Goal: Navigation & Orientation: Find specific page/section

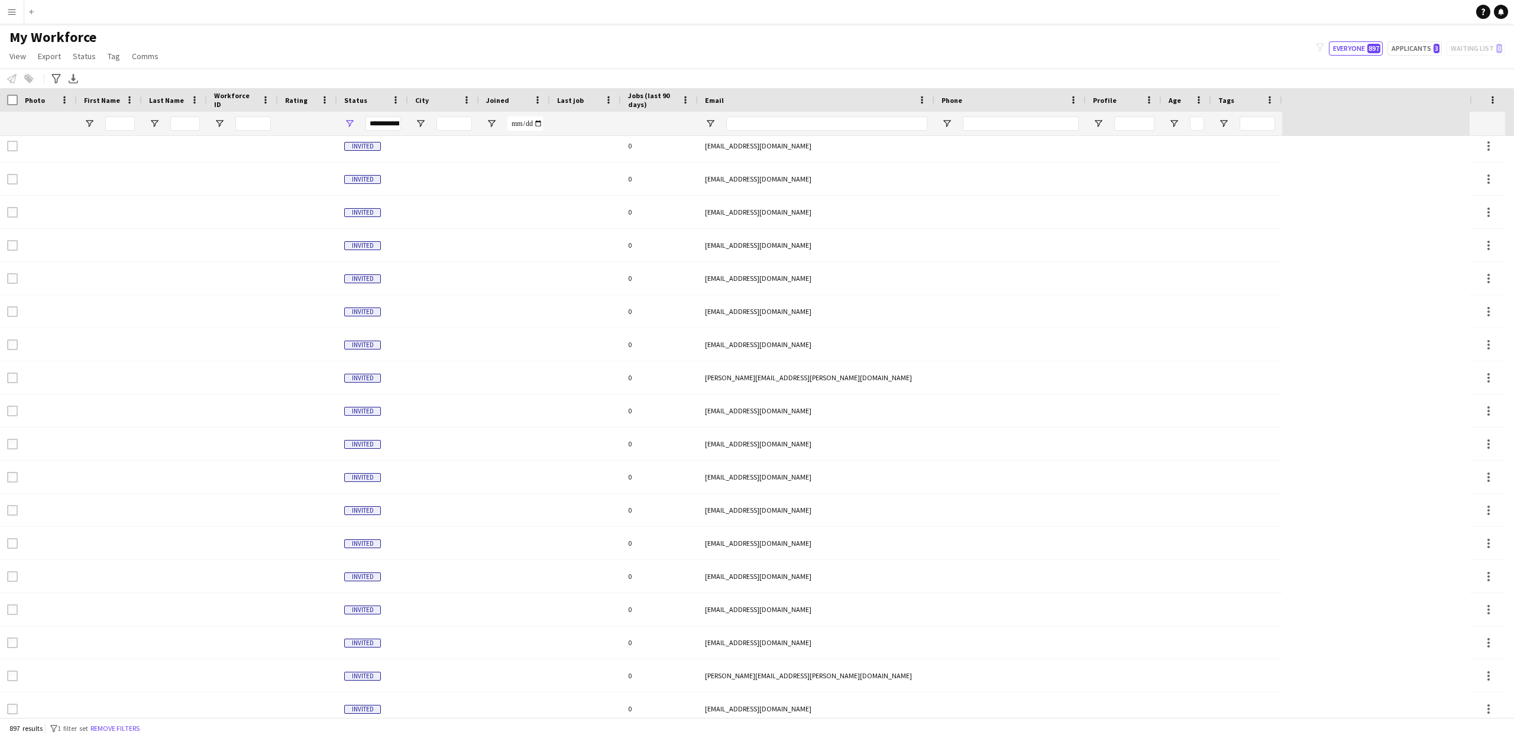
scroll to position [106, 0]
drag, startPoint x: 7, startPoint y: 11, endPoint x: 10, endPoint y: 27, distance: 16.4
click at [7, 11] on button "Menu" at bounding box center [12, 12] width 24 height 24
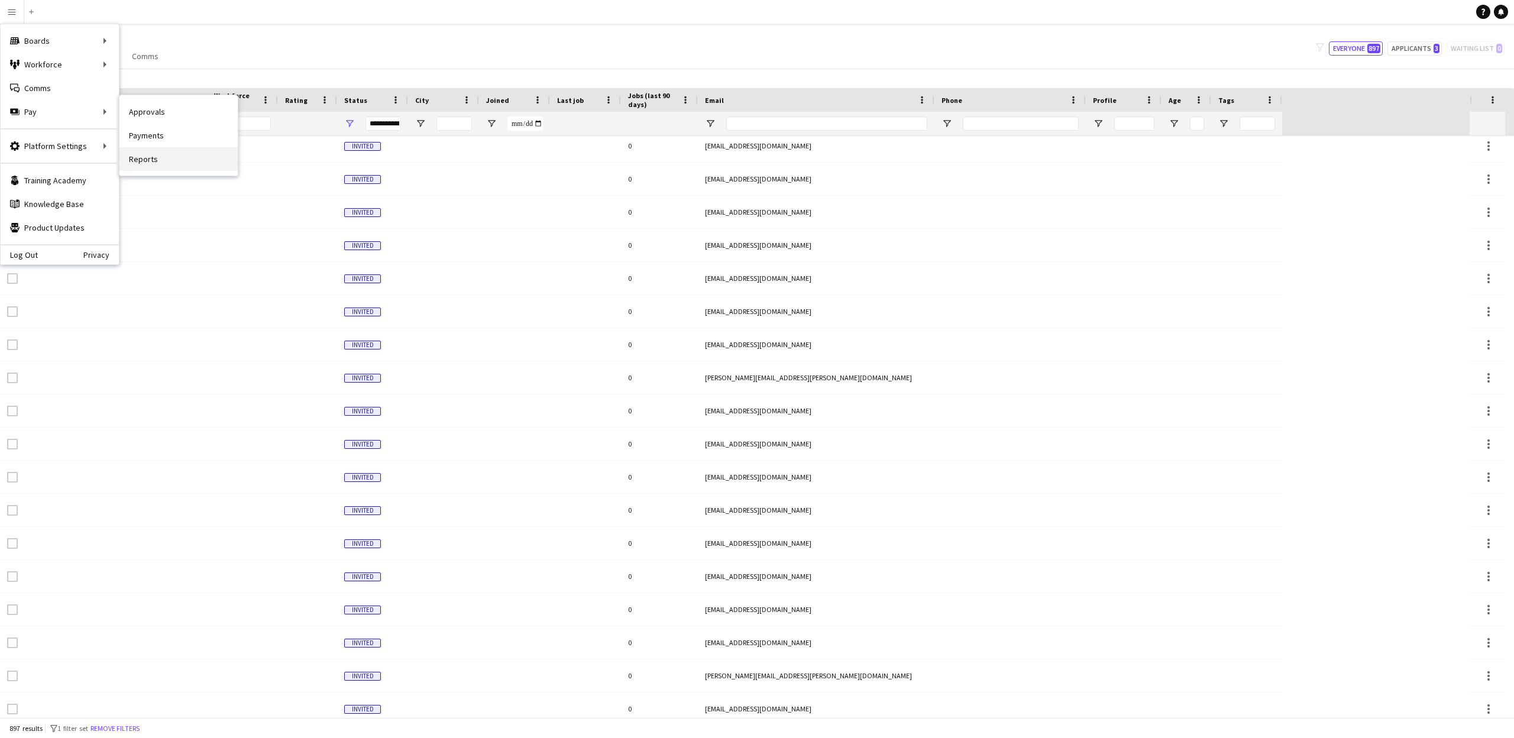
click at [148, 156] on link "Reports" at bounding box center [179, 159] width 118 height 24
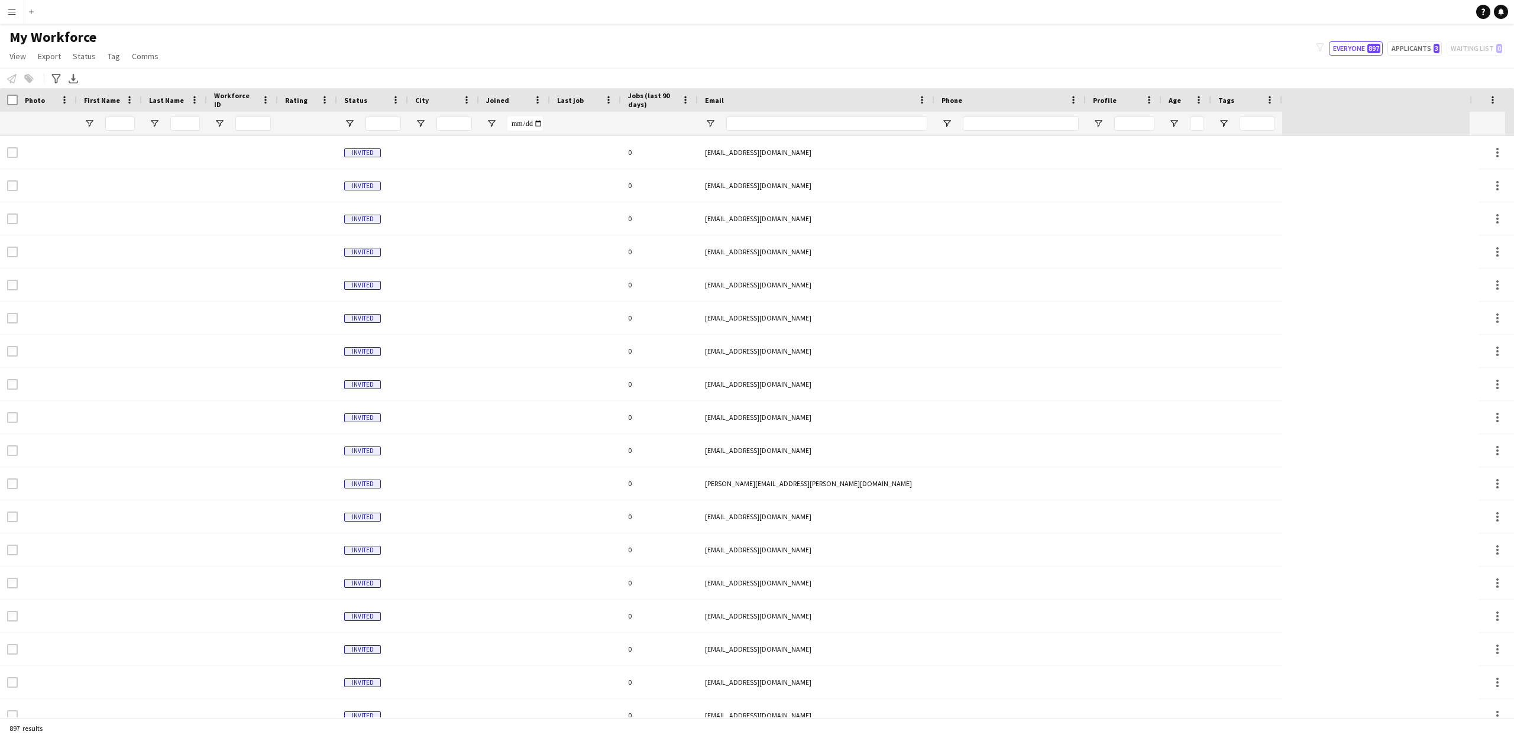
type input "**********"
click at [14, 11] on app-icon "Menu" at bounding box center [11, 11] width 9 height 9
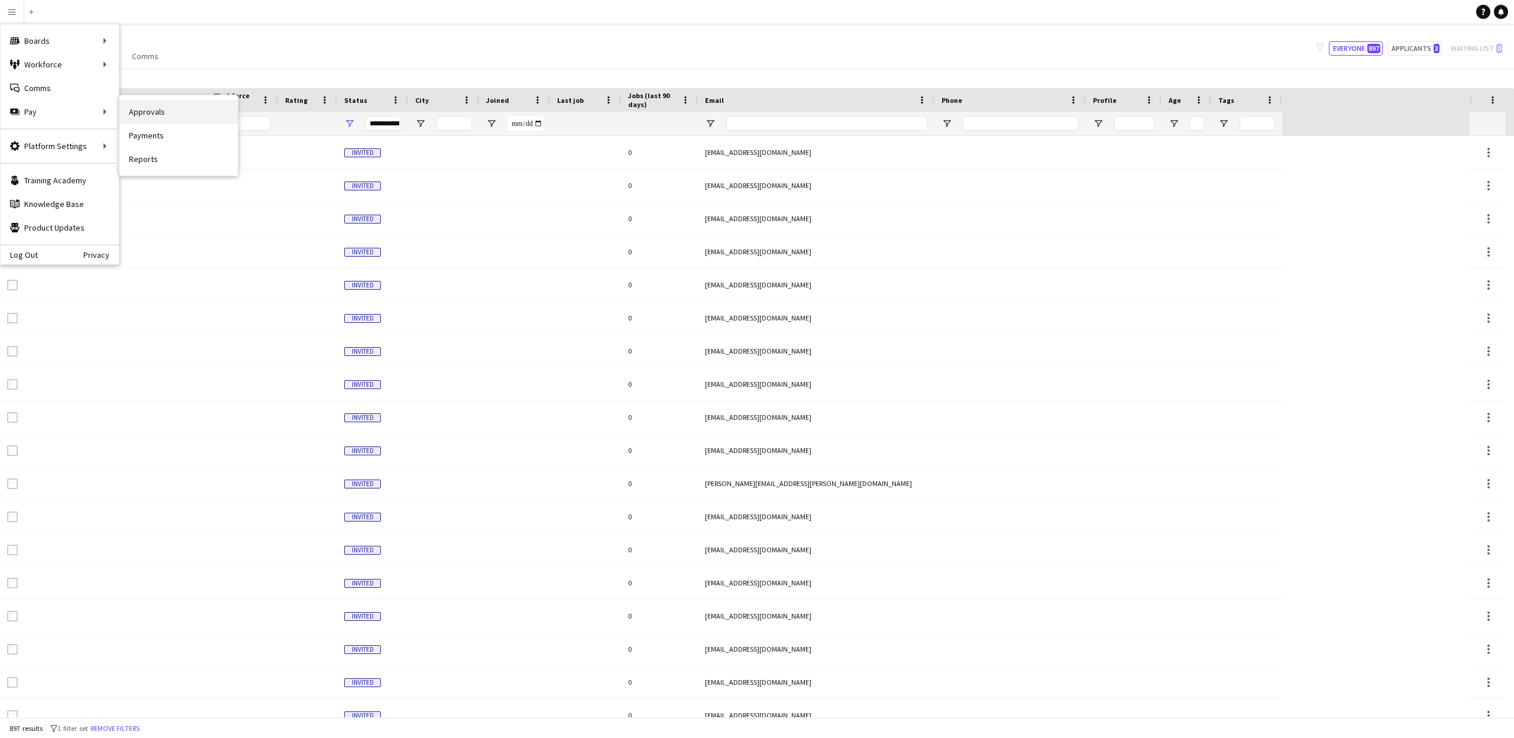
click at [140, 112] on link "Approvals" at bounding box center [179, 112] width 118 height 24
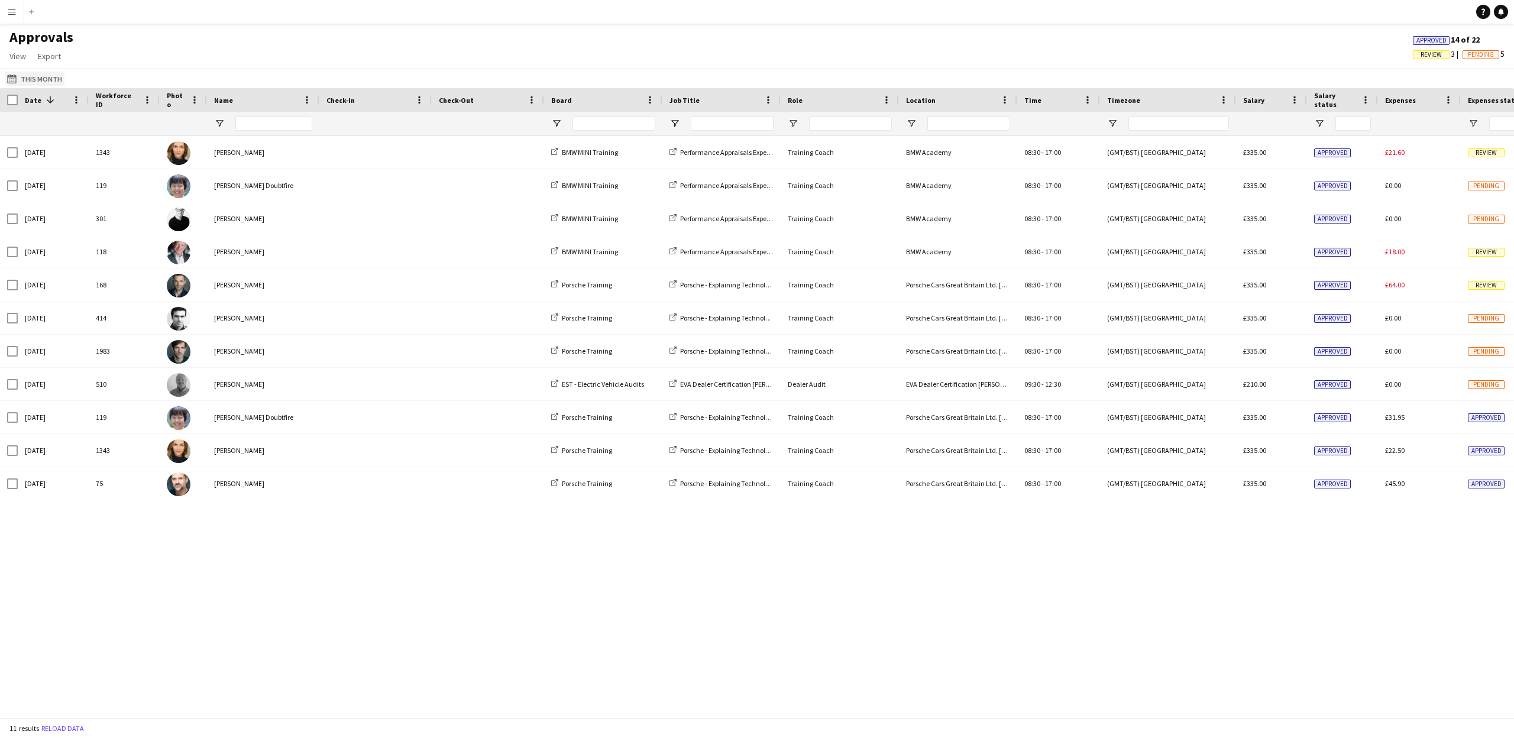
click at [13, 76] on app-icon "This Month" at bounding box center [14, 78] width 14 height 9
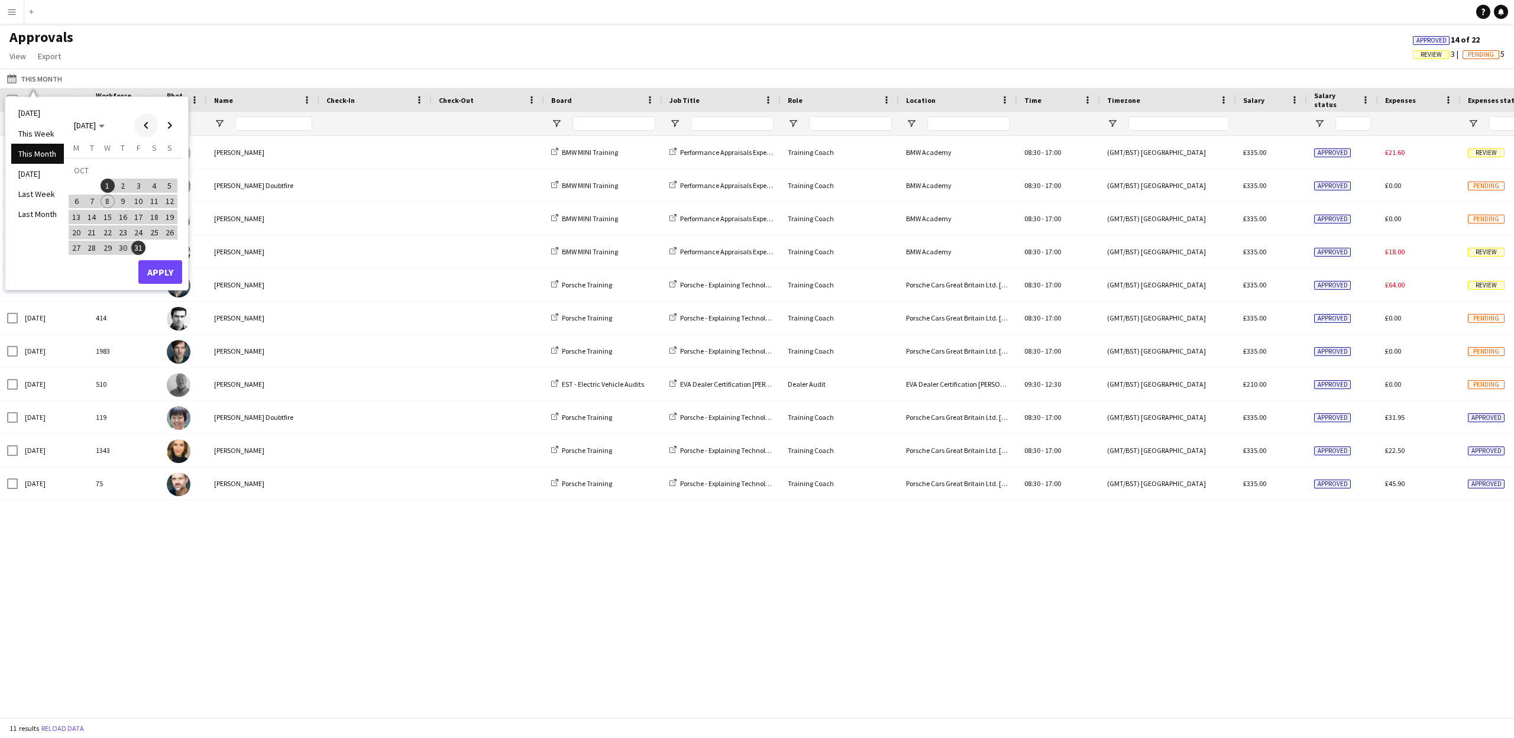
click at [146, 125] on span "Previous month" at bounding box center [146, 126] width 24 height 24
drag, startPoint x: 74, startPoint y: 180, endPoint x: 96, endPoint y: 236, distance: 60.5
click at [74, 180] on span "1" at bounding box center [76, 186] width 14 height 14
drag, startPoint x: 95, startPoint y: 252, endPoint x: 114, endPoint y: 257, distance: 19.7
click at [95, 251] on span "30" at bounding box center [92, 248] width 14 height 14
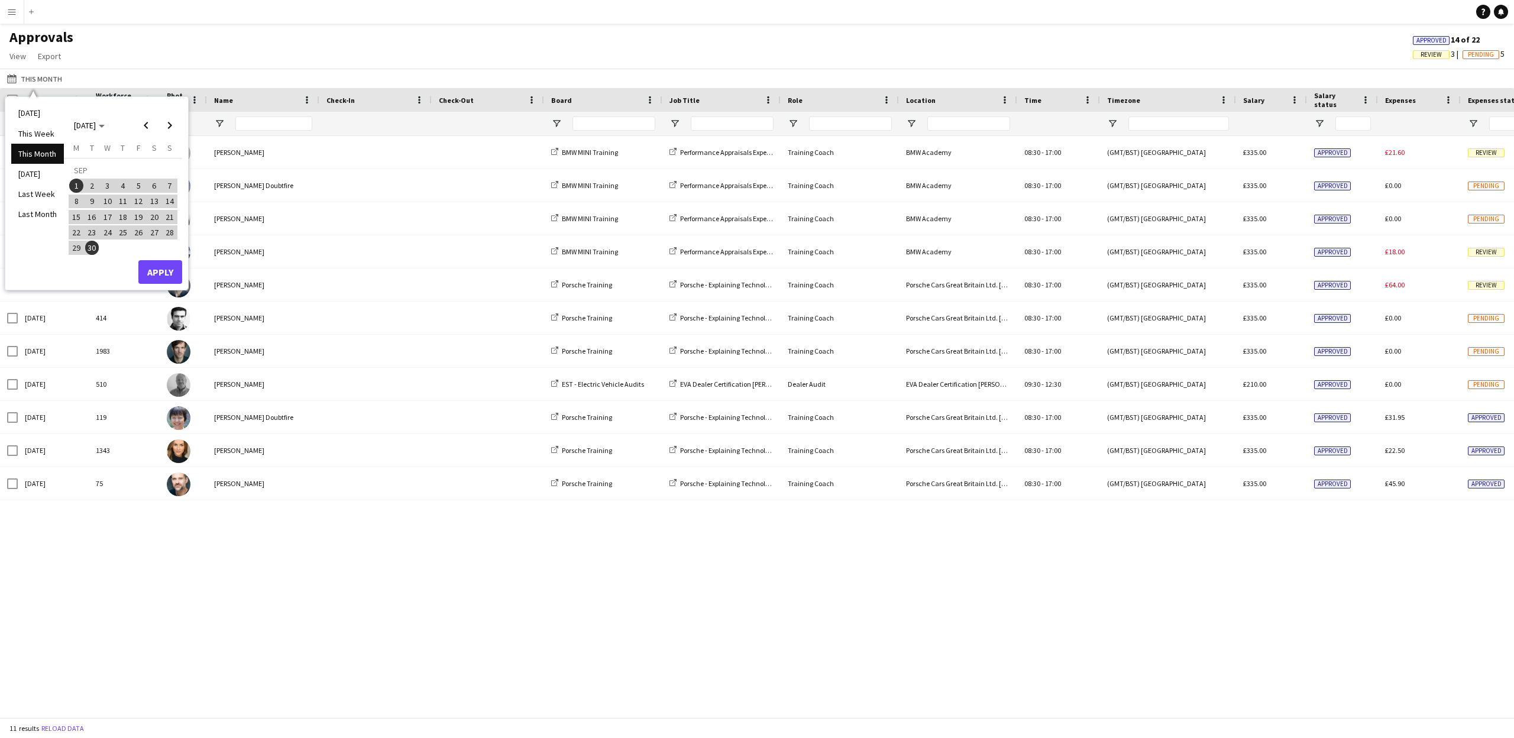
click at [166, 277] on button "Apply" at bounding box center [160, 272] width 44 height 24
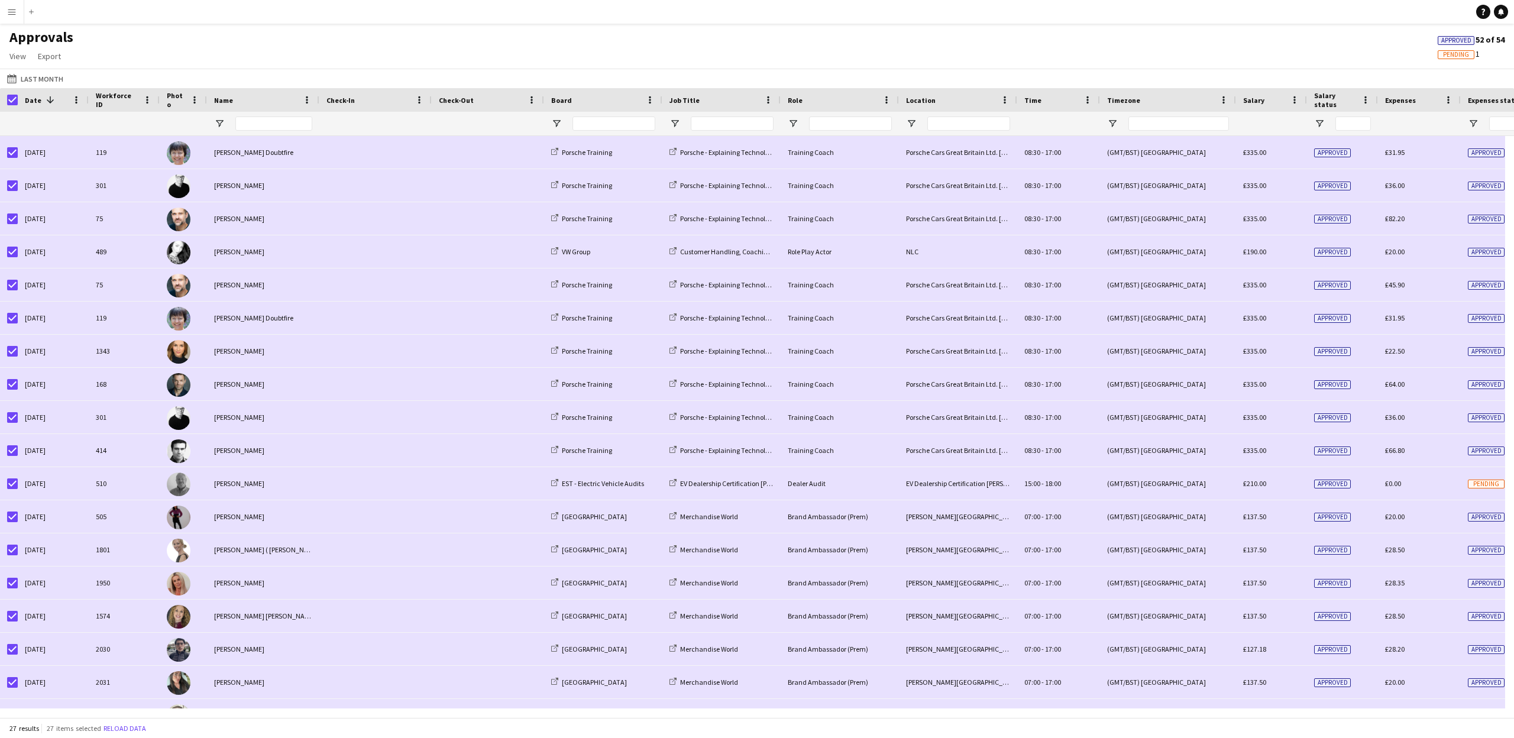
click at [8, 10] on app-icon "Menu" at bounding box center [11, 11] width 9 height 9
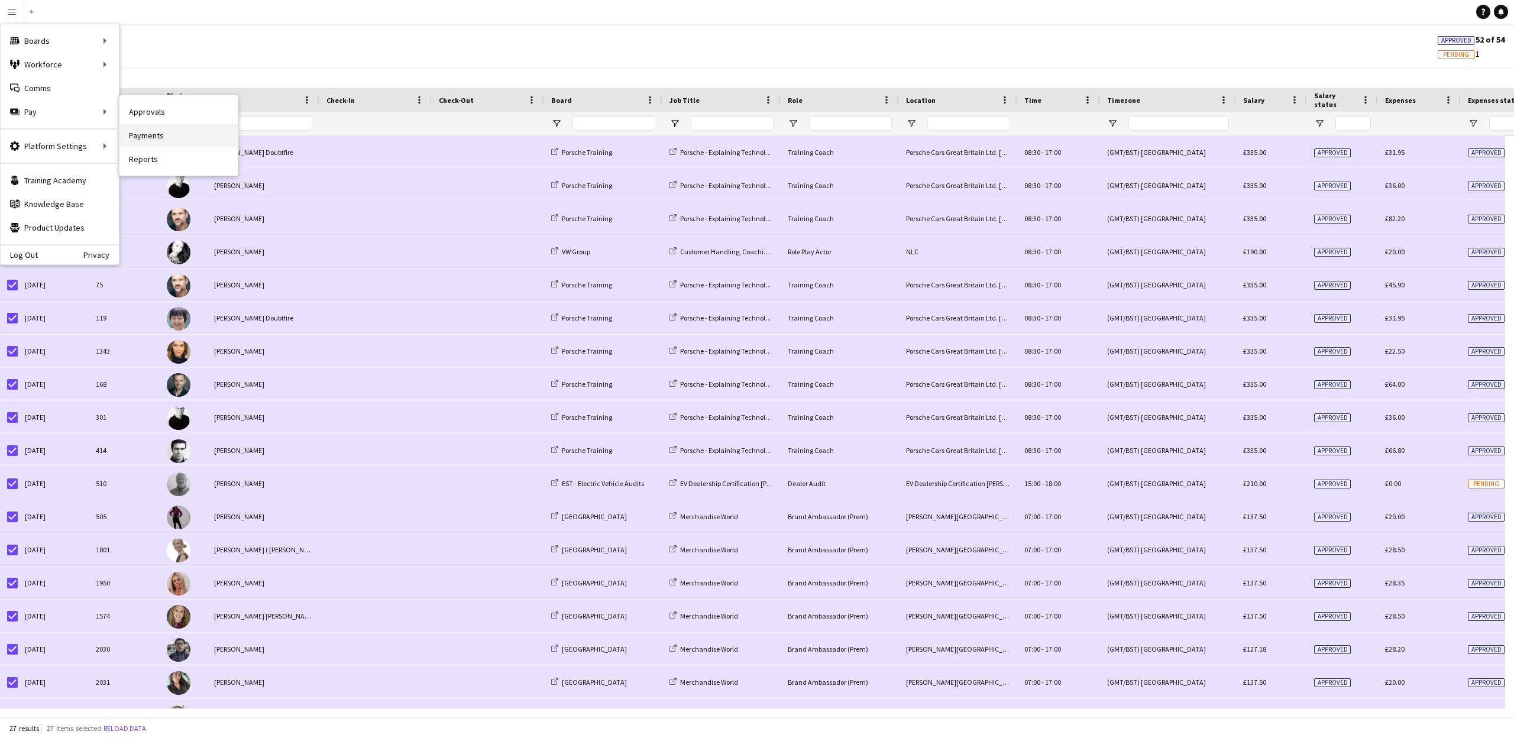
click at [140, 137] on link "Payments" at bounding box center [179, 136] width 118 height 24
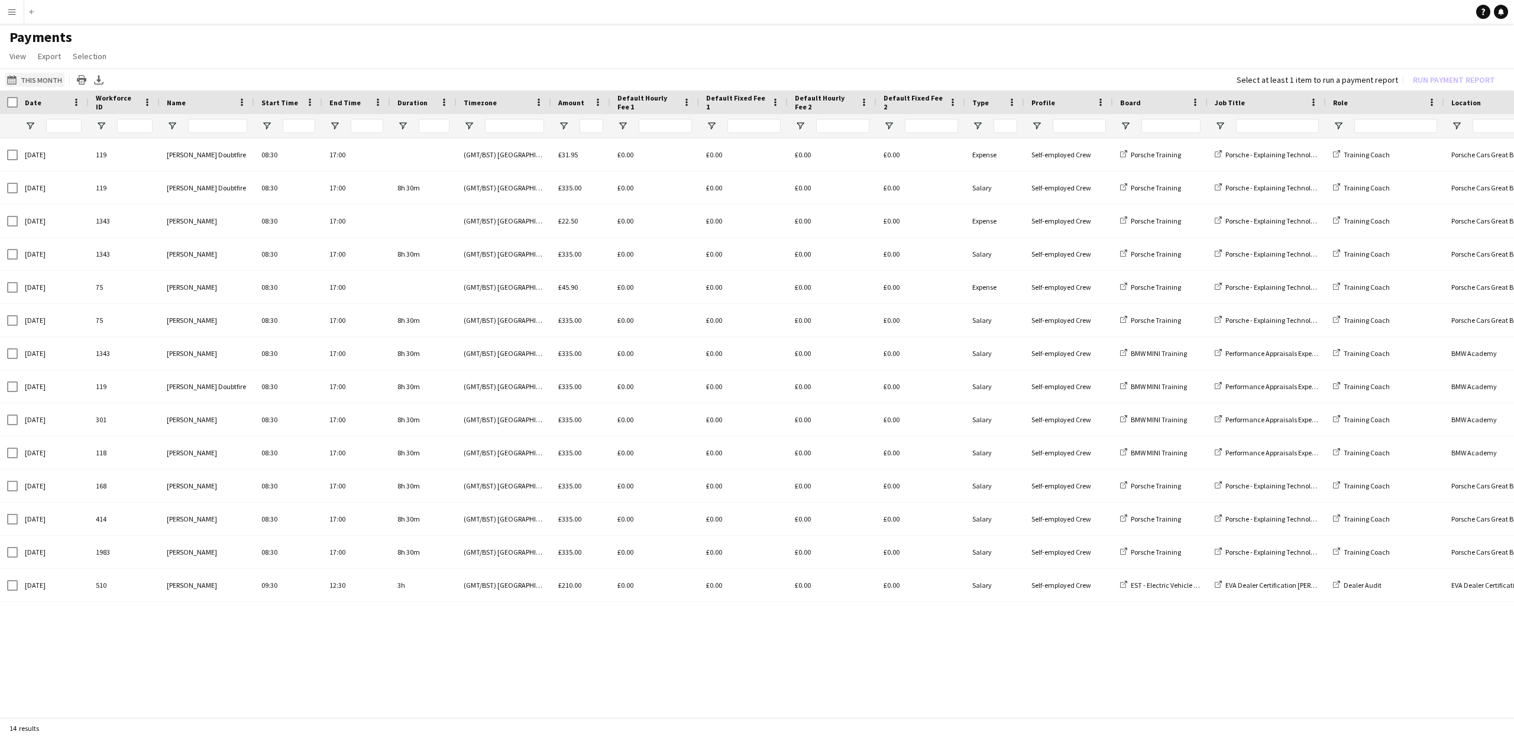
click at [11, 79] on app-icon "This Month" at bounding box center [14, 79] width 14 height 9
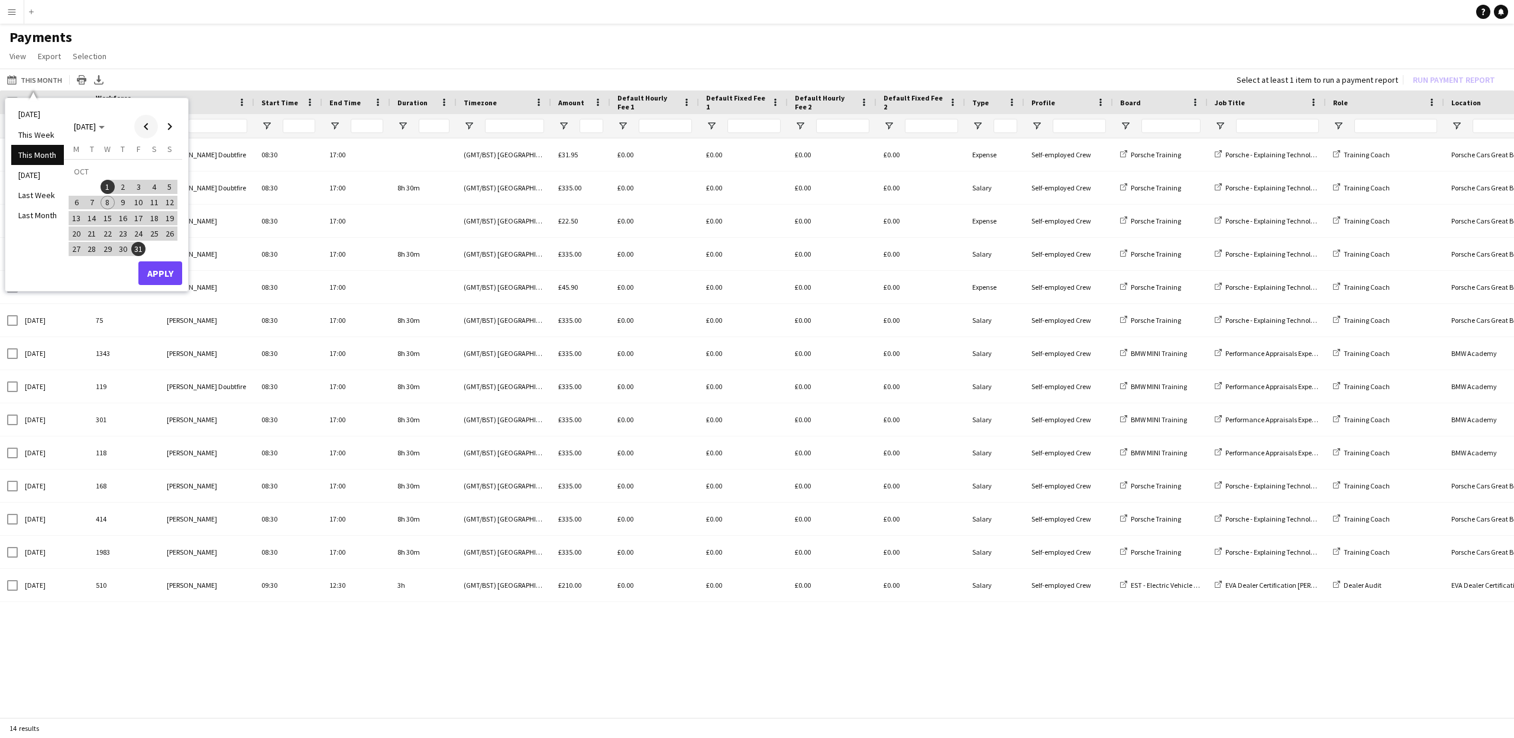
click at [147, 128] on span "Previous month" at bounding box center [146, 127] width 24 height 24
click at [76, 185] on span "1" at bounding box center [76, 187] width 14 height 14
click at [93, 246] on span "30" at bounding box center [92, 249] width 14 height 14
click at [156, 270] on button "Apply" at bounding box center [160, 273] width 44 height 24
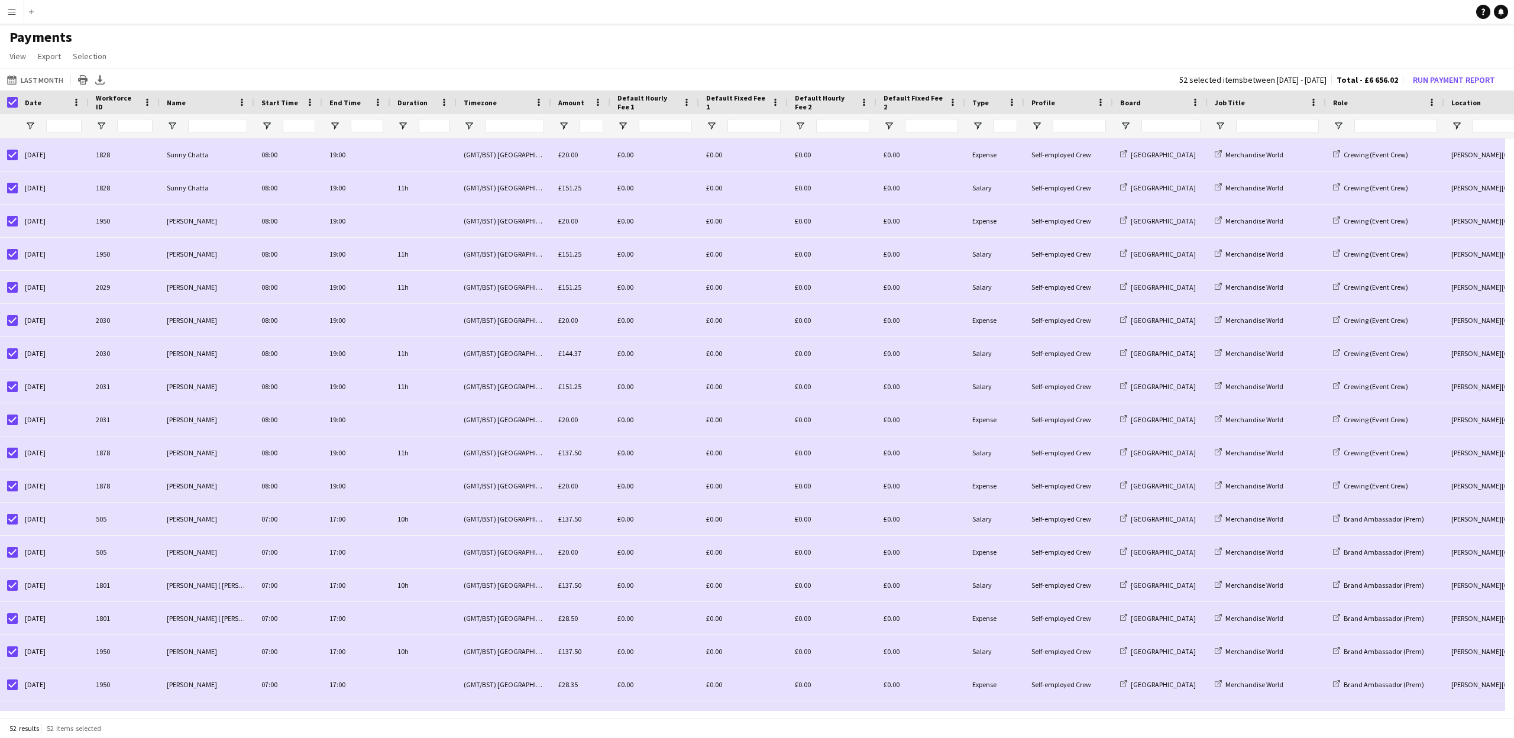
click at [8, 11] on app-icon "Menu" at bounding box center [11, 11] width 9 height 9
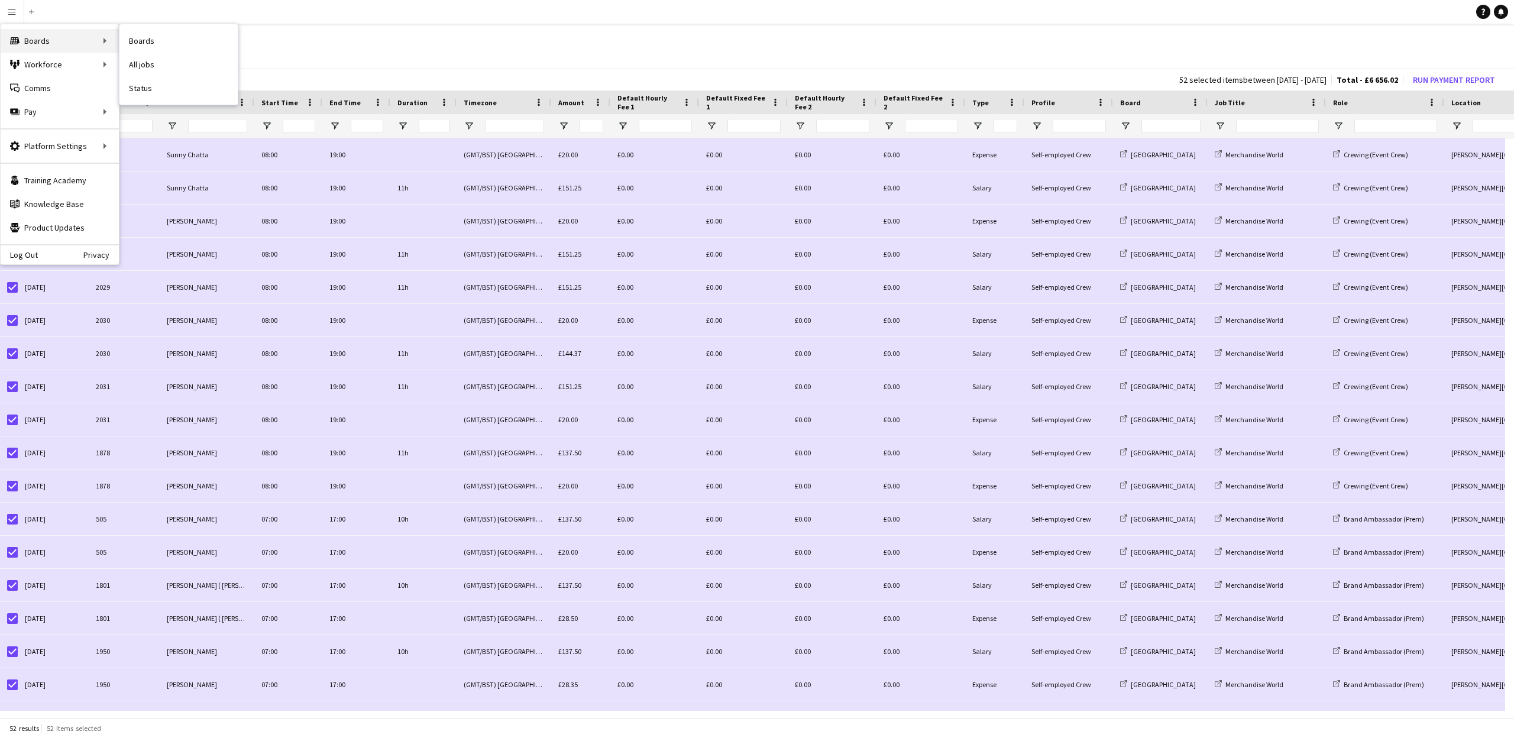
click at [39, 38] on div "Boards Boards" at bounding box center [60, 41] width 118 height 24
click at [41, 39] on div "Boards Boards" at bounding box center [60, 41] width 118 height 24
click at [181, 37] on h1 "Payments" at bounding box center [757, 37] width 1514 height 18
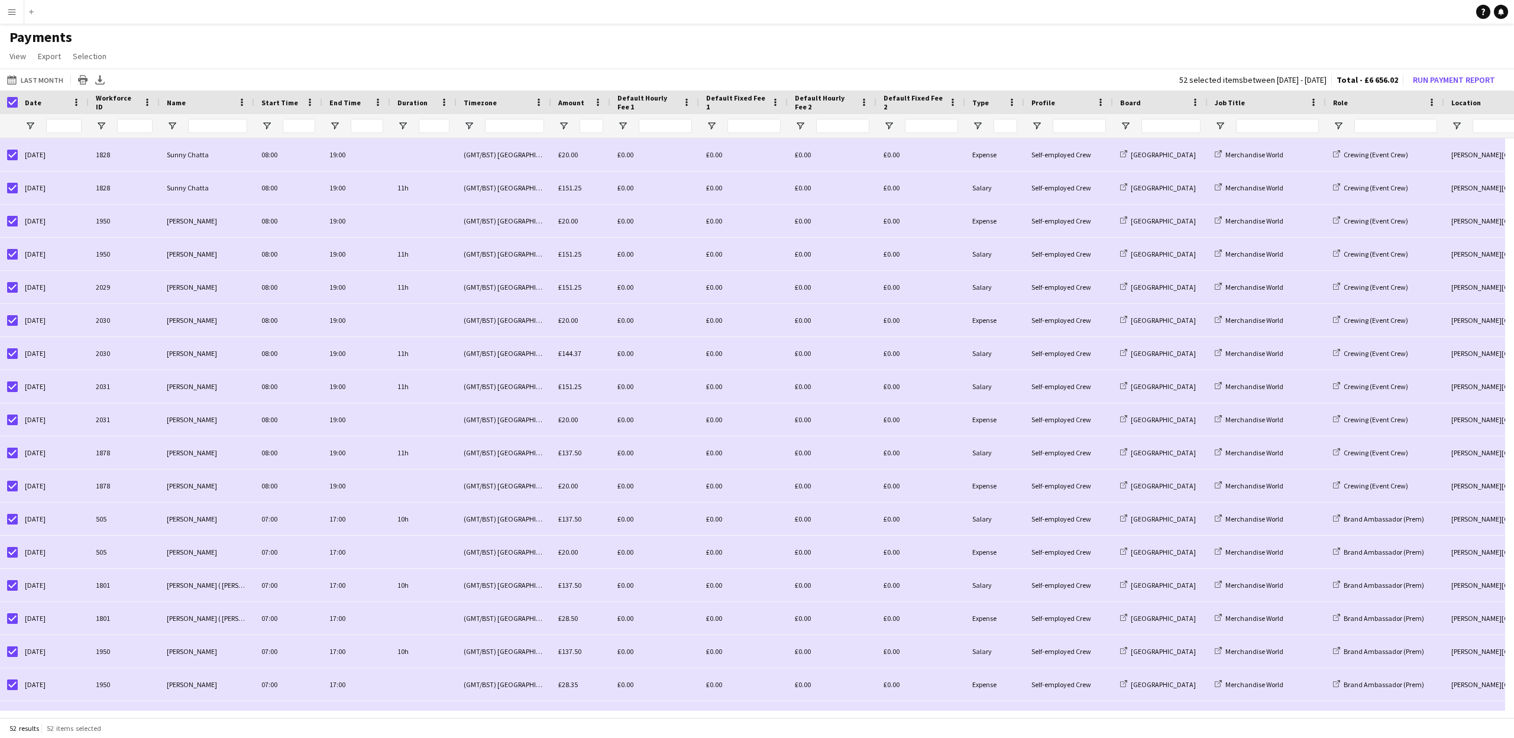
drag, startPoint x: 7, startPoint y: 10, endPoint x: 12, endPoint y: 17, distance: 8.9
click at [7, 10] on app-icon "Menu" at bounding box center [11, 11] width 9 height 9
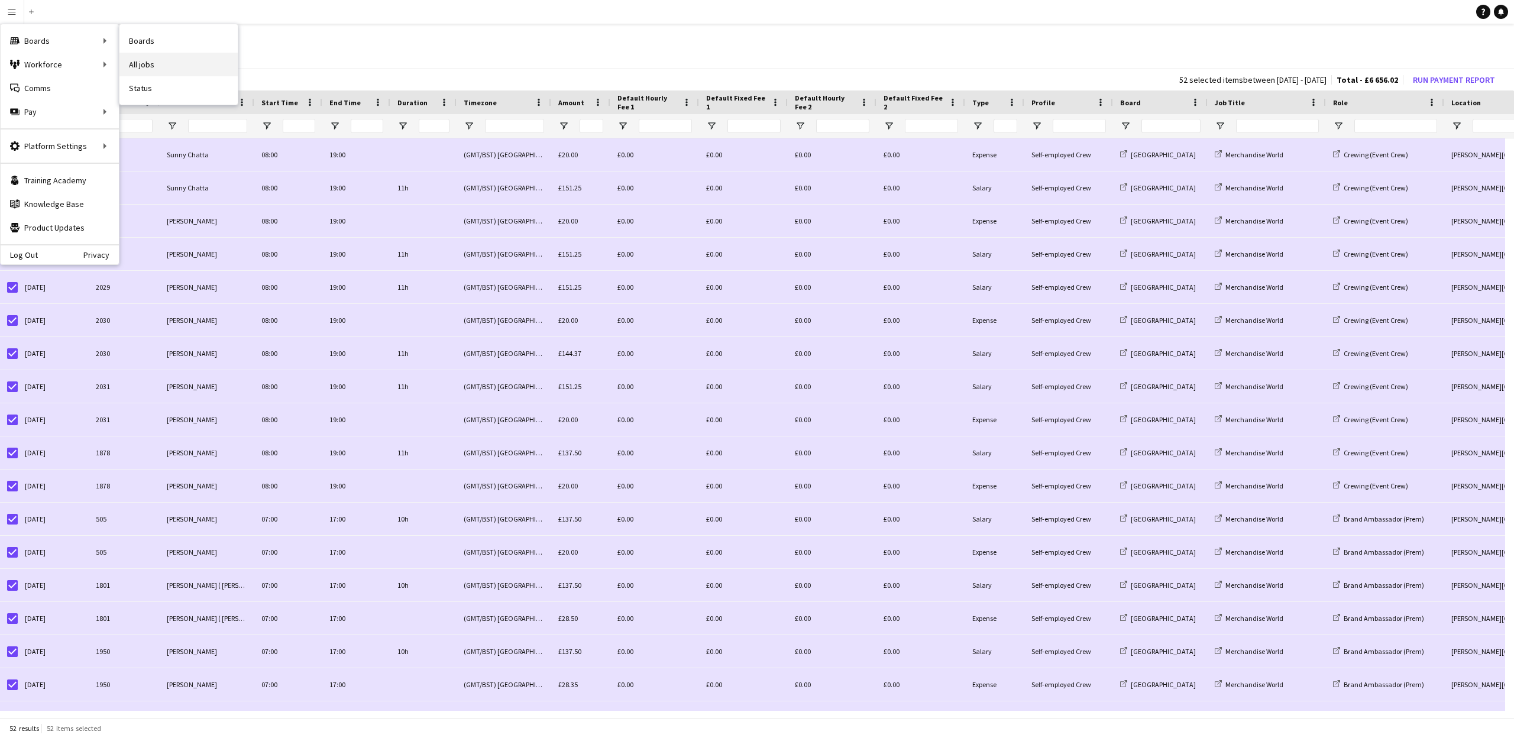
click at [137, 67] on link "All jobs" at bounding box center [179, 65] width 118 height 24
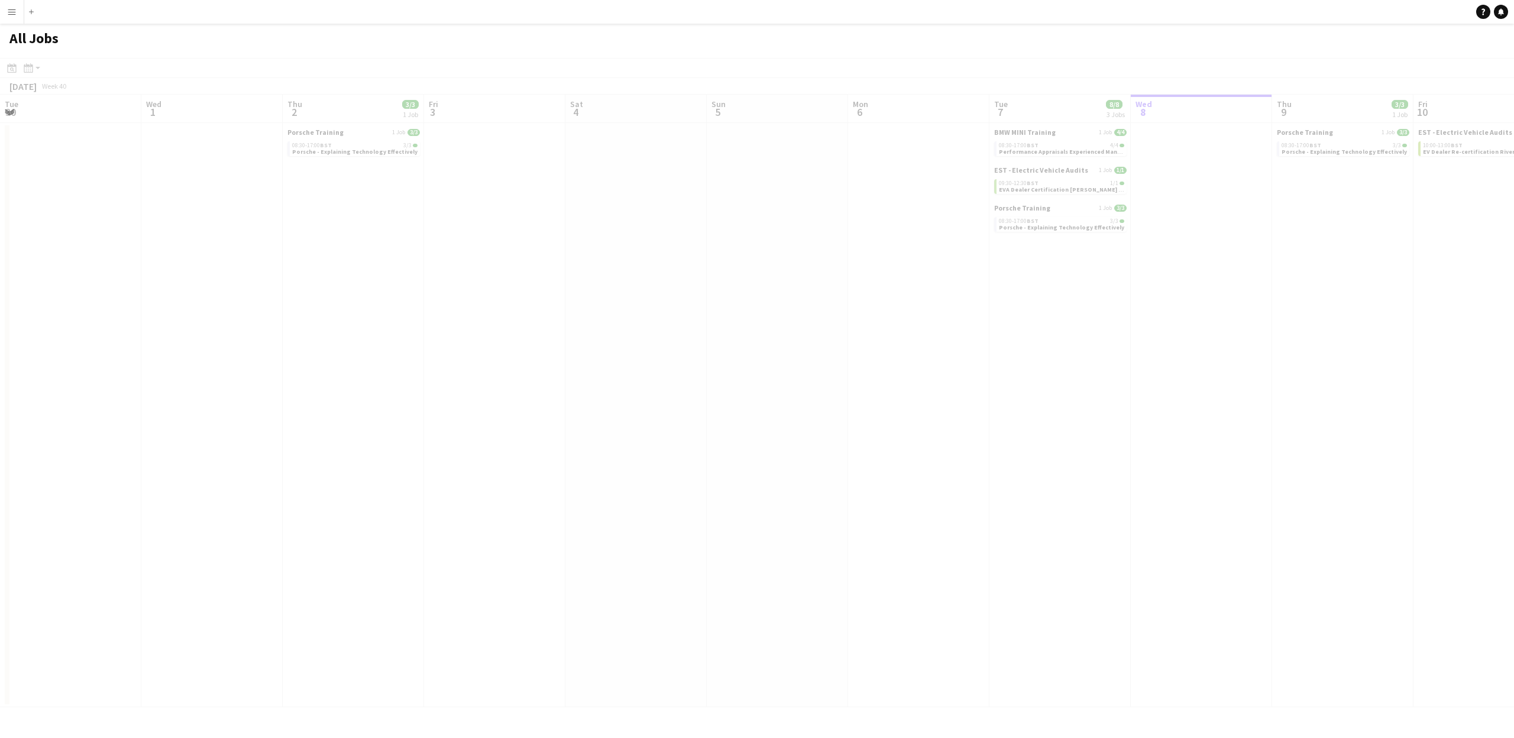
drag, startPoint x: 75, startPoint y: 113, endPoint x: 617, endPoint y: 184, distance: 546.5
click at [1514, 179] on app-all-jobs "All Jobs Date picker OCT 2025 OCT 2025 Monday M Tuesday T Wednesday W Thursday …" at bounding box center [757, 366] width 1514 height 684
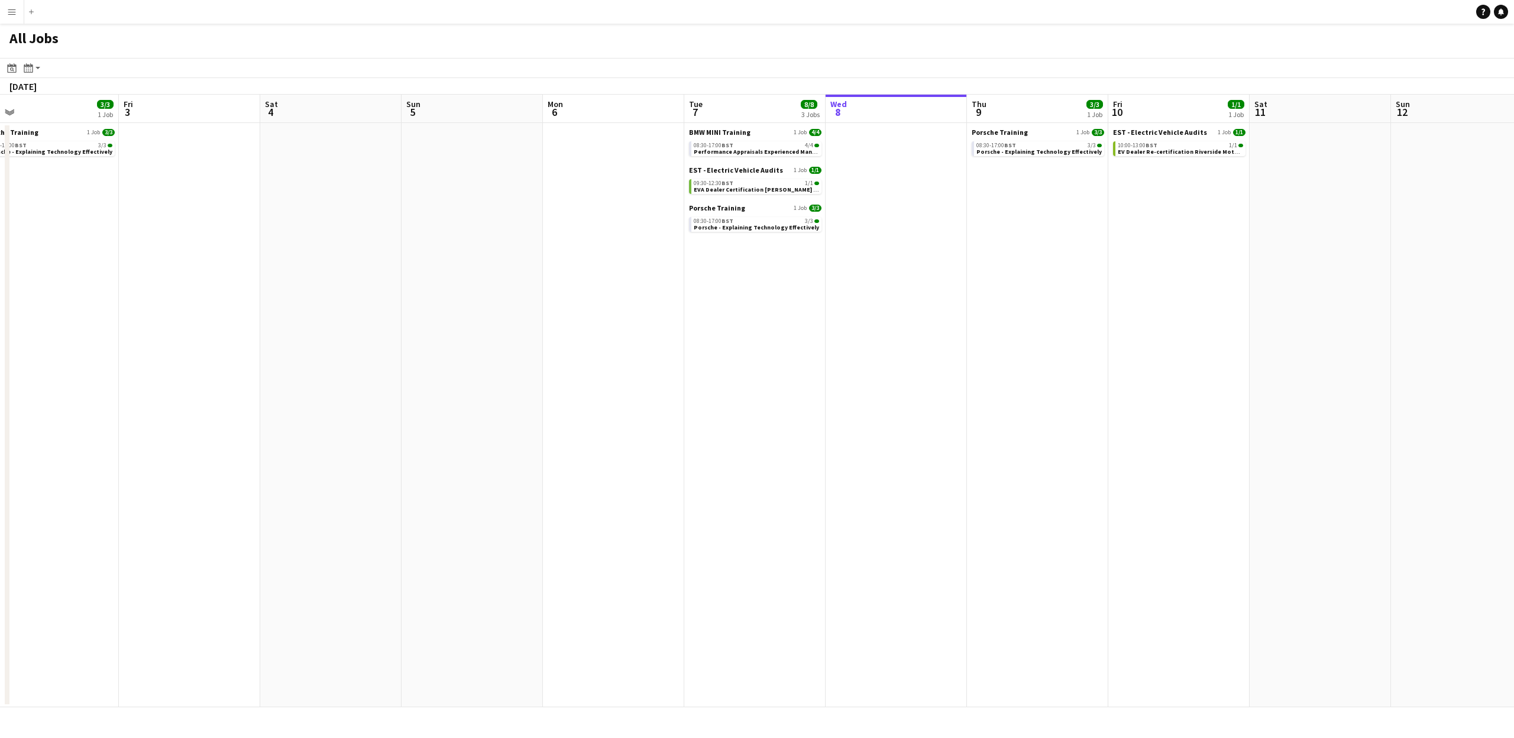
click at [1514, 206] on app-all-jobs "All Jobs Date picker OCT 2025 OCT 2025 Monday M Tuesday T Wednesday W Thursday …" at bounding box center [757, 366] width 1514 height 684
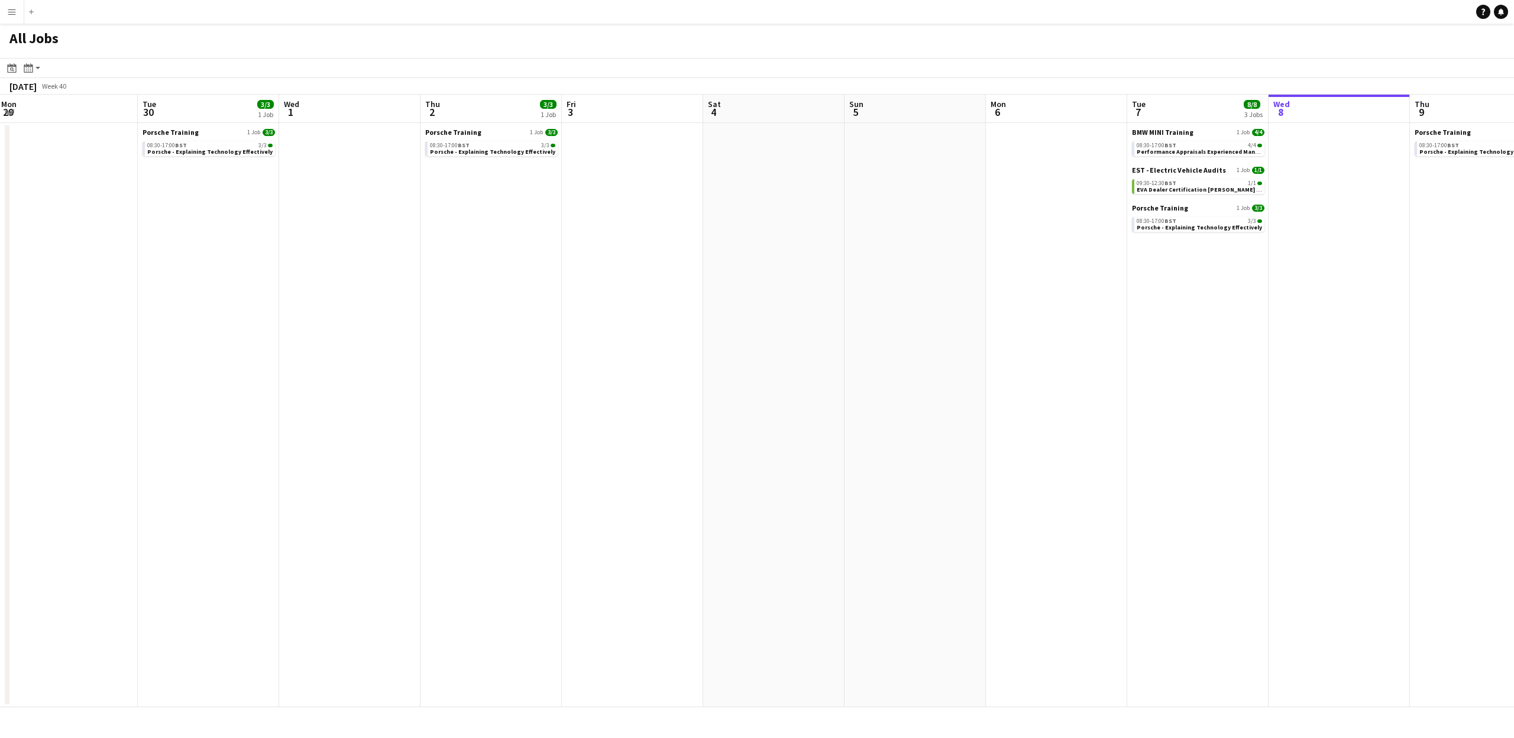
scroll to position [0, 474]
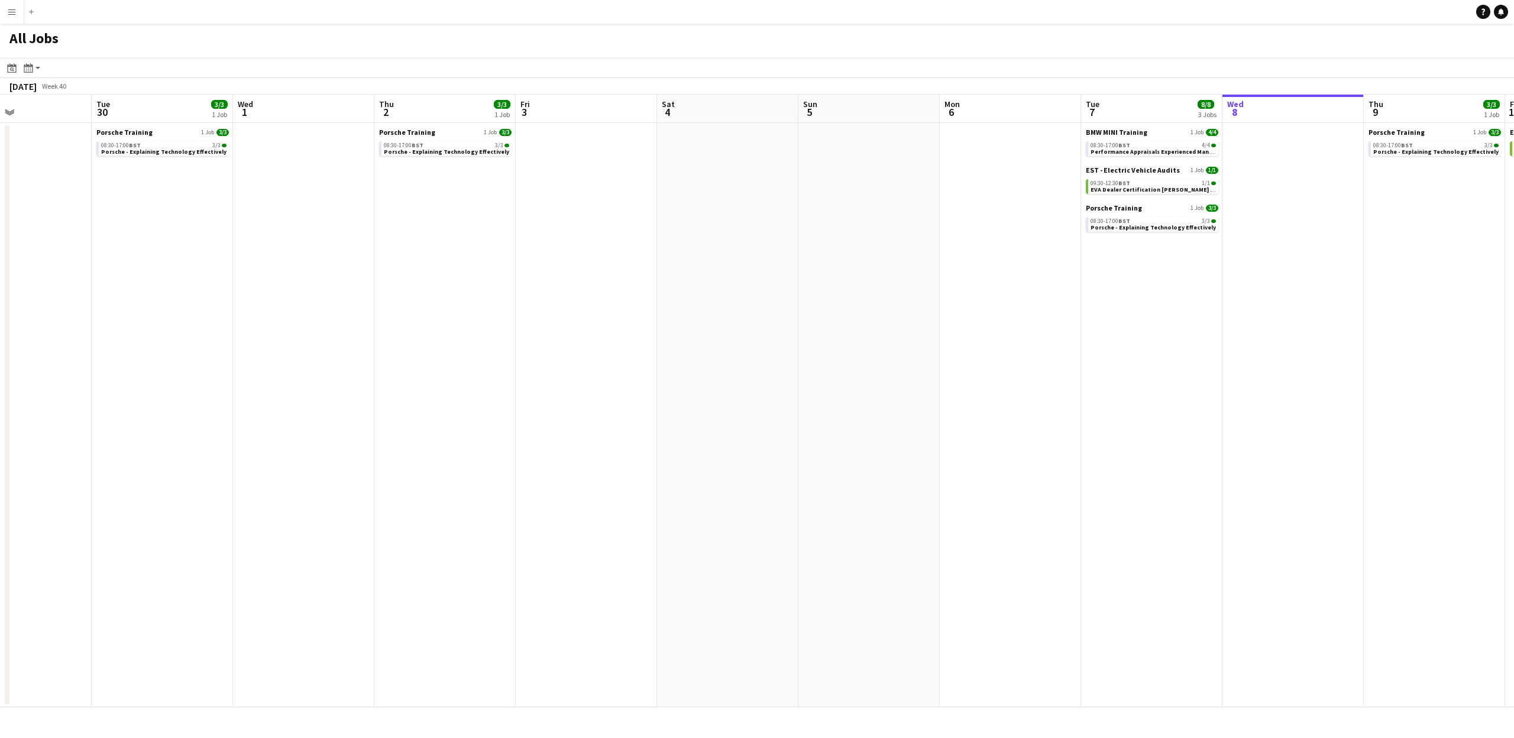
drag, startPoint x: 612, startPoint y: 219, endPoint x: 3, endPoint y: 223, distance: 608.8
click at [0, 225] on app-calendar-viewport "Fri 26 Sat 27 Sun 28 Mon 29 Tue 30 3/3 1 Job Wed 1 Thu 2 3/3 1 Job Fri 3 Sat 4 …" at bounding box center [757, 401] width 1514 height 613
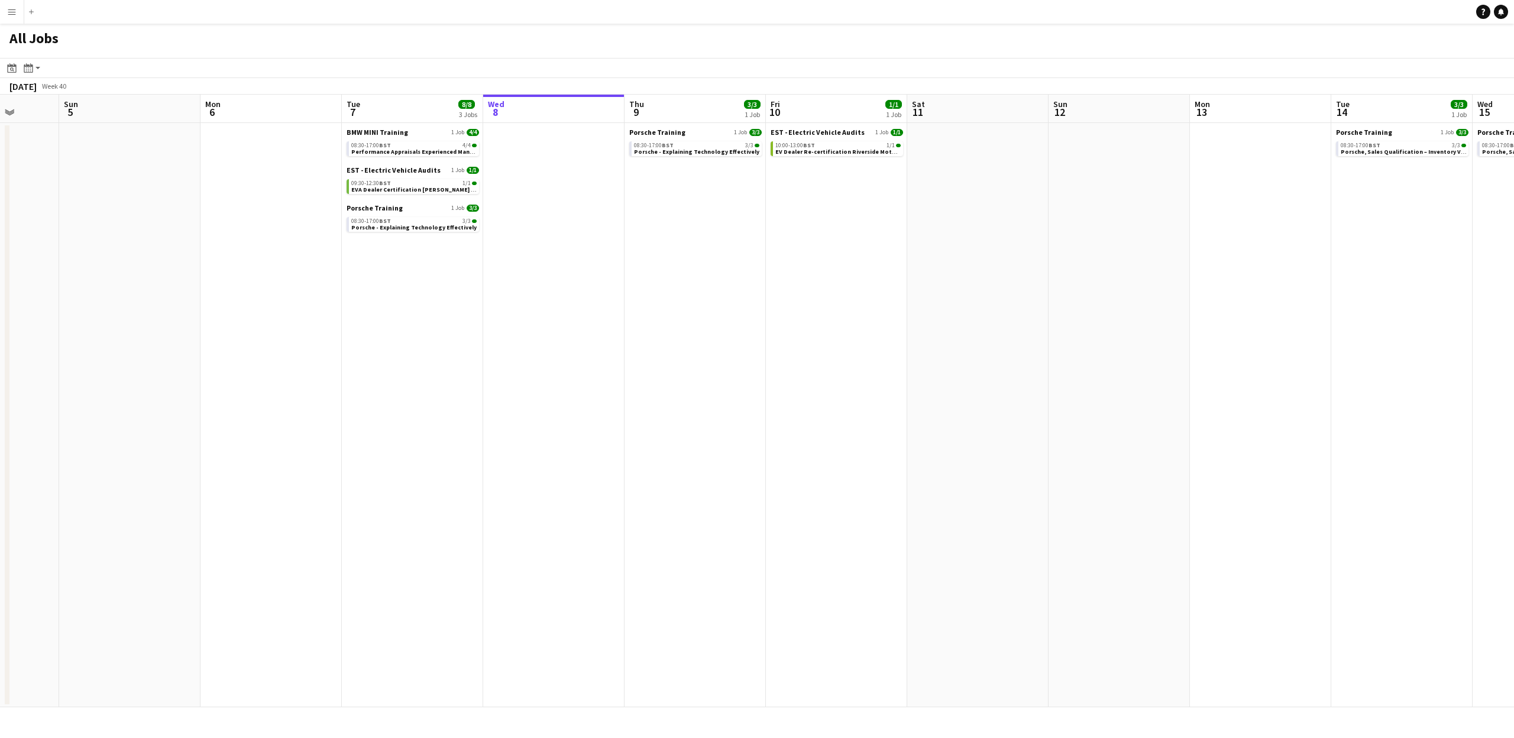
scroll to position [0, 507]
drag, startPoint x: 792, startPoint y: 237, endPoint x: 851, endPoint y: 242, distance: 60.0
click at [617, 249] on app-calendar-viewport "Wed 1 Thu 2 3/3 1 Job Fri 3 Sat 4 Sun 5 Mon 6 Tue 7 8/8 3 Jobs Wed 8 Thu 9 3/3 …" at bounding box center [757, 401] width 1514 height 613
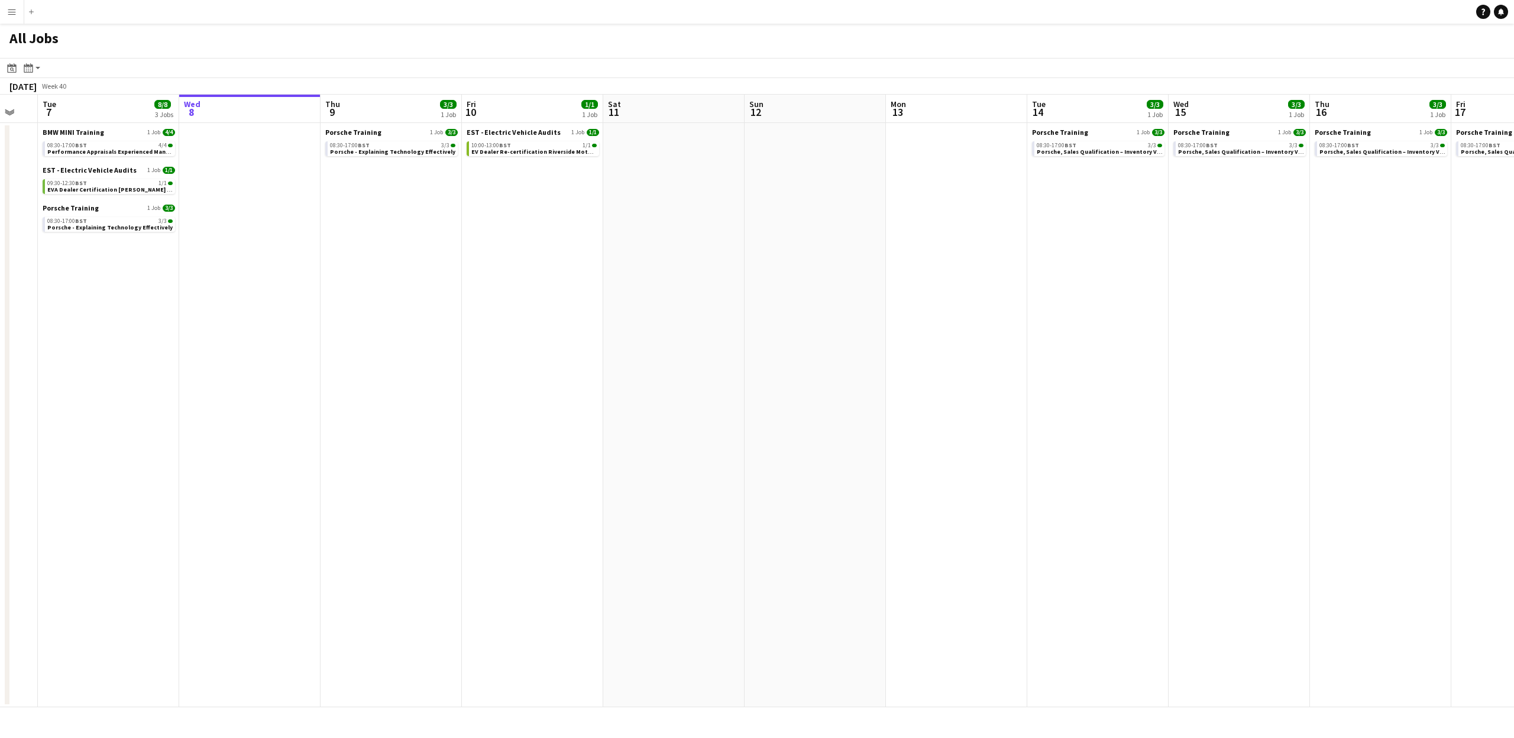
drag, startPoint x: 762, startPoint y: 252, endPoint x: 655, endPoint y: 252, distance: 107.1
click at [652, 252] on app-calendar-viewport "Sat 4 Sun 5 Mon 6 Tue 7 8/8 3 Jobs Wed 8 Thu 9 3/3 1 Job Fri 10 1/1 1 Job Sat 1…" at bounding box center [757, 401] width 1514 height 613
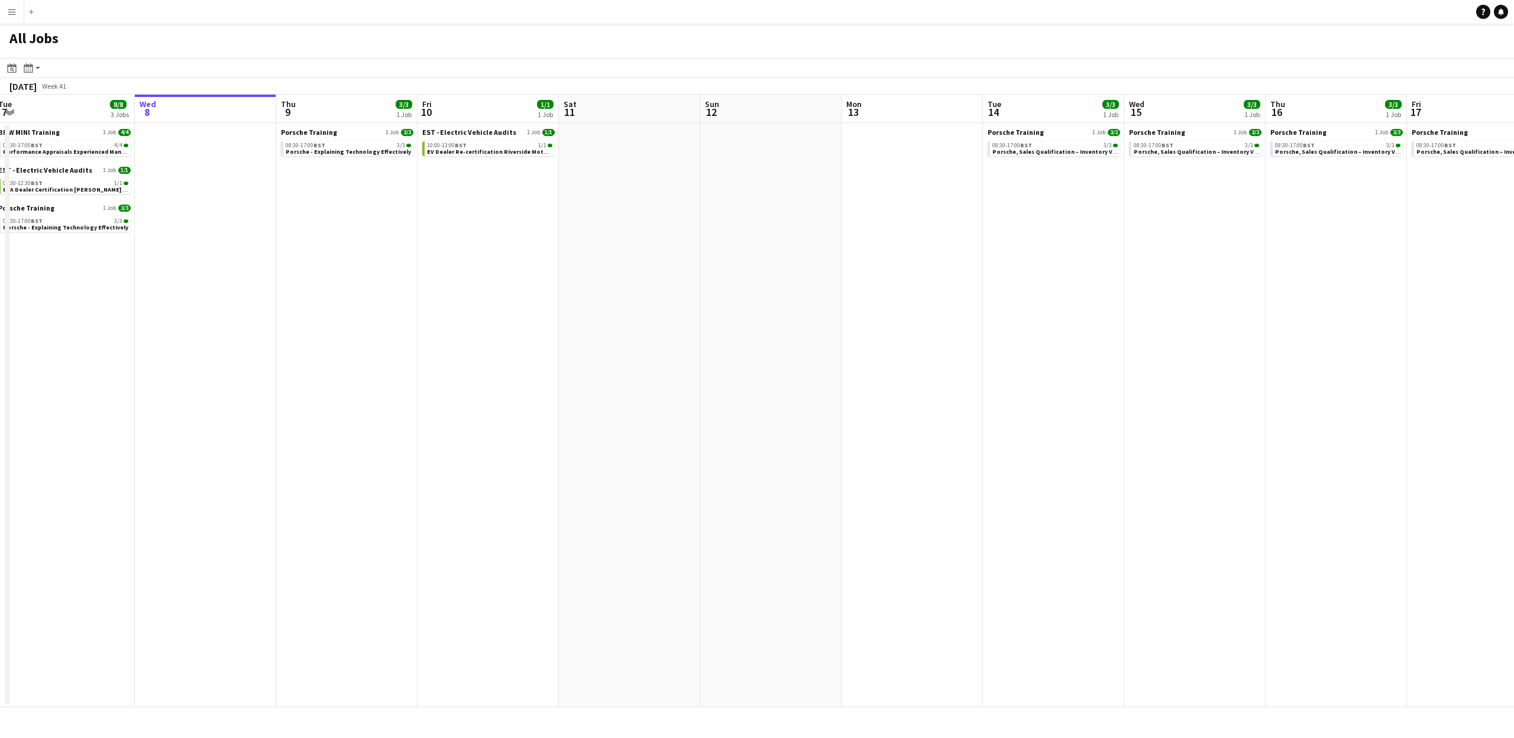
drag, startPoint x: 1090, startPoint y: 248, endPoint x: 809, endPoint y: 244, distance: 281.0
click at [796, 256] on app-calendar-viewport "Sat 4 Sun 5 Mon 6 Tue 7 8/8 3 Jobs Wed 8 Thu 9 3/3 1 Job Fri 10 1/1 1 Job Sat 1…" at bounding box center [757, 401] width 1514 height 613
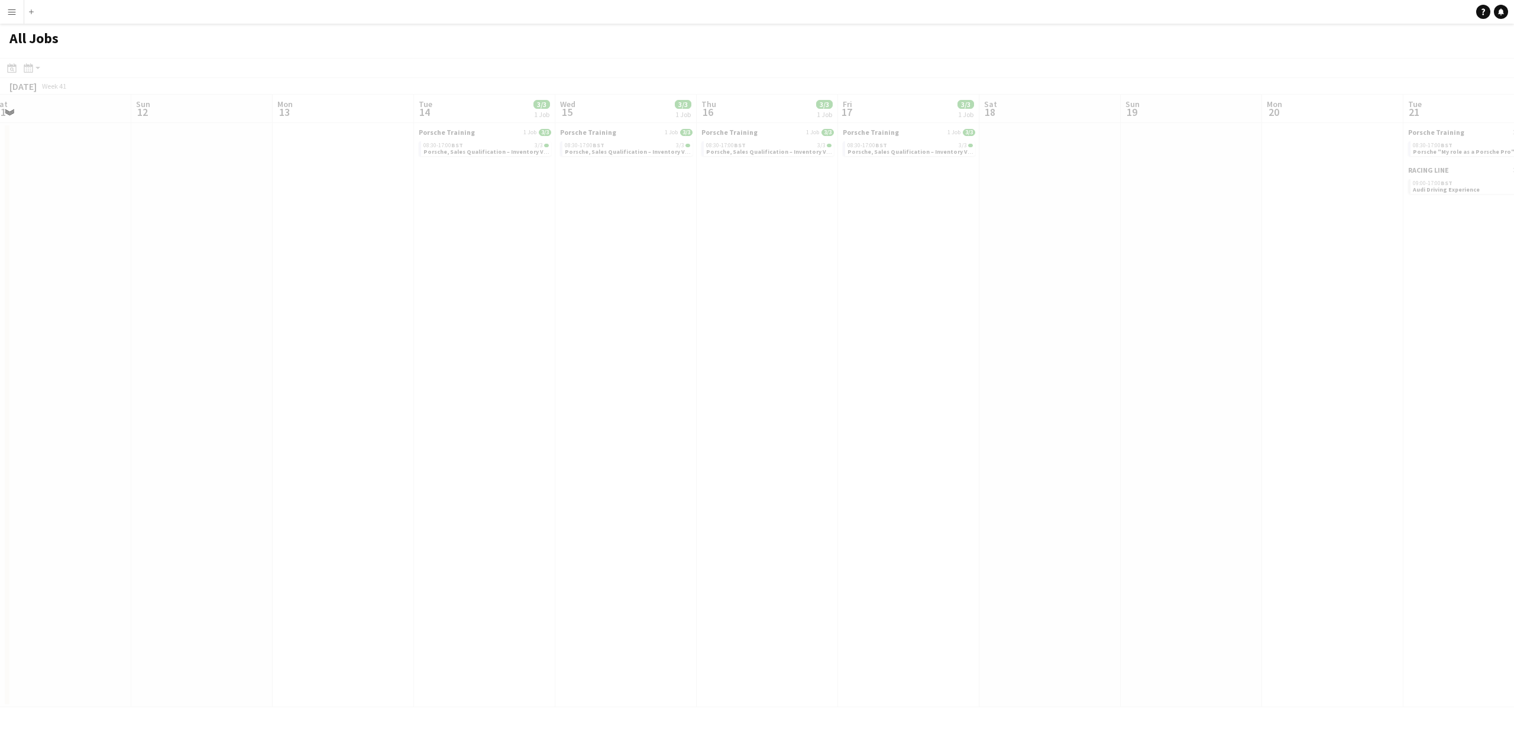
drag, startPoint x: 974, startPoint y: 239, endPoint x: 784, endPoint y: 225, distance: 190.4
click at [711, 239] on app-all-jobs "All Jobs Date picker OCT 2025 OCT 2025 Monday M Tuesday T Wednesday W Thursday …" at bounding box center [757, 366] width 1514 height 684
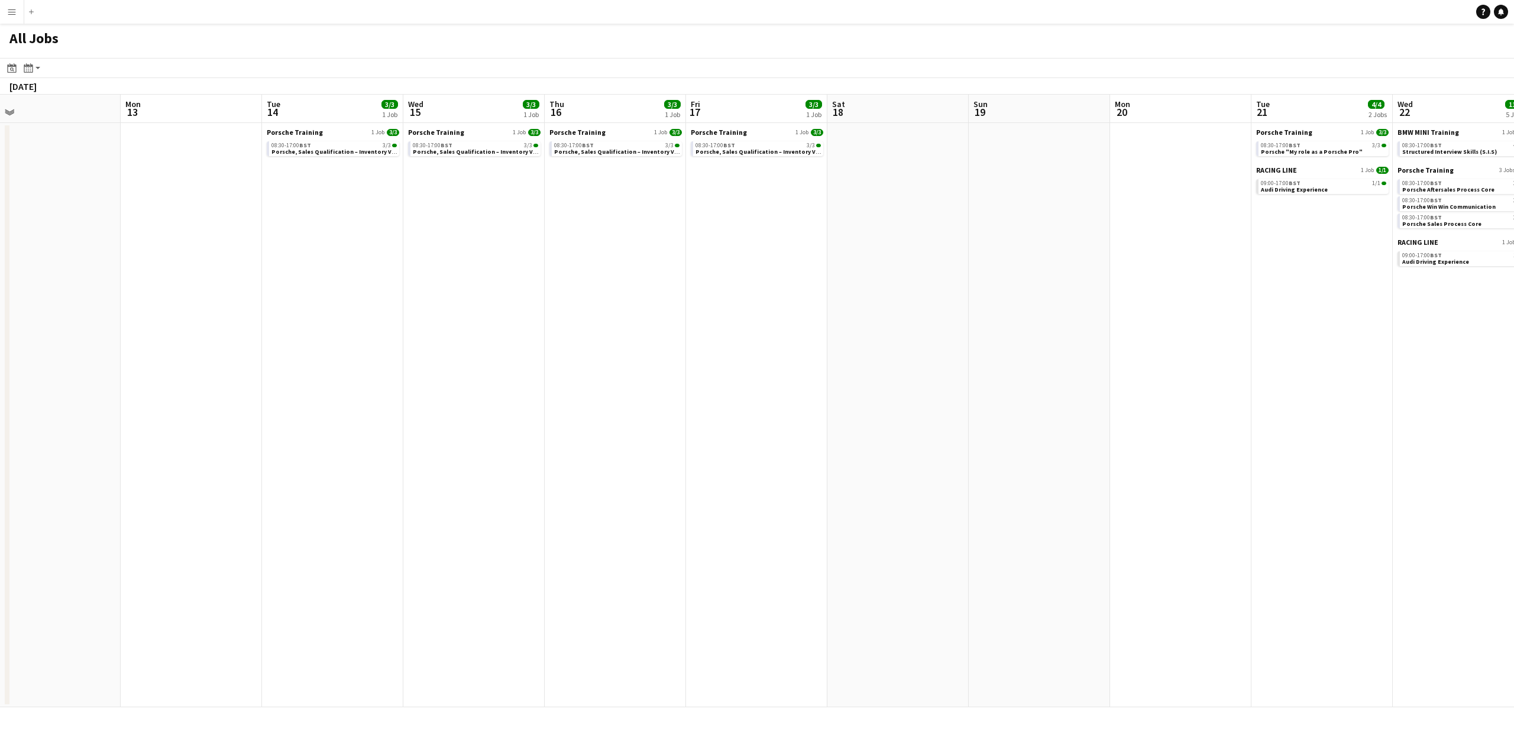
drag, startPoint x: 1116, startPoint y: 238, endPoint x: 714, endPoint y: 262, distance: 403.0
click at [711, 263] on app-calendar-viewport "Thu 9 3/3 1 Job Fri 10 1/1 1 Job Sat 11 Sun 12 Mon 13 Tue 14 3/3 1 Job Wed 15 3…" at bounding box center [757, 401] width 1514 height 613
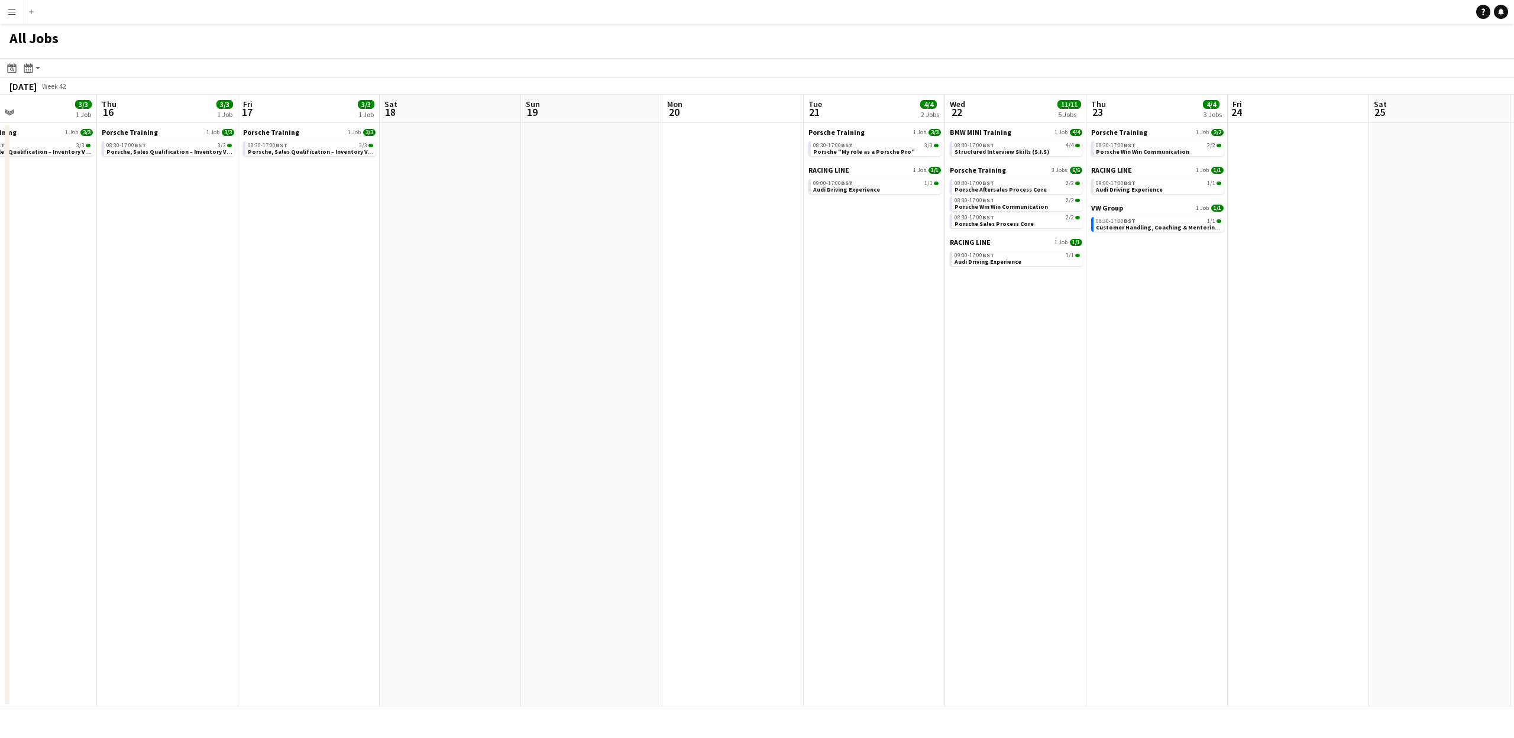
scroll to position [0, 485]
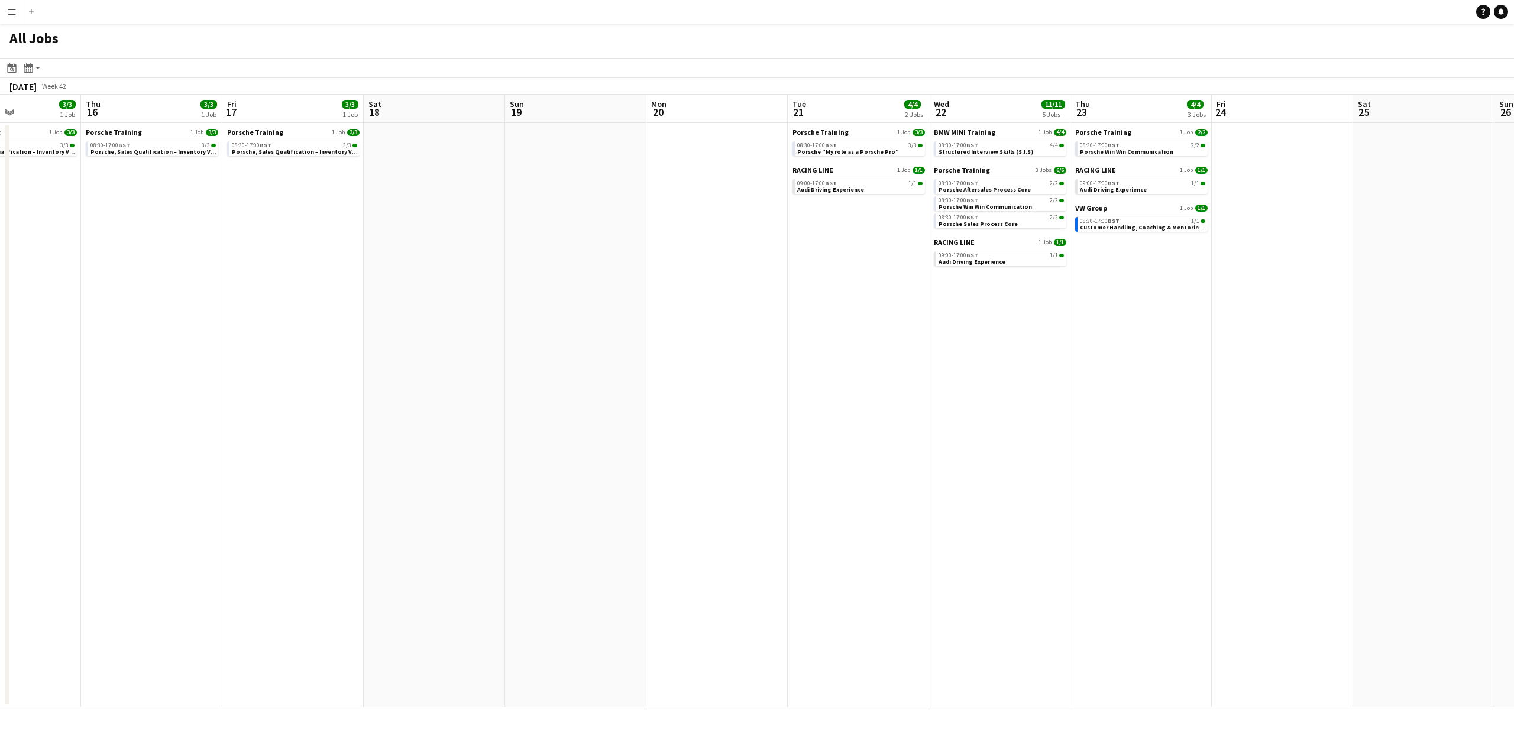
drag, startPoint x: 825, startPoint y: 297, endPoint x: 797, endPoint y: 300, distance: 28.6
click at [797, 300] on app-calendar-viewport "Sun 12 Mon 13 Tue 14 3/3 1 Job Wed 15 3/3 1 Job Thu 16 3/3 1 Job Fri 17 3/3 1 J…" at bounding box center [757, 401] width 1514 height 613
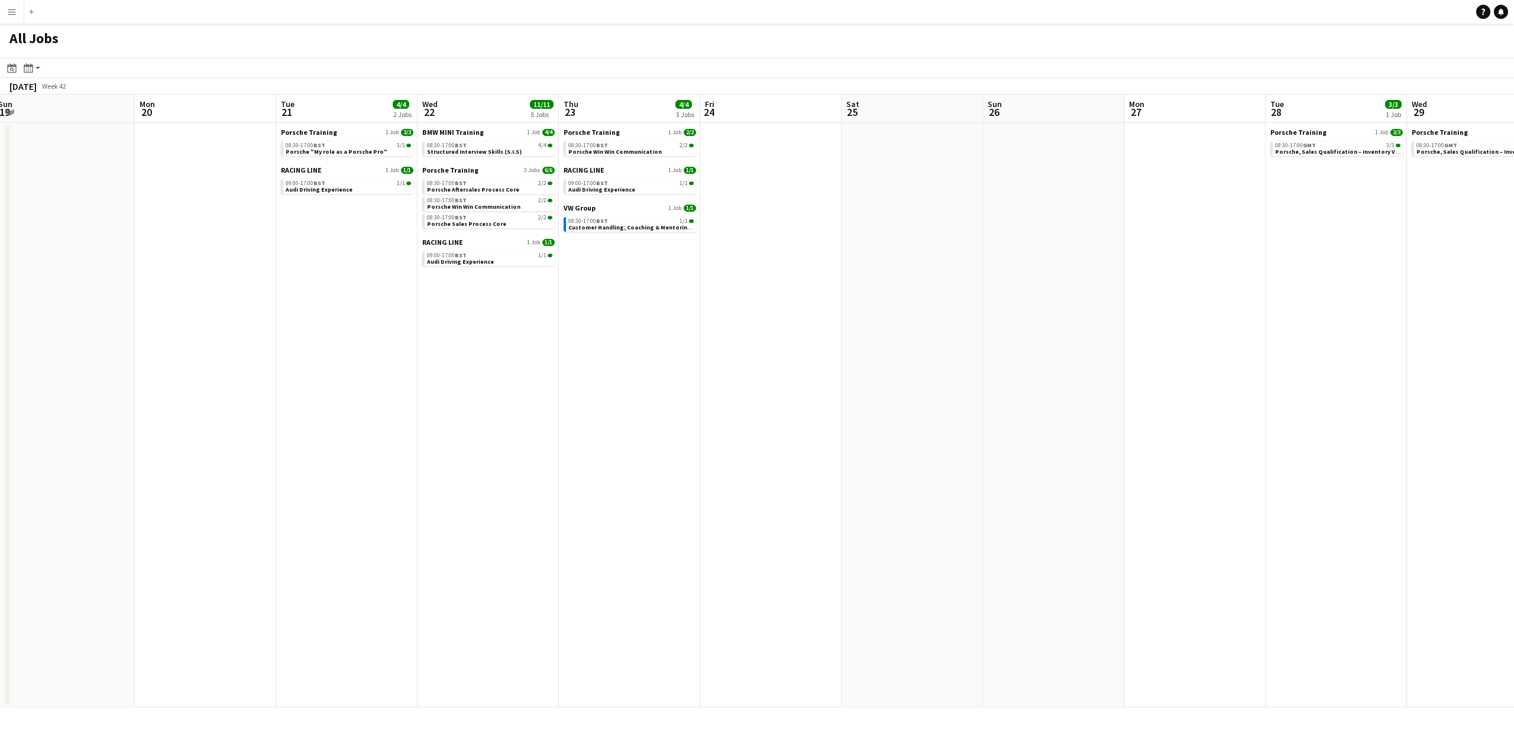
drag, startPoint x: 1188, startPoint y: 312, endPoint x: 677, endPoint y: 328, distance: 511.4
click at [677, 328] on app-calendar-viewport "Thu 16 3/3 1 Job Fri 17 3/3 1 Job Sat 18 Sun 19 Mon 20 Tue 21 4/4 2 Jobs Wed 22…" at bounding box center [757, 401] width 1514 height 613
click at [798, 351] on app-all-jobs "All Jobs Date picker OCT 2025 OCT 2025 Monday M Tuesday T Wednesday W Thursday …" at bounding box center [757, 366] width 1514 height 684
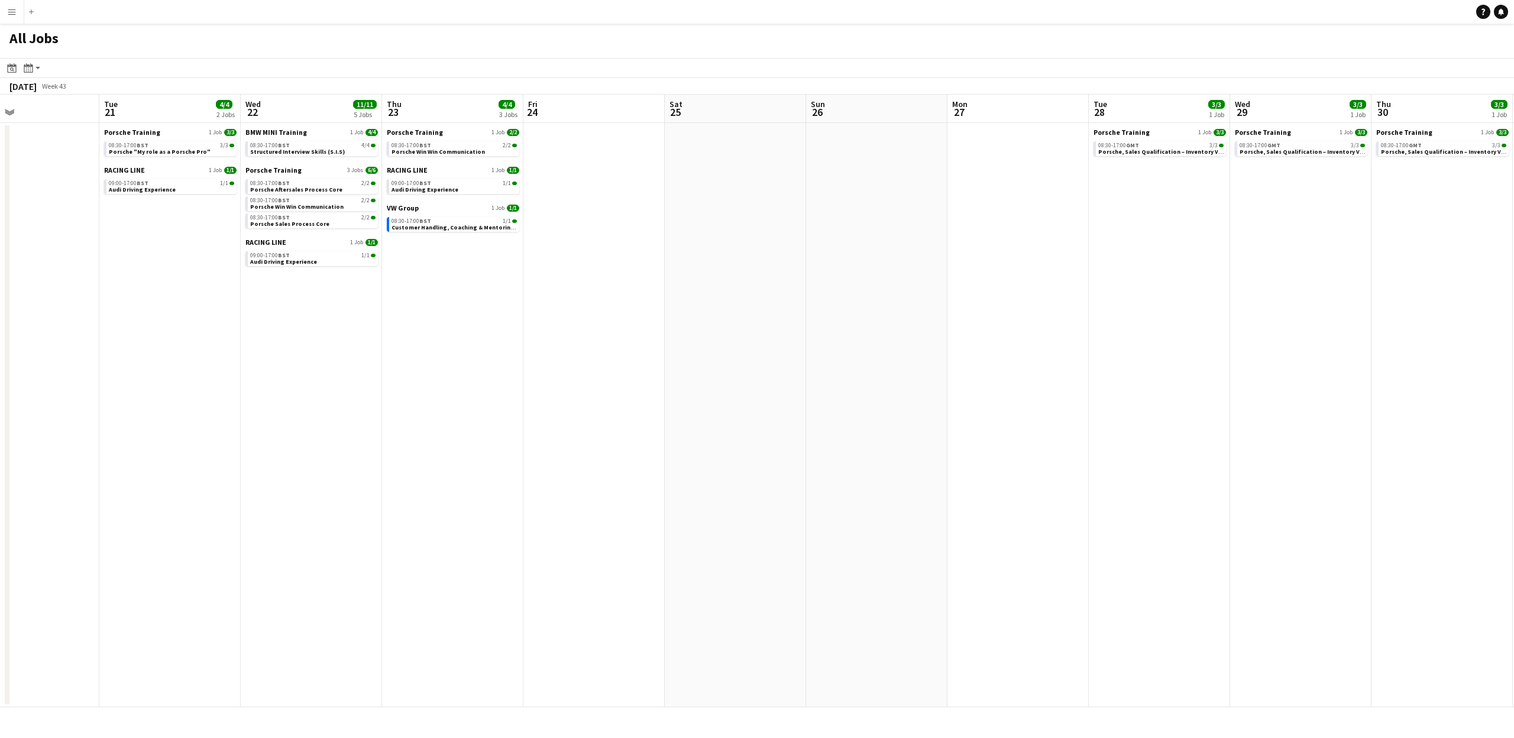
drag, startPoint x: 832, startPoint y: 381, endPoint x: 812, endPoint y: 379, distance: 20.8
click at [812, 379] on app-calendar-viewport "Sat 18 Sun 19 Mon 20 Tue 21 4/4 2 Jobs Wed 22 11/11 5 Jobs Thu 23 4/4 3 Jobs Fr…" at bounding box center [757, 401] width 1514 height 613
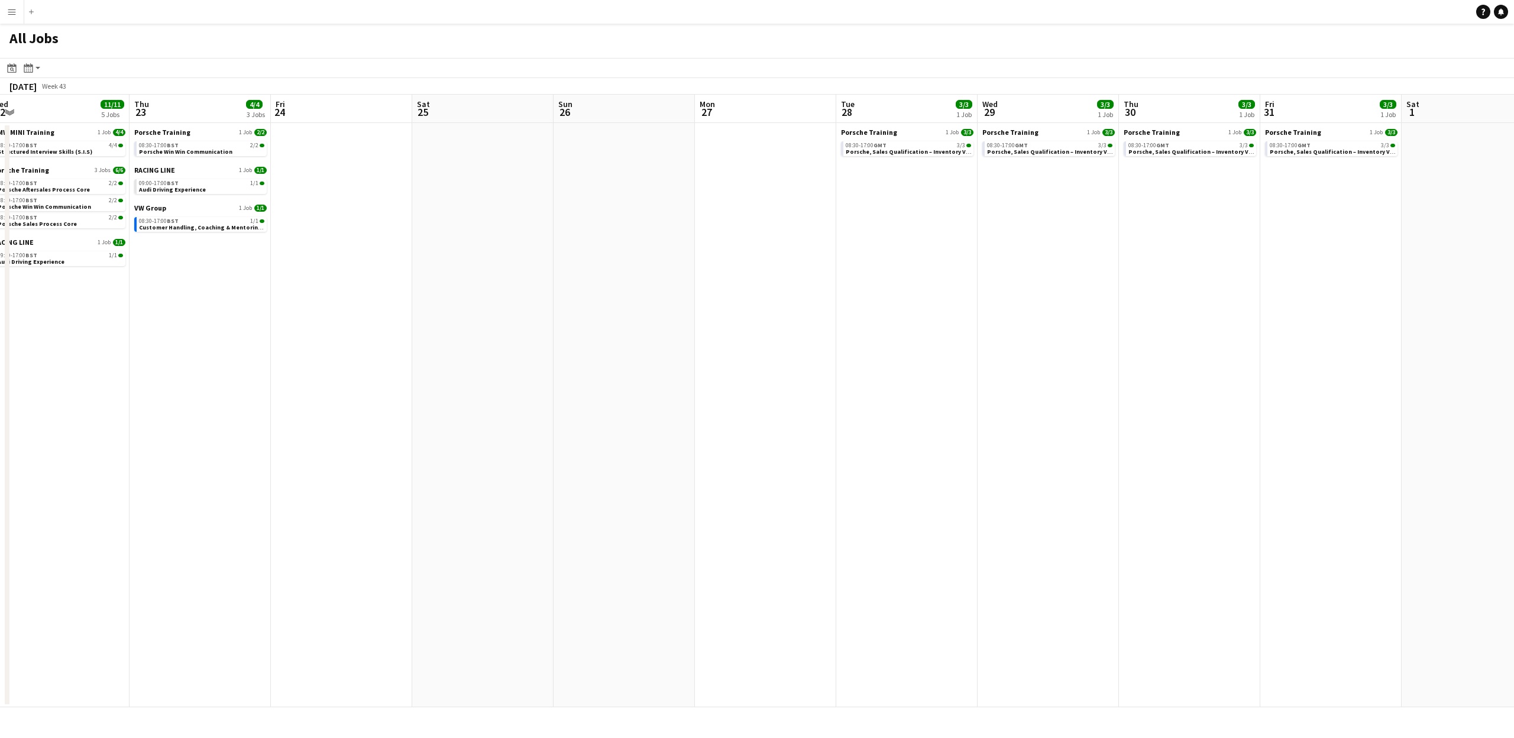
drag, startPoint x: 863, startPoint y: 401, endPoint x: 855, endPoint y: 400, distance: 7.1
click at [854, 401] on app-calendar-viewport "Sun 19 Mon 20 Tue 21 4/4 2 Jobs Wed 22 11/11 5 Jobs Thu 23 4/4 3 Jobs Fri 24 Sa…" at bounding box center [757, 401] width 1514 height 613
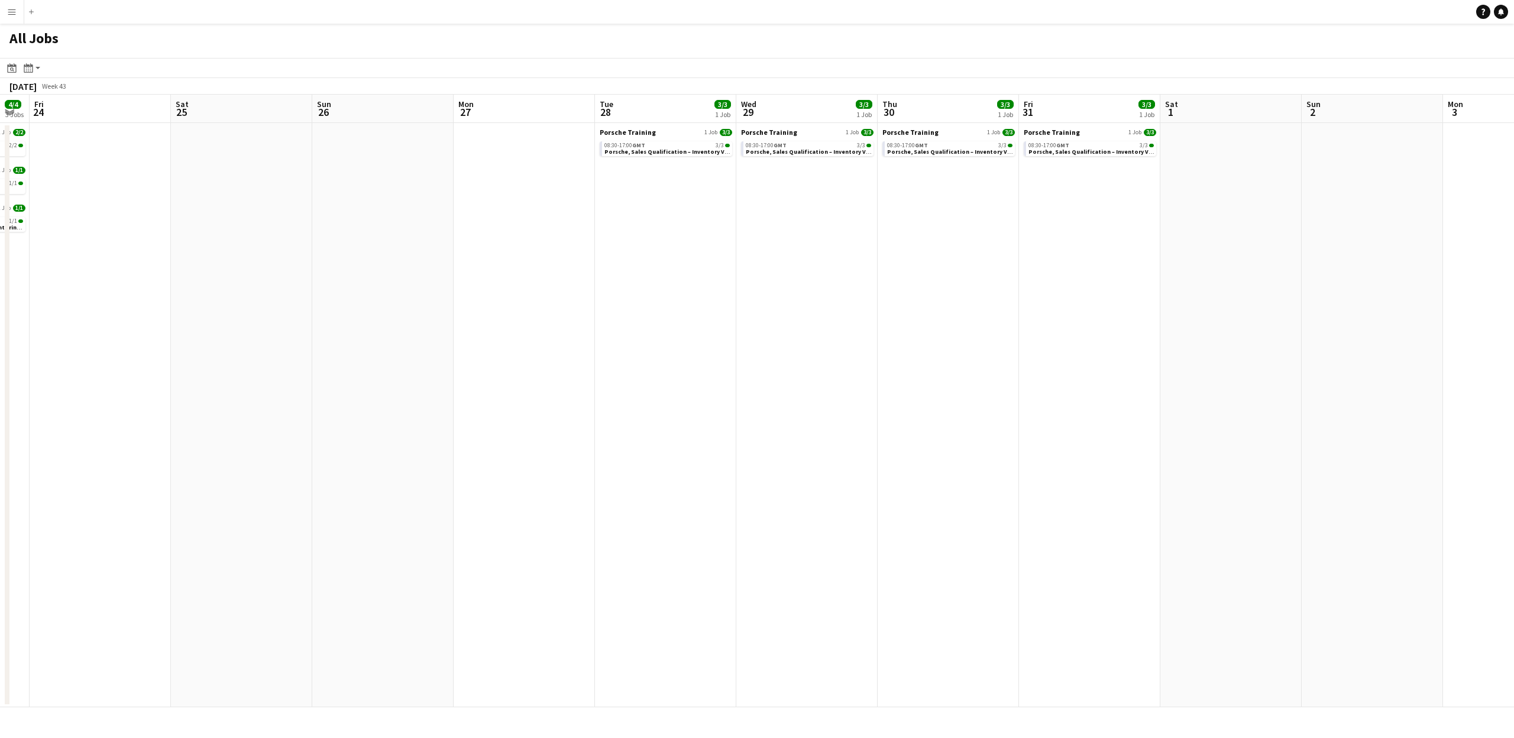
click at [715, 394] on app-all-jobs "All Jobs Date picker OCT 2025 OCT 2025 Monday M Tuesday T Wednesday W Thursday …" at bounding box center [757, 366] width 1514 height 684
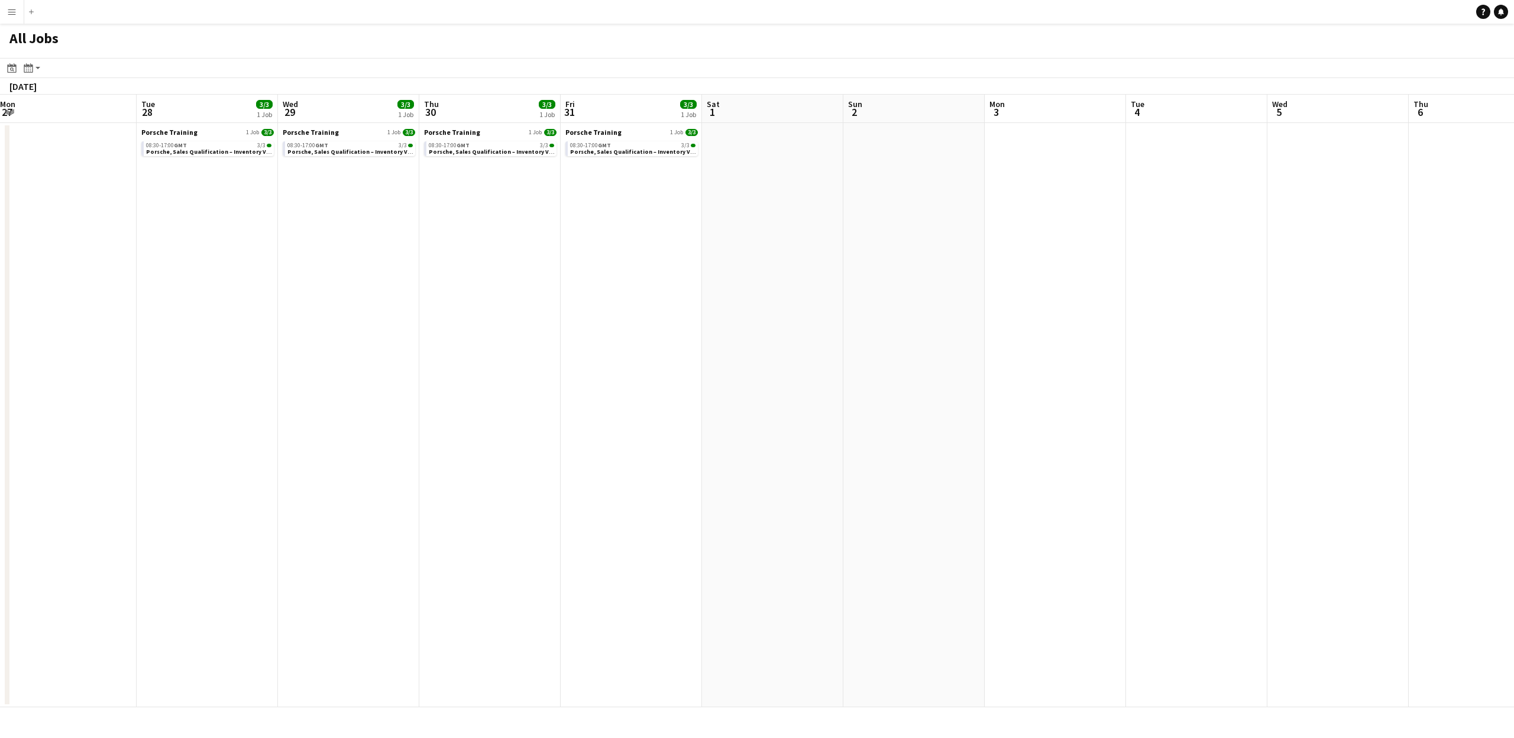
drag, startPoint x: 919, startPoint y: 402, endPoint x: 784, endPoint y: 402, distance: 135.5
click at [784, 402] on app-calendar-viewport "Fri 24 Sat 25 Sun 26 Mon 27 Tue 28 3/3 1 Job Wed 29 3/3 1 Job Thu 30 3/3 1 Job …" at bounding box center [757, 401] width 1514 height 613
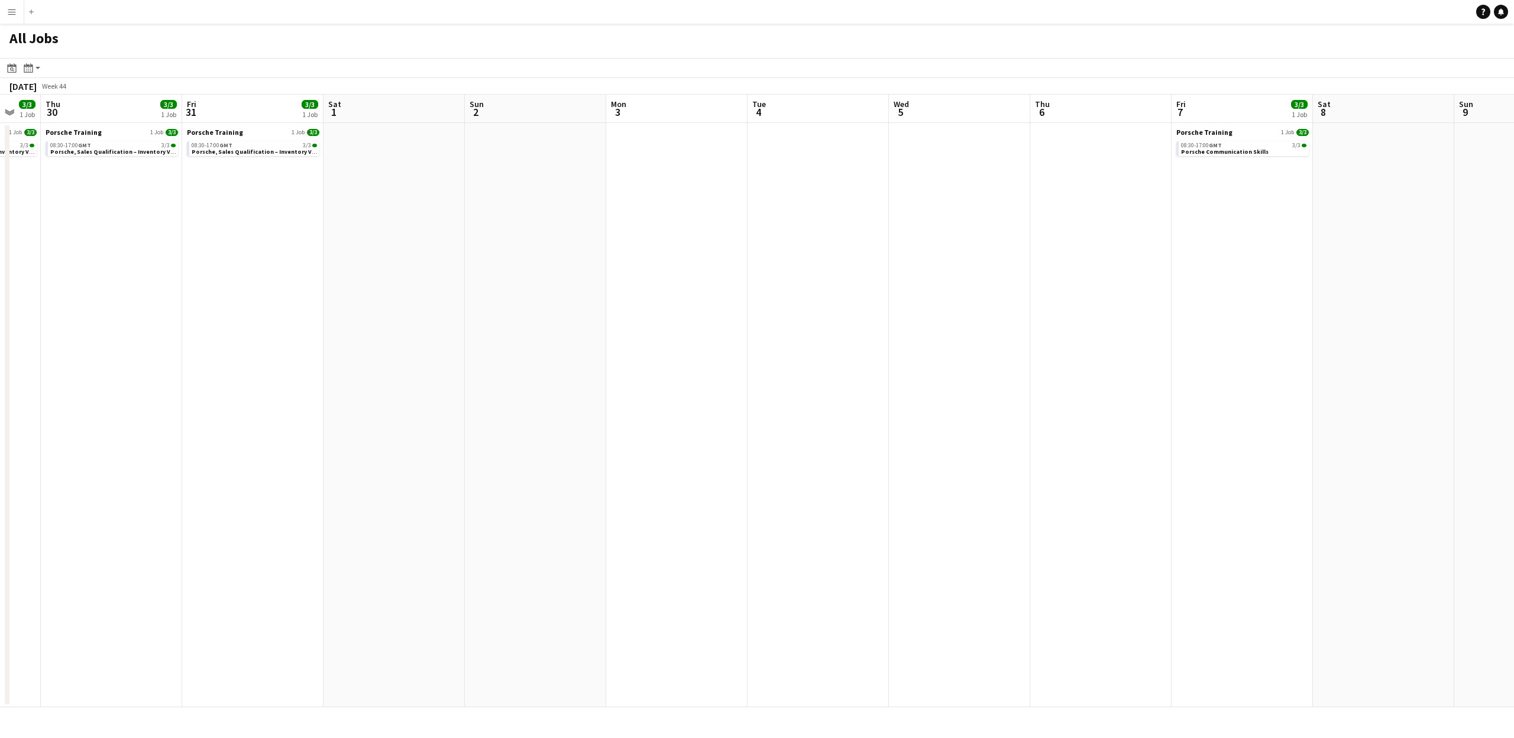
drag, startPoint x: 921, startPoint y: 419, endPoint x: 716, endPoint y: 418, distance: 204.7
click at [715, 419] on app-calendar-viewport "Mon 27 Tue 28 3/3 1 Job Wed 29 3/3 1 Job Thu 30 3/3 1 Job Fri 31 3/3 1 Job Sat …" at bounding box center [757, 401] width 1514 height 613
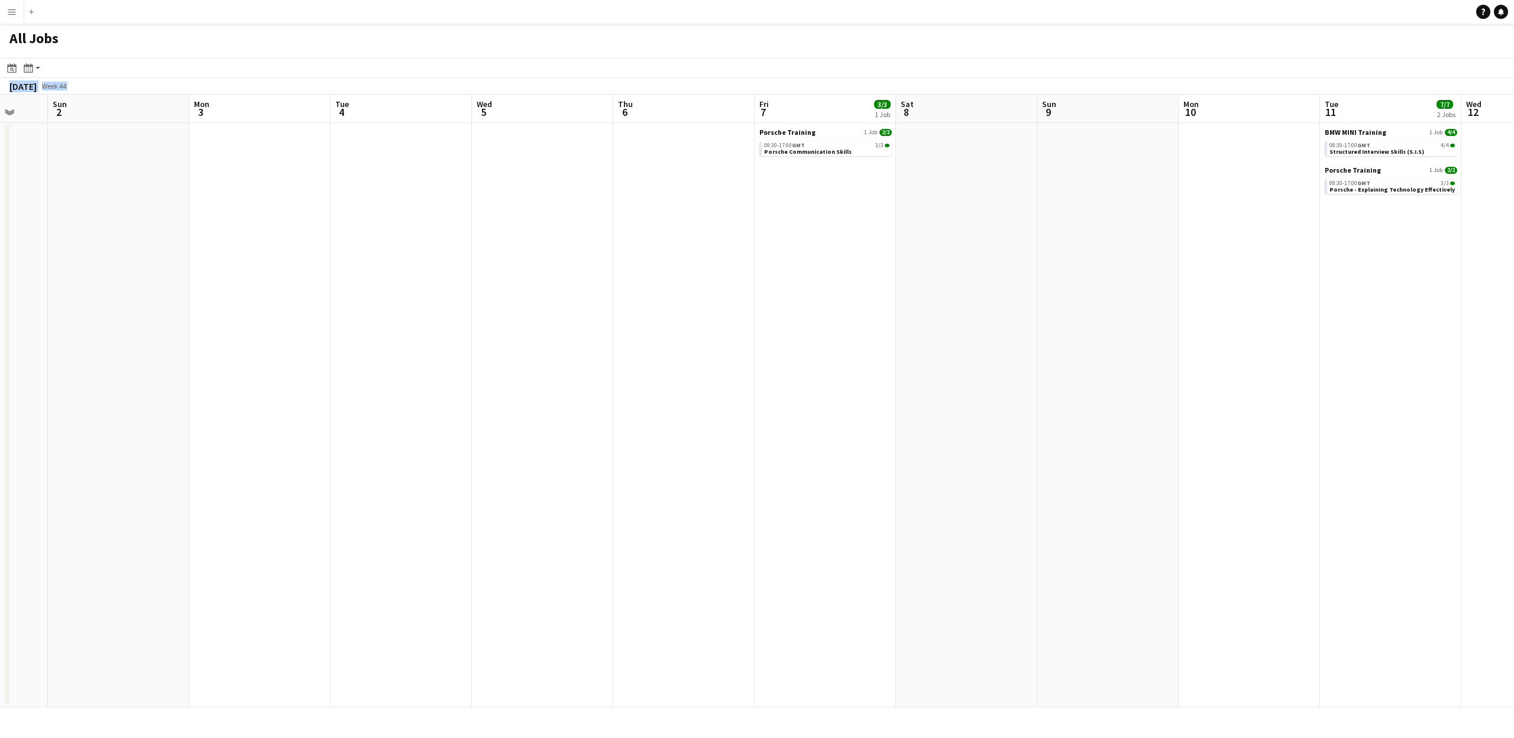
click at [587, 415] on app-all-jobs "All Jobs Date picker OCT 2025 OCT 2025 Monday M Tuesday T Wednesday W Thursday …" at bounding box center [757, 366] width 1514 height 684
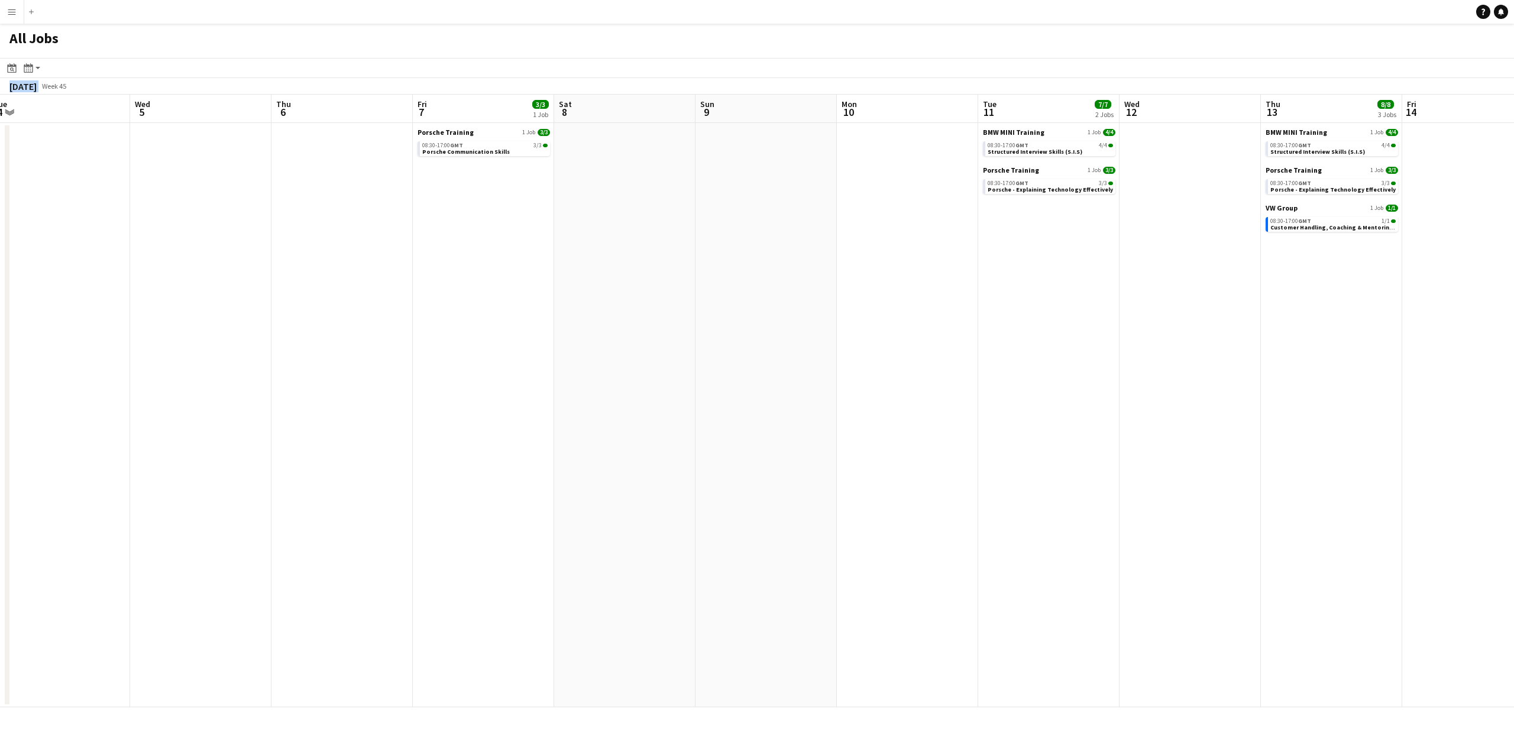
drag, startPoint x: 1034, startPoint y: 432, endPoint x: 689, endPoint y: 434, distance: 344.3
click at [689, 435] on app-calendar-viewport "Sat 1 Sun 2 Mon 3 Tue 4 Wed 5 Thu 6 Fri 7 3/3 1 Job Sat 8 Sun 9 Mon 10 Tue 11 7…" at bounding box center [757, 401] width 1514 height 613
click at [824, 467] on app-all-jobs "All Jobs Date picker OCT 2025 OCT 2025 Monday M Tuesday T Wednesday W Thursday …" at bounding box center [757, 366] width 1514 height 684
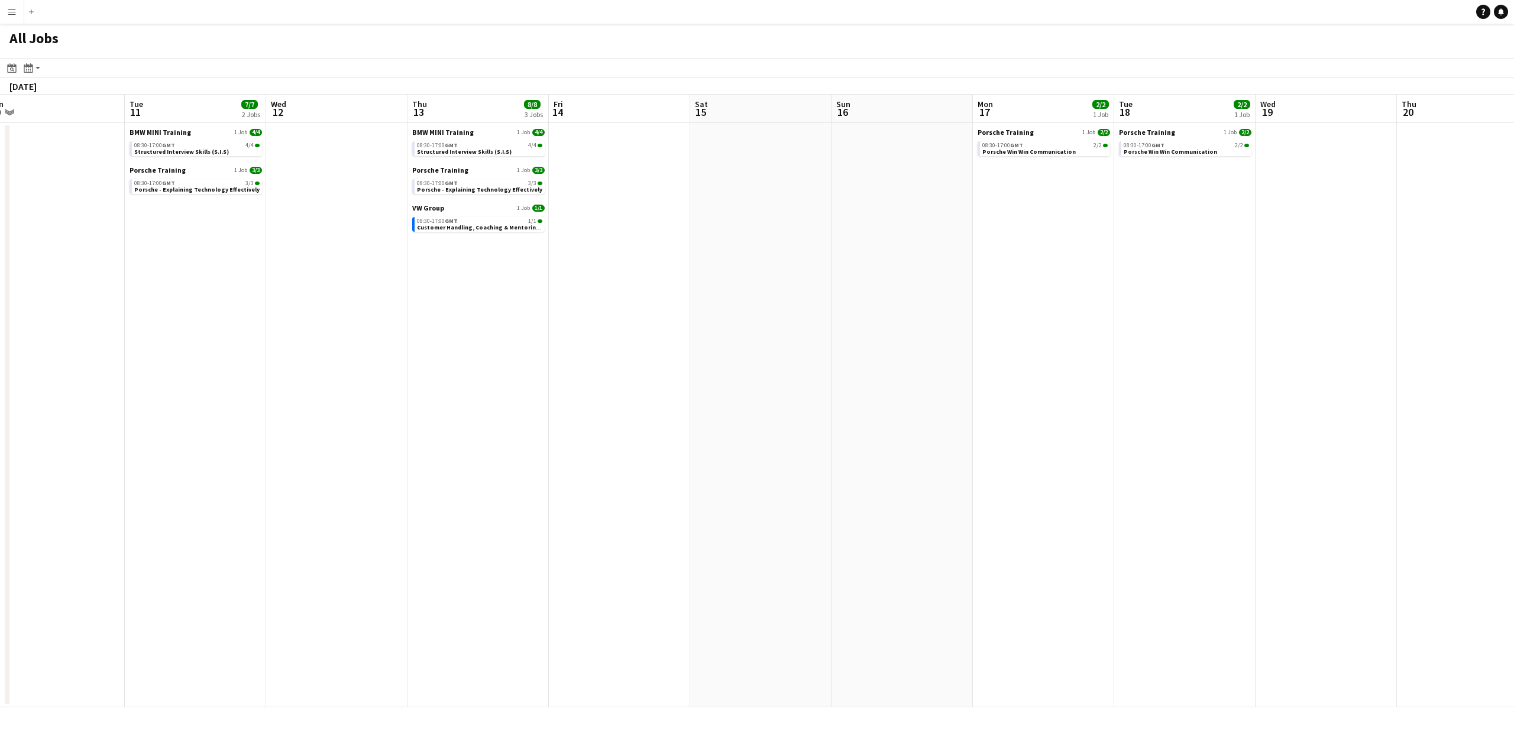
drag, startPoint x: 902, startPoint y: 481, endPoint x: 756, endPoint y: 474, distance: 146.3
click at [750, 479] on app-calendar-viewport "Fri 7 3/3 1 Job Sat 8 Sun 9 Mon 10 Tue 11 7/7 2 Jobs Wed 12 Thu 13 8/8 3 Jobs F…" at bounding box center [757, 401] width 1514 height 613
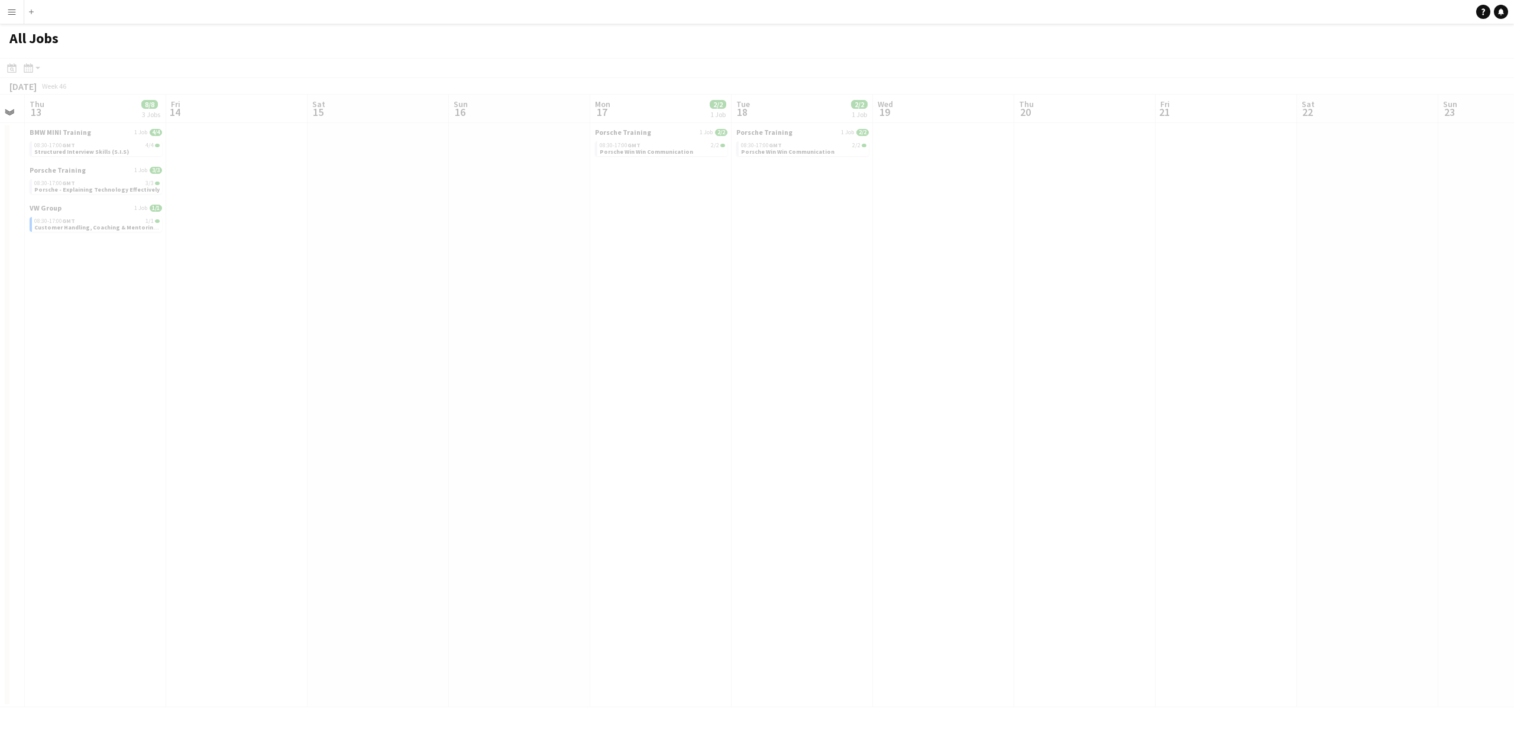
drag, startPoint x: 1167, startPoint y: 497, endPoint x: 878, endPoint y: 488, distance: 288.8
click at [878, 488] on app-all-jobs "All Jobs Date picker OCT 2025 OCT 2025 Monday M Tuesday T Wednesday W Thursday …" at bounding box center [757, 366] width 1514 height 684
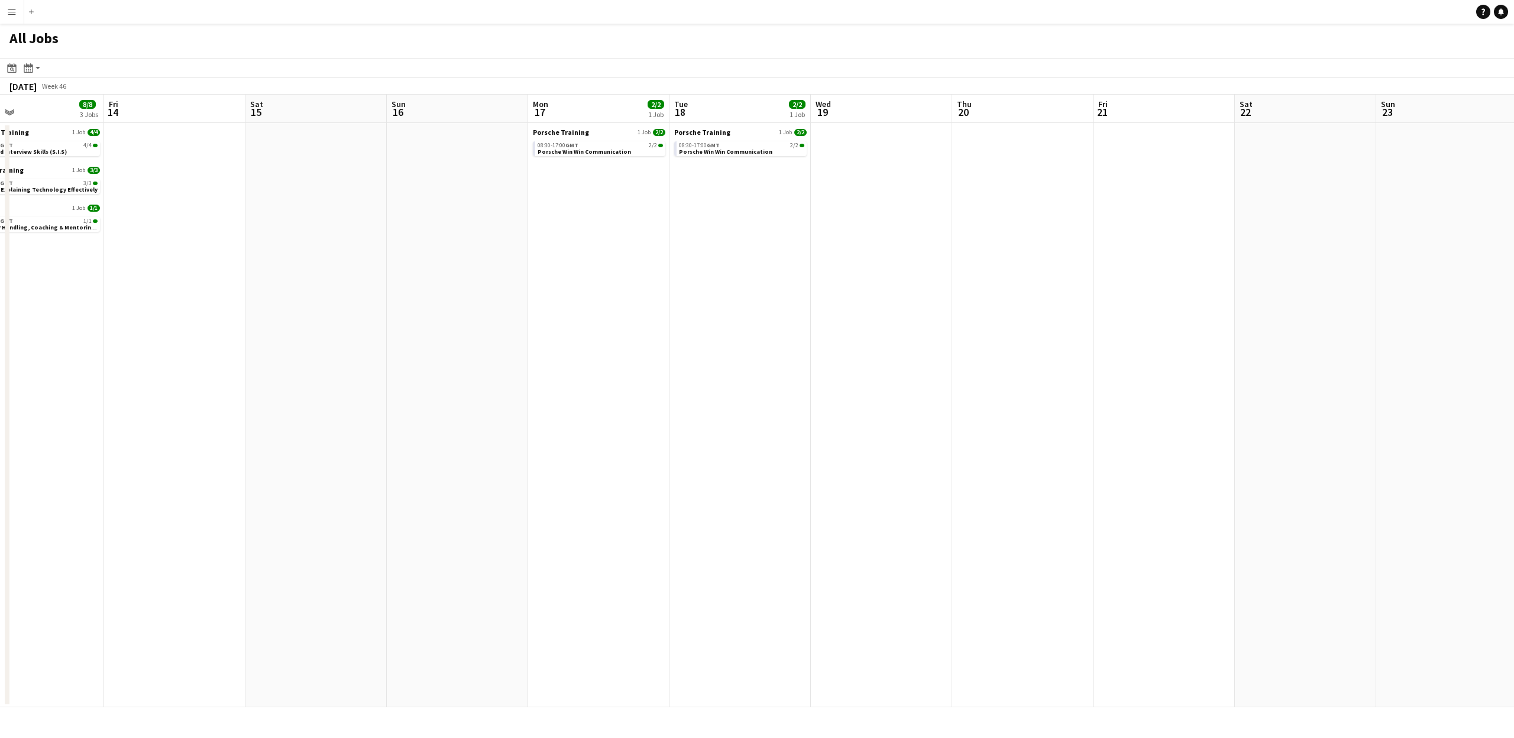
drag, startPoint x: 1093, startPoint y: 493, endPoint x: 1031, endPoint y: 489, distance: 62.3
click at [1032, 493] on app-calendar-viewport "Mon 10 Tue 11 7/7 2 Jobs Wed 12 Thu 13 8/8 3 Jobs Fri 14 Sat 15 Sun 16 Mon 17 2…" at bounding box center [757, 401] width 1514 height 613
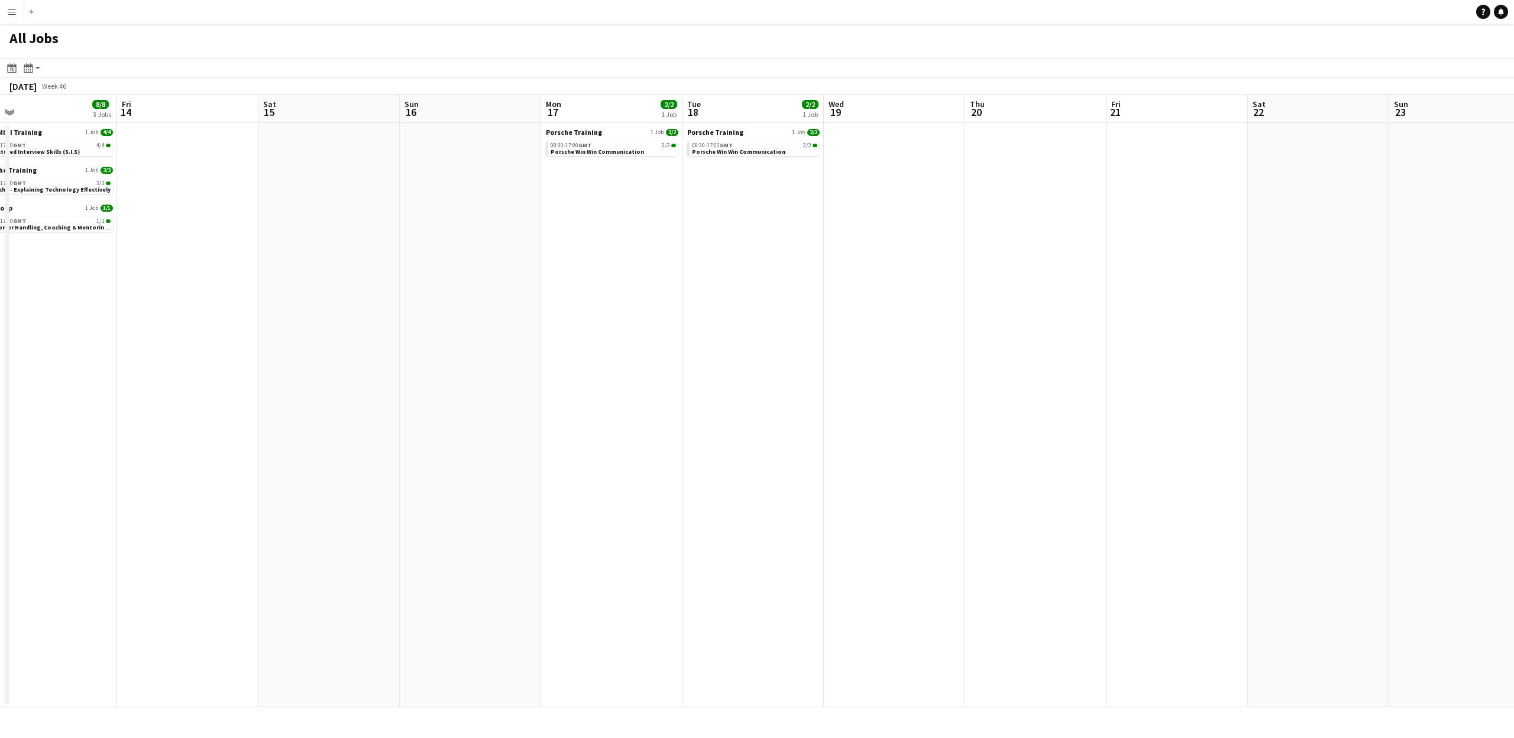
click at [1018, 496] on app-all-jobs "All Jobs Date picker OCT 2025 OCT 2025 Monday M Tuesday T Wednesday W Thursday …" at bounding box center [757, 366] width 1514 height 684
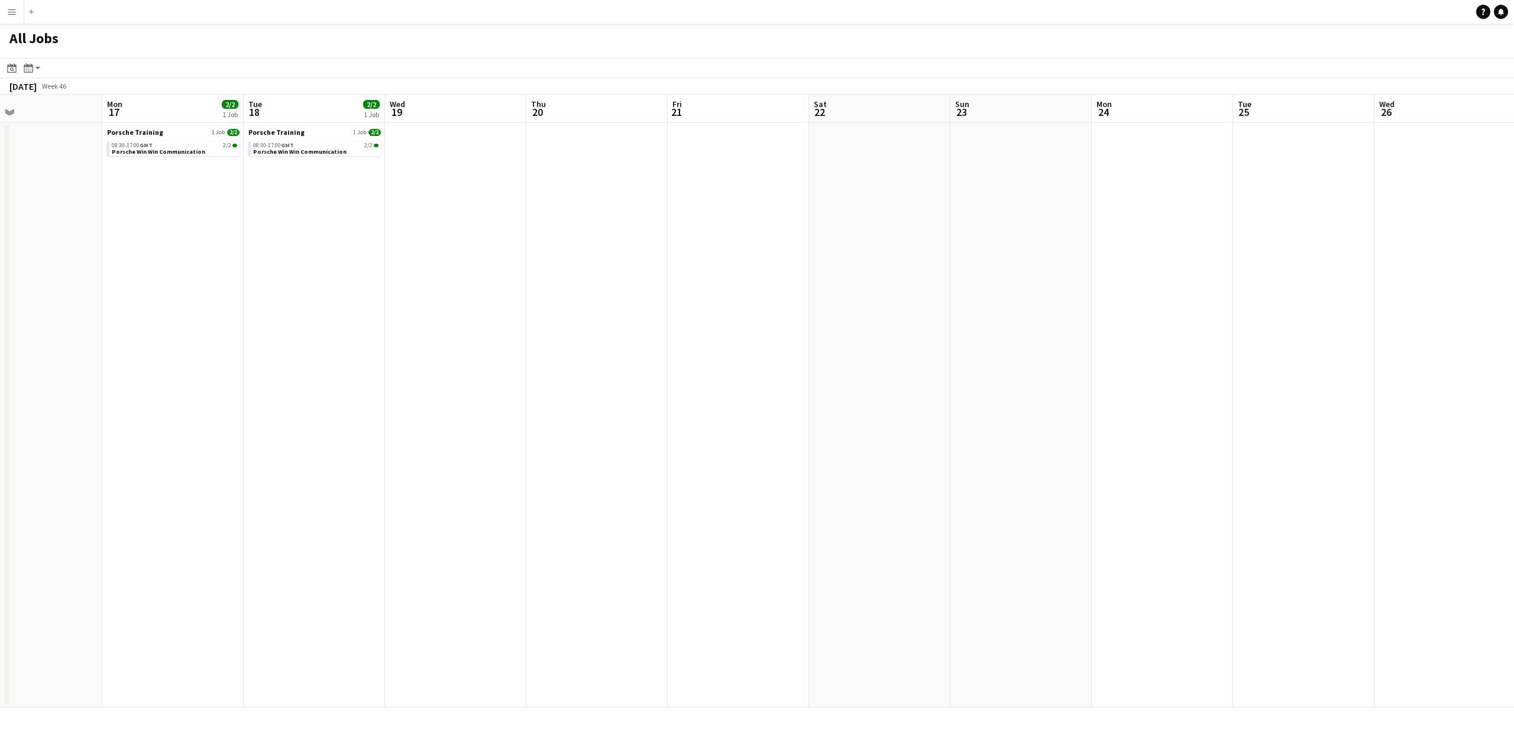
drag, startPoint x: 1229, startPoint y: 495, endPoint x: 1098, endPoint y: 490, distance: 130.8
click at [1096, 493] on app-calendar-viewport "Thu 13 8/8 3 Jobs Fri 14 Sat 15 Sun 16 Mon 17 2/2 1 Job Tue 18 2/2 1 Job Wed 19…" at bounding box center [757, 401] width 1514 height 613
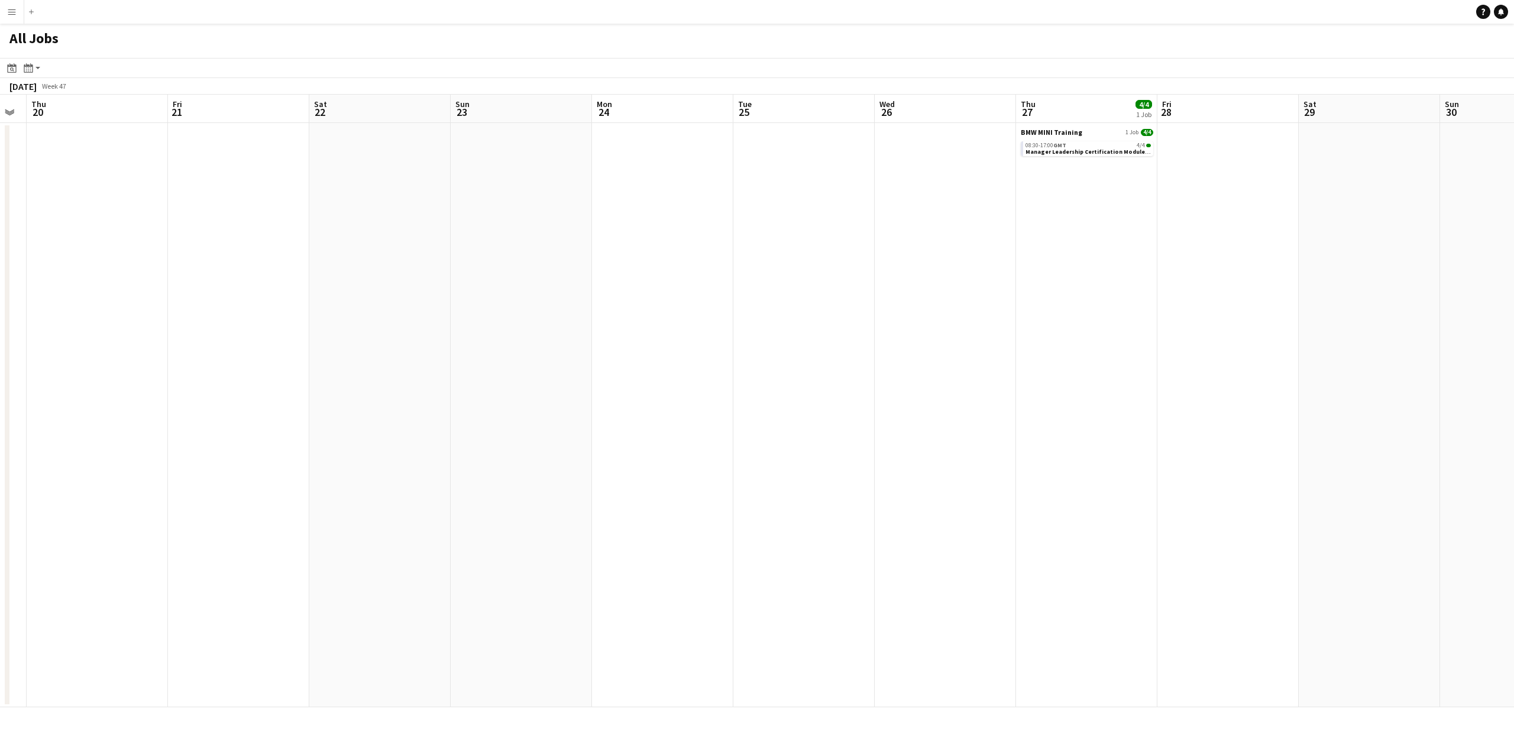
drag, startPoint x: 1384, startPoint y: 508, endPoint x: 1121, endPoint y: 495, distance: 263.0
click at [1121, 497] on app-calendar-viewport "Sun 16 Mon 17 2/2 1 Job Tue 18 2/2 1 Job Wed 19 Thu 20 Fri 21 Sat 22 Sun 23 Mon…" at bounding box center [757, 401] width 1514 height 613
drag, startPoint x: 1273, startPoint y: 487, endPoint x: 1400, endPoint y: 479, distance: 126.9
click at [1067, 495] on app-all-jobs "All Jobs Date picker OCT 2025 OCT 2025 Monday M Tuesday T Wednesday W Thursday …" at bounding box center [757, 366] width 1514 height 684
drag, startPoint x: 1458, startPoint y: 475, endPoint x: 1266, endPoint y: 480, distance: 192.3
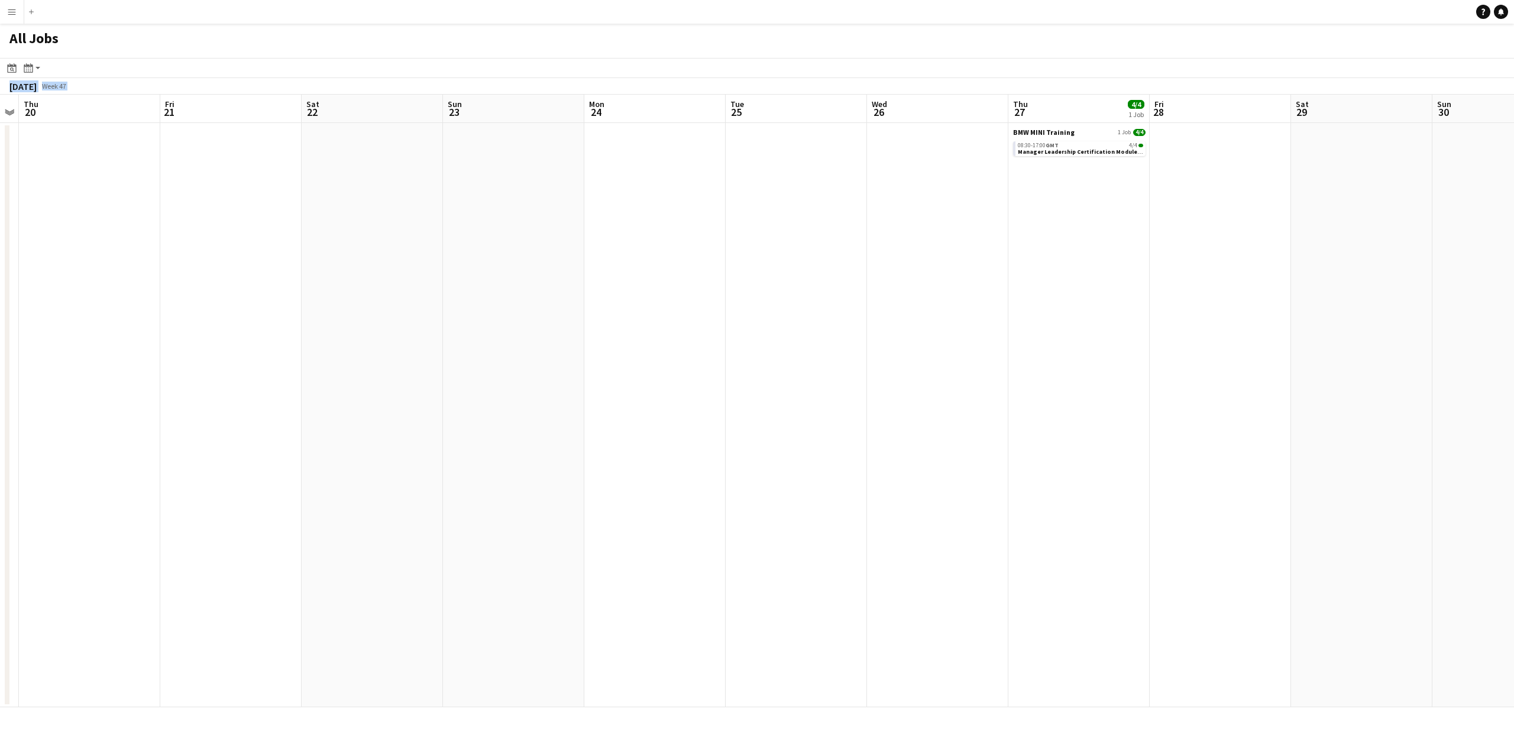
click at [1272, 482] on app-calendar-viewport "Mon 17 2/2 1 Job Tue 18 2/2 1 Job Wed 19 Thu 20 Fri 21 Sat 22 Sun 23 Mon 24 Tue…" at bounding box center [757, 401] width 1514 height 613
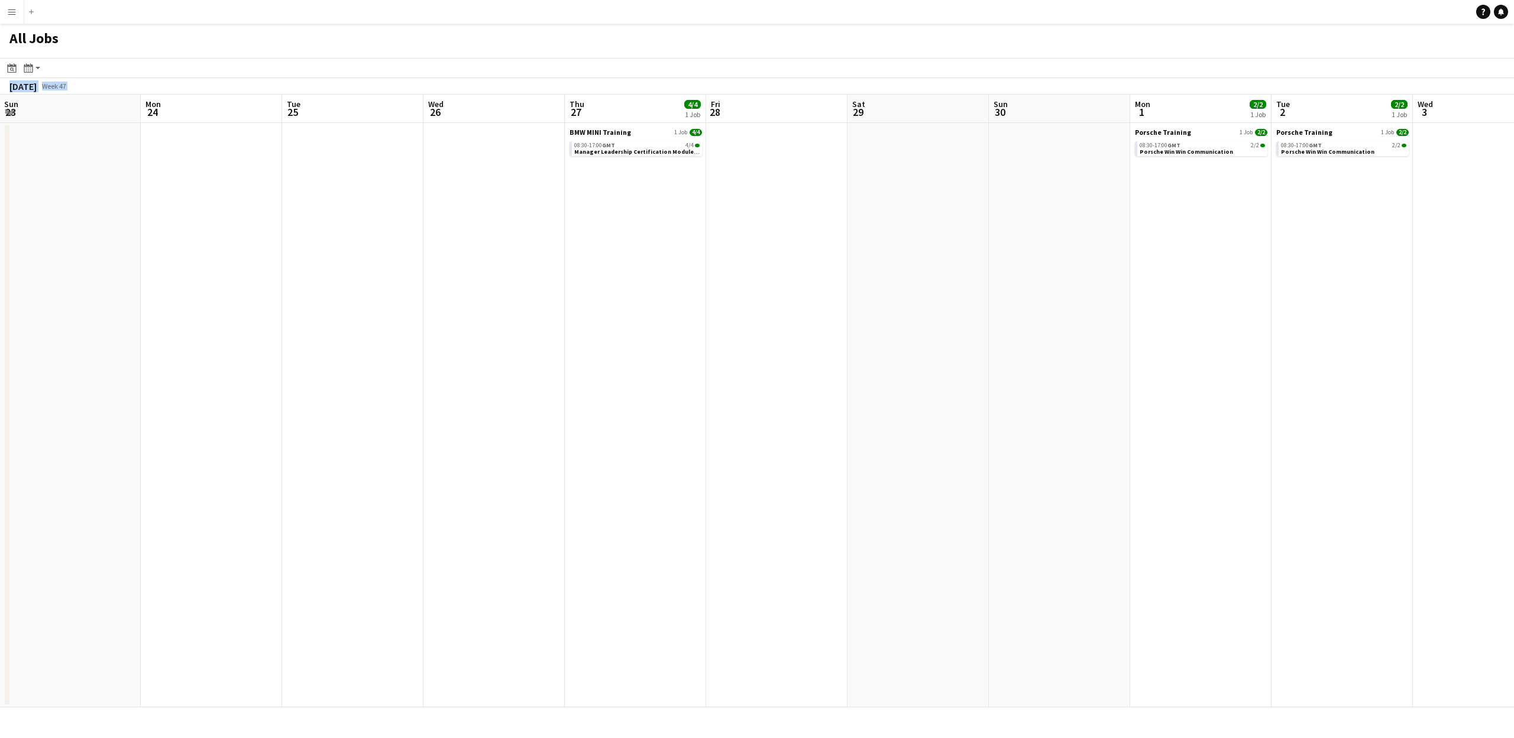
drag, startPoint x: 1381, startPoint y: 467, endPoint x: 1260, endPoint y: 443, distance: 123.6
click at [1146, 461] on app-calendar-viewport "Thu 20 Fri 21 Sat 22 Sun 23 Mon 24 Tue 25 Wed 26 Thu 27 4/4 1 Job Fri 28 Sat 29…" at bounding box center [757, 401] width 1514 height 613
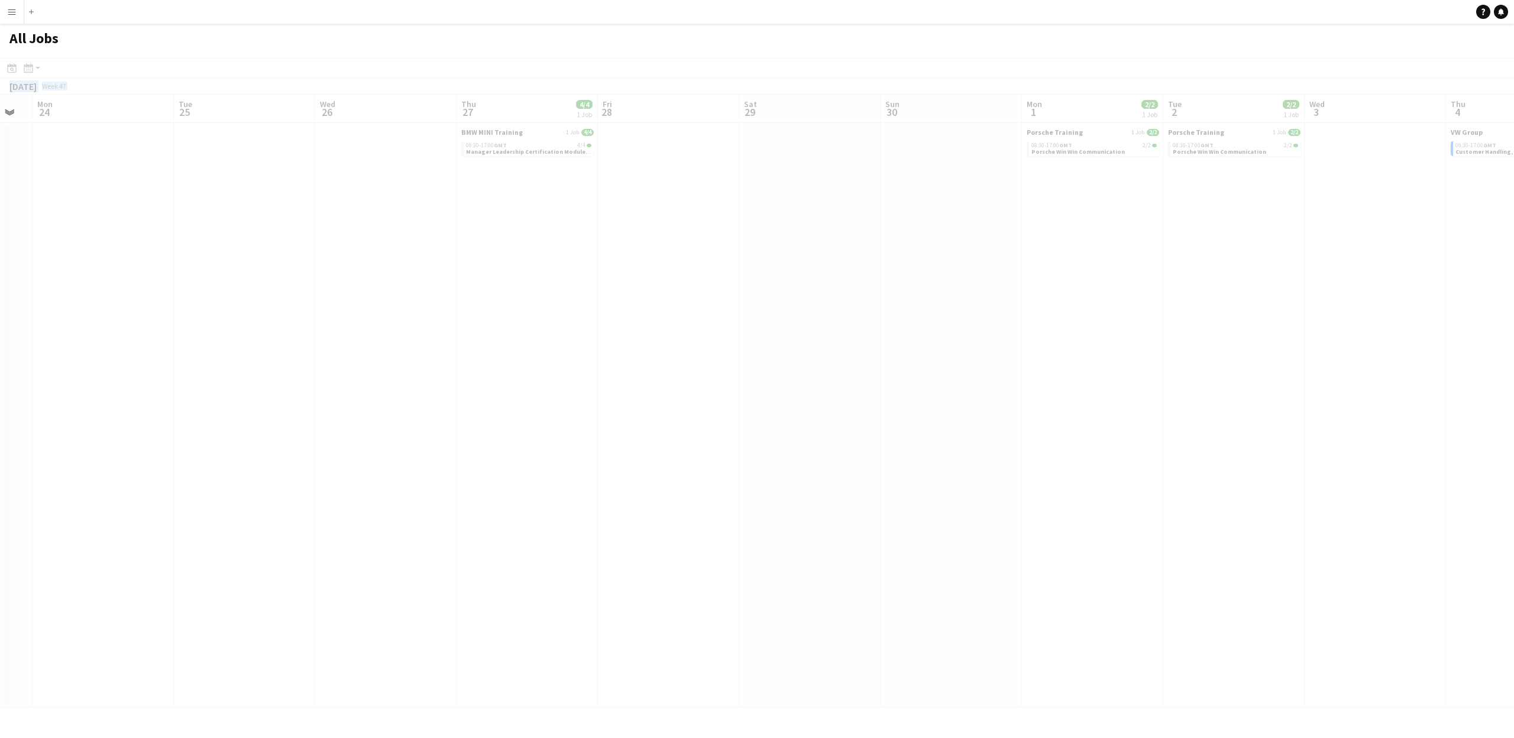
drag, startPoint x: 1380, startPoint y: 456, endPoint x: 1107, endPoint y: 448, distance: 272.9
click at [1098, 462] on app-all-jobs "All Jobs Date picker OCT 2025 OCT 2025 Monday M Tuesday T Wednesday W Thursday …" at bounding box center [757, 366] width 1514 height 684
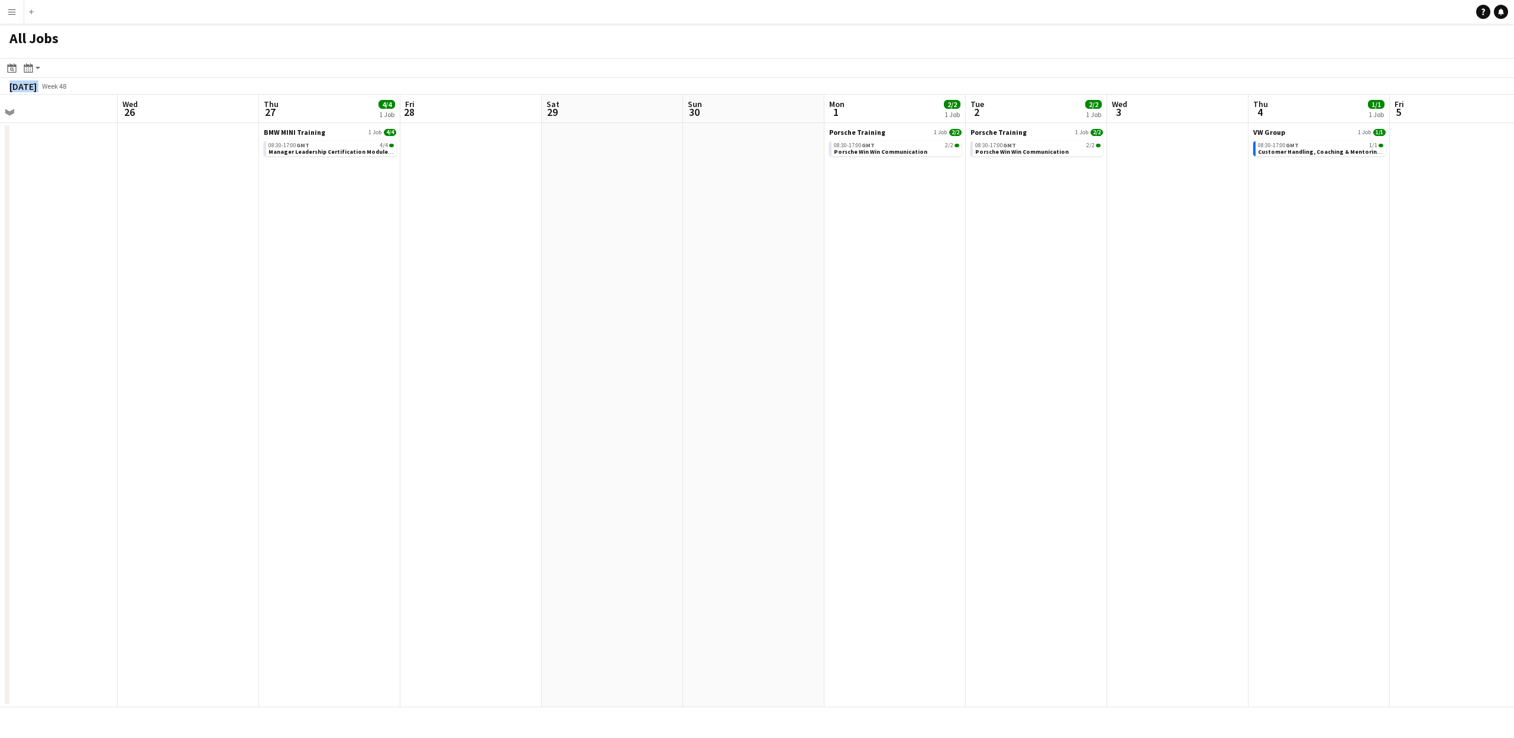
drag, startPoint x: 1320, startPoint y: 472, endPoint x: 1002, endPoint y: 457, distance: 318.6
click at [1002, 457] on app-calendar-viewport "Sat 22 Sun 23 Mon 24 Tue 25 Wed 26 Thu 27 4/4 1 Job Fri 28 Sat 29 Sun 30 Mon 1 …" at bounding box center [757, 401] width 1514 height 613
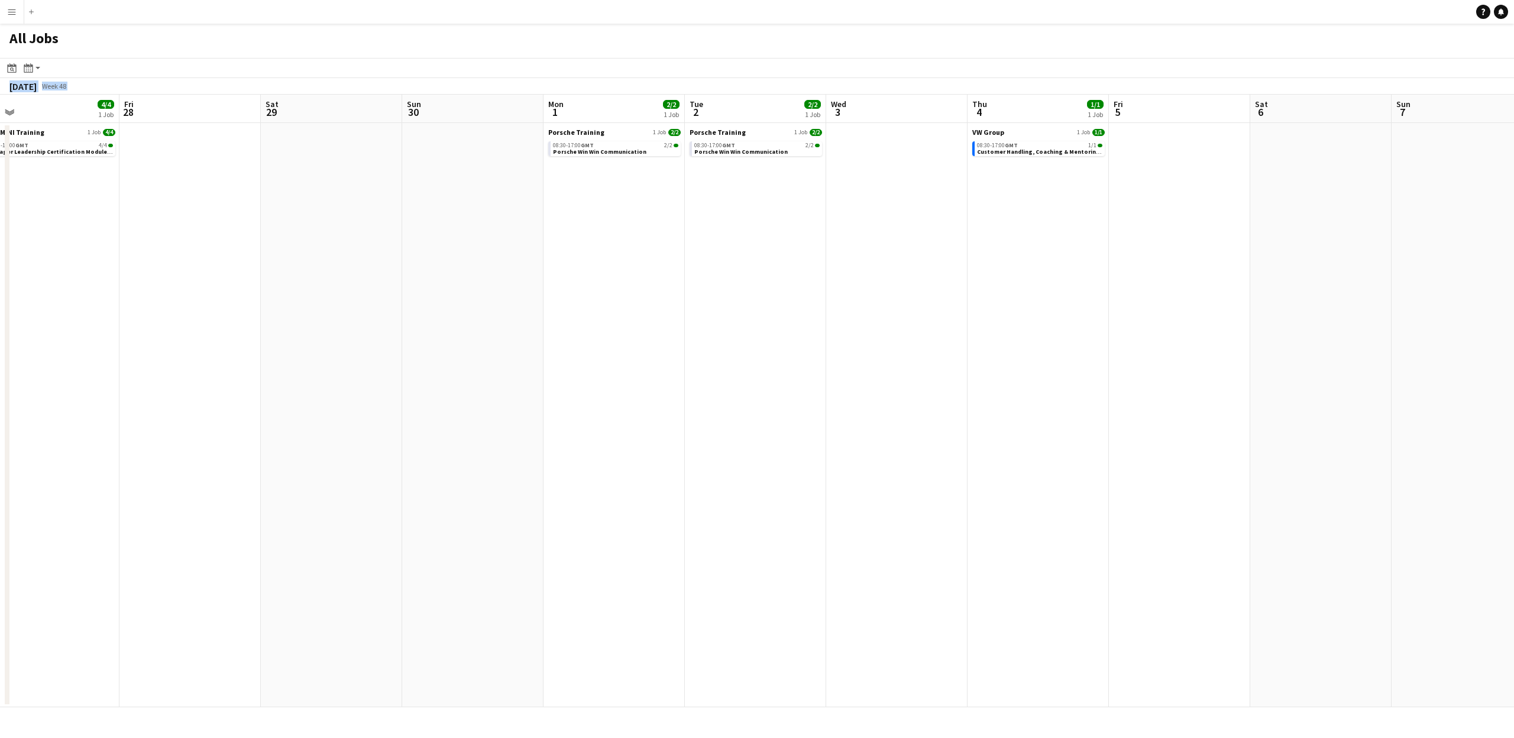
click at [1068, 458] on app-all-jobs "All Jobs Date picker OCT 2025 OCT 2025 Monday M Tuesday T Wednesday W Thursday …" at bounding box center [757, 366] width 1514 height 684
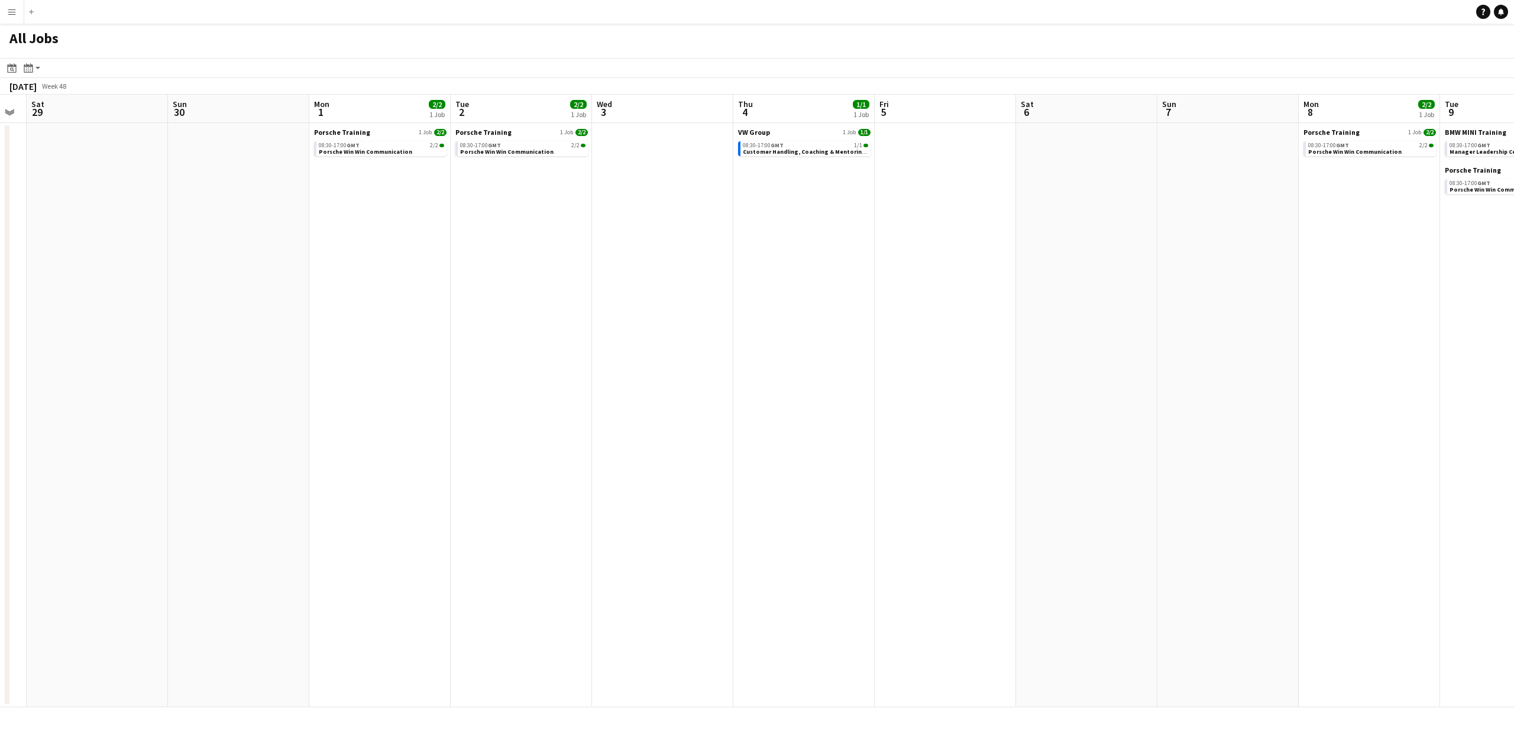
drag, startPoint x: 1410, startPoint y: 458, endPoint x: 1243, endPoint y: 464, distance: 167.5
click at [1139, 474] on app-calendar-viewport "Wed 26 Thu 27 4/4 1 Job Fri 28 Sat 29 Sun 30 Mon 1 2/2 1 Job Tue 2 2/2 1 Job We…" at bounding box center [757, 401] width 1514 height 613
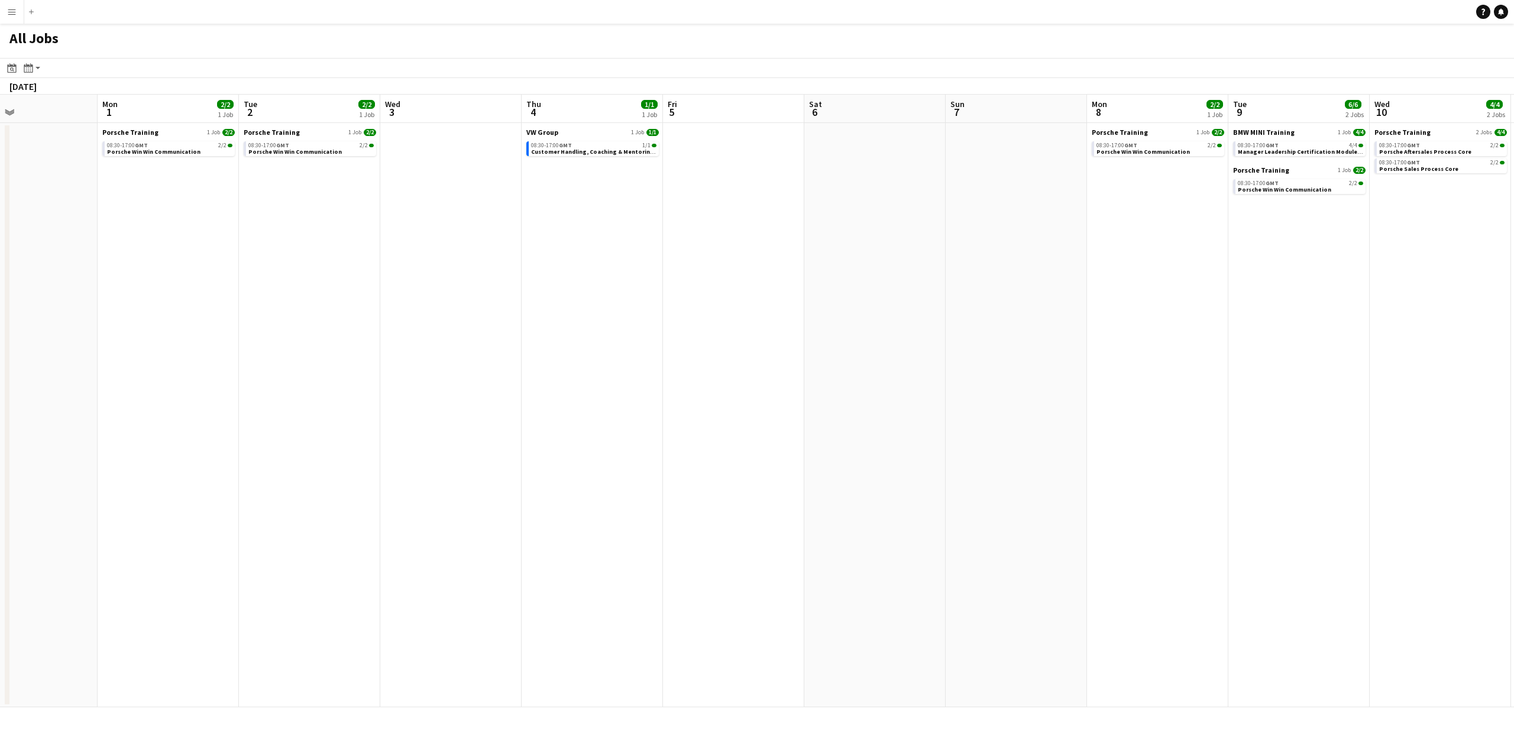
drag, startPoint x: 1228, startPoint y: 469, endPoint x: 1193, endPoint y: 456, distance: 37.8
click at [1210, 463] on app-calendar-viewport "Thu 27 4/4 1 Job Fri 28 Sat 29 Sun 30 Mon 1 2/2 1 Job Tue 2 2/2 1 Job Wed 3 Thu…" at bounding box center [757, 401] width 1514 height 613
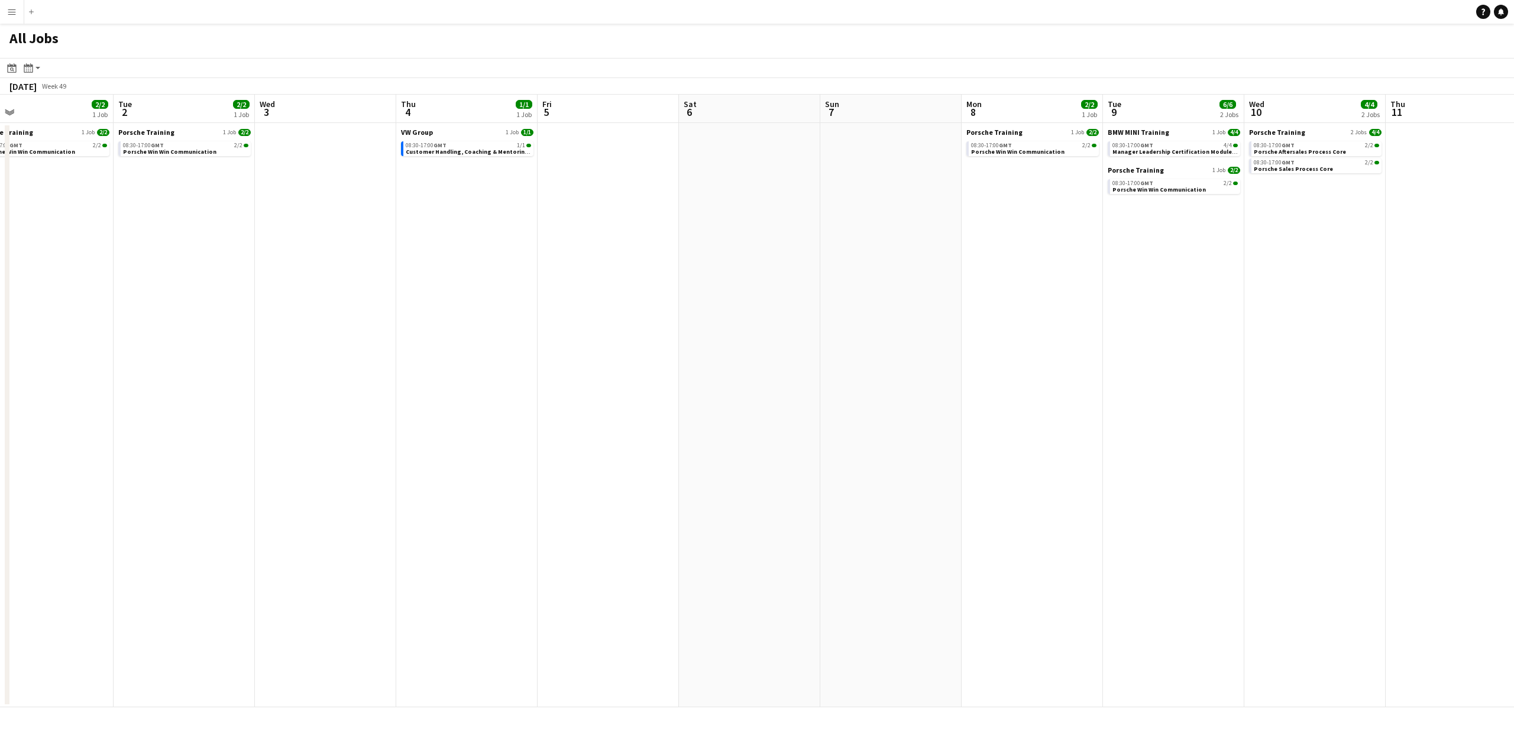
scroll to position [0, 393]
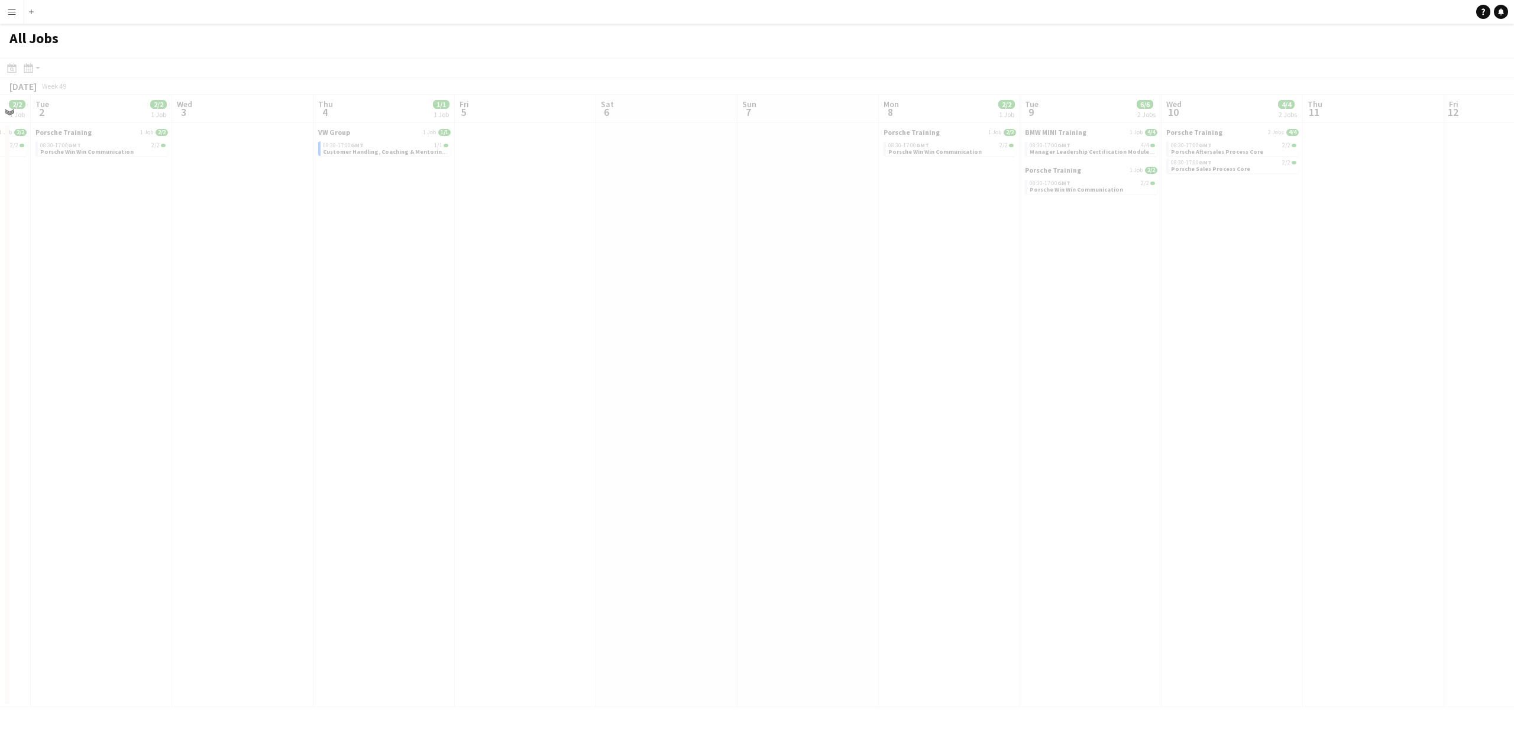
click at [1205, 469] on app-all-jobs "All Jobs Date picker OCT 2025 OCT 2025 Monday M Tuesday T Wednesday W Thursday …" at bounding box center [757, 366] width 1514 height 684
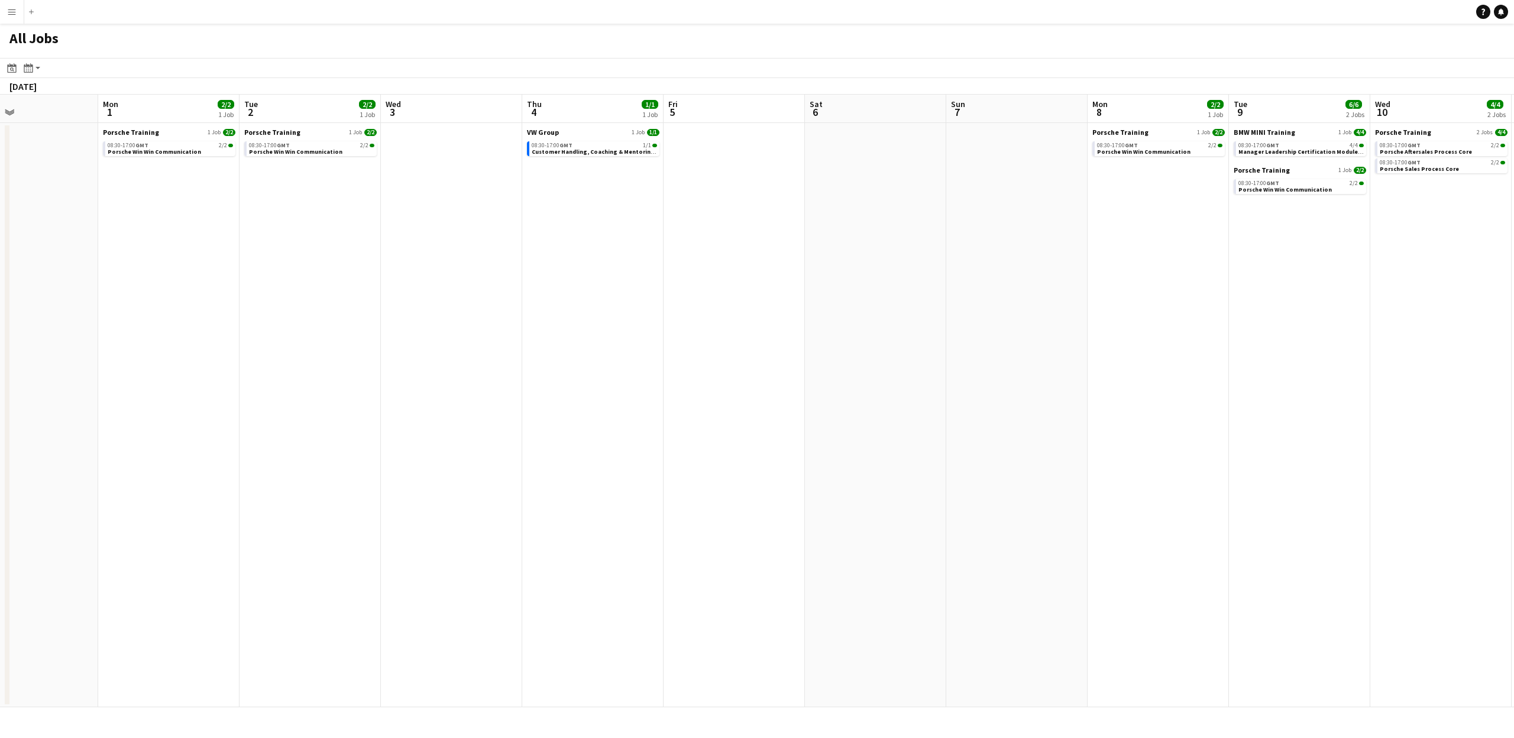
scroll to position [0, 0]
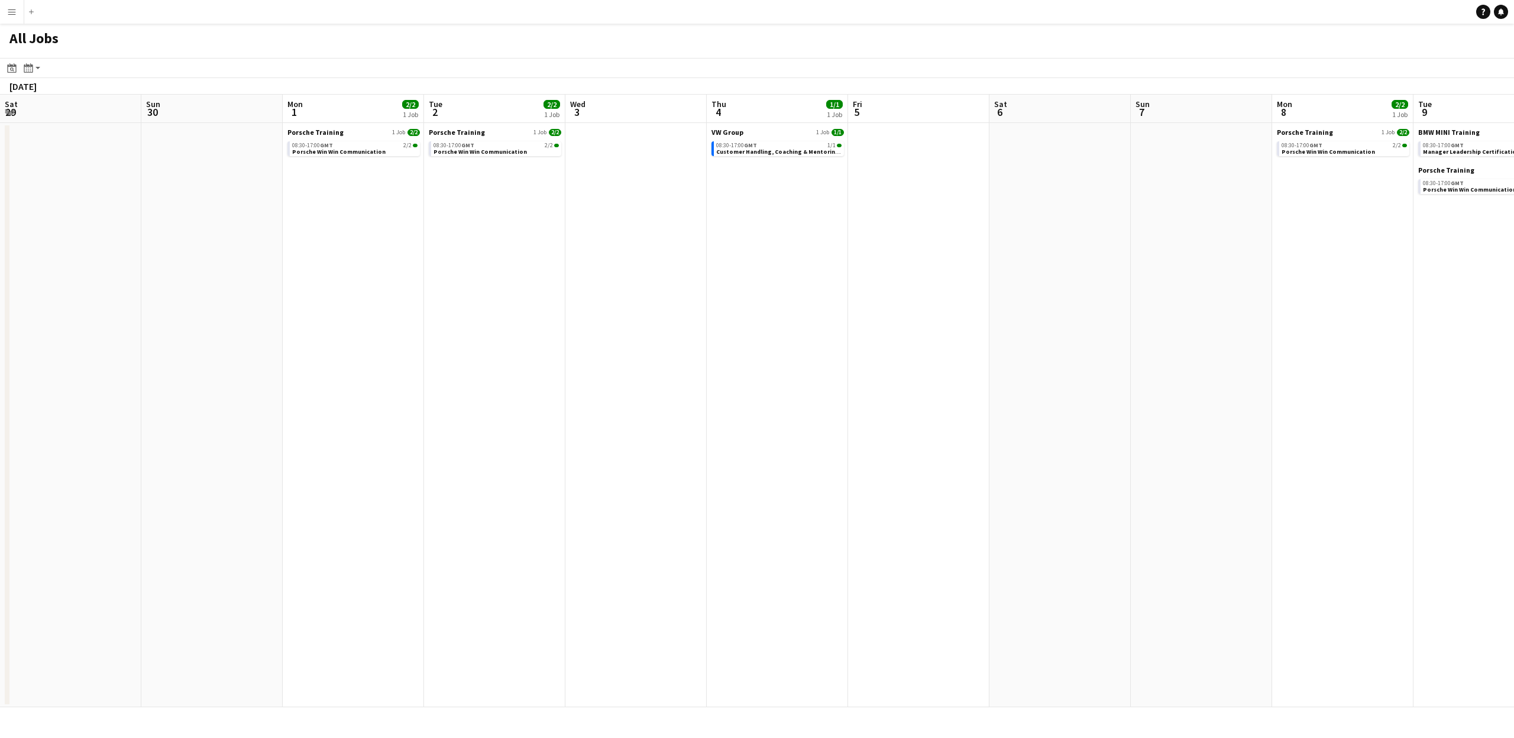
drag, startPoint x: 277, startPoint y: 280, endPoint x: 1417, endPoint y: 305, distance: 1140.3
click at [1489, 311] on app-calendar-viewport "Sat 29 Sun 30 Mon 1 2/2 1 Job Tue 2 2/2 1 Job Wed 3 Thu 4 1/1 1 Job Fri 5 Sat 6…" at bounding box center [757, 401] width 1514 height 613
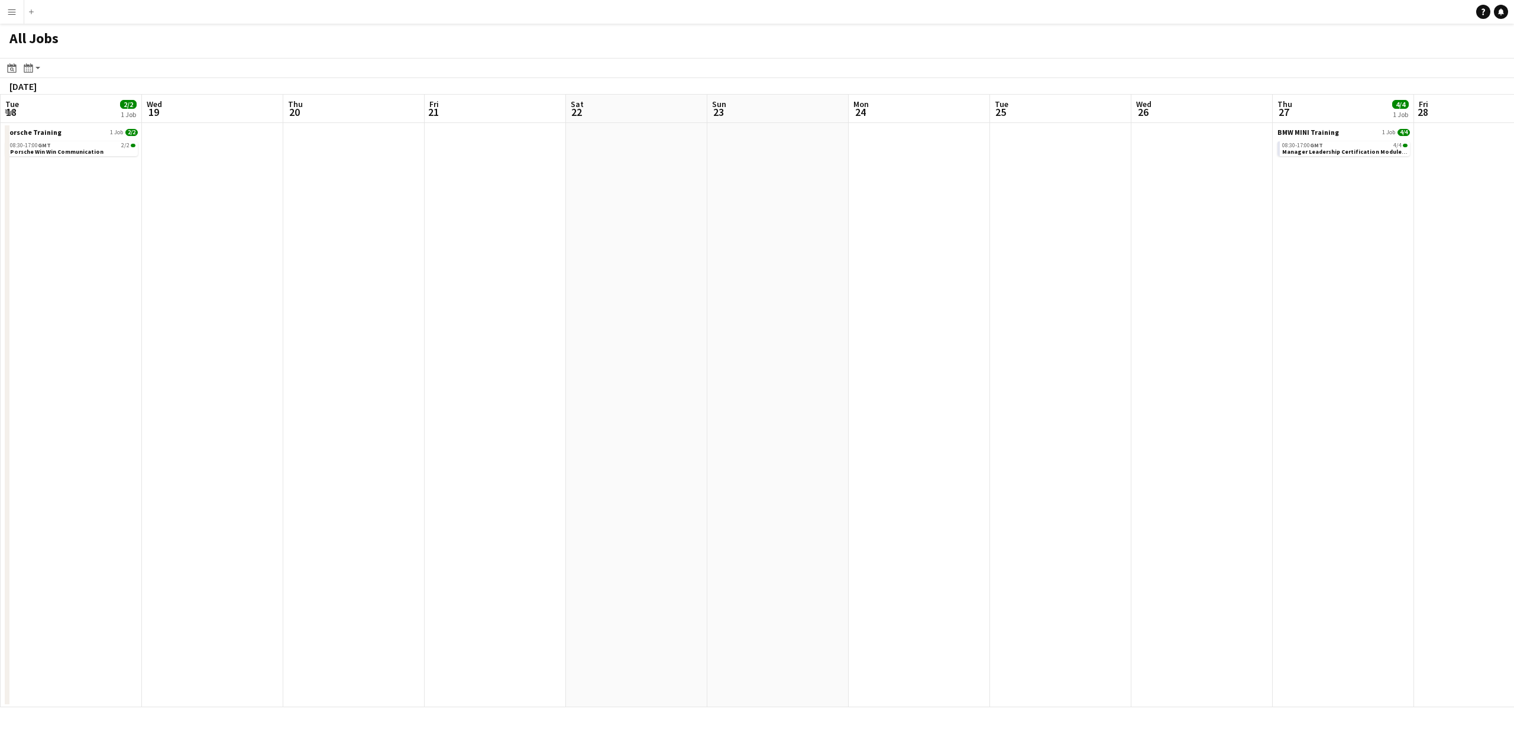
drag, startPoint x: 450, startPoint y: 295, endPoint x: 1054, endPoint y: 319, distance: 603.9
click at [1514, 315] on app-calendar-viewport "Mon 17 2/2 1 Job Tue 18 2/2 1 Job Wed 19 Thu 20 Fri 21 Sat 22 Sun 23 Mon 24 Tue…" at bounding box center [757, 401] width 1514 height 613
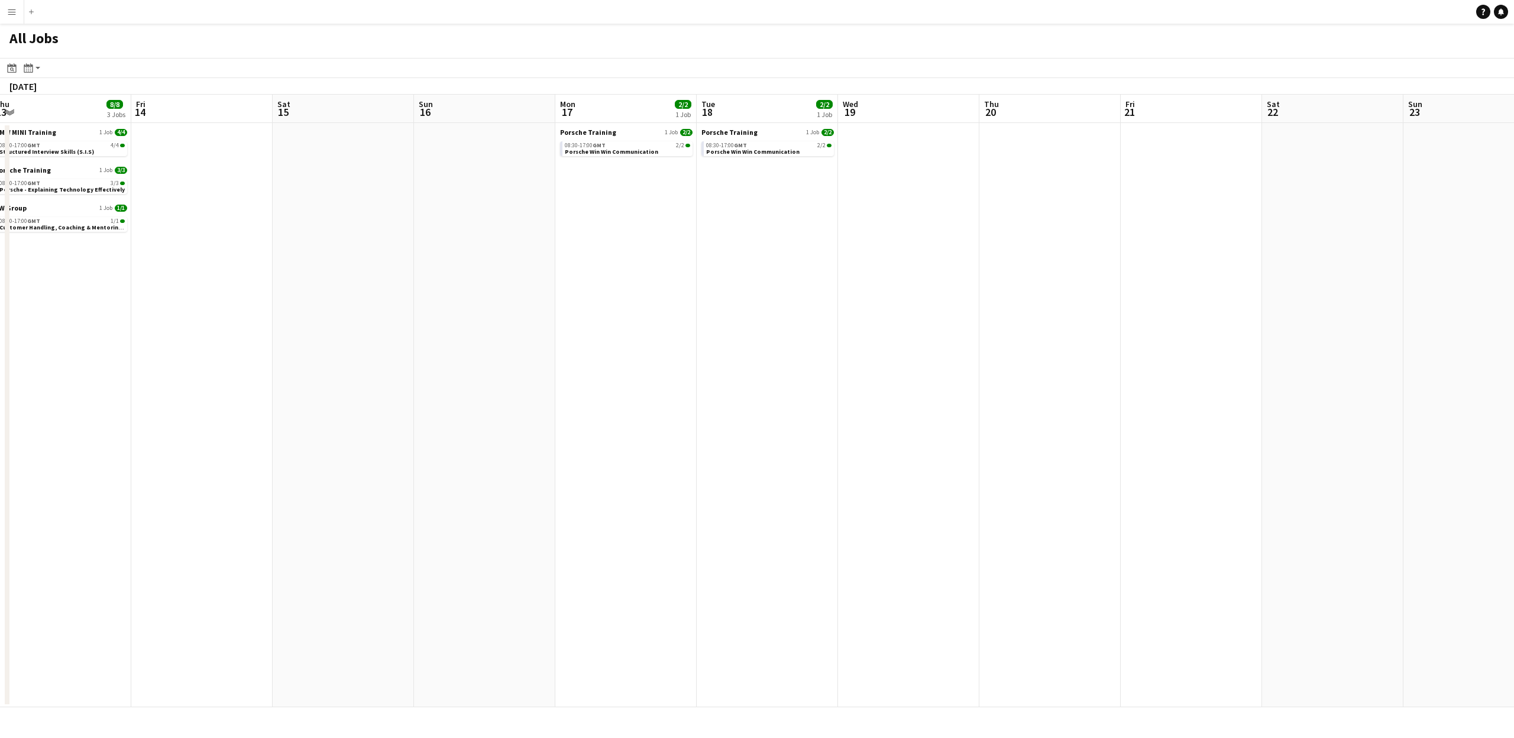
drag, startPoint x: 152, startPoint y: 309, endPoint x: 1108, endPoint y: 306, distance: 956.0
click at [1508, 331] on app-calendar-viewport "Tue 11 7/7 2 Jobs Wed 12 Thu 13 8/8 3 Jobs Fri 14 Sat 15 Sun 16 Mon 17 2/2 1 Jo…" at bounding box center [757, 401] width 1514 height 613
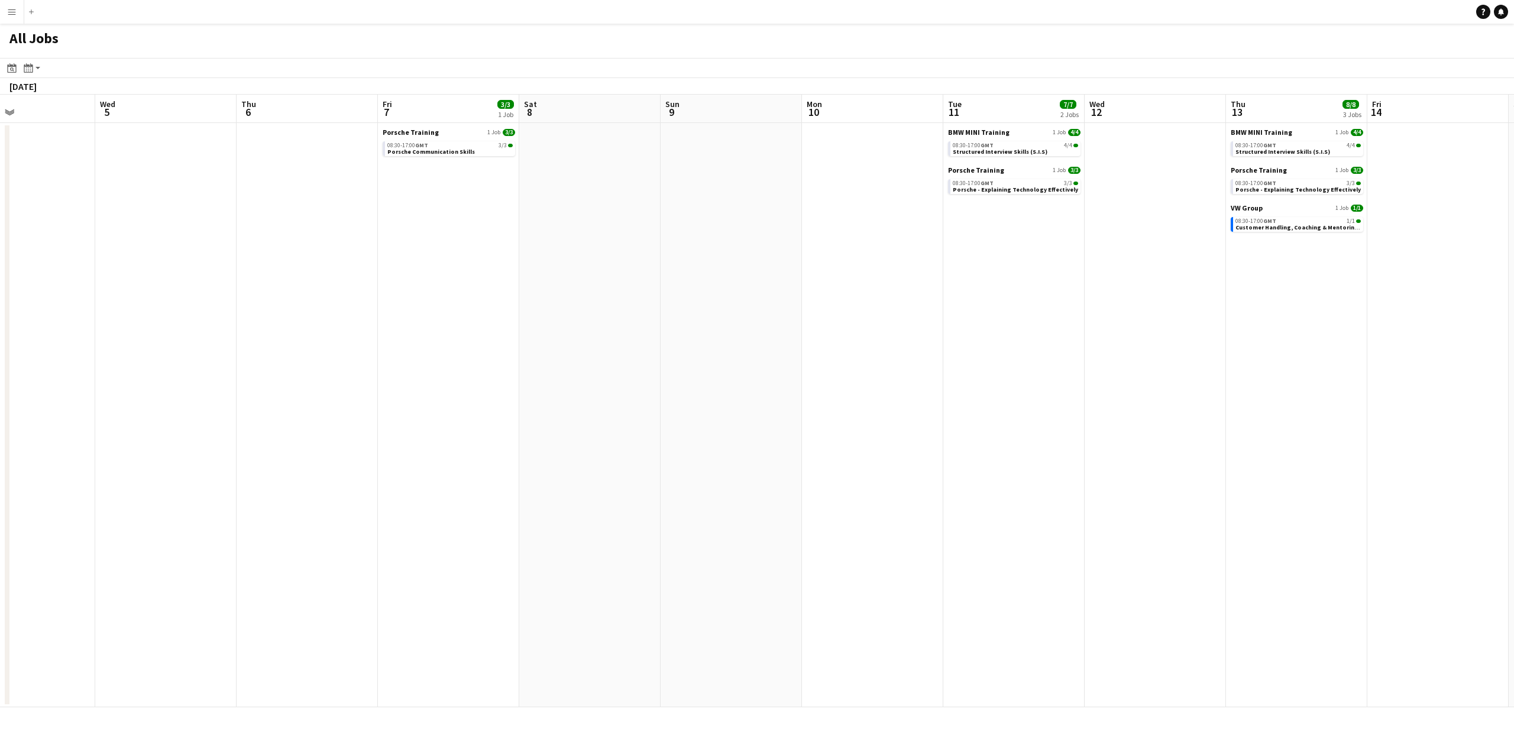
drag
click at [1514, 304] on app-calendar-viewport "Mon 3 Tue 4 Wed 5 Thu 6 Fri 7 3/3 1 Job Sat 8 Sun 9 Mon 10 Tue 11 7/7 2 Jobs We…" at bounding box center [757, 401] width 1514 height 613
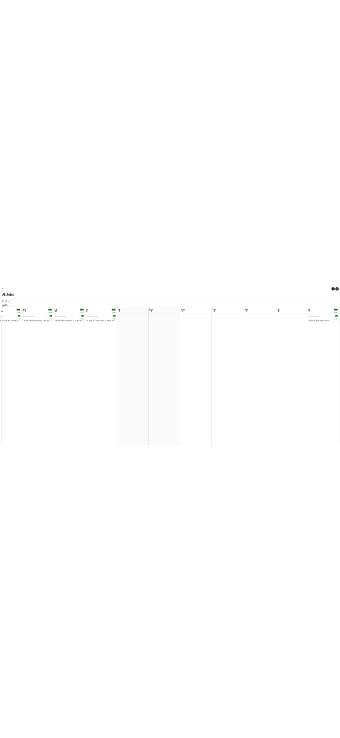
scroll to position [0, 329]
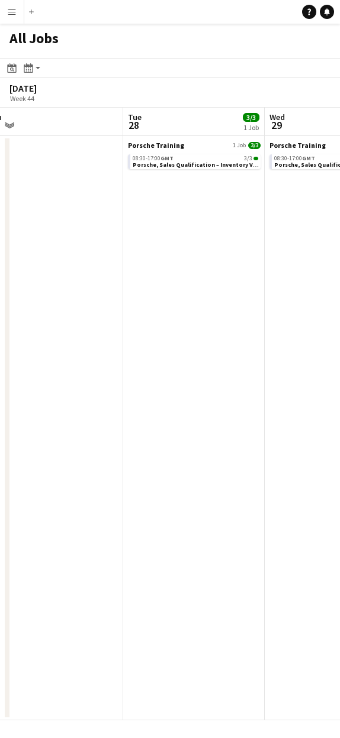
click at [339, 269] on app-calendar-viewport "Sat 25 Sun 26 Mon 27 Tue 28 3/3 1 Job Wed 29 3/3 1 Job Thu 30 3/3 1 Job Fri 31 …" at bounding box center [170, 414] width 340 height 613
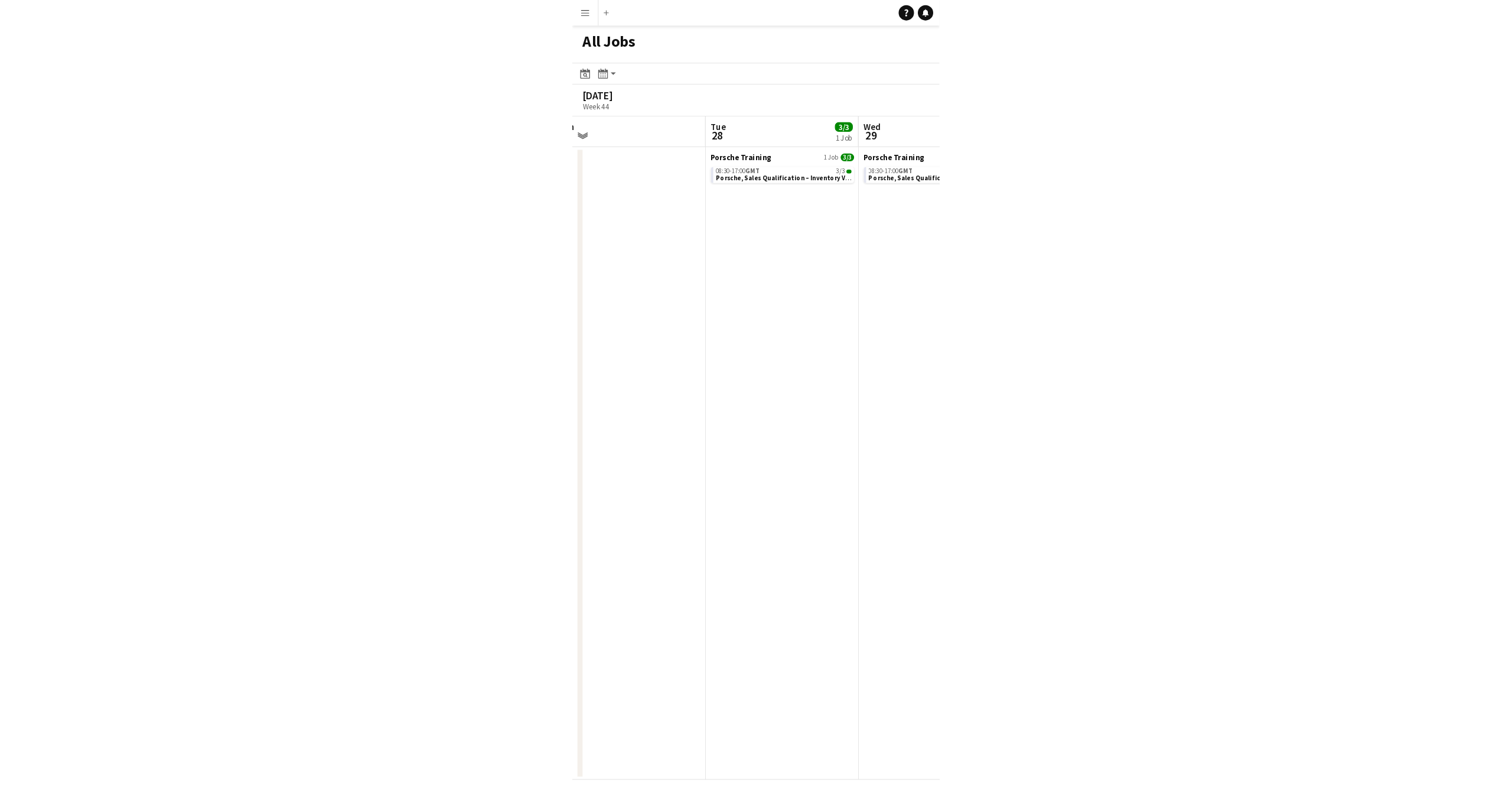
scroll to position [0, 312]
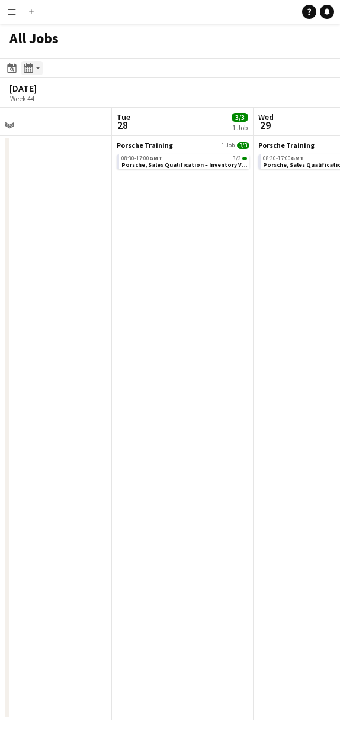
click at [27, 70] on icon "Month view / Day view" at bounding box center [28, 67] width 9 height 9
click at [40, 69] on app-action-btn "Month view / Day view" at bounding box center [31, 68] width 21 height 14
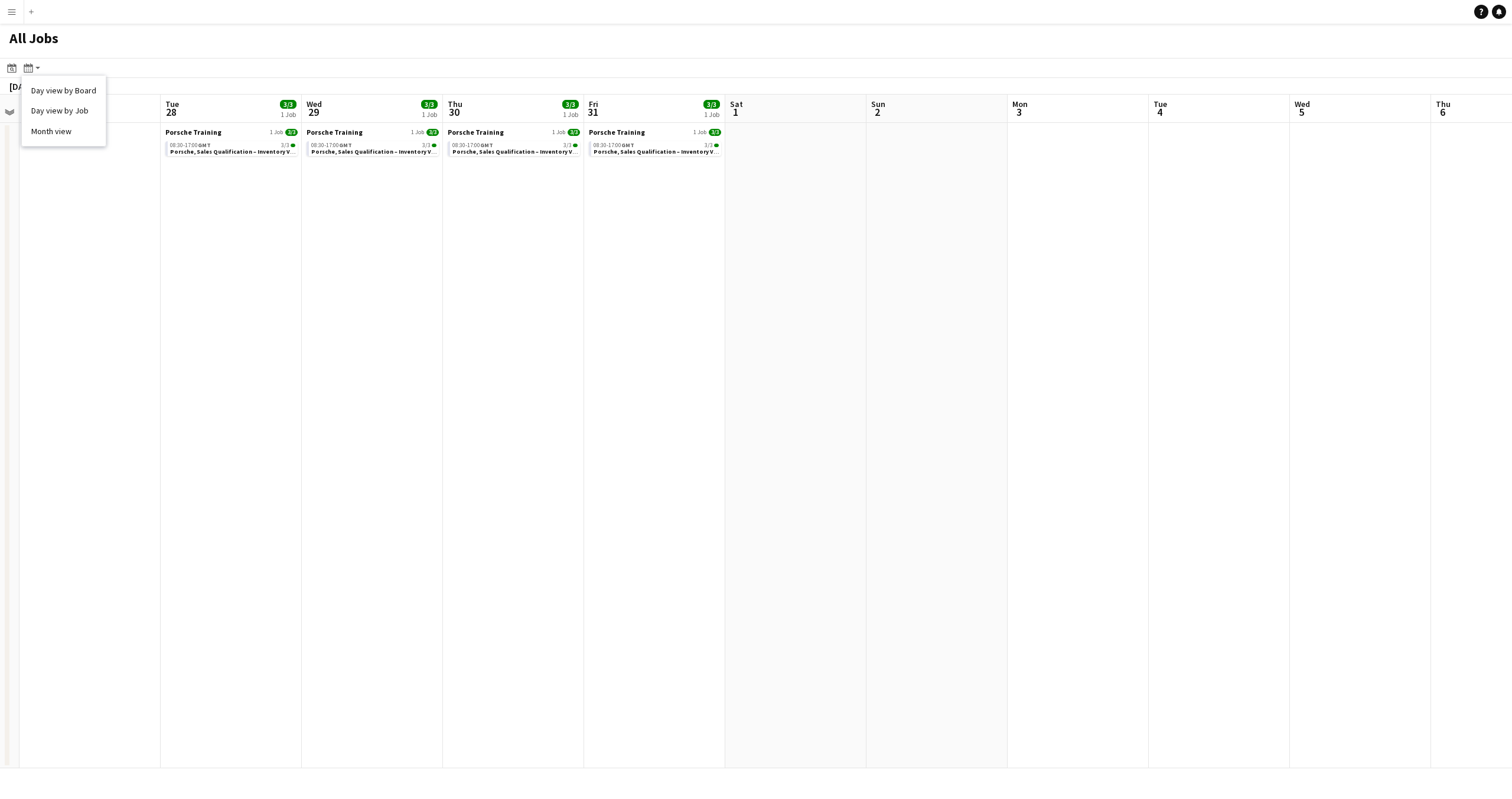
click at [1446, 324] on app-calendar-viewport "Sat 25 Sun 26 Mon 27 Tue 28 3/3 1 Job Wed 29 3/3 1 Job Thu 30 3/3 1 Job Fri 31 …" at bounding box center [756, 431] width 1512 height 673
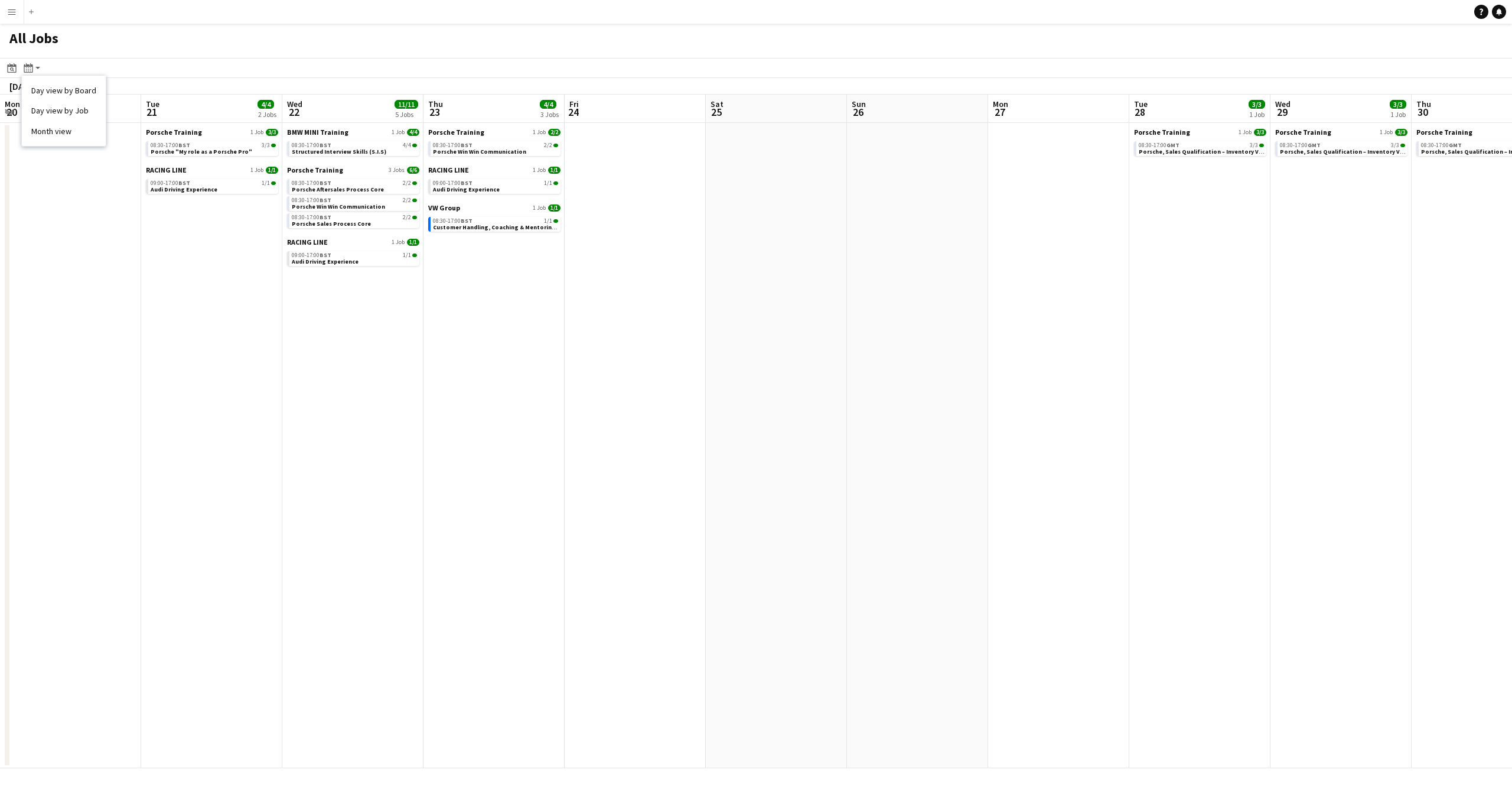
click at [1136, 397] on app-calendar-viewport "Sat 18 Sun 19 Mon 20 Tue 21 4/4 2 Jobs Wed 22 11/11 5 Jobs Thu 23 4/4 3 Jobs Fr…" at bounding box center [756, 431] width 1512 height 673
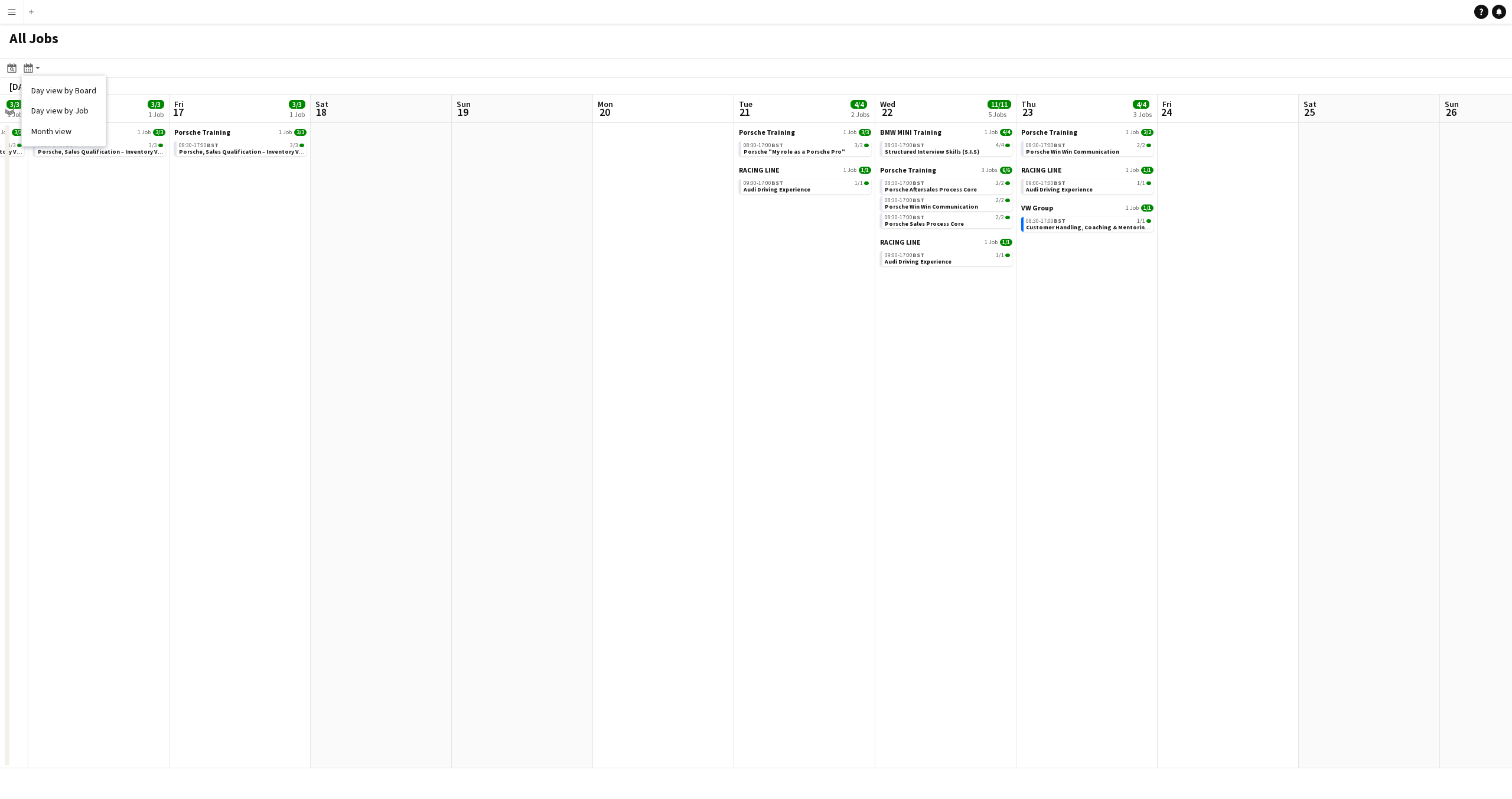
click at [1069, 457] on app-calendar-viewport "Wed 15 3/3 1 Job Thu 16 3/3 1 Job Fri 17 3/3 1 Job Sat 18 Sun 19 Mon 20 Tue 21 …" at bounding box center [756, 431] width 1512 height 673
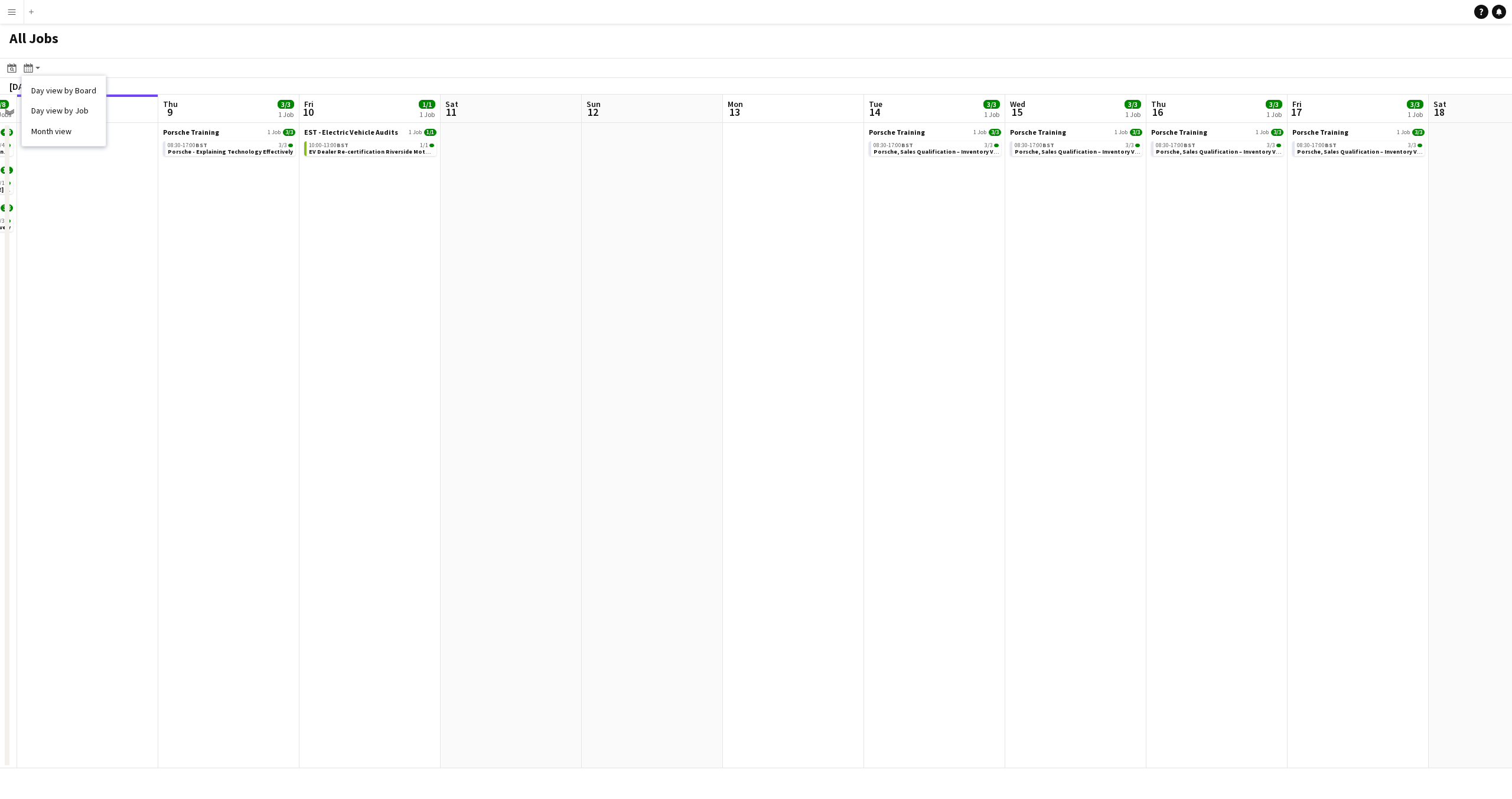
click at [1209, 442] on app-calendar-viewport "Tue 7 8/8 3 Jobs Wed 8 Thu 9 3/3 1 Job Fri 10 1/1 1 Job Sat 11 Sun 12 Mon 13 Tu…" at bounding box center [756, 431] width 1512 height 673
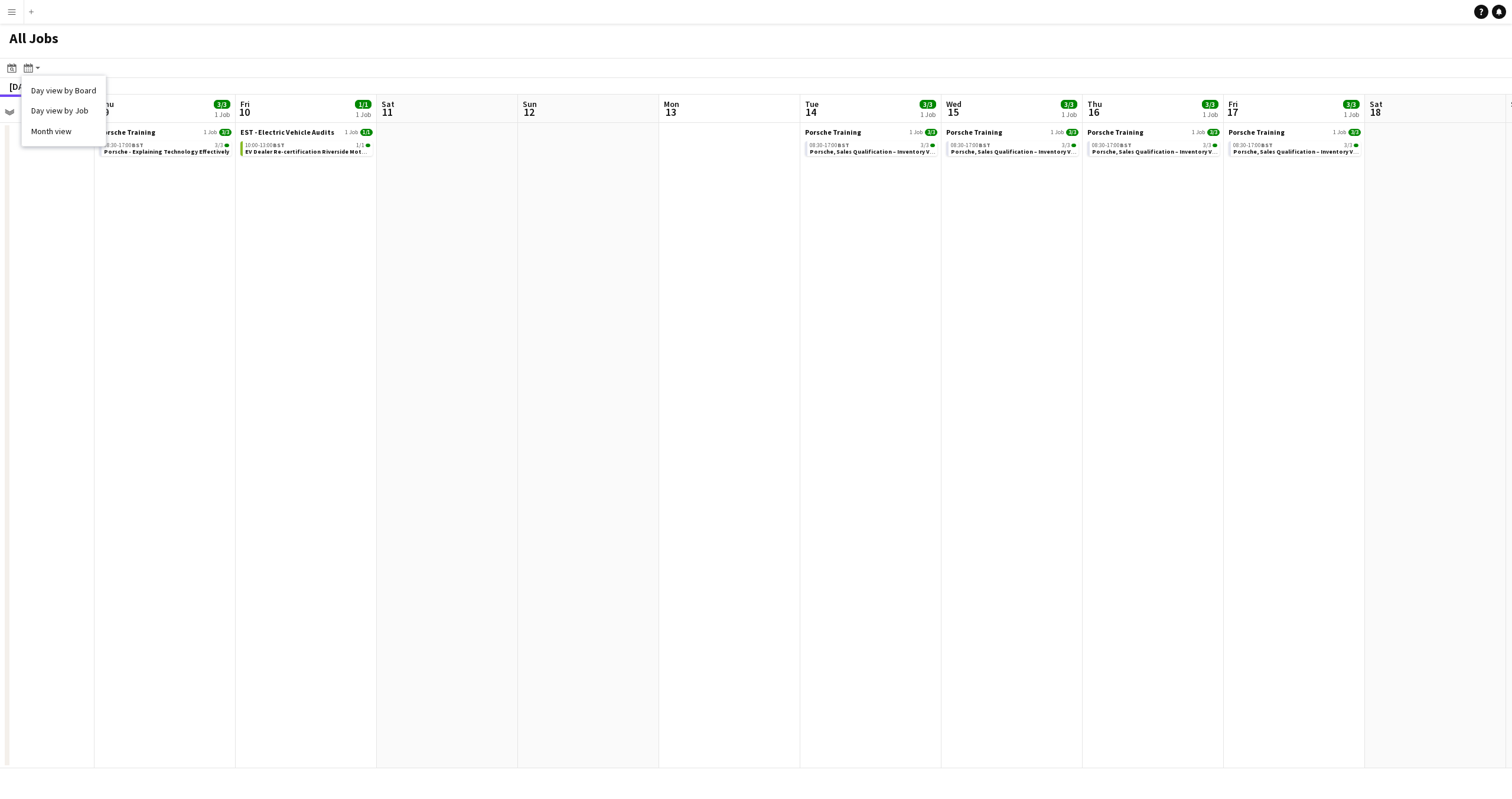
click at [1011, 414] on app-calendar-viewport "Tue 7 8/8 3 Jobs Wed 8 Thu 9 3/3 1 Job Fri 10 1/1 1 Job Sat 11 Sun 12 Mon 13 Tu…" at bounding box center [756, 431] width 1512 height 673
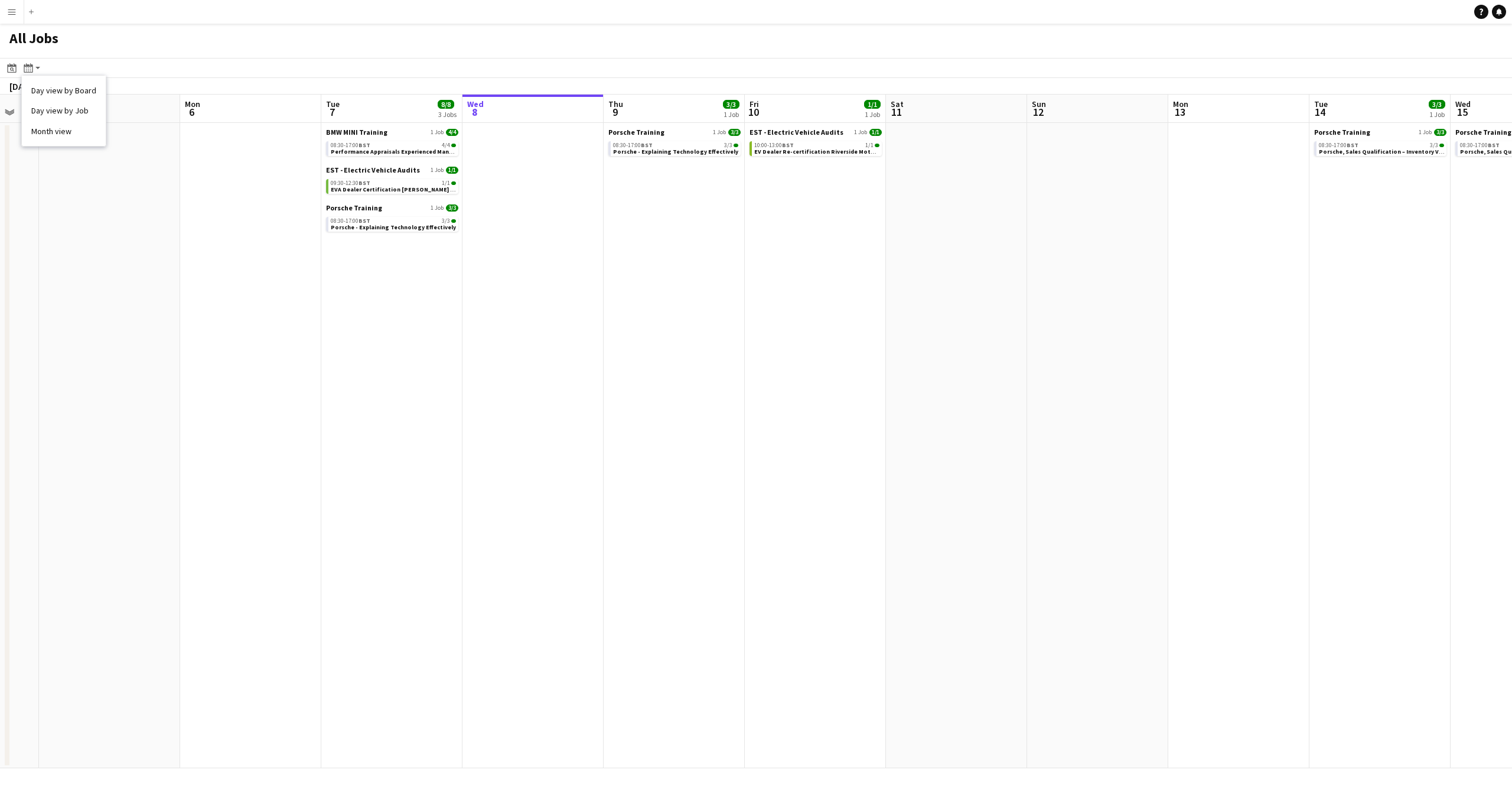
click at [941, 400] on app-calendar-viewport "Fri 3 Sat 4 Sun 5 Mon 6 Tue 7 8/8 3 Jobs Wed 8 Thu 9 3/3 1 Job Fri 10 1/1 1 Job…" at bounding box center [756, 431] width 1512 height 673
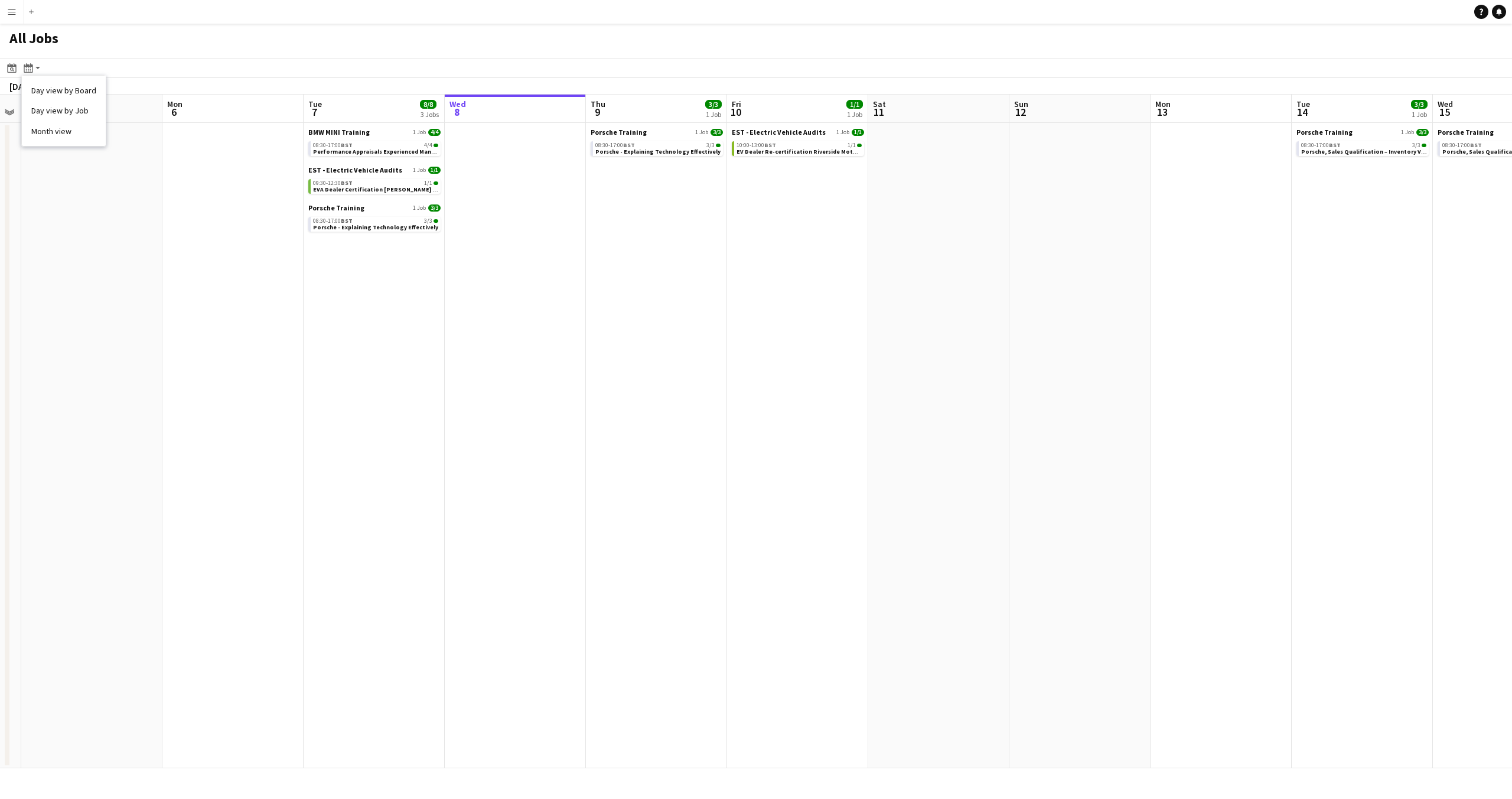
scroll to position [0, 0]
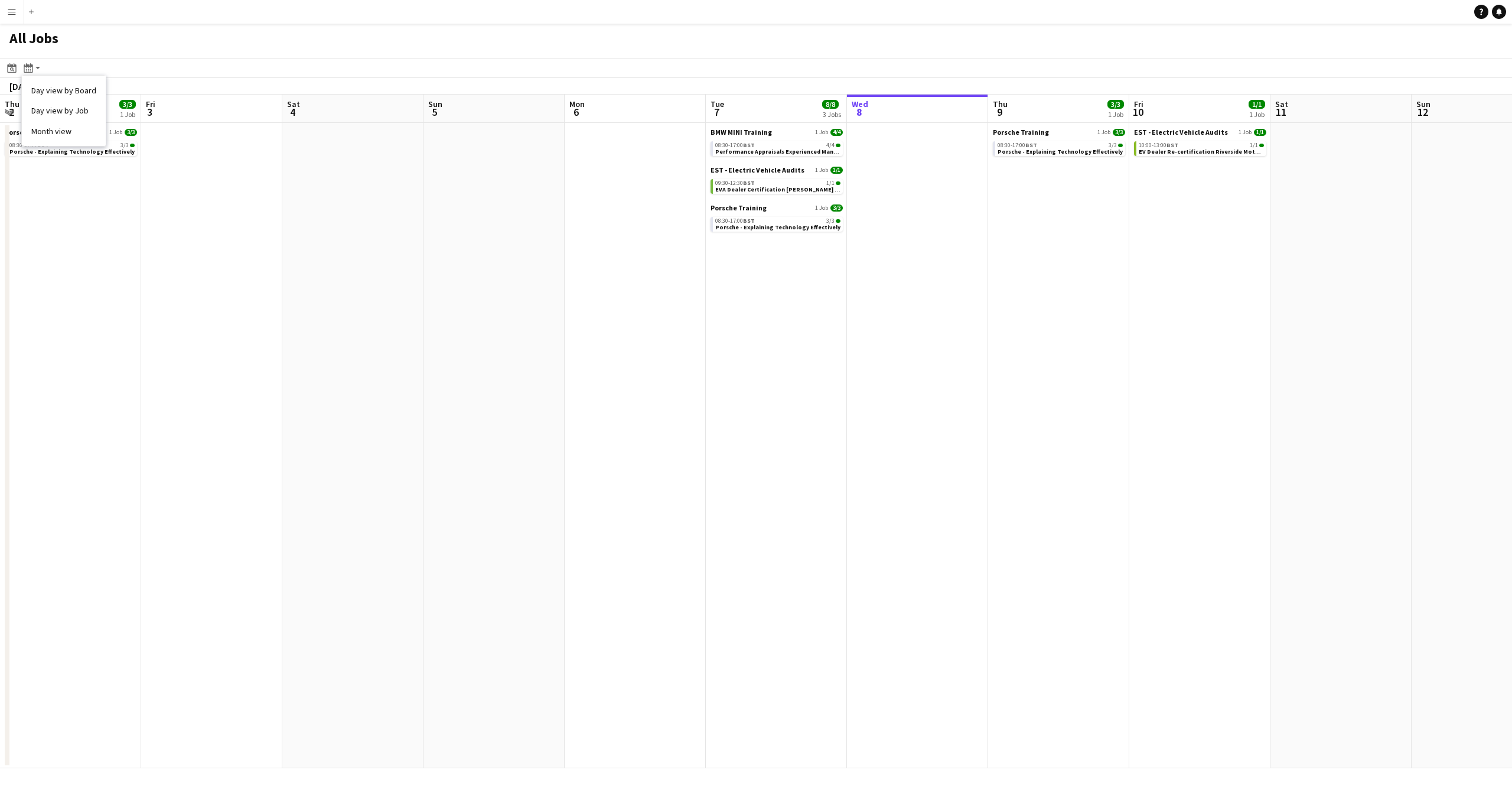
click at [1414, 396] on app-calendar-viewport "Thu 2 3/3 1 Job Fri 3 Sat 4 Sun 5 Mon 6 Tue 7 8/8 3 Jobs Wed 8 Thu 9 3/3 1 Job …" at bounding box center [756, 431] width 1512 height 673
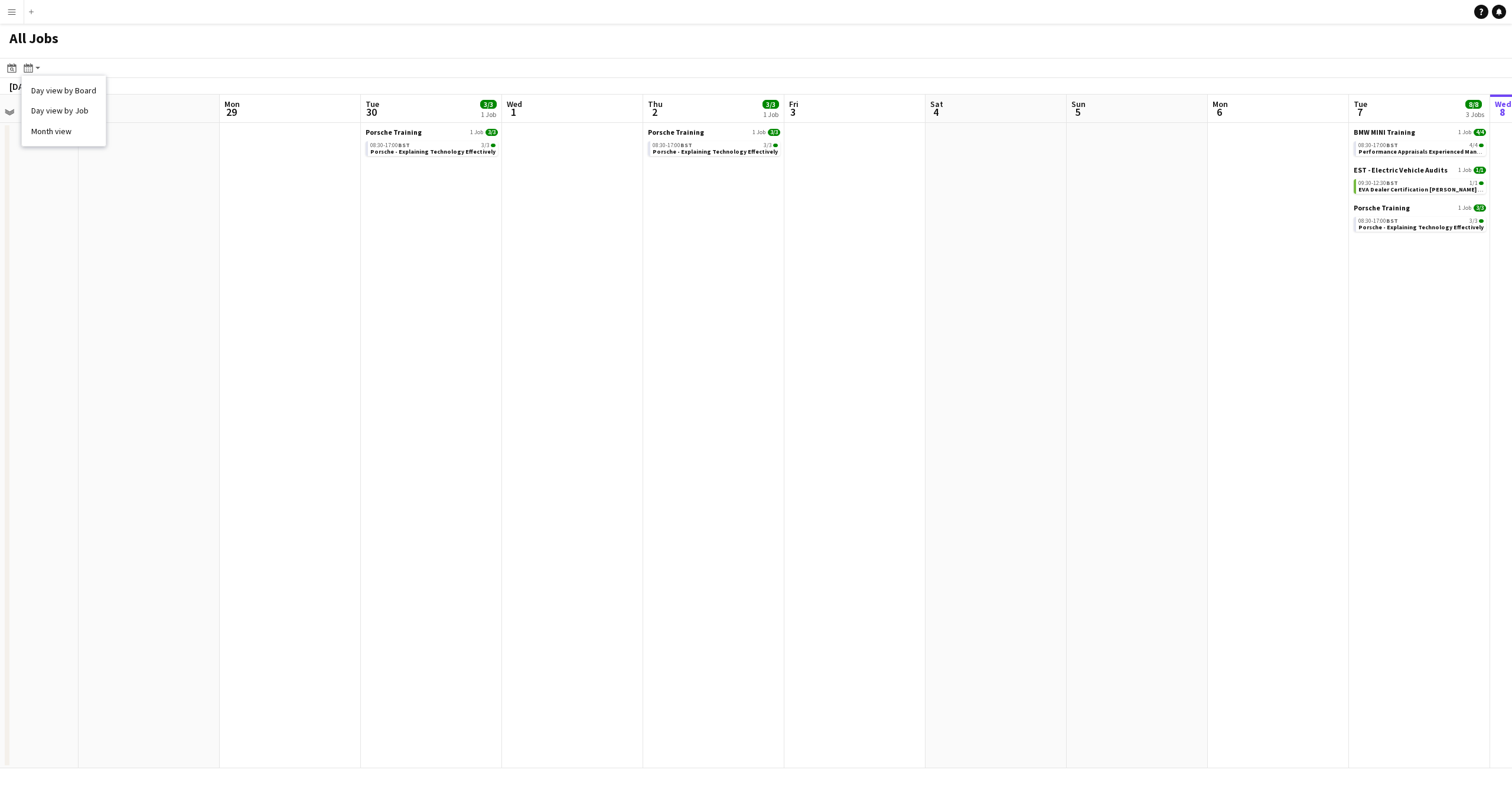
click at [1124, 410] on app-all-jobs "All Jobs Date picker OCT 2025 OCT 2025 Monday M Tuesday T Wednesday W Thursday …" at bounding box center [756, 396] width 1512 height 744
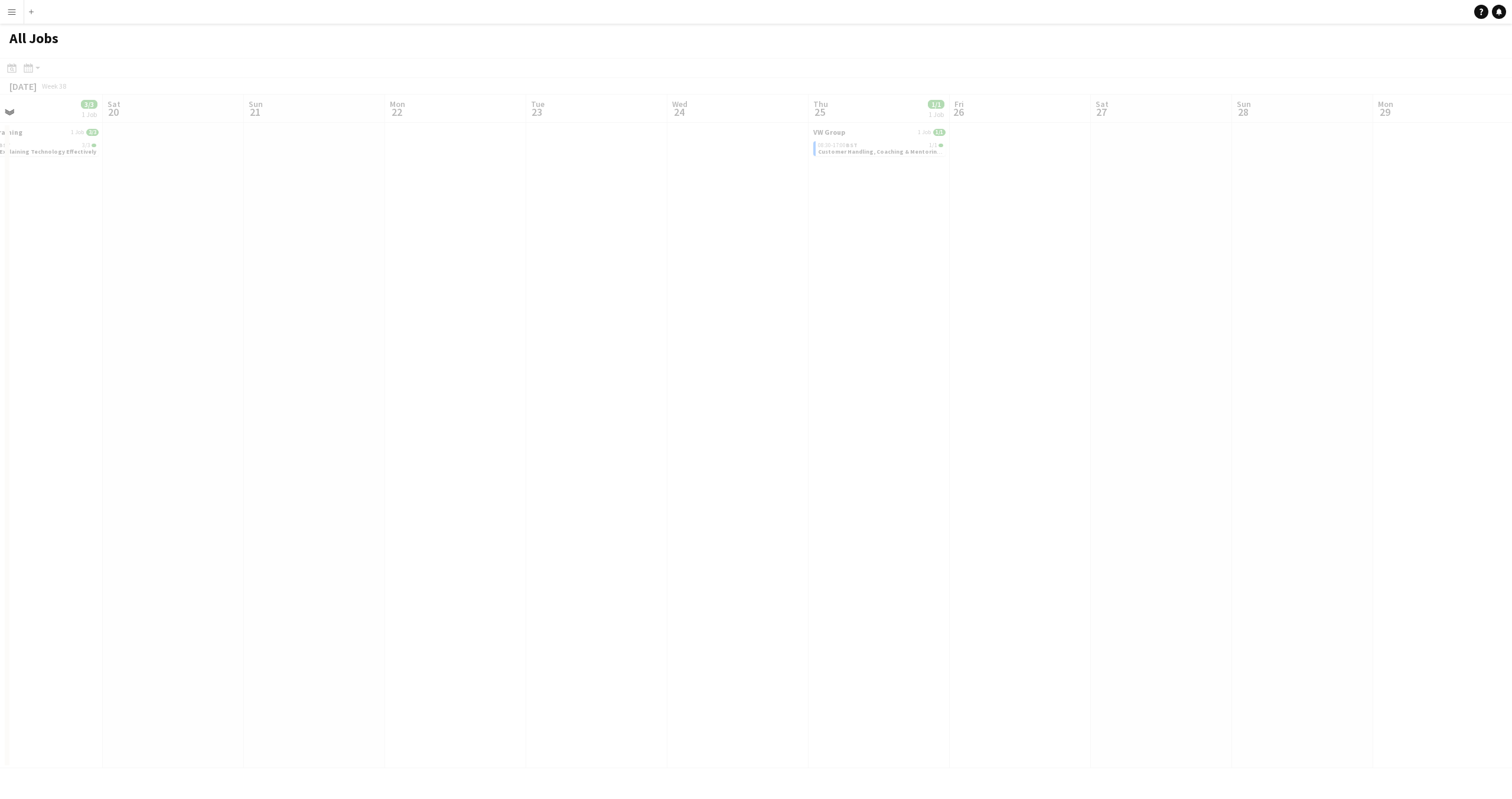
click at [1153, 414] on app-all-jobs "All Jobs Date picker OCT 2025 OCT 2025 Monday M Tuesday T Wednesday W Thursday …" at bounding box center [756, 396] width 1512 height 744
click at [1078, 423] on app-all-jobs "All Jobs Date picker OCT 2025 OCT 2025 Monday M Tuesday T Wednesday W Thursday …" at bounding box center [756, 396] width 1512 height 744
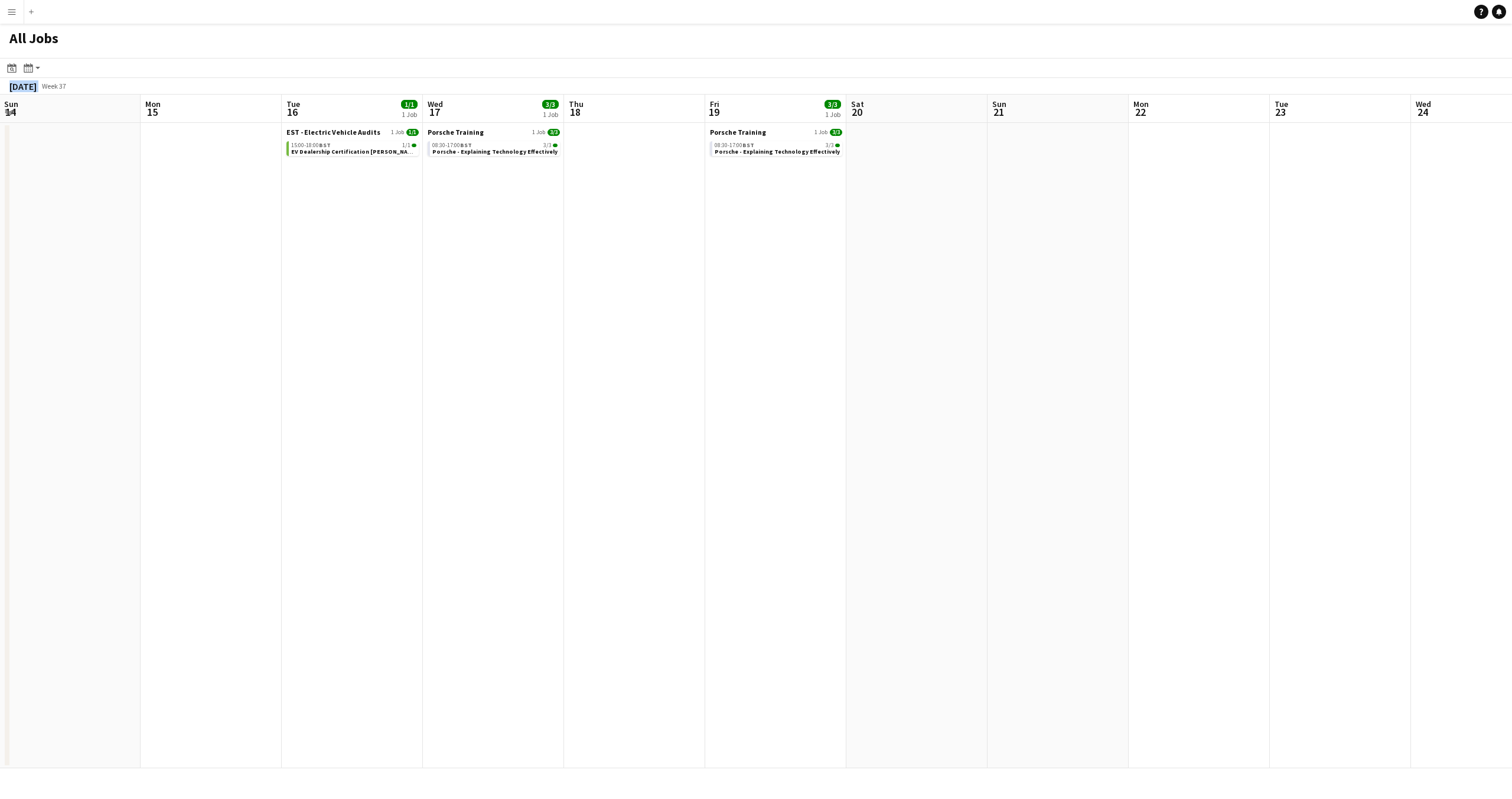
click at [877, 417] on app-all-jobs "All Jobs Date picker OCT 2025 OCT 2025 Monday M Tuesday T Wednesday W Thursday …" at bounding box center [756, 396] width 1512 height 744
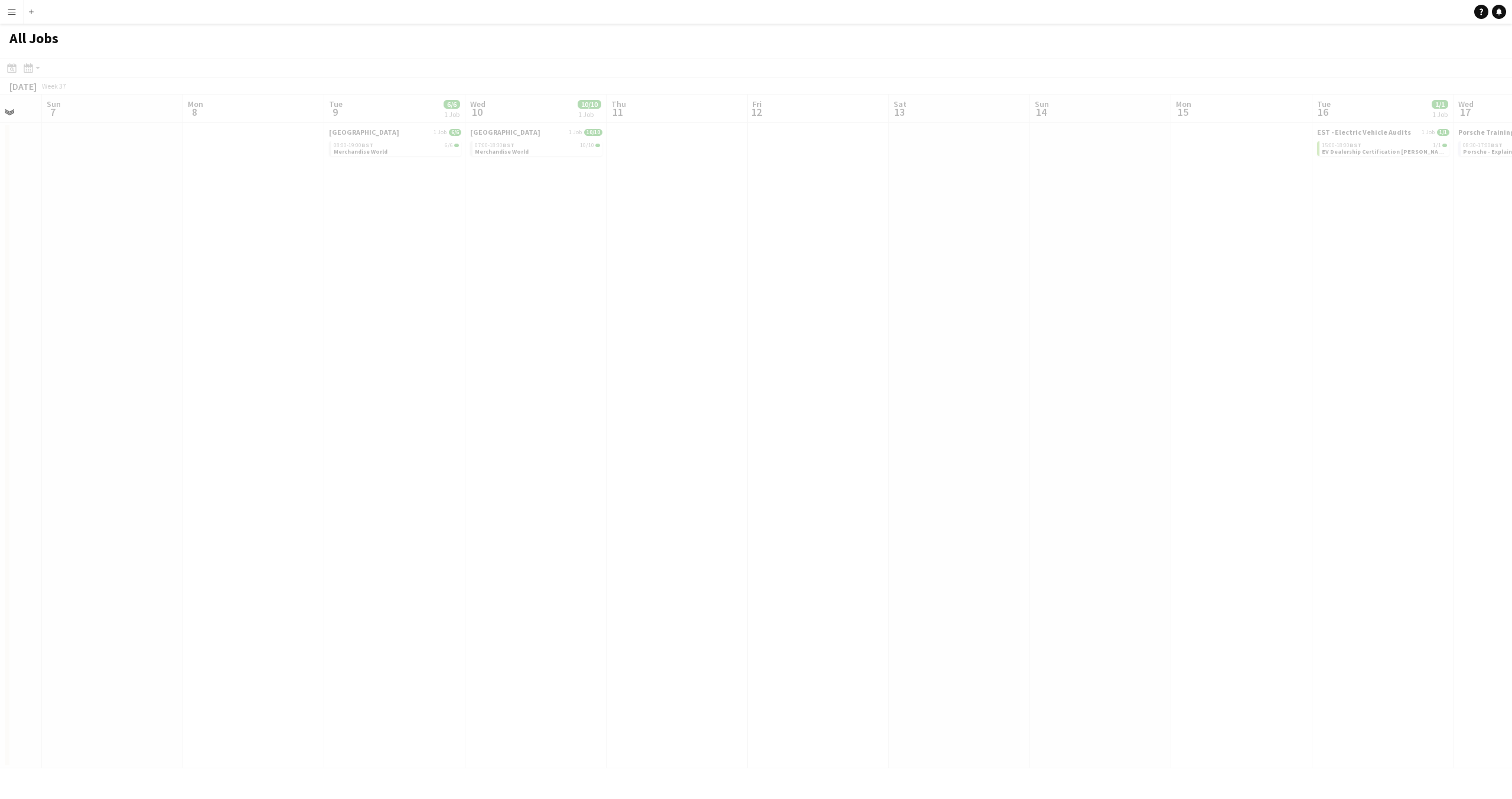
click at [1137, 418] on app-all-jobs "All Jobs Date picker OCT 2025 OCT 2025 Monday M Tuesday T Wednesday W Thursday …" at bounding box center [756, 396] width 1512 height 744
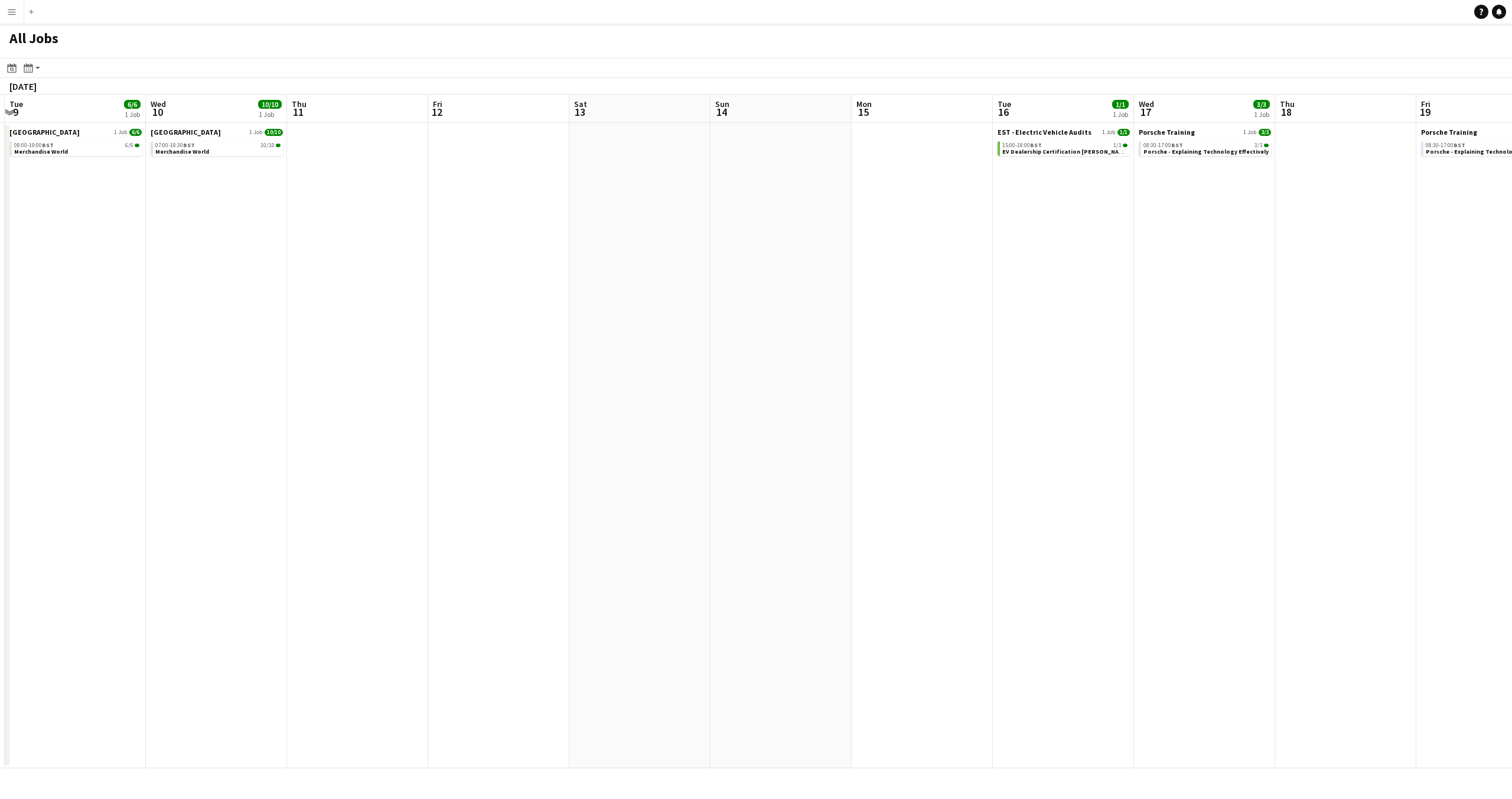
click at [1051, 414] on app-all-jobs "All Jobs Date picker OCT 2025 OCT 2025 Monday M Tuesday T Wednesday W Thursday …" at bounding box center [756, 396] width 1512 height 744
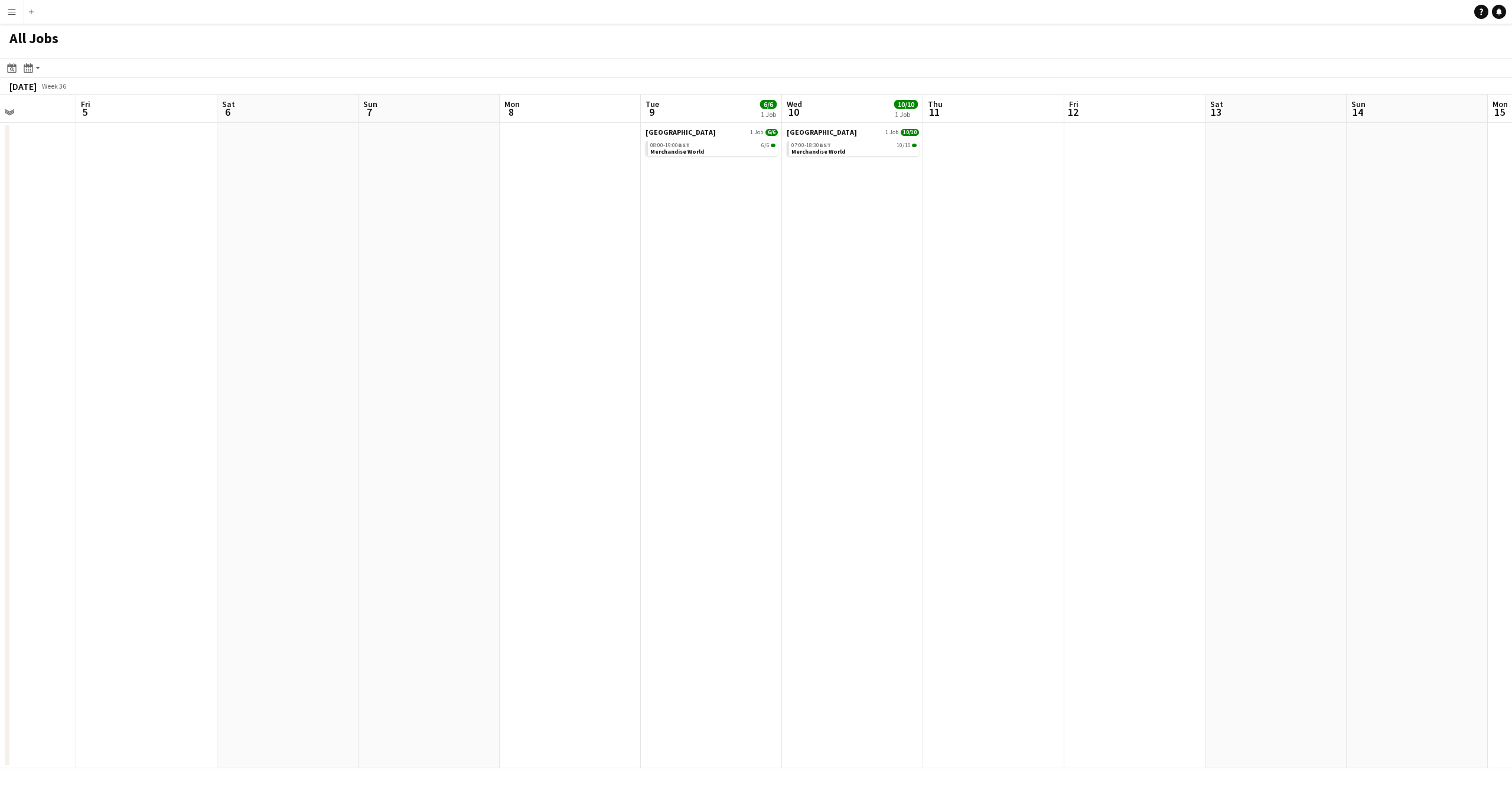
click at [883, 414] on app-calendar-viewport "Tue 2 Wed 3 Thu 4 Fri 5 Sat 6 Sun 7 Mon 8 Tue 9 6/6 1 Job Wed 10 10/10 1 Job Th…" at bounding box center [756, 431] width 1512 height 673
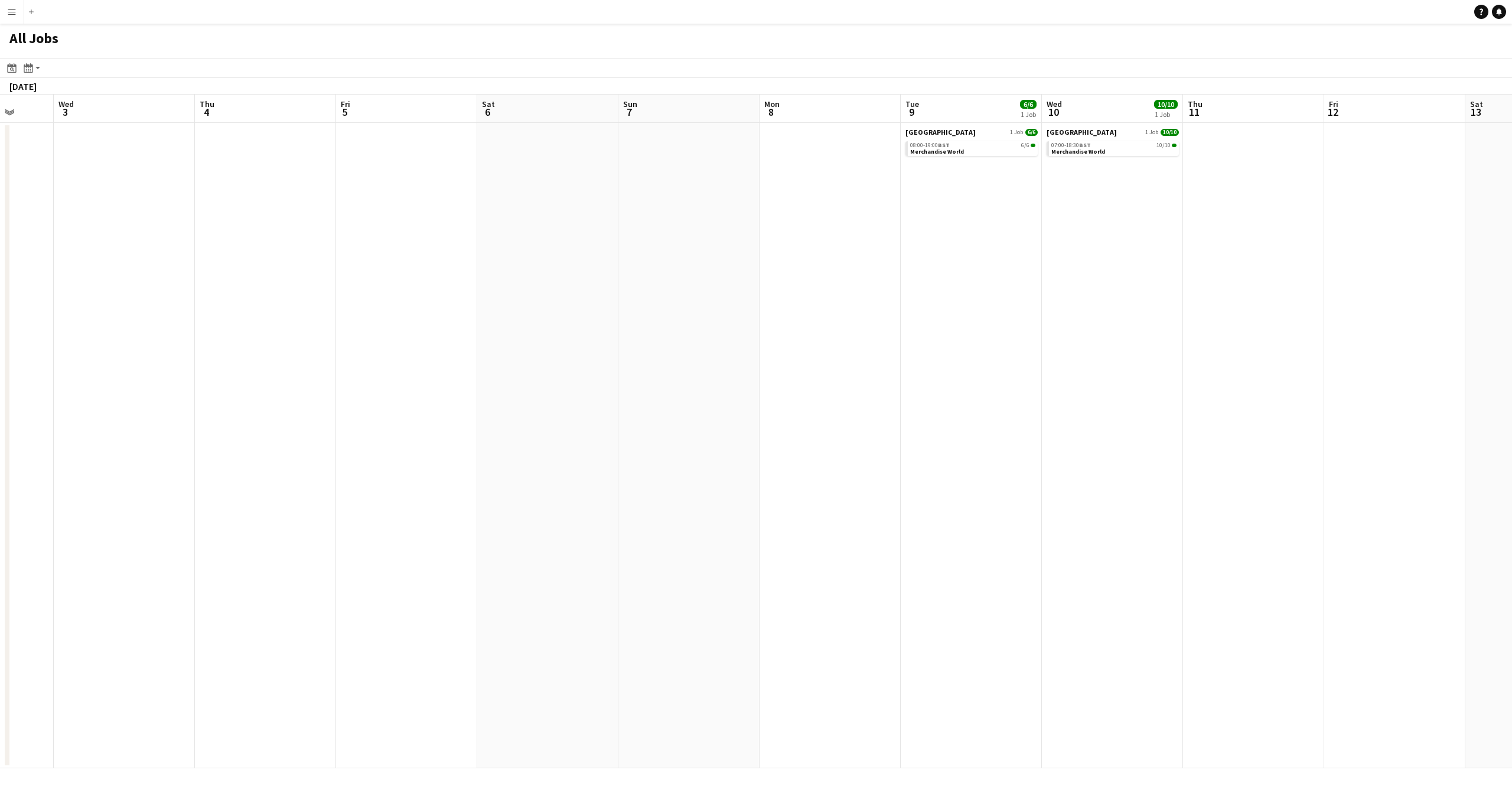
click at [983, 450] on app-calendar-viewport "Sun 31 Mon 1 Tue 2 Wed 3 Thu 4 Fri 5 Sat 6 Sun 7 Mon 8 Tue 9 6/6 1 Job Wed 10 1…" at bounding box center [756, 431] width 1512 height 673
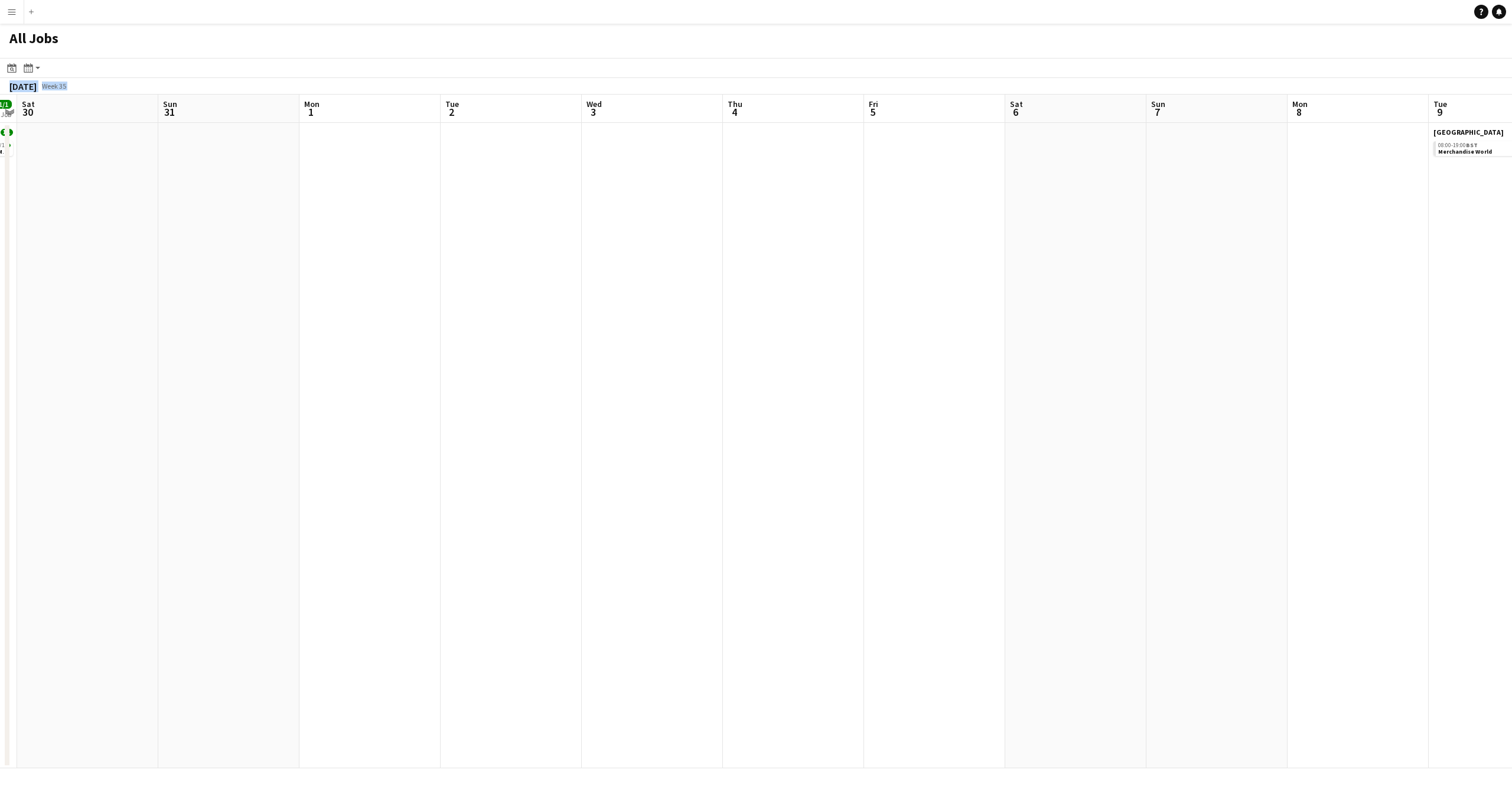
click at [1091, 463] on app-calendar-viewport "Wed 27 8/8 3 Jobs Thu 28 Fri 29 1/1 1 Job Sat 30 Sun 31 Mon 1 Tue 2 Wed 3 Thu 4…" at bounding box center [756, 431] width 1512 height 673
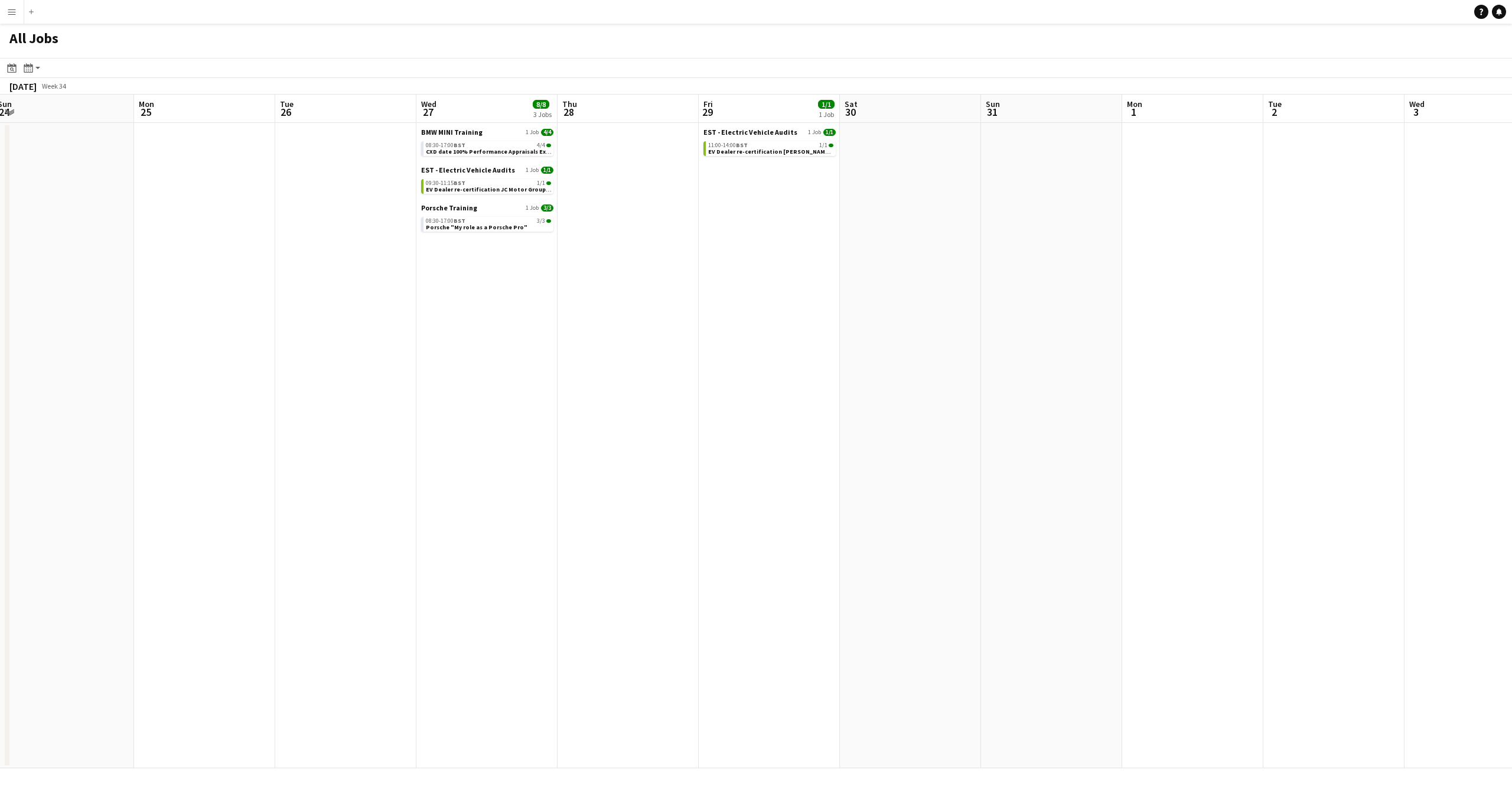
click at [1150, 476] on app-all-jobs "All Jobs Date picker OCT 2025 OCT 2025 Monday M Tuesday T Wednesday W Thursday …" at bounding box center [756, 396] width 1512 height 744
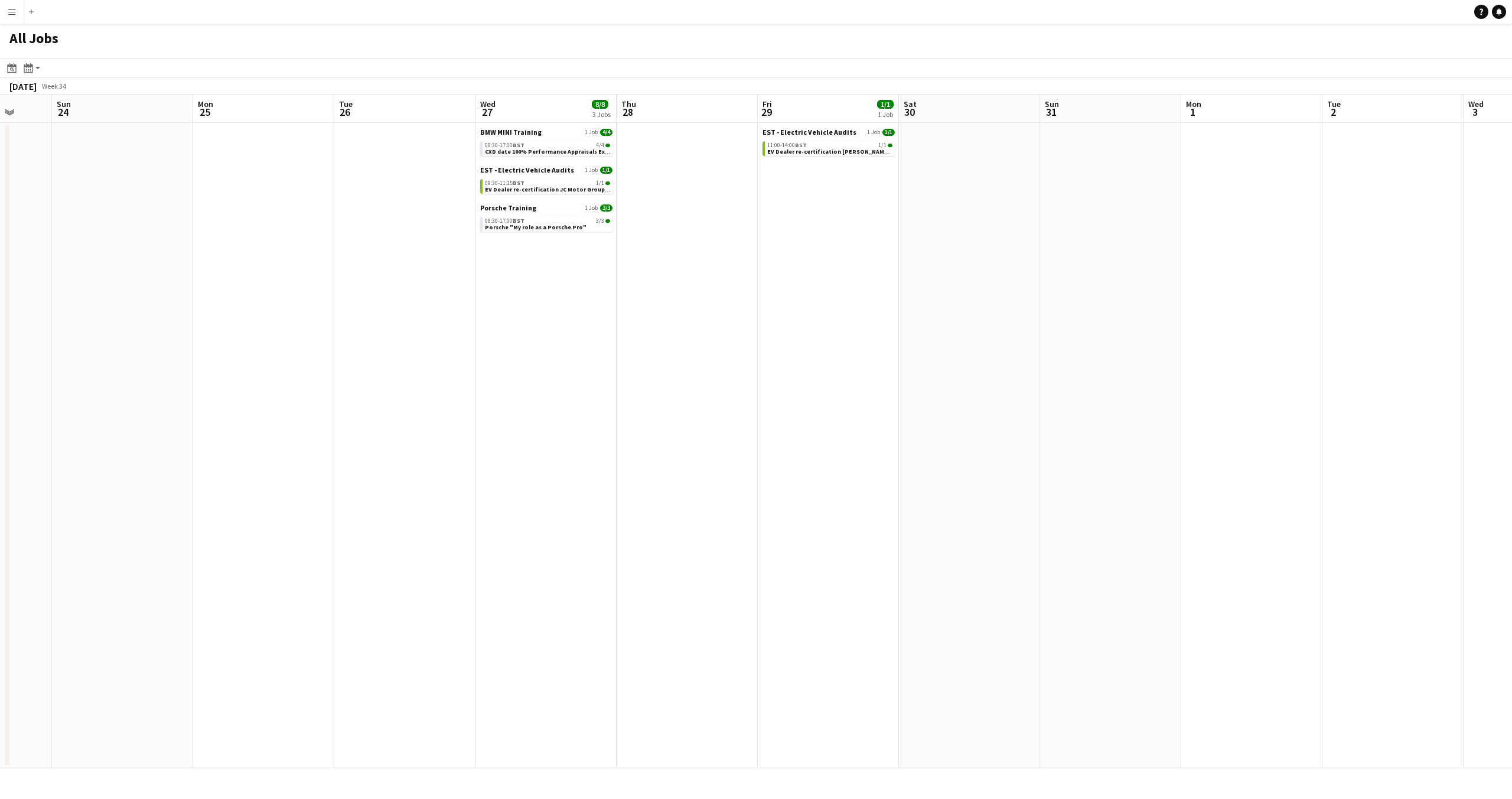
click at [1247, 518] on app-all-jobs "All Jobs Date picker OCT 2025 OCT 2025 Monday M Tuesday T Wednesday W Thursday …" at bounding box center [756, 396] width 1512 height 744
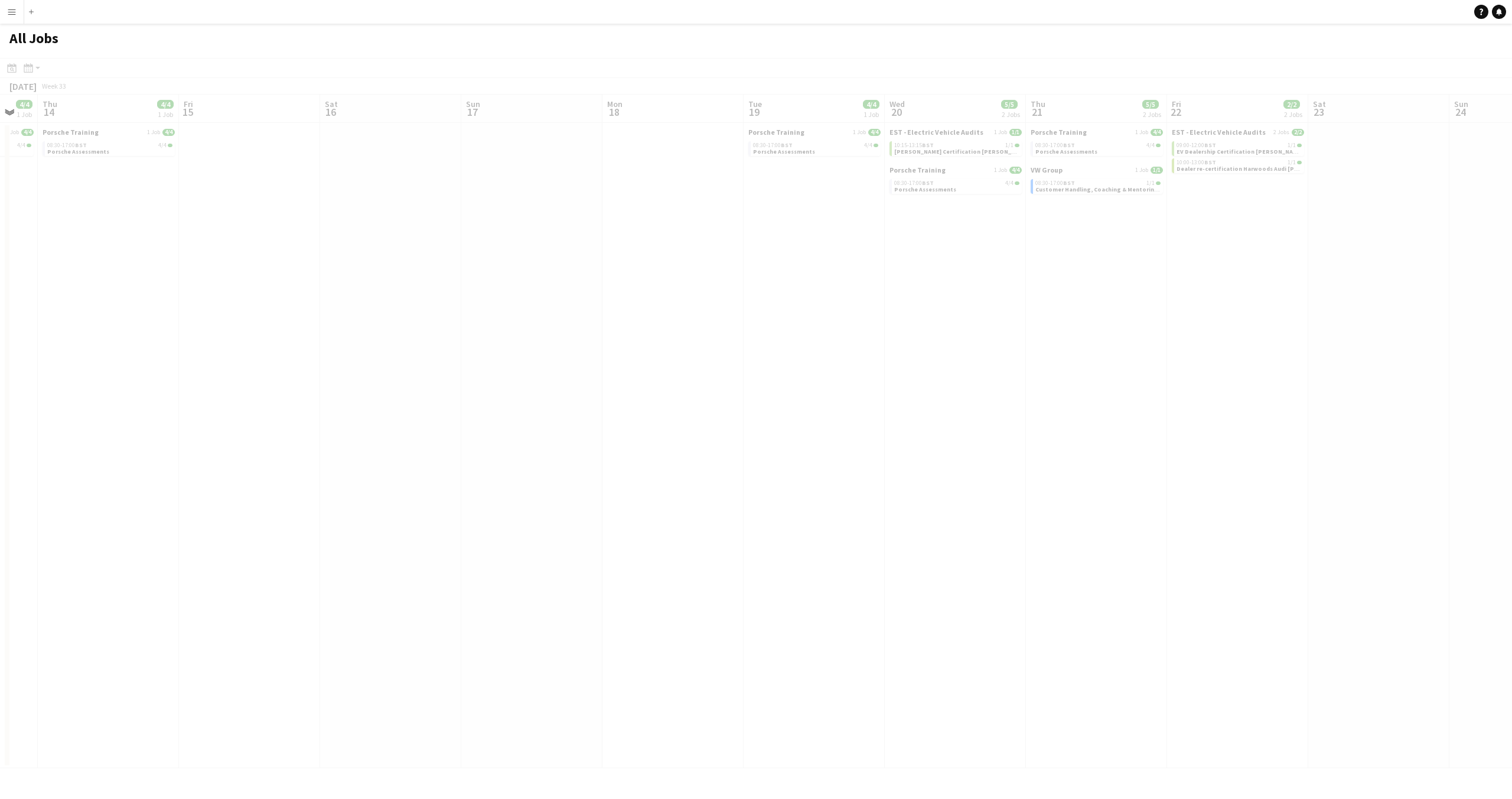
click at [1114, 501] on app-all-jobs "All Jobs Date picker OCT 2025 OCT 2025 Monday M Tuesday T Wednesday W Thursday …" at bounding box center [756, 396] width 1512 height 744
click at [1023, 548] on app-all-jobs "All Jobs Date picker OCT 2025 OCT 2025 Monday M Tuesday T Wednesday W Thursday …" at bounding box center [756, 396] width 1512 height 744
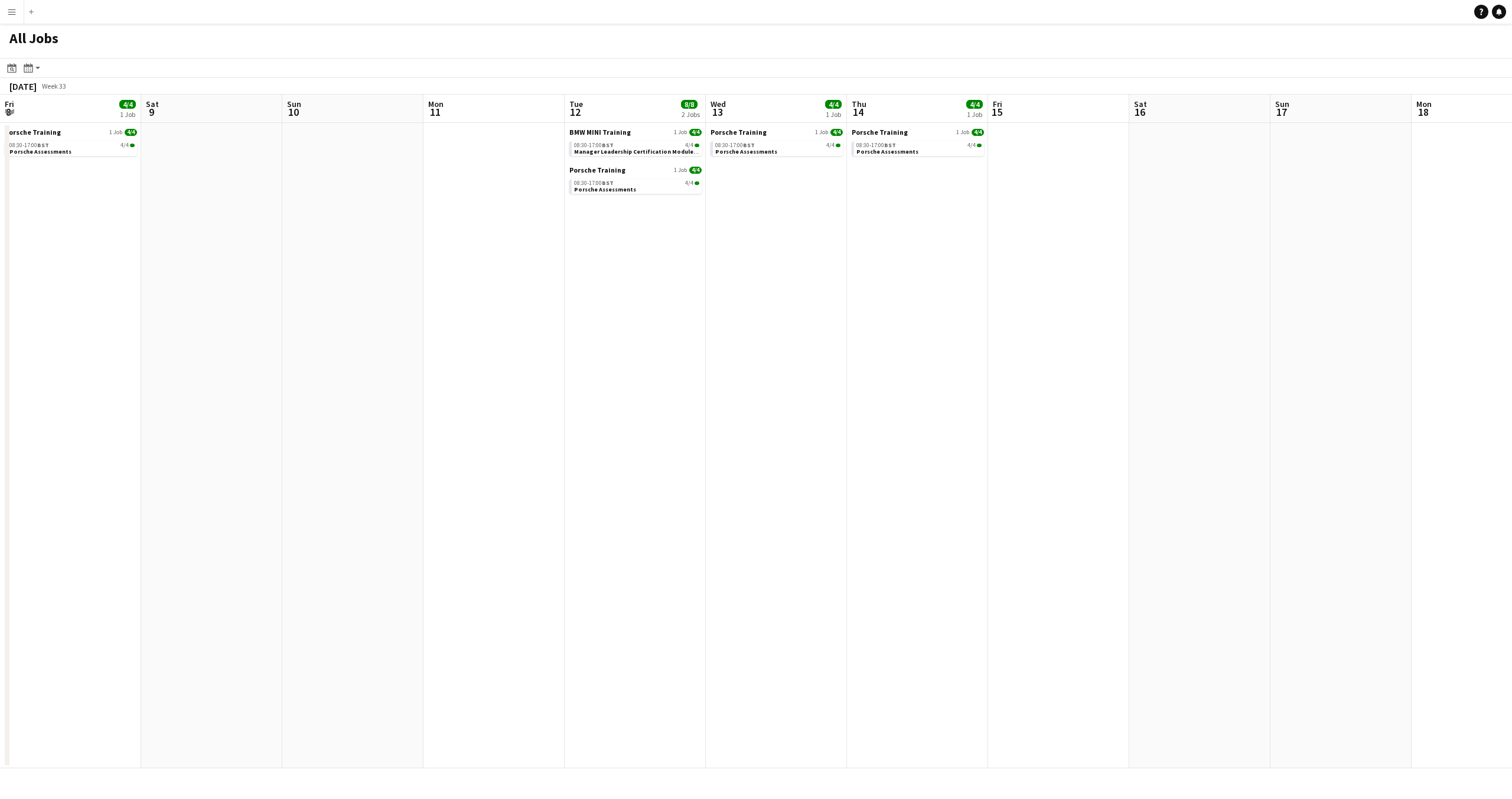
click at [943, 533] on app-calendar-viewport "Fri 8 4/4 1 Job Sat 9 Sun 10 Mon 11 Tue 12 8/8 2 Jobs Wed 13 4/4 1 Job Thu 14 4…" at bounding box center [756, 431] width 1512 height 673
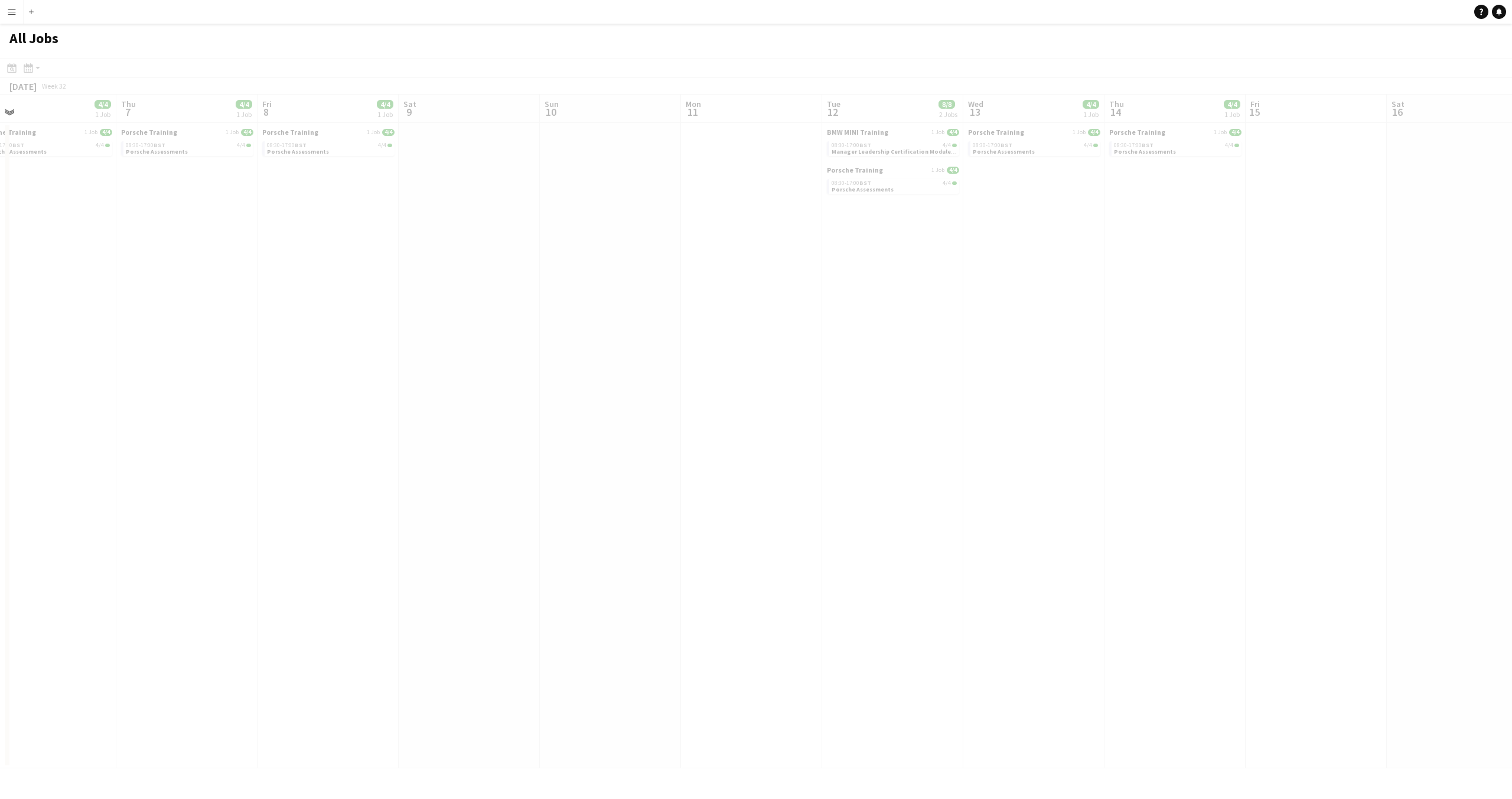
click at [1047, 520] on app-all-jobs "All Jobs Date picker OCT 2025 OCT 2025 Monday M Tuesday T Wednesday W Thursday …" at bounding box center [756, 396] width 1512 height 744
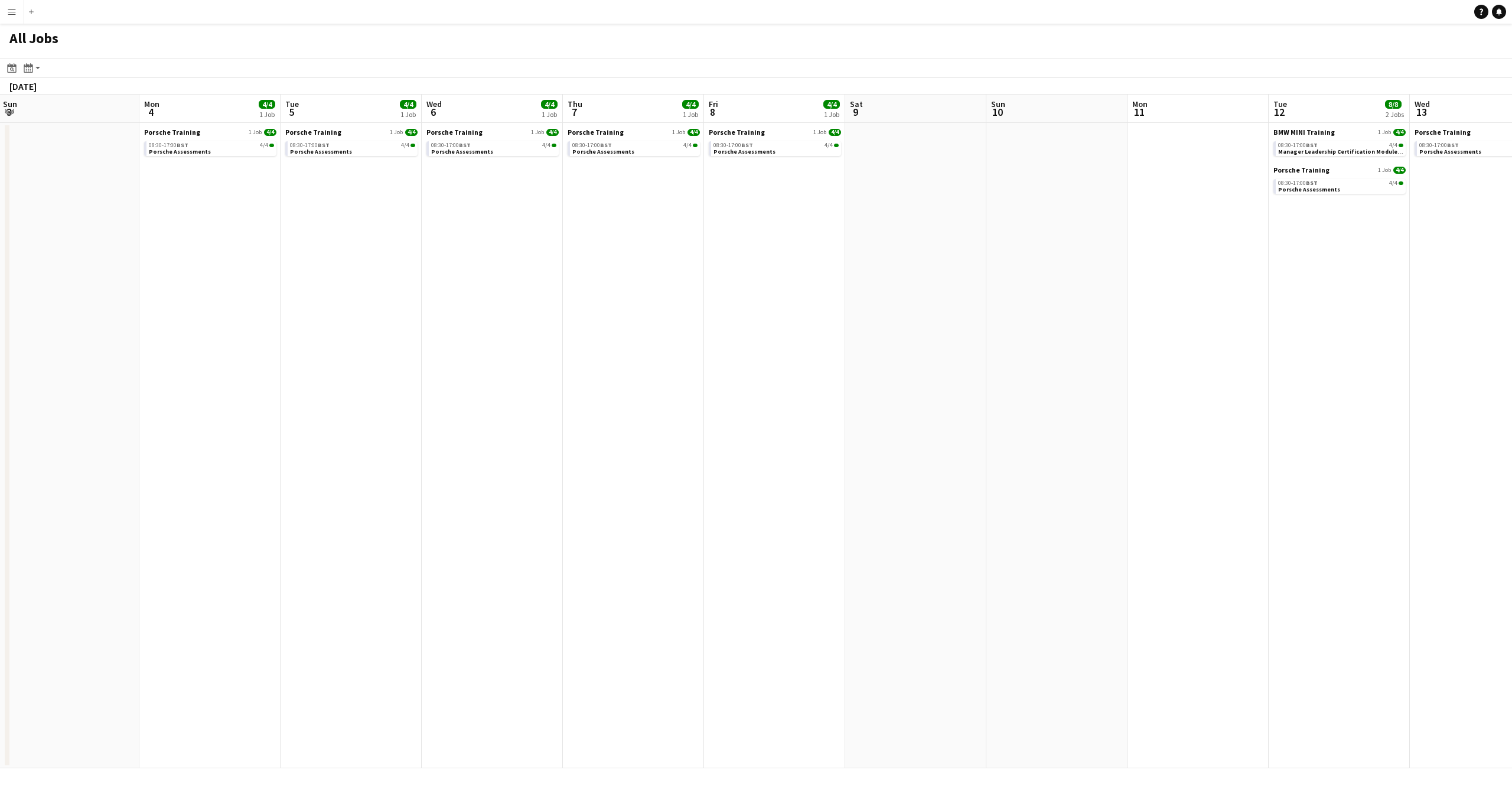
click at [922, 524] on app-all-jobs "All Jobs Date picker OCT 2025 OCT 2025 Monday M Tuesday T Wednesday W Thursday …" at bounding box center [756, 396] width 1512 height 744
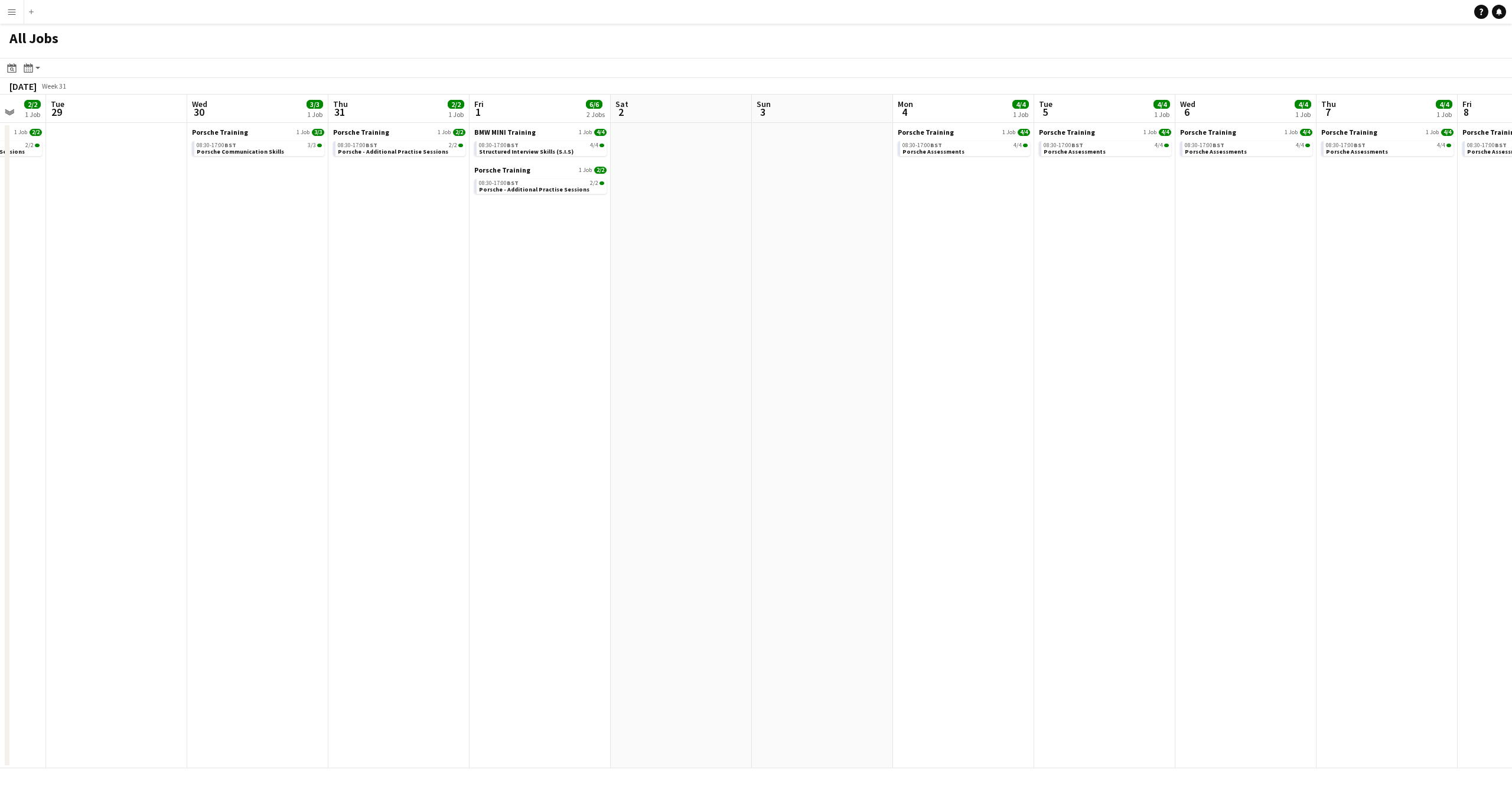
click at [1141, 494] on app-all-jobs "All Jobs Date picker OCT 2025 OCT 2025 Monday M Tuesday T Wednesday W Thursday …" at bounding box center [756, 396] width 1512 height 744
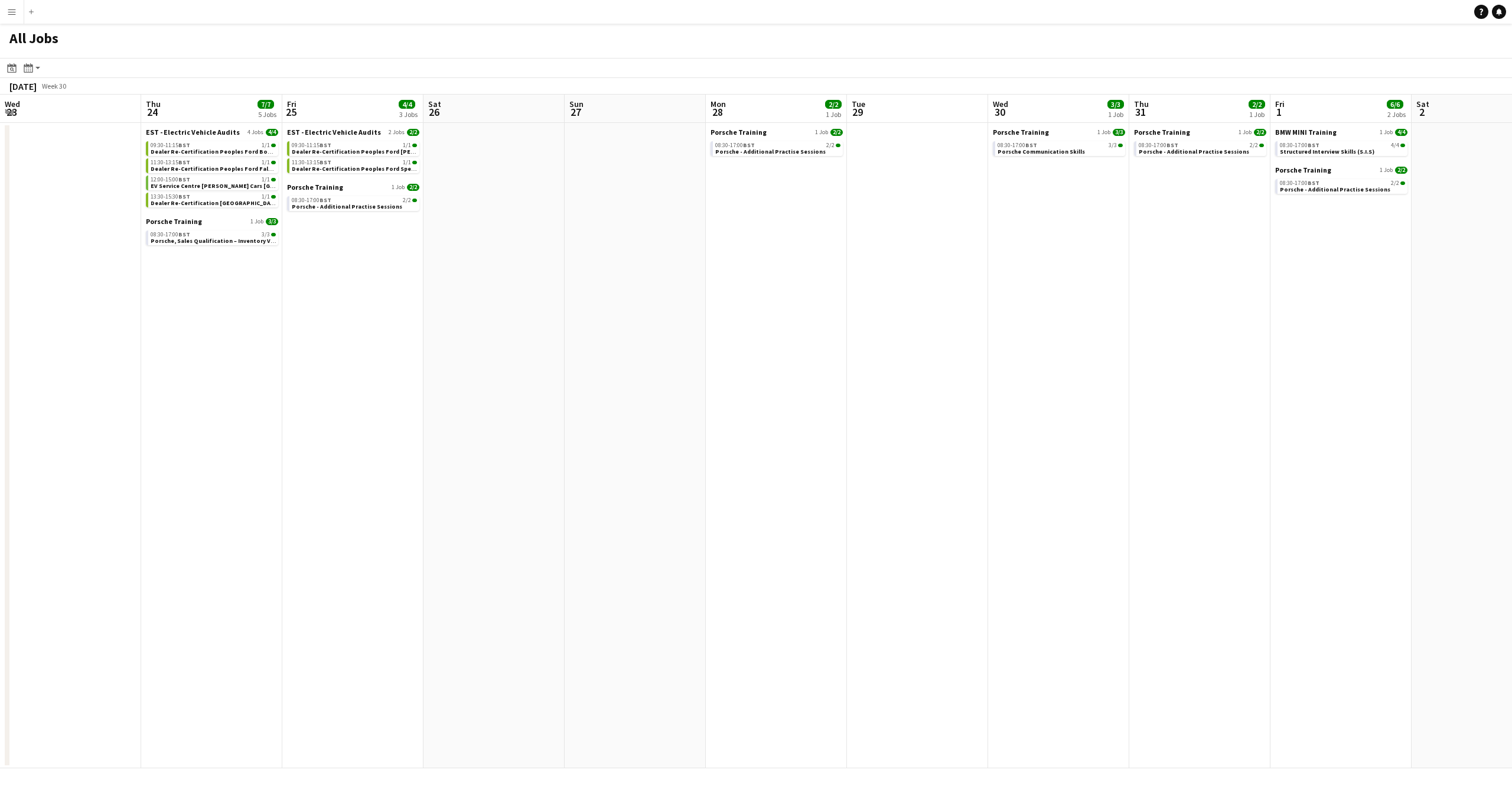
click at [1100, 502] on app-all-jobs "All Jobs Date picker OCT 2025 OCT 2025 Monday M Tuesday T Wednesday W Thursday …" at bounding box center [756, 396] width 1512 height 744
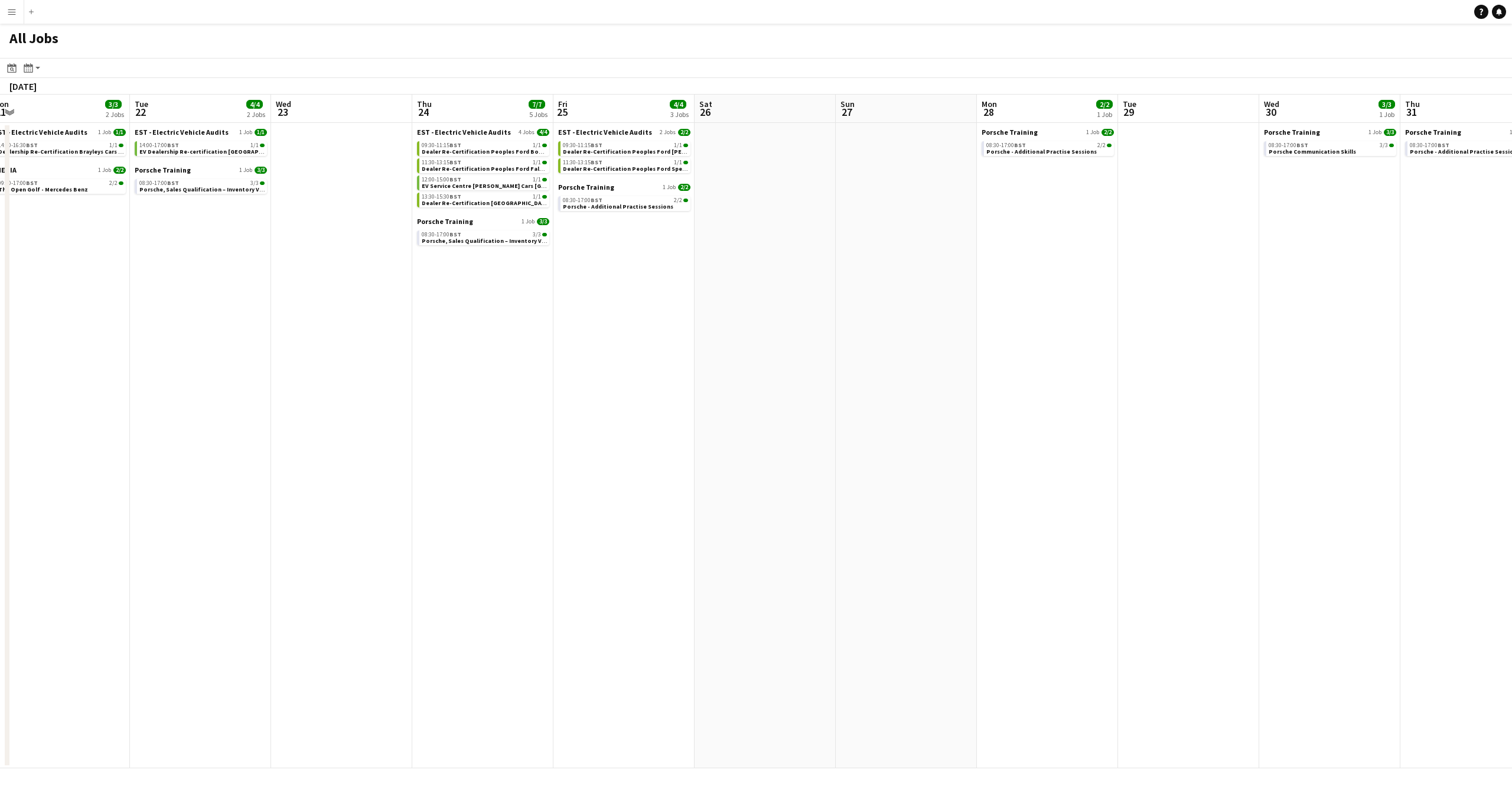
click at [1263, 492] on app-all-jobs "All Jobs Date picker OCT 2025 OCT 2025 Monday M Tuesday T Wednesday W Thursday …" at bounding box center [756, 396] width 1512 height 744
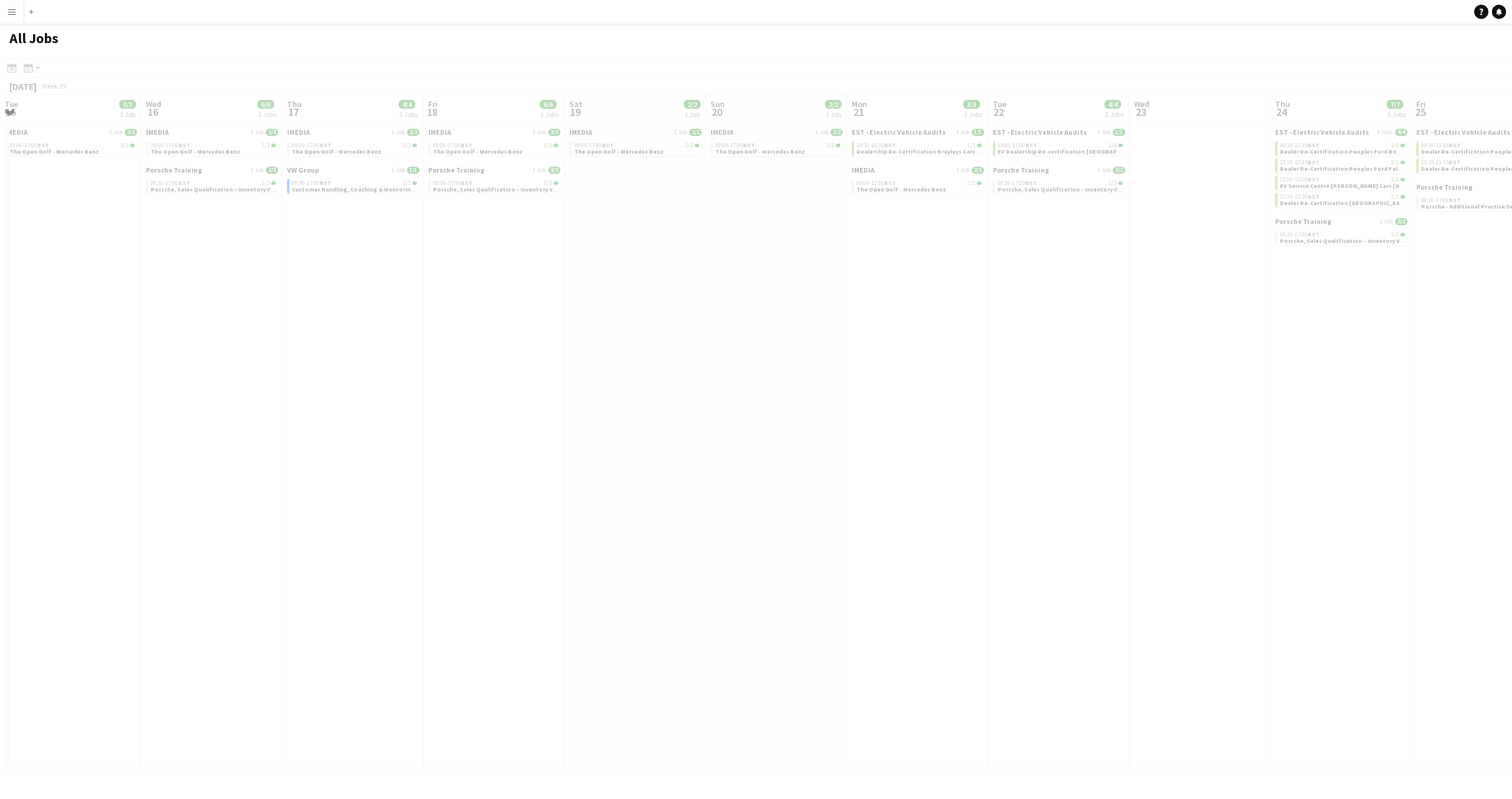
click at [1195, 493] on app-all-jobs "All Jobs Date picker OCT 2025 OCT 2025 Monday M Tuesday T Wednesday W Thursday …" at bounding box center [756, 396] width 1512 height 744
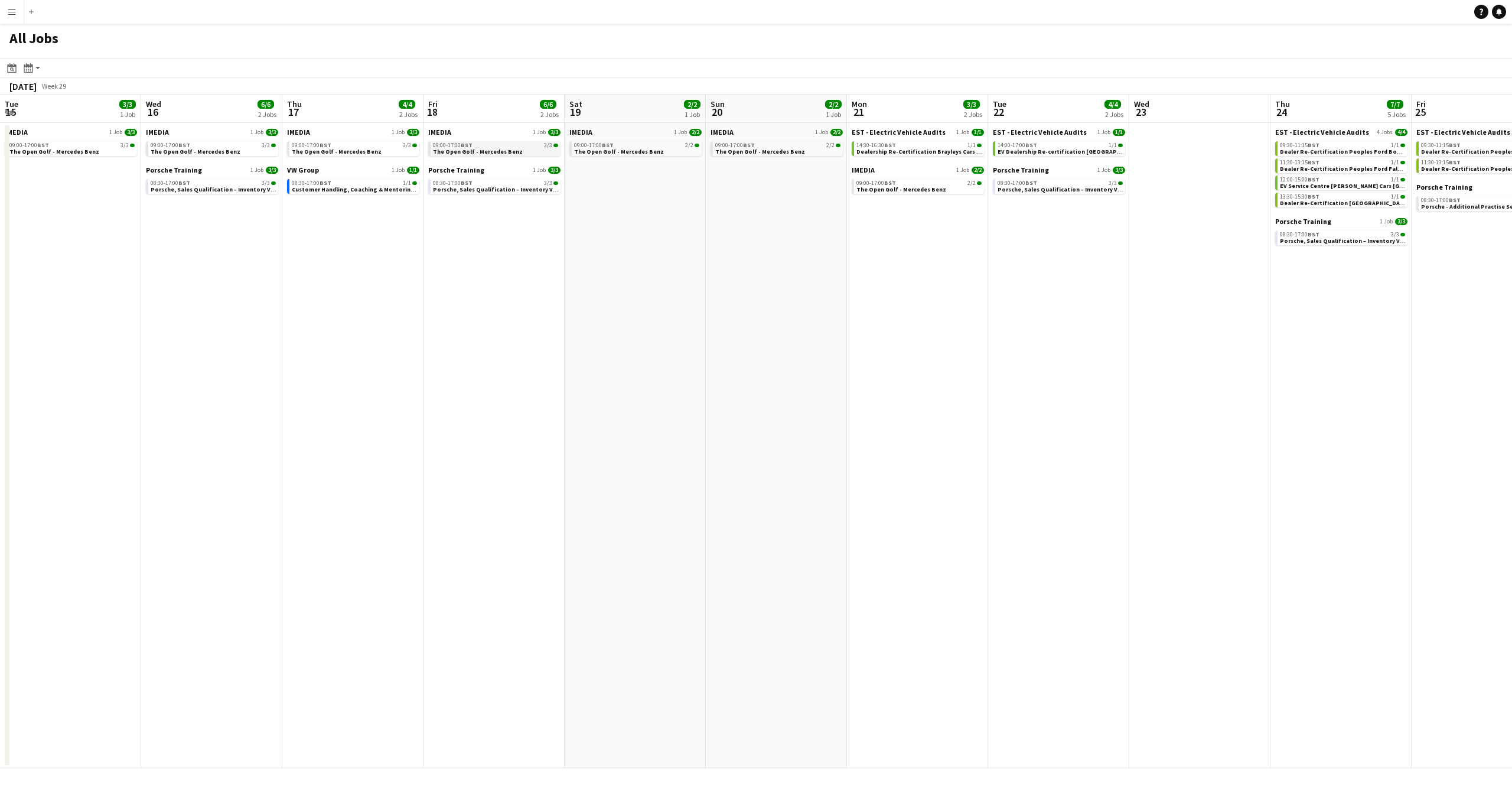
click at [498, 150] on span "The Open Golf - Mercedes Benz" at bounding box center [478, 152] width 90 height 8
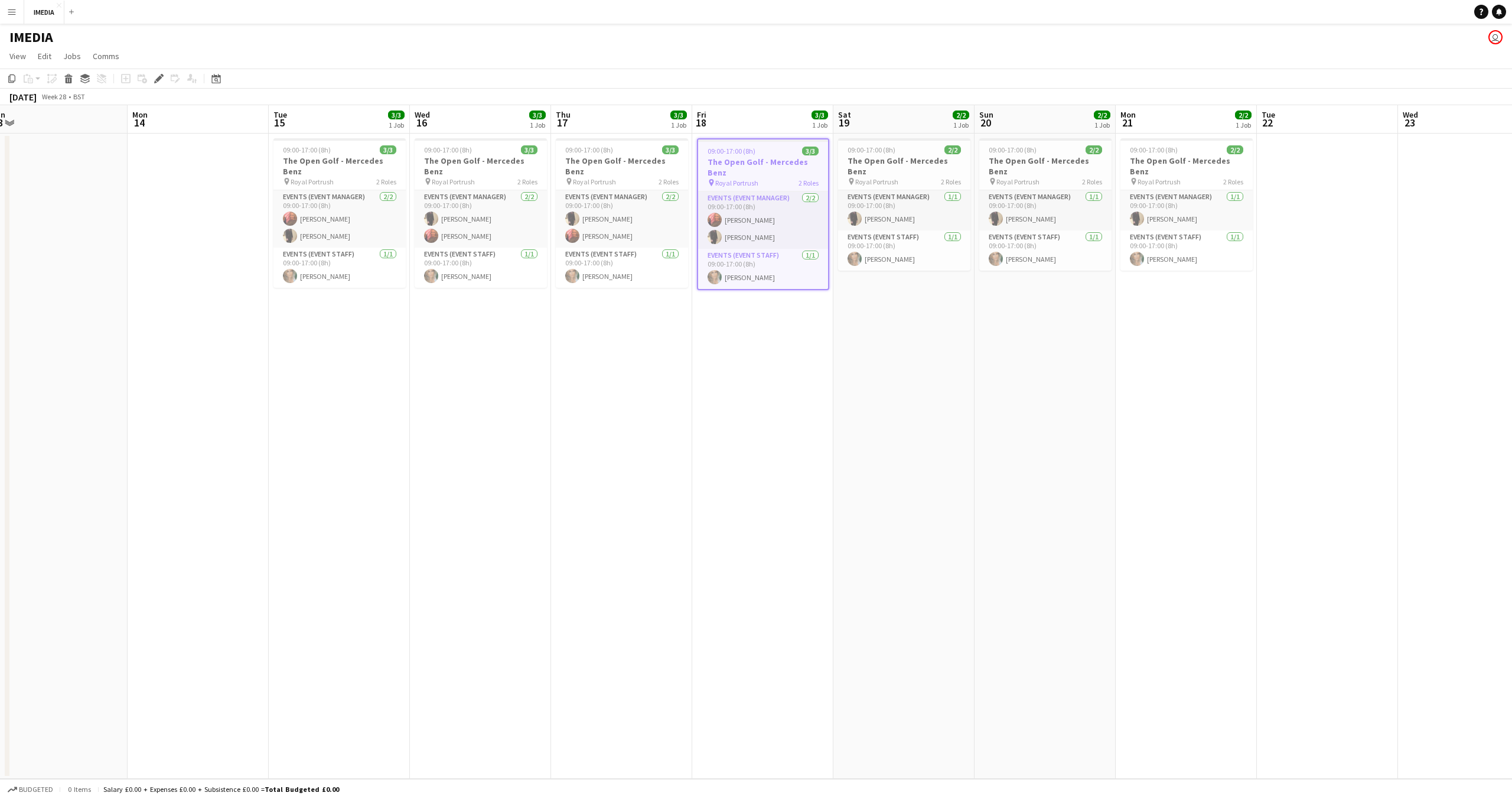
drag, startPoint x: 727, startPoint y: 410, endPoint x: 1243, endPoint y: 421, distance: 516.1
click at [1512, 439] on app-calendar-viewport "Fri 11 Sat 12 Sun 13 Mon 14 Tue 15 3/3 1 Job Wed 16 3/3 1 Job Thu 17 3/3 1 Job …" at bounding box center [756, 441] width 1512 height 673
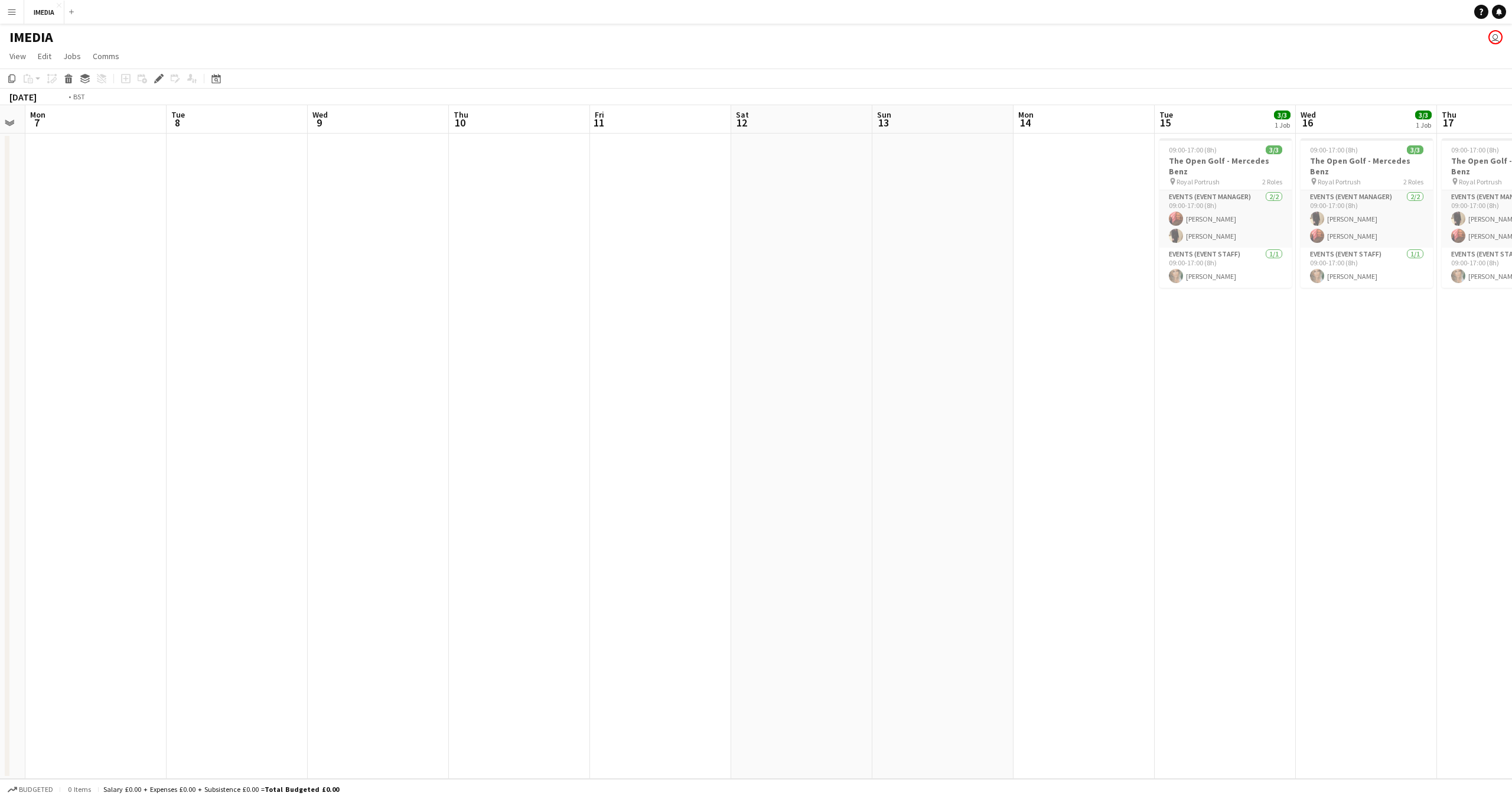
drag, startPoint x: 799, startPoint y: 439, endPoint x: 1387, endPoint y: 455, distance: 588.2
click at [1387, 455] on app-calendar-viewport "Sun 6 Mon 7 Tue 8 Wed 9 Thu 10 Fri 11 Sat 12 Sun 13 Mon 14 Tue 15 3/3 1 Job Wed…" at bounding box center [756, 441] width 1512 height 673
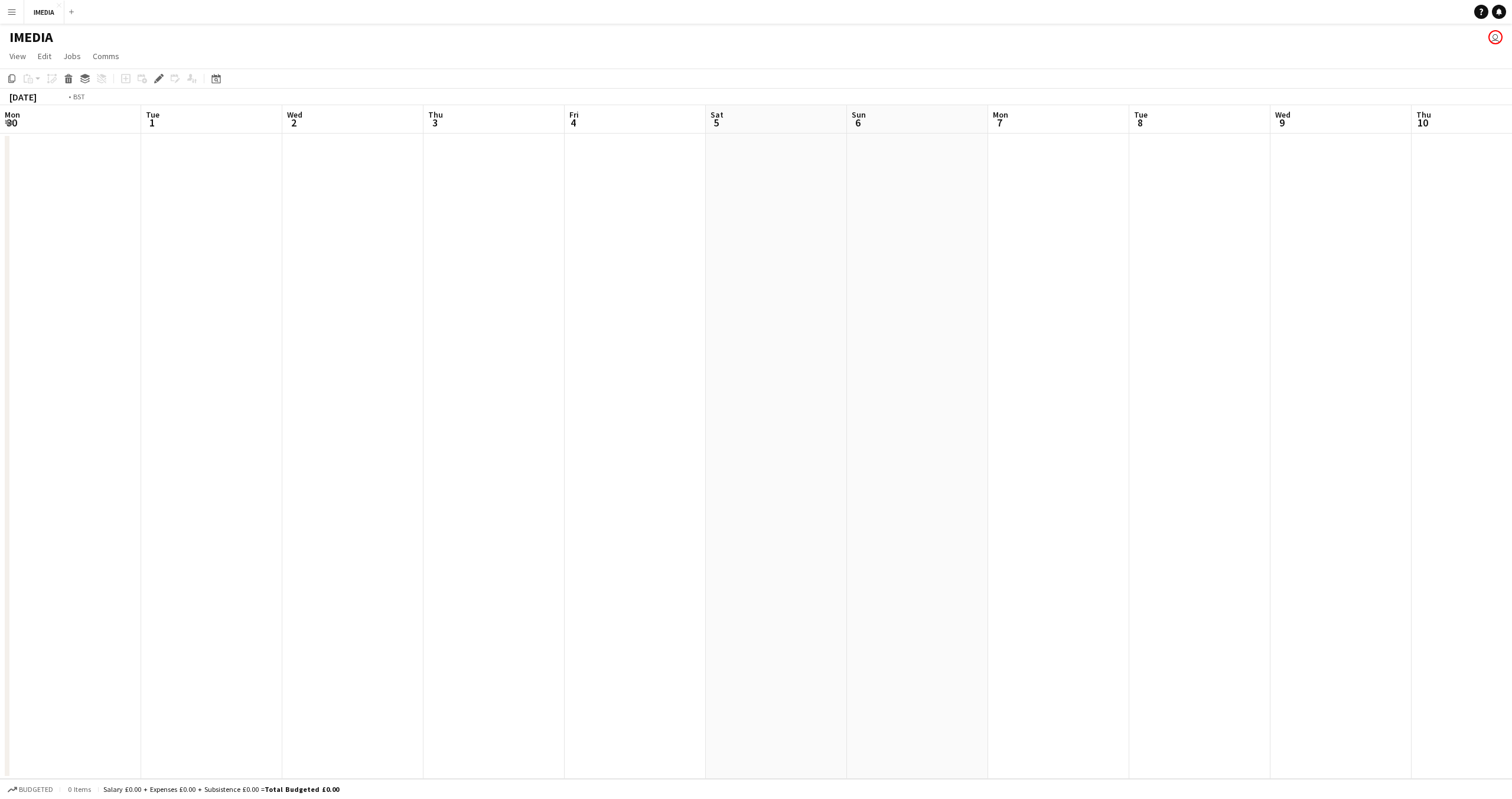
drag, startPoint x: 461, startPoint y: 435, endPoint x: 1128, endPoint y: 444, distance: 667.1
click at [1121, 446] on app-calendar-viewport "Mon 30 Tue 1 Wed 2 Thu 3 Fri 4 Sat 5 Sun 6 Mon 7 Tue 8 Wed 9 Thu 10 Fri 11 Sat …" at bounding box center [756, 441] width 1512 height 673
drag, startPoint x: 521, startPoint y: 435, endPoint x: 1245, endPoint y: 456, distance: 724.3
click at [1245, 456] on app-calendar-viewport "Wed 25 Thu 26 Fri 27 Sat 28 Sun 29 Mon 30 Tue 1 Wed 2 Thu 3 Fri 4 Sat 5 Sun 6 M…" at bounding box center [756, 441] width 1512 height 673
drag, startPoint x: 1104, startPoint y: 437, endPoint x: 1168, endPoint y: 437, distance: 64.0
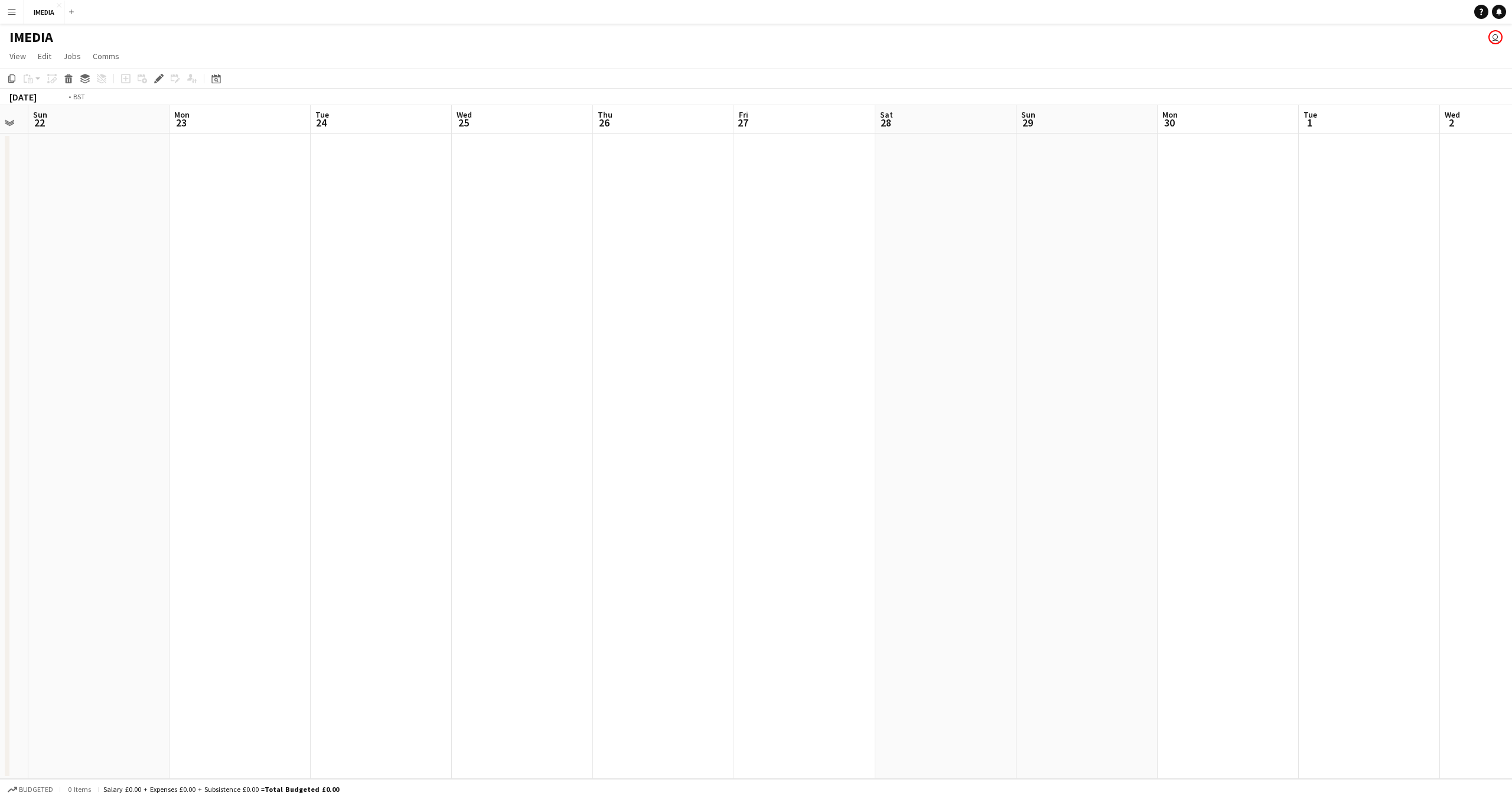
click at [1168, 437] on app-calendar-viewport "Fri 20 Sat 21 Sun 22 Mon 23 Tue 24 Wed 25 Thu 26 Fri 27 Sat 28 Sun 29 Mon 30 Tu…" at bounding box center [756, 441] width 1512 height 673
drag, startPoint x: 921, startPoint y: 425, endPoint x: 913, endPoint y: 426, distance: 8.1
click at [921, 425] on app-calendar-viewport "Fri 13 Sat 14 Sun 15 Mon 16 Tue 17 Wed 18 Thu 19 Fri 20 Sat 21 Sun 22 Mon 23 Tu…" at bounding box center [756, 441] width 1512 height 673
drag, startPoint x: 959, startPoint y: 431, endPoint x: 993, endPoint y: 433, distance: 34.1
click at [993, 433] on app-calendar-viewport "Mon 9 Tue 10 Wed 11 Thu 12 Fri 13 Sat 14 Sun 15 Mon 16 Tue 17 Wed 18 Thu 19 Fri…" at bounding box center [756, 441] width 1512 height 673
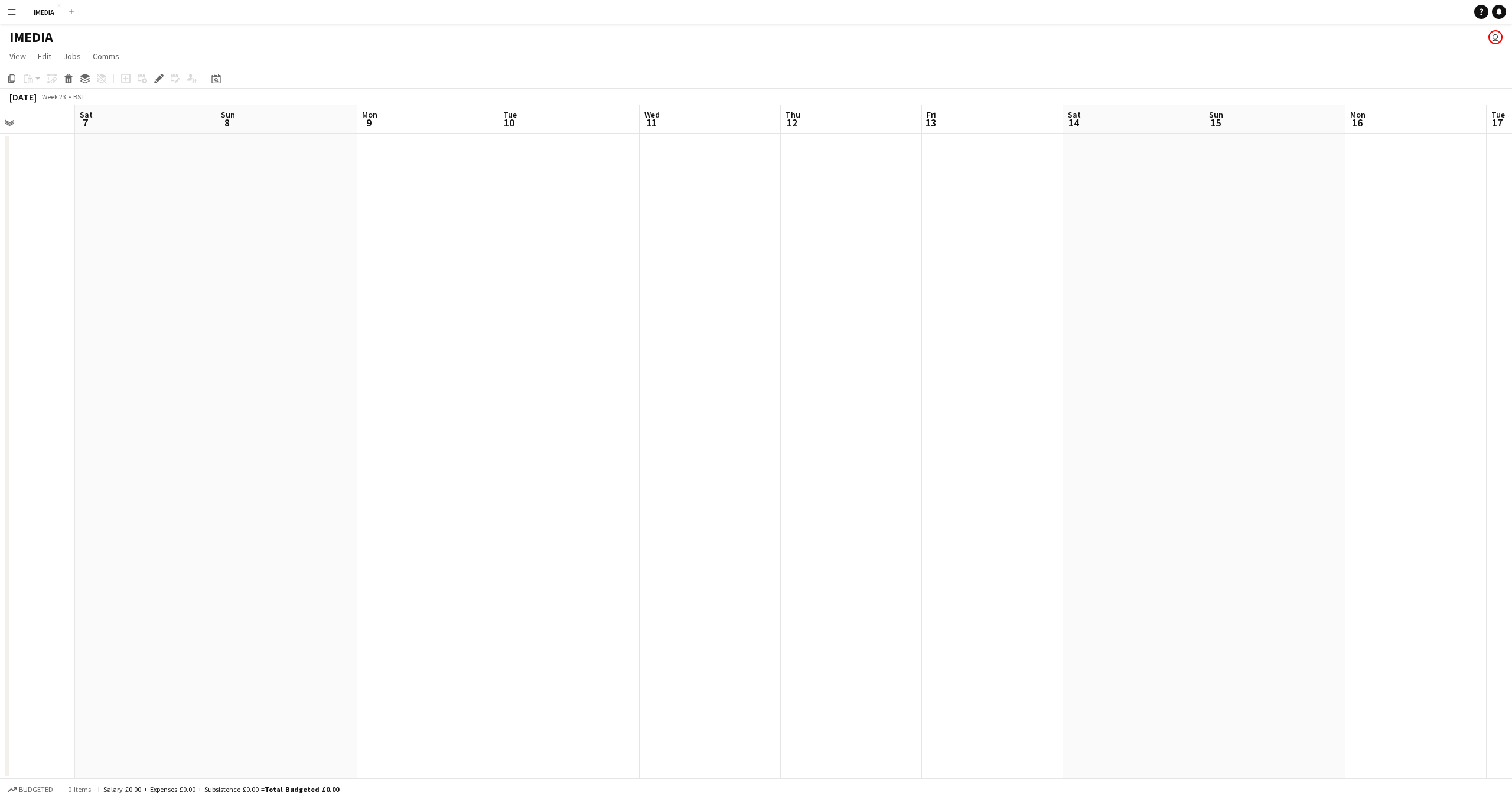
drag, startPoint x: 504, startPoint y: 421, endPoint x: 1089, endPoint y: 415, distance: 585.0
click at [1266, 425] on app-calendar-viewport "Wed 4 2/2 1 Job Thu 5 Fri 6 Sat 7 Sun 8 Mon 9 Tue 10 Wed 11 Thu 12 Fri 13 Sat 1…" at bounding box center [756, 441] width 1512 height 673
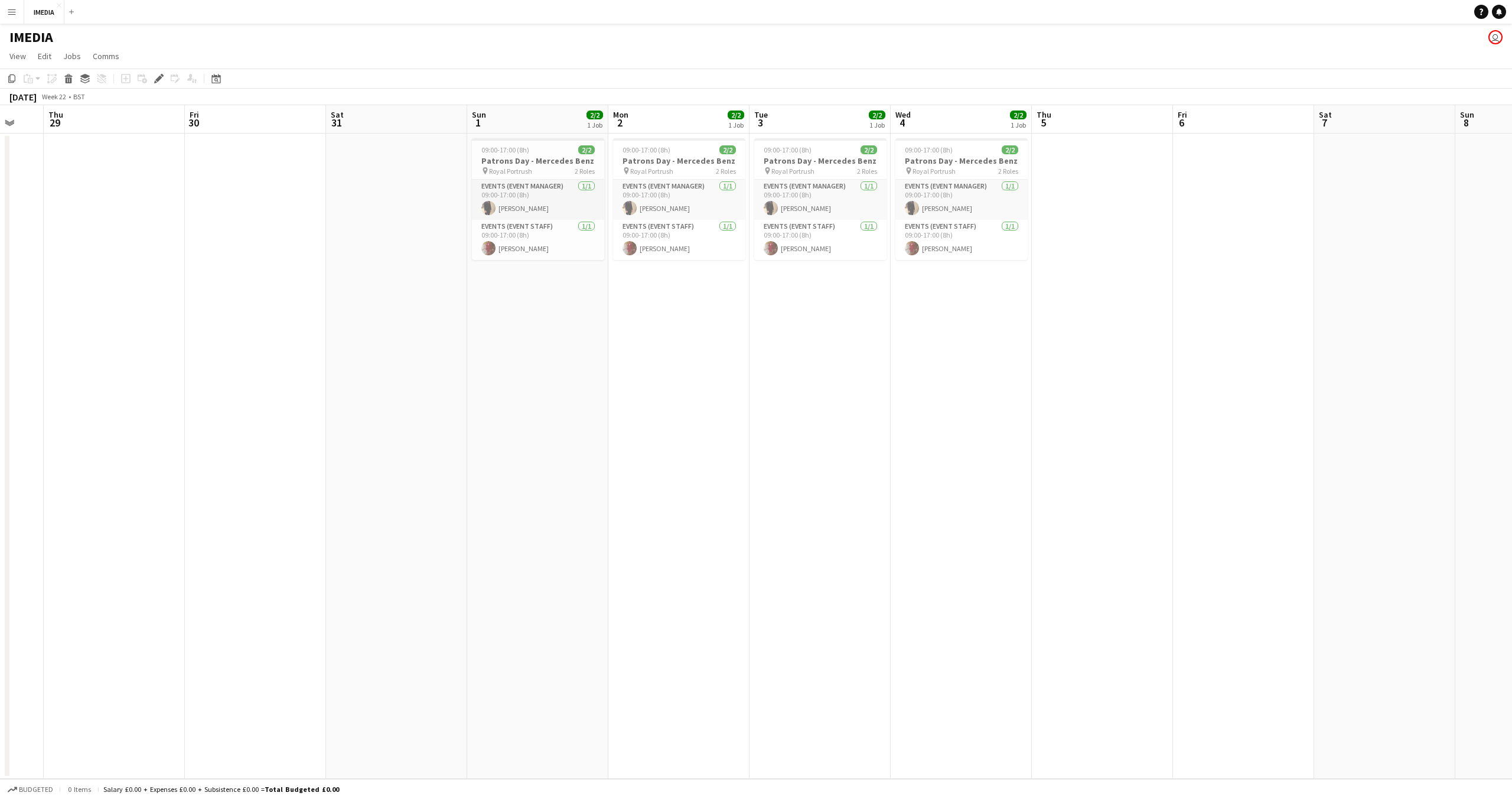
drag, startPoint x: 746, startPoint y: 427, endPoint x: 877, endPoint y: 426, distance: 131.0
click at [880, 427] on app-calendar-viewport "Tue 27 Wed 28 Thu 29 Fri 30 Sat 31 Sun 1 2/2 1 Job Mon 2 2/2 1 Job Tue 3 2/2 1 …" at bounding box center [756, 441] width 1512 height 673
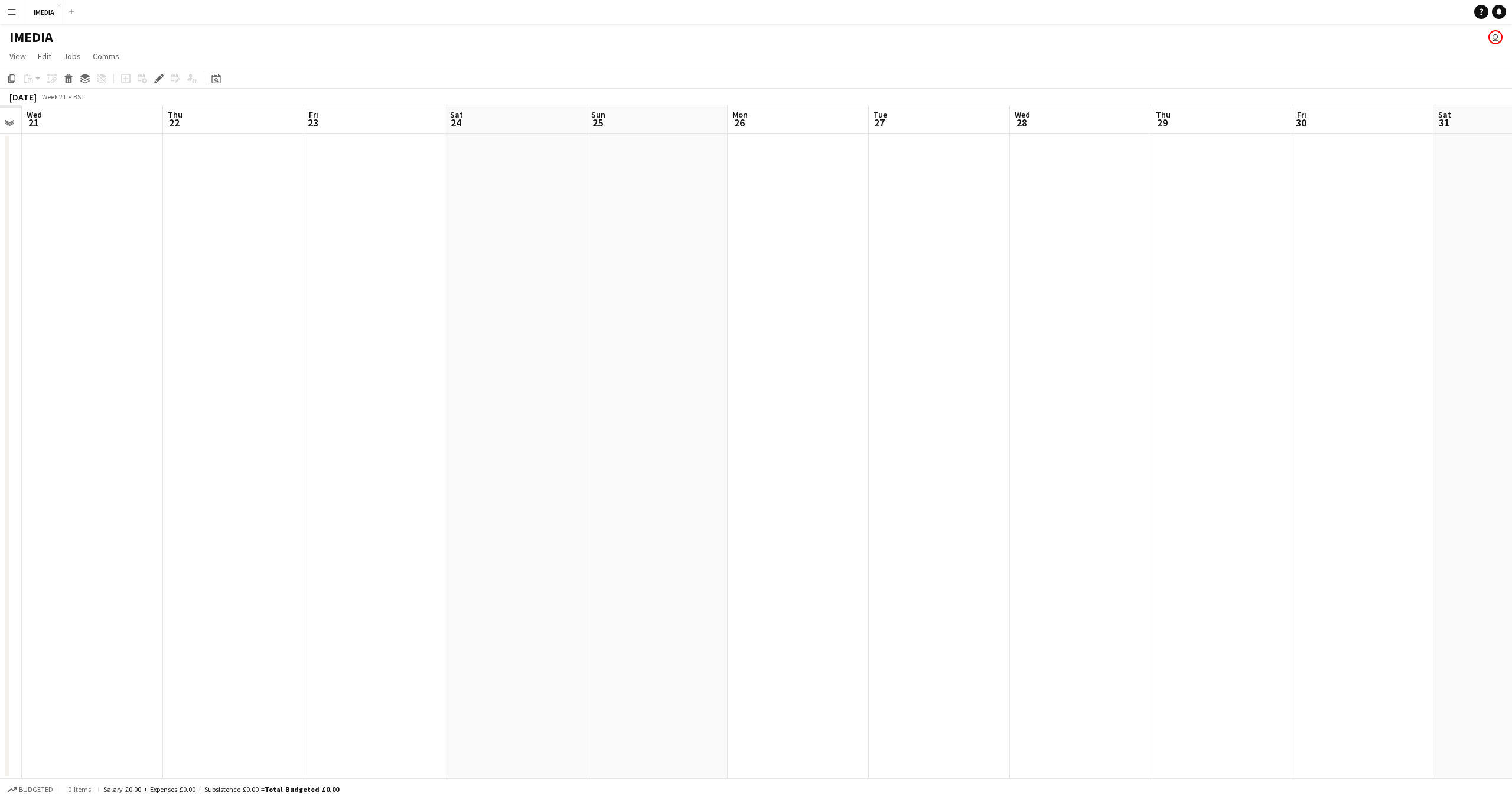
drag, startPoint x: 297, startPoint y: 397, endPoint x: 909, endPoint y: 445, distance: 613.9
click at [1225, 452] on app-calendar-viewport "Tue 20 Wed 21 Thu 22 Fri 23 Sat 24 Sun 25 Mon 26 Tue 27 Wed 28 Thu 29 Fri 30 Sa…" at bounding box center [756, 441] width 1512 height 673
drag, startPoint x: 1374, startPoint y: 460, endPoint x: 715, endPoint y: 449, distance: 659.1
click at [1453, 467] on app-calendar-viewport "Thu 15 Fri 16 Sat 17 Sun 18 Mon 19 Tue 20 Wed 21 Thu 22 Fri 23 Sat 24 Sun 25 Mo…" at bounding box center [756, 441] width 1512 height 673
drag, startPoint x: 539, startPoint y: 447, endPoint x: 538, endPoint y: 423, distance: 24.0
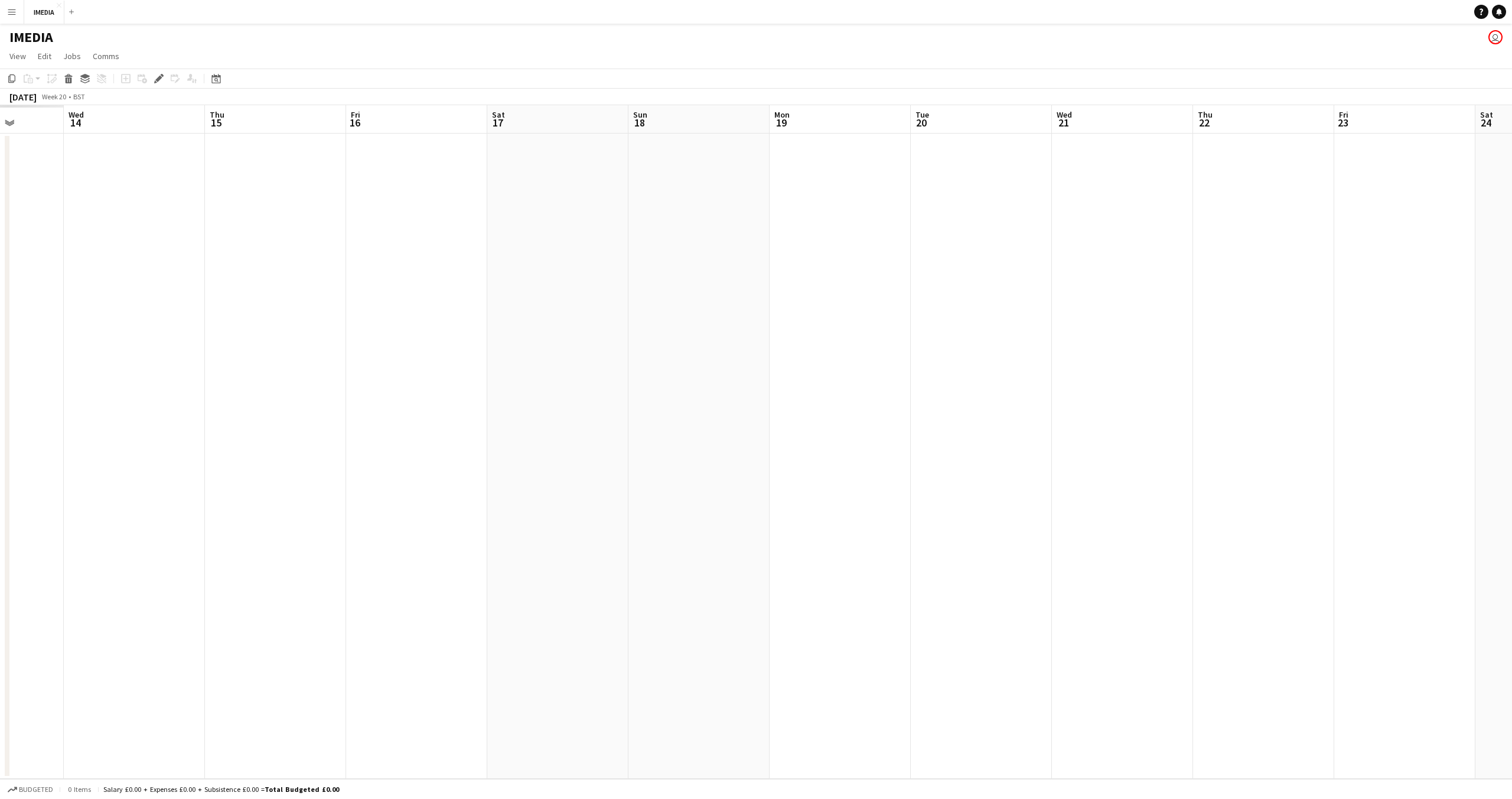
click at [1294, 457] on app-calendar-viewport "Mon 12 Tue 13 Wed 14 Thu 15 Fri 16 Sat 17 Sun 18 Mon 19 Tue 20 Wed 21 Thu 22 Fr…" at bounding box center [756, 441] width 1512 height 673
drag, startPoint x: 515, startPoint y: 424, endPoint x: 1292, endPoint y: 438, distance: 777.1
click at [1292, 438] on app-calendar-viewport "Sun 4 Mon 5 Tue 6 Wed 7 Thu 8 Fri 9 Sat 10 Sun 11 Mon 12 Tue 13 Wed 14 Thu 15 F…" at bounding box center [756, 441] width 1512 height 673
drag, startPoint x: 491, startPoint y: 424, endPoint x: 1247, endPoint y: 430, distance: 756.0
click at [1278, 430] on app-calendar-viewport "Sun 4 Mon 5 Tue 6 Wed 7 Thu 8 Fri 9 Sat 10 Sun 11 Mon 12 Tue 13 Wed 14 Thu 15 F…" at bounding box center [756, 441] width 1512 height 673
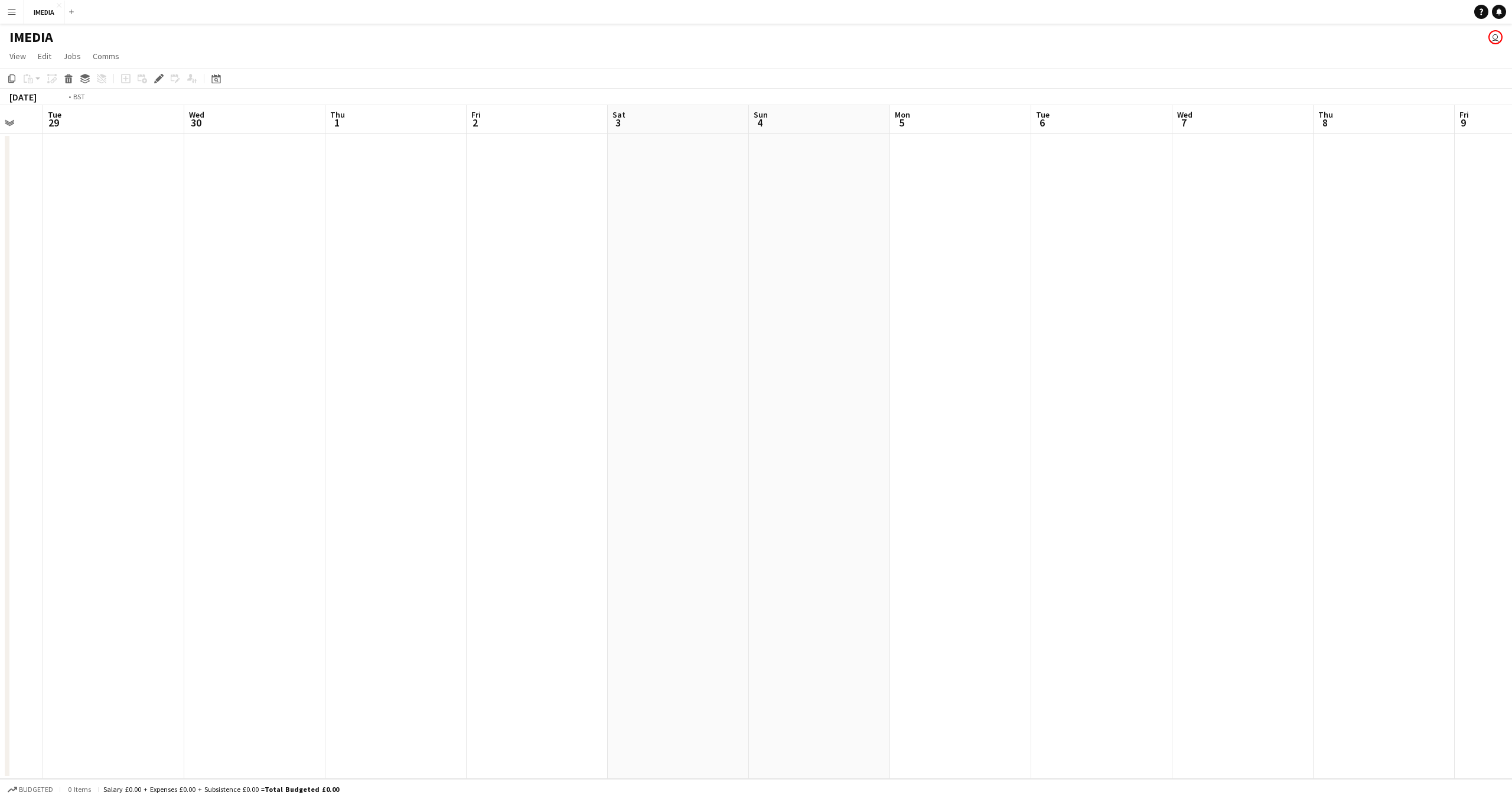
scroll to position [0, 286]
drag, startPoint x: 327, startPoint y: 412, endPoint x: 1205, endPoint y: 423, distance: 878.1
click at [1221, 425] on app-calendar-viewport "Mon 28 Tue 29 Wed 30 Thu 1 Fri 2 Sat 3 Sun 4 Mon 5 Tue 6 Wed 7 Thu 8 Fri 9 Sat …" at bounding box center [756, 441] width 1512 height 673
drag, startPoint x: 602, startPoint y: 417, endPoint x: 1175, endPoint y: 414, distance: 573.0
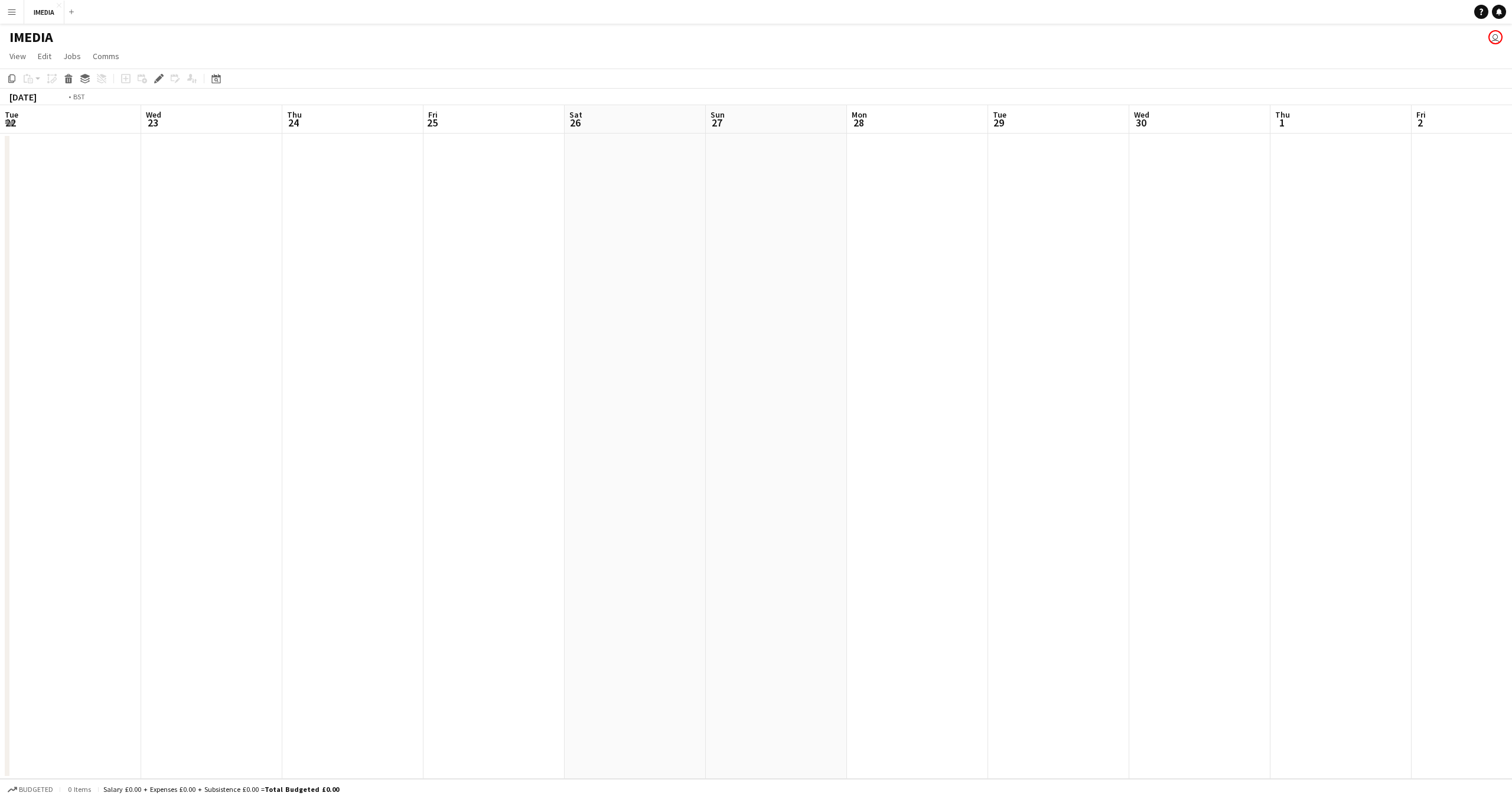
click at [1462, 411] on app-calendar-viewport "Tue 22 Wed 23 Thu 24 Fri 25 Sat 26 Sun 27 Mon 28 Tue 29 Wed 30 Thu 1 Fri 2 Sat …" at bounding box center [756, 441] width 1512 height 673
drag, startPoint x: 507, startPoint y: 414, endPoint x: 1186, endPoint y: 416, distance: 679.0
click at [1347, 422] on app-calendar-viewport "Wed 16 Thu 17 Fri 18 Sat 19 Sun 20 Mon 21 Tue 22 Wed 23 Thu 24 Fri 25 Sat 26 Su…" at bounding box center [756, 441] width 1512 height 673
drag, startPoint x: 502, startPoint y: 410, endPoint x: 1109, endPoint y: 422, distance: 607.1
click at [1213, 421] on app-calendar-viewport "Wed 9 Thu 10 Fri 11 Sat 12 Sun 13 Mon 14 Tue 15 Wed 16 Thu 17 Fri 18 Sat 19 Sun…" at bounding box center [756, 441] width 1512 height 673
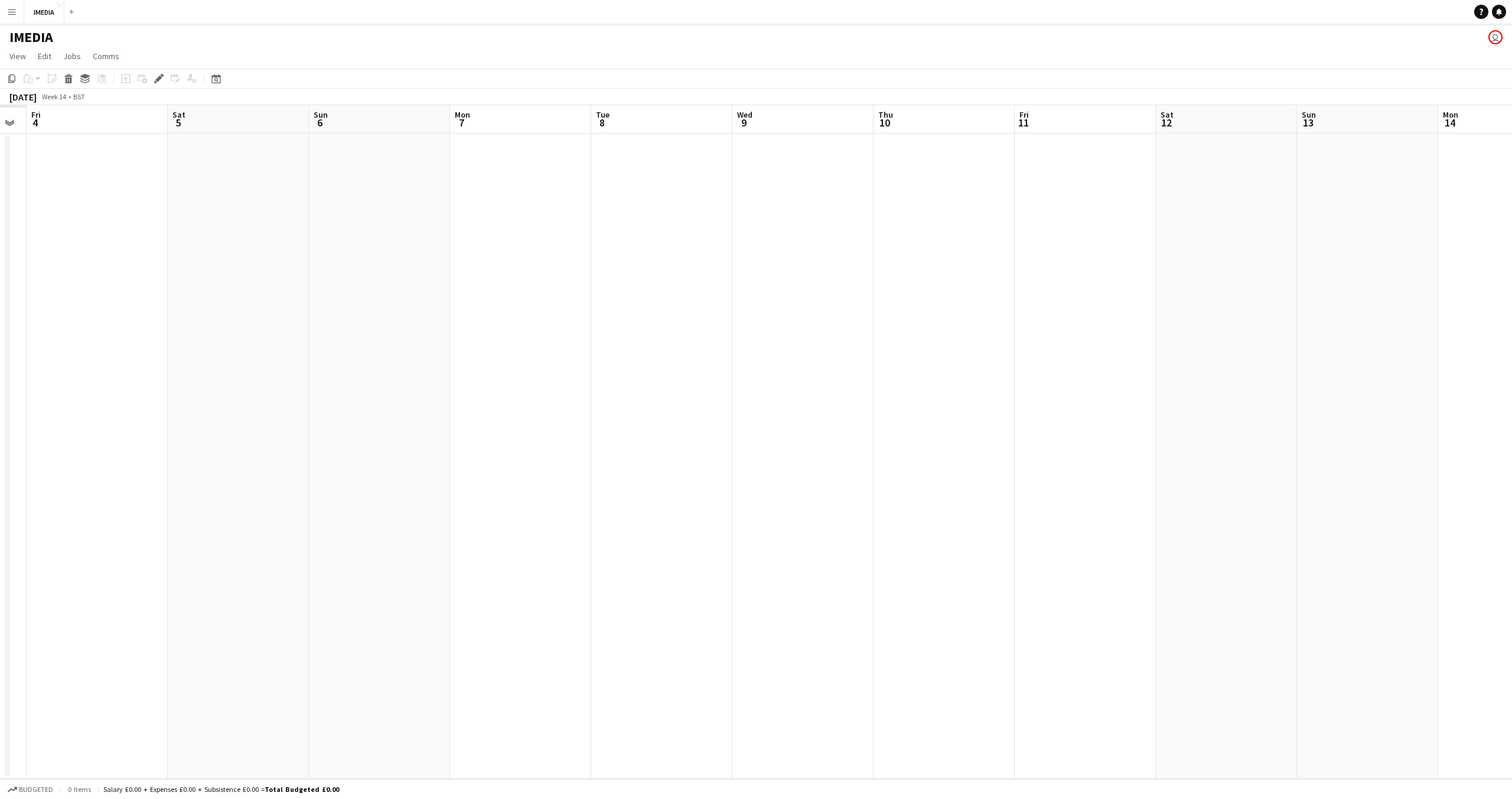
drag, startPoint x: 565, startPoint y: 415, endPoint x: 969, endPoint y: 407, distance: 404.1
click at [1030, 407] on app-calendar-viewport "Thu 3 Fri 4 Sat 5 Sun 6 Mon 7 Tue 8 Wed 9 Thu 10 Fri 11 Sat 12 Sun 13 Mon 14 Tu…" at bounding box center [756, 441] width 1512 height 673
drag, startPoint x: 790, startPoint y: 401, endPoint x: 624, endPoint y: 404, distance: 166.0
click at [977, 399] on app-calendar-viewport "Fri 28 Sat 29 Sun 30 Mon 31 Tue 1 Wed 2 Thu 3 Fri 4 Sat 5 Sun 6 Mon 7 Tue 8 Wed…" at bounding box center [756, 441] width 1512 height 673
drag, startPoint x: 790, startPoint y: 413, endPoint x: 912, endPoint y: 410, distance: 122.0
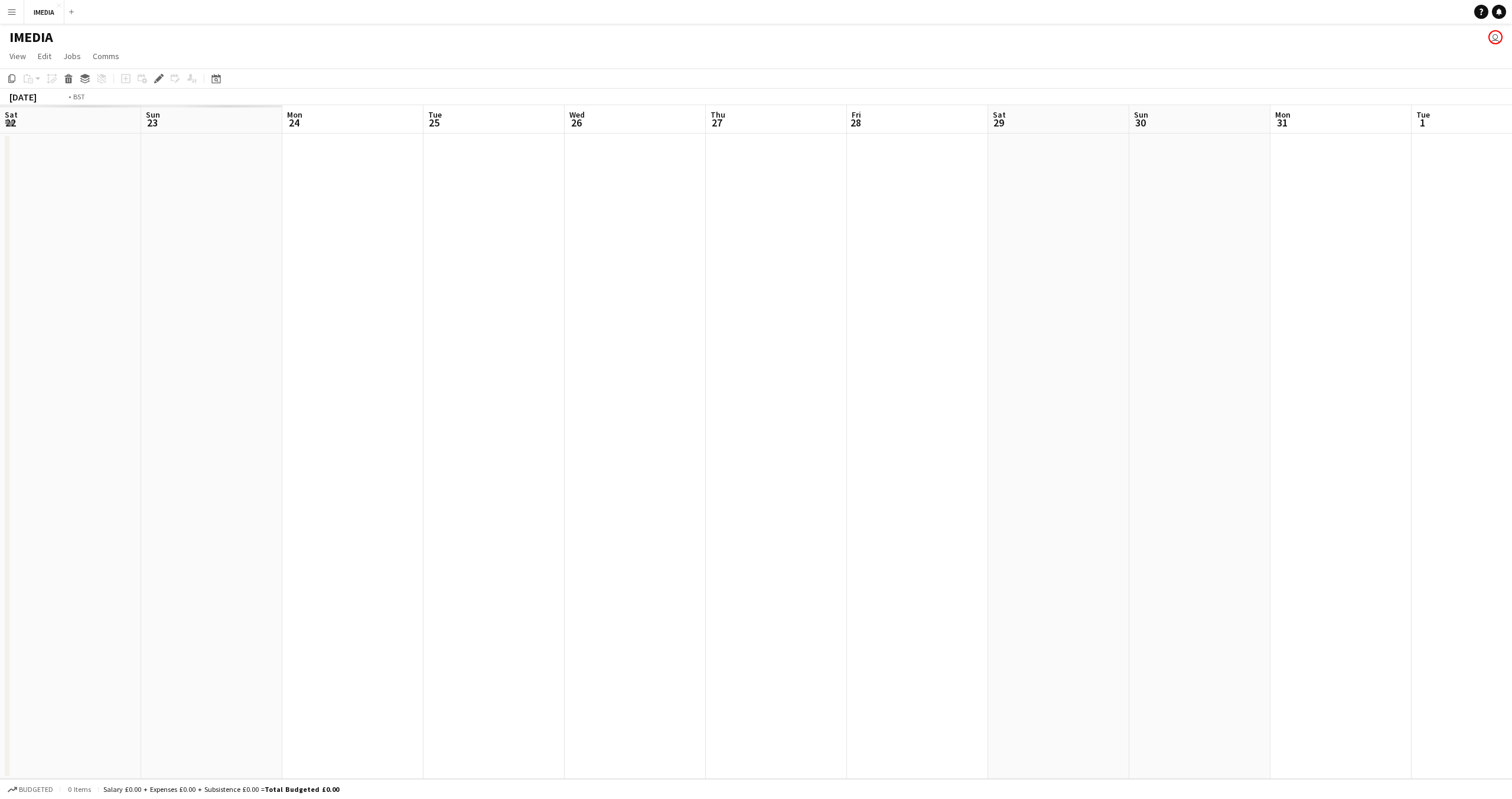
click at [1137, 411] on app-calendar-viewport "Sat 22 Sun 23 Mon 24 Tue 25 Wed 26 Thu 27 Fri 28 Sat 29 Sun 30 Mon 31 Tue 1 Wed…" at bounding box center [756, 441] width 1512 height 673
drag, startPoint x: 1150, startPoint y: 400, endPoint x: 970, endPoint y: 398, distance: 180.0
click at [1246, 400] on app-calendar-viewport "Sun 16 Mon 17 Tue 18 Wed 19 Thu 20 Fri 21 Sat 22 Sun 23 Mon 24 Tue 25 Wed 26 Th…" at bounding box center [756, 441] width 1512 height 673
drag, startPoint x: 1169, startPoint y: 382, endPoint x: 848, endPoint y: 387, distance: 321.0
click at [1202, 382] on app-calendar-viewport "Sun 9 Mon 10 Tue 11 Wed 12 Thu 13 Fri 14 Sat 15 Sun 16 Mon 17 Tue 18 Wed 19 Thu…" at bounding box center [756, 441] width 1512 height 673
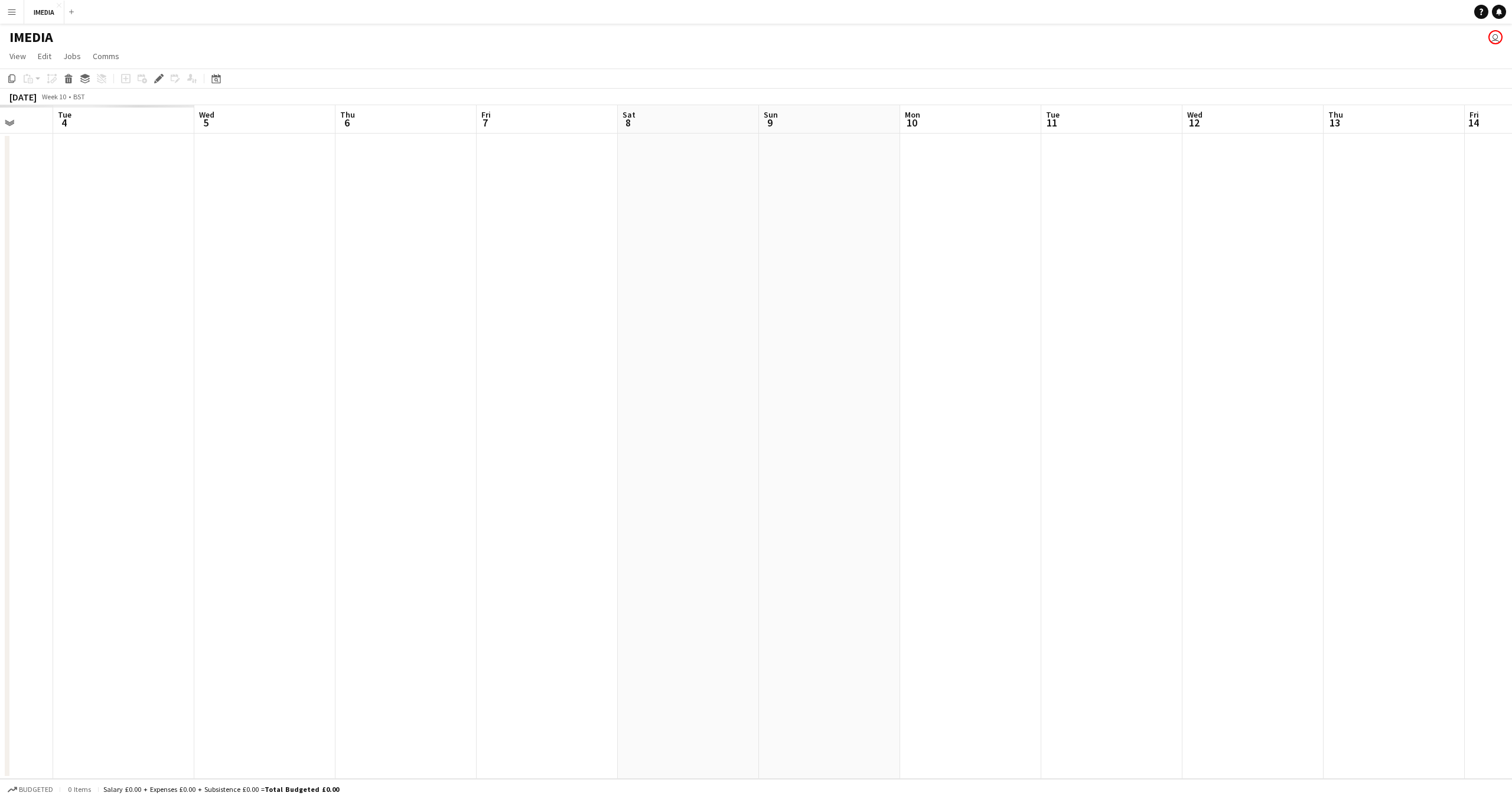
drag, startPoint x: 844, startPoint y: 388, endPoint x: 482, endPoint y: 393, distance: 362.0
click at [1278, 390] on app-calendar-viewport "Mon 3 Tue 4 Wed 5 Thu 6 Fri 7 Sat 8 Sun 9 Mon 10 Tue 11 Wed 12 Thu 13 Fri 14 Sa…" at bounding box center [756, 441] width 1512 height 673
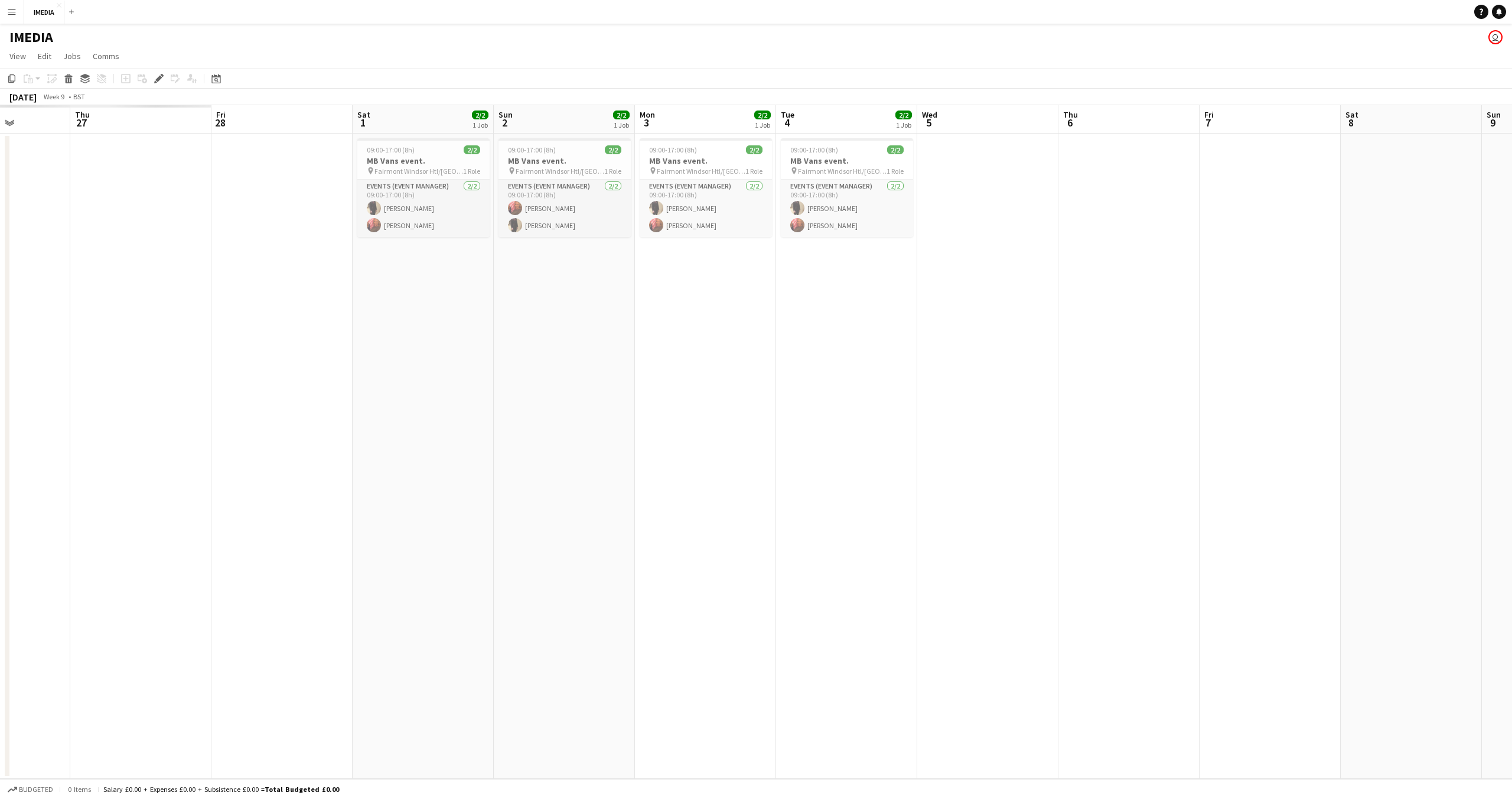
drag, startPoint x: 583, startPoint y: 393, endPoint x: 995, endPoint y: 401, distance: 412.1
click at [995, 401] on app-calendar-viewport "Wed 26 Thu 27 Fri 28 Sat 1 2/2 1 Job Sun 2 2/2 1 Job Mon 3 2/2 1 Job Tue 4 2/2 …" at bounding box center [756, 441] width 1512 height 673
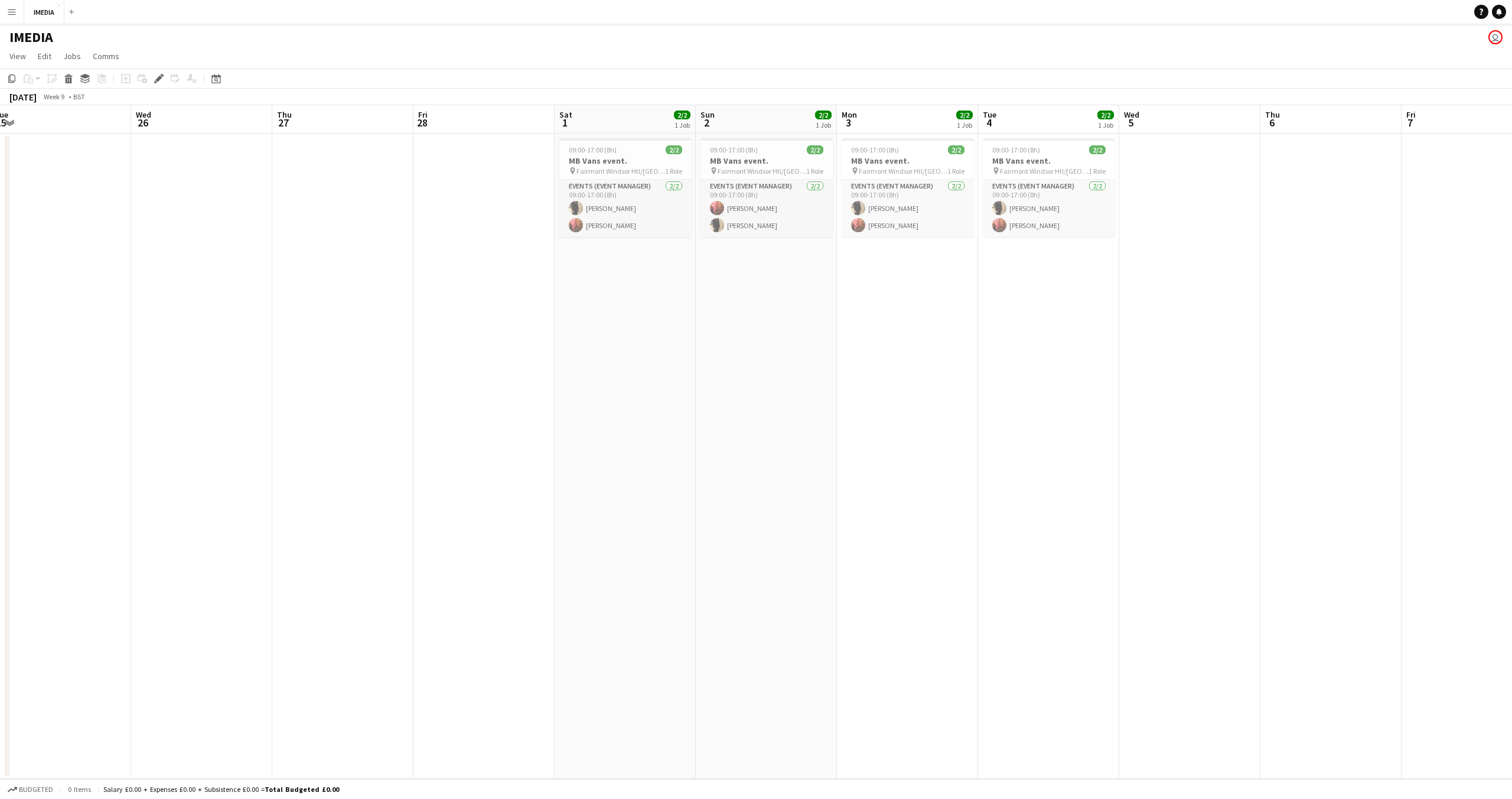
drag, startPoint x: 977, startPoint y: 418, endPoint x: 960, endPoint y: 415, distance: 17.3
click at [976, 418] on app-calendar-viewport "Sun 23 Mon 24 Tue 25 Wed 26 Thu 27 Fri 28 Sat 1 2/2 1 Job Sun 2 2/2 1 Job Mon 3…" at bounding box center [756, 441] width 1512 height 673
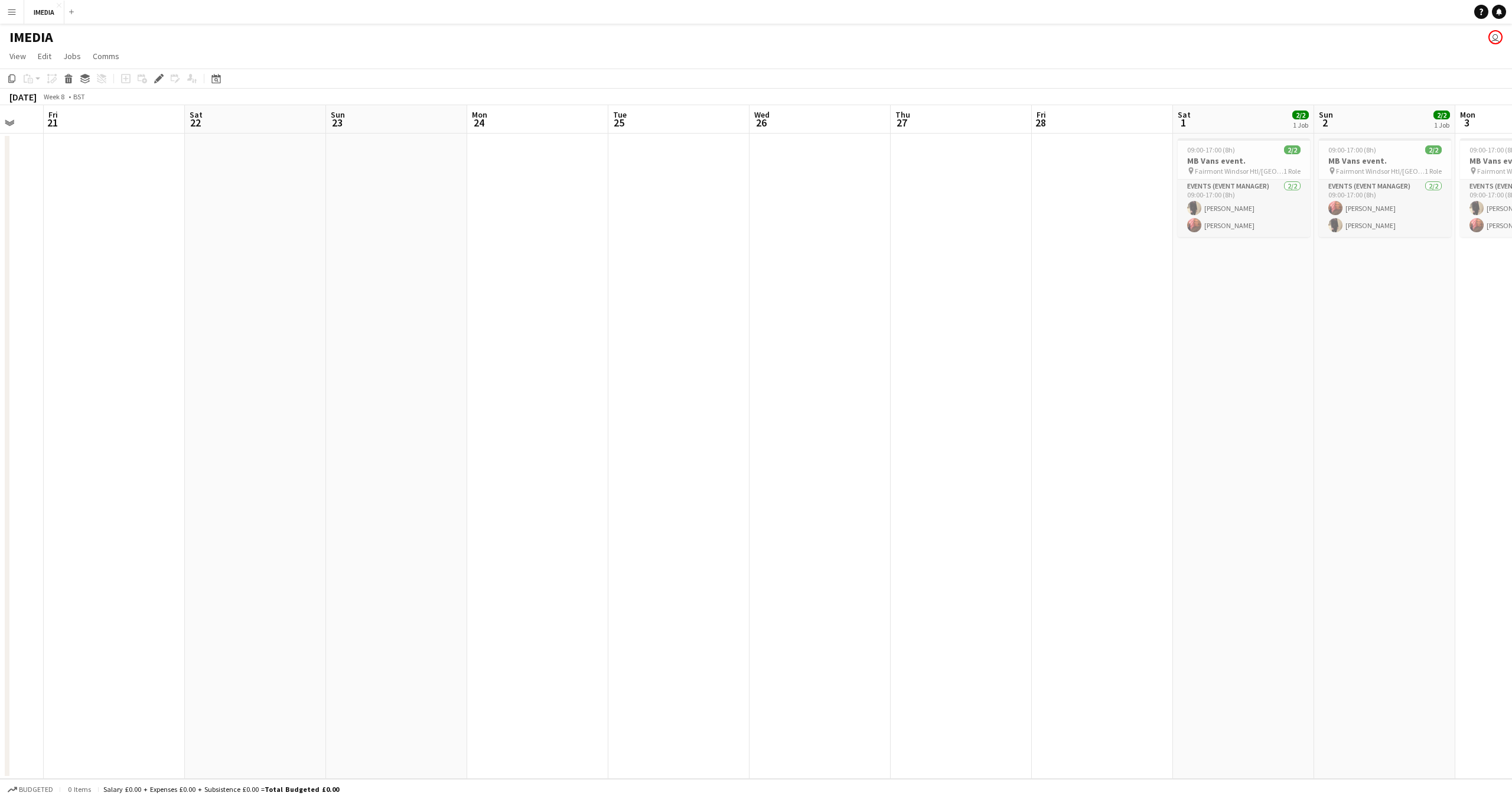
drag, startPoint x: 807, startPoint y: 408, endPoint x: 872, endPoint y: 451, distance: 77.9
click at [1510, 473] on app-calendar-viewport "Tue 18 Wed 19 Thu 20 Fri 21 Sat 22 Sun 23 Mon 24 Tue 25 Wed 26 Thu 27 Fri 28 Sa…" at bounding box center [756, 441] width 1512 height 673
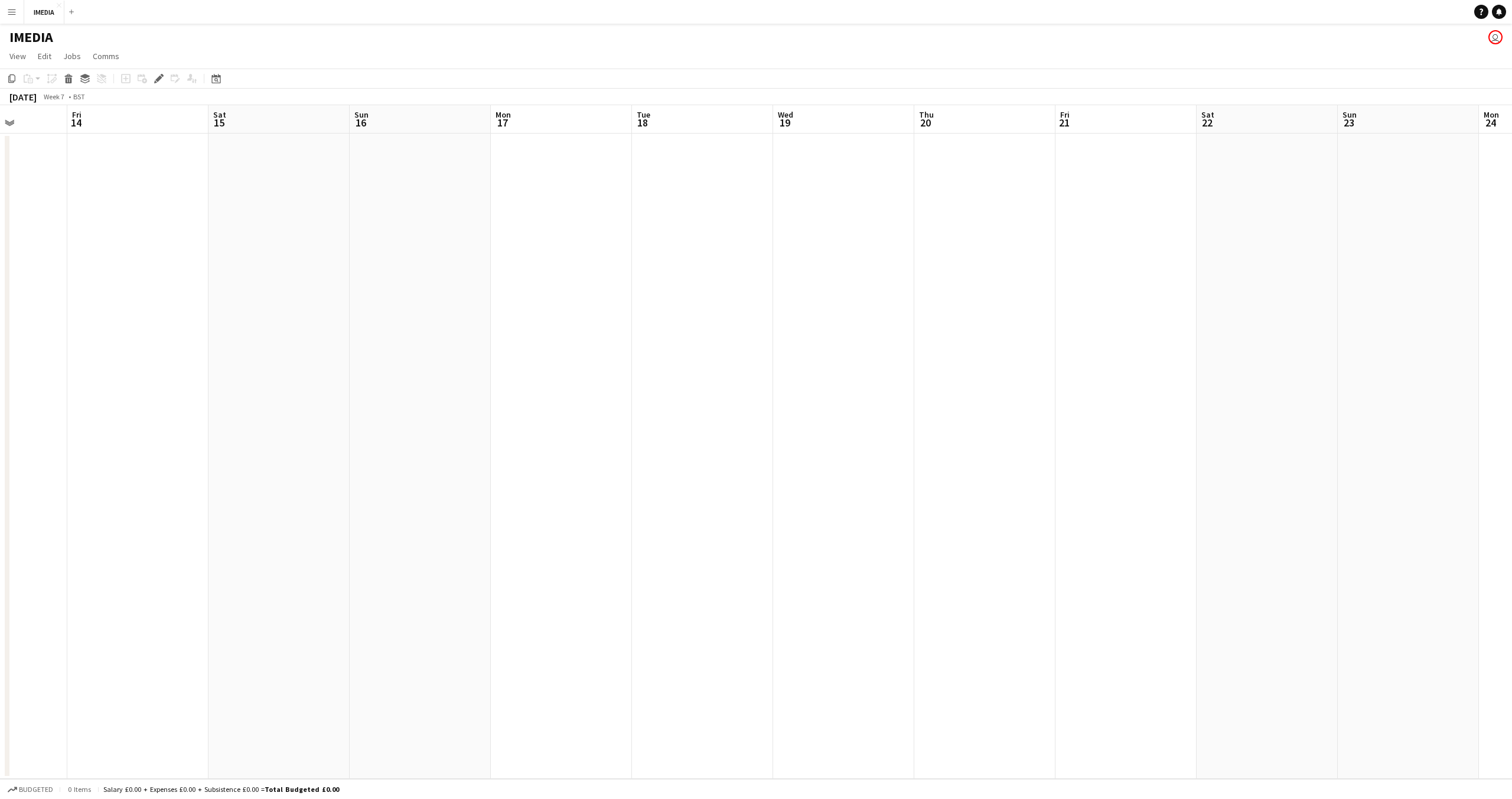
drag, startPoint x: 780, startPoint y: 456, endPoint x: 1263, endPoint y: 495, distance: 484.6
click at [1510, 510] on app-calendar-viewport "Thu 13 Fri 14 Sat 15 Sun 16 Mon 17 Tue 18 Wed 19 Thu 20 Fri 21 Sat 22 Sun 23 Mo…" at bounding box center [756, 441] width 1512 height 673
drag, startPoint x: 552, startPoint y: 486, endPoint x: 1318, endPoint y: 490, distance: 766.0
click at [1511, 511] on app-calendar-viewport "Sun 9 Mon 10 Tue 11 Wed 12 Thu 13 Fri 14 Sat 15 Sun 16 Mon 17 Tue 18 Wed 19 Thu…" at bounding box center [756, 441] width 1512 height 673
drag, startPoint x: 430, startPoint y: 475, endPoint x: 1440, endPoint y: 505, distance: 1010.4
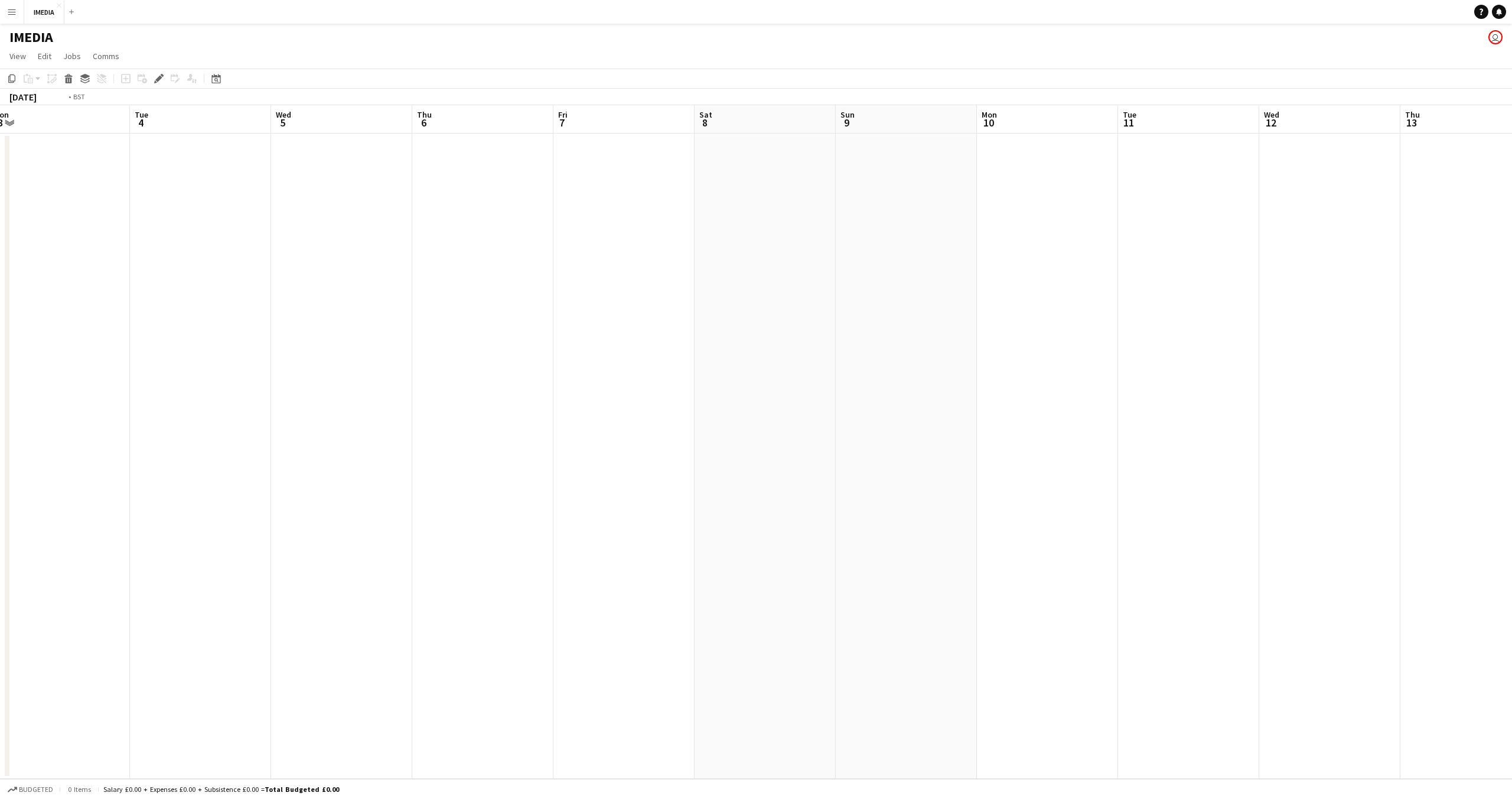
click at [1512, 513] on app-calendar-viewport "Mon 3 Tue 4 Wed 5 Thu 6 Fri 7 Sat 8 Sun 9 Mon 10 Tue 11 Wed 12 Thu 13 Fri 14 Sa…" at bounding box center [756, 441] width 1512 height 673
drag
click at [1446, 501] on app-calendar-viewport "Sun 26 Mon 27 Tue 28 Wed 29 Thu 30 Fri 31 Sat 1 Sun 2 Mon 3 Tue 4 Wed 5 Thu 6 F…" at bounding box center [756, 441] width 1512 height 673
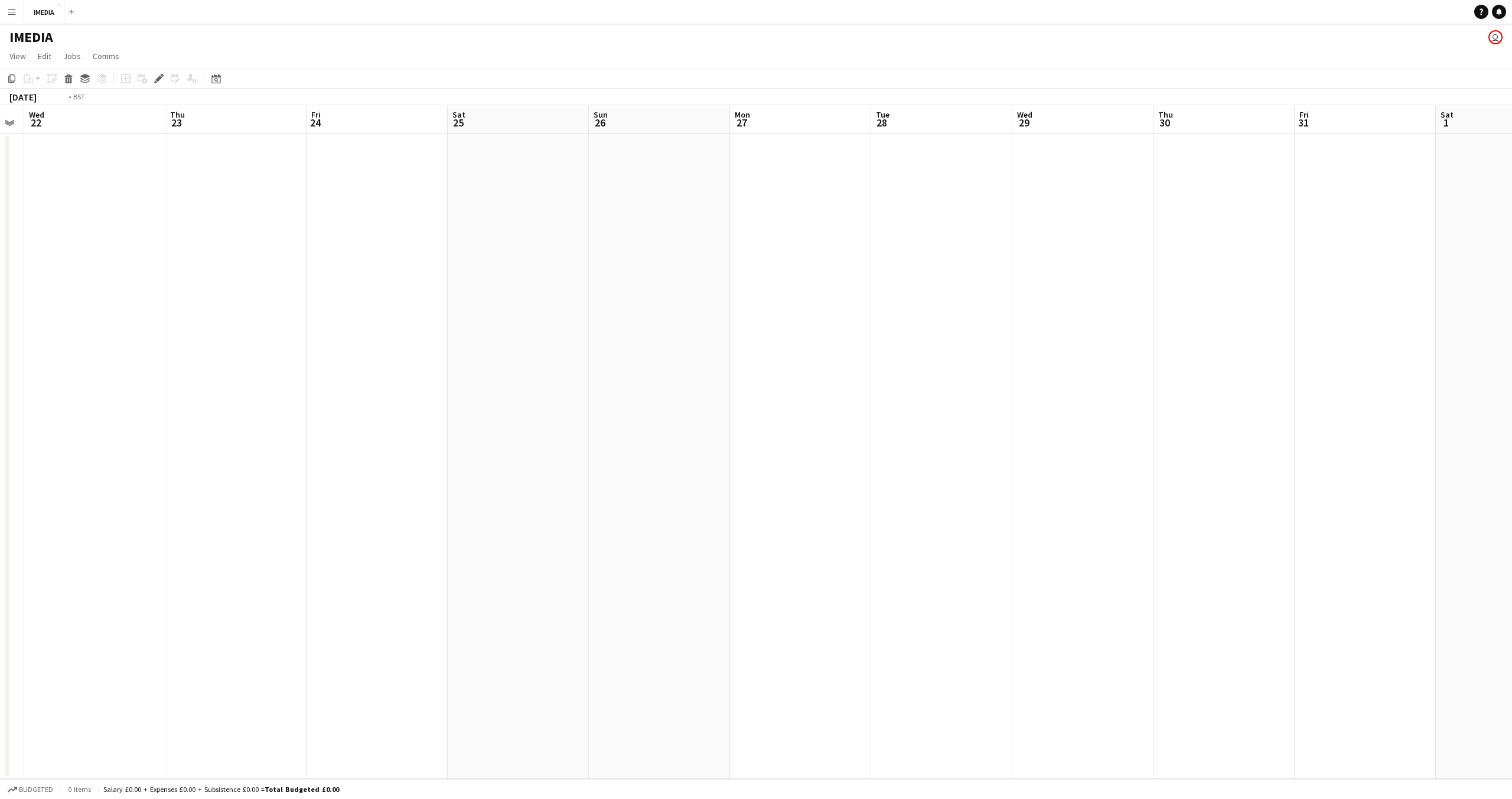
click at [1511, 514] on app-calendar-viewport "Mon 20 Tue 21 Wed 22 Thu 23 Fri 24 Sat 25 Sun 26 Mon 27 Tue 28 Wed 29 Thu 30 Fr…" at bounding box center [756, 441] width 1512 height 673
click at [1512, 514] on app-calendar-viewport "Wed 8 Thu 9 Fri 10 Sat 11 Sun 12 Mon 13 Tue 14 Wed 15 Thu 16 Fri 17 Sat 18 Sun …" at bounding box center [756, 441] width 1512 height 673
click at [1315, 504] on app-calendar-viewport "Thu 2 Fri 3 Sat 4 Sun 5 Mon 6 Tue 7 Wed 8 Thu 9 Fri 10 Sat 11 Sun 12 Mon 13 Tue…" at bounding box center [756, 441] width 1512 height 673
click at [1512, 506] on app-calendar-viewport "Sat 28 Sun 29 Mon 30 Tue 31 Wed 1 Thu 2 Fri 3 Sat 4 Sun 5 Mon 6 Tue 7 Wed 8 Thu…" at bounding box center [756, 441] width 1512 height 673
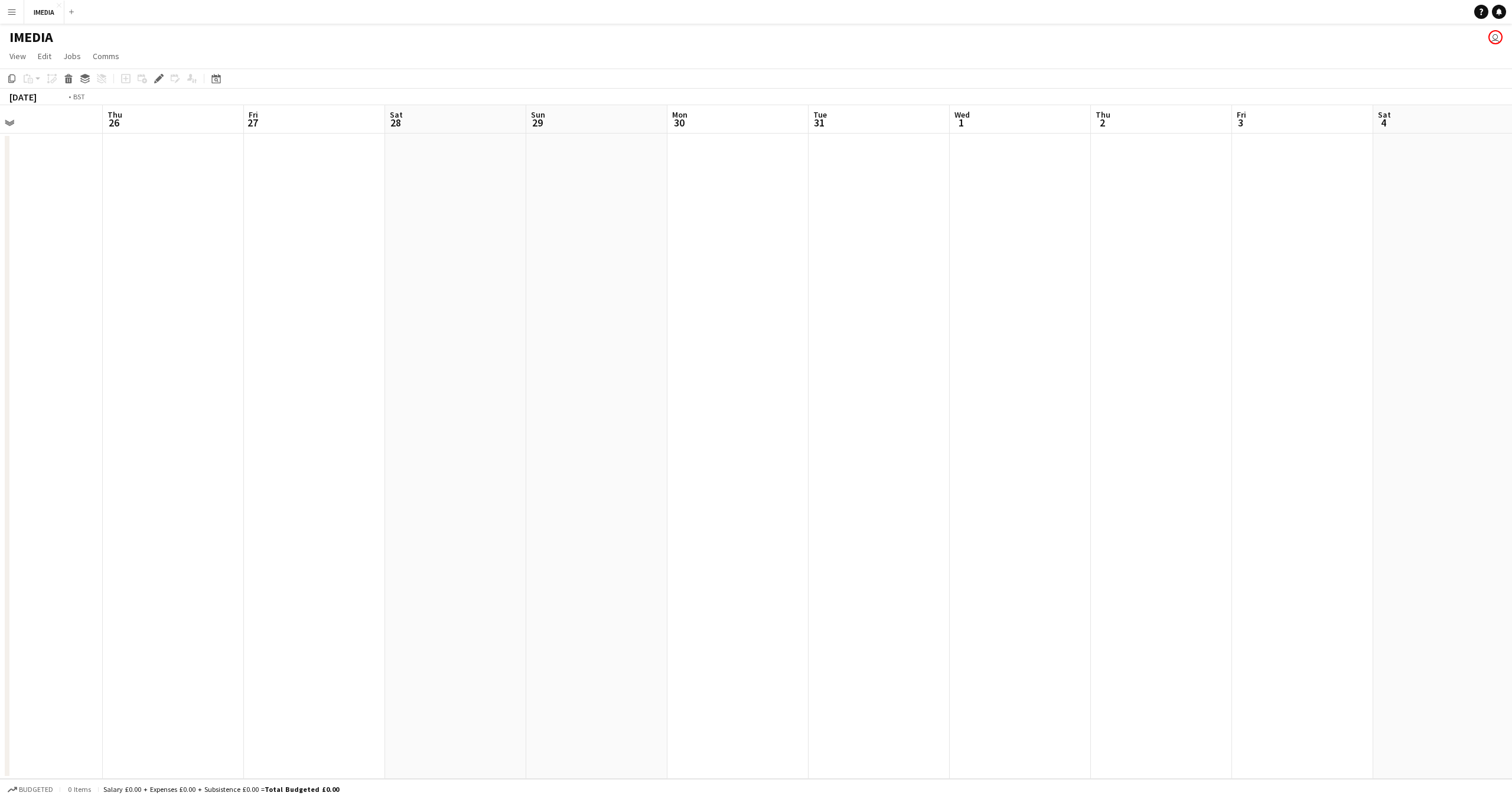
click at [1512, 514] on app-calendar-viewport "Tue 24 Wed 25 Thu 26 Fri 27 Sat 28 Sun 29 Mon 30 Tue 31 Wed 1 Thu 2 Fri 3 Sat 4…" at bounding box center [756, 441] width 1512 height 673
click at [1509, 513] on app-calendar-viewport "Mon 16 Tue 17 Wed 18 Thu 19 Fri 20 Sat 21 Sun 22 Mon 23 Tue 24 Wed 25 Thu 26 Fr…" at bounding box center [756, 441] width 1512 height 673
click at [0, 509] on app-calendar-viewport "Thu 12 Fri 13 Sat 14 Sun 15 Mon 16 Tue 17 Wed 18 Thu 19 Fri 20 Sat 21 Sun 22 Mo…" at bounding box center [756, 441] width 1512 height 673
click at [0, 482] on app-calendar-viewport "Wed 25 Thu 26 Fri 27 Sat 28 Sun 29 Mon 30 Tue 31 Wed 1 Thu 2 Fri 3 Sat 4 Sun 5 …" at bounding box center [756, 441] width 1512 height 673
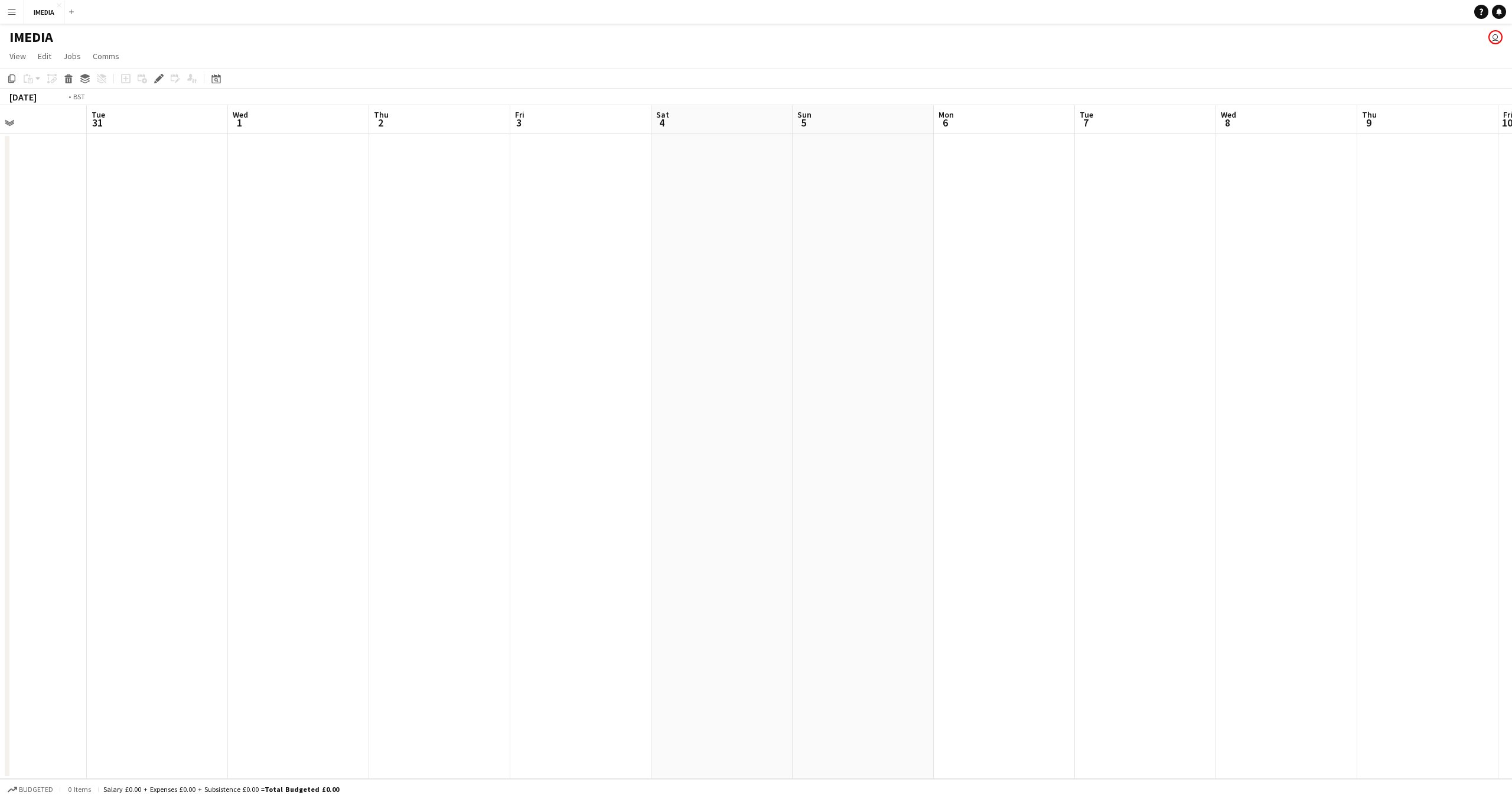
click at [0, 475] on app-calendar-viewport "Fri 27 Sat 28 Sun 29 Mon 30 Tue 31 Wed 1 Thu 2 Fri 3 Sat 4 Sun 5 Mon 6 Tue 7 We…" at bounding box center [756, 441] width 1512 height 673
click at [0, 455] on app-calendar-viewport "Mon 30 Tue 31 Wed 1 Thu 2 Fri 3 Sat 4 Sun 5 Mon 6 Tue 7 Wed 8 Thu 9 Fri 10 Sat …" at bounding box center [756, 441] width 1512 height 673
click at [93, 468] on app-calendar-viewport "Sun 12 Mon 13 Tue 14 Wed 15 Thu 16 Fri 17 Sat 18 Sun 19 Mon 20 Tue 21 Wed 22 Th…" at bounding box center [756, 441] width 1512 height 673
click at [361, 475] on app-calendar-viewport "Fri 17 Sat 18 Sun 19 Mon 20 Tue 21 Wed 22 Thu 23 Fri 24 Sat 25 Sun 26 Mon 27 Tu…" at bounding box center [756, 441] width 1512 height 673
click at [420, 498] on app-calendar-viewport "Fri 24 Sat 25 Sun 26 Mon 27 Tue 28 Wed 29 Thu 30 Fri 31 Sat 1 Sun 2 Mon 3 Tue 4…" at bounding box center [756, 441] width 1512 height 673
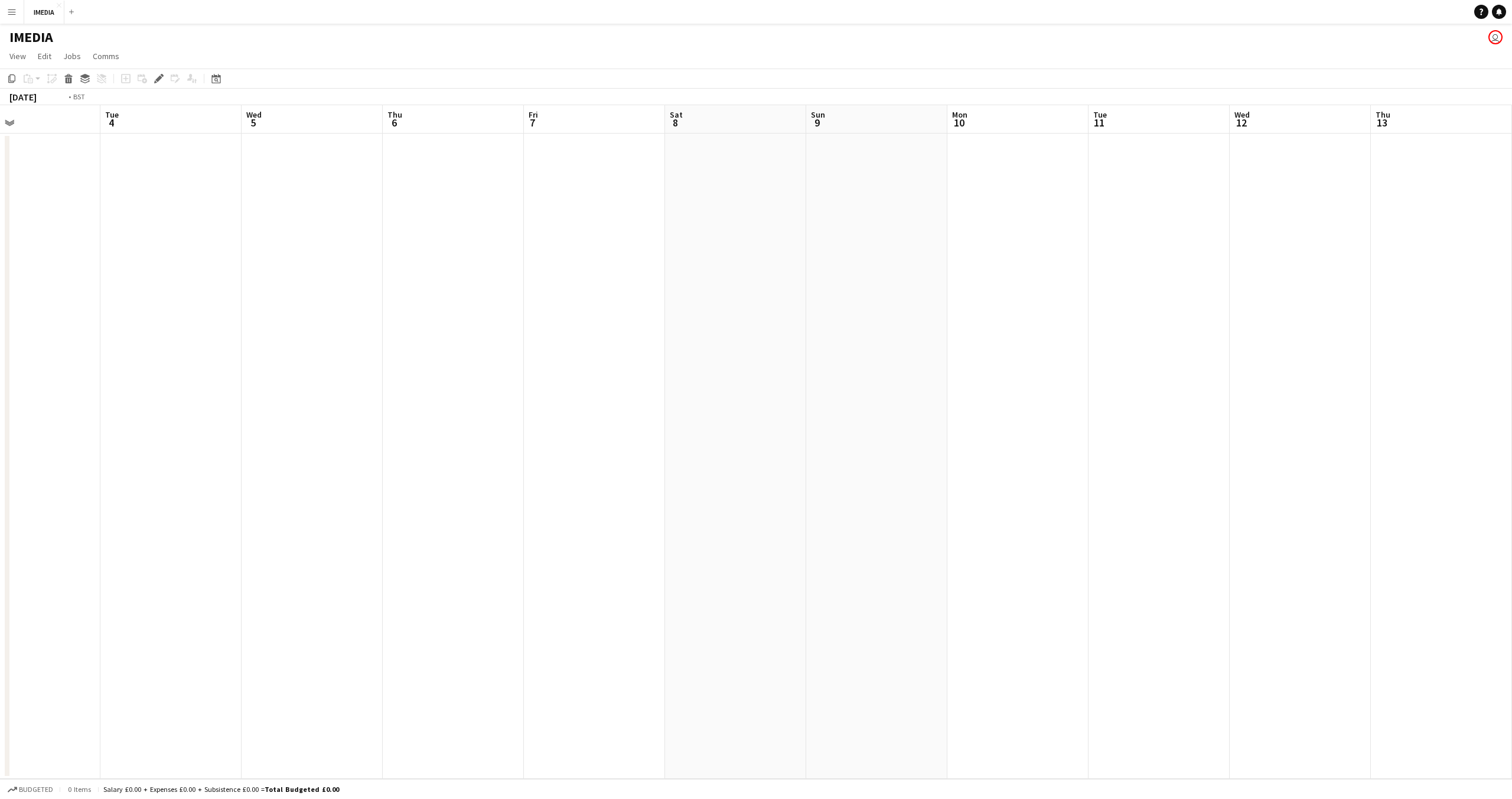
click at [392, 499] on app-calendar-viewport "Wed 29 Thu 30 Fri 31 Sat 1 Sun 2 Mon 3 Tue 4 Wed 5 Thu 6 Fri 7 Sat 8 Sun 9 Mon …" at bounding box center [756, 441] width 1512 height 673
click at [203, 497] on app-calendar-viewport "Tue 4 Wed 5 Thu 6 Fri 7 Sat 8 Sun 9 Mon 10 Tue 11 Wed 12 Thu 13 Fri 14 Sat 15 S…" at bounding box center [756, 441] width 1512 height 673
click at [225, 484] on app-calendar-viewport "Tue 11 Wed 12 Thu 13 Fri 14 Sat 15 Sun 16 Mon 17 Tue 18 Wed 19 Thu 20 Fri 21 Sa…" at bounding box center [756, 441] width 1512 height 673
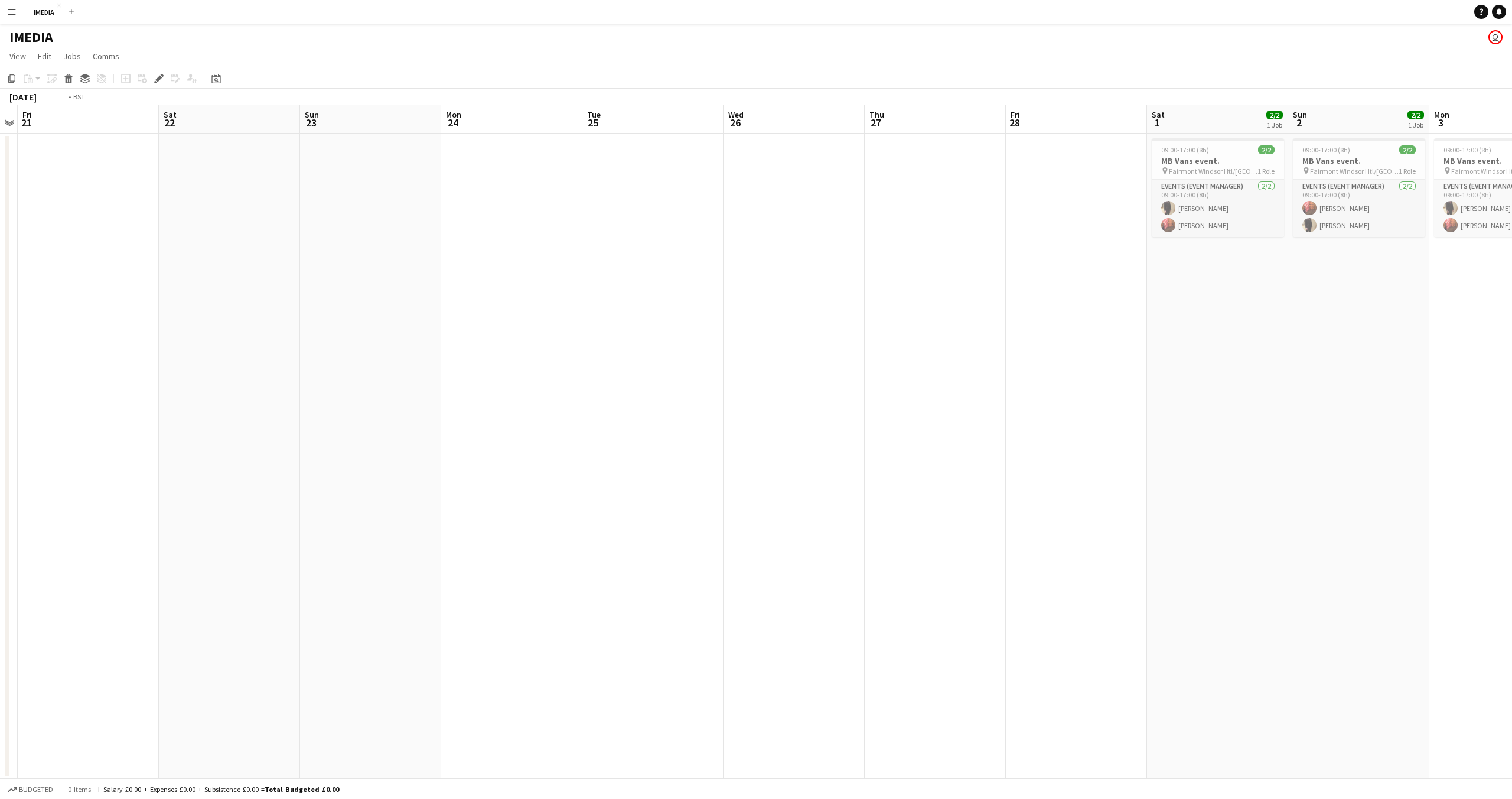
click at [530, 478] on app-calendar-viewport "Tue 18 Wed 19 Thu 20 Fri 21 Sat 22 Sun 23 Mon 24 Tue 25 Wed 26 Thu 27 Fri 28 Sa…" at bounding box center [756, 441] width 1512 height 673
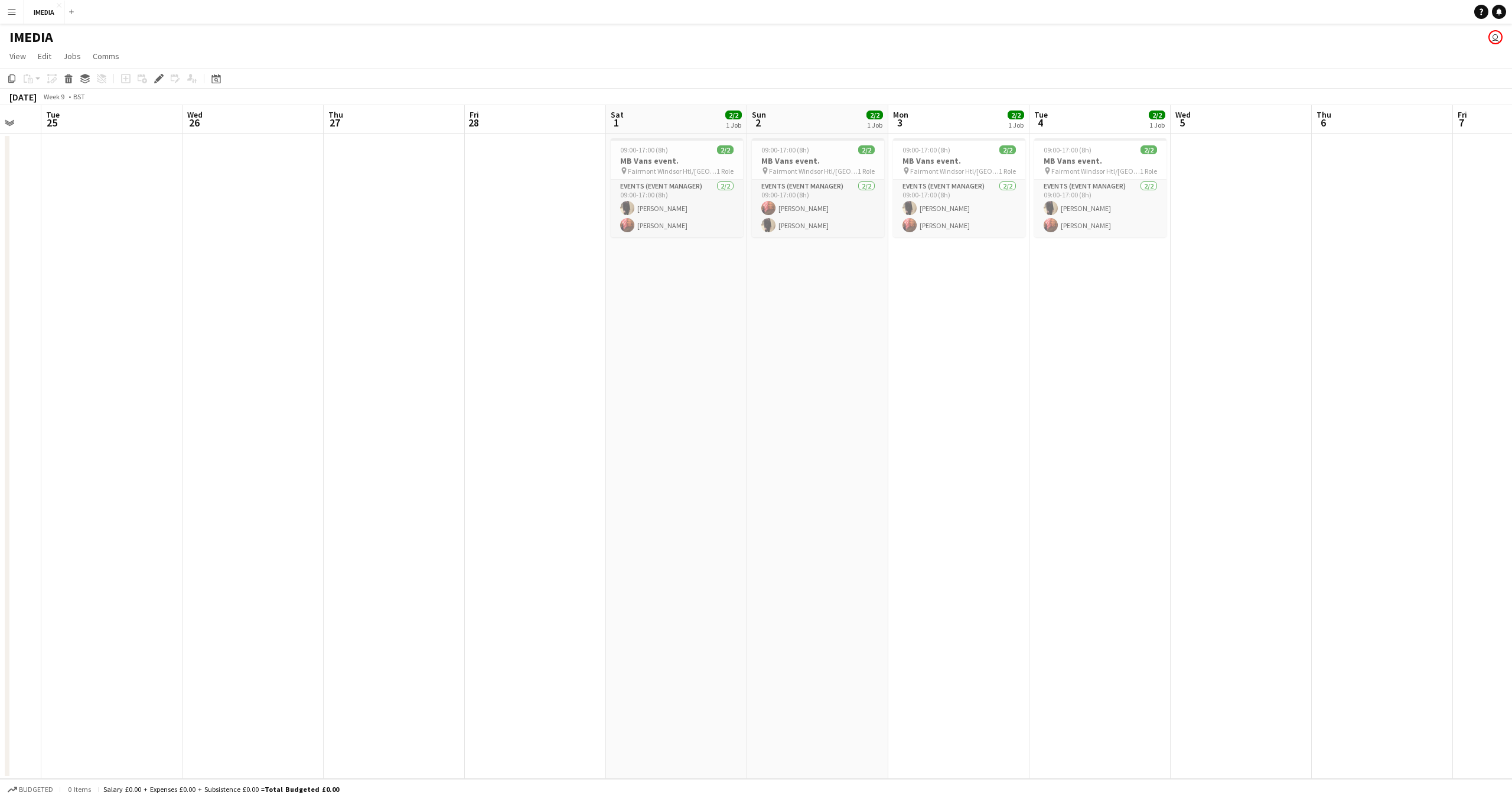
click at [621, 476] on app-calendar-viewport "Sat 22 Sun 23 Mon 24 Tue 25 Wed 26 Thu 27 Fri 28 Sat 1 2/2 1 Job Sun 2 2/2 1 Jo…" at bounding box center [756, 441] width 1512 height 673
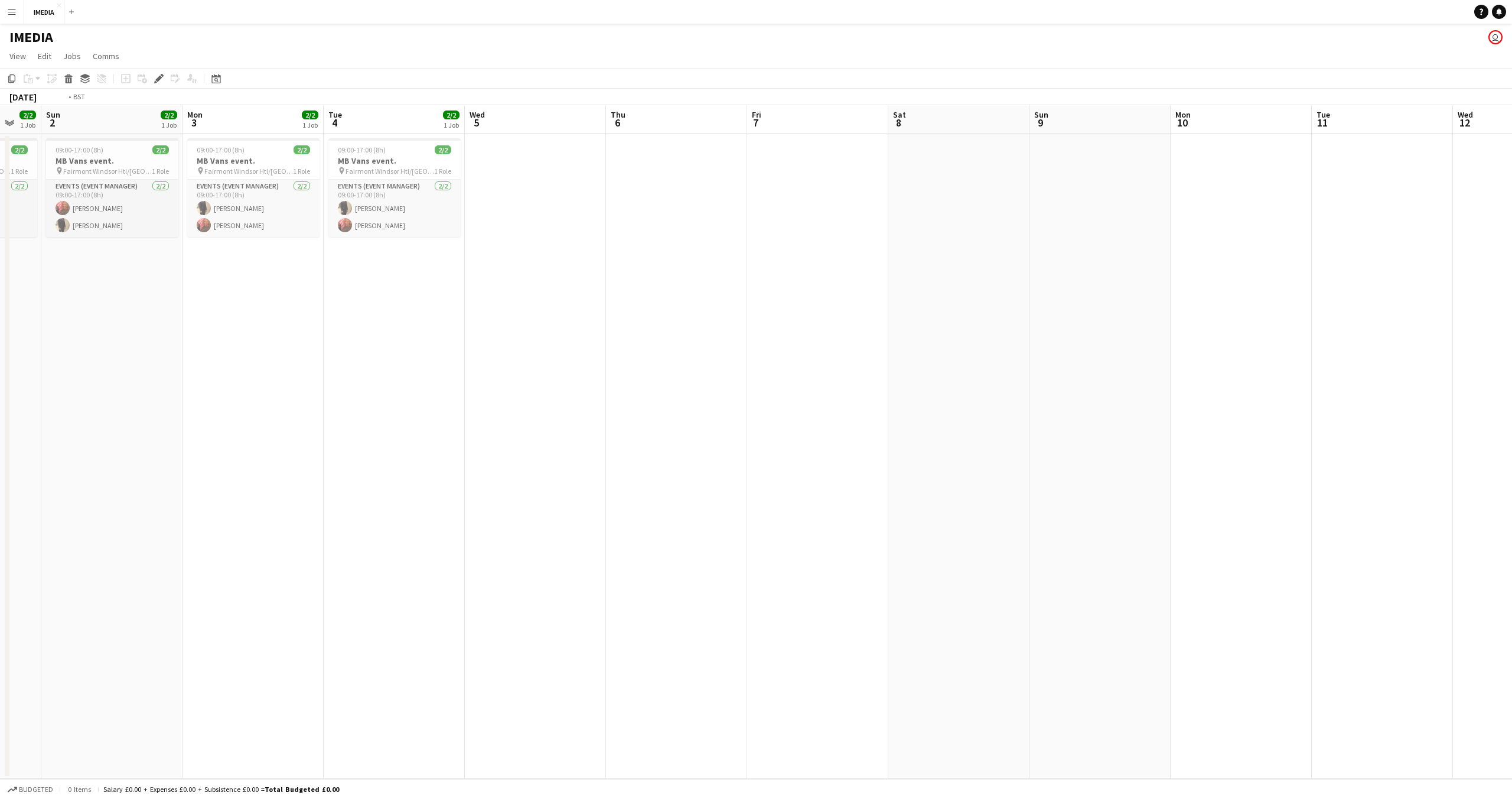
scroll to position [0, 328]
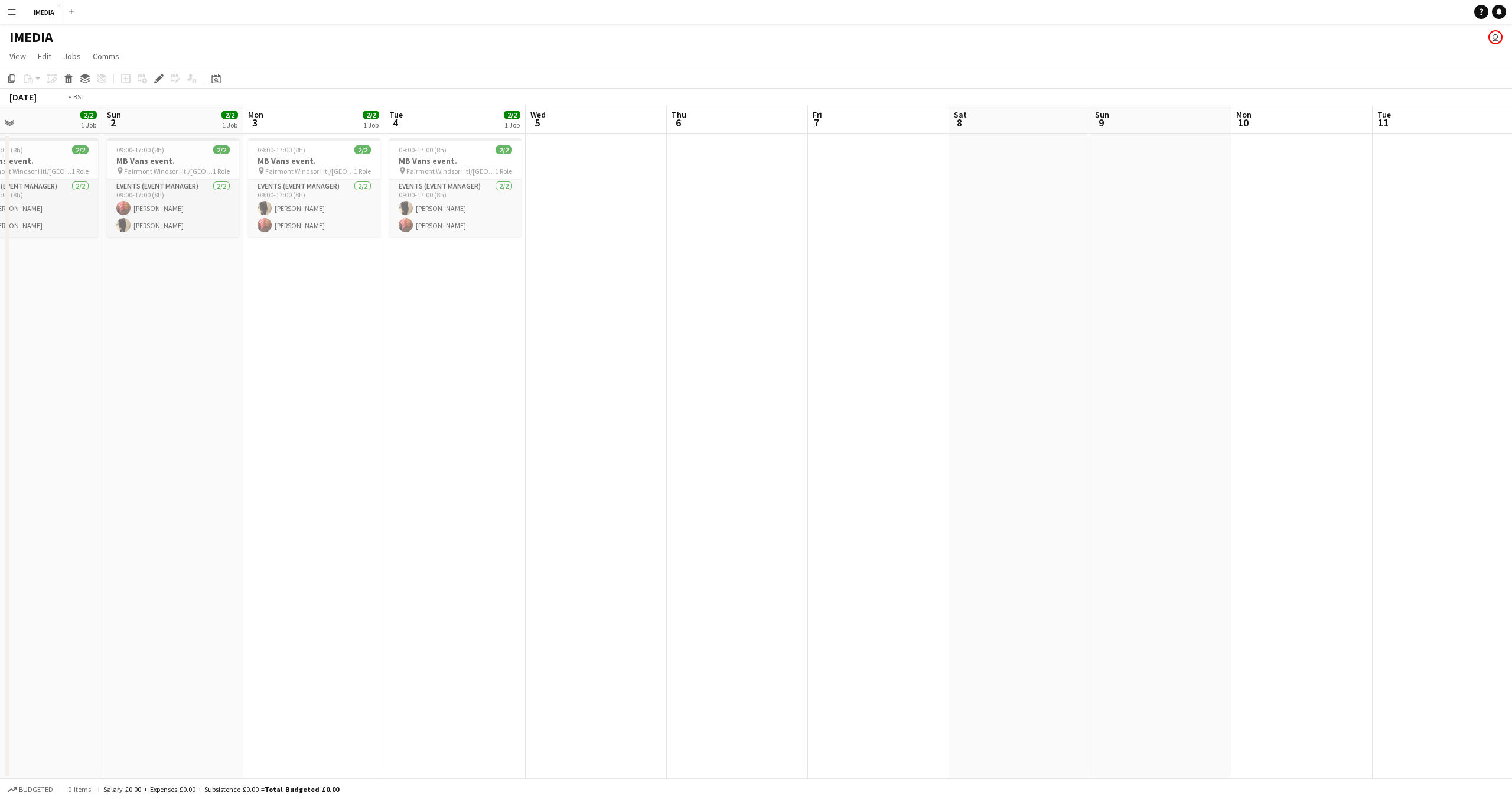
click at [1246, 470] on app-calendar-viewport "Thu 27 Fri 28 Sat 1 2/2 1 Job Sun 2 2/2 1 Job Mon 3 2/2 1 Job Tue 4 2/2 1 Job W…" at bounding box center [756, 441] width 1512 height 673
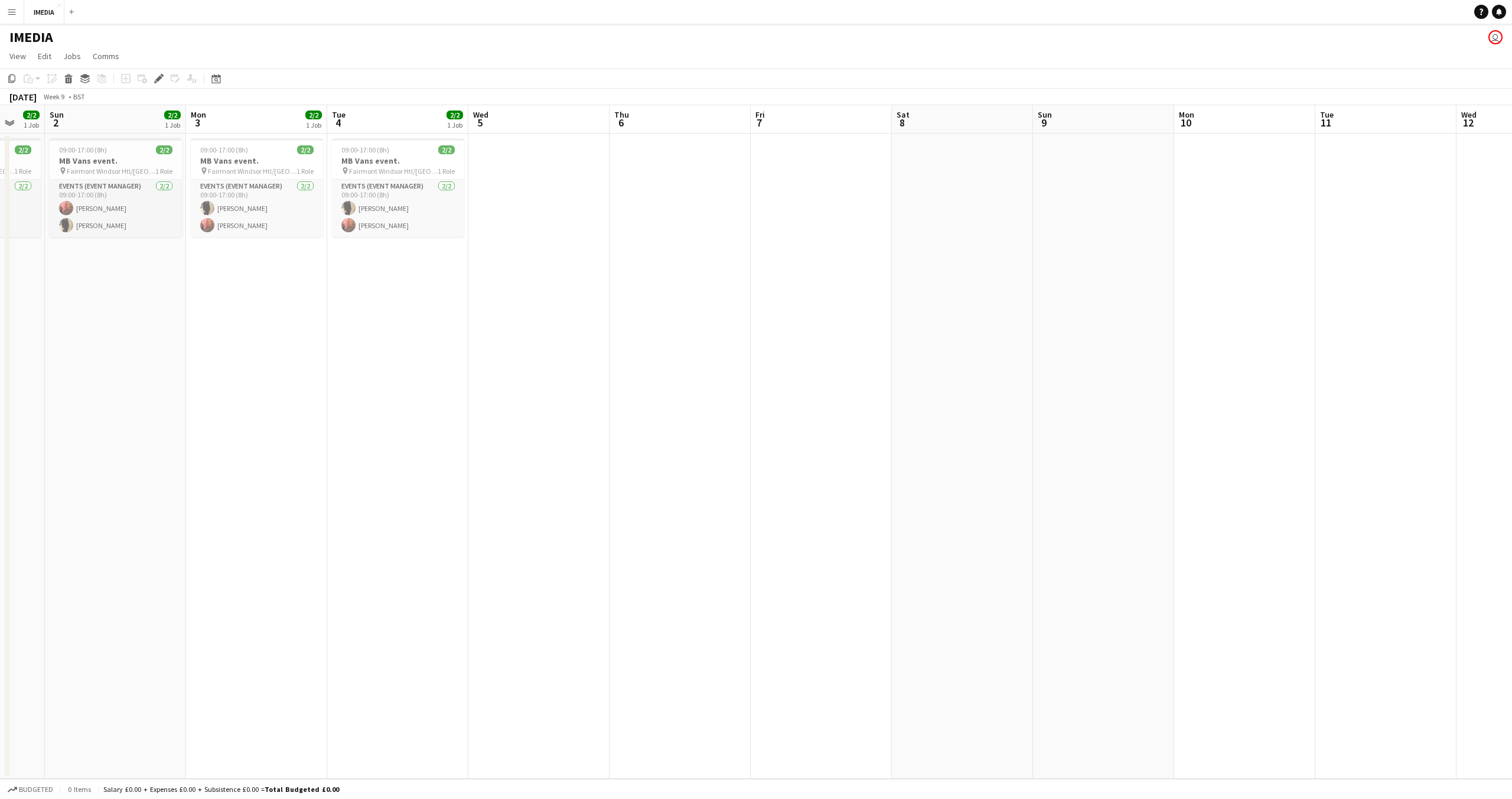
scroll to position [0, 237]
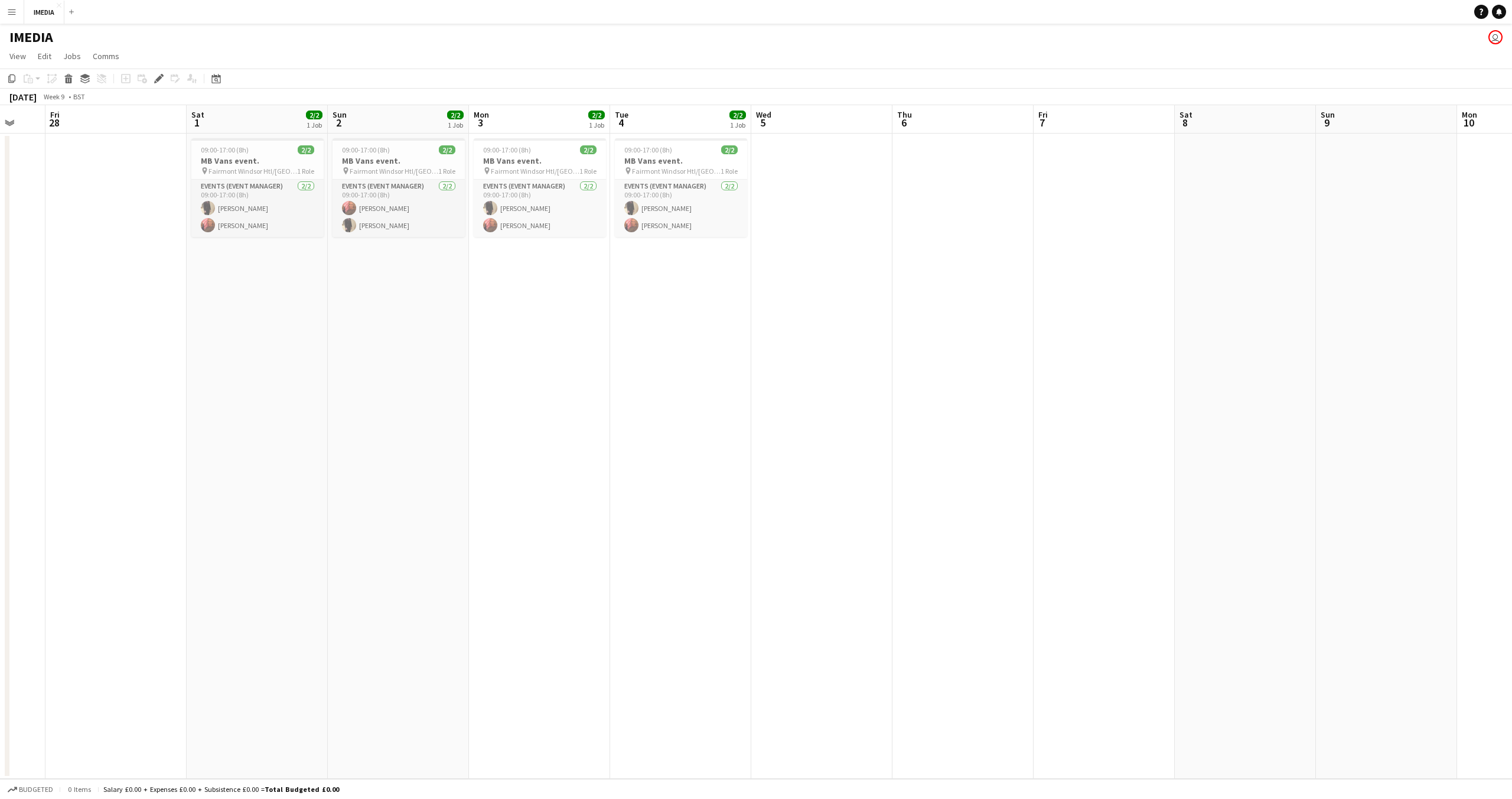
click at [676, 372] on app-calendar-viewport "Wed 26 Thu 27 Fri 28 Sat 1 2/2 1 Job Sun 2 2/2 1 Job Mon 3 2/2 1 Job Tue 4 2/2 …" at bounding box center [756, 441] width 1512 height 673
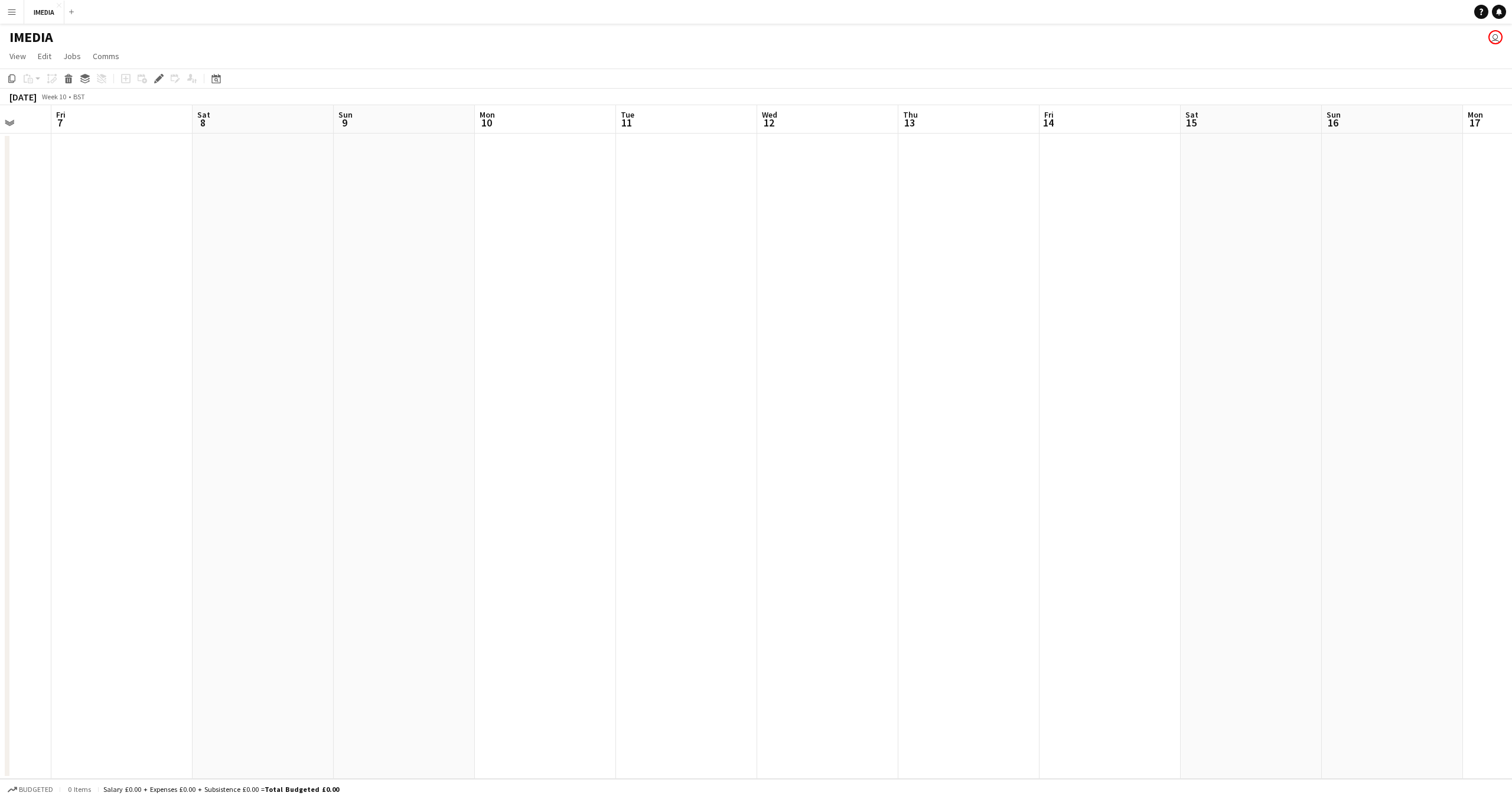
click at [315, 348] on app-calendar-viewport "Mon 3 2/2 1 Job Tue 4 2/2 1 Job Wed 5 Thu 6 Fri 7 Sat 8 Sun 9 Mon 10 Tue 11 Wed…" at bounding box center [756, 441] width 1512 height 673
click at [360, 362] on app-calendar-viewport "Thu 6 Fri 7 Sat 8 Sun 9 Mon 10 Tue 11 Wed 12 Thu 13 Fri 14 Sat 15 Sun 16 Mon 17…" at bounding box center [756, 441] width 1512 height 673
click at [17, 415] on app-calendar-viewport "Wed 12 Thu 13 Fri 14 Sat 15 Sun 16 Mon 17 Tue 18 Wed 19 Thu 20 Fri 21 Sat 22 Su…" at bounding box center [756, 441] width 1512 height 673
click at [0, 431] on app-calendar-viewport "Tue 18 Wed 19 Thu 20 Fri 21 Sat 22 Sun 23 Mon 24 Tue 25 Wed 26 Thu 27 Fri 28 Sa…" at bounding box center [756, 441] width 1512 height 673
click at [3, 471] on app-calendar-viewport "Tue 25 Wed 26 Thu 27 Fri 28 Sat 29 Sun 30 Mon 31 Tue 1 Wed 2 Thu 3 Fri 4 Sat 5 …" at bounding box center [756, 441] width 1512 height 673
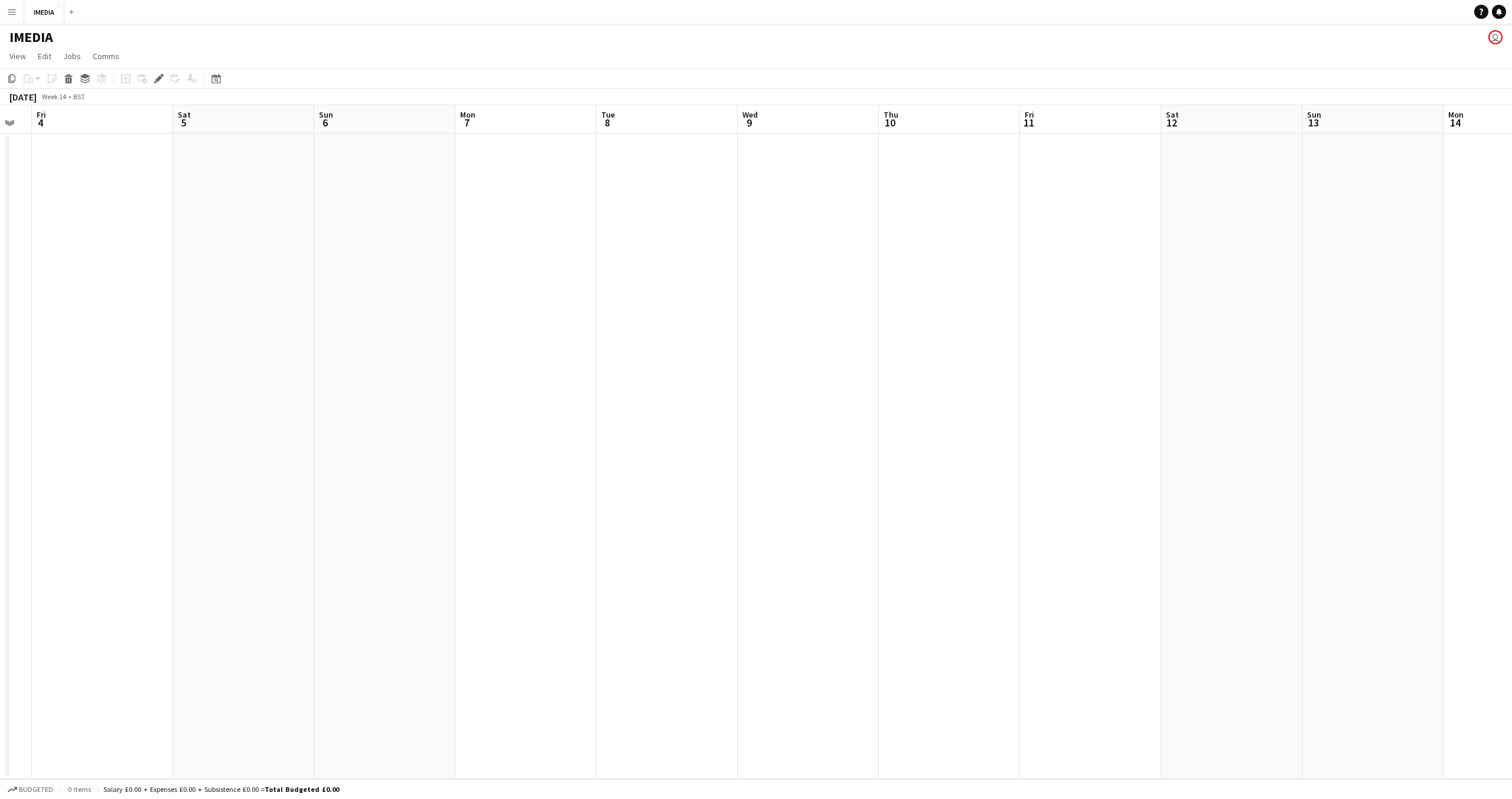
click at [1, 486] on app-calendar-viewport "Tue 1 Wed 2 Thu 3 Fri 4 Sat 5 Sun 6 Mon 7 Tue 8 Wed 9 Thu 10 Fri 11 Sat 12 Sun …" at bounding box center [756, 441] width 1512 height 673
click at [165, 500] on app-calendar-viewport "Sun 6 Mon 7 Tue 8 Wed 9 Thu 10 Fri 11 Sat 12 Sun 13 Mon 14 Tue 15 Wed 16 Thu 17…" at bounding box center [756, 441] width 1512 height 673
click at [107, 476] on app-calendar-viewport "Wed 16 Thu 17 Fri 18 Sat 19 Sun 20 Mon 21 Tue 22 Wed 23 Thu 24 Fri 25 Sat 26 Su…" at bounding box center [756, 441] width 1512 height 673
click at [146, 501] on app-calendar-viewport "Wed 23 Thu 24 Fri 25 Sat 26 Sun 27 Mon 28 Tue 29 Wed 30 Thu 1 Fri 2 Sat 3 Sun 4…" at bounding box center [756, 441] width 1512 height 673
click at [420, 543] on app-calendar-viewport "Wed 23 Thu 24 Fri 25 Sat 26 Sun 27 Mon 28 Tue 29 Wed 30 Thu 1 Fri 2 Sat 3 Sun 4…" at bounding box center [756, 441] width 1512 height 673
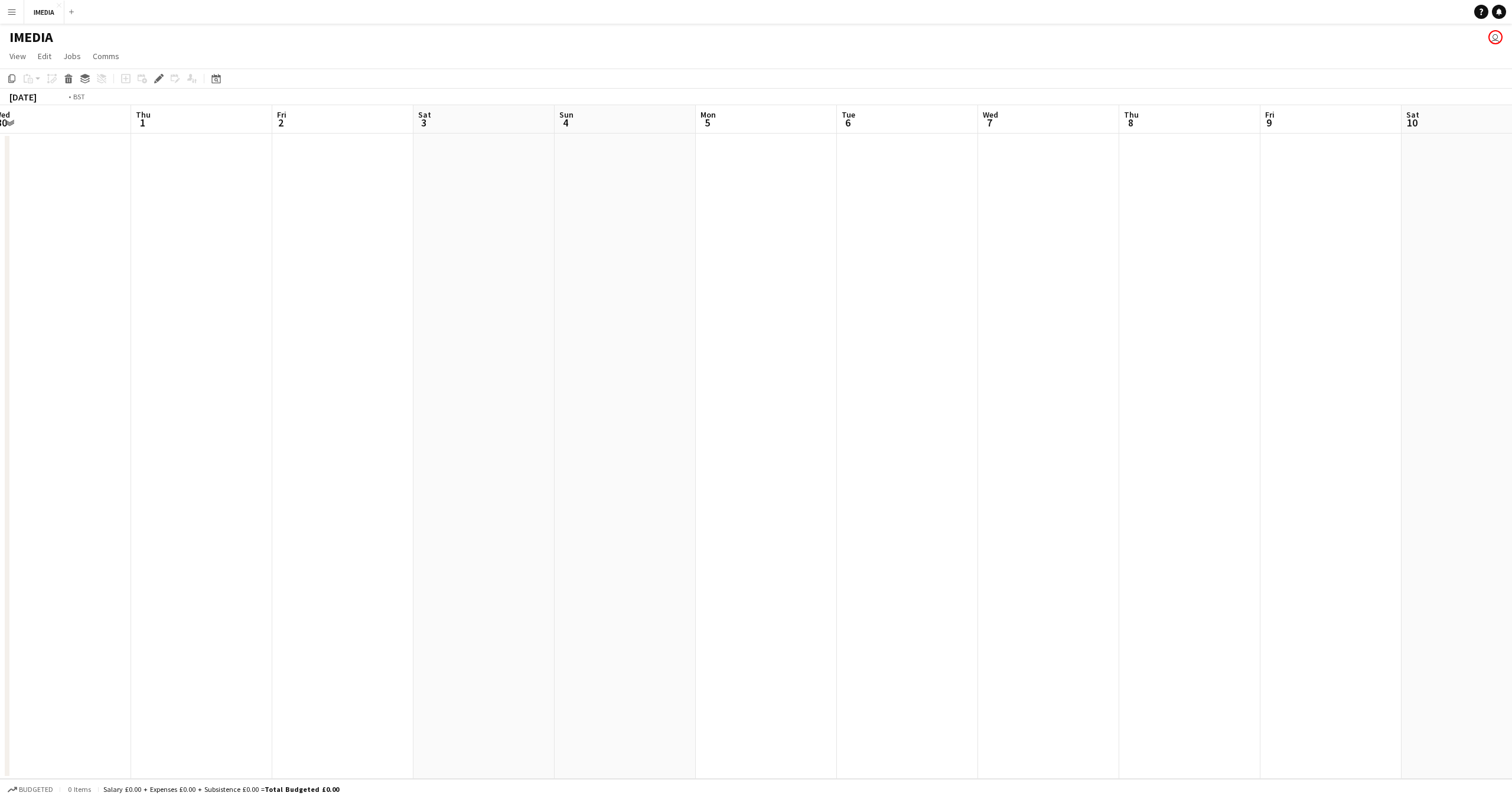
click at [306, 525] on app-calendar-viewport "Sun 27 Mon 28 Tue 29 Wed 30 Thu 1 Fri 2 Sat 3 Sun 4 Mon 5 Tue 6 Wed 7 Thu 8 Fri…" at bounding box center [756, 441] width 1512 height 673
click at [353, 547] on app-calendar-viewport "Sat 3 Sun 4 Mon 5 Tue 6 Wed 7 Thu 8 Fri 9 Sat 10 Sun 11 Mon 12 Tue 13 Wed 14 Th…" at bounding box center [756, 441] width 1512 height 673
click at [408, 546] on app-calendar-viewport "Thu 8 Fri 9 Sat 10 Sun 11 Mon 12 Tue 13 Wed 14 Thu 15 Fri 16 Sat 17 Sun 18 Mon …" at bounding box center [756, 441] width 1512 height 673
click at [402, 550] on app-calendar-viewport "Fri 16 Sat 17 Sun 18 Mon 19 Tue 20 Wed 21 Thu 22 Fri 23 Sat 24 Sun 25 Mon 26 Tu…" at bounding box center [756, 441] width 1512 height 673
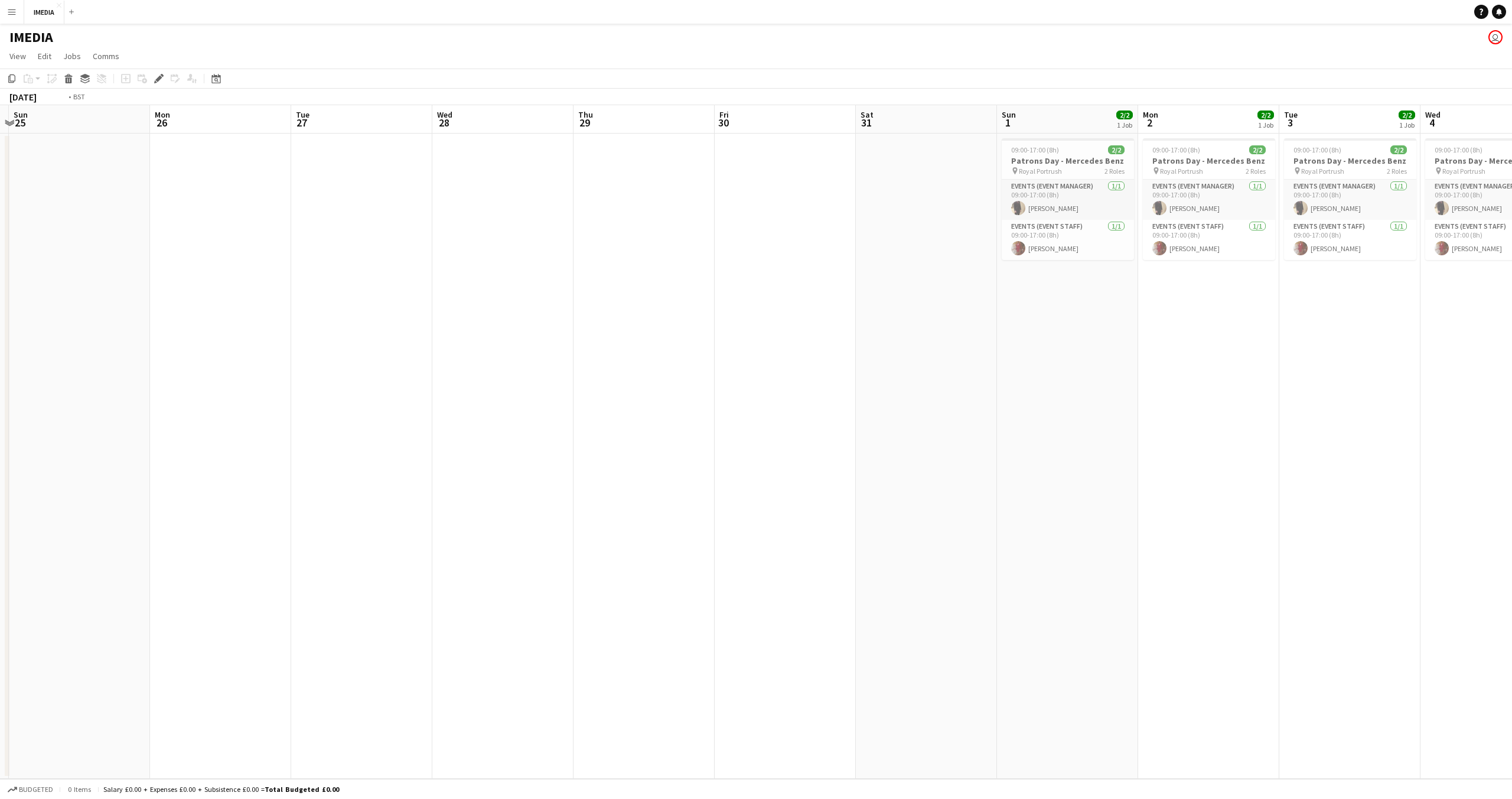
click at [505, 520] on app-calendar-viewport "Tue 20 Wed 21 Thu 22 Fri 23 Sat 24 Sun 25 Mon 26 Tue 27 Wed 28 Thu 29 Fri 30 Sa…" at bounding box center [756, 441] width 1512 height 673
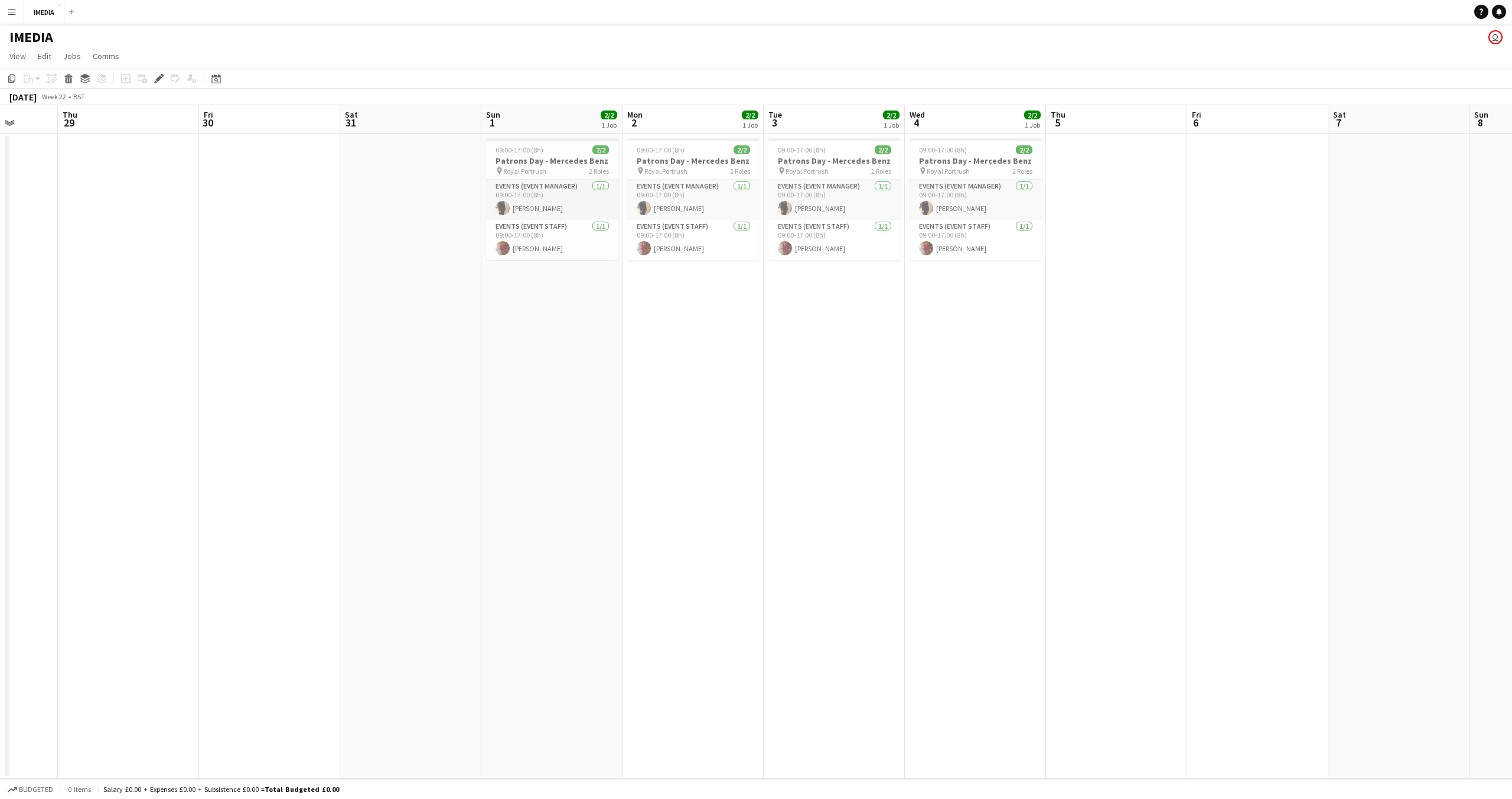
click at [766, 507] on app-calendar-viewport "Sun 25 Mon 26 Tue 27 Wed 28 Thu 29 Fri 30 Sat 31 Sun 1 2/2 1 Job Mon 2 2/2 1 Jo…" at bounding box center [756, 441] width 1512 height 673
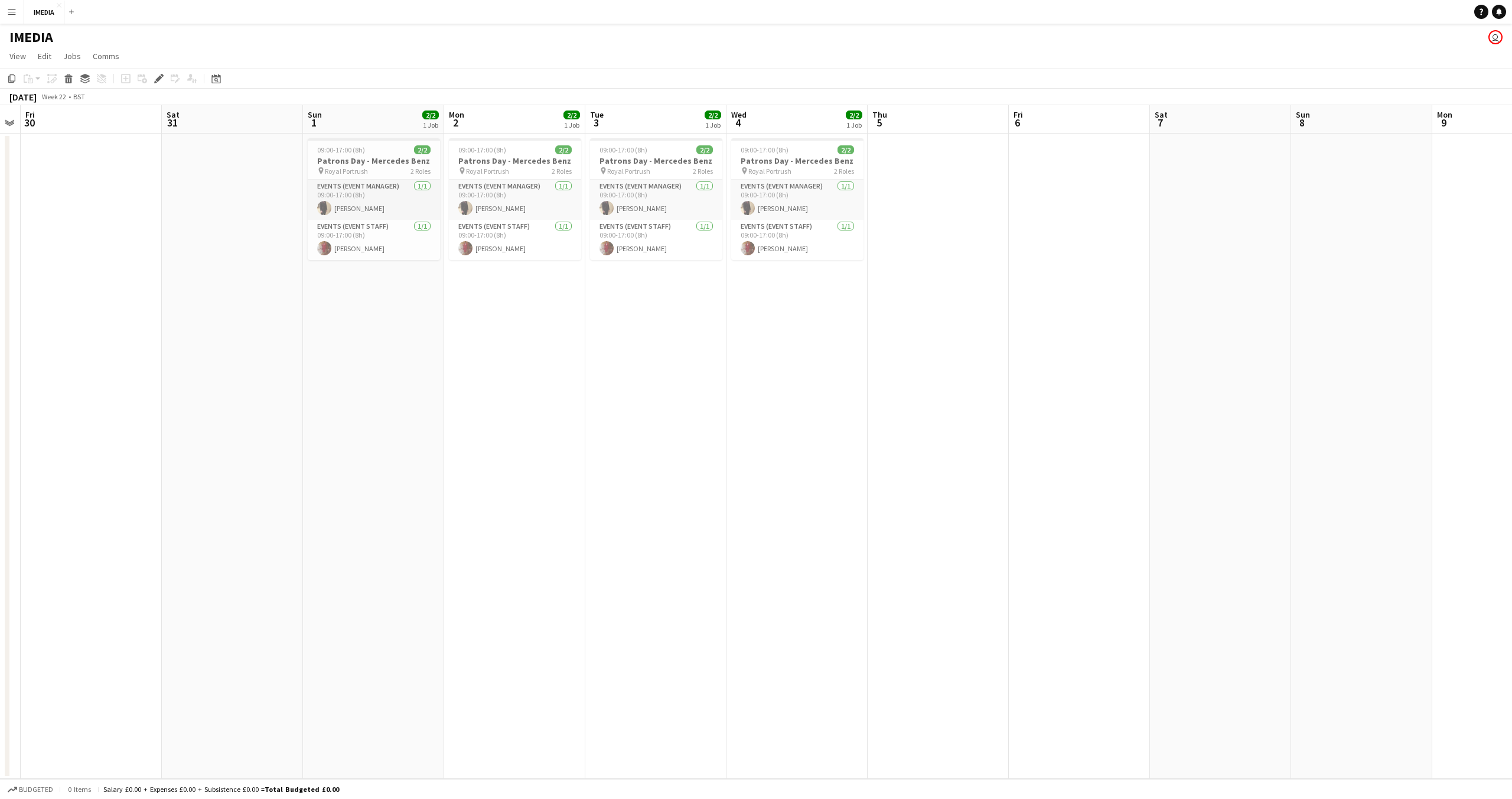
click at [566, 505] on app-calendar-viewport "Tue 27 Wed 28 Thu 29 Fri 30 Sat 31 Sun 1 2/2 1 Job Mon 2 2/2 1 Job Tue 3 2/2 1 …" at bounding box center [756, 441] width 1512 height 673
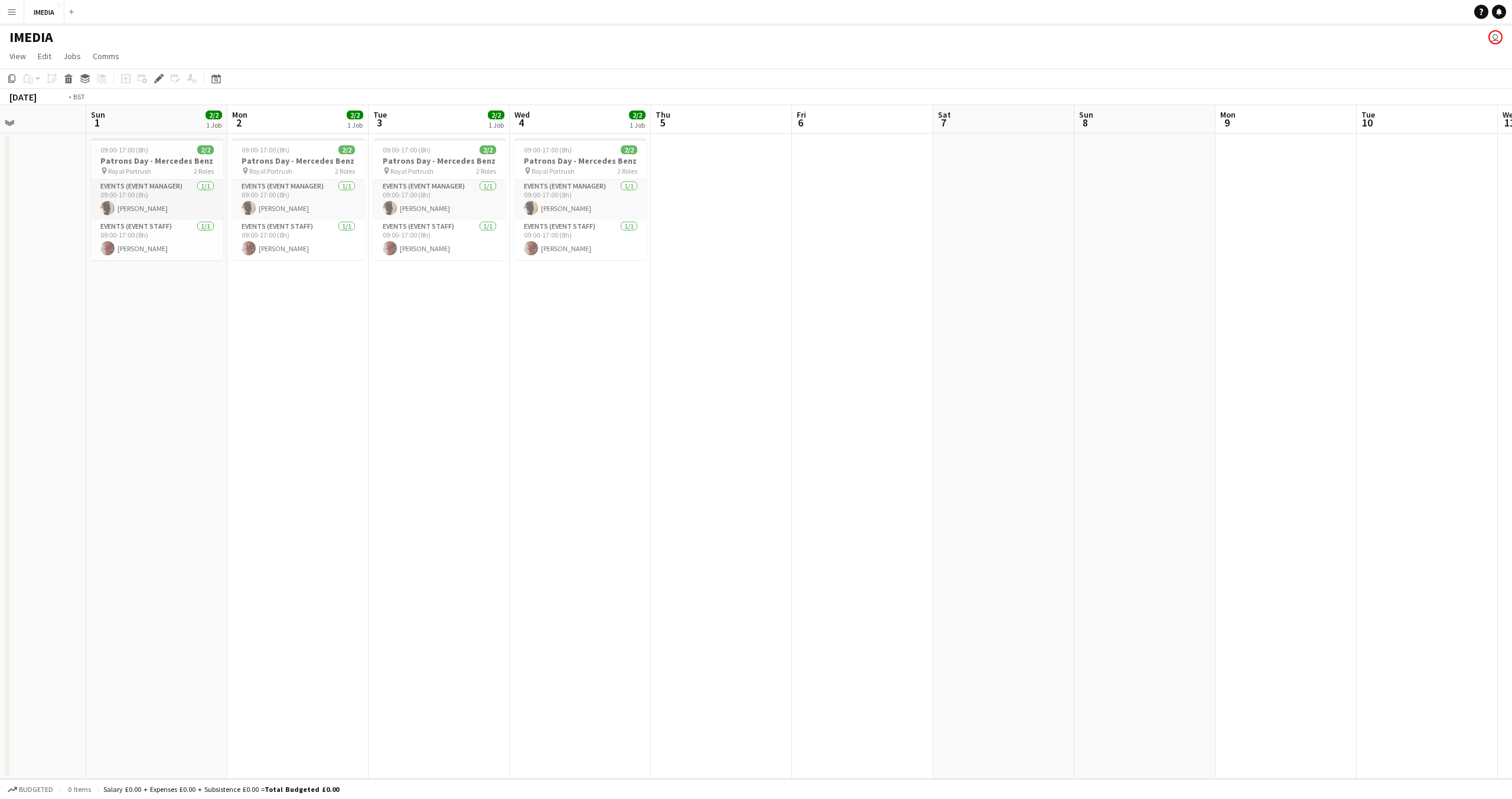
click at [637, 534] on app-calendar-viewport "Wed 28 Thu 29 Fri 30 Sat 31 Sun 1 2/2 1 Job Mon 2 2/2 1 Job Tue 3 2/2 1 Job Wed…" at bounding box center [756, 441] width 1512 height 673
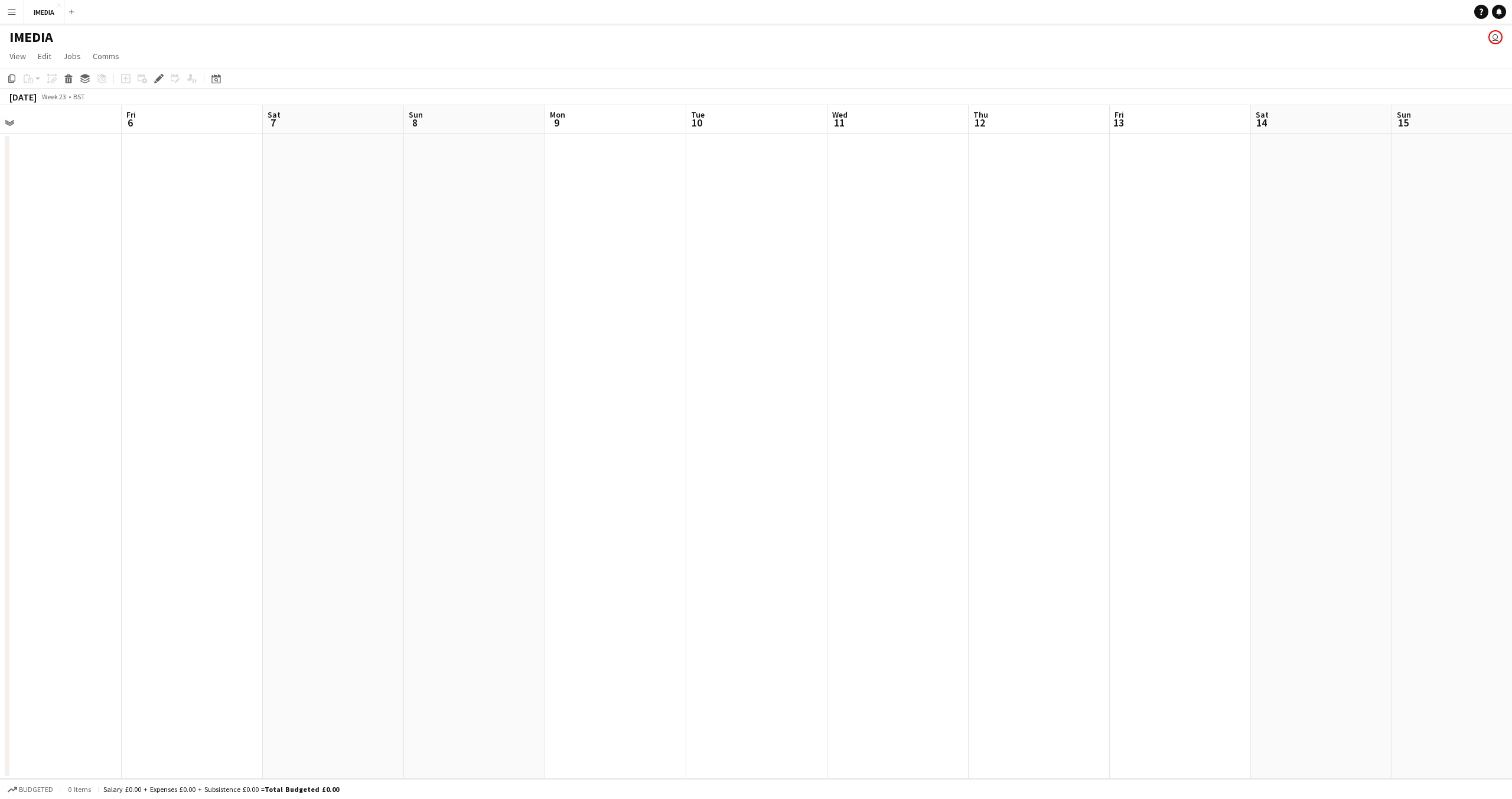
click at [606, 547] on app-calendar-viewport "Mon 2 2/2 1 Job Tue 3 2/2 1 Job Wed 4 2/2 1 Job Thu 5 Fri 6 Sat 7 Sun 8 Mon 9 T…" at bounding box center [756, 441] width 1512 height 673
click at [613, 520] on app-calendar-viewport "Sat 7 Sun 8 Mon 9 Tue 10 Wed 11 Thu 12 Fri 13 Sat 14 Sun 15 Mon 16 Tue 17 Wed 1…" at bounding box center [756, 441] width 1512 height 673
click at [460, 533] on app-calendar-viewport "Thu 12 Fri 13 Sat 14 Sun 15 Mon 16 Tue 17 Wed 18 Thu 19 Fri 20 Sat 21 Sun 22 Mo…" at bounding box center [756, 441] width 1512 height 673
click at [468, 520] on app-calendar-viewport "Wed 18 Thu 19 Fri 20 Sat 21 Sun 22 Mon 23 Tue 24 Wed 25 Thu 26 Fri 27 Sat 28 Su…" at bounding box center [756, 441] width 1512 height 673
click at [617, 528] on app-calendar-viewport "Wed 18 Thu 19 Fri 20 Sat 21 Sun 22 Mon 23 Tue 24 Wed 25 Thu 26 Fri 27 Sat 28 Su…" at bounding box center [756, 441] width 1512 height 673
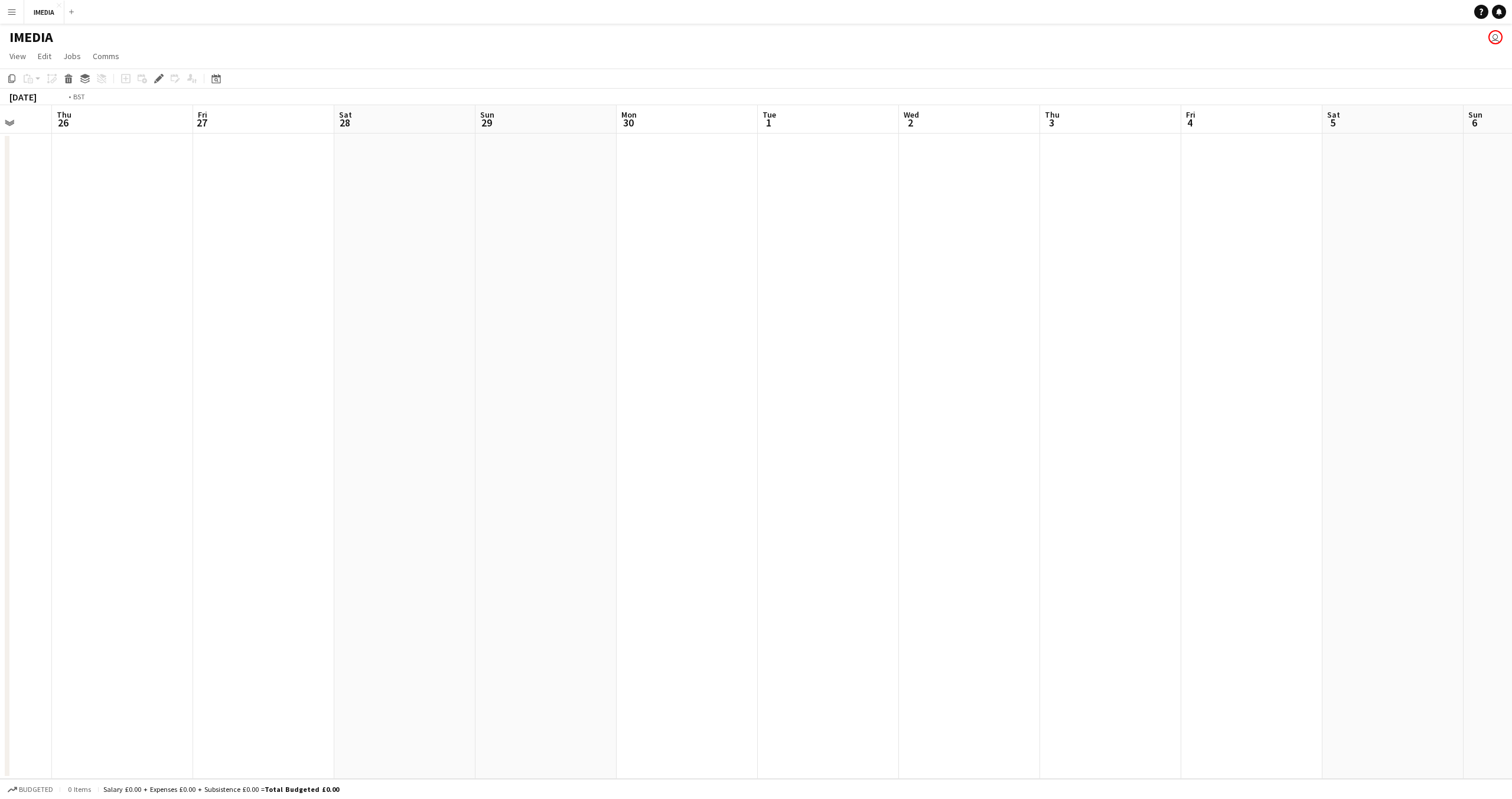
click at [491, 519] on app-calendar-viewport "Sun 22 Mon 23 Tue 24 Wed 25 Thu 26 Fri 27 Sat 28 Sun 29 Mon 30 Tue 1 Wed 2 Thu …" at bounding box center [756, 441] width 1512 height 673
click at [579, 526] on app-calendar-viewport "Sat 28 Sun 29 Mon 30 Tue 1 Wed 2 Thu 3 Fri 4 Sat 5 Sun 6 Mon 7 Tue 8 Wed 9 Thu …" at bounding box center [756, 441] width 1512 height 673
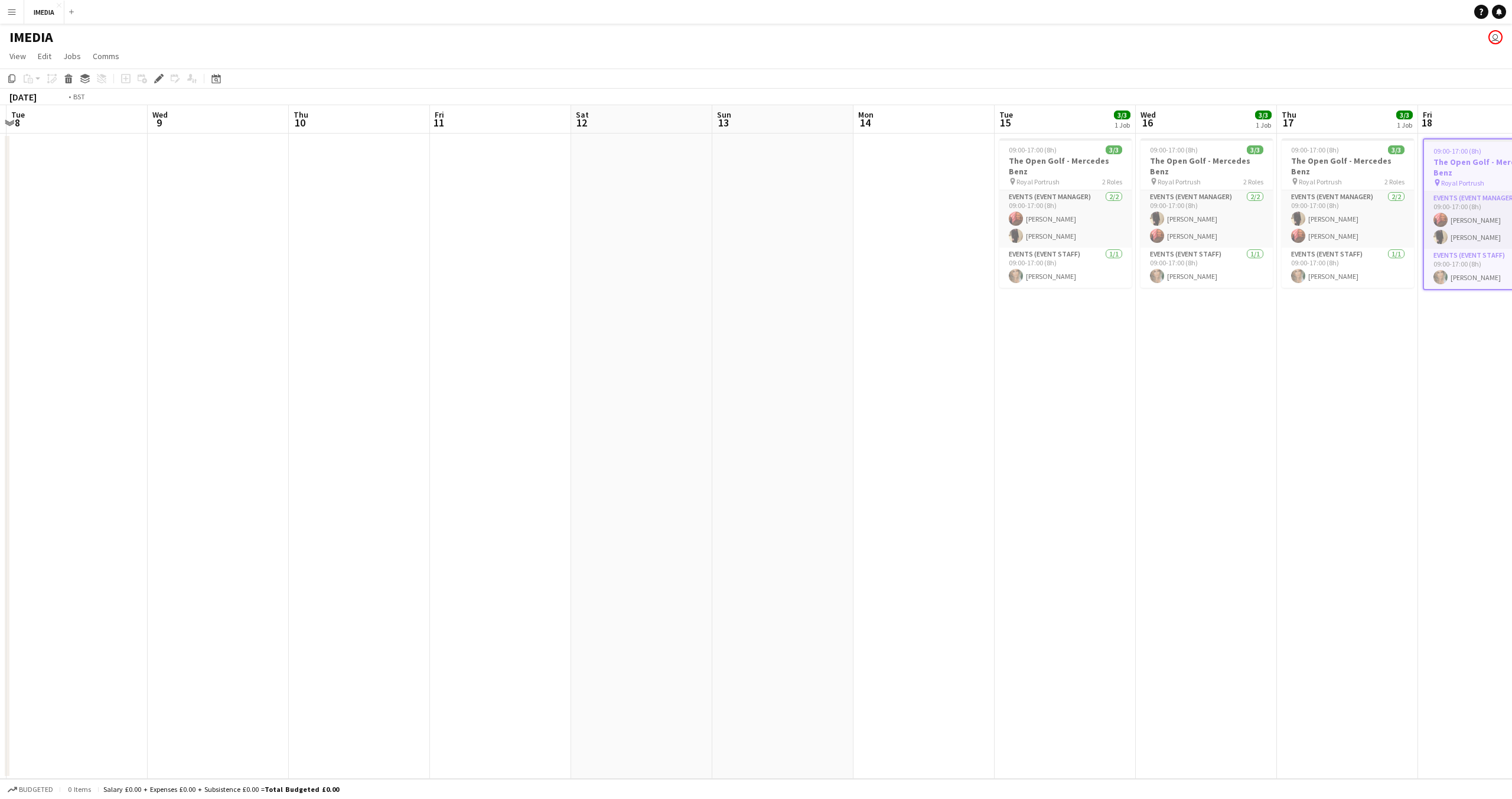
click at [550, 533] on app-calendar-viewport "Thu 3 Fri 4 Sat 5 Sun 6 Mon 7 Tue 8 Wed 9 Thu 10 Fri 11 Sat 12 Sun 13 Mon 14 Tu…" at bounding box center [756, 441] width 1512 height 673
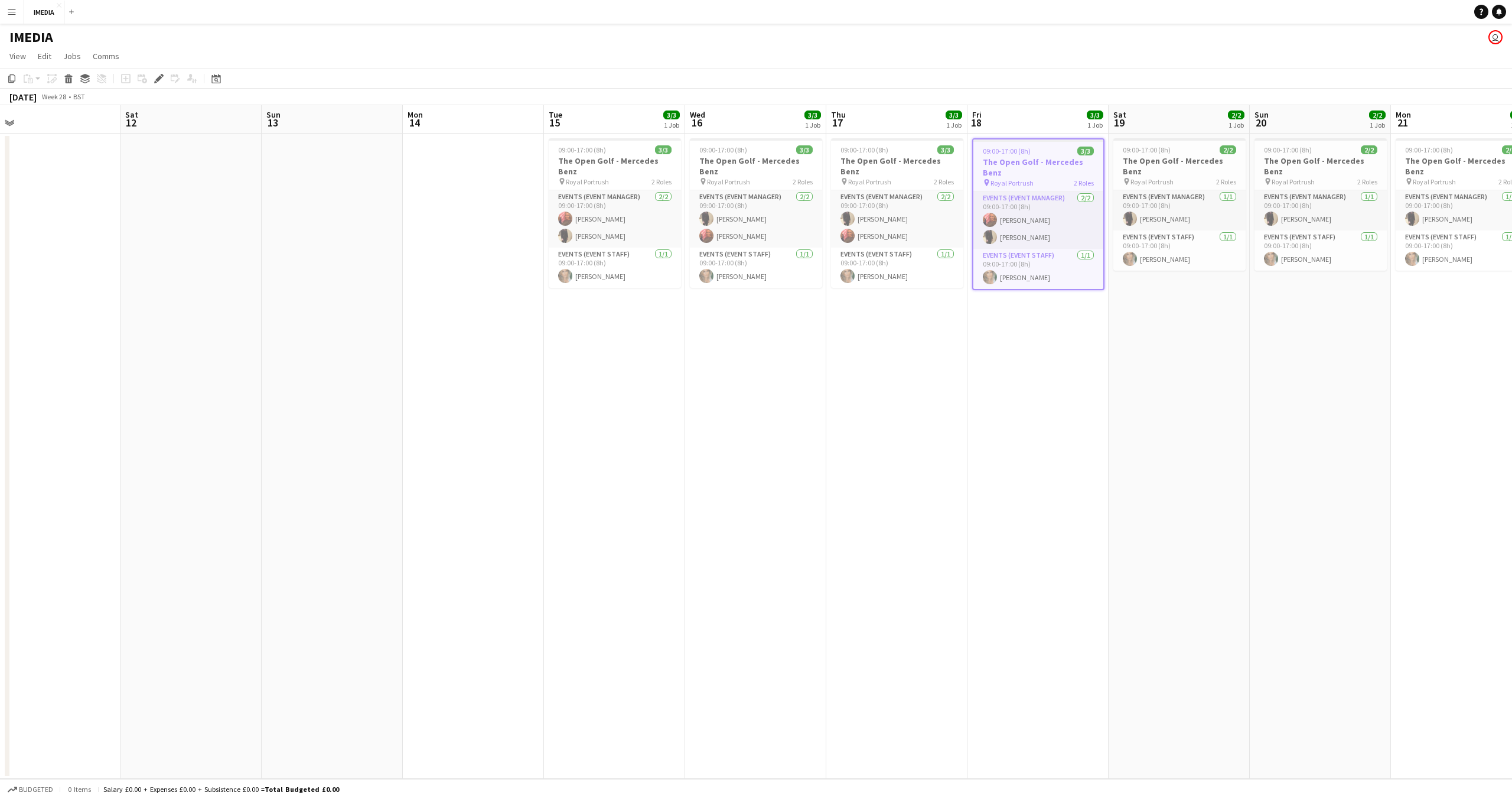
click at [659, 537] on app-calendar-viewport "Tue 8 Wed 9 Thu 10 Fri 11 Sat 12 Sun 13 Mon 14 Tue 15 3/3 1 Job Wed 16 3/3 1 Jo…" at bounding box center [756, 441] width 1512 height 673
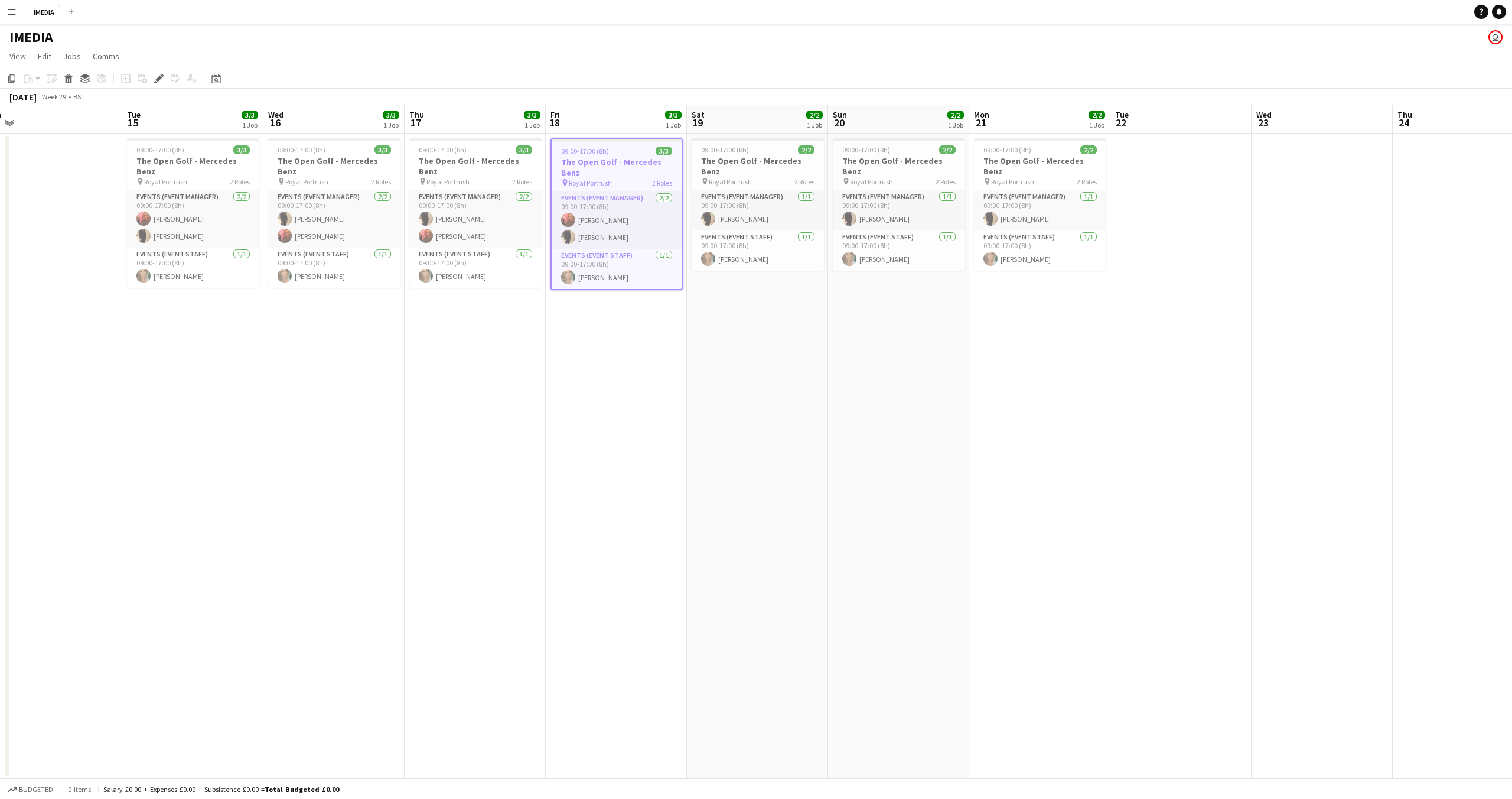
scroll to position [0, 444]
drag, startPoint x: 1024, startPoint y: 509, endPoint x: 602, endPoint y: 531, distance: 422.6
click at [601, 531] on app-calendar-viewport "Fri 11 Sat 12 Sun 13 Mon 14 Tue 15 3/3 1 Job Wed 16 3/3 1 Job Thu 17 3/3 1 Job …" at bounding box center [756, 441] width 1512 height 673
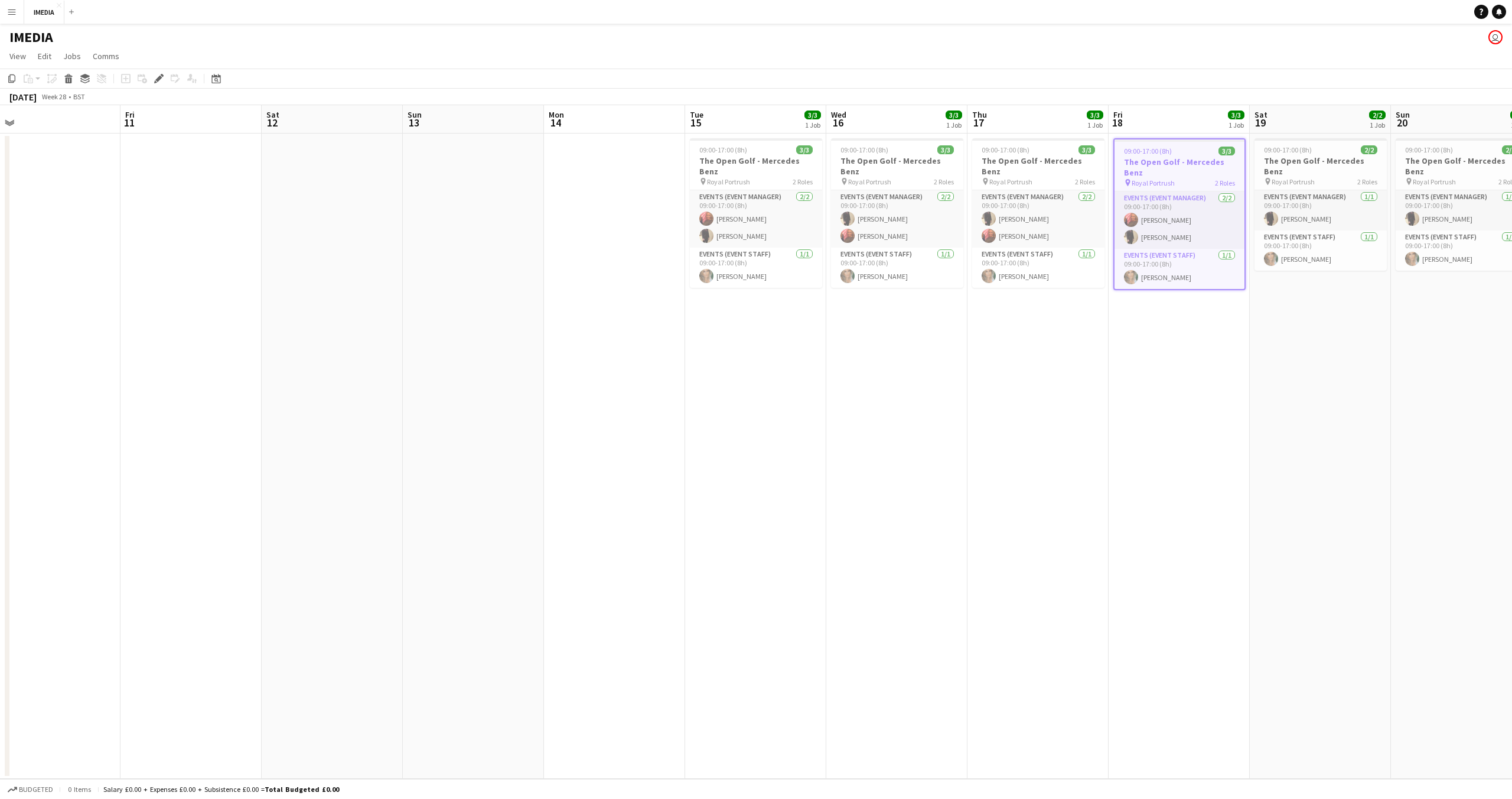
drag, startPoint x: 414, startPoint y: 464, endPoint x: 980, endPoint y: 462, distance: 566.0
click at [980, 462] on app-calendar-viewport "Tue 8 Wed 9 Thu 10 Fri 11 Sat 12 Sun 13 Mon 14 Tue 15 3/3 1 Job Wed 16 3/3 1 Jo…" at bounding box center [756, 441] width 1512 height 673
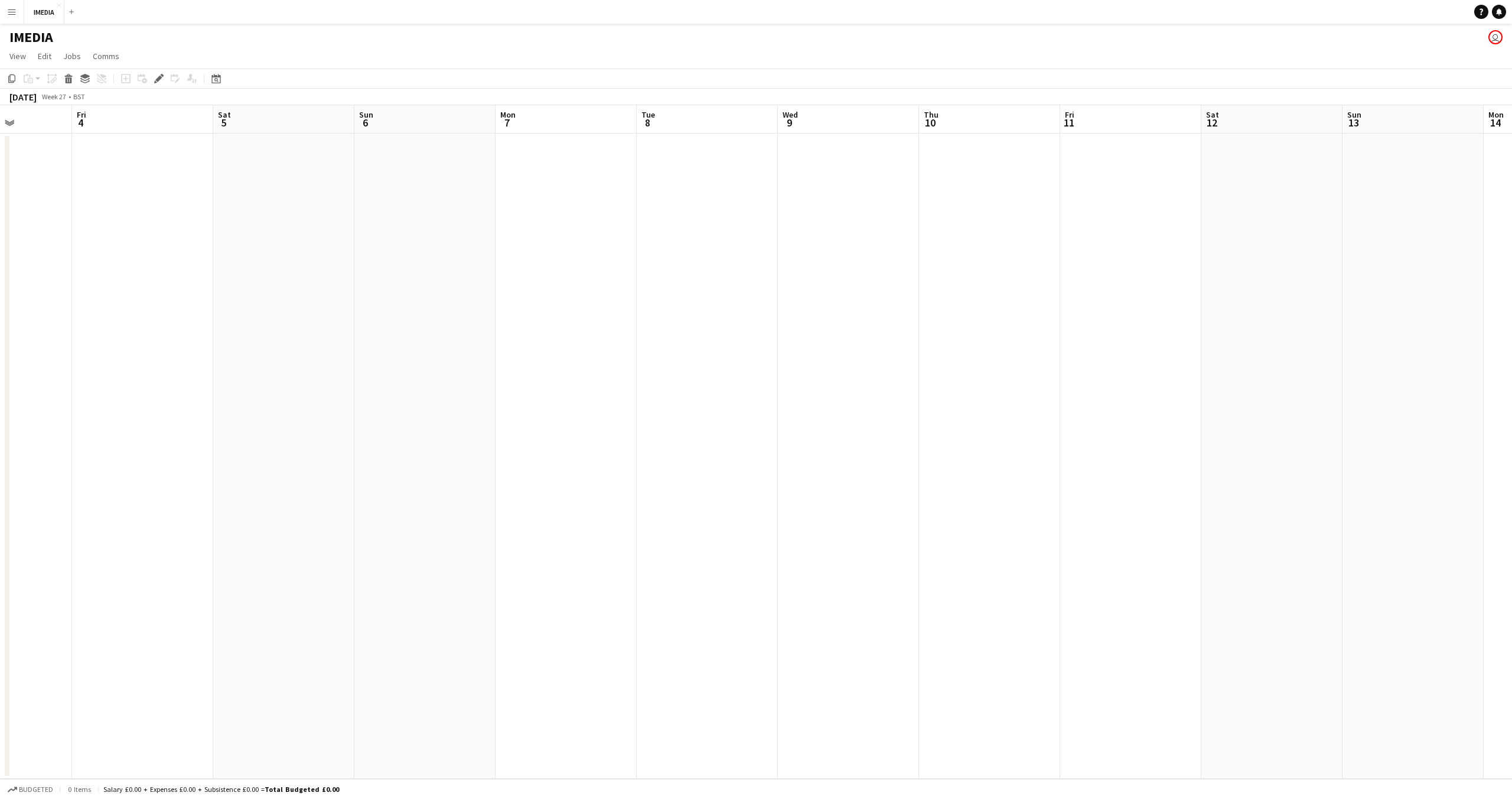
click at [1227, 466] on app-calendar-viewport "Tue 1 Wed 2 Thu 3 Fri 4 Sat 5 Sun 6 Mon 7 Tue 8 Wed 9 Thu 10 Fri 11 Sat 12 Sun …" at bounding box center [756, 441] width 1512 height 673
click at [1512, 445] on app-calendar-viewport "Fri 27 Sat 28 Sun 29 Mon 30 Tue 1 Wed 2 Thu 3 Fri 4 Sat 5 Sun 6 Mon 7 Tue 8 Wed…" at bounding box center [756, 441] width 1512 height 673
click at [1512, 450] on app-calendar-viewport "Tue 24 Wed 25 Thu 26 Fri 27 Sat 28 Sun 29 Mon 30 Tue 1 Wed 2 Thu 3 Fri 4 Sat 5 …" at bounding box center [756, 441] width 1512 height 673
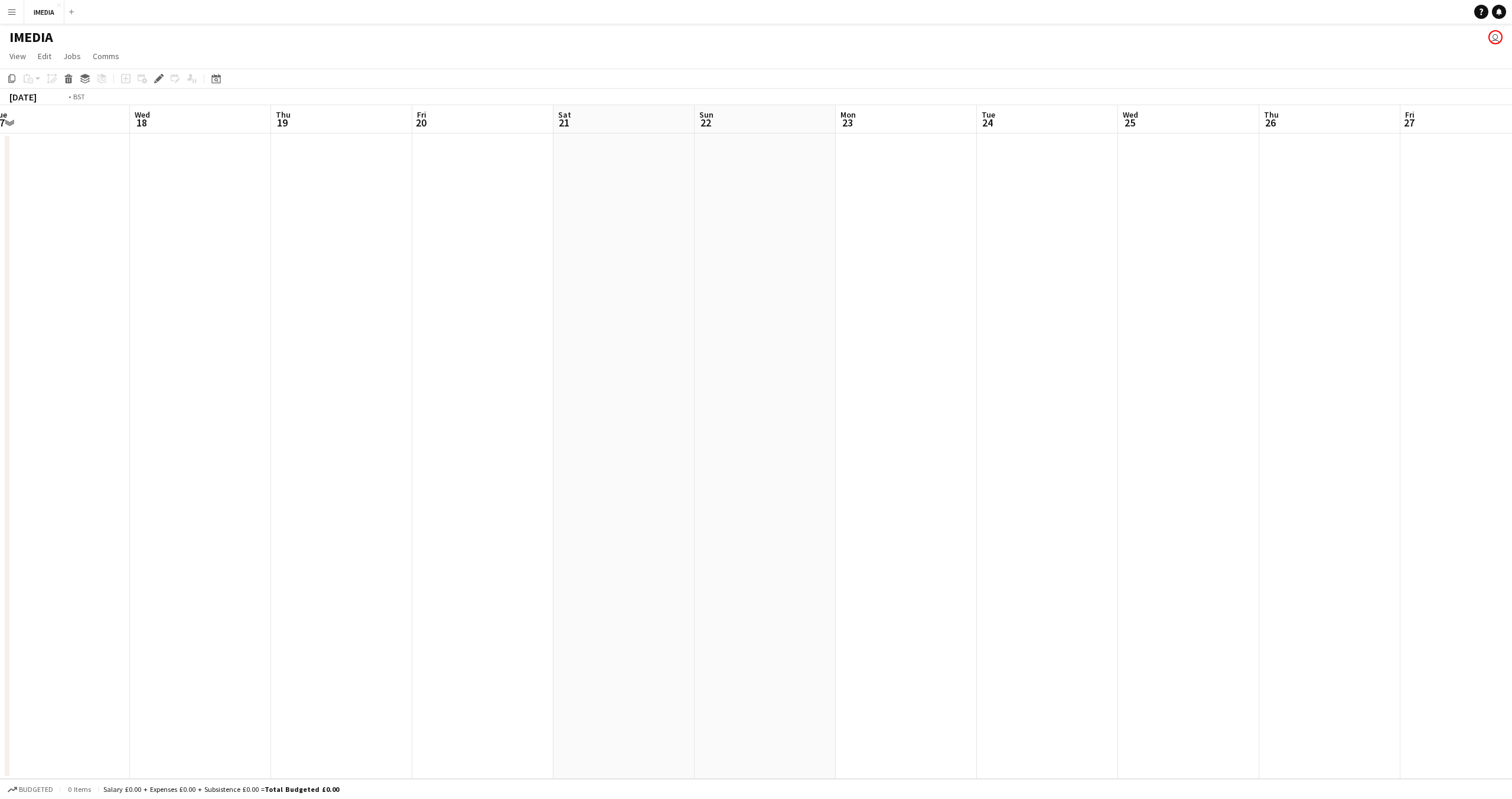
click at [1512, 454] on app-calendar-viewport "Tue 17 Wed 18 Thu 19 Fri 20 Sat 21 Sun 22 Mon 23 Tue 24 Wed 25 Thu 26 Fri 27 Sa…" at bounding box center [756, 441] width 1512 height 673
click at [1512, 450] on app-calendar-viewport "Wed 4 2/2 1 Job Thu 5 Fri 6 Sat 7 Sun 8 Mon 9 Tue 10 Wed 11 Thu 12 Fri 13 Sat 1…" at bounding box center [756, 441] width 1512 height 673
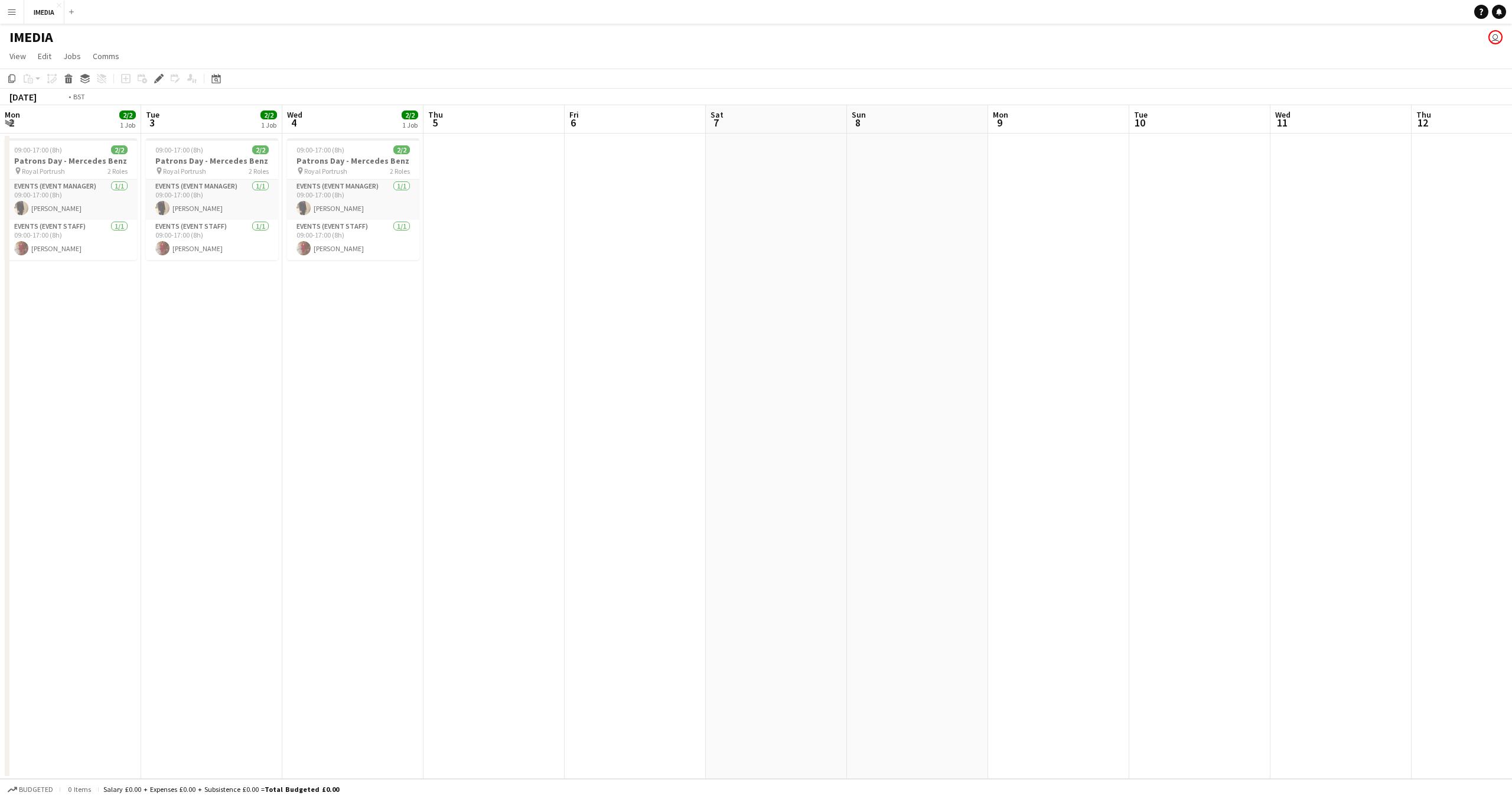
click at [1512, 446] on app-calendar-viewport "Mon 2 2/2 1 Job Tue 3 2/2 1 Job Wed 4 2/2 1 Job Thu 5 Fri 6 Sat 7 Sun 8 Mon 9 T…" at bounding box center [756, 441] width 1512 height 673
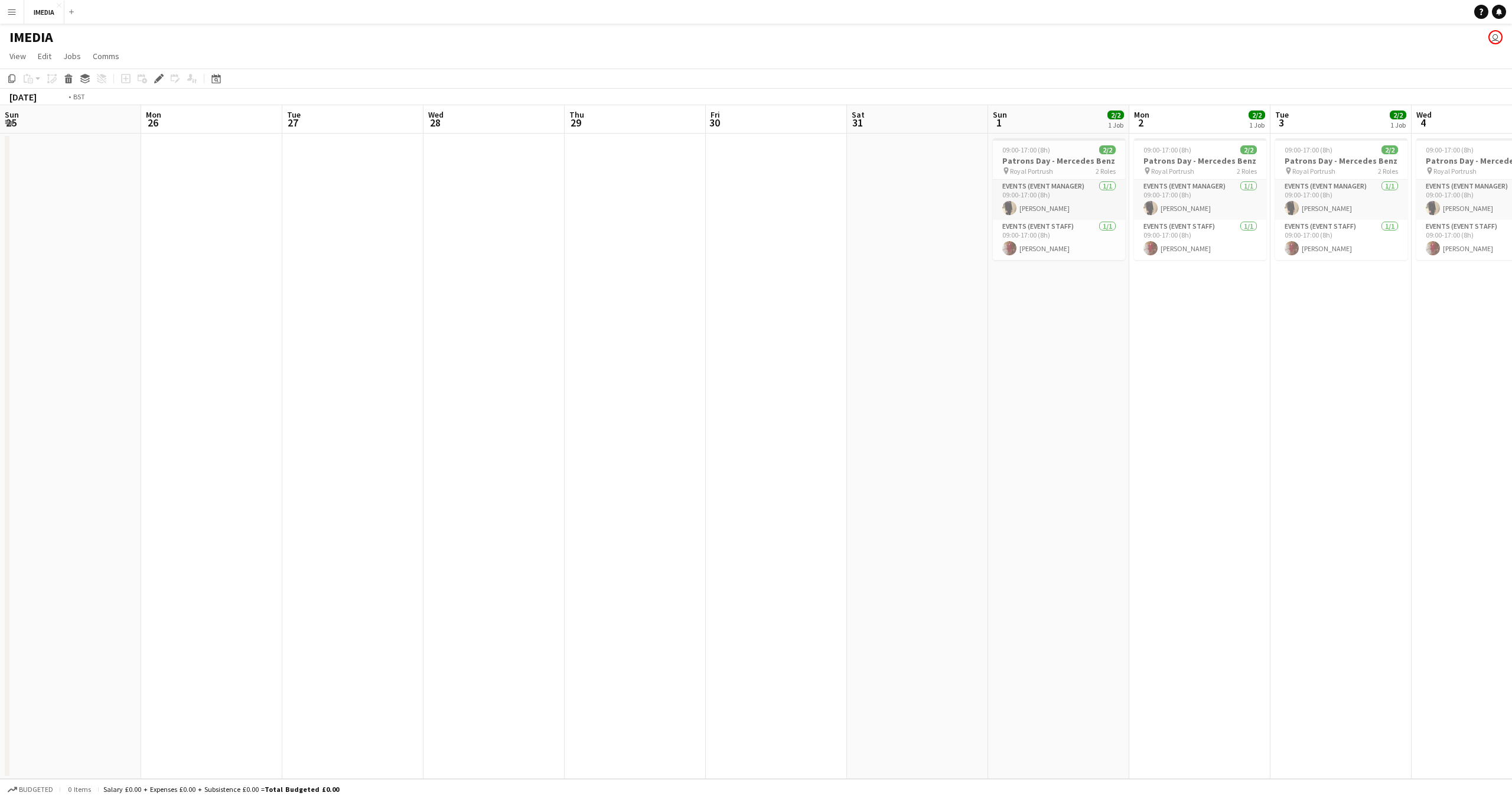
drag, startPoint x: 449, startPoint y: 112, endPoint x: 1301, endPoint y: 166, distance: 853.7
click at [1301, 166] on app-calendar-viewport "Sun 25 Mon 26 Tue 27 Wed 28 Thu 29 Fri 30 Sat 31 Sun 1 2/2 1 Job Mon 2 2/2 1 Jo…" at bounding box center [756, 441] width 1512 height 673
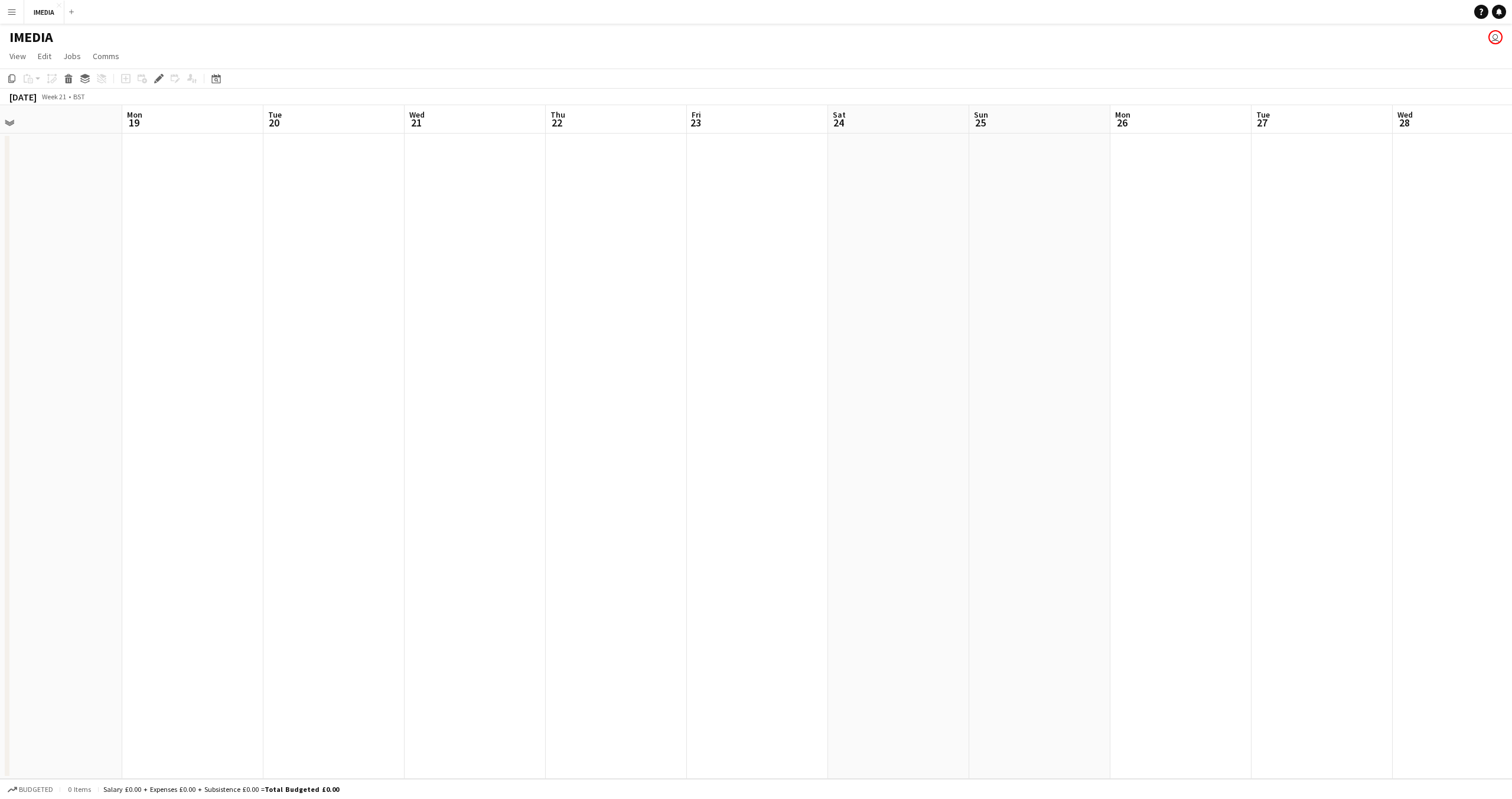
drag, startPoint x: 770, startPoint y: 241, endPoint x: 1161, endPoint y: 277, distance: 392.7
click at [1161, 277] on app-calendar-viewport "Sat 17 Sun 18 Mon 19 Tue 20 Wed 21 Thu 22 Fri 23 Sat 24 Sun 25 Mon 26 Tue 27 We…" at bounding box center [756, 441] width 1512 height 673
drag, startPoint x: 642, startPoint y: 285, endPoint x: 1242, endPoint y: 322, distance: 601.1
click at [1317, 321] on app-calendar-viewport "Wed 14 Thu 15 Fri 16 Sat 17 Sun 18 Mon 19 Tue 20 Wed 21 Thu 22 Fri 23 Sat 24 Su…" at bounding box center [756, 441] width 1512 height 673
drag, startPoint x: 670, startPoint y: 327, endPoint x: 941, endPoint y: 345, distance: 271.6
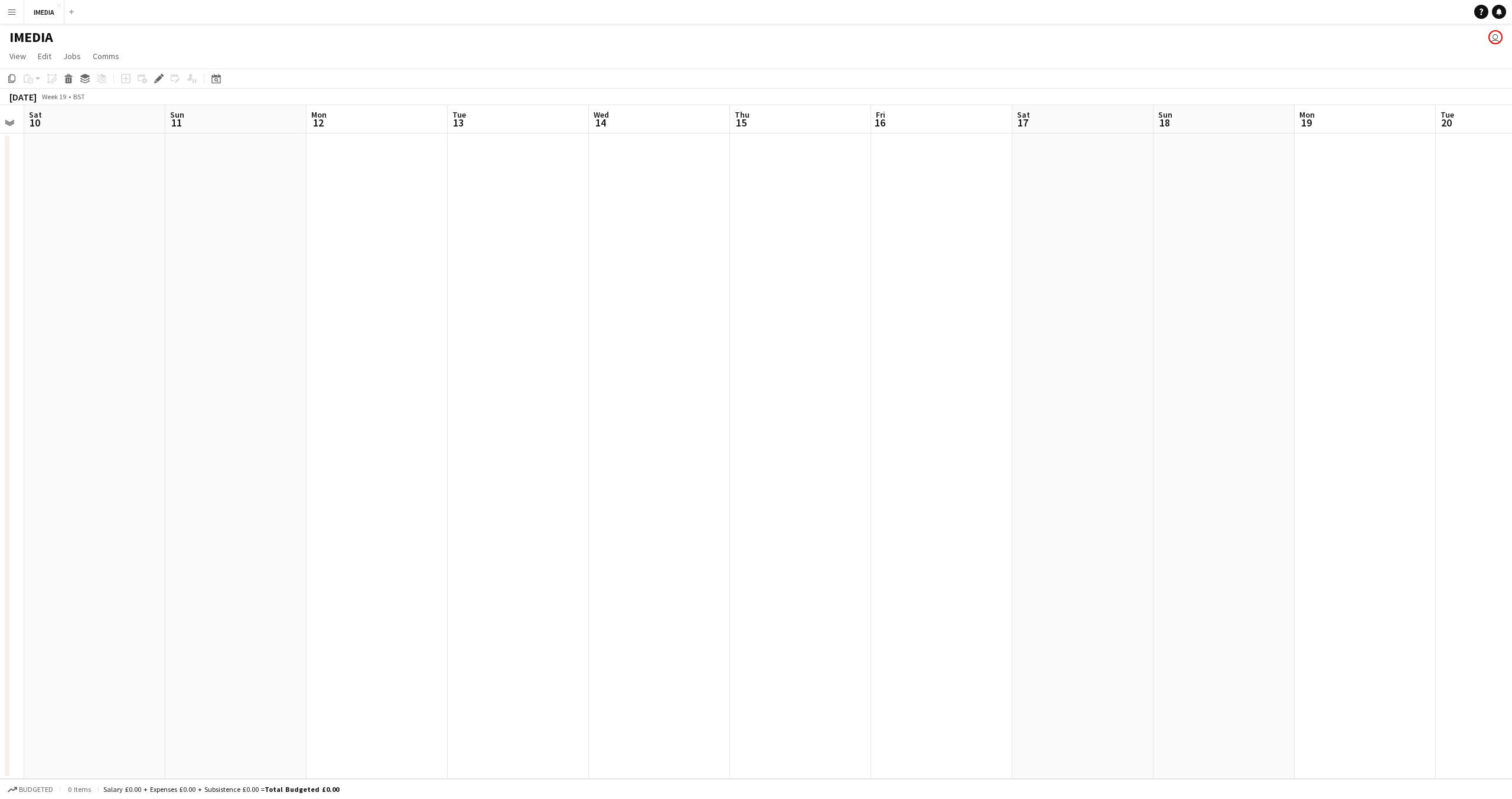
click at [995, 345] on app-calendar-viewport "Thu 8 Fri 9 Sat 10 Sun 11 Mon 12 Tue 13 Wed 14 Thu 15 Fri 16 Sat 17 Sun 18 Mon …" at bounding box center [756, 441] width 1512 height 673
drag, startPoint x: 499, startPoint y: 316, endPoint x: 727, endPoint y: 322, distance: 228.1
click at [977, 330] on app-calendar-viewport "Tue 6 Wed 7 Thu 8 Fri 9 Sat 10 Sun 11 Mon 12 Tue 13 Wed 14 Thu 15 Fri 16 Sat 17…" at bounding box center [756, 441] width 1512 height 673
drag, startPoint x: 601, startPoint y: 298, endPoint x: 895, endPoint y: 309, distance: 294.2
click at [980, 307] on app-calendar-viewport "Sat 3 Sun 4 Mon 5 Tue 6 Wed 7 Thu 8 Fri 9 Sat 10 Sun 11 Mon 12 Tue 13 Wed 14 Th…" at bounding box center [756, 441] width 1512 height 673
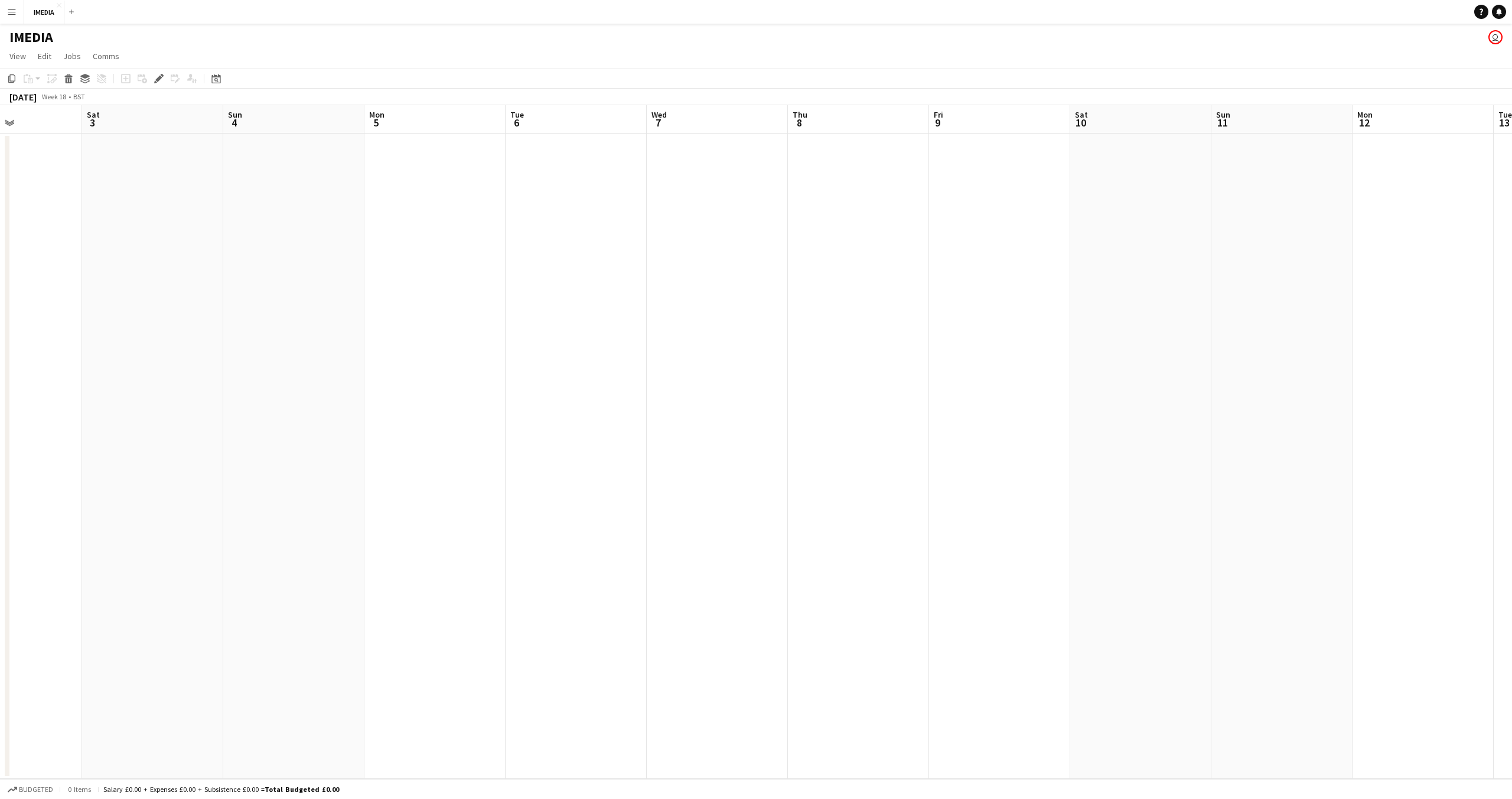
drag, startPoint x: 452, startPoint y: 293, endPoint x: 792, endPoint y: 311, distance: 340.5
click at [848, 309] on app-calendar-viewport "Wed 30 Thu 1 Fri 2 Sat 3 Sun 4 Mon 5 Tue 6 Wed 7 Thu 8 Fri 9 Sat 10 Sun 11 Mon …" at bounding box center [756, 441] width 1512 height 673
drag, startPoint x: 348, startPoint y: 280, endPoint x: 955, endPoint y: 323, distance: 608.5
click at [985, 322] on app-calendar-viewport "Sun 27 Mon 28 Tue 29 Wed 30 Thu 1 Fri 2 Sat 3 Sun 4 Mon 5 Tue 6 Wed 7 Thu 8 Fri…" at bounding box center [756, 441] width 1512 height 673
drag, startPoint x: 363, startPoint y: 276, endPoint x: 917, endPoint y: 317, distance: 555.5
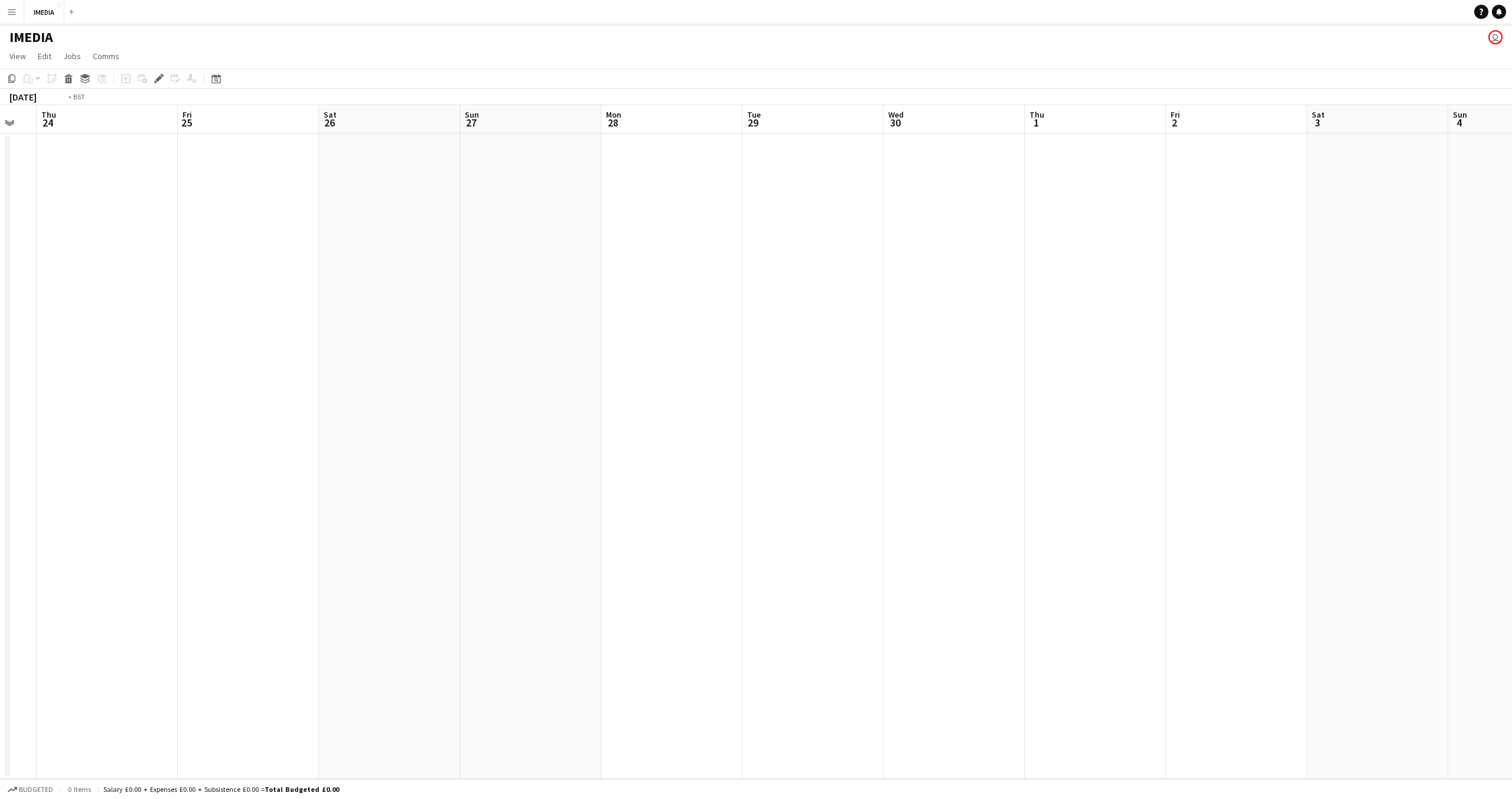
click at [922, 317] on app-calendar-viewport "Tue 22 Wed 23 Thu 24 Fri 25 Sat 26 Sun 27 Mon 28 Tue 29 Wed 30 Thu 1 Fri 2 Sat …" at bounding box center [756, 441] width 1512 height 673
drag, startPoint x: 700, startPoint y: 303, endPoint x: 817, endPoint y: 324, distance: 118.9
click at [816, 324] on app-calendar-viewport "Fri 18 Sat 19 Sun 20 Mon 21 Tue 22 Wed 23 Thu 24 Fri 25 Sat 26 Sun 27 Mon 28 Tu…" at bounding box center [756, 441] width 1512 height 673
drag, startPoint x: 335, startPoint y: 272, endPoint x: 966, endPoint y: 336, distance: 634.2
click at [963, 335] on app-calendar-viewport "Mon 14 Tue 15 Wed 16 Thu 17 Fri 18 Sat 19 Sun 20 Mon 21 Tue 22 Wed 23 Thu 24 Fr…" at bounding box center [756, 441] width 1512 height 673
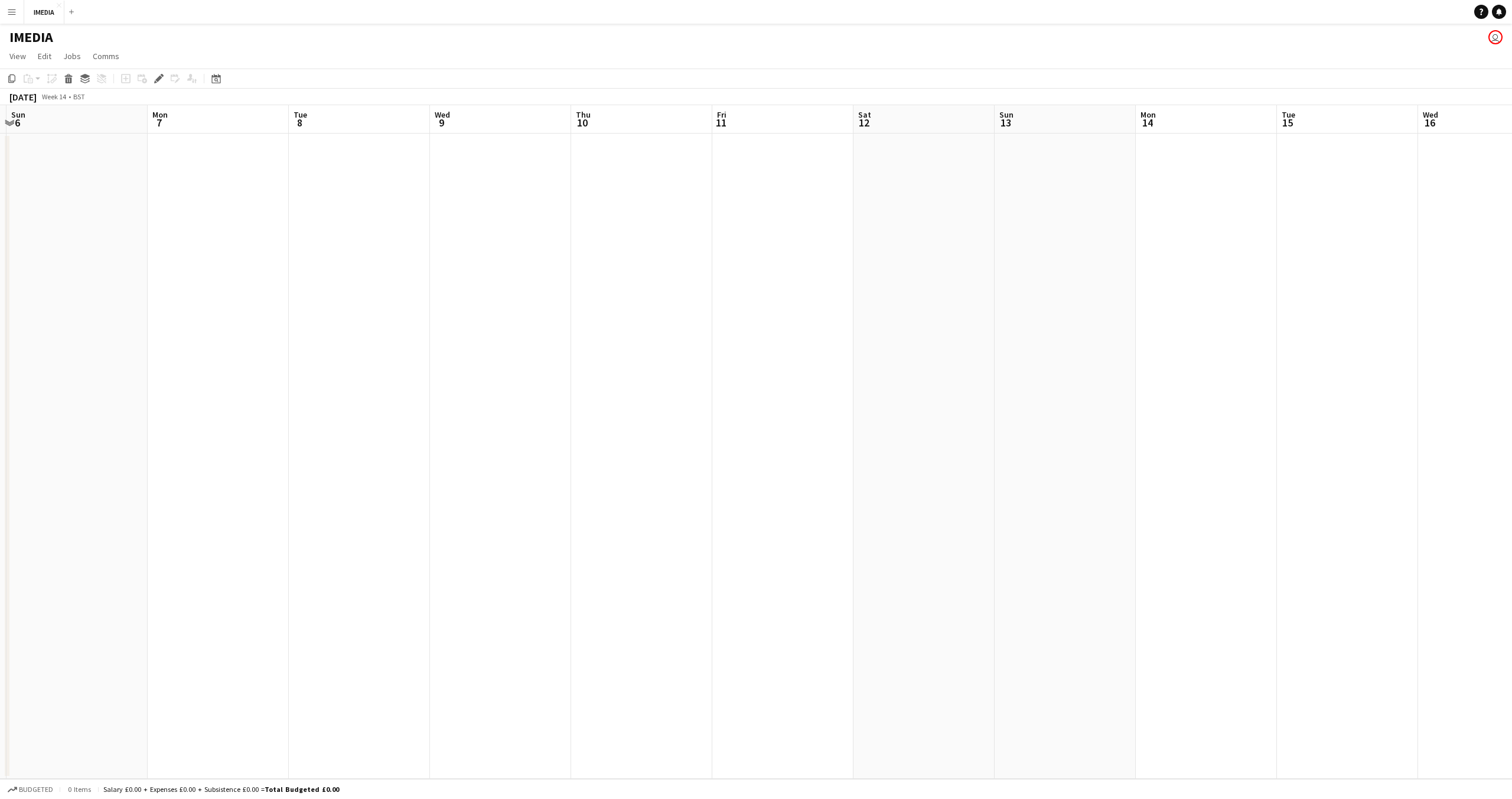
drag, startPoint x: 765, startPoint y: 303, endPoint x: 656, endPoint y: 324, distance: 111.0
click at [851, 321] on app-calendar-viewport "Fri 4 Sat 5 Sun 6 Mon 7 Tue 8 Wed 9 Thu 10 Fri 11 Sat 12 Sun 13 Mon 14 Tue 15 W…" at bounding box center [756, 441] width 1512 height 673
drag, startPoint x: 373, startPoint y: 266, endPoint x: 244, endPoint y: 299, distance: 133.2
click at [789, 322] on app-calendar-viewport "Sun 30 Mon 31 Tue 1 Wed 2 Thu 3 Fri 4 Sat 5 Sun 6 Mon 7 Tue 8 Wed 9 Thu 10 Fri …" at bounding box center [756, 441] width 1512 height 673
drag, startPoint x: 140, startPoint y: 274, endPoint x: 311, endPoint y: 316, distance: 176.1
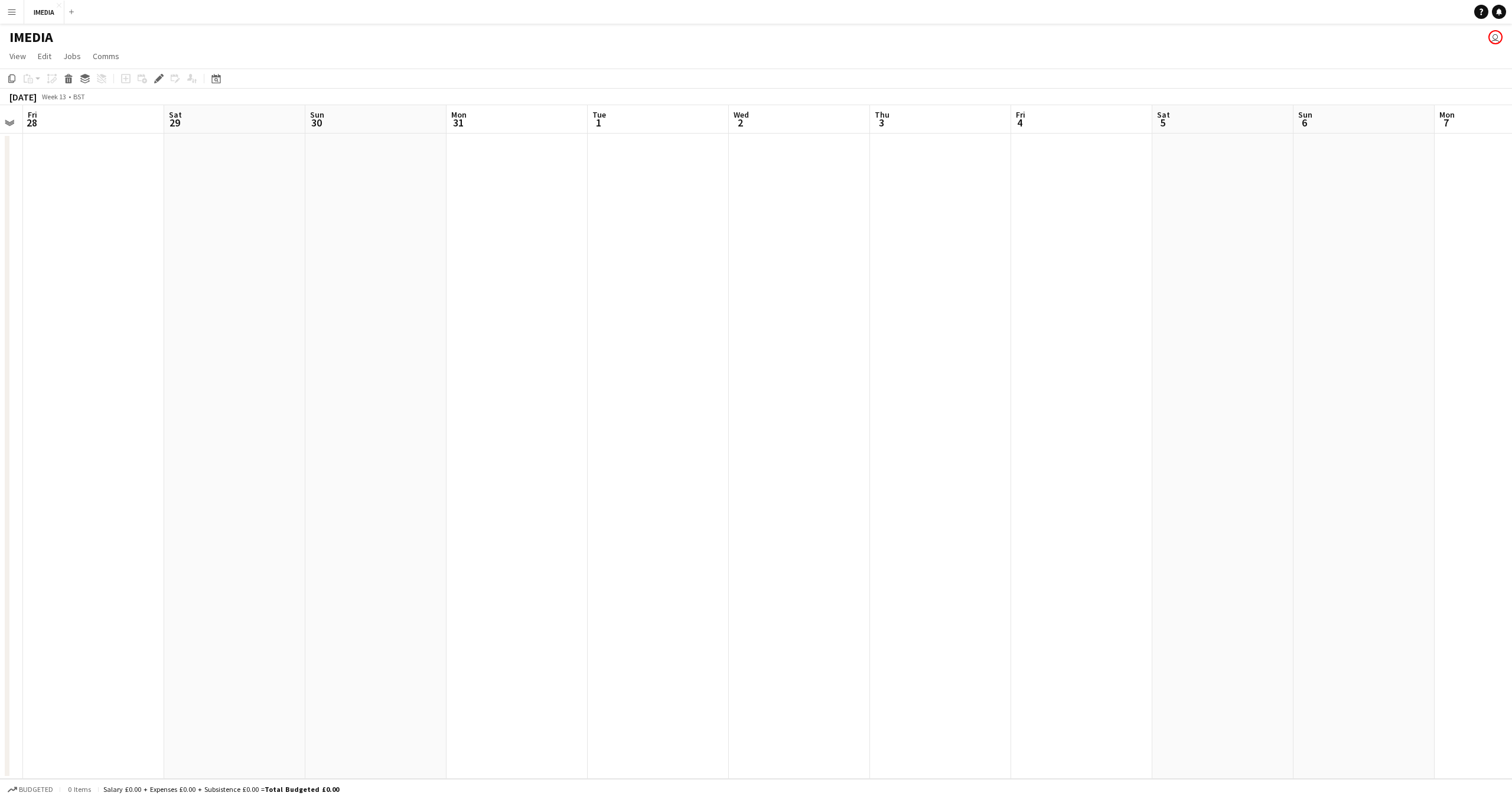
click at [756, 317] on app-calendar-viewport "Wed 26 Thu 27 Fri 28 Sat 29 Sun 30 Mon 31 Tue 1 Wed 2 Thu 3 Fri 4 Sat 5 Sun 6 M…" at bounding box center [756, 441] width 1512 height 673
drag, startPoint x: 679, startPoint y: 329, endPoint x: 747, endPoint y: 344, distance: 69.6
click at [747, 344] on app-calendar-viewport "Sat 22 Sun 23 Mon 24 Tue 25 Wed 26 Thu 27 Fri 28 Sat 29 Sun 30 Mon 31 Tue 1 Wed…" at bounding box center [756, 441] width 1512 height 673
drag, startPoint x: 481, startPoint y: 334, endPoint x: 723, endPoint y: 344, distance: 242.2
click at [723, 344] on app-calendar-viewport "Sat 22 Sun 23 Mon 24 Tue 25 Wed 26 Thu 27 Fri 28 Sat 29 Sun 30 Mon 31 Tue 1 Wed…" at bounding box center [756, 441] width 1512 height 673
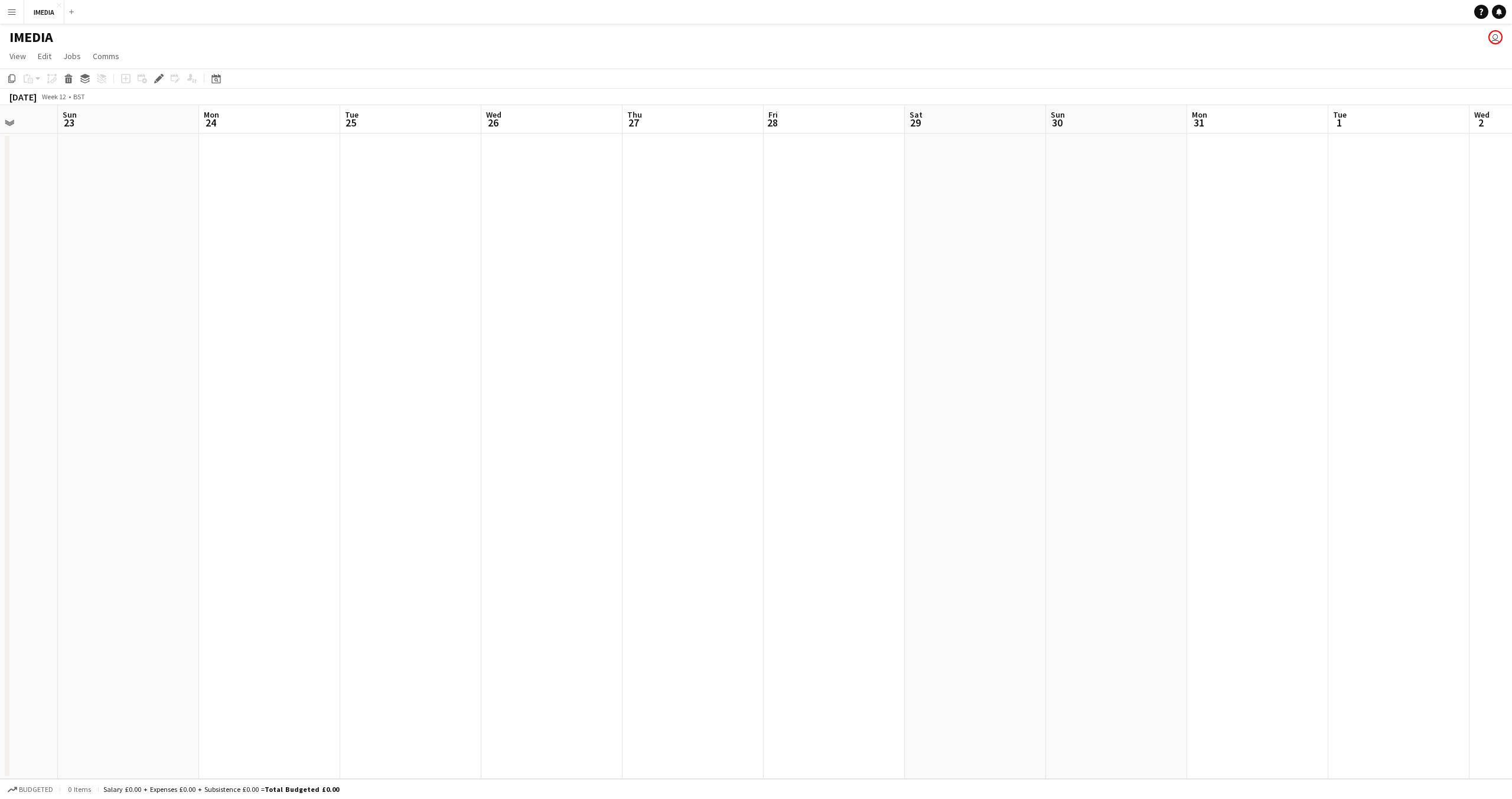
drag, startPoint x: 562, startPoint y: 347, endPoint x: 602, endPoint y: 351, distance: 40.2
click at [599, 351] on app-calendar-viewport "Thu 20 Fri 21 Sat 22 Sun 23 Mon 24 Tue 25 Wed 26 Thu 27 Fri 28 Sat 29 Sun 30 Mo…" at bounding box center [756, 441] width 1512 height 673
click at [534, 350] on app-date-cell at bounding box center [576, 456] width 141 height 645
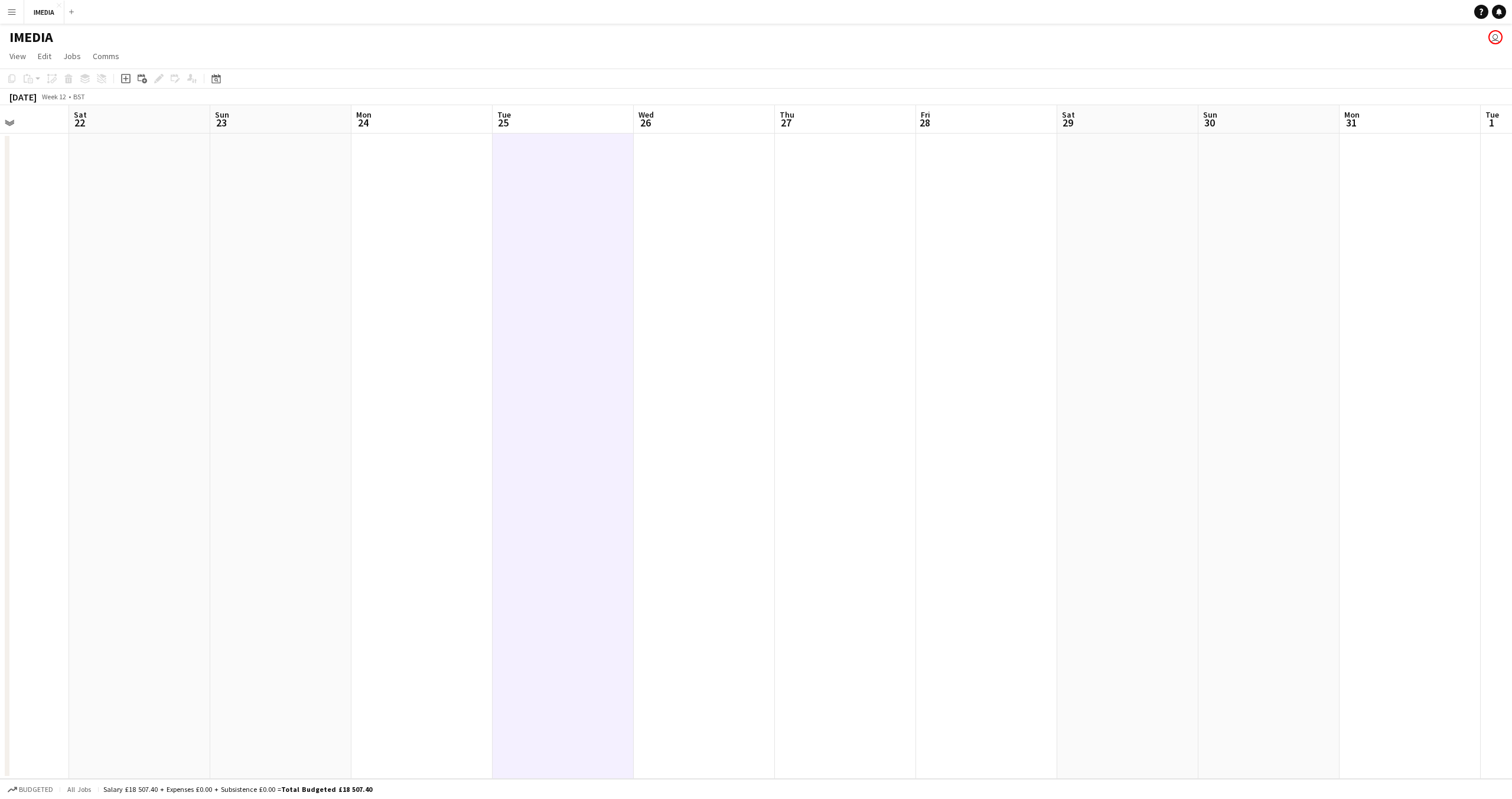
drag, startPoint x: 615, startPoint y: 360, endPoint x: 884, endPoint y: 364, distance: 269.0
click at [884, 364] on app-calendar-viewport "Wed 19 Thu 20 Fri 21 Sat 22 Sun 23 Mon 24 Tue 25 Wed 26 Thu 27 Fri 28 Sat 29 Su…" at bounding box center [756, 441] width 1512 height 673
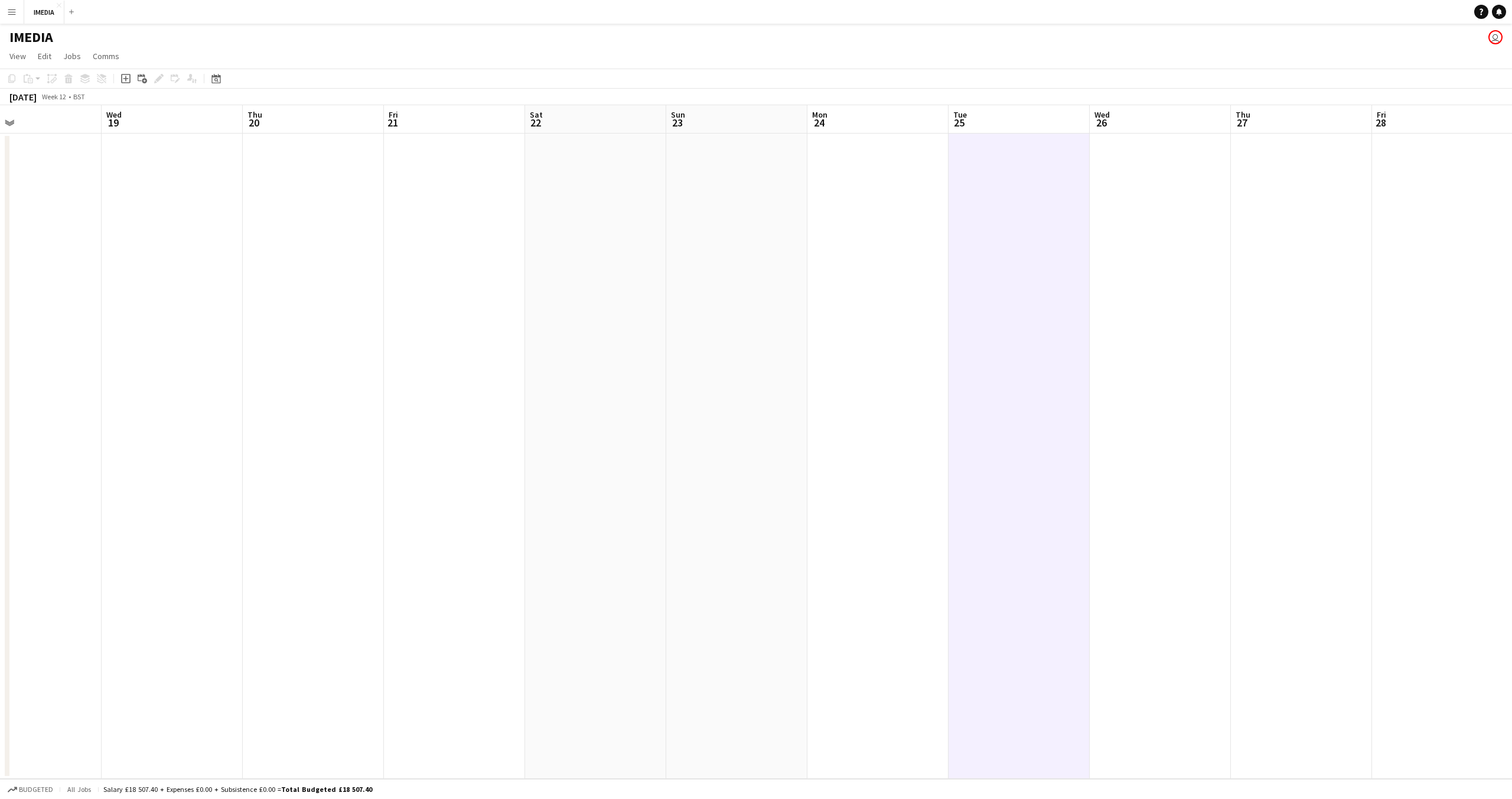
drag, startPoint x: 598, startPoint y: 417, endPoint x: 767, endPoint y: 454, distance: 173.0
click at [767, 454] on app-calendar-viewport "Sun 16 Mon 17 Tue 18 Wed 19 Thu 20 Fri 21 Sat 22 Sun 23 Mon 24 Tue 25 Wed 26 Th…" at bounding box center [756, 441] width 1512 height 673
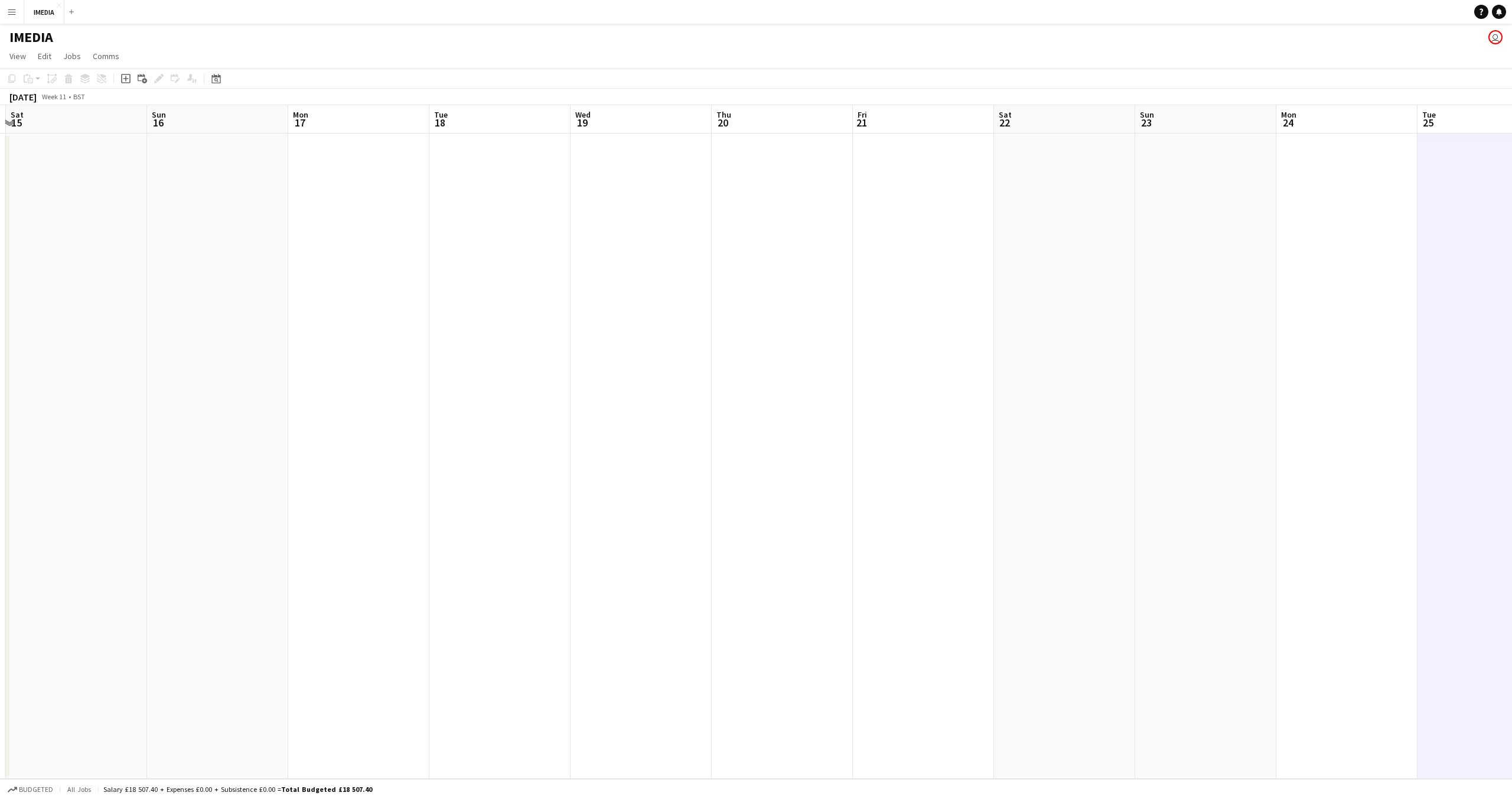
scroll to position [0, 353]
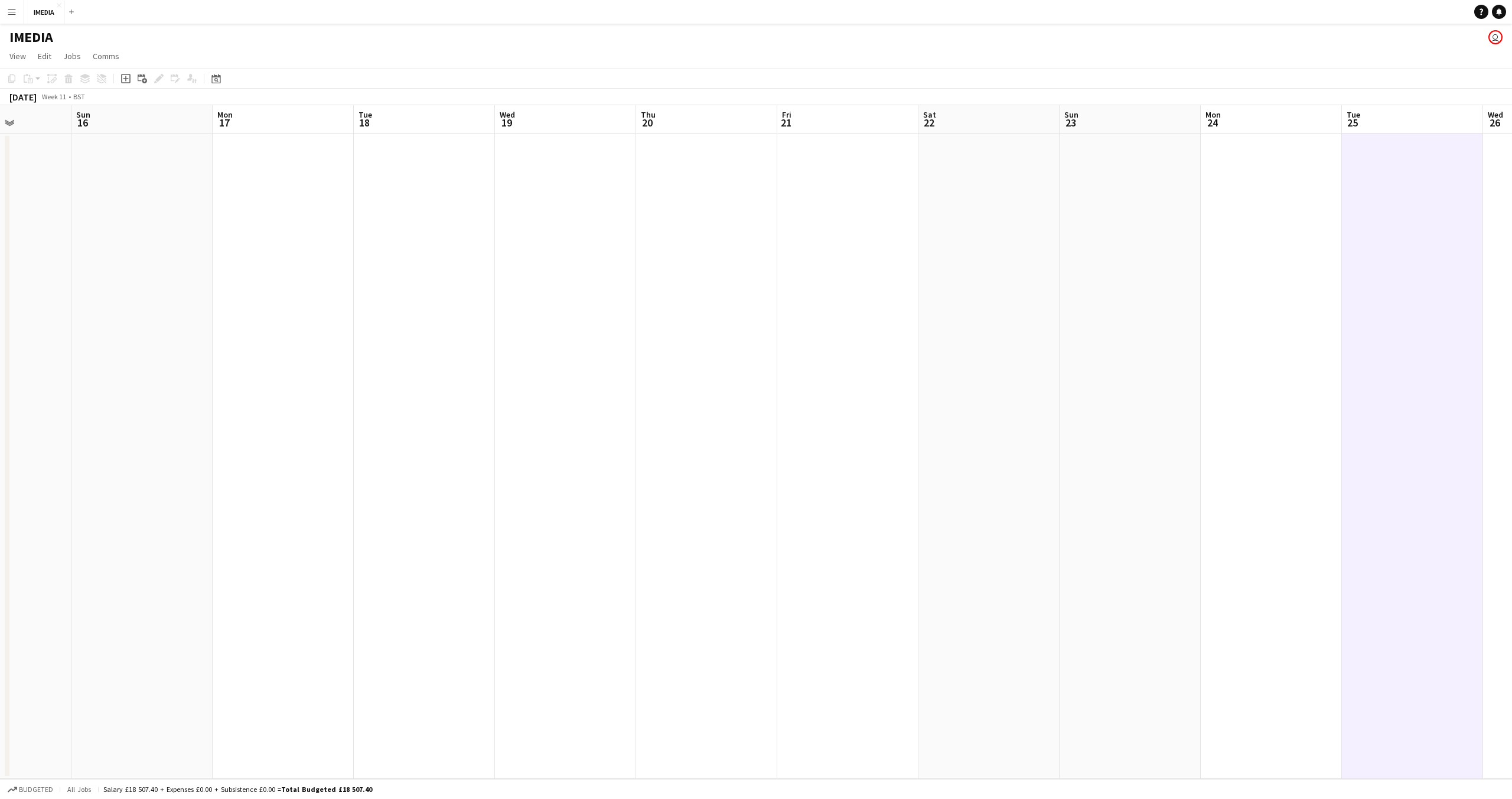
drag, startPoint x: 817, startPoint y: 498, endPoint x: 892, endPoint y: 502, distance: 75.1
click at [892, 502] on app-calendar-viewport "Thu 13 Fri 14 Sat 15 Sun 16 Mon 17 Tue 18 Wed 19 Thu 20 Fri 21 Sat 22 Sun 23 Mo…" at bounding box center [756, 441] width 1512 height 673
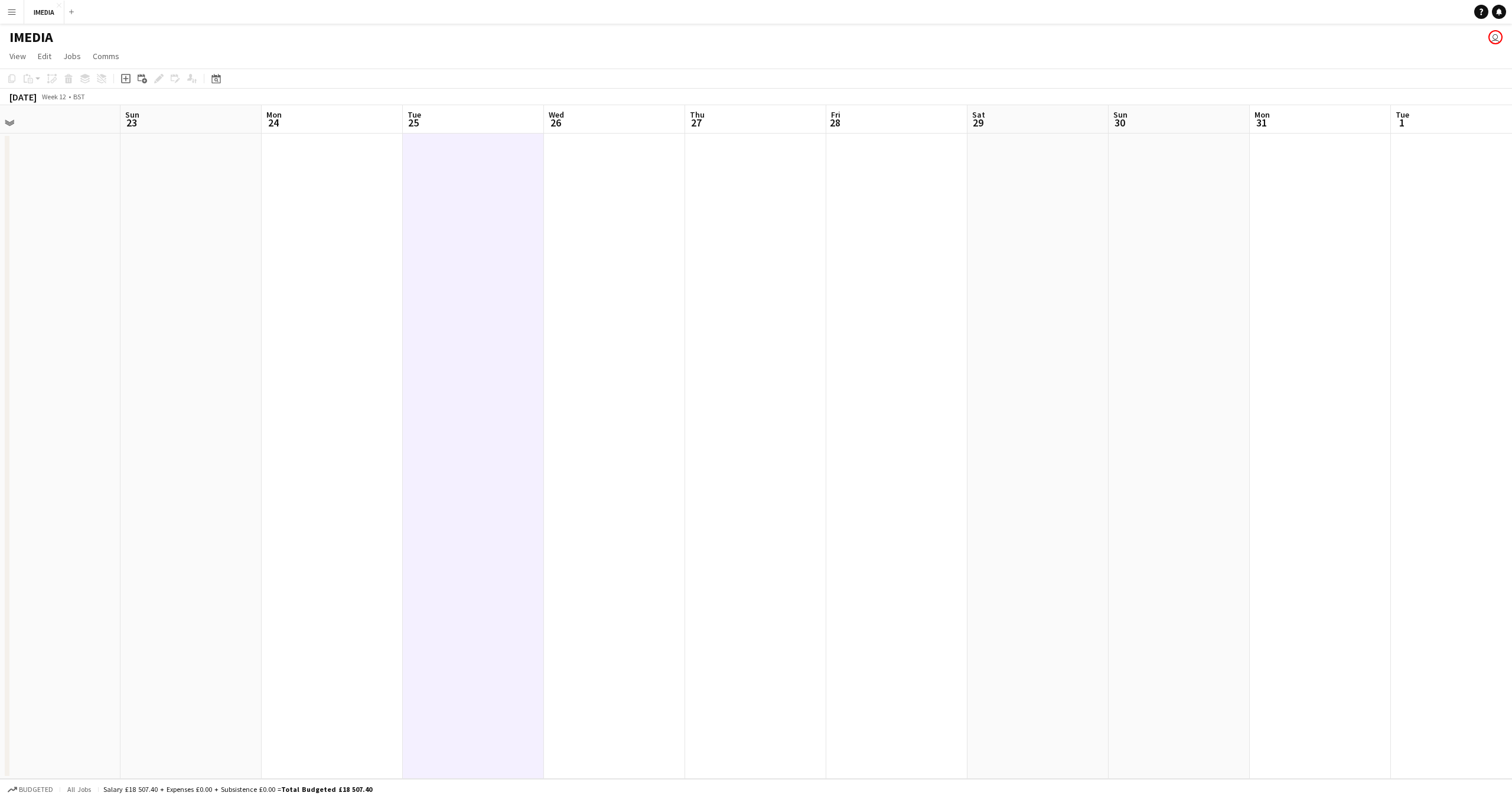
drag, startPoint x: 1012, startPoint y: 596, endPoint x: 319, endPoint y: 484, distance: 702.0
click at [59, 478] on app-calendar-viewport "Wed 19 Thu 20 Fri 21 Sat 22 Sun 23 Mon 24 Tue 25 Wed 26 Thu 27 Fri 28 Sat 29 Su…" at bounding box center [756, 441] width 1512 height 673
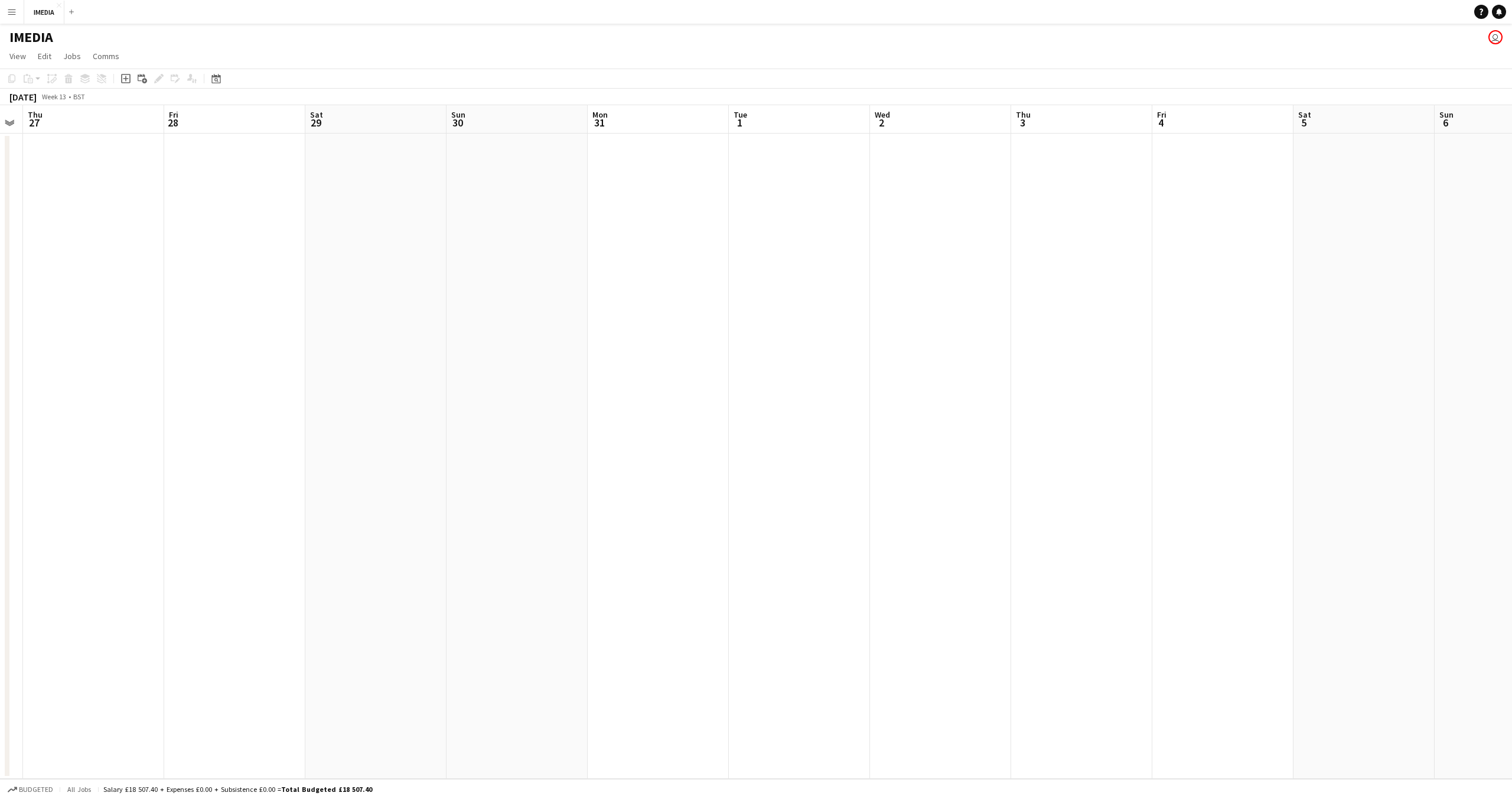
drag, startPoint x: 575, startPoint y: 500, endPoint x: 301, endPoint y: 486, distance: 274.4
click at [266, 487] on app-calendar-viewport "Mon 24 Tue 25 Wed 26 Thu 27 Fri 28 Sat 29 Sun 30 Mon 31 Tue 1 Wed 2 Thu 3 Fri 4…" at bounding box center [756, 441] width 1512 height 673
drag, startPoint x: 976, startPoint y: 526, endPoint x: 925, endPoint y: 533, distance: 51.5
click at [250, 498] on app-calendar-viewport "Thu 27 Fri 28 Sat 29 Sun 30 Mon 31 Tue 1 Wed 2 Thu 3 Fri 4 Sat 5 Sun 6 Mon 7 Tu…" at bounding box center [756, 441] width 1512 height 673
drag, startPoint x: 427, startPoint y: 508, endPoint x: 60, endPoint y: 484, distance: 367.8
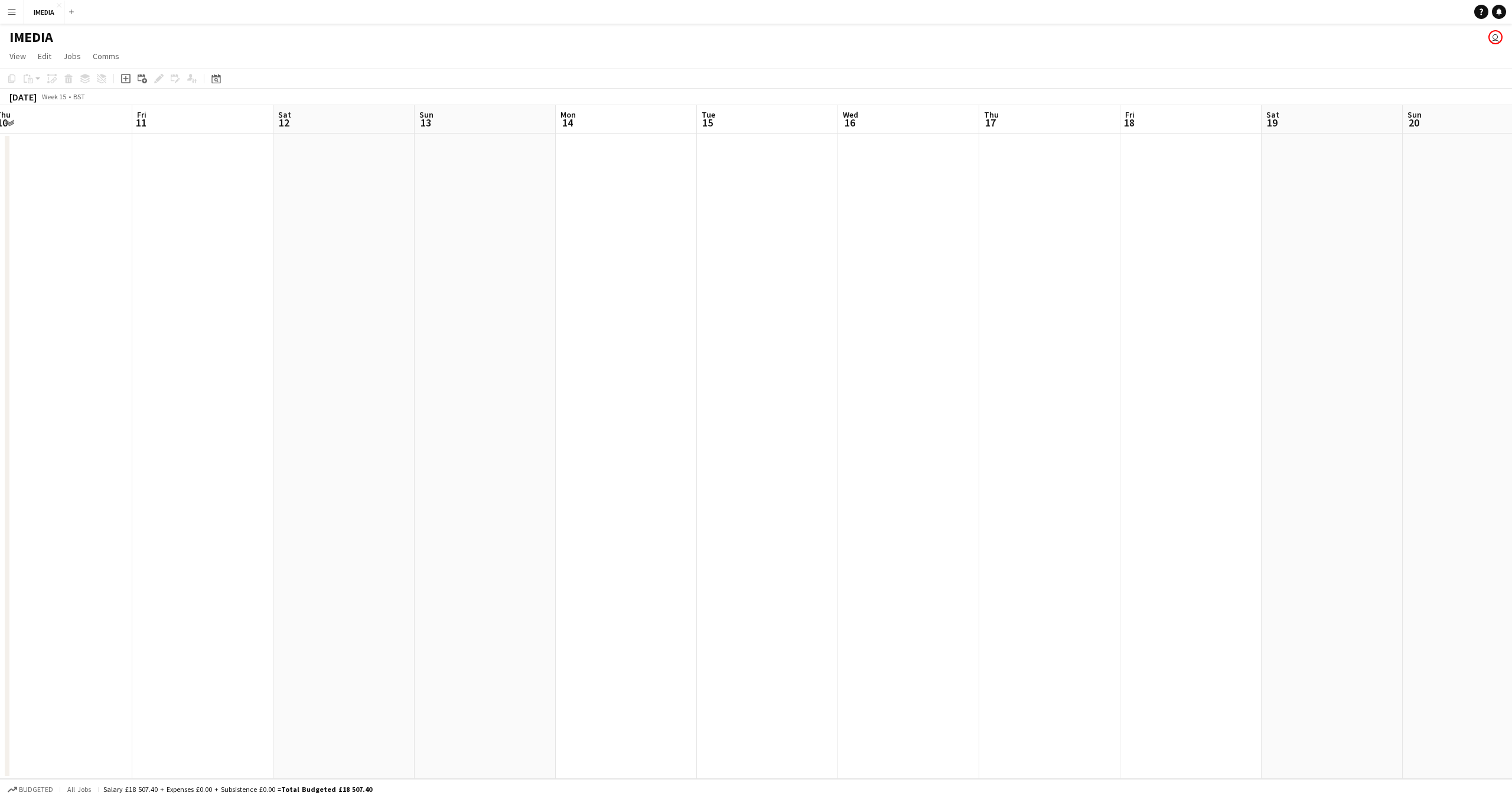
click at [33, 489] on app-calendar-viewport "Sun 6 Mon 7 Tue 8 Wed 9 Thu 10 Fri 11 Sat 12 Sun 13 Mon 14 Tue 15 Wed 16 Thu 17…" at bounding box center [756, 441] width 1512 height 673
drag, startPoint x: 724, startPoint y: 552, endPoint x: 162, endPoint y: 517, distance: 563.1
click at [162, 517] on app-calendar-viewport "Sat 12 Sun 13 Mon 14 Tue 15 Wed 16 Thu 17 Fri 18 Sat 19 Sun 20 Mon 21 Tue 22 We…" at bounding box center [756, 441] width 1512 height 673
click at [1152, 550] on app-calendar-viewport "Sat 12 Sun 13 Mon 14 Tue 15 Wed 16 Thu 17 Fri 18 Sat 19 Sun 20 Mon 21 Tue 22 We…" at bounding box center [756, 441] width 1512 height 673
drag, startPoint x: 1102, startPoint y: 559, endPoint x: 785, endPoint y: 536, distance: 317.8
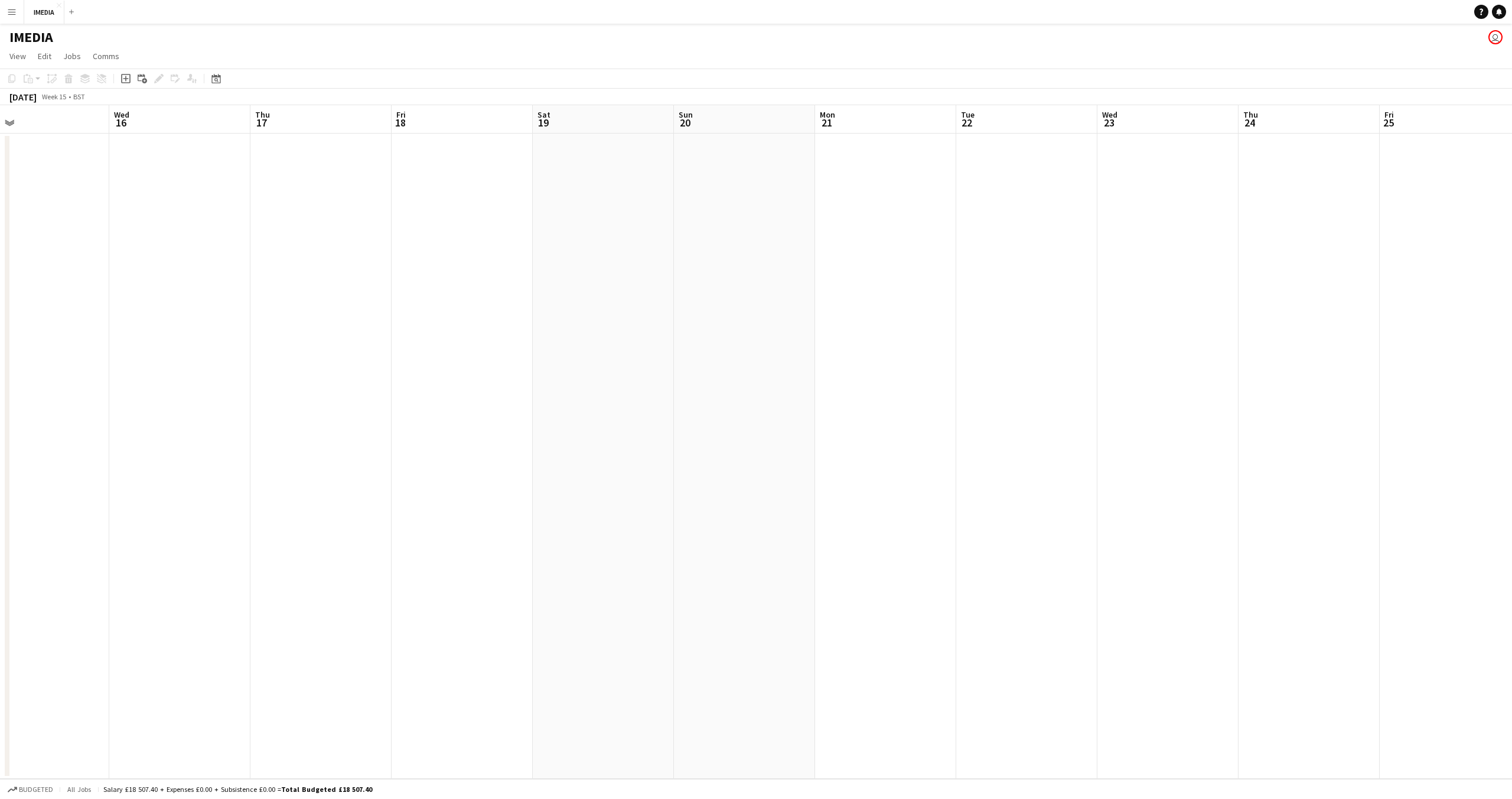
click at [787, 537] on app-calendar-viewport "Sat 12 Sun 13 Mon 14 Tue 15 Wed 16 Thu 17 Fri 18 Sat 19 Sun 20 Mon 21 Tue 22 We…" at bounding box center [756, 441] width 1512 height 673
drag, startPoint x: 1318, startPoint y: 543, endPoint x: 531, endPoint y: 507, distance: 787.8
click at [517, 512] on app-calendar-viewport "Tue 15 Wed 16 Thu 17 Fri 18 Sat 19 Sun 20 Mon 21 Tue 22 Wed 23 Thu 24 Fri 25 Sa…" at bounding box center [756, 441] width 1512 height 673
drag, startPoint x: 1100, startPoint y: 533, endPoint x: 688, endPoint y: 531, distance: 412.0
click at [691, 531] on app-calendar-viewport "Sun 20 Mon 21 Tue 22 Wed 23 Thu 24 Fri 25 Sat 26 Sun 27 Mon 28 Tue 29 Wed 30 Th…" at bounding box center [756, 441] width 1512 height 673
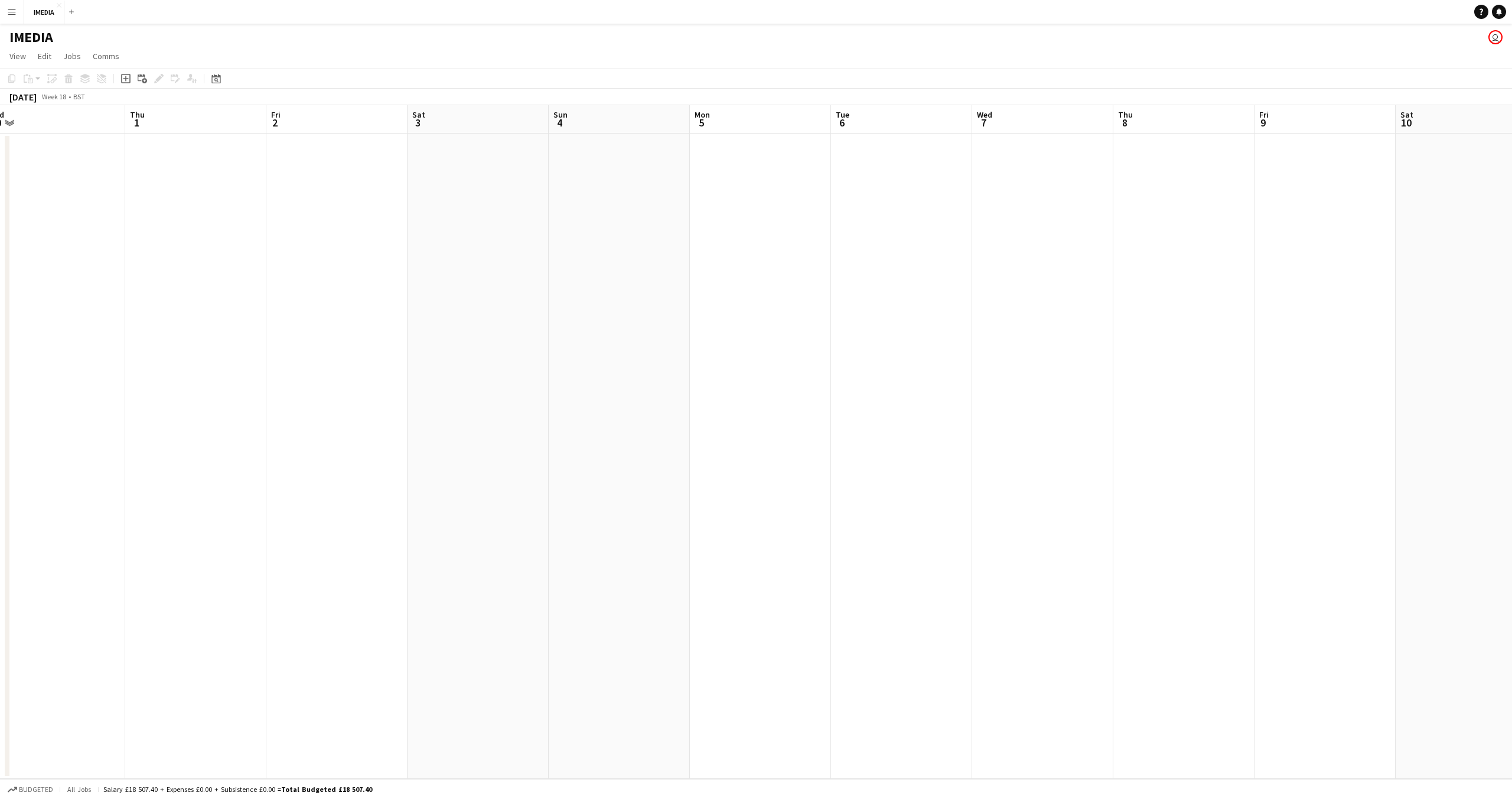
drag, startPoint x: 1274, startPoint y: 547, endPoint x: 780, endPoint y: 527, distance: 494.4
click at [783, 527] on app-calendar-viewport "Sun 27 Mon 28 Tue 29 Wed 30 Thu 1 Fri 2 Sat 3 Sun 4 Mon 5 Tue 6 Wed 7 Thu 8 Fri…" at bounding box center [756, 441] width 1512 height 673
drag, startPoint x: 1242, startPoint y: 553, endPoint x: 1078, endPoint y: 555, distance: 164.0
click at [737, 528] on app-calendar-viewport "Wed 30 Thu 1 Fri 2 Sat 3 Sun 4 Mon 5 Tue 6 Wed 7 Thu 8 Fri 9 Sat 10 Sun 11 Mon …" at bounding box center [756, 441] width 1512 height 673
click at [1053, 554] on app-calendar-viewport "Sun 4 Mon 5 Tue 6 Wed 7 Thu 8 Fri 9 Sat 10 Sun 11 Mon 12 Tue 13 Wed 14 Thu 15 F…" at bounding box center [756, 441] width 1512 height 673
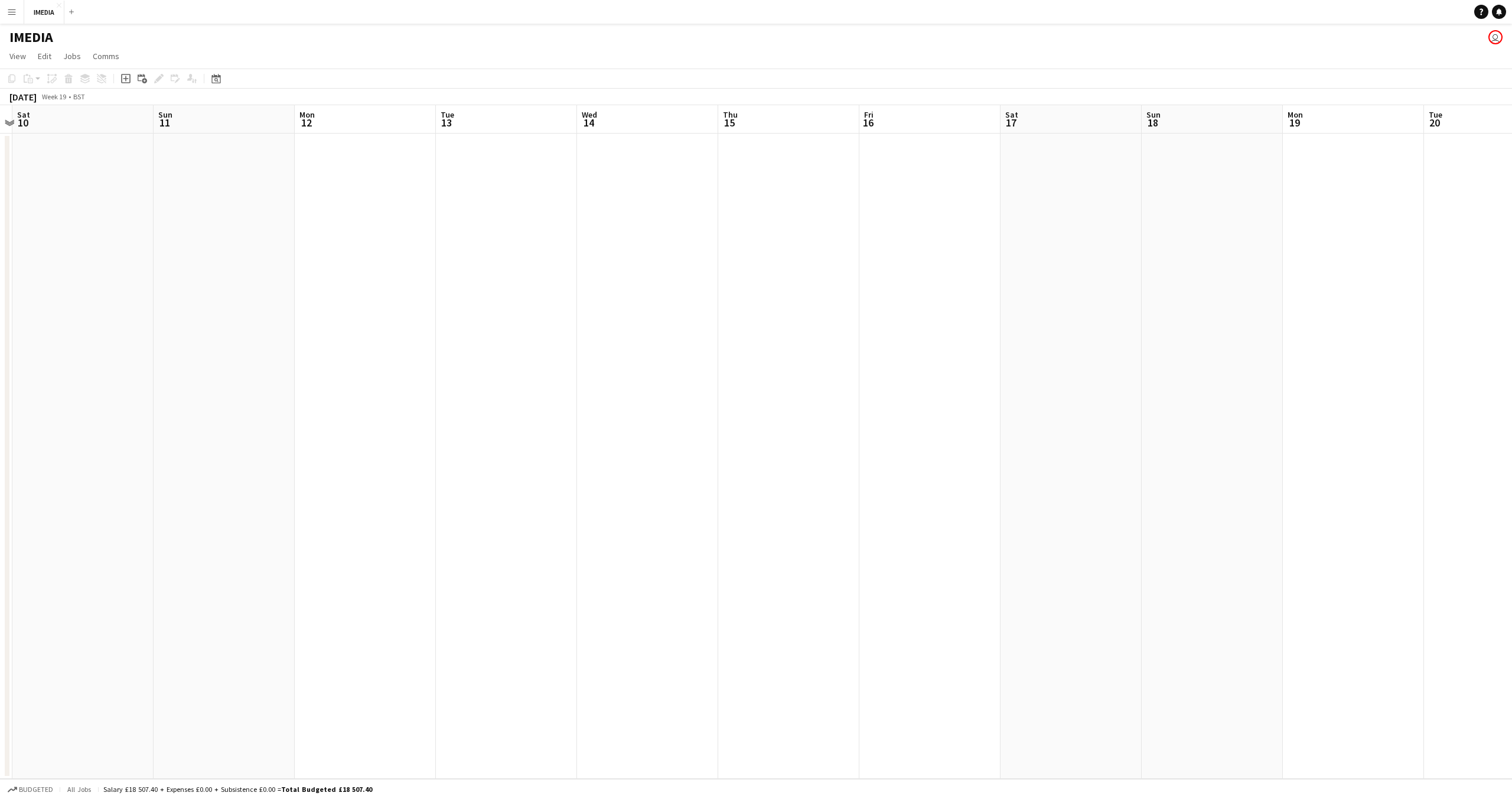
click at [916, 539] on app-calendar-viewport "Wed 7 Thu 8 Fri 9 Sat 10 Sun 11 Mon 12 Tue 13 Wed 14 Thu 15 Fri 16 Sat 17 Sun 1…" at bounding box center [756, 441] width 1512 height 673
click at [1495, 581] on app-date-cell at bounding box center [1497, 456] width 141 height 645
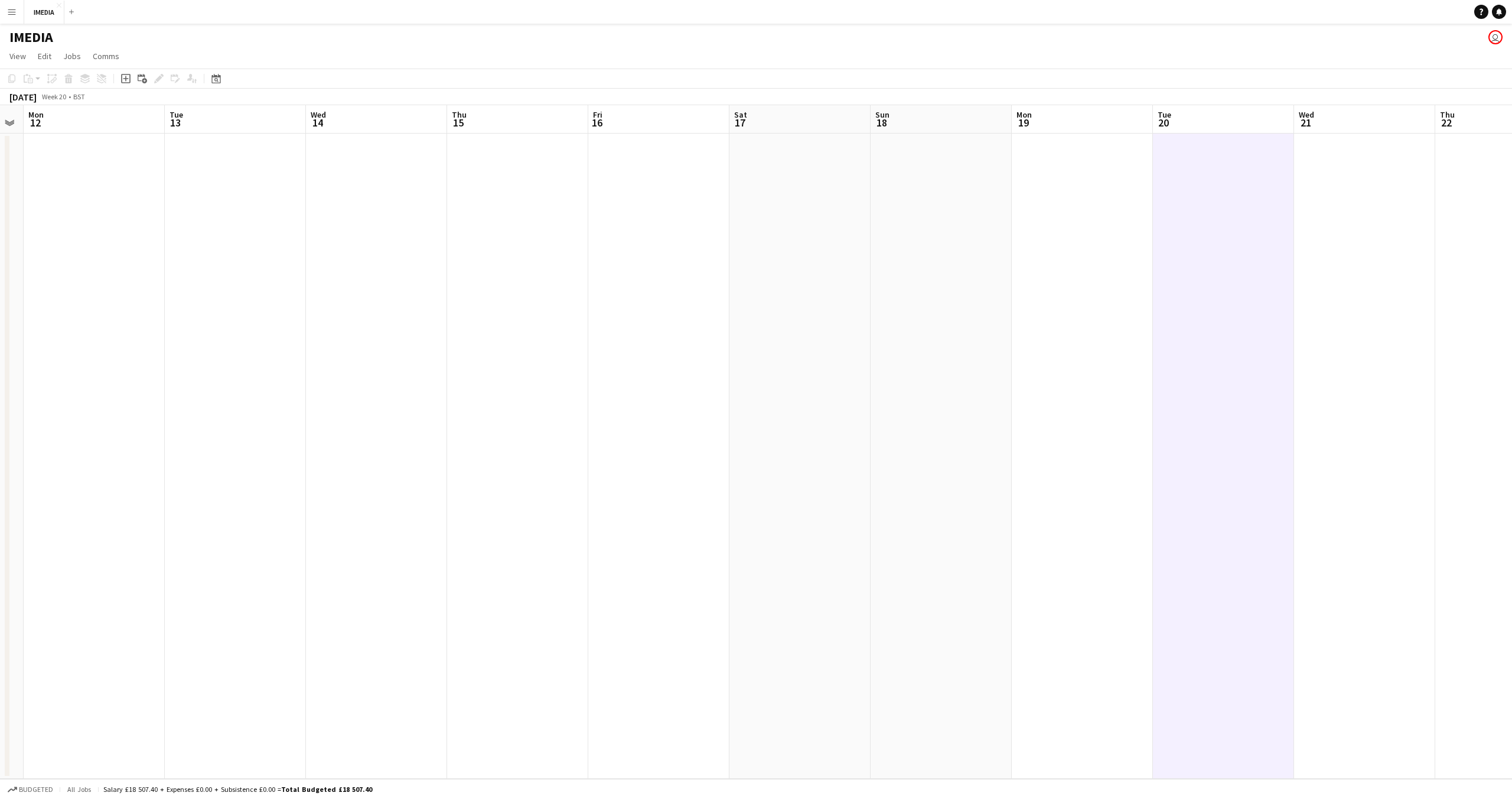
click at [952, 535] on app-calendar-viewport "Fri 9 Sat 10 Sun 11 Mon 12 Tue 13 Wed 14 Thu 15 Fri 16 Sat 17 Sun 18 Mon 19 Tue…" at bounding box center [756, 441] width 1512 height 673
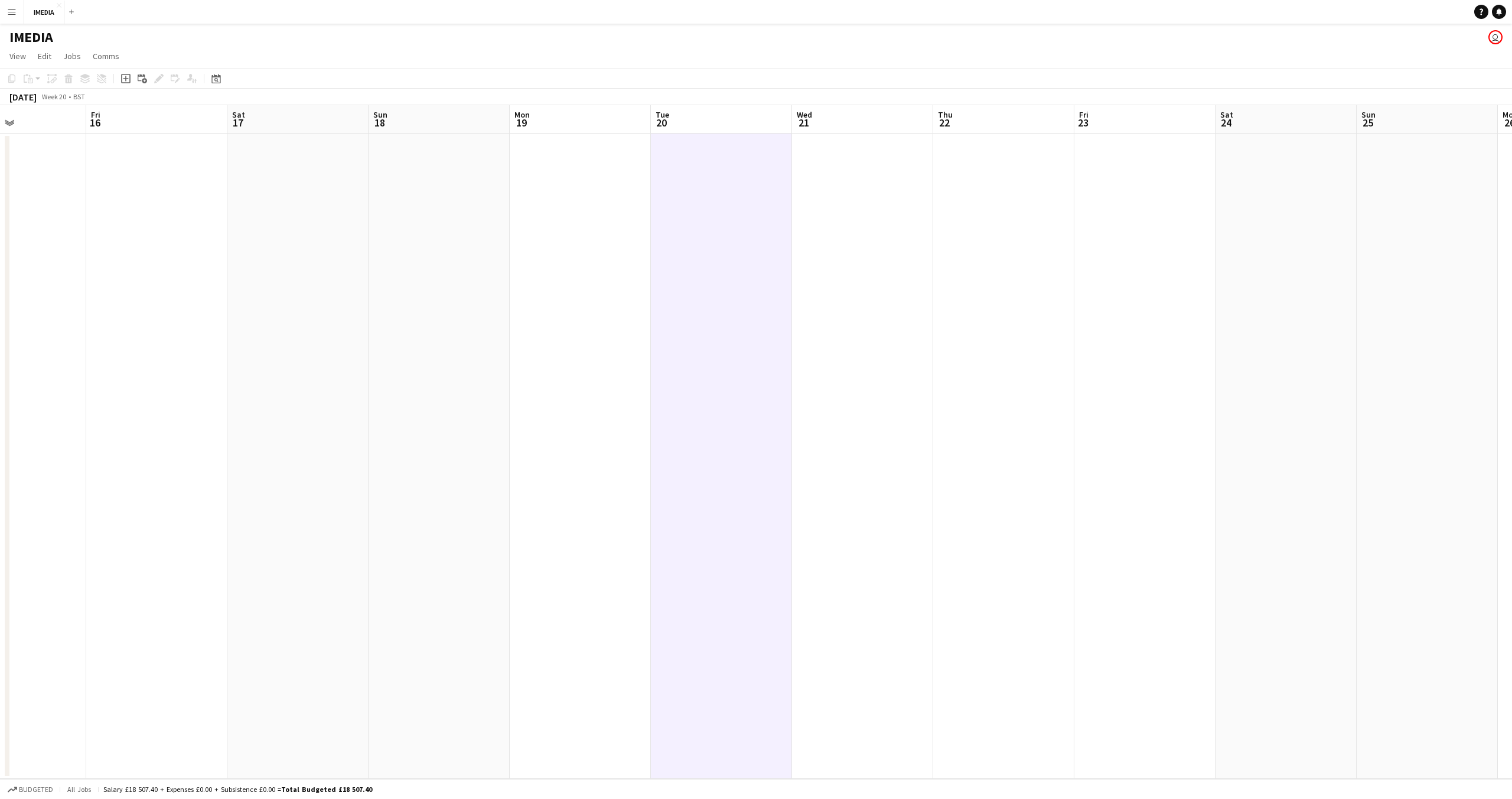
click at [1063, 549] on app-calendar-viewport "Tue 13 Wed 14 Thu 15 Fri 16 Sat 17 Sun 18 Mon 19 Tue 20 Wed 21 Thu 22 Fri 23 Sa…" at bounding box center [756, 441] width 1512 height 673
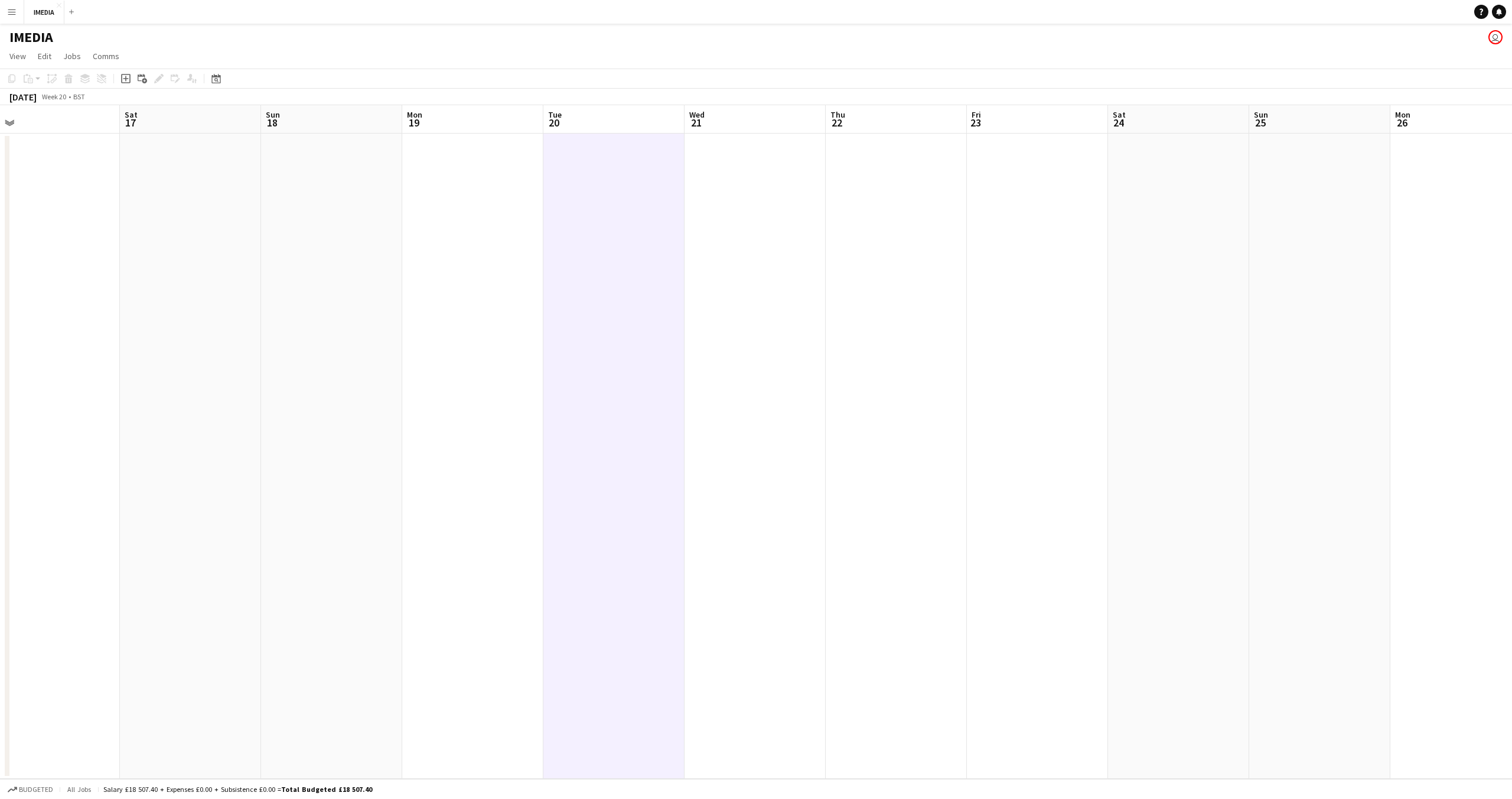
click at [1168, 566] on app-calendar-viewport "Tue 13 Wed 14 Thu 15 Fri 16 Sat 17 Sun 18 Mon 19 Tue 20 Wed 21 Thu 22 Fri 23 Sa…" at bounding box center [756, 441] width 1512 height 673
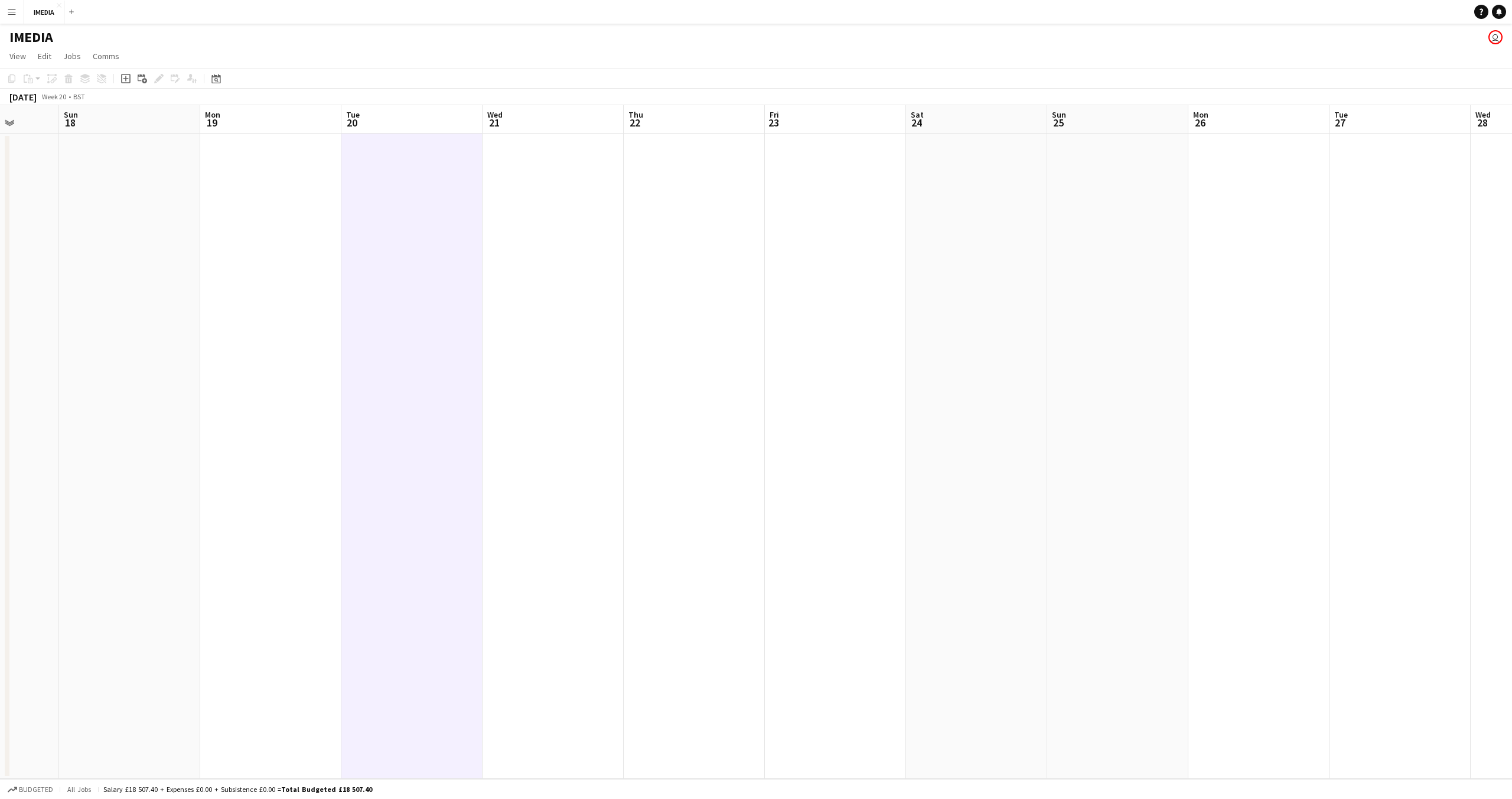
click at [1453, 565] on app-date-cell at bounding box center [1400, 456] width 141 height 645
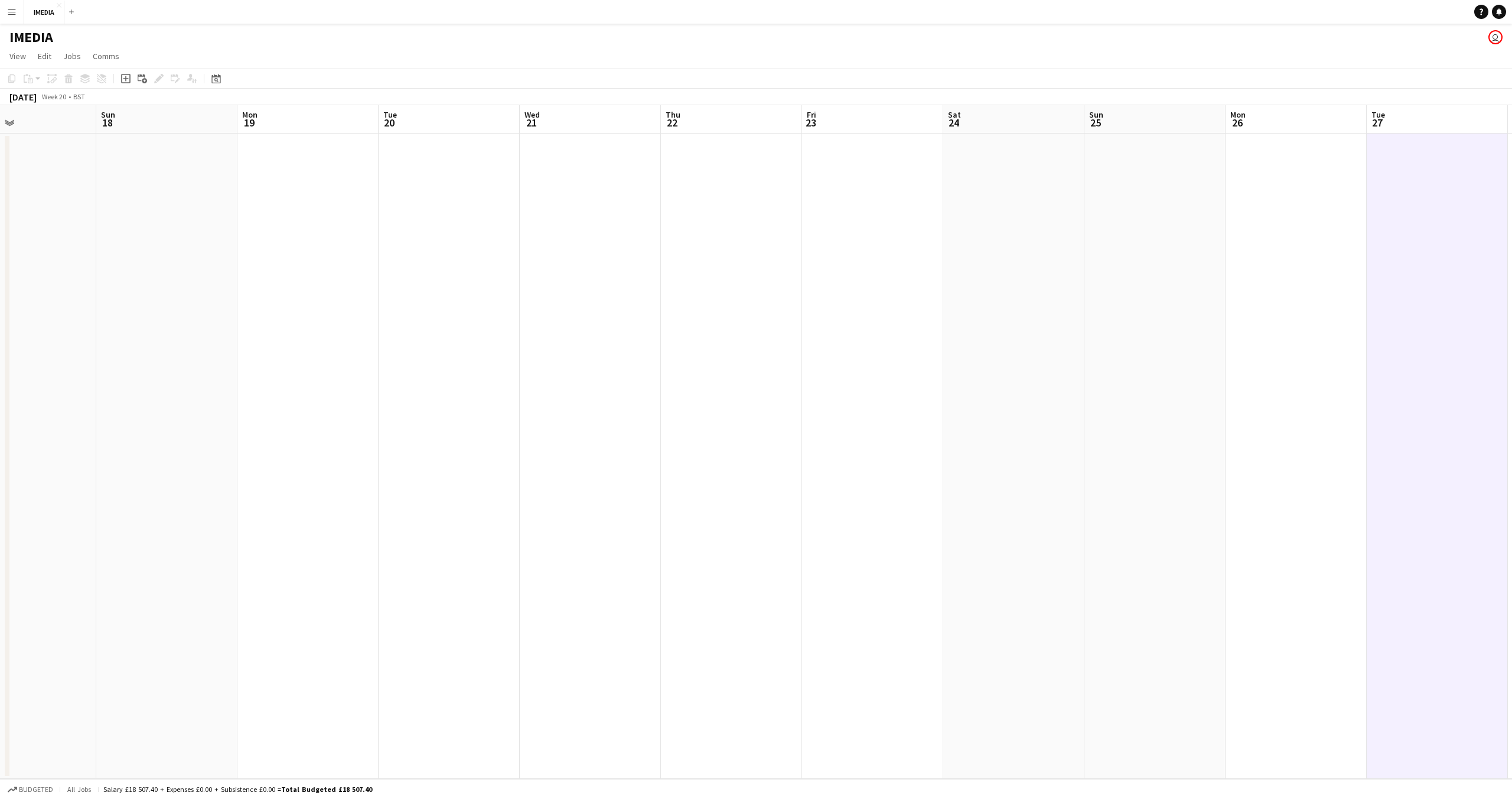
click at [1131, 556] on app-calendar-viewport "Wed 14 Thu 15 Fri 16 Sat 17 Sun 18 Mon 19 Tue 20 Wed 21 Thu 22 Fri 23 Sat 24 Su…" at bounding box center [756, 441] width 1512 height 673
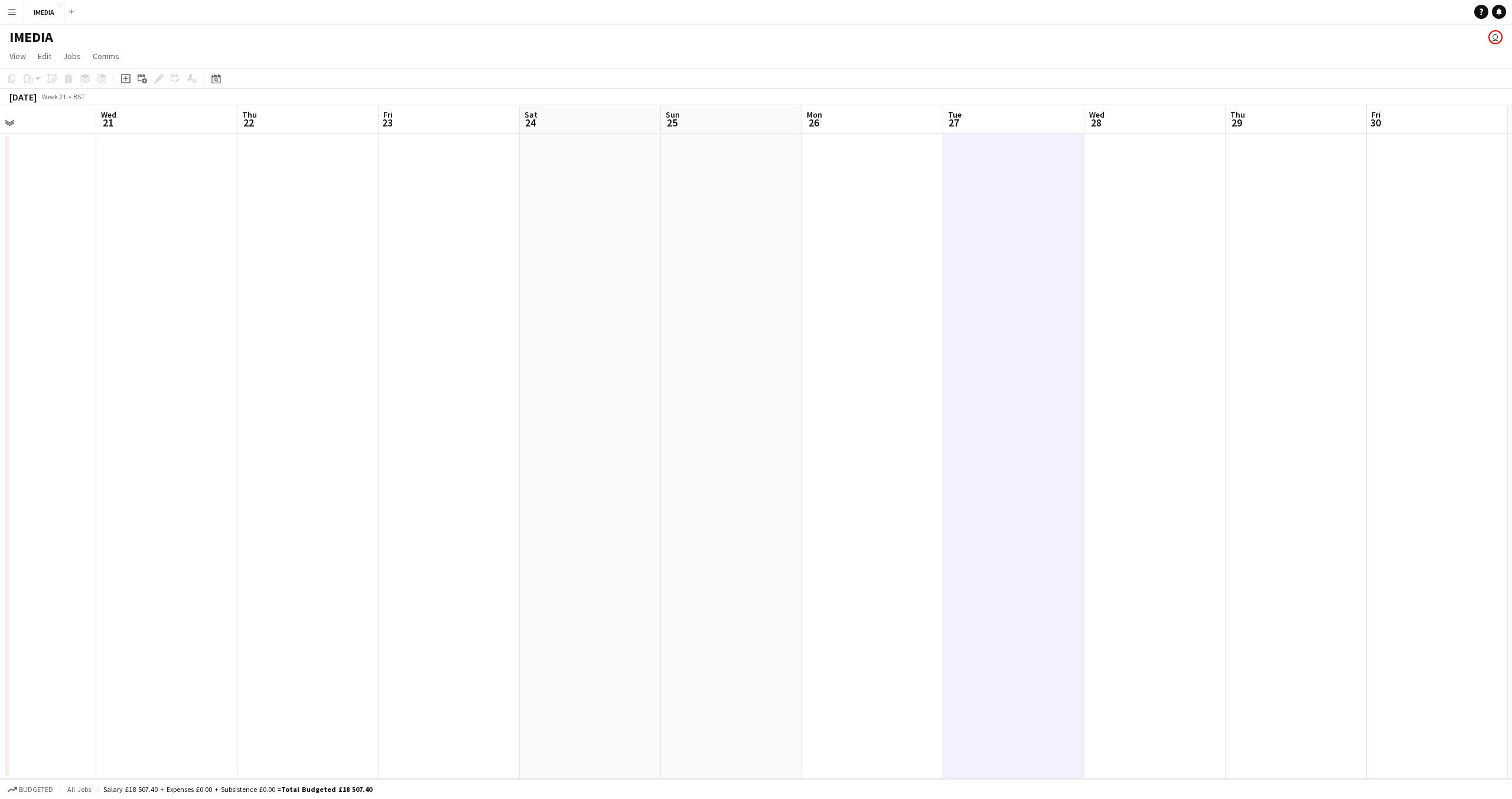
scroll to position [0, 388]
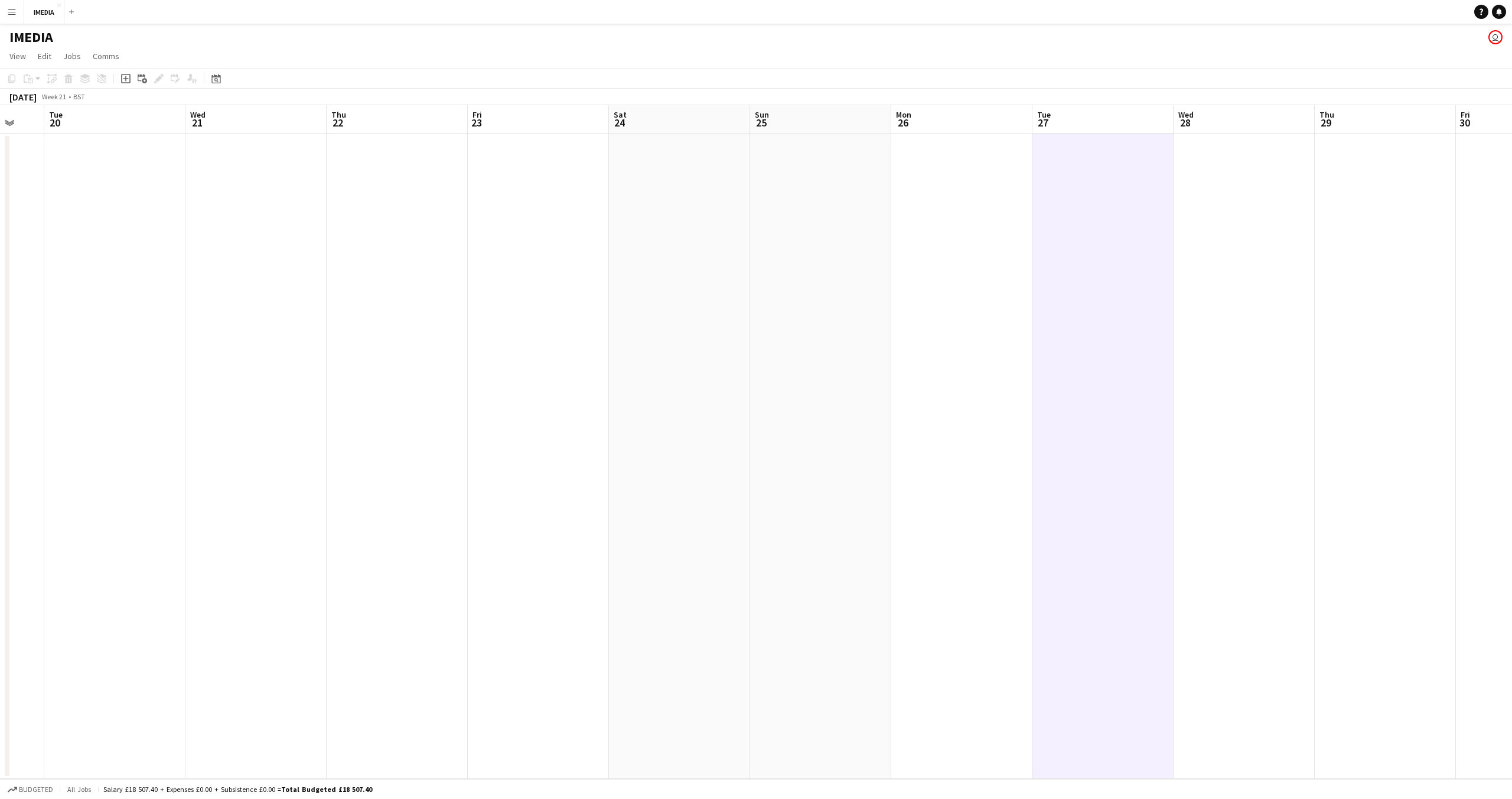
click at [903, 188] on app-calendar-viewport "Sat 17 Sun 18 Mon 19 Tue 20 Wed 21 Thu 22 Fri 23 Sat 24 Sun 25 Mon 26 Tue 27 We…" at bounding box center [756, 441] width 1512 height 673
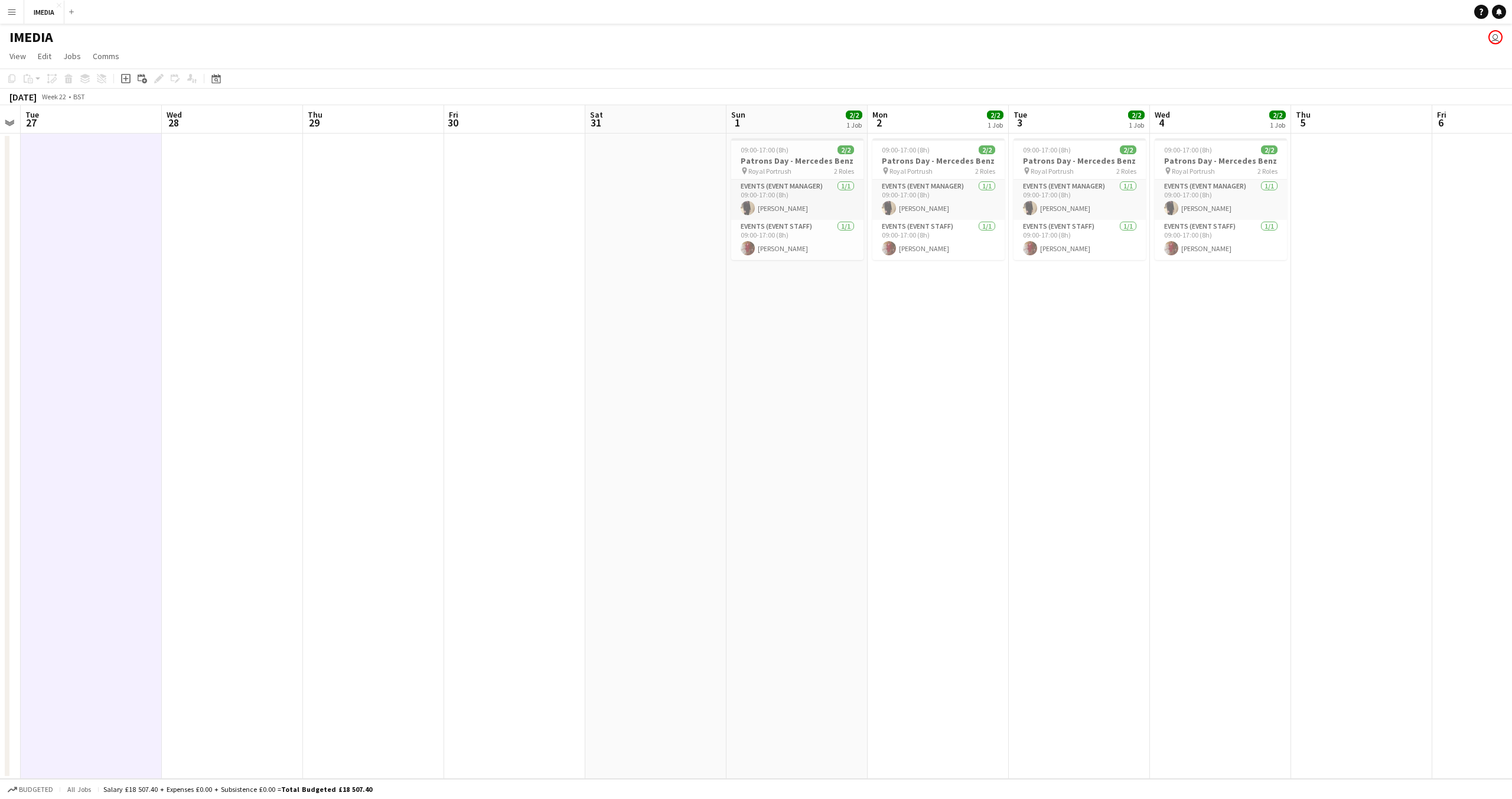
scroll to position [0, 414]
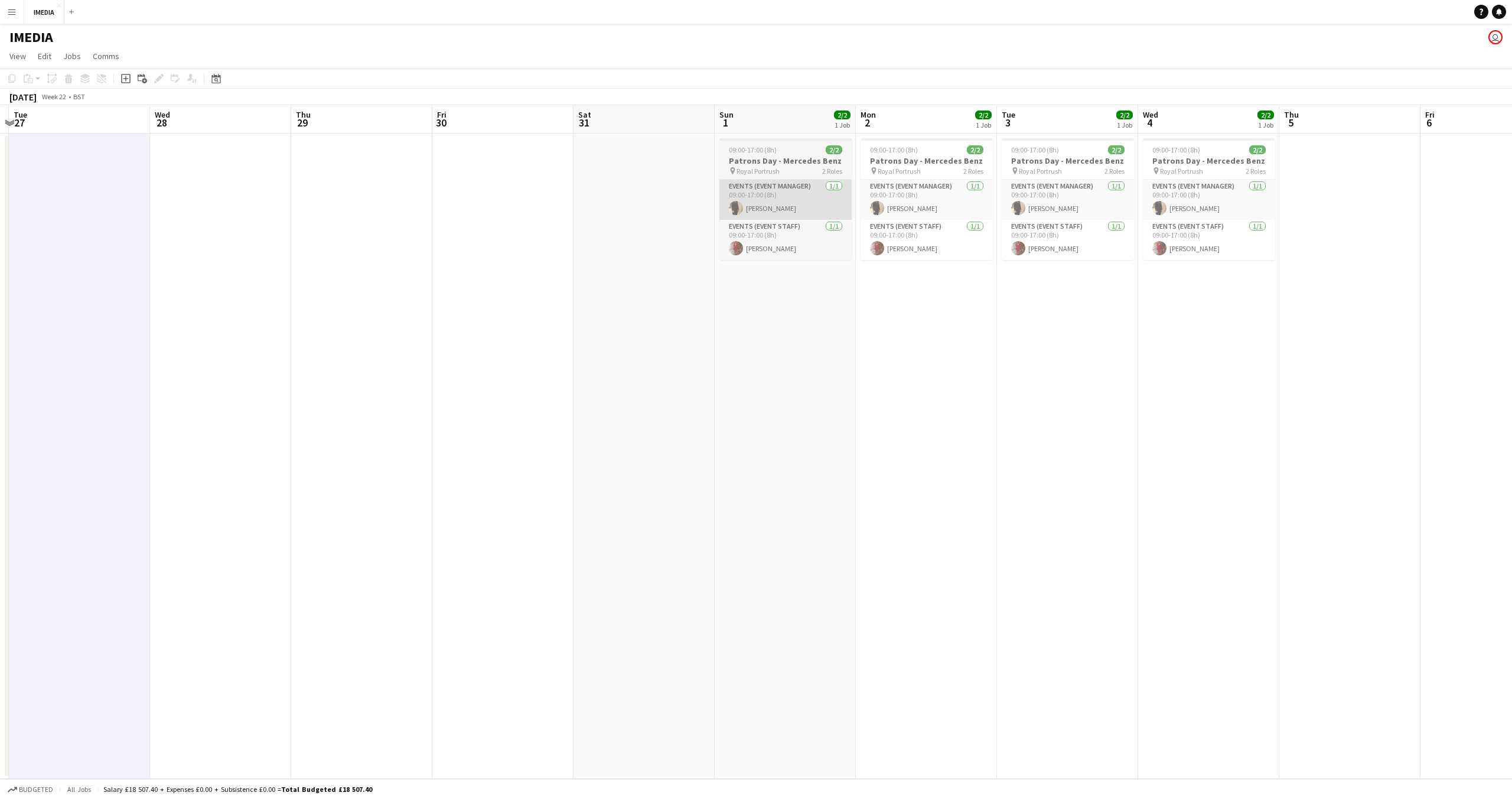
click at [837, 211] on app-calendar-viewport "Sat 24 Sun 25 Mon 26 Tue 27 Wed 28 Thu 29 Fri 30 Sat 31 Sun 1 2/2 1 Job Mon 2 2…" at bounding box center [756, 441] width 1512 height 673
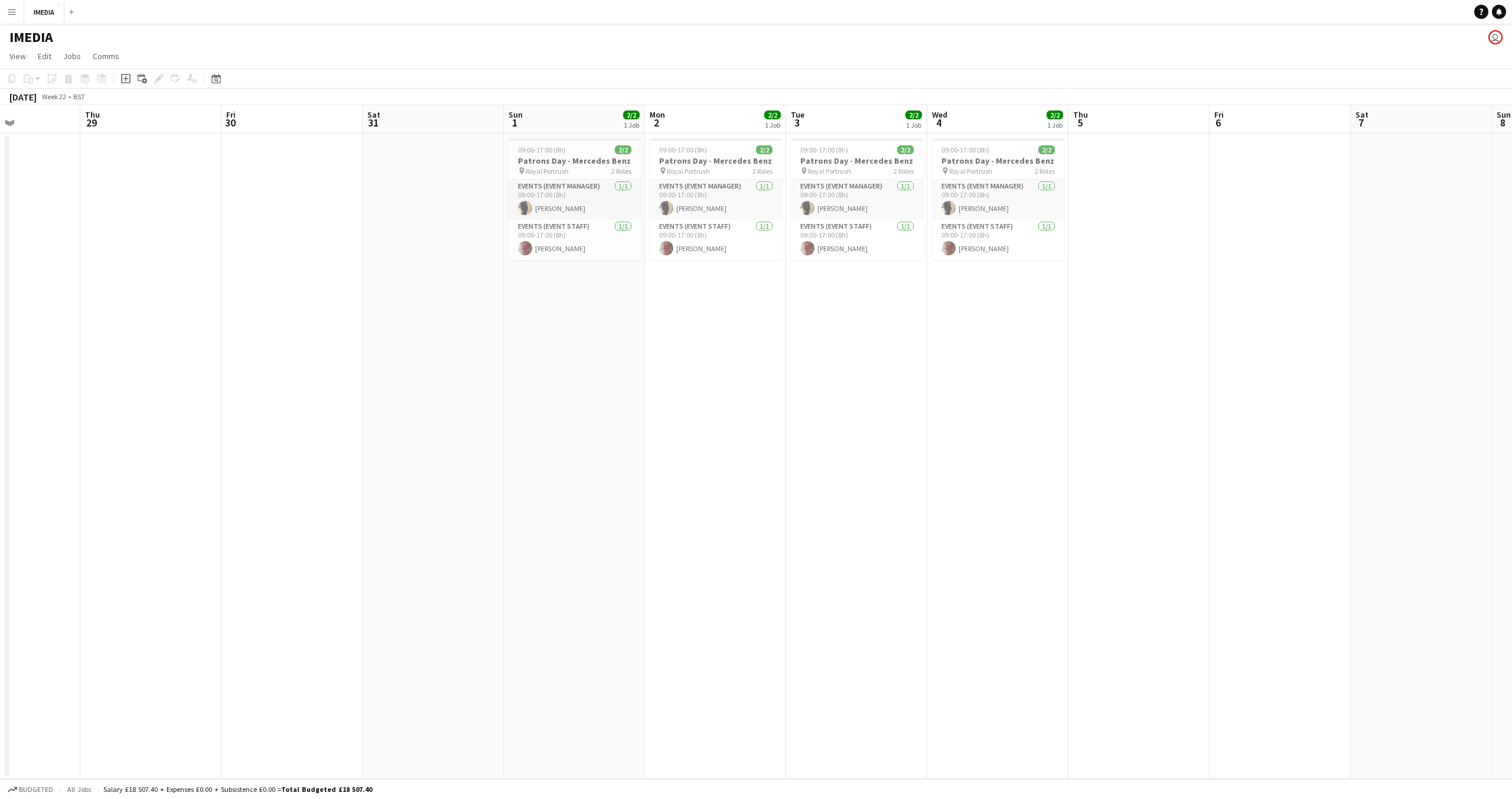
scroll to position [0, 485]
click at [961, 355] on app-calendar-viewport "Sun 25 Mon 26 Tue 27 Wed 28 Thu 29 Fri 30 Sat 31 Sun 1 2/2 1 Job Mon 2 2/2 1 Jo…" at bounding box center [756, 441] width 1512 height 673
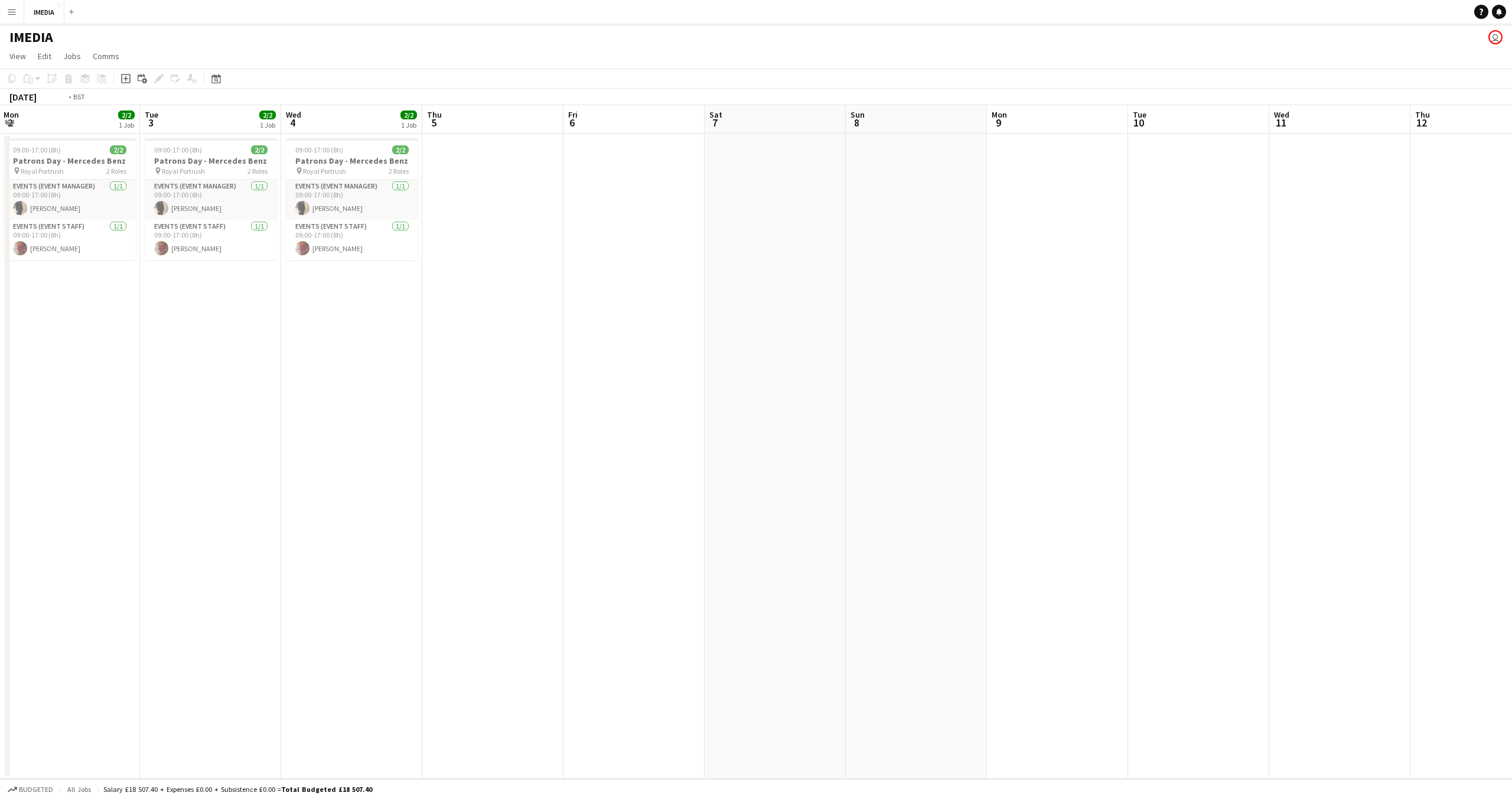
click at [613, 359] on app-calendar-viewport "Fri 30 Sat 31 Sun 1 2/2 1 Job Mon 2 2/2 1 Job Tue 3 2/2 1 Job Wed 4 2/2 1 Job T…" at bounding box center [756, 441] width 1512 height 673
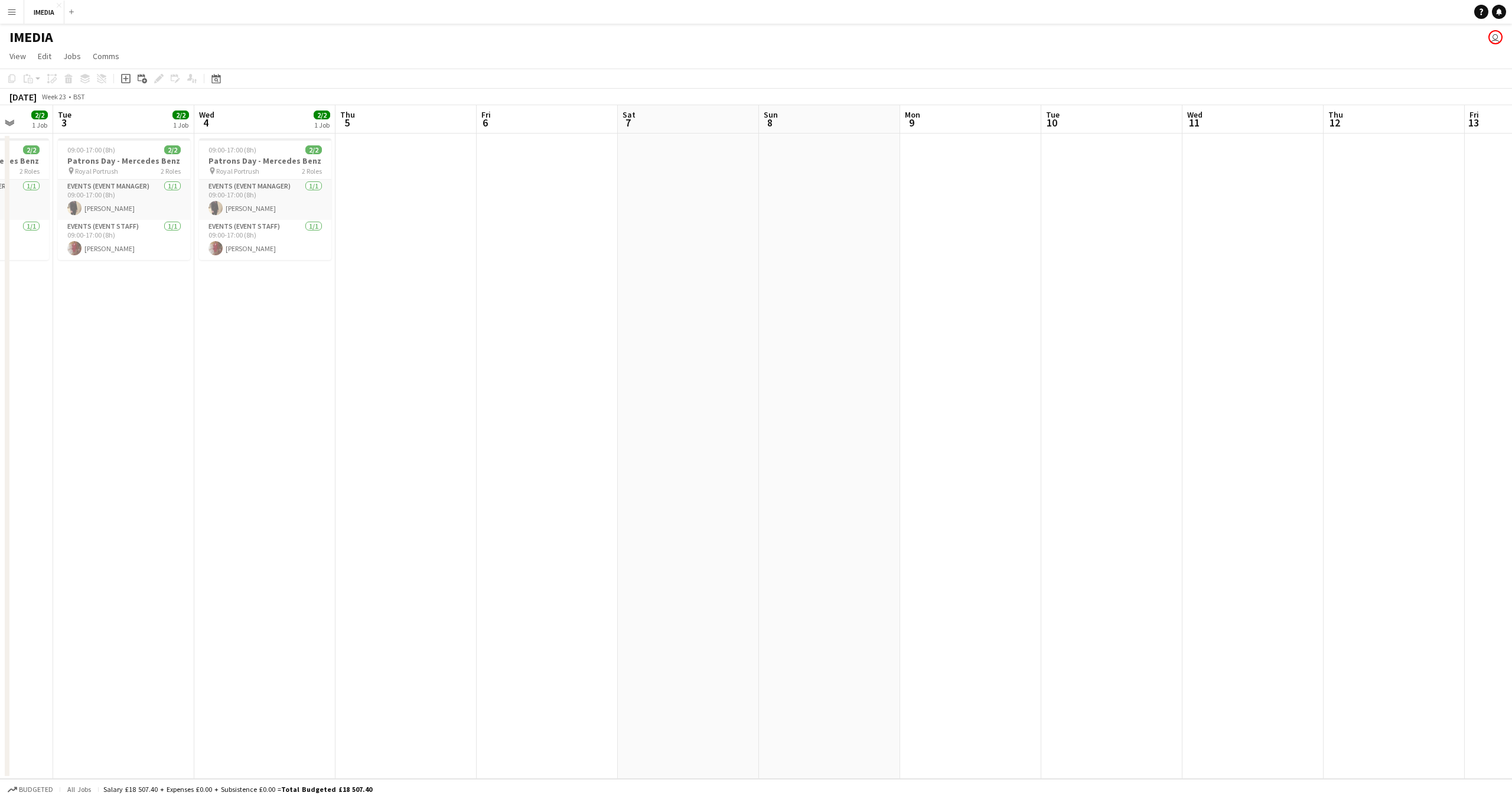
click at [560, 380] on app-calendar-viewport "Fri 30 Sat 31 Sun 1 2/2 1 Job Mon 2 2/2 1 Job Tue 3 2/2 1 Job Wed 4 2/2 1 Job T…" at bounding box center [756, 441] width 1512 height 673
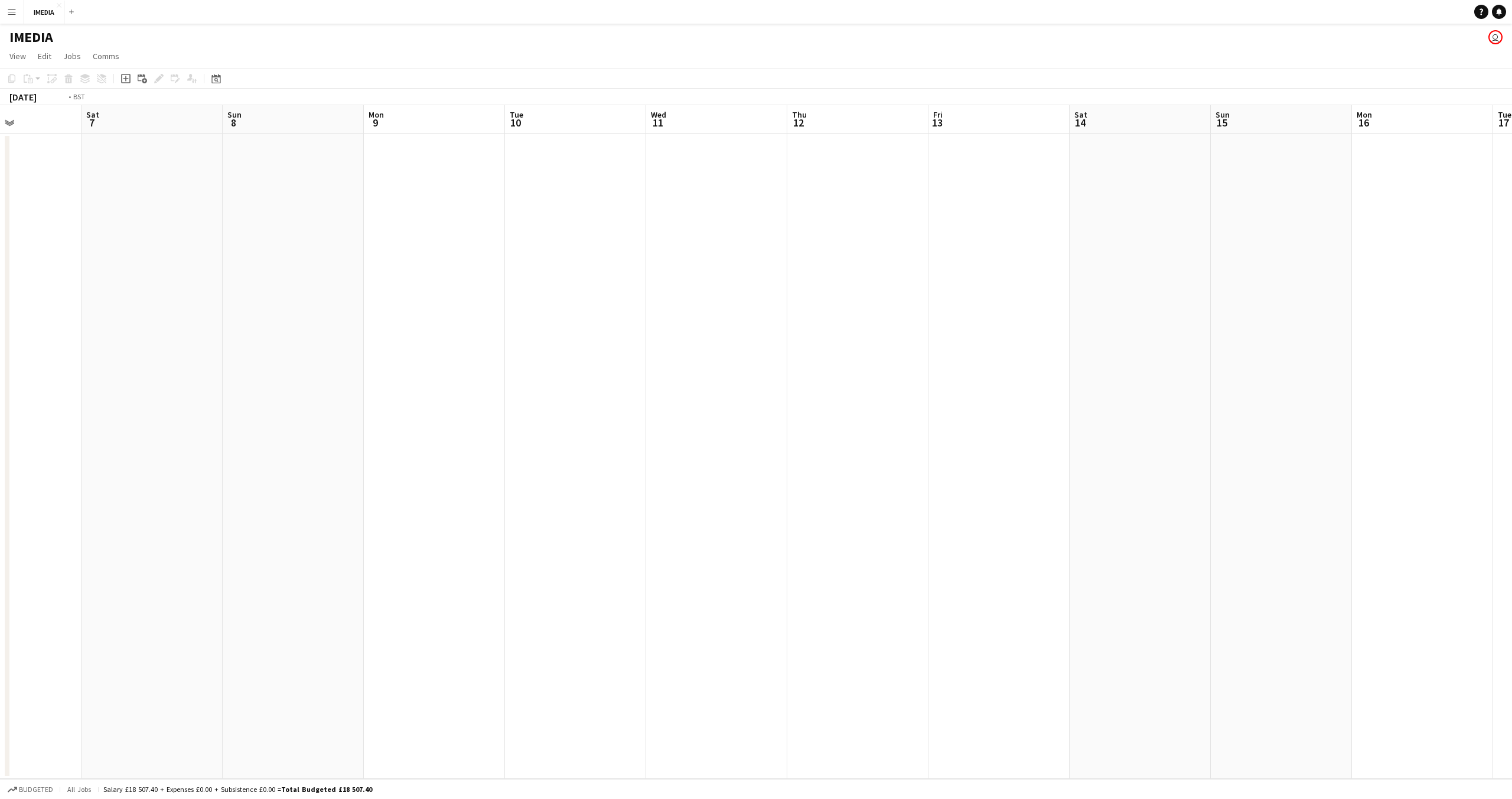
click at [475, 414] on app-calendar-viewport "Tue 3 2/2 1 Job Wed 4 2/2 1 Job Thu 5 Fri 6 Sat 7 Sun 8 Mon 9 Tue 10 Wed 11 Thu…" at bounding box center [756, 441] width 1512 height 673
click at [563, 490] on app-calendar-viewport "Sat 7 Sun 8 Mon 9 Tue 10 Wed 11 Thu 12 Fri 13 Sat 14 Sun 15 Mon 16 Tue 17 Wed 1…" at bounding box center [756, 441] width 1512 height 673
click at [526, 534] on app-calendar-viewport "Sat 14 Sun 15 Mon 16 Tue 17 Wed 18 Thu 19 Fri 20 Sat 21 Sun 22 Mon 23 Tue 24 We…" at bounding box center [756, 441] width 1512 height 673
click at [686, 581] on app-calendar-viewport "Tue 17 Wed 18 Thu 19 Fri 20 Sat 21 Sun 22 Mon 23 Tue 24 Wed 25 Thu 26 Fri 27 Sa…" at bounding box center [756, 441] width 1512 height 673
click at [533, 556] on app-calendar-viewport "Sun 22 Mon 23 Tue 24 Wed 25 Thu 26 Fri 27 Sat 28 Sun 29 Mon 30 Tue 1 Wed 2 Thu …" at bounding box center [756, 441] width 1512 height 673
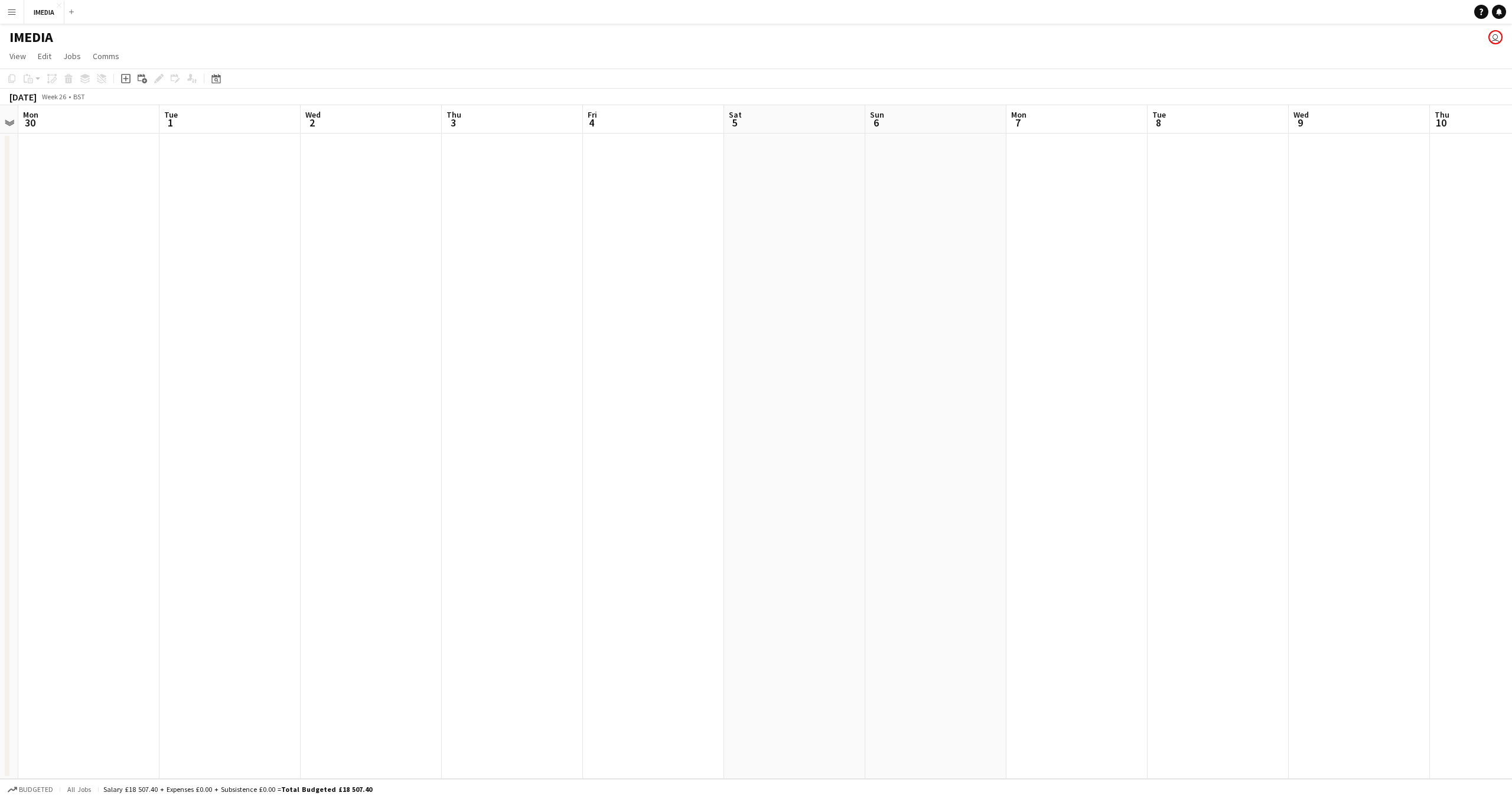
click at [488, 510] on app-calendar-viewport "Fri 27 Sat 28 Sun 29 Mon 30 Tue 1 Wed 2 Thu 3 Fri 4 Sat 5 Sun 6 Mon 7 Tue 8 Wed…" at bounding box center [756, 441] width 1512 height 673
click at [618, 512] on app-calendar-viewport "Tue 1 Wed 2 Thu 3 Fri 4 Sat 5 Sun 6 Mon 7 Tue 8 Wed 9 Thu 10 Fri 11 Sat 12 Sun …" at bounding box center [756, 441] width 1512 height 673
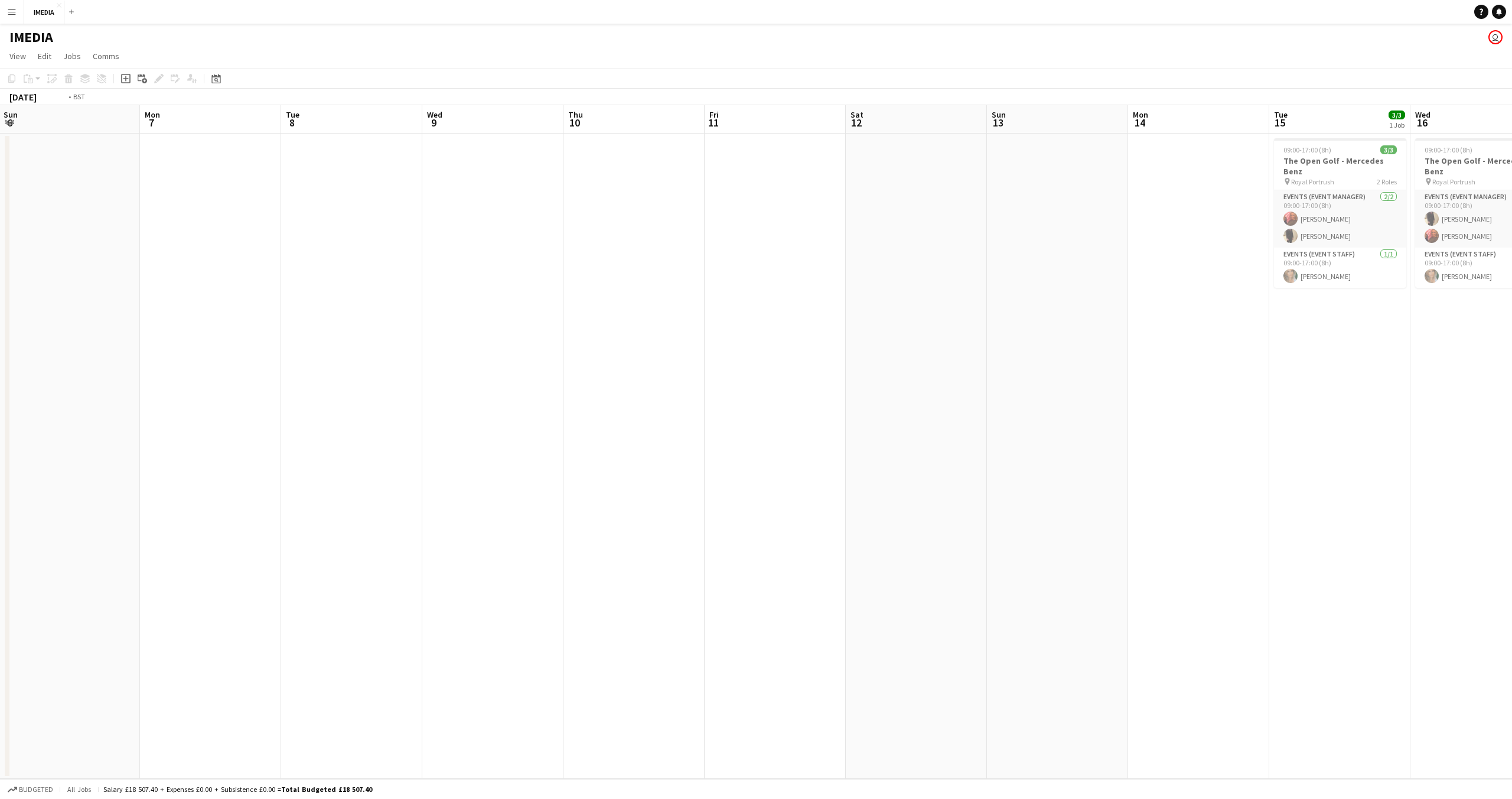
click at [668, 494] on app-calendar-viewport "Tue 1 Wed 2 Thu 3 Fri 4 Sat 5 Sun 6 Mon 7 Tue 8 Wed 9 Thu 10 Fri 11 Sat 12 Sun …" at bounding box center [756, 441] width 1512 height 673
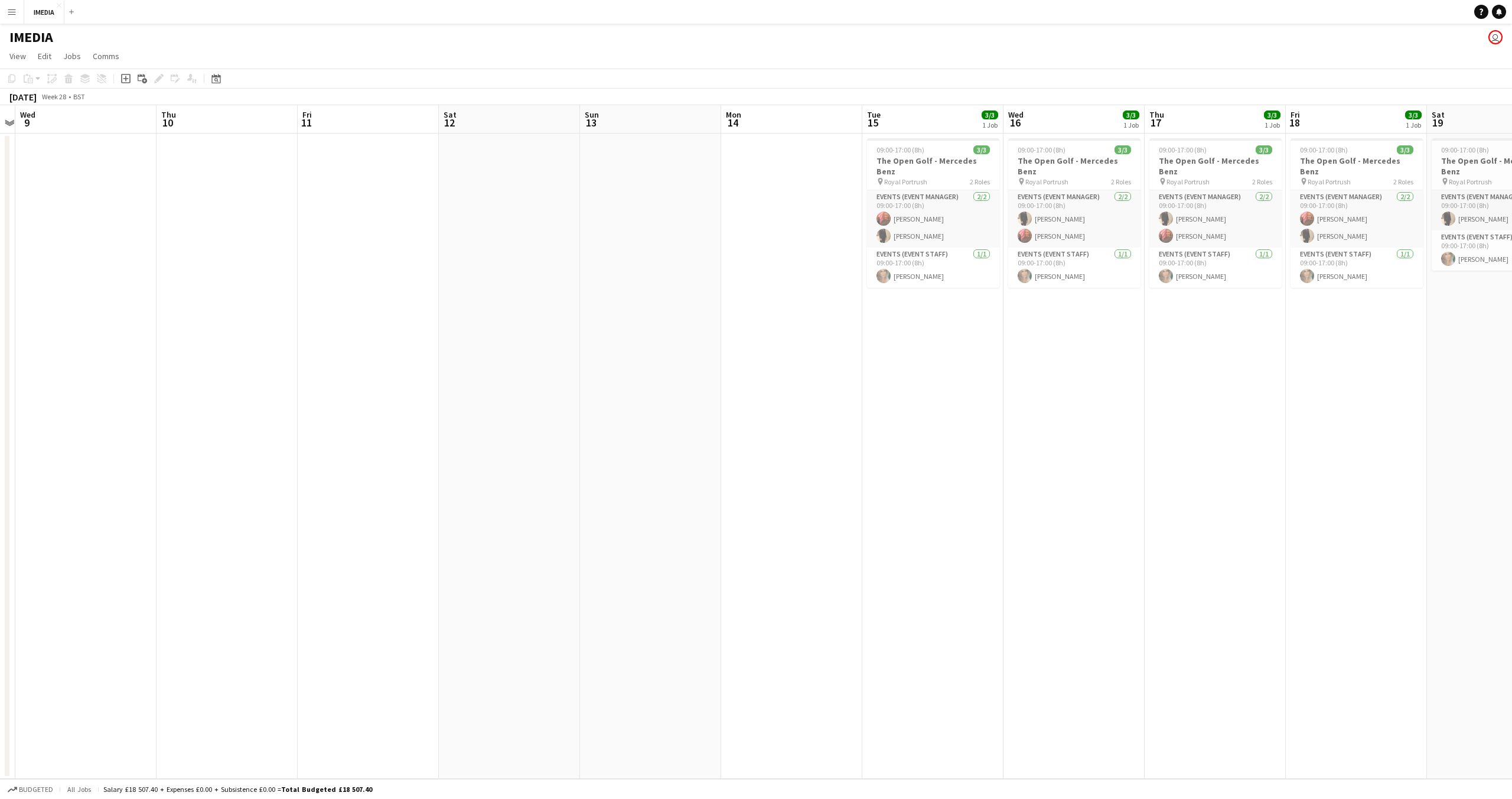
click at [657, 492] on app-calendar-viewport "Sun 6 Mon 7 Tue 8 Wed 9 Thu 10 Fri 11 Sat 12 Sun 13 Mon 14 Tue 15 3/3 1 Job Wed…" at bounding box center [756, 441] width 1512 height 673
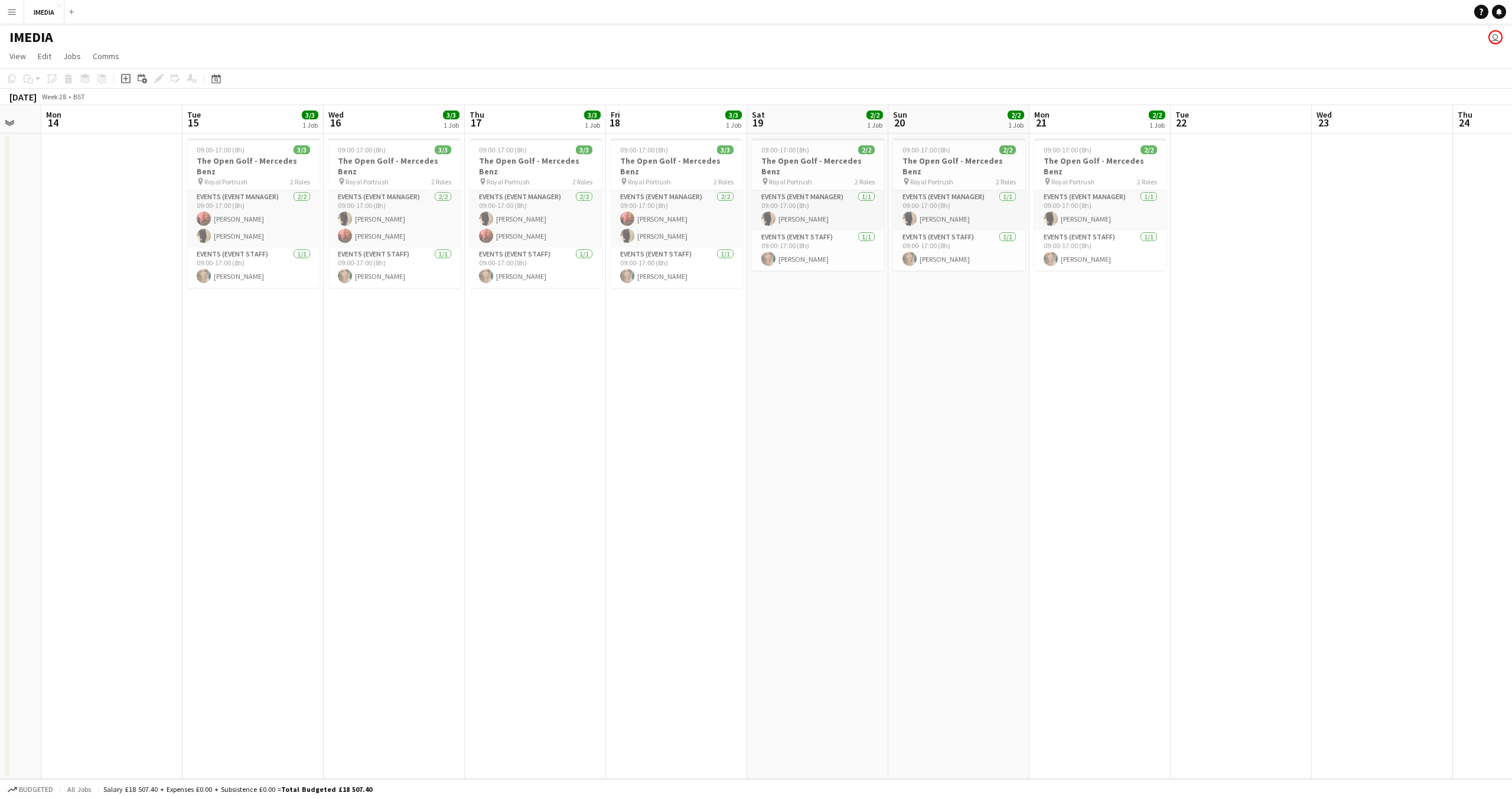
click at [806, 502] on app-calendar-viewport "Fri 11 Sat 12 Sun 13 Mon 14 Tue 15 3/3 1 Job Wed 16 3/3 1 Job Thu 17 3/3 1 Job …" at bounding box center [756, 441] width 1512 height 673
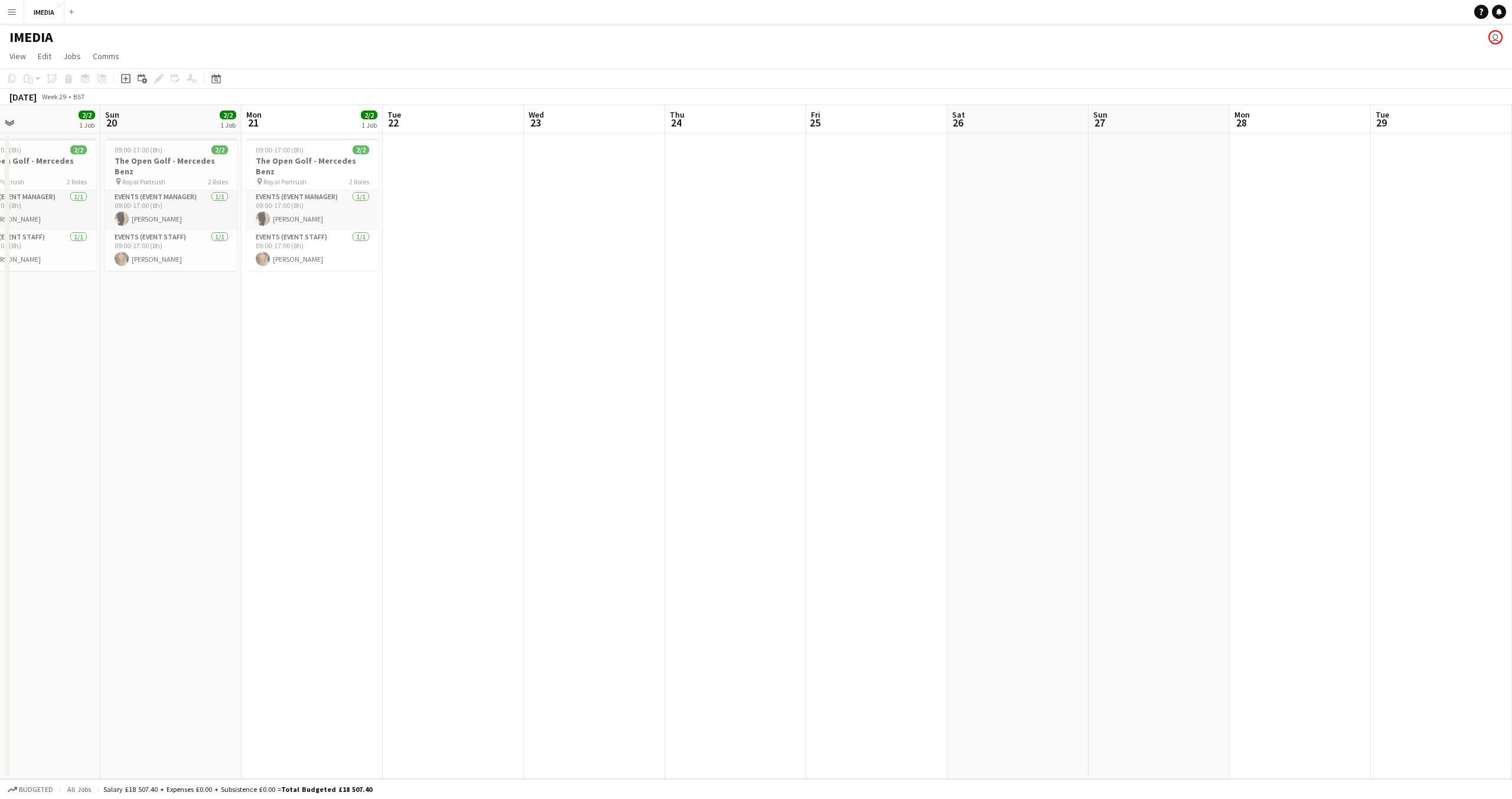
click at [322, 549] on app-calendar-viewport "Mon 14 Tue 15 3/3 1 Job Wed 16 3/3 1 Job Thu 17 3/3 1 Job Fri 18 3/3 1 Job Sat …" at bounding box center [756, 441] width 1512 height 673
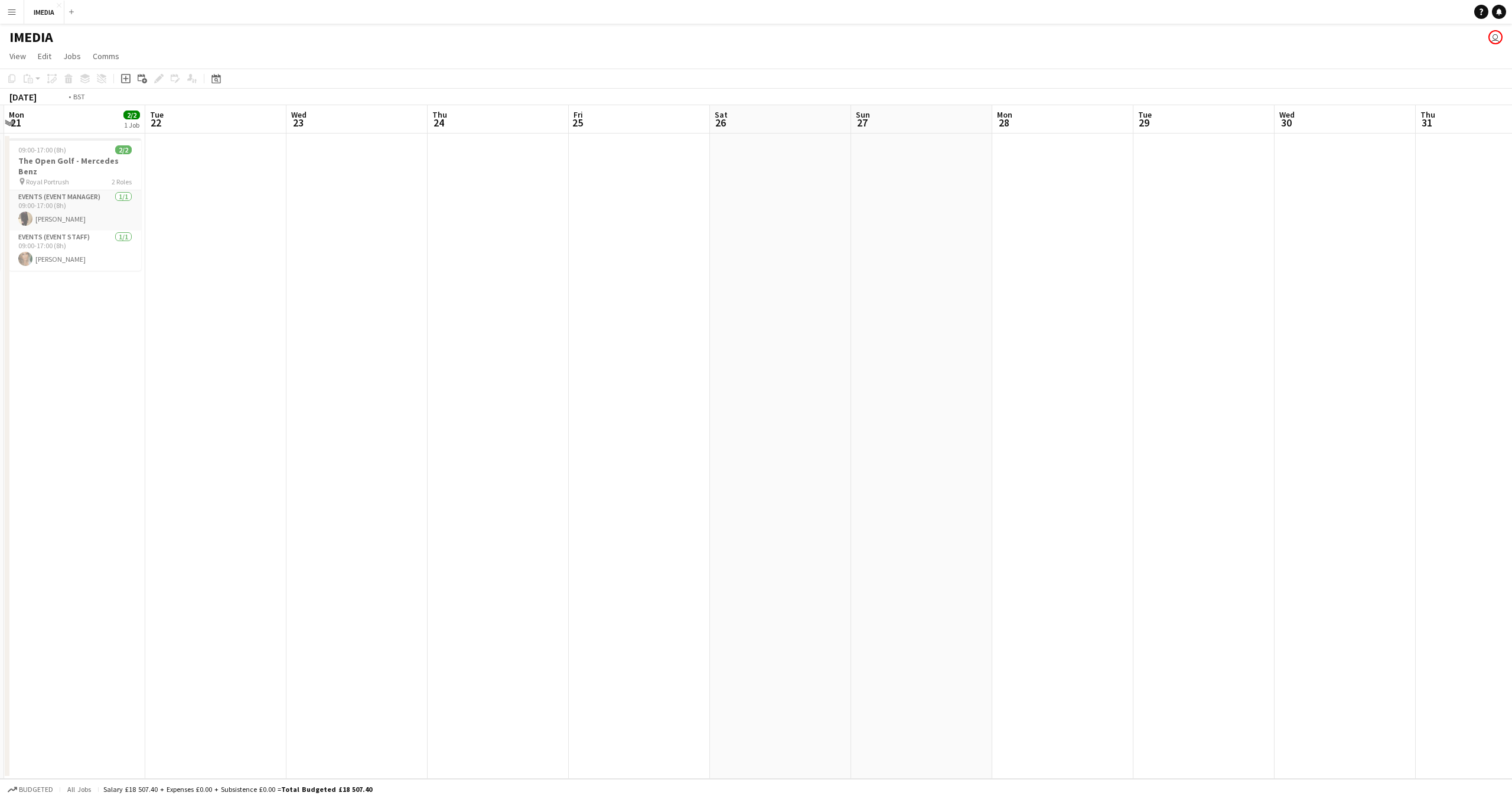
click at [47, 548] on app-calendar-viewport "Fri 18 3/3 1 Job Sat 19 2/2 1 Job Sun 20 2/2 1 Job Mon 21 2/2 1 Job Tue 22 Wed …" at bounding box center [756, 441] width 1512 height 673
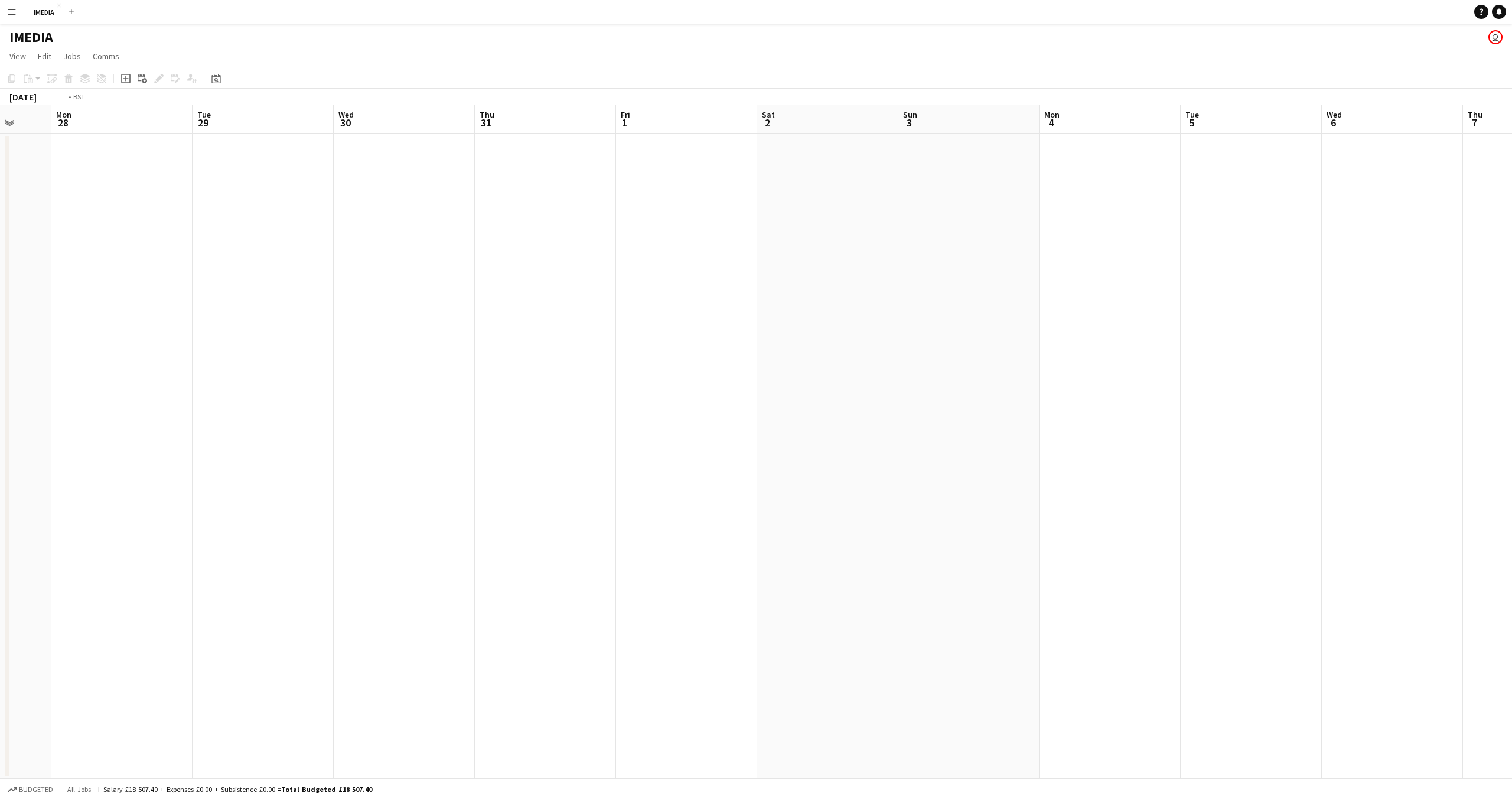
click at [0, 535] on app-calendar-viewport "Wed 23 Thu 24 Fri 25 Sat 26 Sun 27 Mon 28 Tue 29 Wed 30 Thu 31 Fri 1 Sat 2 Sun …" at bounding box center [756, 441] width 1512 height 673
click at [0, 546] on app-calendar-viewport "Wed 30 Thu 31 Fri 1 Sat 2 Sun 3 Mon 4 Tue 5 Wed 6 Thu 7 Fri 8 Sat 9 Sun 10 Mon …" at bounding box center [756, 441] width 1512 height 673
click at [12, 558] on app-calendar-viewport "Tue 12 Wed 13 Thu 14 Fri 15 Sat 16 Sun 17 Mon 18 Tue 19 Wed 20 Thu 21 Fri 22 Sa…" at bounding box center [756, 441] width 1512 height 673
click at [0, 567] on app-calendar-viewport "Fri 15 Sat 16 Sun 17 Mon 18 Tue 19 Wed 20 Thu 21 Fri 22 Sat 23 Sun 24 Mon 25 Tu…" at bounding box center [756, 441] width 1512 height 673
click at [195, 553] on app-calendar-viewport "Sun 24 Mon 25 Tue 26 Wed 27 Thu 28 Fri 29 Sat 30 Sun 31 Mon 1 Tue 2 Wed 3 Thu 4…" at bounding box center [756, 441] width 1512 height 673
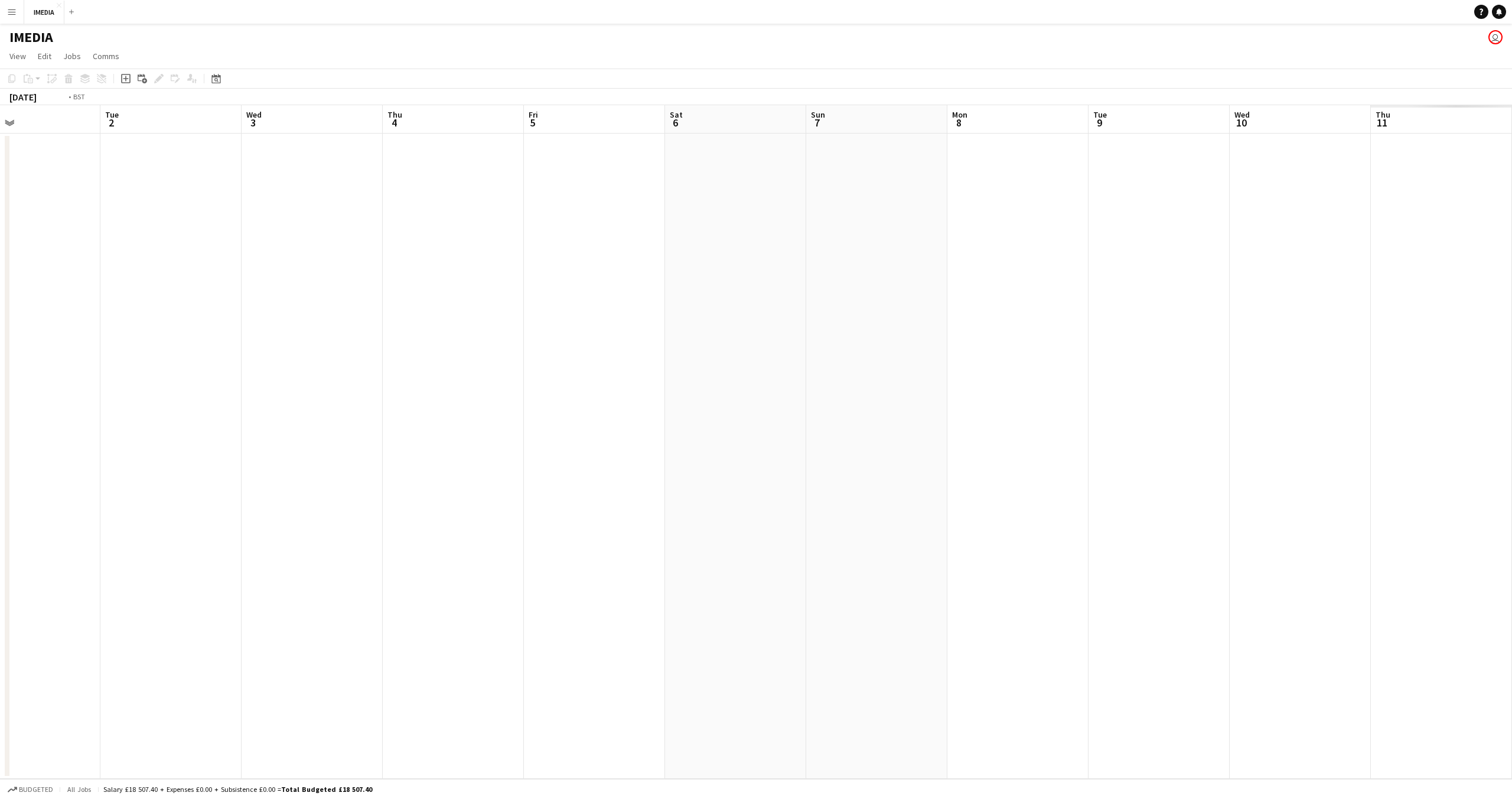
click at [260, 557] on app-calendar-viewport "Wed 27 Thu 28 Fri 29 Sat 30 Sun 31 Mon 1 Tue 2 Wed 3 Thu 4 Fri 5 Sat 6 Sun 7 Mo…" at bounding box center [756, 441] width 1512 height 673
click at [319, 537] on app-calendar-viewport "Mon 1 Tue 2 Wed 3 Thu 4 Fri 5 Sat 6 Sun 7 Mon 8 Tue 9 Wed 10 Thu 11 Fri 12 Sat …" at bounding box center [756, 441] width 1512 height 673
click at [393, 540] on app-calendar-viewport "Sat 6 Sun 7 Mon 8 Tue 9 Wed 10 Thu 11 Fri 12 Sat 13 Sun 14 Mon 15 Tue 16 Wed 17…" at bounding box center [756, 441] width 1512 height 673
click at [357, 547] on app-calendar-viewport "Fri 19 Sat 20 Sun 21 Mon 22 Tue 23 Wed 24 Thu 25 Fri 26 Sat 27 Sun 28 Mon 29 Tu…" at bounding box center [756, 441] width 1512 height 673
click at [509, 540] on app-calendar-viewport "Tue 23 Wed 24 Thu 25 Fri 26 Sat 27 Sun 28 Mon 29 Tue 30 Wed 1 Thu 2 Fri 3 Sat 4…" at bounding box center [756, 441] width 1512 height 673
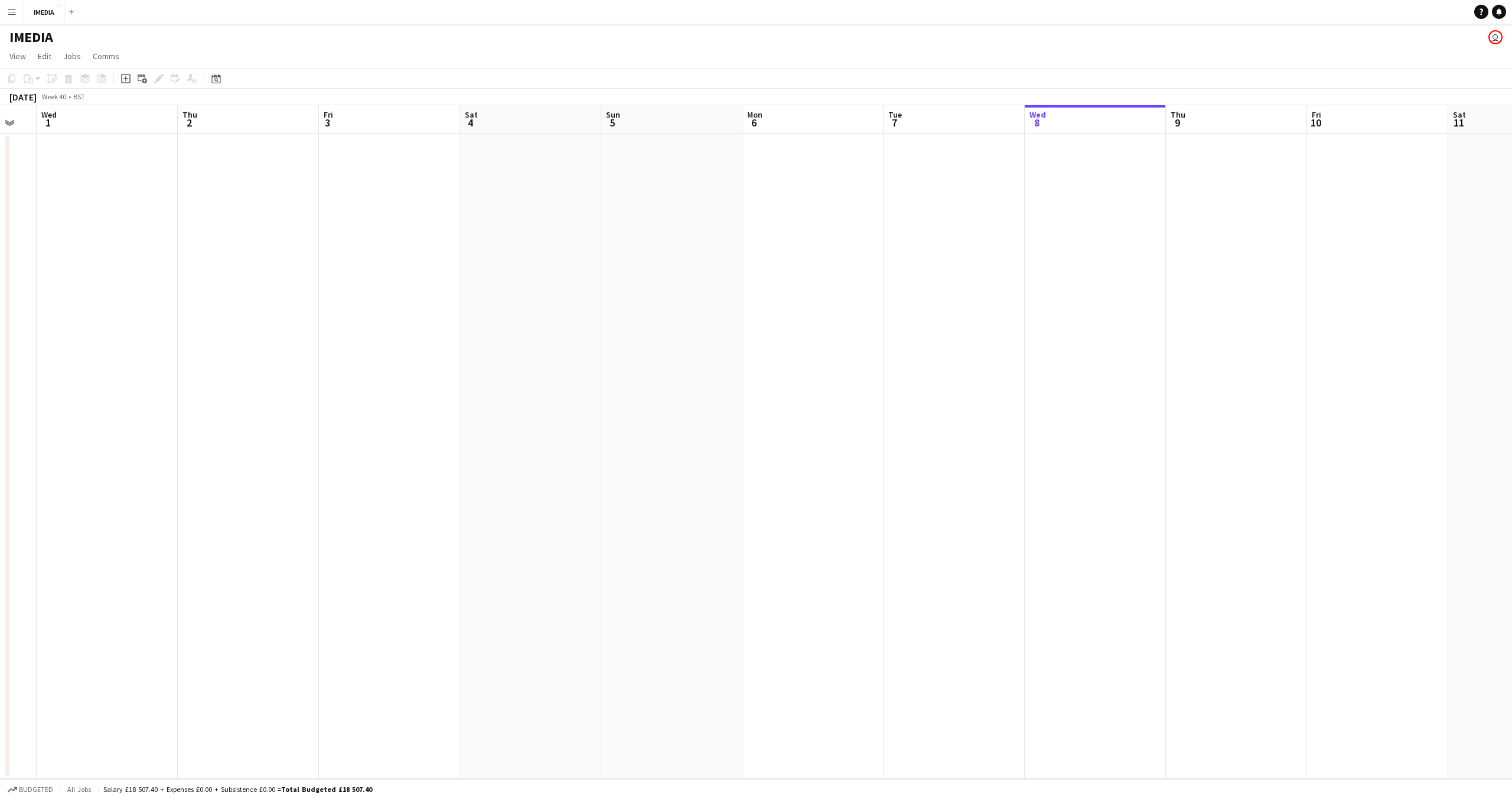
click at [581, 541] on app-calendar-viewport "Sun 28 Mon 29 Tue 30 Wed 1 Thu 2 Fri 3 Sat 4 Sun 5 Mon 6 Tue 7 Wed 8 Thu 9 Fri …" at bounding box center [756, 441] width 1512 height 673
click at [595, 541] on app-calendar-viewport "Wed 1 Thu 2 Fri 3 Sat 4 Sun 5 Mon 6 Tue 7 Wed 8 Thu 9 Fri 10 Sat 11 Sun 12 Mon …" at bounding box center [756, 441] width 1512 height 673
click at [676, 552] on app-calendar-viewport "Tue 7 Wed 8 Thu 9 Fri 10 Sat 11 Sun 12 Mon 13 Tue 14 Wed 15 Thu 16 Fri 17 Sat 1…" at bounding box center [756, 441] width 1512 height 673
click at [760, 563] on app-calendar-viewport "Thu 16 Fri 17 Sat 18 Sun 19 Mon 20 Tue 21 Wed 22 Thu 23 Fri 24 Sat 25 Sun 26 Mo…" at bounding box center [756, 441] width 1512 height 673
click at [959, 576] on app-calendar-viewport "Fri 17 Sat 18 Sun 19 Mon 20 Tue 21 Wed 22 Thu 23 Fri 24 Sat 25 Sun 26 Mon 27 Tu…" at bounding box center [756, 441] width 1512 height 673
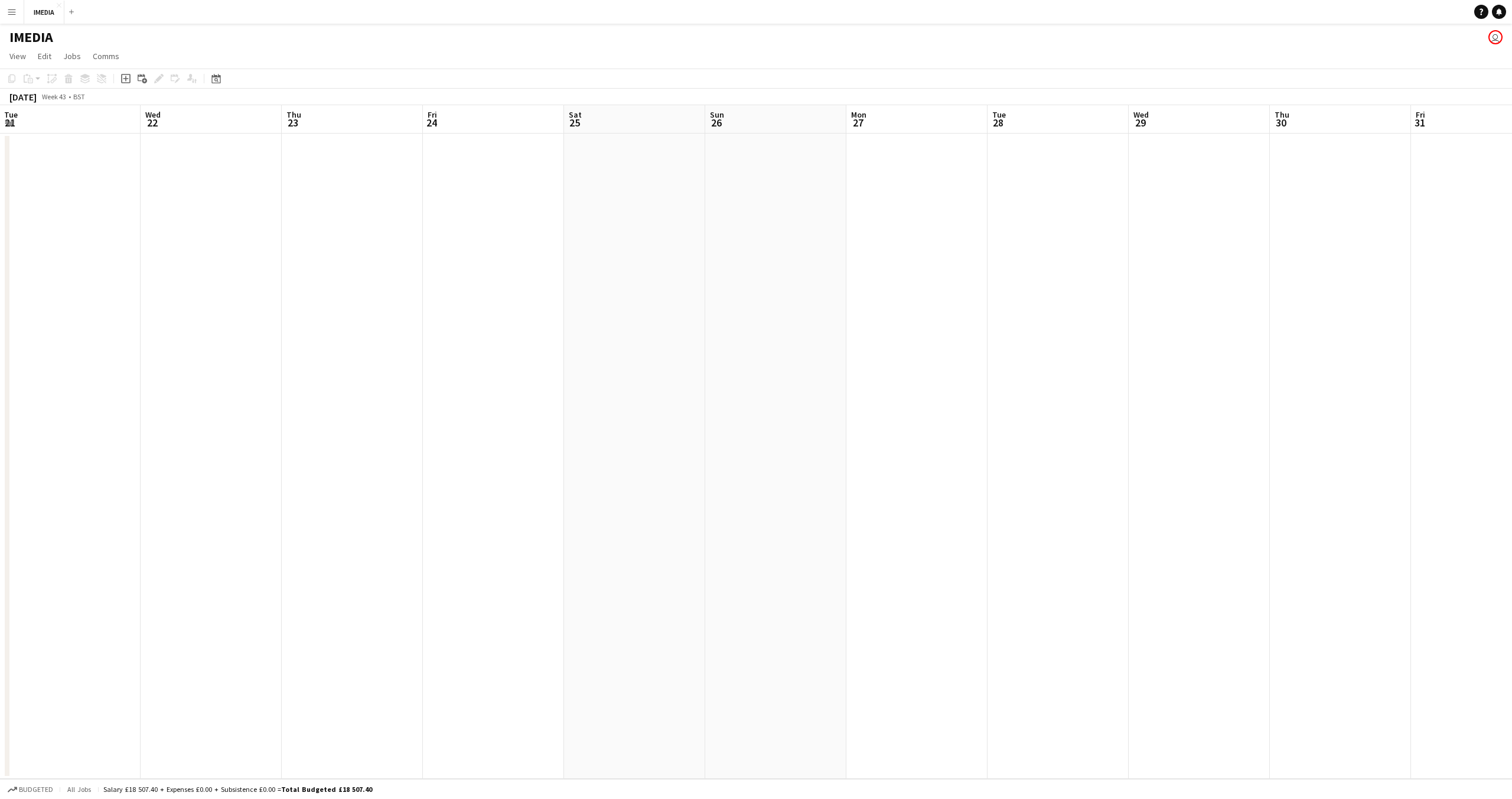
click at [854, 562] on app-calendar-viewport "Sat 18 Sun 19 Mon 20 Tue 21 Wed 22 Thu 23 Fri 24 Sat 25 Sun 26 Mon 27 Tue 28 We…" at bounding box center [756, 441] width 1512 height 673
click at [820, 565] on app-calendar-viewport "Sun 26 Mon 27 Tue 28 Wed 29 Thu 30 Fri 31 Sat 1 Sun 2 Mon 3 Tue 4 Wed 5 Thu 6 F…" at bounding box center [756, 441] width 1512 height 673
click at [904, 546] on app-calendar-viewport "Wed 29 Thu 30 Fri 31 Sat 1 Sun 2 Mon 3 Tue 4 Wed 5 Thu 6 Fri 7 Sat 8 Sun 9 Mon …" at bounding box center [756, 441] width 1512 height 673
click at [874, 544] on app-calendar-viewport "Fri 31 Sat 1 Sun 2 Mon 3 Tue 4 Wed 5 Thu 6 Fri 7 Sat 8 Sun 9 Mon 10 Tue 11 Wed …" at bounding box center [756, 441] width 1512 height 673
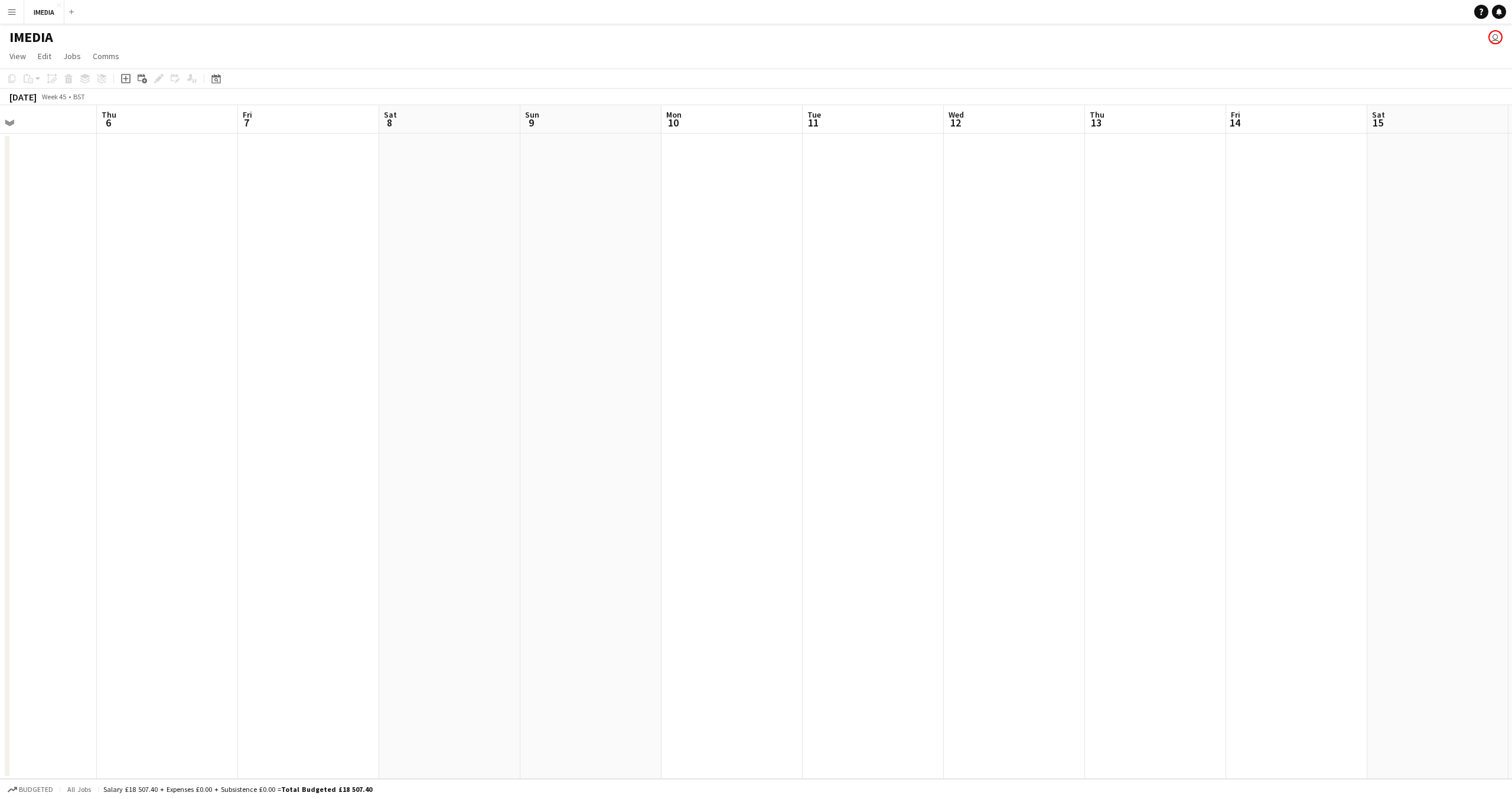
click at [1012, 538] on app-calendar-viewport "Mon 3 Tue 4 Wed 5 Thu 6 Fri 7 Sat 8 Sun 9 Mon 10 Tue 11 Wed 12 Thu 13 Fri 14 Sa…" at bounding box center [756, 441] width 1512 height 673
click at [1512, 555] on app-calendar-viewport "Sat 1 Sun 2 Mon 3 Tue 4 Wed 5 Thu 6 Fri 7 Sat 8 Sun 9 Mon 10 Tue 11 Wed 12 Thu …" at bounding box center [756, 441] width 1512 height 673
click at [1512, 557] on app-calendar-viewport "Wed 29 Thu 30 Fri 31 Sat 1 Sun 2 Mon 3 Tue 4 Wed 5 Thu 6 Fri 7 Sat 8 Sun 9 Mon …" at bounding box center [756, 441] width 1512 height 673
click at [1212, 534] on app-calendar-viewport "Fri 24 Sat 25 Sun 26 Mon 27 Tue 28 Wed 29 Thu 30 Fri 31 Sat 1 Sun 2 Mon 3 Tue 4…" at bounding box center [756, 441] width 1512 height 673
click at [1454, 525] on app-calendar-viewport "Wed 22 Thu 23 Fri 24 Sat 25 Sun 26 Mon 27 Tue 28 Wed 29 Thu 30 Fri 31 Sat 1 Sun…" at bounding box center [756, 441] width 1512 height 673
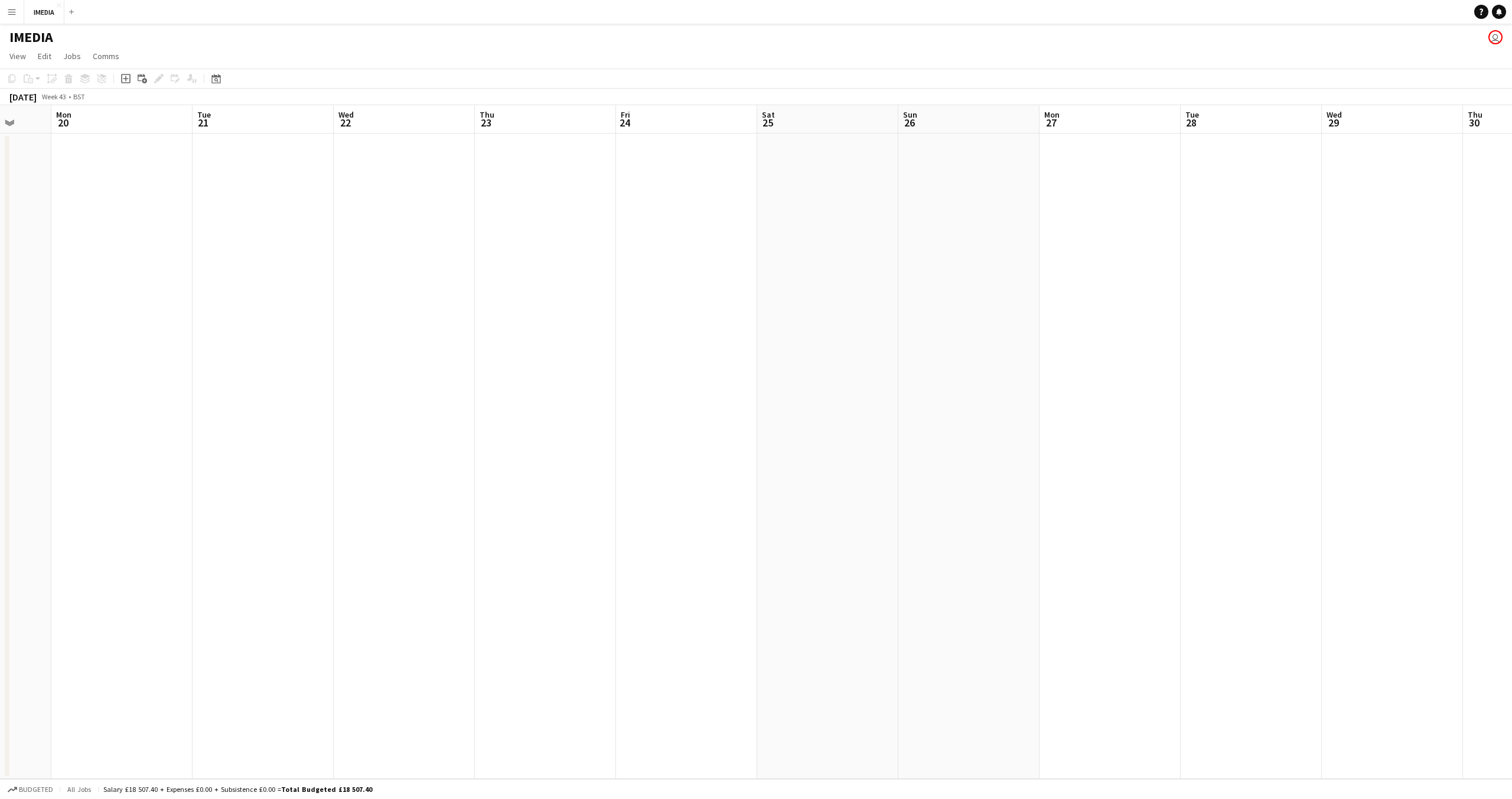
scroll to position [0, 0]
click at [1101, 492] on app-calendar-viewport "Tue 14 Wed 15 Thu 16 Fri 17 Sat 18 Sun 19 Mon 20 Tue 21 Wed 22 Thu 23 Fri 24 Sa…" at bounding box center [756, 441] width 1512 height 673
click at [1204, 482] on app-calendar-viewport "Sun 12 Mon 13 Tue 14 Wed 15 Thu 16 Fri 17 Sat 18 Sun 19 Mon 20 Tue 21 Wed 22 Th…" at bounding box center [756, 441] width 1512 height 673
click at [1112, 468] on app-calendar-viewport "Fri 3 Sat 4 Sun 5 Mon 6 Tue 7 Wed 8 Thu 9 Fri 10 Sat 11 Sun 12 Mon 13 Tue 14 We…" at bounding box center [756, 441] width 1512 height 673
click at [1438, 460] on app-calendar-viewport "Wed 1 Thu 2 Fri 3 Sat 4 Sun 5 Mon 6 Tue 7 Wed 8 Thu 9 Fri 10 Sat 11 Sun 12 Mon …" at bounding box center [756, 441] width 1512 height 673
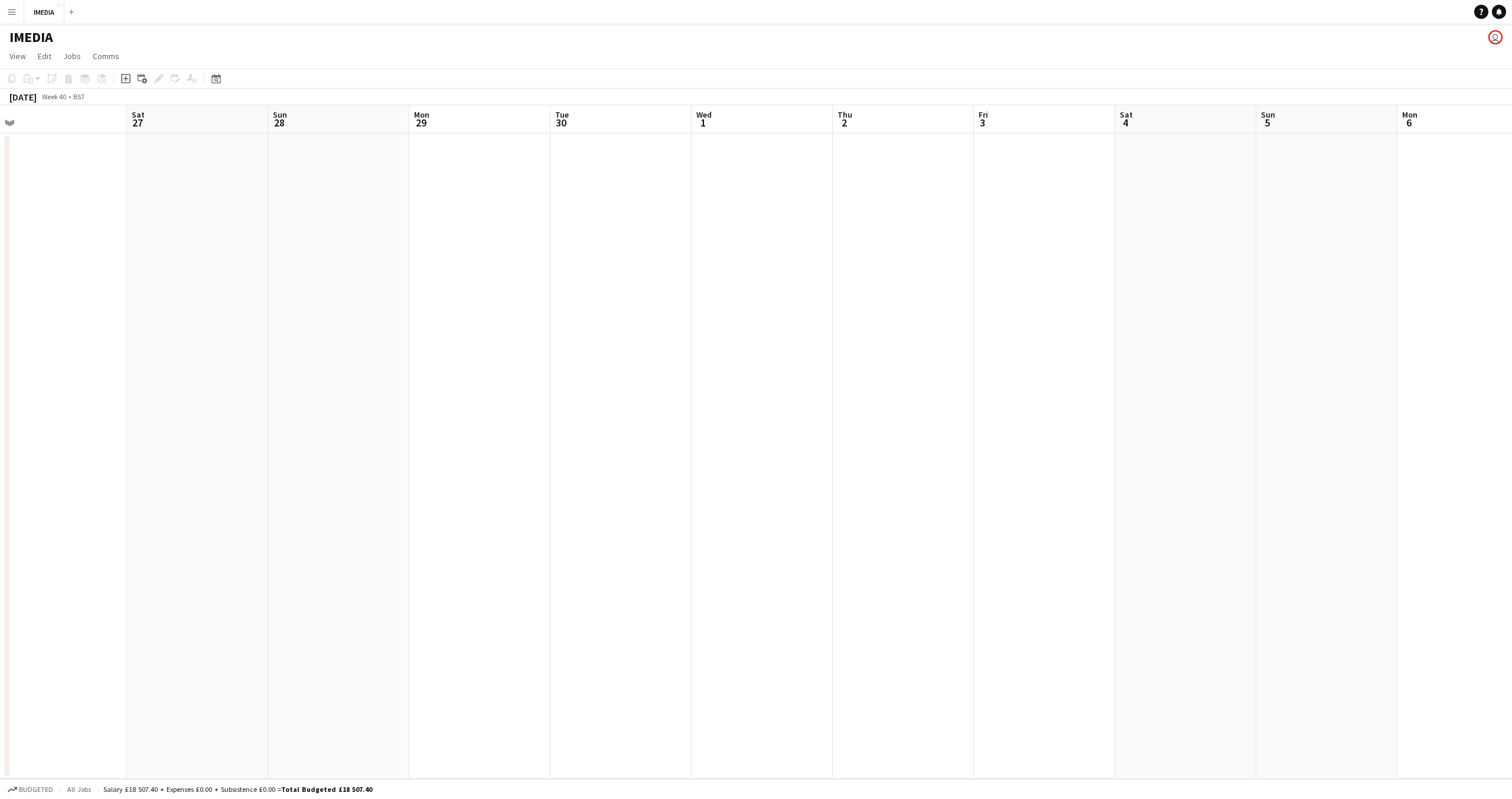
click at [1169, 437] on app-calendar-viewport "Wed 24 Thu 25 Fri 26 Sat 27 Sun 28 Mon 29 Tue 30 Wed 1 Thu 2 Fri 3 Sat 4 Sun 5 …" at bounding box center [756, 441] width 1512 height 673
click at [1340, 446] on app-calendar-viewport "Thu 18 Fri 19 Sat 20 Sun 21 Mon 22 Tue 23 Wed 24 Thu 25 Fri 26 Sat 27 Sun 28 Mo…" at bounding box center [756, 441] width 1512 height 673
click at [1318, 444] on app-calendar-viewport "Thu 11 Fri 12 Sat 13 Sun 14 Mon 15 Tue 16 Wed 17 Thu 18 Fri 19 Sat 20 Sun 21 Mo…" at bounding box center [756, 441] width 1512 height 673
click at [1406, 459] on app-calendar-viewport "Tue 9 Wed 10 Thu 11 Fri 12 Sat 13 Sun 14 Mon 15 Tue 16 Wed 17 Thu 18 Fri 19 Sat…" at bounding box center [756, 441] width 1512 height 673
click at [1482, 458] on app-calendar-viewport "Sat 6 Sun 7 Mon 8 Tue 9 Wed 10 Thu 11 Fri 12 Sat 13 Sun 14 Mon 15 Tue 16 Wed 17…" at bounding box center [756, 441] width 1512 height 673
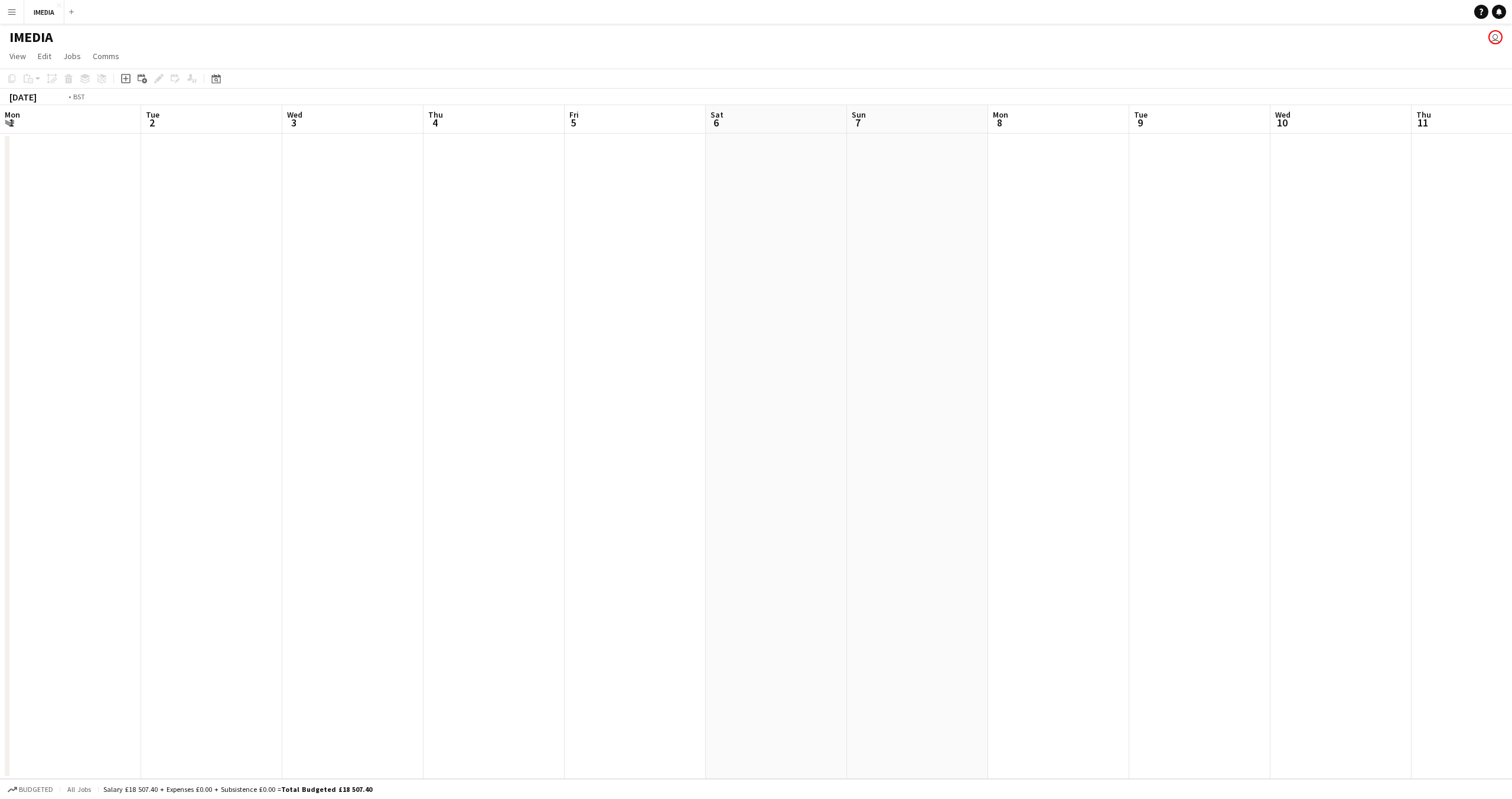
click at [1447, 464] on app-calendar-viewport "Sat 30 Sun 31 Mon 1 Tue 2 Wed 3 Thu 4 Fri 5 Sat 6 Sun 7 Mon 8 Tue 9 Wed 10 Thu …" at bounding box center [756, 441] width 1512 height 673
click at [1455, 454] on app-calendar-viewport "Sun 24 Mon 25 Tue 26 Wed 27 Thu 28 Fri 29 Sat 30 Sun 31 Mon 1 Tue 2 Wed 3 Thu 4…" at bounding box center [756, 441] width 1512 height 673
click at [1285, 448] on app-calendar-viewport "Wed 20 Thu 21 Fri 22 Sat 23 Sun 24 Mon 25 Tue 26 Wed 27 Thu 28 Fri 29 Sat 30 Su…" at bounding box center [756, 441] width 1512 height 673
click at [1285, 437] on app-calendar-viewport "Thu 14 Fri 15 Sat 16 Sun 17 Mon 18 Tue 19 Wed 20 Thu 21 Fri 22 Sat 23 Sun 24 Mo…" at bounding box center [756, 441] width 1512 height 673
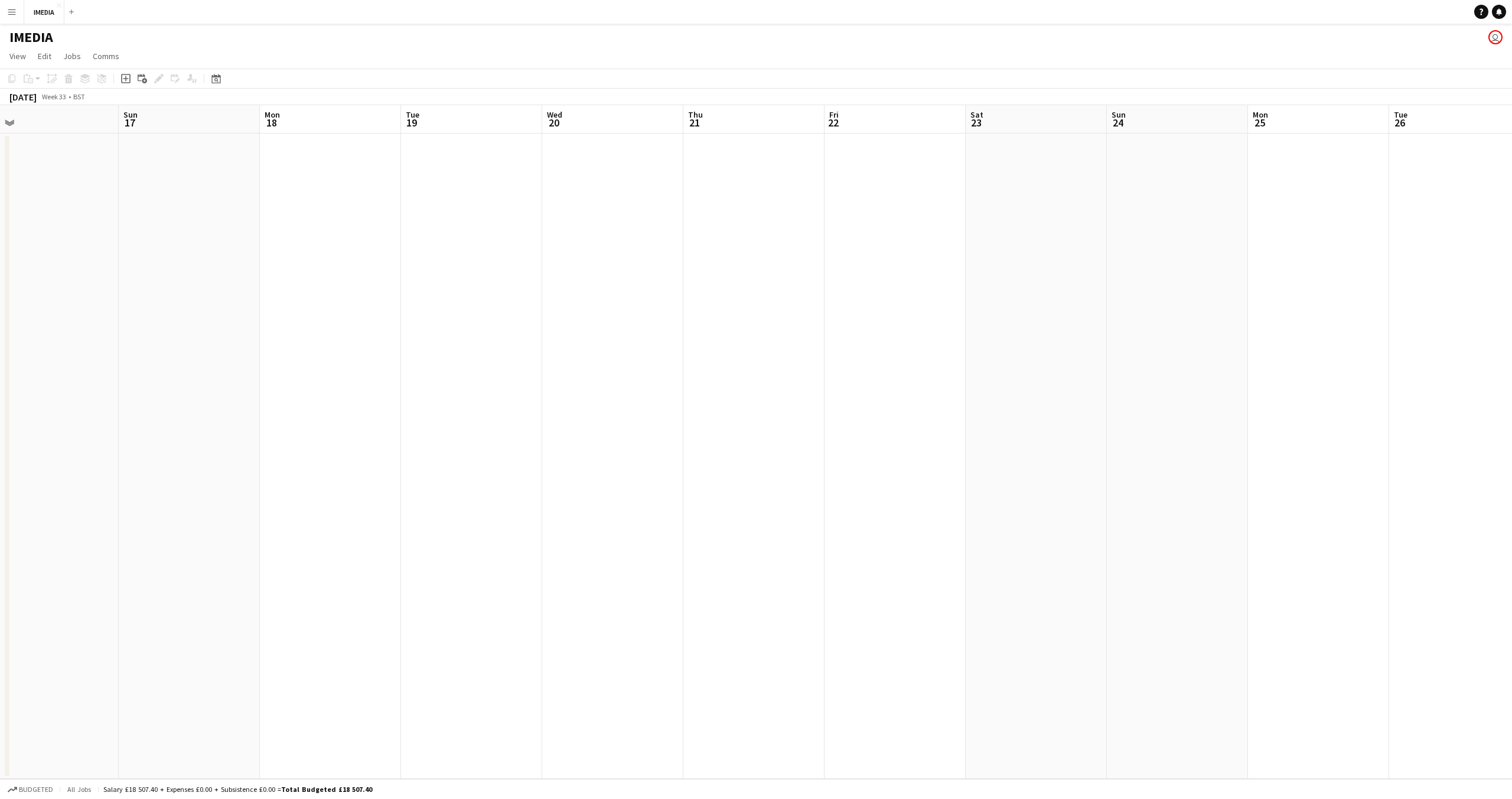
scroll to position [0, 0]
click at [738, 421] on app-calendar-viewport "Sun 10 Mon 11 Tue 12 Wed 13 Thu 14 Fri 15 Sat 16 Sun 17 Mon 18 Tue 19 Wed 20 Th…" at bounding box center [756, 441] width 1512 height 673
click at [1121, 444] on app-calendar-viewport "Sat 2 Sun 3 Mon 4 Tue 5 Wed 6 Thu 7 Fri 8 Sat 9 Sun 10 Mon 11 Tue 12 Wed 13 Thu…" at bounding box center [756, 441] width 1512 height 673
click at [1031, 452] on app-calendar-viewport "Sat 2 Sun 3 Mon 4 Tue 5 Wed 6 Thu 7 Fri 8 Sat 9 Sun 10 Mon 11 Tue 12 Wed 13 Thu…" at bounding box center [756, 441] width 1512 height 673
click at [942, 449] on app-calendar-viewport "Fri 25 Sat 26 Sun 27 Mon 28 Tue 29 Wed 30 Thu 31 Fri 1 Sat 2 Sun 3 Mon 4 Tue 5 …" at bounding box center [756, 441] width 1512 height 673
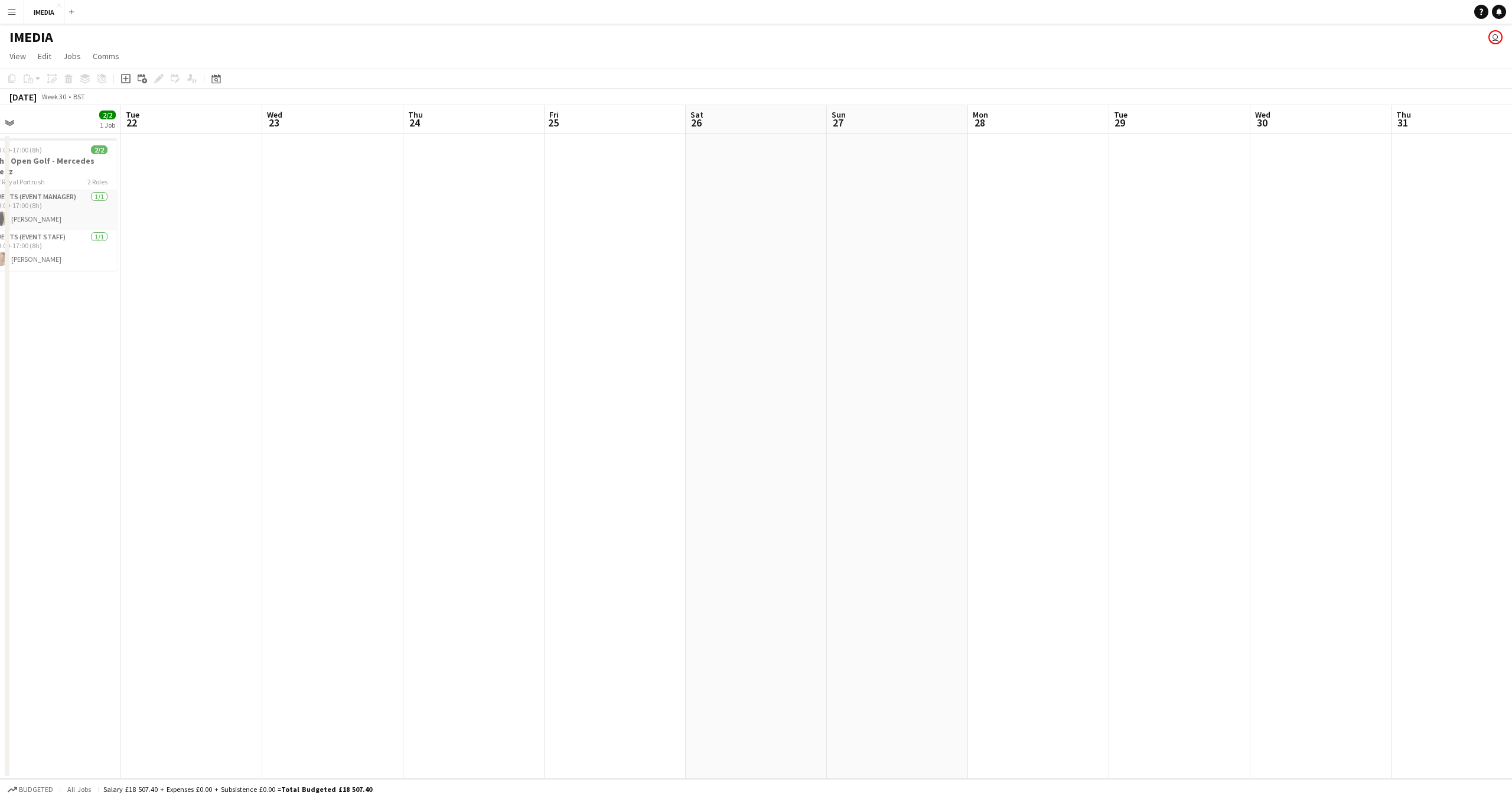
scroll to position [0, 283]
click at [529, 418] on app-calendar-viewport "Sat 19 2/2 1 Job Sun 20 2/2 1 Job Mon 21 2/2 1 Job Tue 22 Wed 23 Thu 24 Fri 25 …" at bounding box center [756, 441] width 1512 height 673
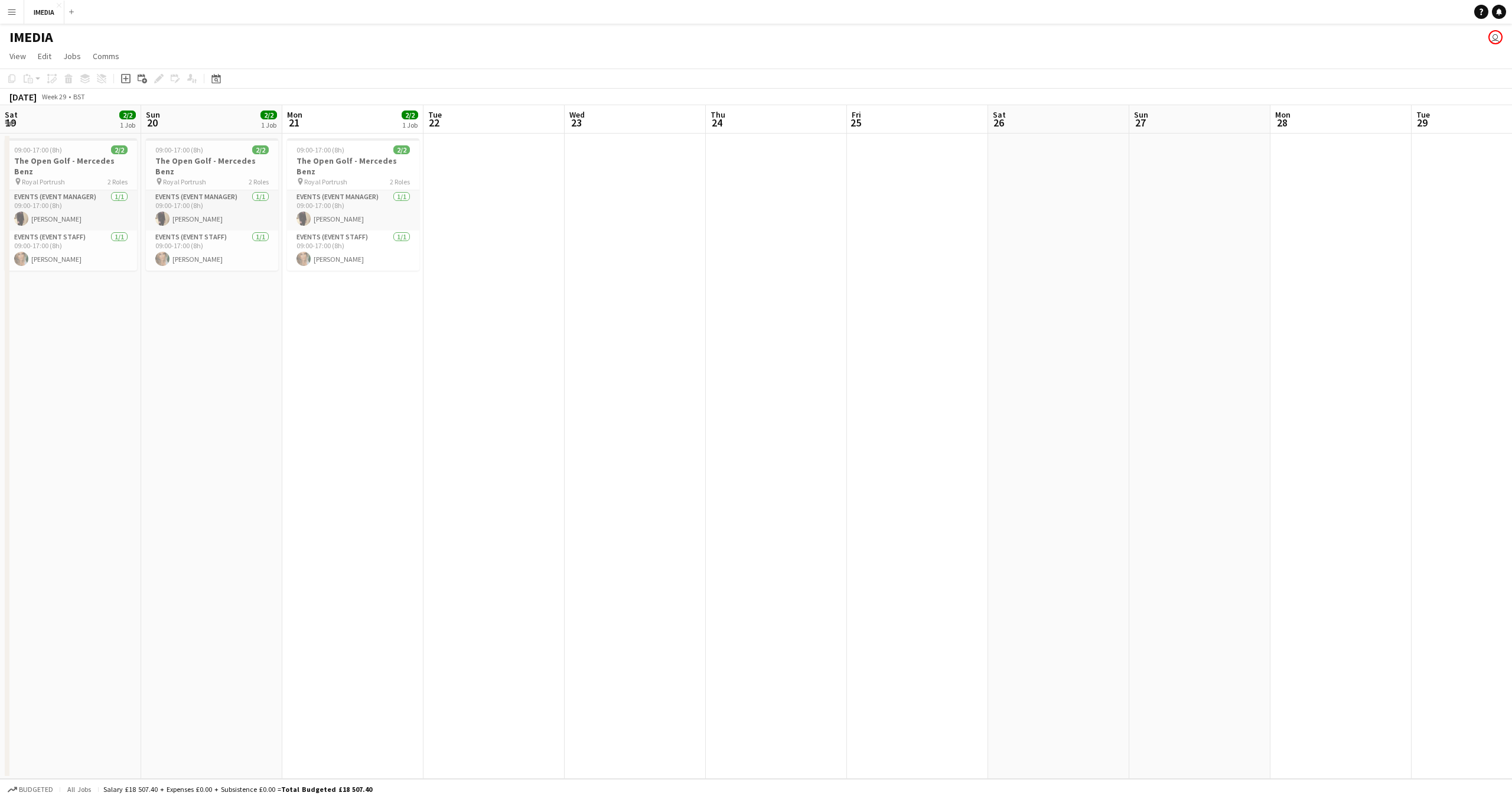
scroll to position [0, 0]
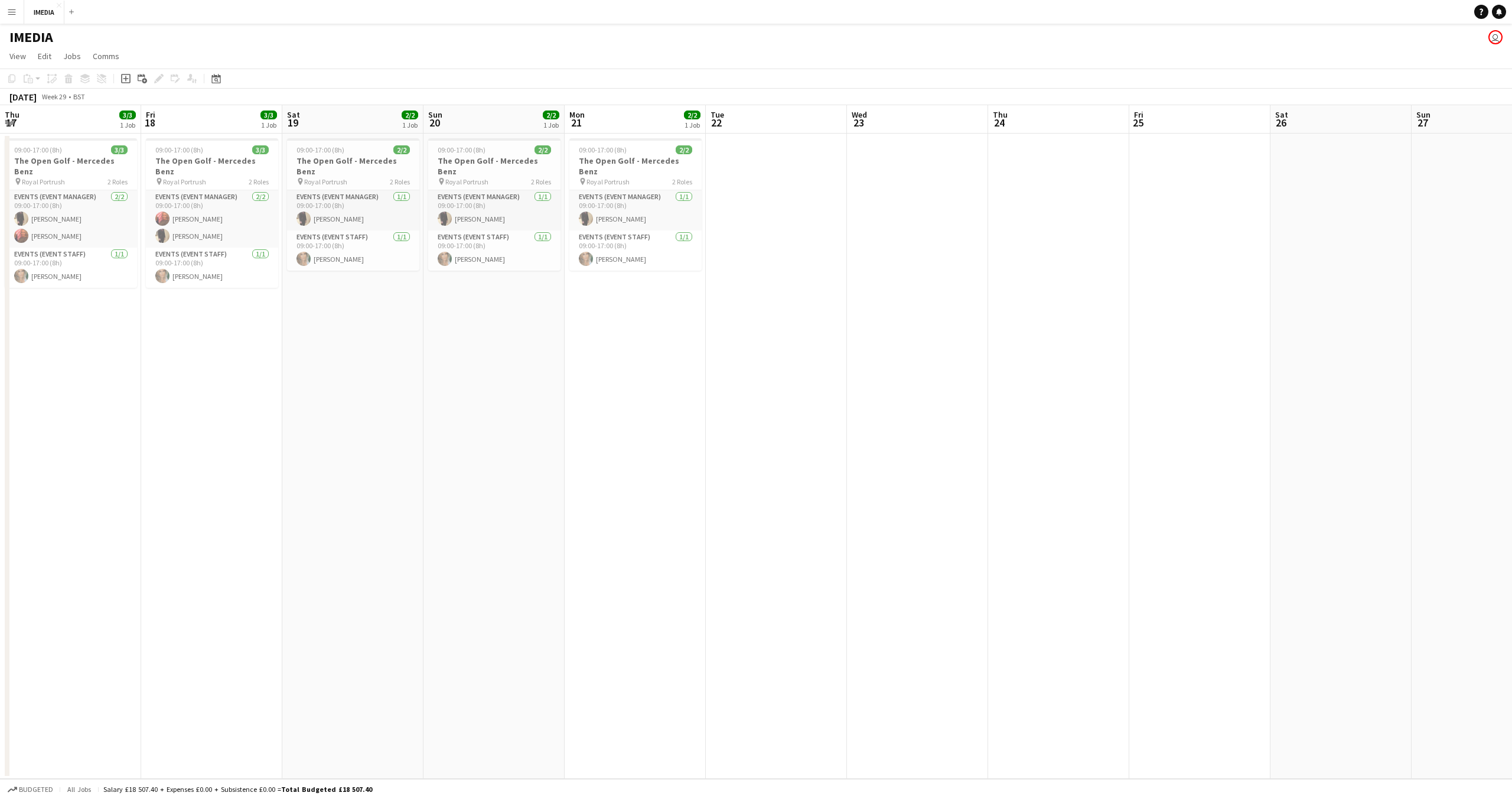
click at [906, 432] on app-calendar-viewport "Thu 17 3/3 1 Job Fri 18 3/3 1 Job Sat 19 2/2 1 Job Sun 20 2/2 1 Job Mon 21 2/2 …" at bounding box center [756, 441] width 1512 height 673
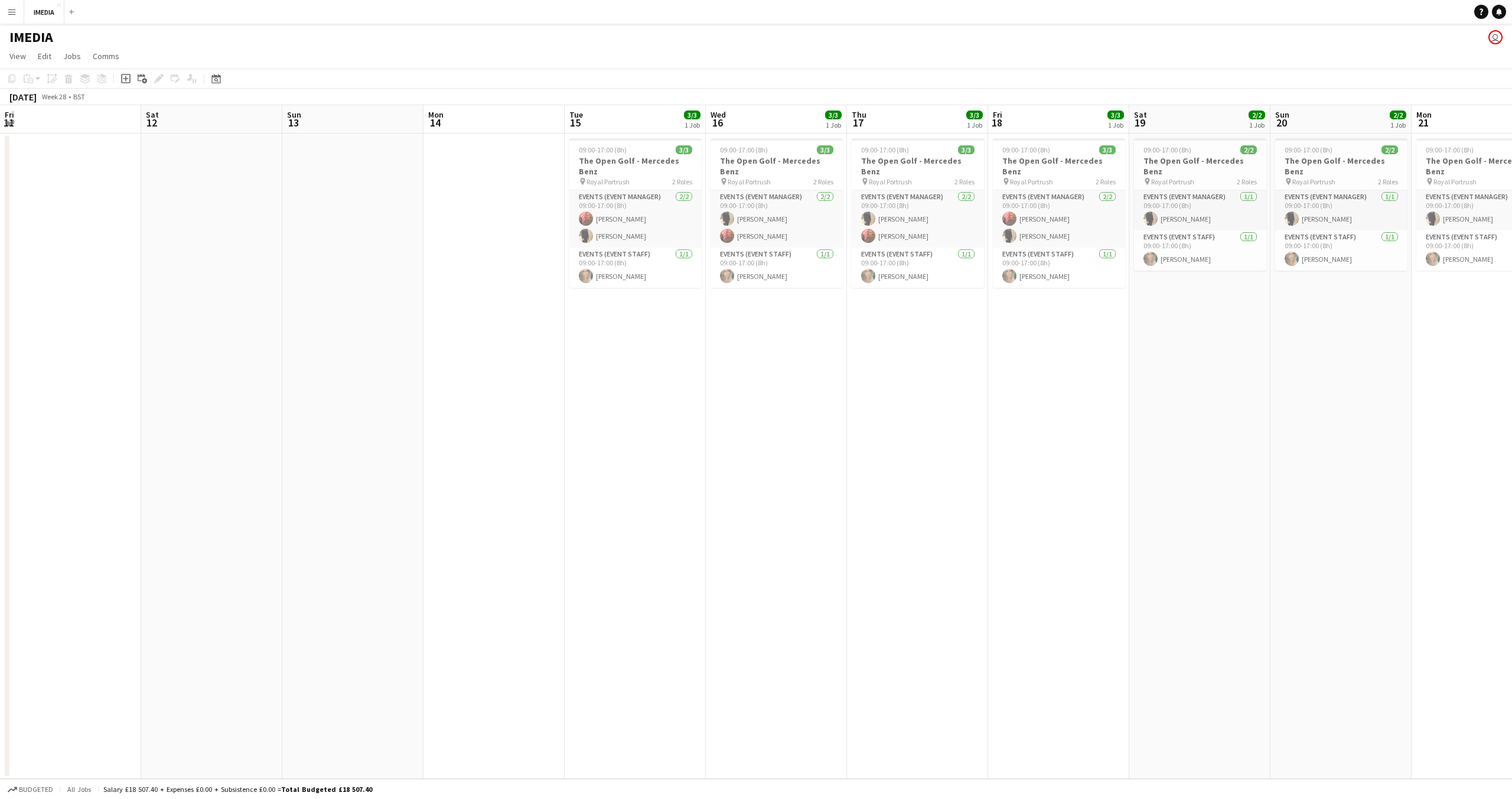
click at [1242, 391] on app-calendar-viewport "Fri 11 Sat 12 Sun 13 Mon 14 Tue 15 3/3 1 Job Wed 16 3/3 1 Job Thu 17 3/3 1 Job …" at bounding box center [756, 441] width 1512 height 673
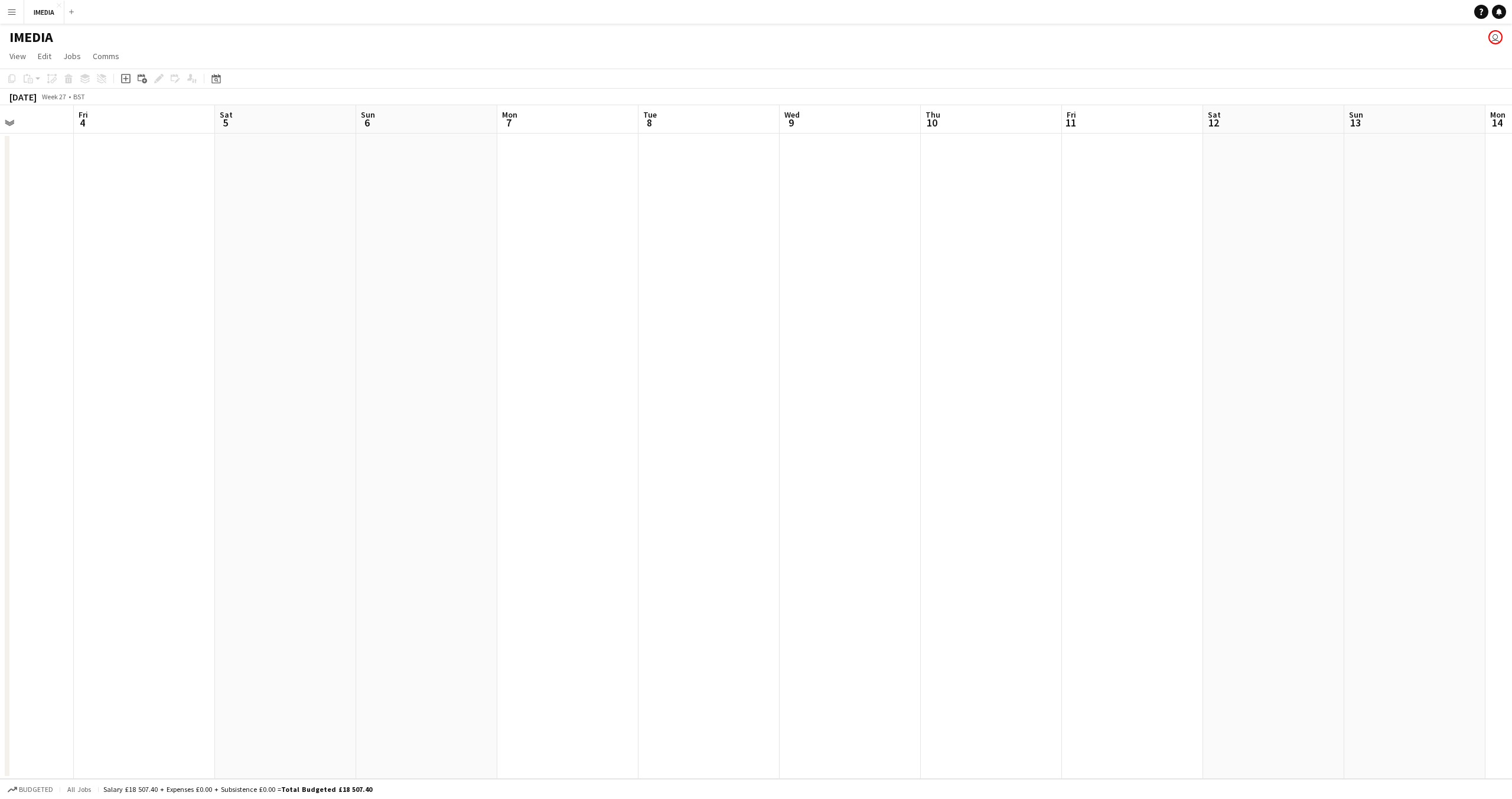
click at [763, 387] on app-calendar-viewport "Wed 2 Thu 3 Fri 4 Sat 5 Sun 6 Mon 7 Tue 8 Wed 9 Thu 10 Fri 11 Sat 12 Sun 13 Mon…" at bounding box center [756, 441] width 1512 height 673
click at [798, 402] on app-calendar-viewport "Wed 2 Thu 3 Fri 4 Sat 5 Sun 6 Mon 7 Tue 8 Wed 9 Thu 10 Fri 11 Sat 12 Sun 13 Mon…" at bounding box center [756, 441] width 1512 height 673
click at [699, 413] on app-calendar-viewport "Fri 27 Sat 28 Sun 29 Mon 30 Tue 1 Wed 2 Thu 3 Fri 4 Sat 5 Sun 6 Mon 7 Tue 8 Wed…" at bounding box center [756, 441] width 1512 height 673
click at [953, 414] on app-calendar-viewport "Sat 21 Sun 22 Mon 23 Tue 24 Wed 25 Thu 26 Fri 27 Sat 28 Sun 29 Mon 30 Tue 1 Wed…" at bounding box center [756, 441] width 1512 height 673
click at [689, 404] on app-calendar-viewport "Sat 14 Sun 15 Mon 16 Tue 17 Wed 18 Thu 19 Fri 20 Sat 21 Sun 22 Mon 23 Tue 24 We…" at bounding box center [756, 441] width 1512 height 673
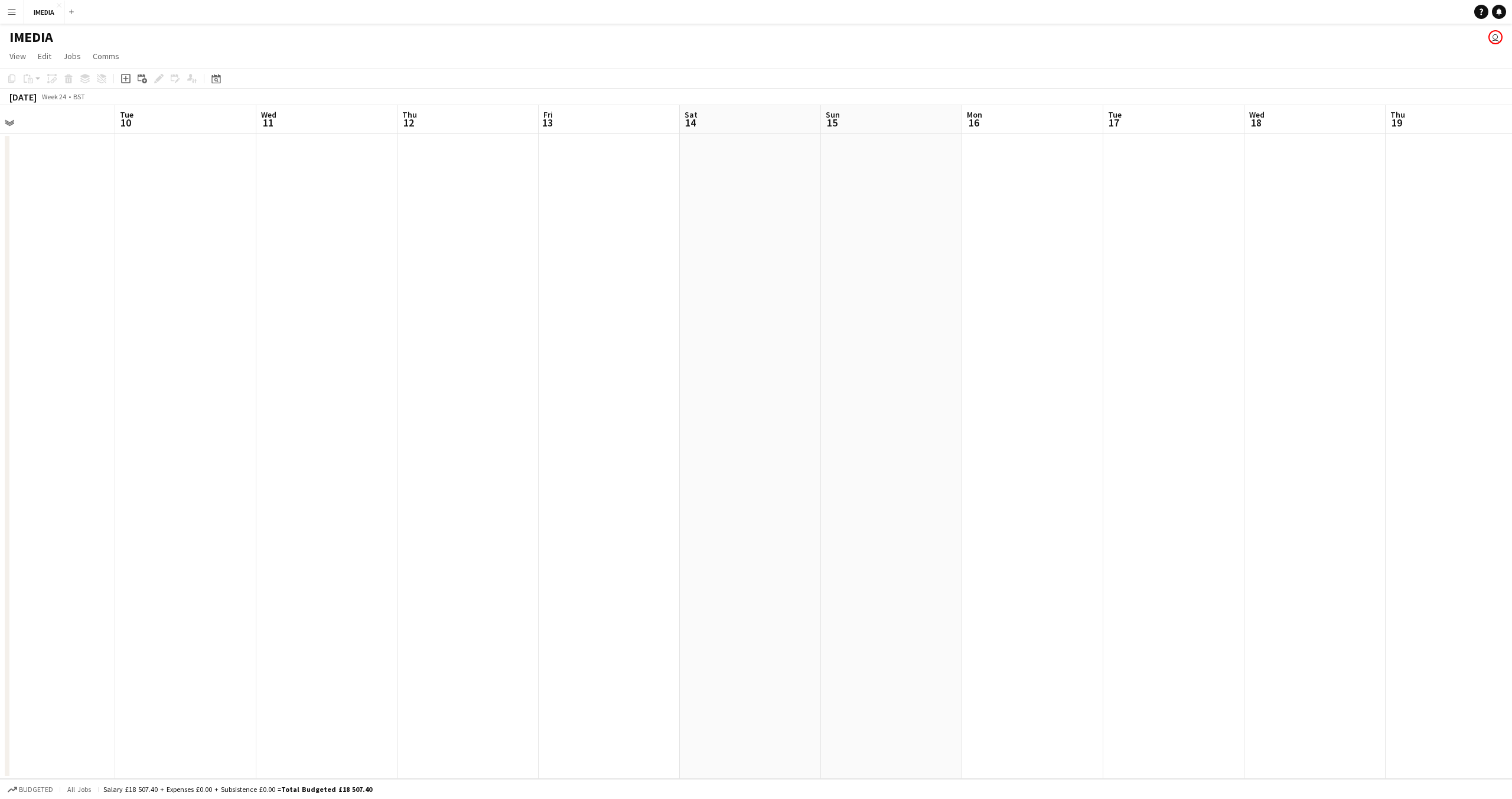
click at [765, 403] on app-calendar-viewport "Sun 8 Mon 9 Tue 10 Wed 11 Thu 12 Fri 13 Sat 14 Sun 15 Mon 16 Tue 17 Wed 18 Thu …" at bounding box center [756, 441] width 1512 height 673
click at [738, 409] on app-calendar-viewport "Tue 3 2/2 1 Job Wed 4 2/2 1 Job Thu 5 Fri 6 Sat 7 Sun 8 Mon 9 Tue 10 Wed 11 Thu…" at bounding box center [756, 441] width 1512 height 673
click at [594, 415] on app-calendar-viewport "Tue 3 2/2 1 Job Wed 4 2/2 1 Job Thu 5 Fri 6 Sat 7 Sun 8 Mon 9 Tue 10 Wed 11 Thu…" at bounding box center [756, 441] width 1512 height 673
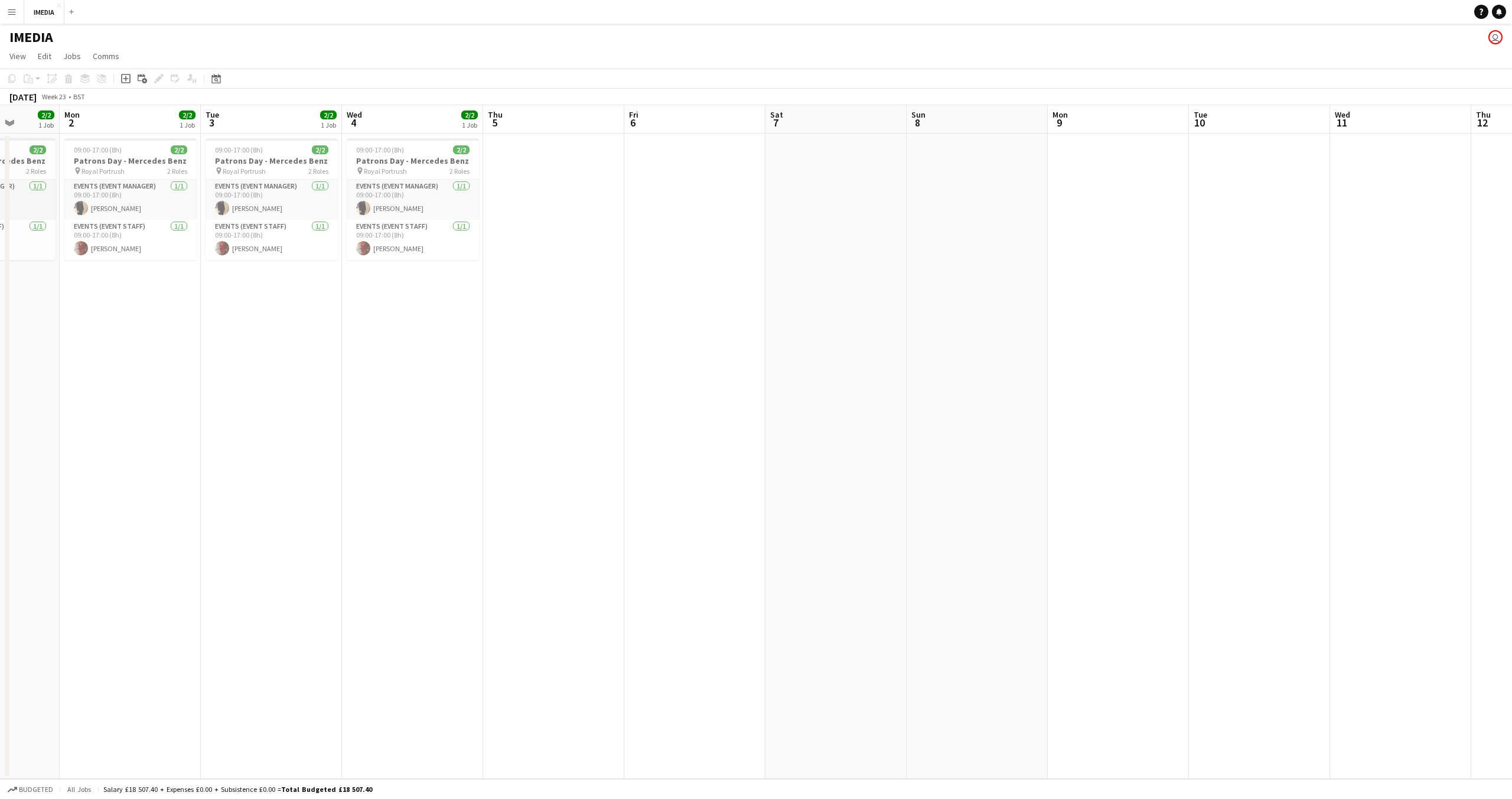
click at [676, 421] on app-calendar-viewport "Sat 31 Sun 1 2/2 1 Job Mon 2 2/2 1 Job Tue 3 2/2 1 Job Wed 4 2/2 1 Job Thu 5 Fr…" at bounding box center [756, 441] width 1512 height 673
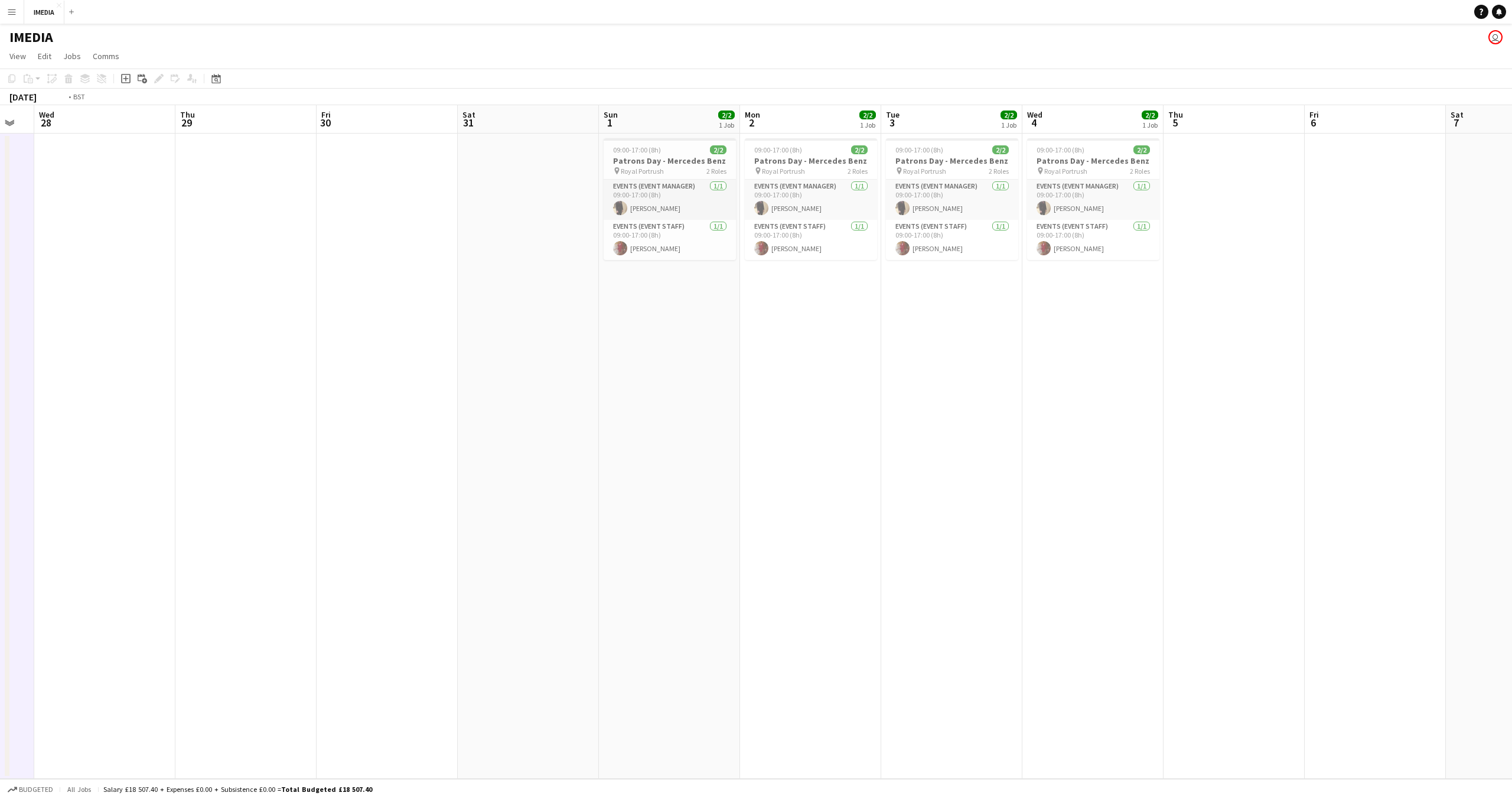
click at [586, 430] on app-calendar-viewport "Mon 26 Tue 27 Wed 28 Thu 29 Fri 30 Sat 31 Sun 1 2/2 1 Job Mon 2 2/2 1 Job Tue 3…" at bounding box center [756, 441] width 1512 height 673
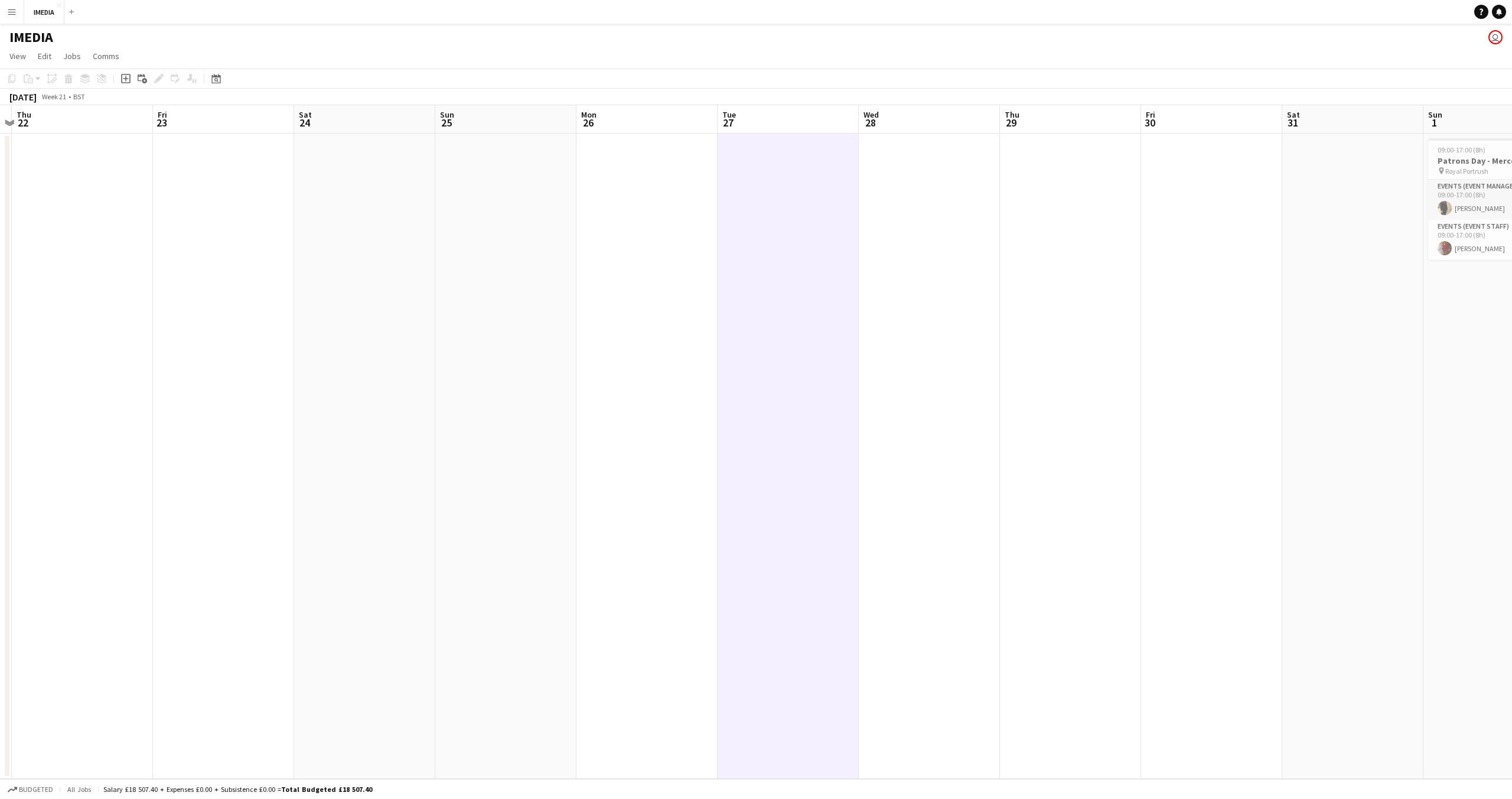
click at [780, 436] on app-calendar-viewport "Tue 20 Wed 21 Thu 22 Fri 23 Sat 24 Sun 25 Mon 26 Tue 27 Wed 28 Thu 29 Fri 30 Sa…" at bounding box center [756, 441] width 1512 height 673
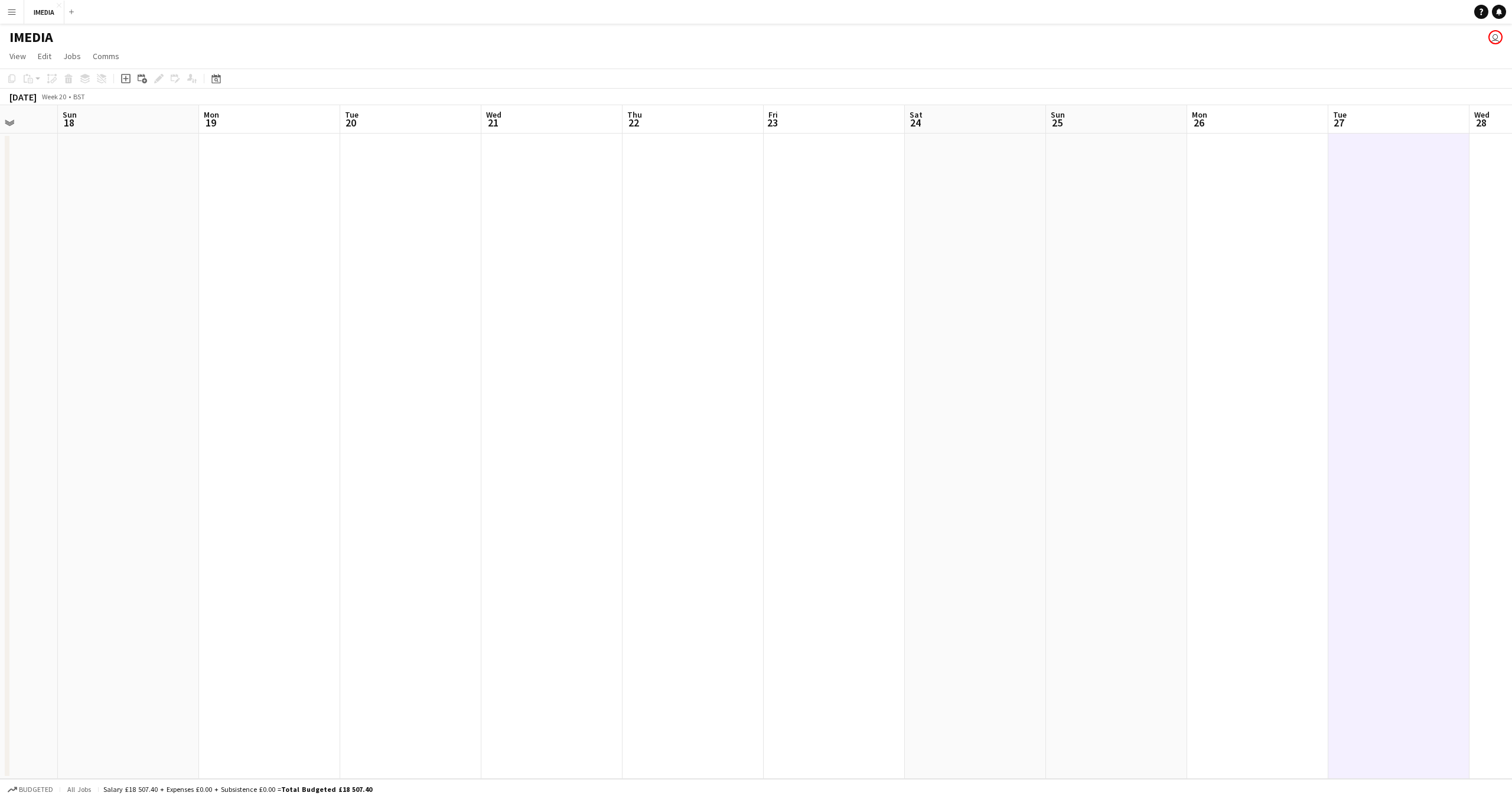
click at [639, 460] on app-calendar-viewport "Thu 15 Fri 16 Sat 17 Sun 18 Mon 19 Tue 20 Wed 21 Thu 22 Fri 23 Sat 24 Sun 25 Mo…" at bounding box center [756, 441] width 1512 height 673
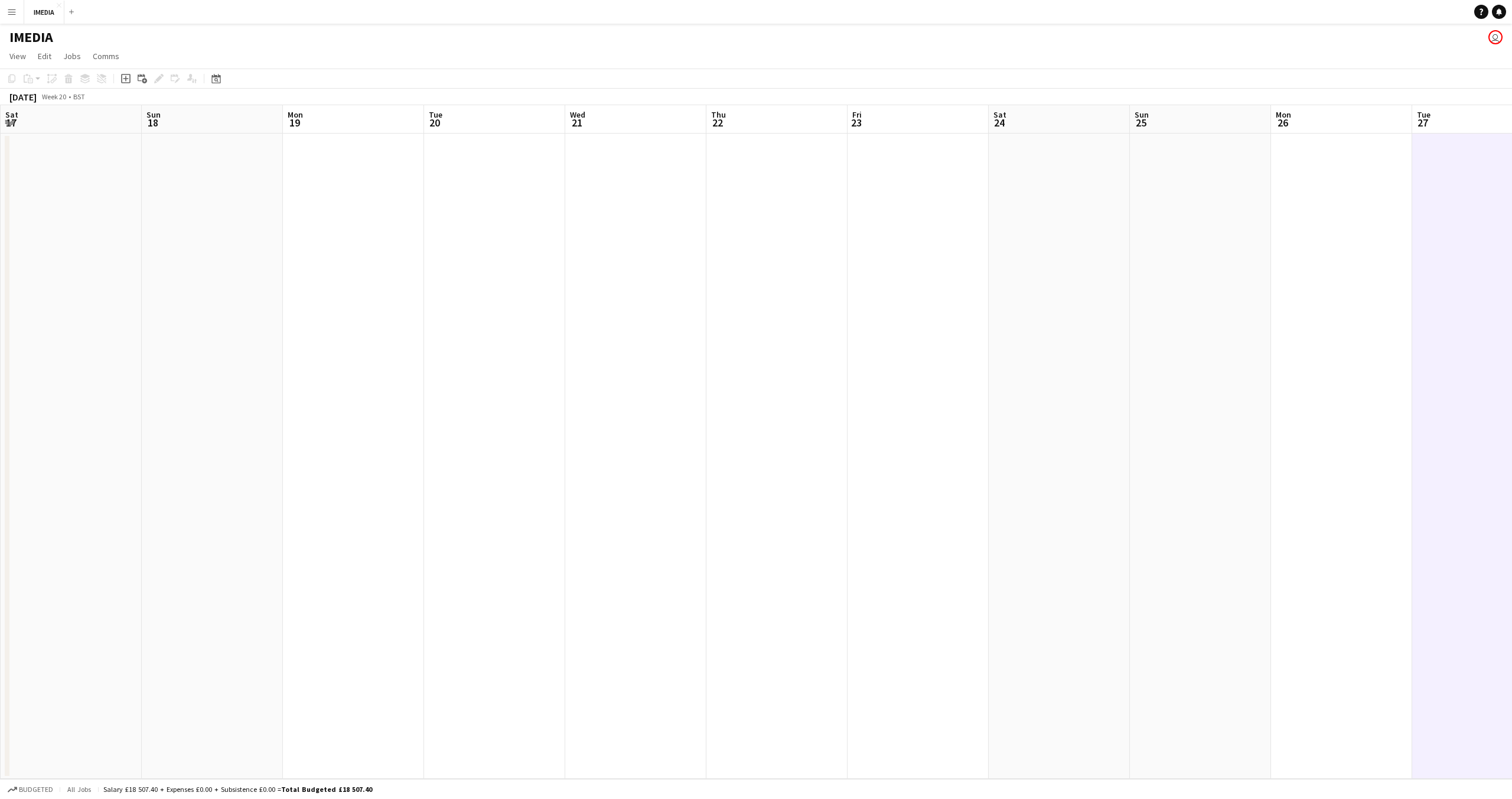
click at [783, 450] on app-calendar-viewport "Thu 15 Fri 16 Sat 17 Sun 18 Mon 19 Tue 20 Wed 21 Thu 22 Fri 23 Sat 24 Sun 25 Mo…" at bounding box center [756, 441] width 1512 height 673
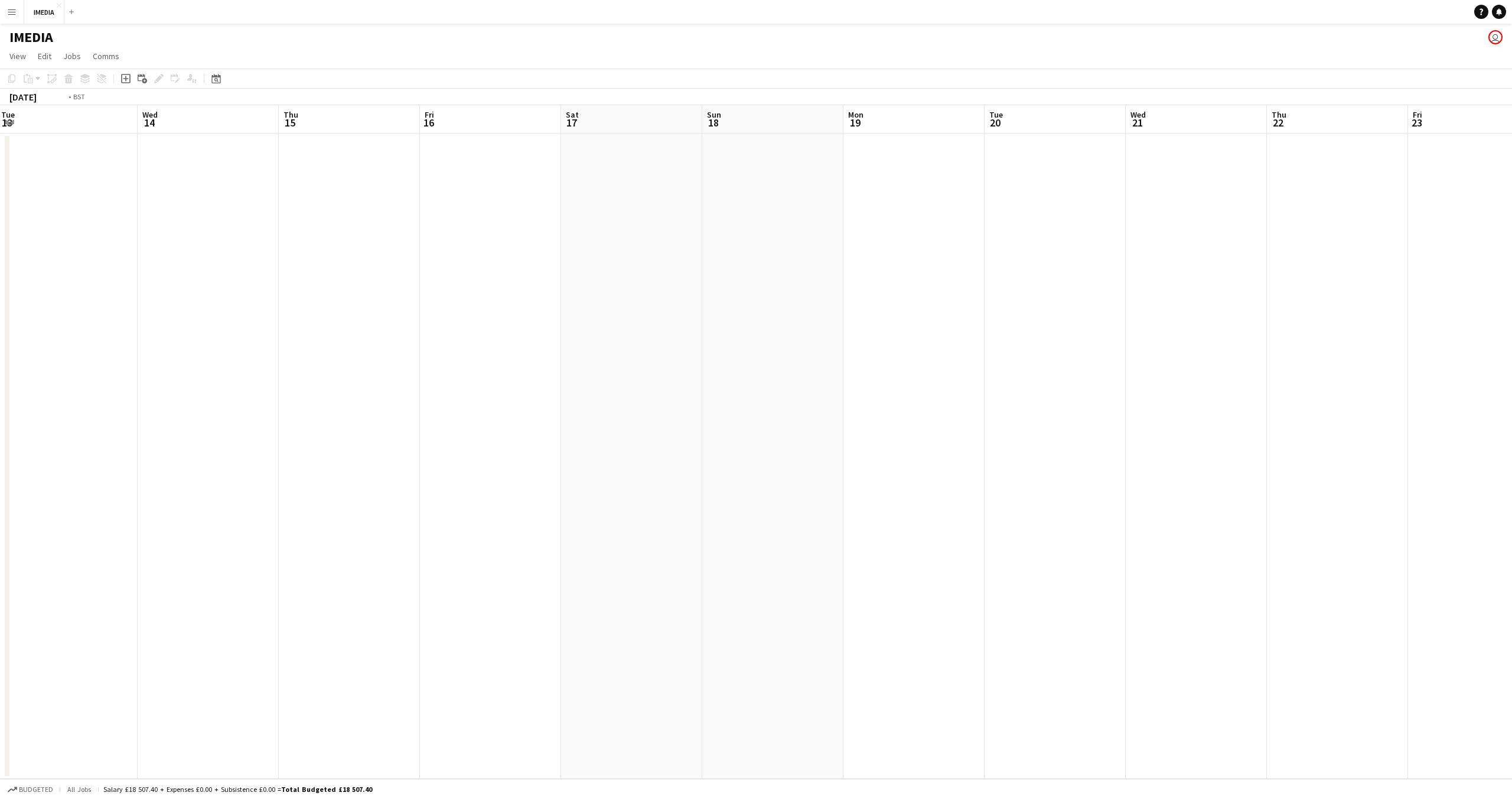
click at [569, 452] on app-calendar-viewport "Sun 11 Mon 12 Tue 13 Wed 14 Thu 15 Fri 16 Sat 17 Sun 18 Mon 19 Tue 20 Wed 21 Th…" at bounding box center [756, 441] width 1512 height 673
click at [493, 447] on app-calendar-viewport "Mon 5 Tue 6 Wed 7 Thu 8 Fri 9 Sat 10 Sun 11 Mon 12 Tue 13 Wed 14 Thu 15 Fri 16 …" at bounding box center [756, 441] width 1512 height 673
click at [1512, 232] on app-calendar-viewport "Sat 26 Sun 27 Mon 28 Tue 29 Wed 30 Thu 1 Fri 2 Sat 3 Sun 4 Mon 5 Tue 6 Wed 7 Th…" at bounding box center [756, 441] width 1512 height 673
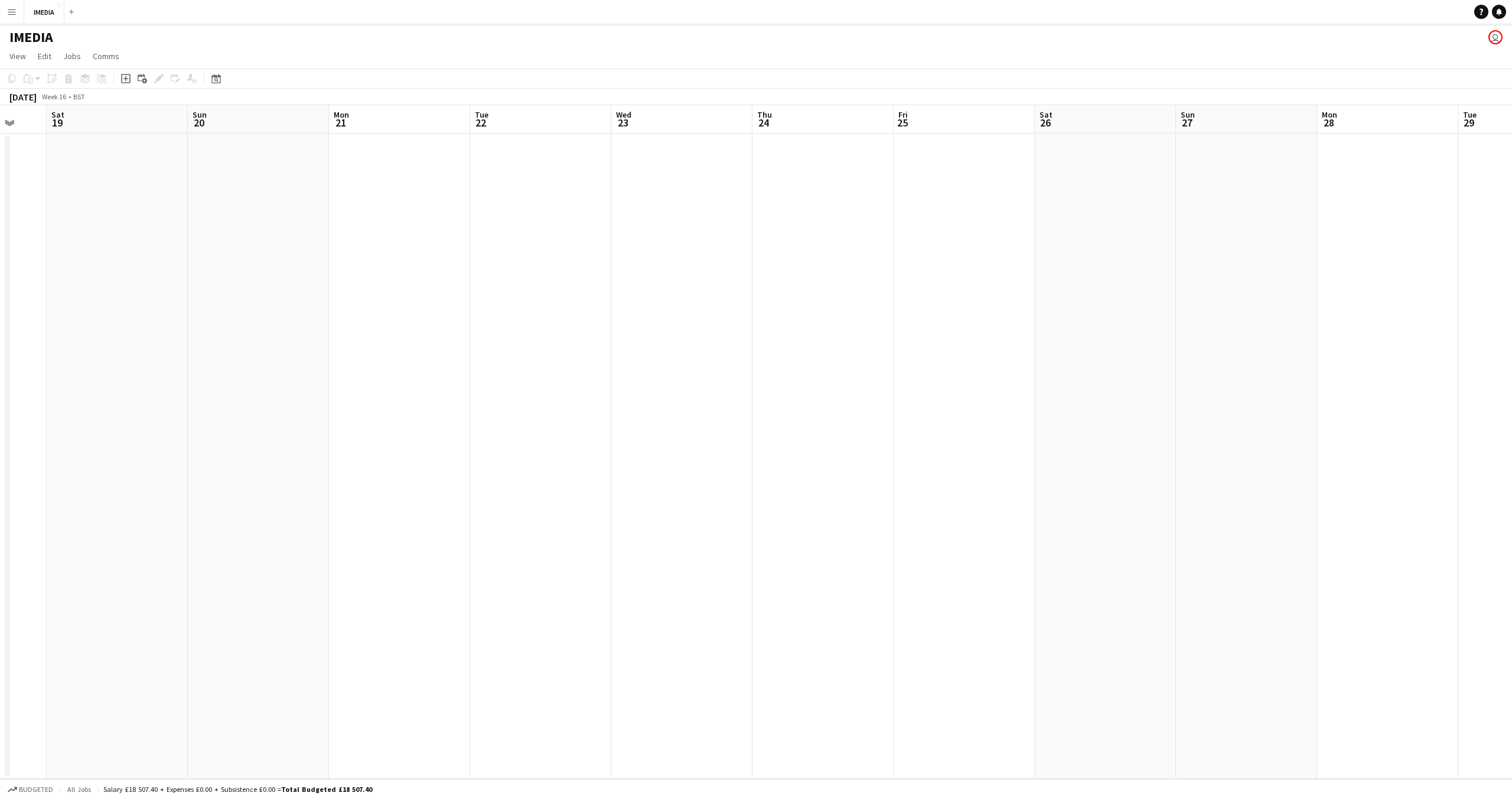
click at [1512, 274] on app-calendar-viewport "Wed 16 Thu 17 Fri 18 Sat 19 Sun 20 Mon 21 Tue 22 Wed 23 Thu 24 Fri 25 Sat 26 Su…" at bounding box center [756, 441] width 1512 height 673
click at [1143, 281] on app-calendar-viewport "Wed 16 Thu 17 Fri 18 Sat 19 Sun 20 Mon 21 Tue 22 Wed 23 Thu 24 Fri 25 Sat 26 Su…" at bounding box center [756, 441] width 1512 height 673
click at [1302, 396] on app-calendar-viewport "Sat 12 Sun 13 Mon 14 Tue 15 Wed 16 Thu 17 Fri 18 Sat 19 Sun 20 Mon 21 Tue 22 We…" at bounding box center [756, 441] width 1512 height 673
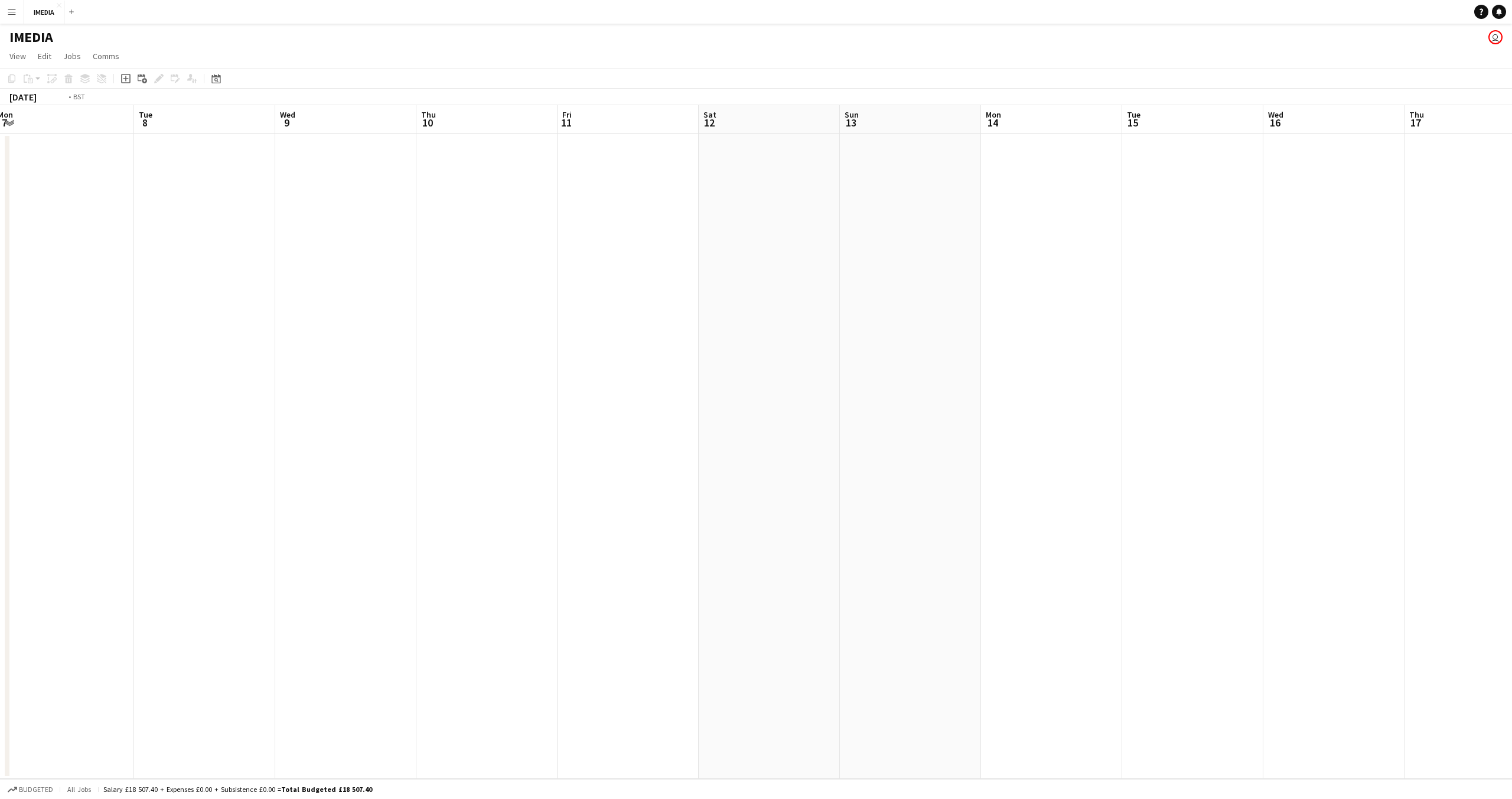
scroll to position [0, 374]
click at [1489, 420] on app-calendar-viewport "Sat 5 Sun 6 Mon 7 Tue 8 Wed 9 Thu 10 Fri 11 Sat 12 Sun 13 Mon 14 Tue 15 Wed 16 …" at bounding box center [756, 441] width 1512 height 673
click at [1512, 385] on app-calendar-viewport "Mon 24 Tue 25 Wed 26 Thu 27 Fri 28 Sat 29 Sun 30 Mon 31 Tue 1 Wed 2 Thu 3 Fri 4…" at bounding box center [756, 441] width 1512 height 673
click at [1512, 456] on app-calendar-viewport "Thu 20 Fri 21 Sat 22 Sun 23 Mon 24 Tue 25 Wed 26 Thu 27 Fri 28 Sat 29 Sun 30 Mo…" at bounding box center [756, 441] width 1512 height 673
click at [1512, 462] on app-calendar-viewport "Fri 14 Sat 15 Sun 16 Mon 17 Tue 18 Wed 19 Thu 20 Fri 21 Sat 22 Sun 23 Mon 24 Tu…" at bounding box center [756, 441] width 1512 height 673
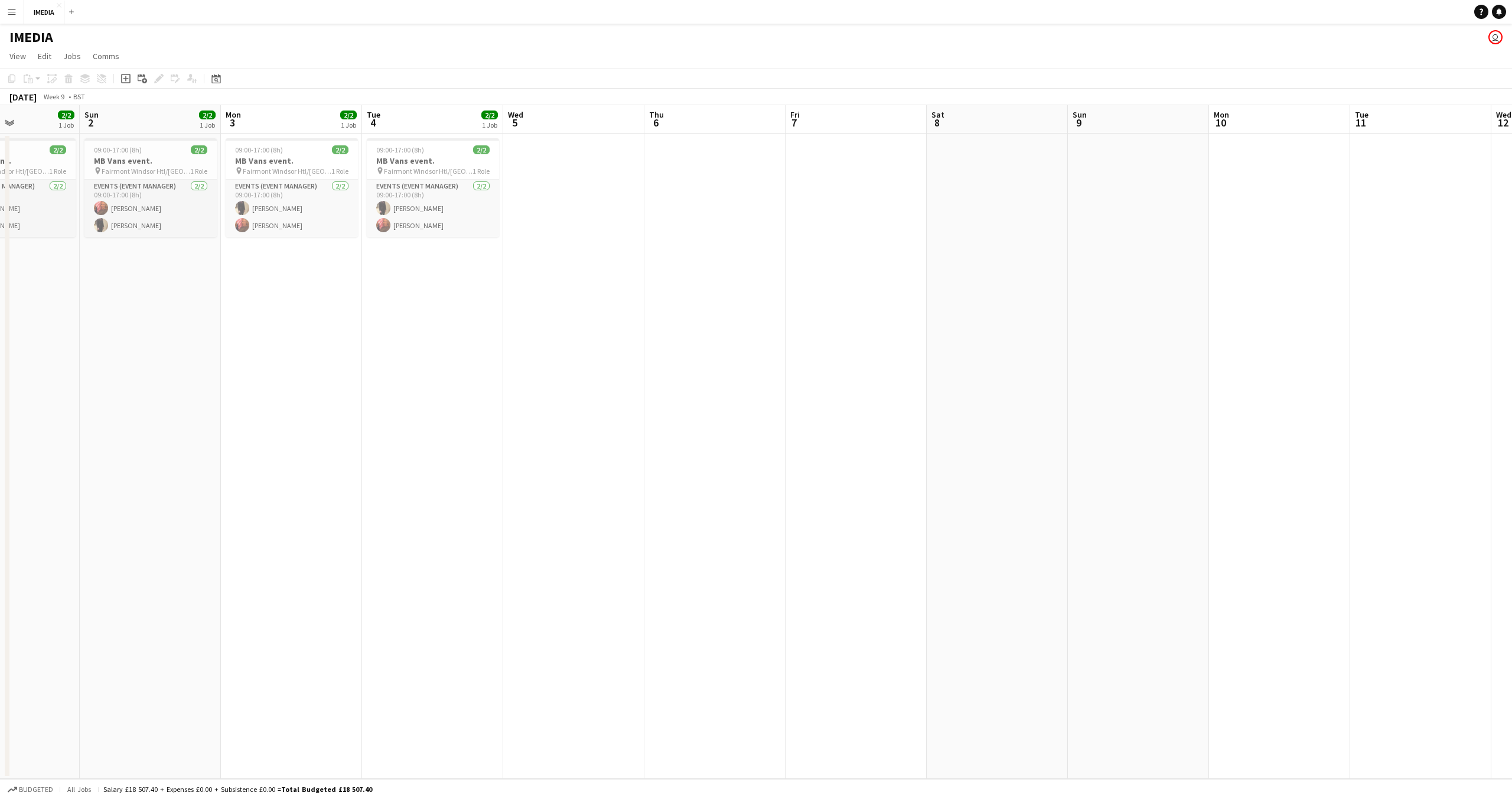
click at [1512, 453] on app-calendar-viewport "Fri 28 Sat 1 2/2 1 Job Sun 2 2/2 1 Job Mon 3 2/2 1 Job Tue 4 2/2 1 Job Wed 5 Th…" at bounding box center [756, 441] width 1512 height 673
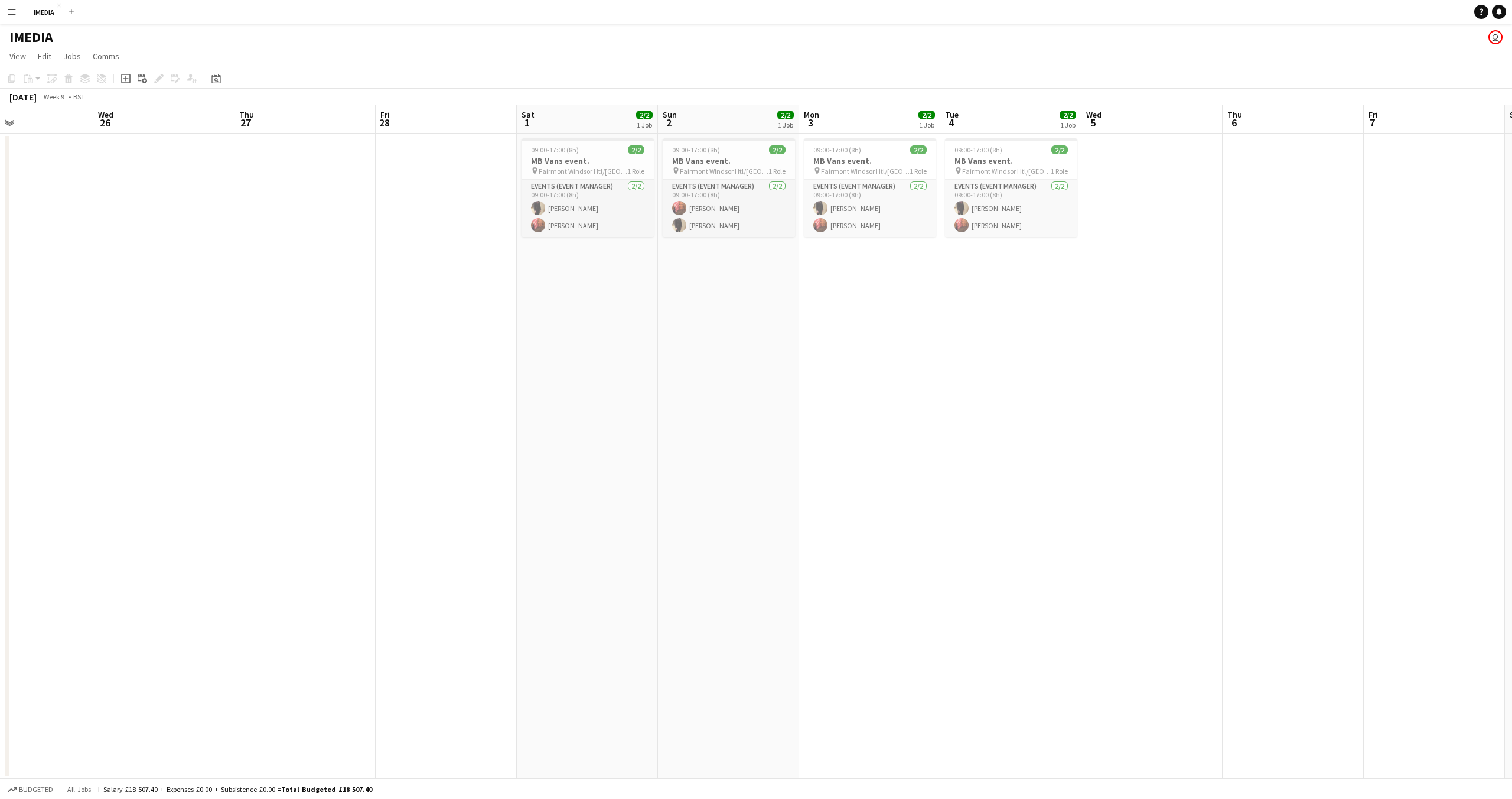
click at [1057, 469] on app-calendar-viewport "Mon 24 Tue 25 Wed 26 Thu 27 Fri 28 Sat 1 2/2 1 Job Sun 2 2/2 1 Job Mon 3 2/2 1 …" at bounding box center [756, 441] width 1512 height 673
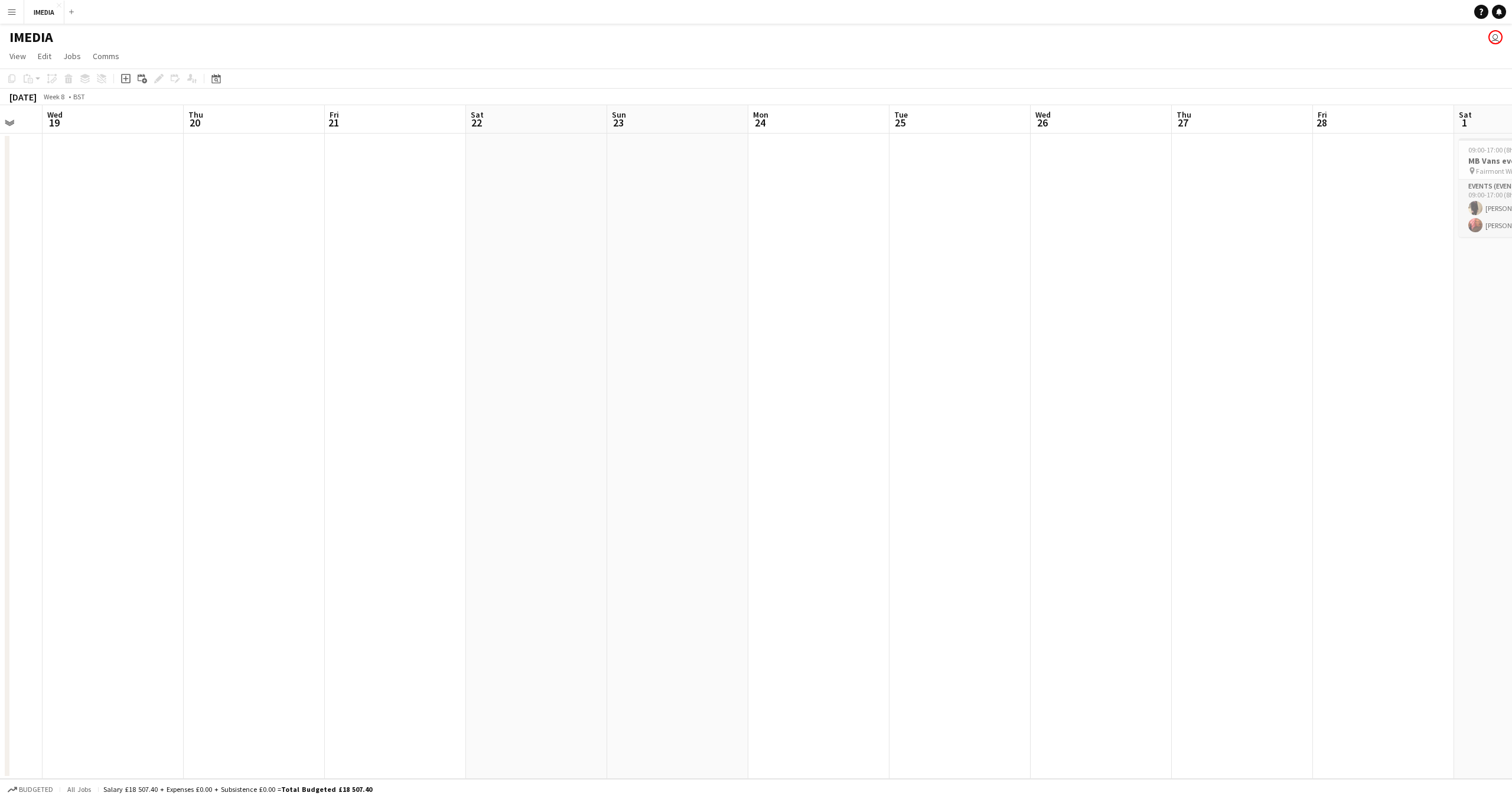
click at [1342, 462] on app-calendar-viewport "Mon 17 Tue 18 Wed 19 Thu 20 Fri 21 Sat 22 Sun 23 Mon 24 Tue 25 Wed 26 Thu 27 Fr…" at bounding box center [756, 441] width 1512 height 673
click at [1441, 440] on app-calendar-viewport "Sun 16 Mon 17 Tue 18 Wed 19 Thu 20 Fri 21 Sat 22 Sun 23 Mon 24 Tue 25 Wed 26 Th…" at bounding box center [756, 441] width 1512 height 673
click at [1512, 440] on app-calendar-viewport "Sun 9 Mon 10 Tue 11 Wed 12 Thu 13 Fri 14 Sat 15 Sun 16 Mon 17 Tue 18 Wed 19 Thu…" at bounding box center [756, 441] width 1512 height 673
click at [1512, 437] on app-calendar-viewport "Sun 2 Mon 3 Tue 4 Wed 5 Thu 6 Fri 7 Sat 8 Sun 9 Mon 10 Tue 11 Wed 12 Thu 13 Fri…" at bounding box center [756, 441] width 1512 height 673
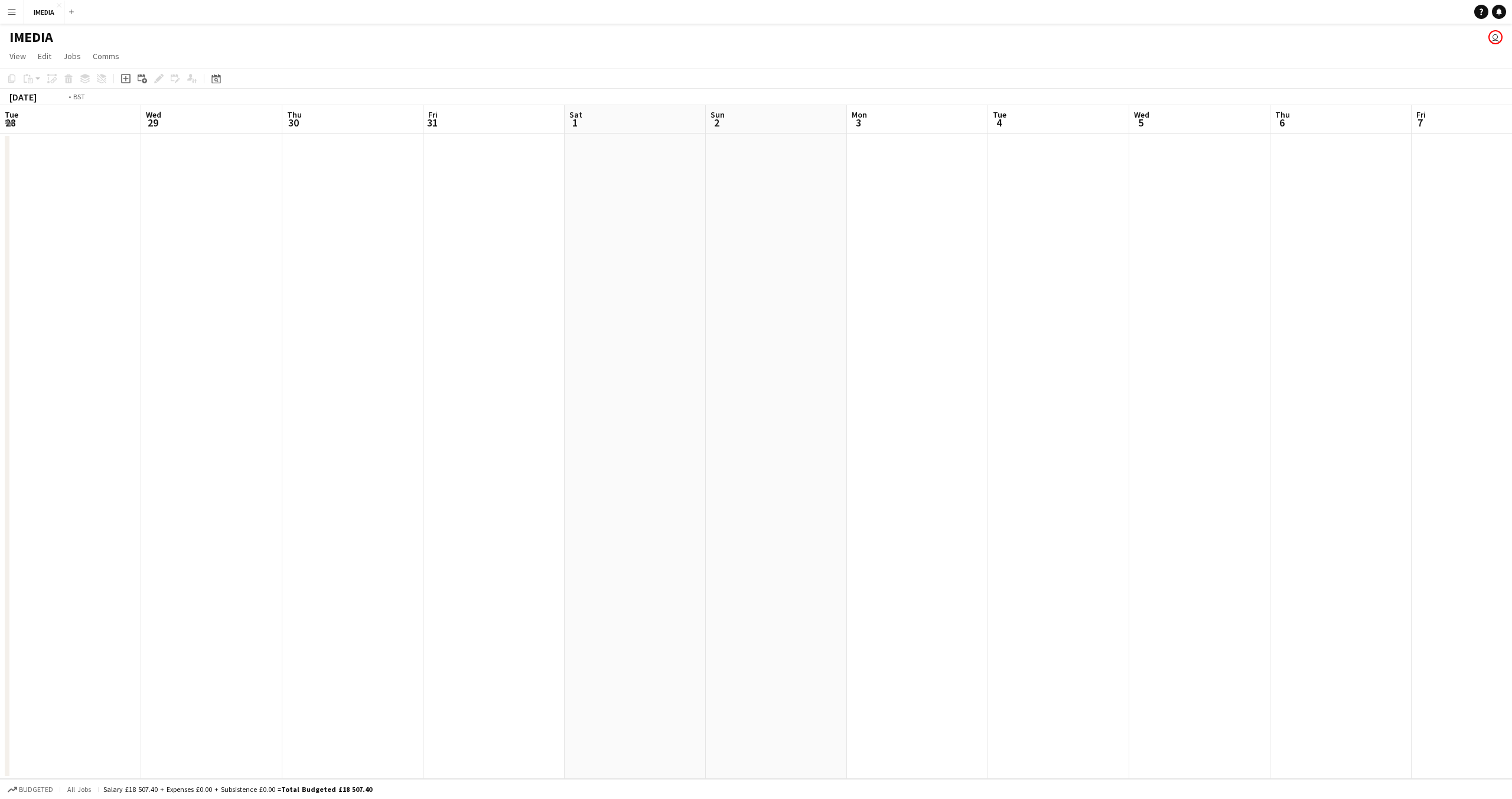
click at [1382, 427] on app-calendar-viewport "Tue 28 Wed 29 Thu 30 Fri 31 Sat 1 Sun 2 Mon 3 Tue 4 Wed 5 Thu 6 Fri 7 Sat 8 Sun…" at bounding box center [756, 441] width 1512 height 673
click at [1251, 410] on app-calendar-viewport "Sat 18 Sun 19 Mon 20 Tue 21 Wed 22 Thu 23 Fri 24 Sat 25 Sun 26 Mon 27 Tue 28 We…" at bounding box center [756, 441] width 1512 height 673
click at [1281, 397] on app-calendar-viewport "Thu 16 Fri 17 Sat 18 Sun 19 Mon 20 Tue 21 Wed 22 Thu 23 Fri 24 Sat 25 Sun 26 Mo…" at bounding box center [756, 441] width 1512 height 673
click at [1181, 401] on app-calendar-viewport "Thu 9 Fri 10 Sat 11 Sun 12 Mon 13 Tue 14 Wed 15 Thu 16 Fri 17 Sat 18 Sun 19 Mon…" at bounding box center [756, 441] width 1512 height 673
click at [1336, 398] on app-calendar-viewport "Mon 30 Tue 31 Wed 1 Thu 2 Fri 3 Sat 4 Sun 5 Mon 6 Tue 7 Wed 8 Thu 9 Fri 10 Sat …" at bounding box center [756, 441] width 1512 height 673
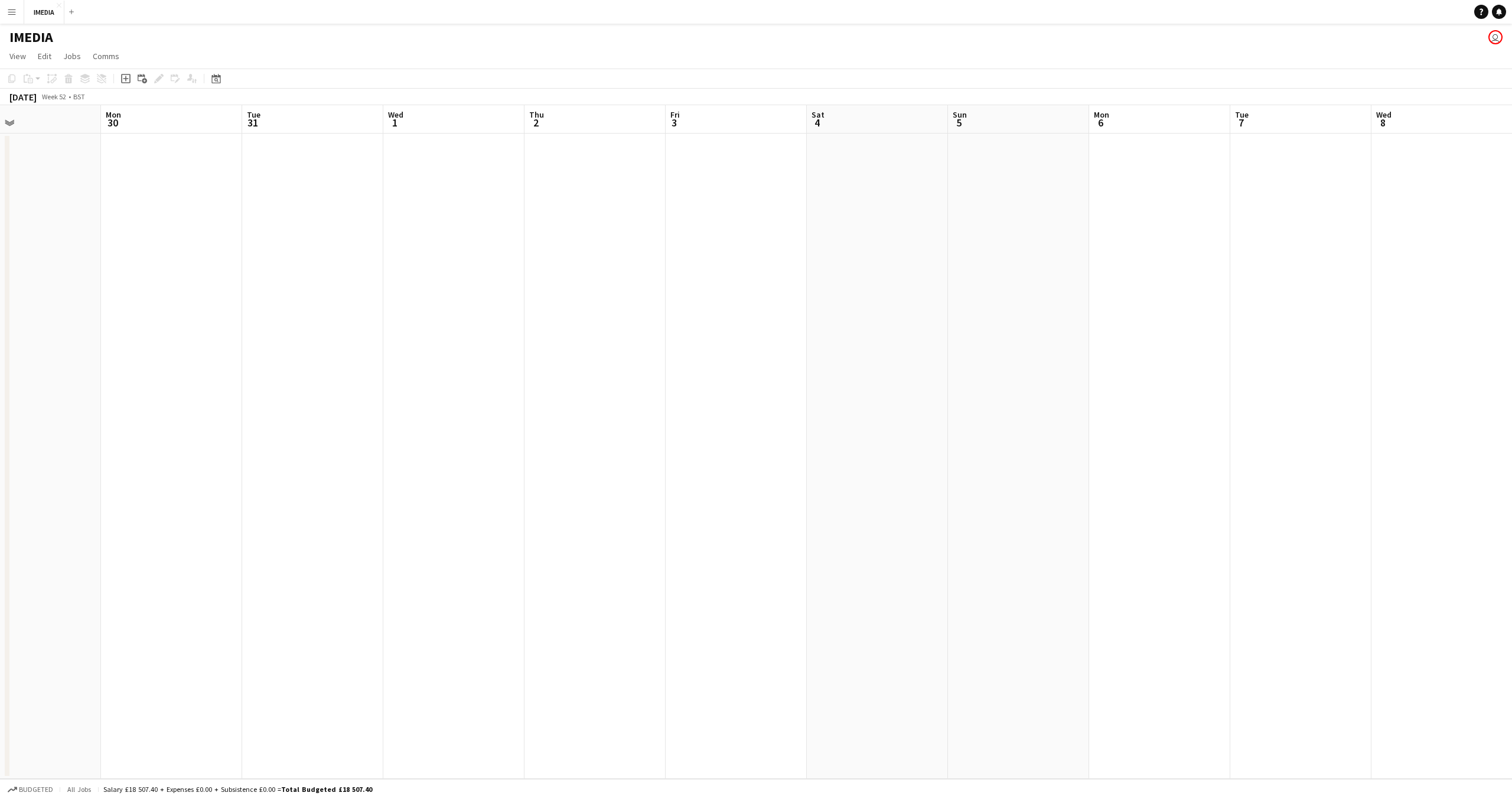
click at [1317, 385] on app-calendar-viewport "Fri 27 Sat 28 Sun 29 Mon 30 Tue 31 Wed 1 Thu 2 Fri 3 Sat 4 Sun 5 Mon 6 Tue 7 We…" at bounding box center [756, 441] width 1512 height 673
click at [1285, 386] on app-calendar-viewport "Fri 20 Sat 21 Sun 22 Mon 23 Tue 24 Wed 25 Thu 26 Fri 27 Sat 28 Sun 29 Mon 30 Tu…" at bounding box center [756, 441] width 1512 height 673
click at [1220, 373] on app-calendar-viewport "Sat 7 Sun 8 Mon 9 Tue 10 Wed 11 Thu 12 Fri 13 Sat 14 Sun 15 Mon 16 Tue 17 Wed 1…" at bounding box center [756, 441] width 1512 height 673
click at [1355, 380] on app-calendar-viewport "Sat 7 Sun 8 Mon 9 Tue 10 Wed 11 Thu 12 Fri 13 Sat 14 Sun 15 Mon 16 Tue 17 Wed 1…" at bounding box center [756, 441] width 1512 height 673
click at [1315, 349] on app-calendar-viewport "Sat 30 Sun 1 Mon 2 Tue 3 Wed 4 Thu 5 Fri 6 Sat 7 Sun 8 Mon 9 Tue 10 Wed 11 Thu …" at bounding box center [756, 441] width 1512 height 673
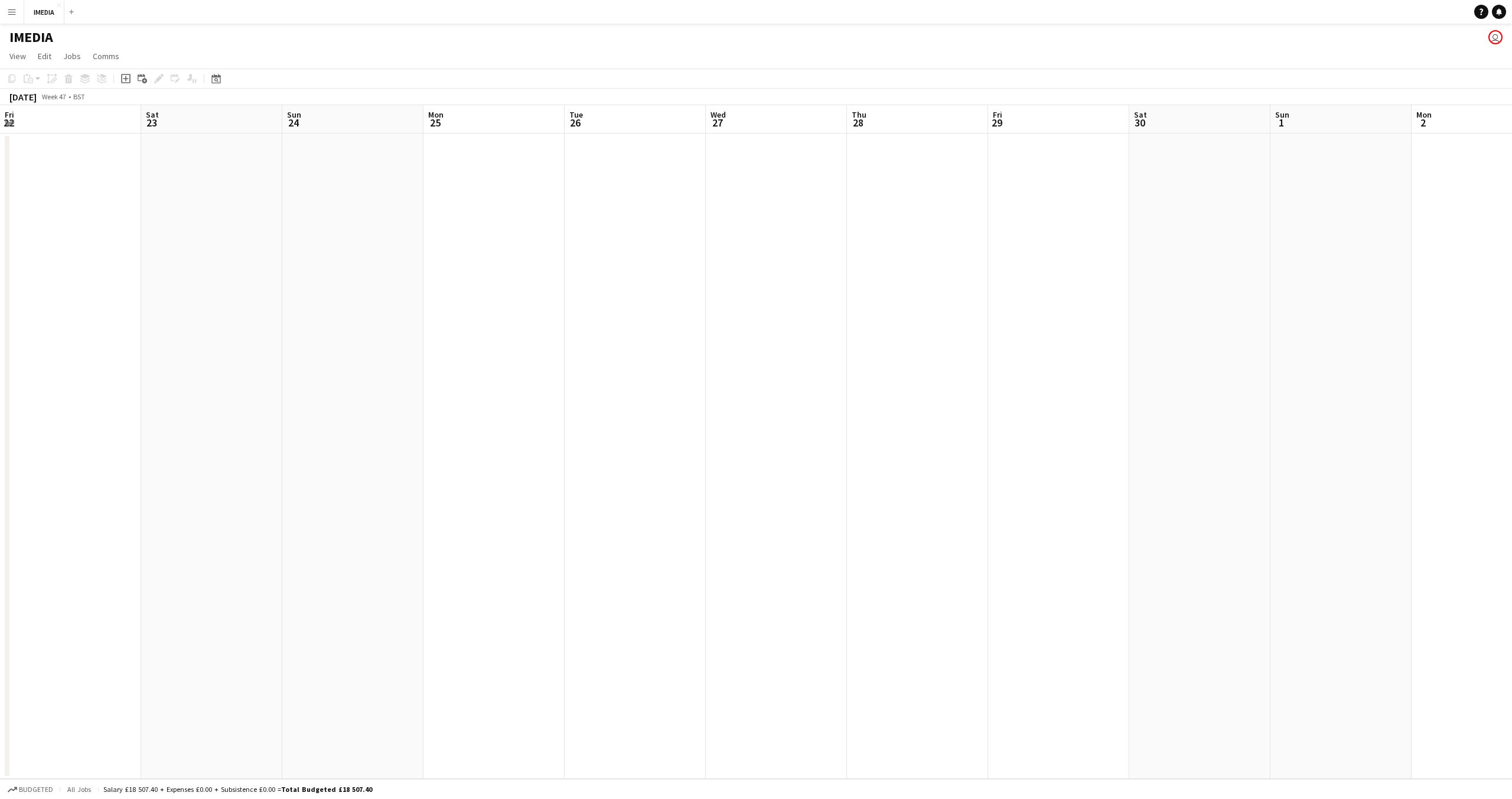
click at [1197, 350] on app-calendar-viewport "Fri 22 Sat 23 Sun 24 Mon 25 Tue 26 Wed 27 Thu 28 Fri 29 Sat 30 Sun 1 Mon 2 Tue …" at bounding box center [756, 441] width 1512 height 673
click at [1197, 338] on app-calendar-viewport "Wed 20 Thu 21 Fri 22 Sat 23 Sun 24 Mon 25 Tue 26 Wed 27 Thu 28 Fri 29 Sat 30 Su…" at bounding box center [756, 441] width 1512 height 673
click at [1180, 338] on app-calendar-viewport "Fri 15 Sat 16 Sun 17 Mon 18 Tue 19 Wed 20 Thu 21 Fri 22 Sat 23 Sun 24 Mon 25 Tu…" at bounding box center [756, 441] width 1512 height 673
click at [1273, 341] on app-calendar-viewport "Tue 5 Wed 6 Thu 7 Fri 8 Sat 9 Sun 10 Mon 11 Tue 12 Wed 13 Thu 14 Fri 15 Sat 16 …" at bounding box center [756, 441] width 1512 height 673
click at [1079, 338] on app-calendar-viewport "Sat 2 Sun 3 Mon 4 Tue 5 Wed 6 Thu 7 Fri 8 Sat 9 Sun 10 Mon 11 Tue 12 Wed 13 Thu…" at bounding box center [756, 441] width 1512 height 673
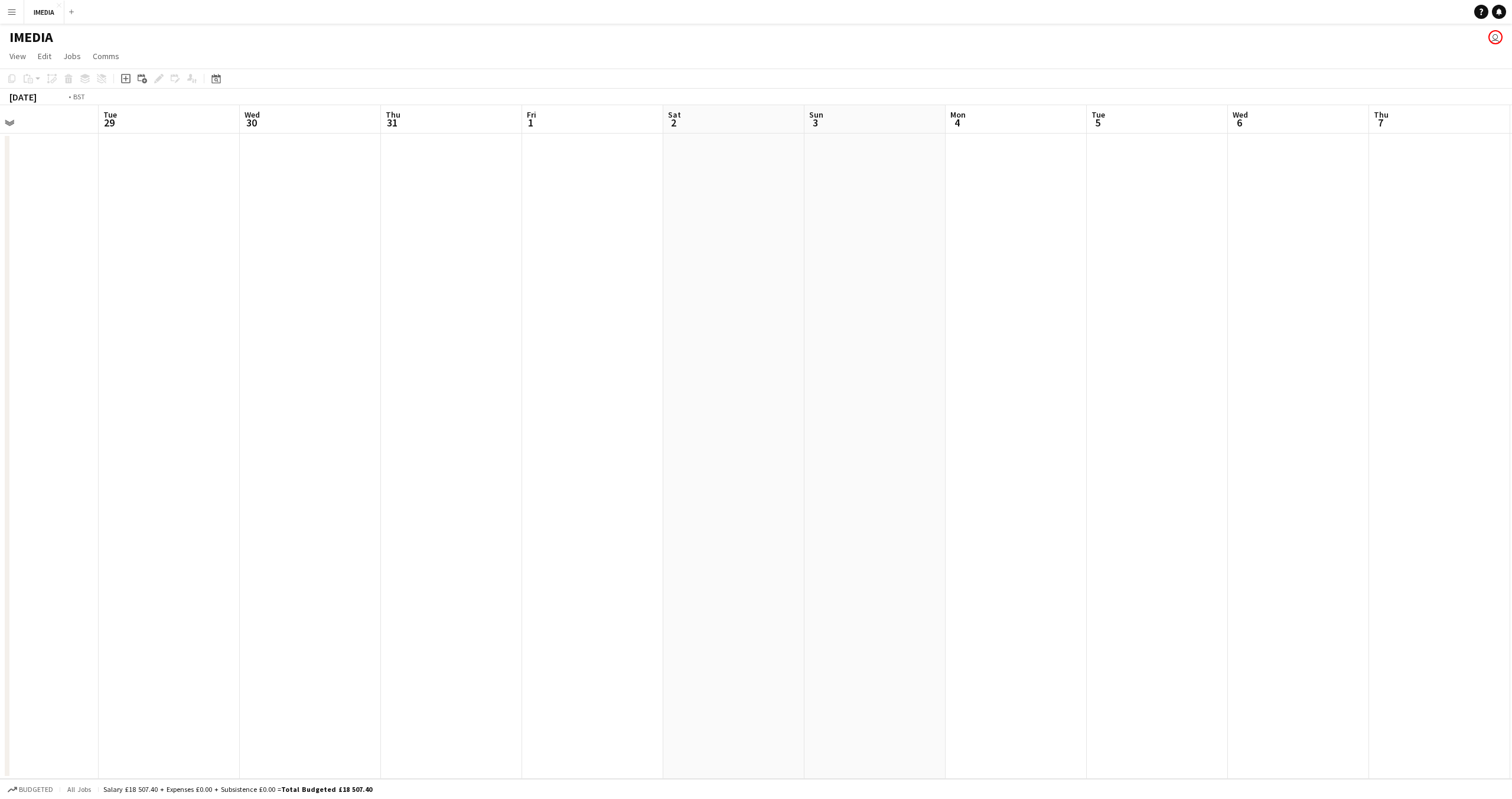
click at [1233, 361] on app-calendar-viewport "Sun 27 Mon 28 Tue 29 Wed 30 Thu 31 Fri 1 Sat 2 Sun 3 Mon 4 Tue 5 Wed 6 Thu 7 Fr…" at bounding box center [756, 441] width 1512 height 673
click at [1127, 350] on app-calendar-viewport "Fri 18 Sat 19 Sun 20 Mon 21 Tue 22 Wed 23 Thu 24 Fri 25 Sat 26 Sun 27 Mon 28 Tu…" at bounding box center [756, 441] width 1512 height 673
click at [1285, 341] on app-calendar-viewport "Tue 15 Wed 16 Thu 17 Fri 18 Sat 19 Sun 20 Mon 21 Tue 22 Wed 23 Thu 24 Fri 25 Sa…" at bounding box center [756, 441] width 1512 height 673
click at [1298, 361] on app-calendar-viewport "Tue 8 Wed 9 Thu 10 Fri 11 Sat 12 Sun 13 Mon 14 Tue 15 Wed 16 Thu 17 Fri 18 Sat …" at bounding box center [756, 441] width 1512 height 673
click at [976, 354] on app-calendar-viewport "Sun 29 Mon 30 Tue 1 Wed 2 Thu 3 Fri 4 Sat 5 Sun 6 Mon 7 Tue 8 Wed 9 Thu 10 Fri …" at bounding box center [756, 441] width 1512 height 673
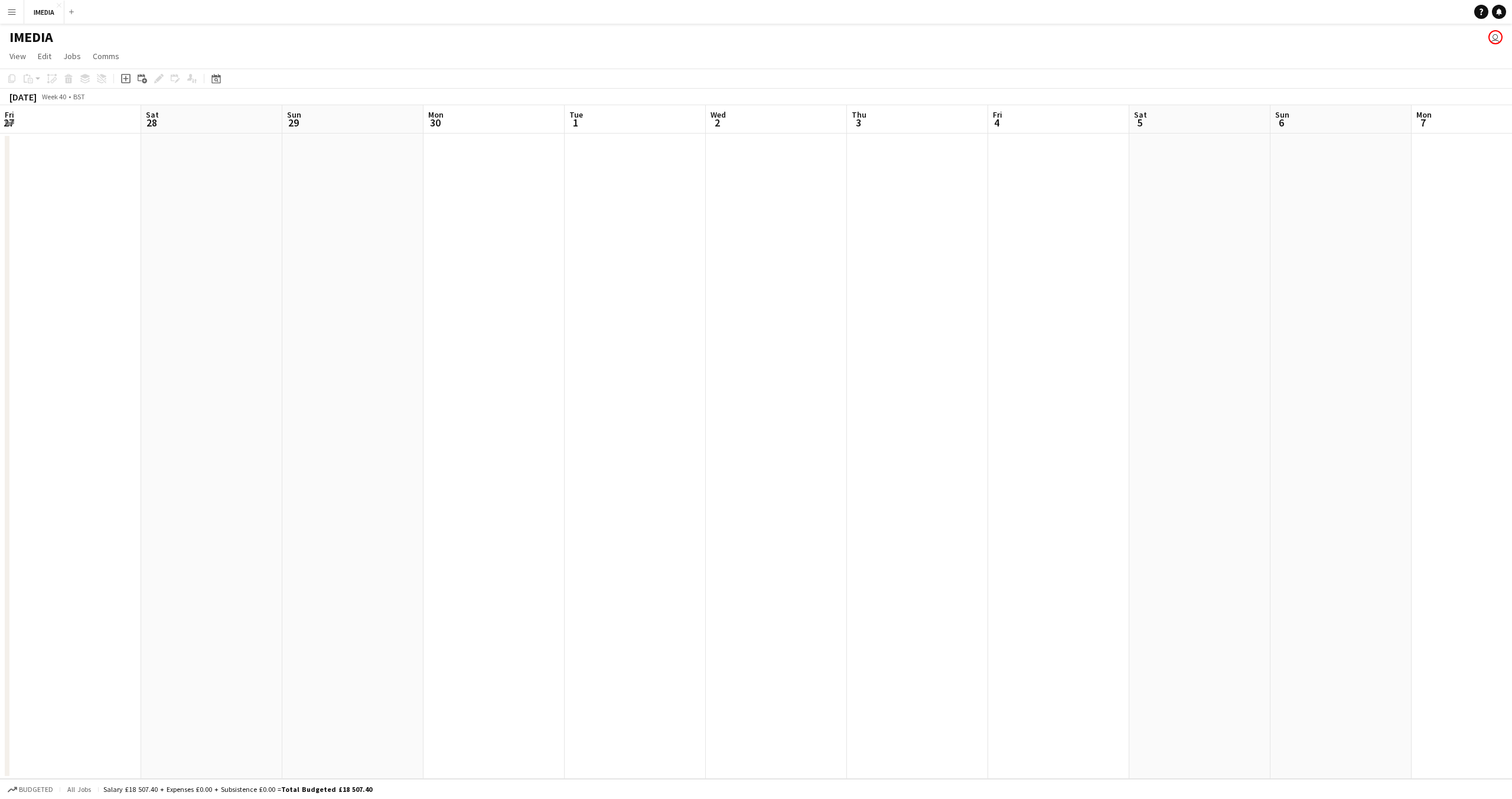
click at [1052, 354] on app-calendar-viewport "Fri 27 Sat 28 Sun 29 Mon 30 Tue 1 Wed 2 Thu 3 Fri 4 Sat 5 Sun 6 Mon 7 Tue 8 Wed…" at bounding box center [756, 441] width 1512 height 673
click at [833, 353] on app-calendar-viewport "Fri 20 Sat 21 Sun 22 Mon 23 Tue 24 Wed 25 Thu 26 Fri 27 Sat 28 Sun 29 Mon 30 Tu…" at bounding box center [756, 441] width 1512 height 673
click at [1099, 367] on app-calendar-viewport "Mon 16 Tue 17 Wed 18 Thu 19 Fri 20 Sat 21 Sun 22 Mon 23 Tue 24 Wed 25 Thu 26 Fr…" at bounding box center [756, 441] width 1512 height 673
click at [979, 363] on app-calendar-viewport "Sun 8 Mon 9 Tue 10 Wed 11 Thu 12 Fri 13 Sat 14 Sun 15 Mon 16 Tue 17 Wed 18 Thu …" at bounding box center [756, 441] width 1512 height 673
click at [1147, 365] on app-calendar-viewport "Fri 6 Sat 7 Sun 8 Mon 9 Tue 10 Wed 11 Thu 12 Fri 13 Sat 14 Sun 15 Mon 16 Tue 17…" at bounding box center [756, 441] width 1512 height 673
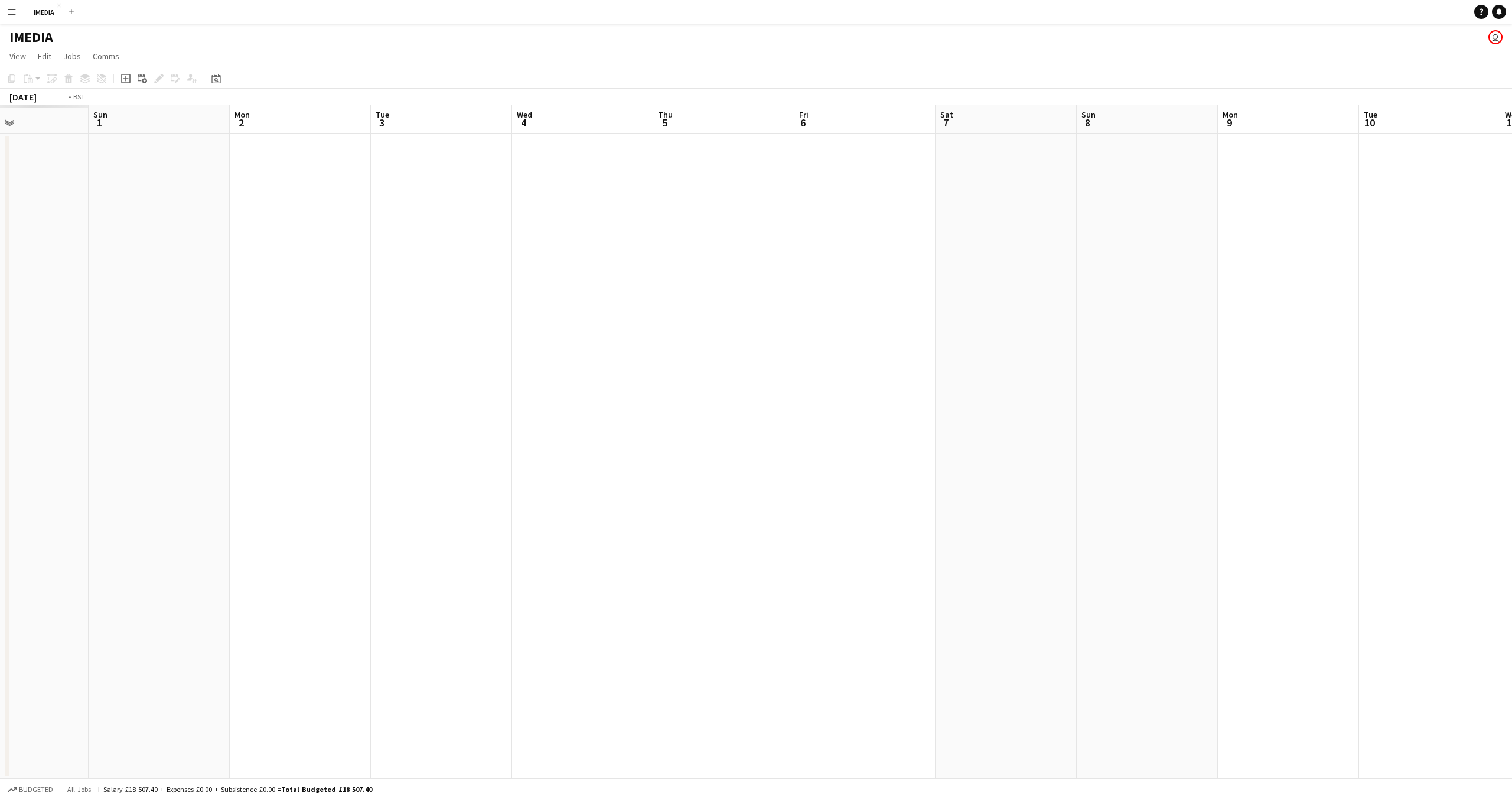
click at [1078, 364] on app-calendar-viewport "Sat 31 Sun 1 Mon 2 Tue 3 Wed 4 Thu 5 Fri 6 Sat 7 Sun 8 Mon 9 Tue 10 Wed 11 Thu …" at bounding box center [756, 441] width 1512 height 673
click at [985, 360] on app-calendar-viewport "Wed 28 Thu 29 Fri 30 Sat 31 Sun 1 Mon 2 Tue 3 Wed 4 Thu 5 Fri 6 Sat 7 Sun 8 Mon…" at bounding box center [756, 441] width 1512 height 673
click at [985, 357] on app-calendar-viewport "Thu 22 Fri 23 Sat 24 Sun 25 Mon 26 Tue 27 Wed 28 Thu 29 Fri 30 Sat 31 Sun 1 Mon…" at bounding box center [756, 441] width 1512 height 673
click at [1041, 351] on app-calendar-viewport "Sun 18 Mon 19 Tue 20 Wed 21 Thu 22 Fri 23 Sat 24 Sun 25 Mon 26 Tue 27 Wed 28 Th…" at bounding box center [756, 441] width 1512 height 673
click at [1166, 348] on app-calendar-viewport "Sun 11 Mon 12 Tue 13 Wed 14 Thu 15 Fri 16 Sat 17 Sun 18 Mon 19 Tue 20 Wed 21 Th…" at bounding box center [756, 441] width 1512 height 673
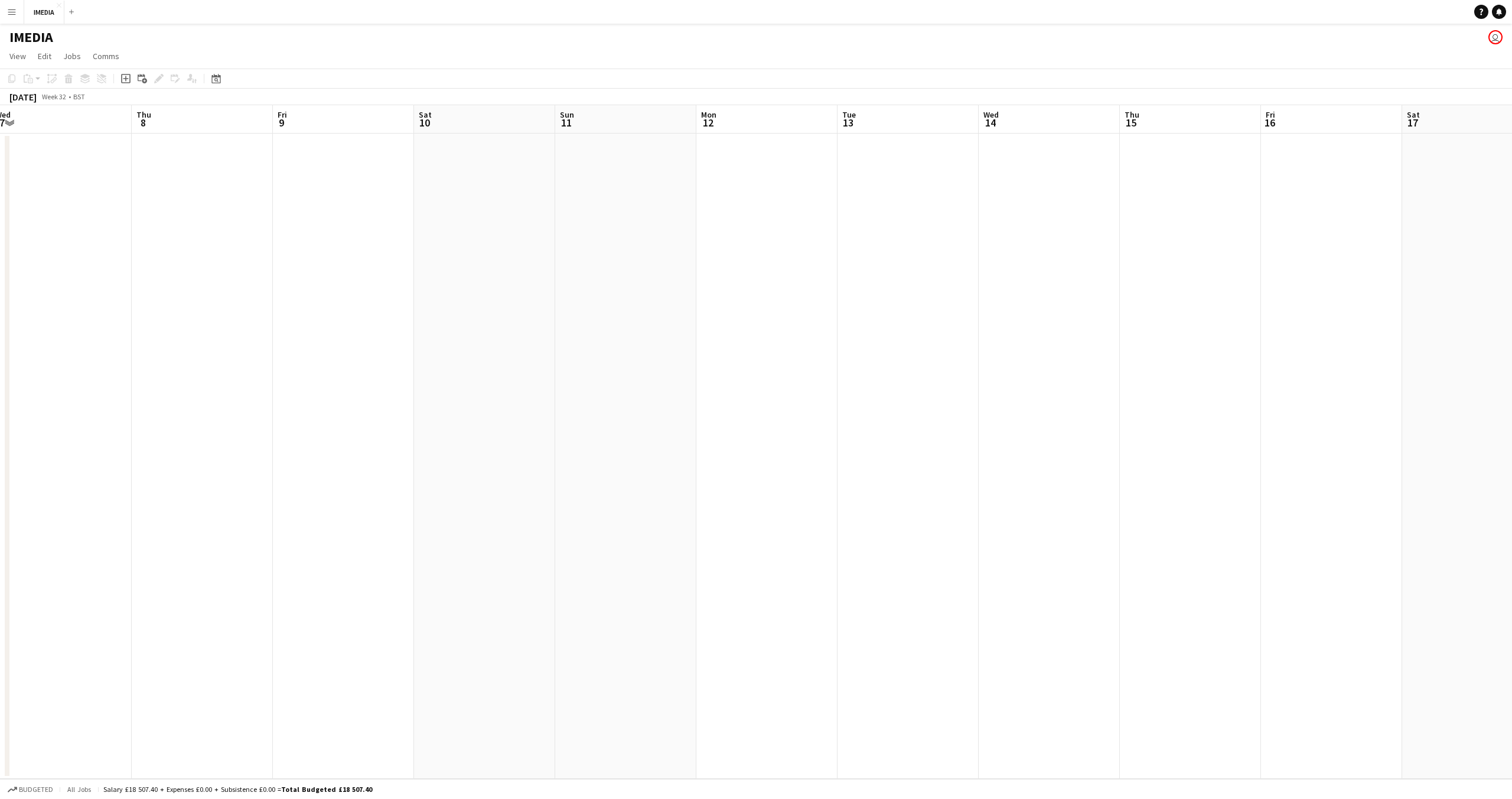
click at [1123, 350] on app-calendar-viewport "Wed 7 Thu 8 Fri 9 Sat 10 Sun 11 Mon 12 Tue 13 Wed 14 Thu 15 Fri 16 Sat 17 Sun 1…" at bounding box center [756, 441] width 1512 height 673
click at [1174, 343] on app-calendar-viewport "Tue 30 Wed 31 Thu 1 Fri 2 Sat 3 Sun 4 Mon 5 Tue 6 Wed 7 Thu 8 Fri 9 Sat 10 Sun …" at bounding box center [756, 441] width 1512 height 673
click at [1177, 338] on app-calendar-viewport "Fri 26 Sat 27 Sun 28 Mon 29 Tue 30 Wed 31 Thu 1 Fri 2 Sat 3 Sun 4 Mon 5 Tue 6 W…" at bounding box center [756, 441] width 1512 height 673
click at [1223, 332] on app-calendar-viewport "Sat 20 Sun 21 3/3 1 Job Mon 22 Tue 23 Wed 24 Thu 25 Fri 26 Sat 27 Sun 28 Mon 29…" at bounding box center [756, 441] width 1512 height 673
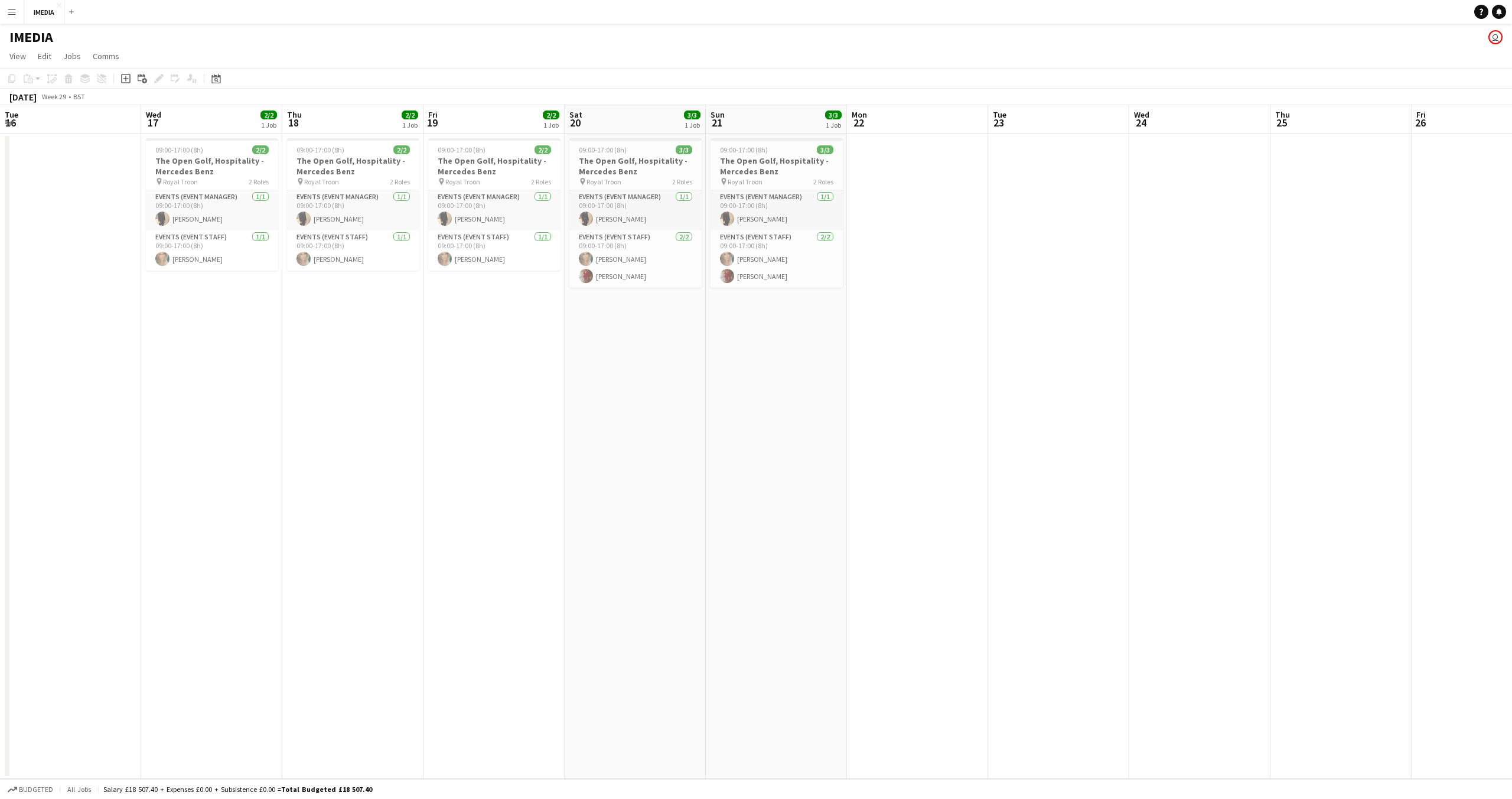
click at [1056, 334] on app-calendar-viewport "Sun 14 Mon 15 Tue 16 Wed 17 2/2 1 Job Thu 18 2/2 1 Job Fri 19 2/2 1 Job Sat 20 …" at bounding box center [756, 441] width 1512 height 673
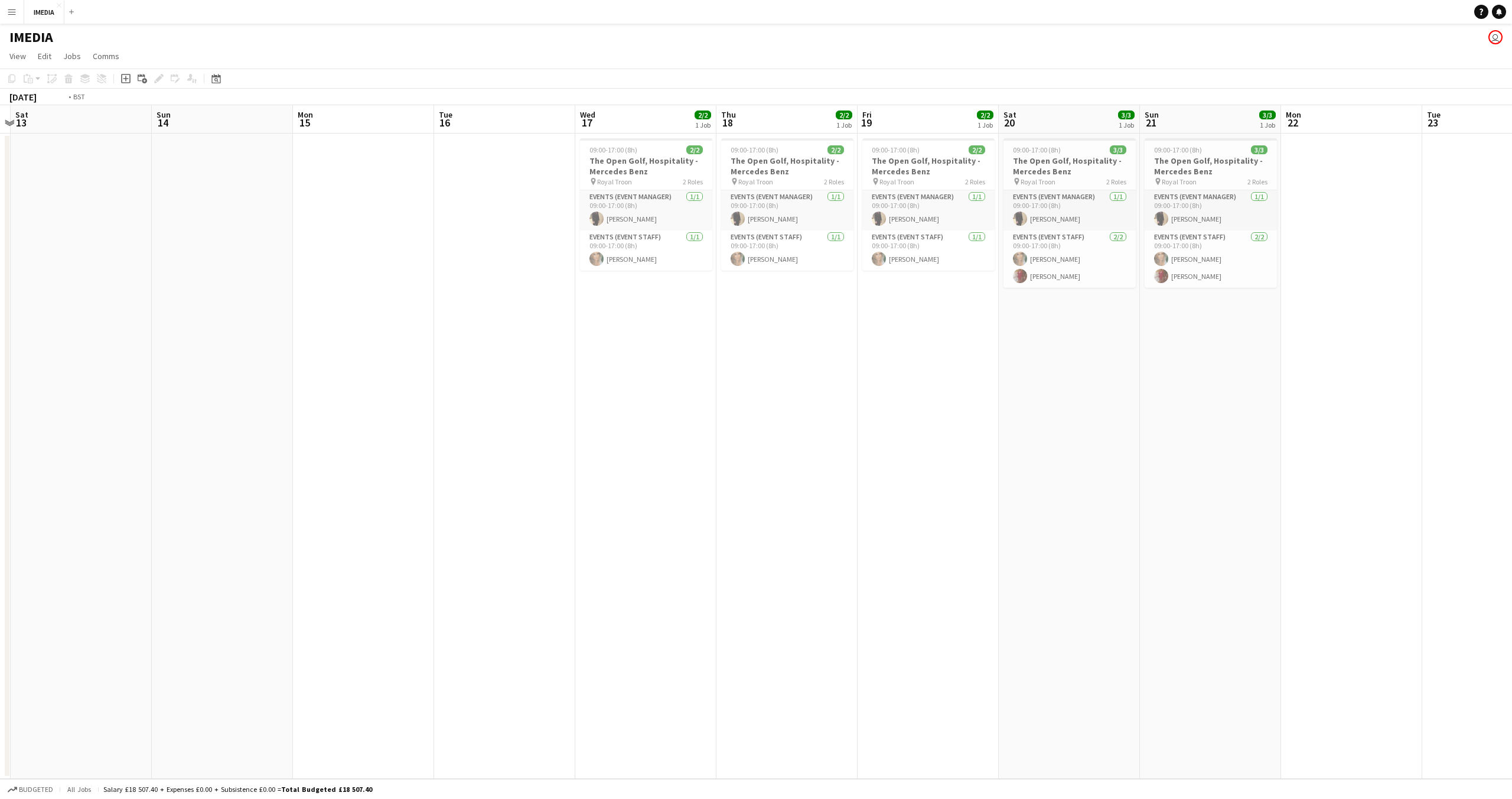
click at [1315, 453] on app-calendar-viewport "Fri 12 Sat 13 Sun 14 Mon 15 Tue 16 Wed 17 2/2 1 Job Thu 18 2/2 1 Job Fri 19 2/2…" at bounding box center [756, 441] width 1512 height 673
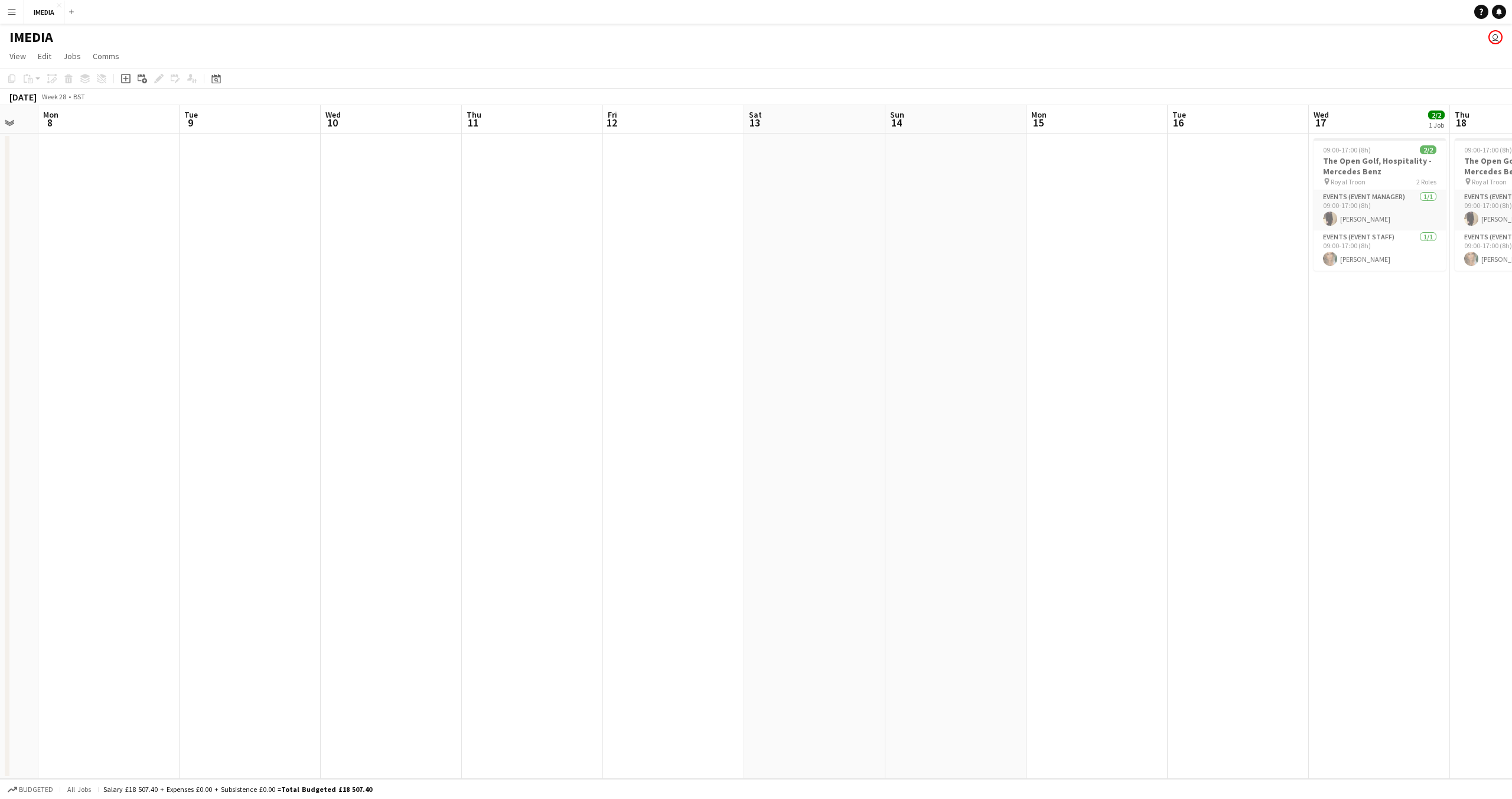
click at [1348, 565] on app-calendar-viewport "Sat 6 Sun 7 Mon 8 Tue 9 Wed 10 Thu 11 Fri 12 Sat 13 Sun 14 Mon 15 Tue 16 Wed 17…" at bounding box center [756, 441] width 1512 height 673
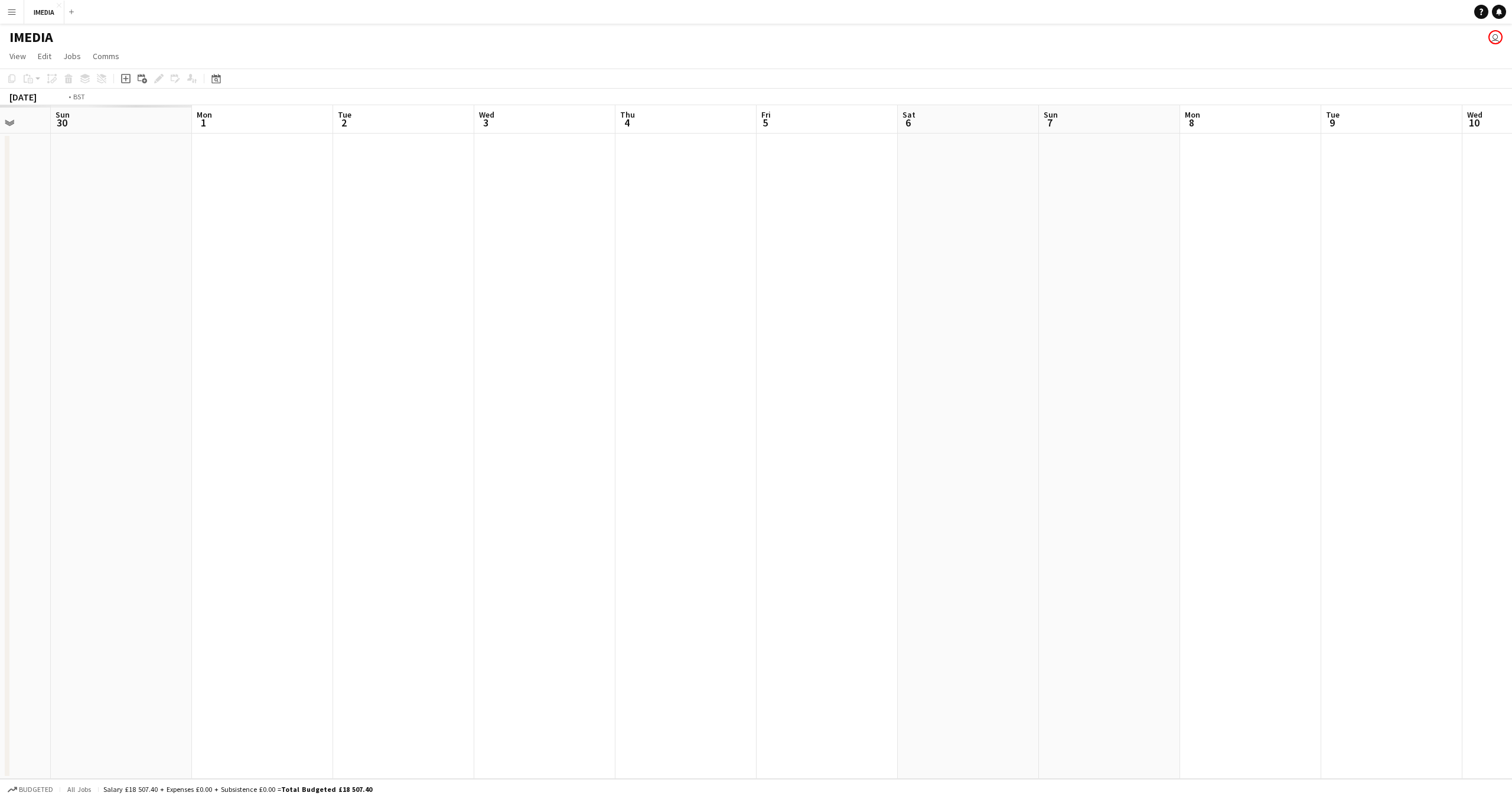
click at [1396, 594] on app-calendar-viewport "Sat 29 Sun 30 Mon 1 Tue 2 Wed 3 Thu 4 Fri 5 Sat 6 Sun 7 Mon 8 Tue 9 Wed 10 Thu …" at bounding box center [756, 441] width 1512 height 673
click at [1424, 615] on app-calendar-viewport "Tue 25 Wed 26 Thu 27 Fri 28 Sat 29 Sun 30 Mon 1 Tue 2 Wed 3 Thu 4 Fri 5 Sat 6 S…" at bounding box center [756, 441] width 1512 height 673
click at [1230, 564] on app-calendar-viewport "Thu 20 Fri 21 Sat 22 Sun 23 Mon 24 Tue 25 Wed 26 Thu 27 Fri 28 Sat 29 Sun 30 Mo…" at bounding box center [756, 441] width 1512 height 673
click at [1427, 587] on app-calendar-viewport "Sat 15 Sun 16 Mon 17 Tue 18 Wed 19 Thu 20 Fri 21 Sat 22 Sun 23 Mon 24 Tue 25 We…" at bounding box center [756, 441] width 1512 height 673
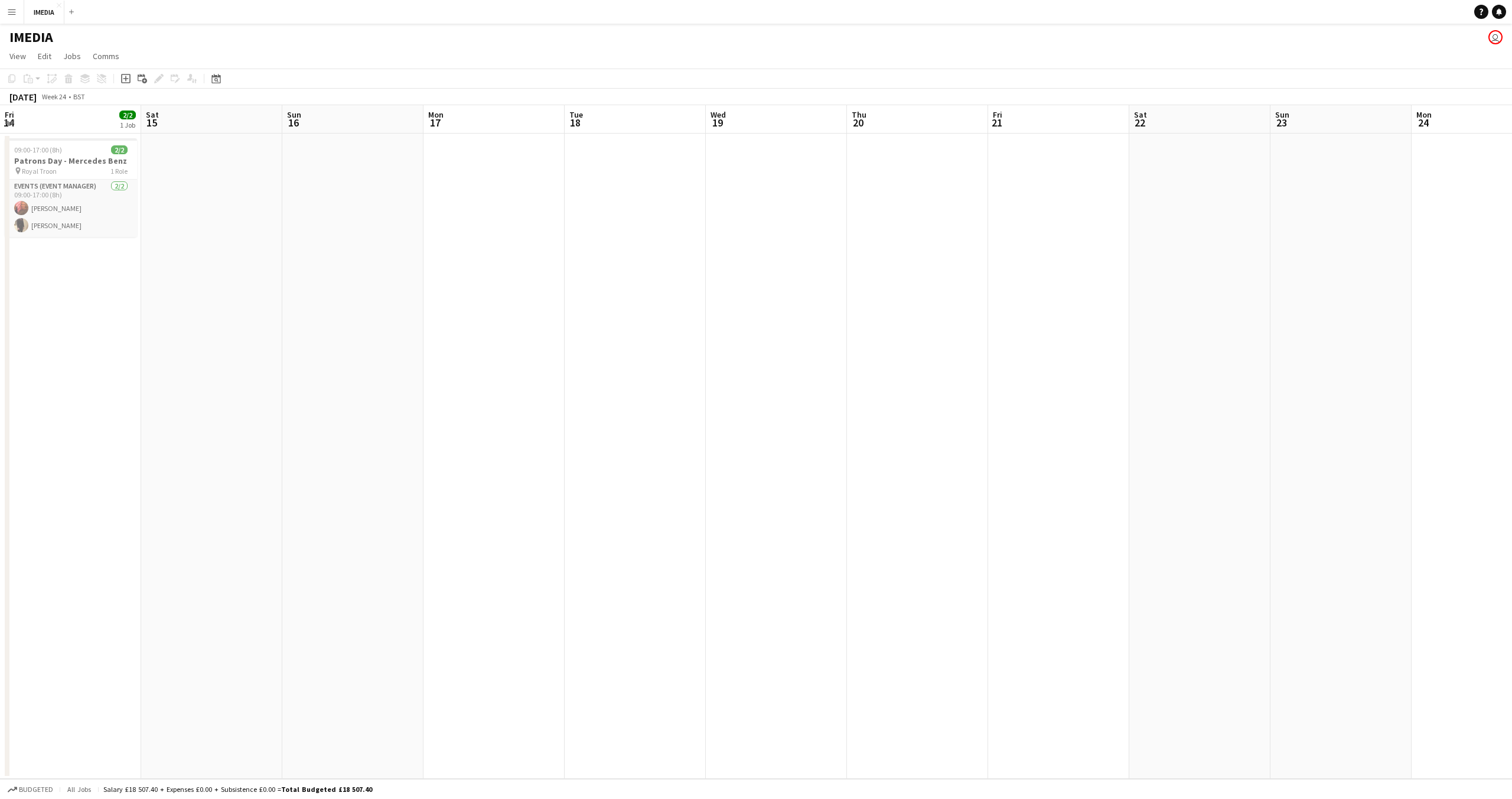
click at [1384, 585] on app-calendar-viewport "Wed 12 2/2 1 Job Thu 13 2/2 1 Job Fri 14 2/2 1 Job Sat 15 Sun 16 Mon 17 Tue 18 …" at bounding box center [756, 441] width 1512 height 673
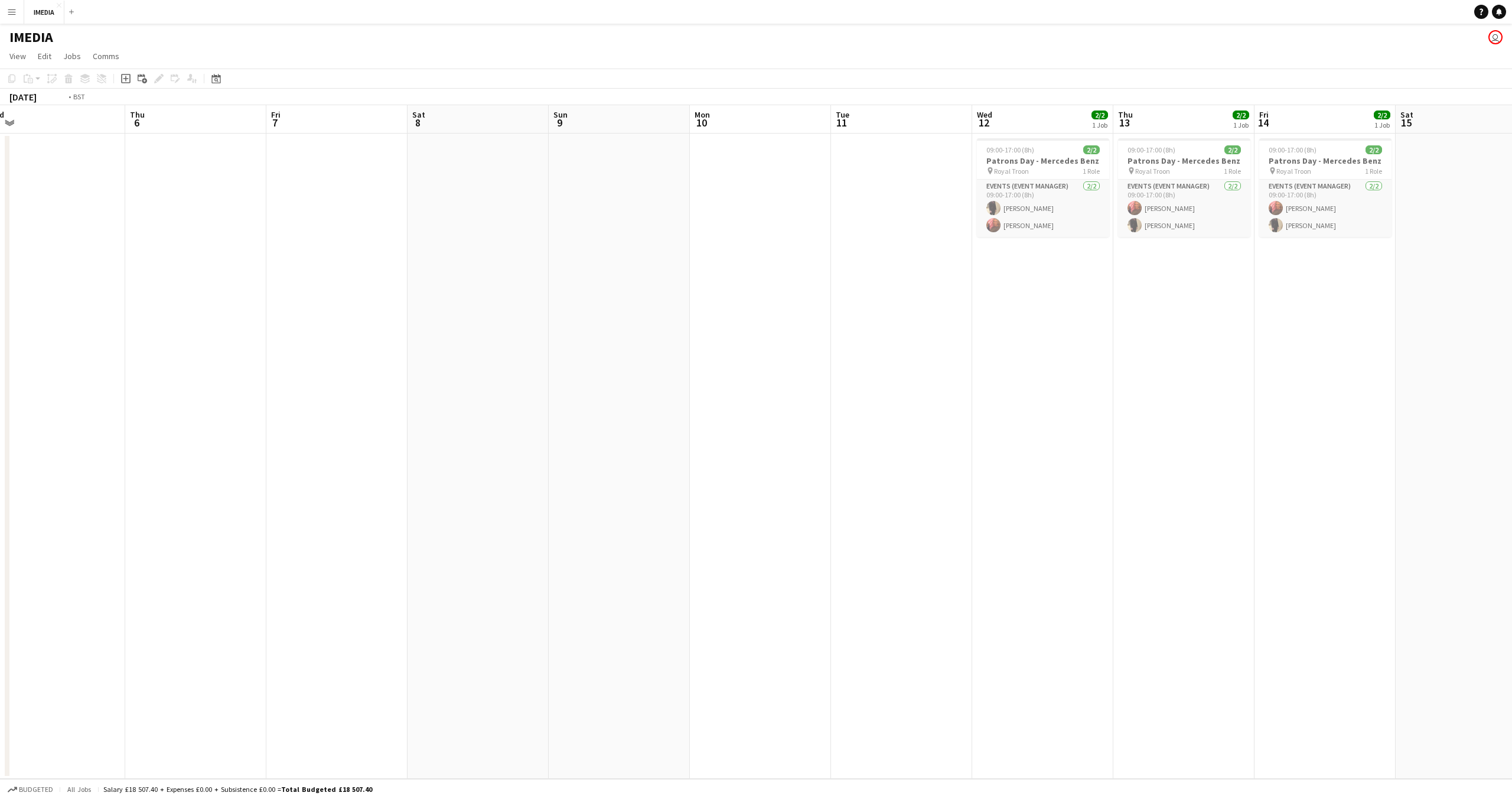
click at [1512, 507] on app-calendar-viewport "Mon 3 Tue 4 Wed 5 Thu 6 Fri 7 Sat 8 Sun 9 Mon 10 Tue 11 Wed 12 2/2 1 Job Thu 13…" at bounding box center [756, 441] width 1512 height 673
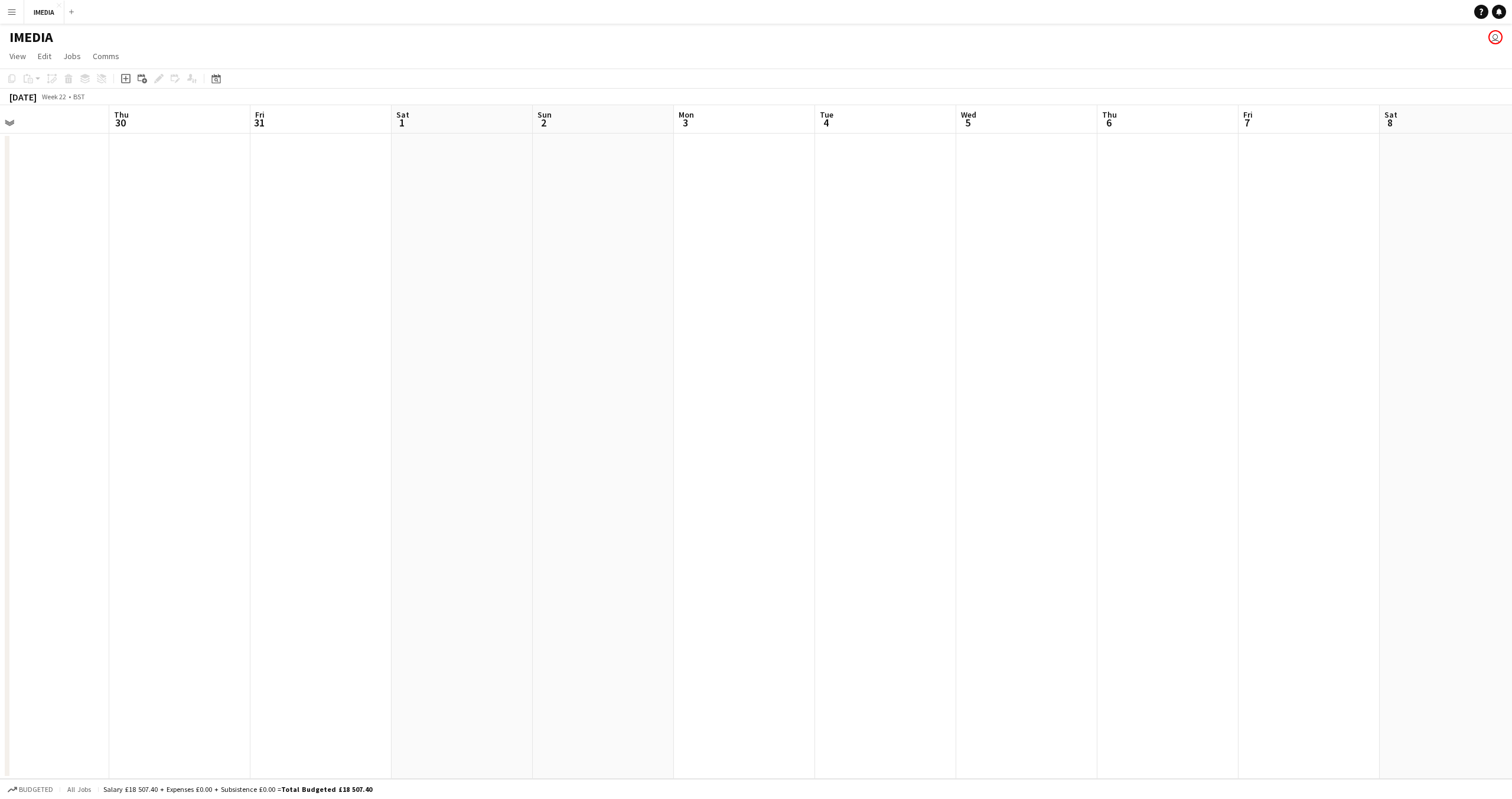
click at [1285, 639] on app-calendar-viewport "Mon 27 Tue 28 Wed 29 Thu 30 Fri 31 Sat 1 Sun 2 Mon 3 Tue 4 Wed 5 Thu 6 Fri 7 Sa…" at bounding box center [756, 441] width 1512 height 673
click at [1166, 621] on app-calendar-viewport "Sat 25 Sun 26 Mon 27 Tue 28 Wed 29 Thu 30 Fri 31 Sat 1 Sun 2 Mon 3 Tue 4 Wed 5 …" at bounding box center [756, 441] width 1512 height 673
click at [1465, 559] on app-calendar-viewport "Sun 19 Mon 20 Tue 21 Wed 22 Thu 23 Fri 24 Sat 25 Sun 26 Mon 27 Tue 28 Wed 29 Th…" at bounding box center [756, 441] width 1512 height 673
click at [1193, 520] on app-calendar-viewport "Wed 15 Thu 16 Fri 17 Sat 18 Sun 19 Mon 20 Tue 21 Wed 22 Thu 23 Fri 24 Sat 25 Su…" at bounding box center [756, 441] width 1512 height 673
click at [1480, 520] on app-calendar-viewport "Thu 9 Fri 10 Sat 11 Sun 12 Mon 13 Tue 14 Wed 15 Thu 16 Fri 17 Sat 18 Sun 19 Mon…" at bounding box center [756, 441] width 1512 height 673
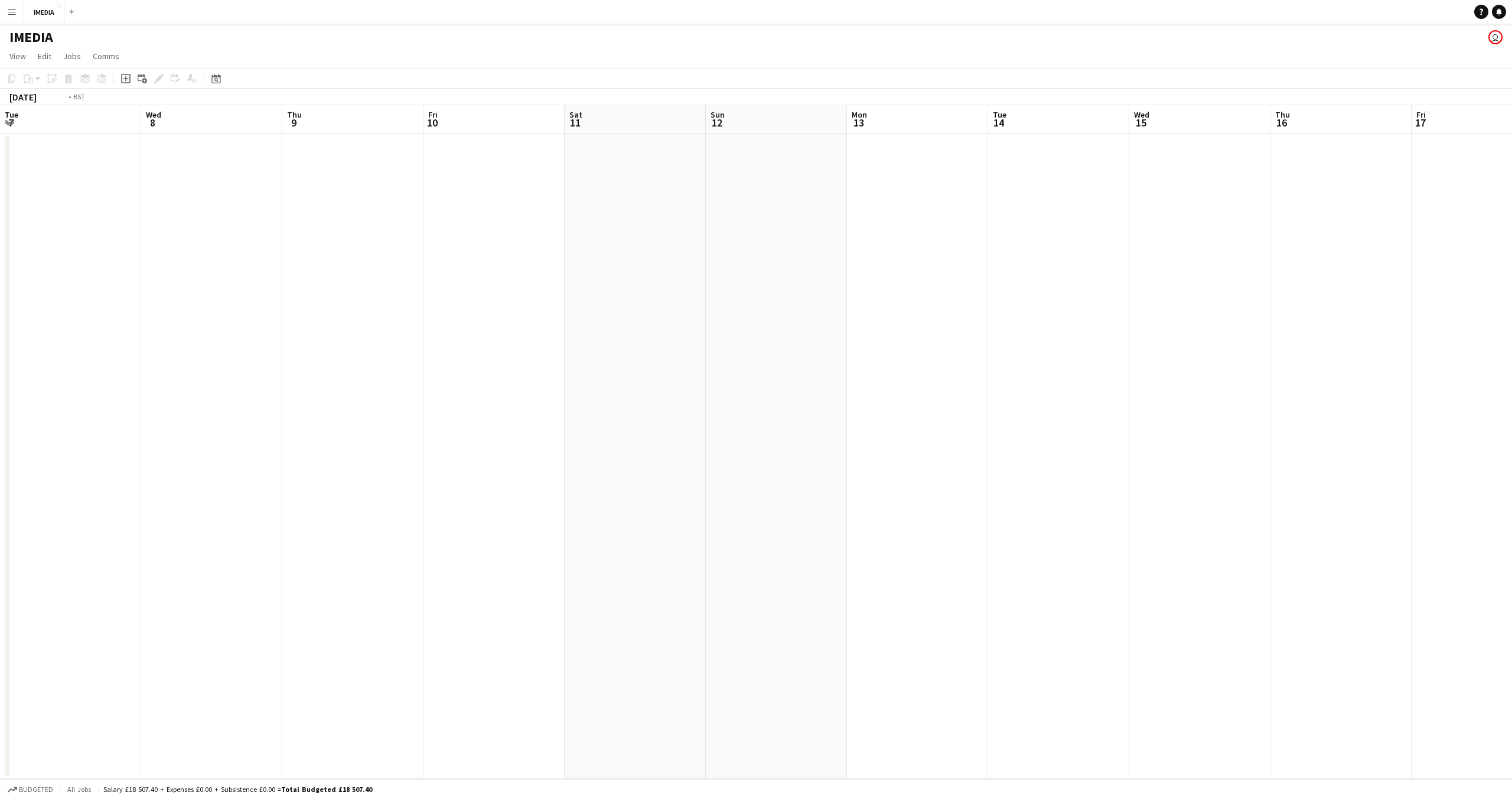
click at [1354, 540] on app-calendar-viewport "Sun 5 Mon 6 Tue 7 Wed 8 Thu 9 Fri 10 Sat 11 Sun 12 Mon 13 Tue 14 Wed 15 Thu 16 …" at bounding box center [756, 441] width 1512 height 673
click at [1355, 536] on app-calendar-viewport "Tue 30 Wed 1 Thu 2 Fri 3 Sat 4 Sun 5 Mon 6 Tue 7 Wed 8 Thu 9 Fri 10 Sat 11 Sun …" at bounding box center [756, 441] width 1512 height 673
click at [1368, 520] on app-calendar-viewport "Fri 26 Sat 27 Sun 28 Mon 29 Tue 30 Wed 1 Thu 2 Fri 3 Sat 4 Sun 5 Mon 6 Tue 7 We…" at bounding box center [756, 441] width 1512 height 673
click at [1174, 528] on app-calendar-viewport "Sat 20 Sun 21 Mon 22 Tue 23 Wed 24 Thu 25 Fri 26 Sat 27 Sun 28 Mon 29 Tue 30 We…" at bounding box center [756, 441] width 1512 height 673
click at [1353, 560] on app-calendar-viewport "Mon 15 Tue 16 Wed 17 Thu 18 Fri 19 Sat 20 Sun 21 Mon 22 Tue 23 Wed 24 Thu 25 Fr…" at bounding box center [756, 441] width 1512 height 673
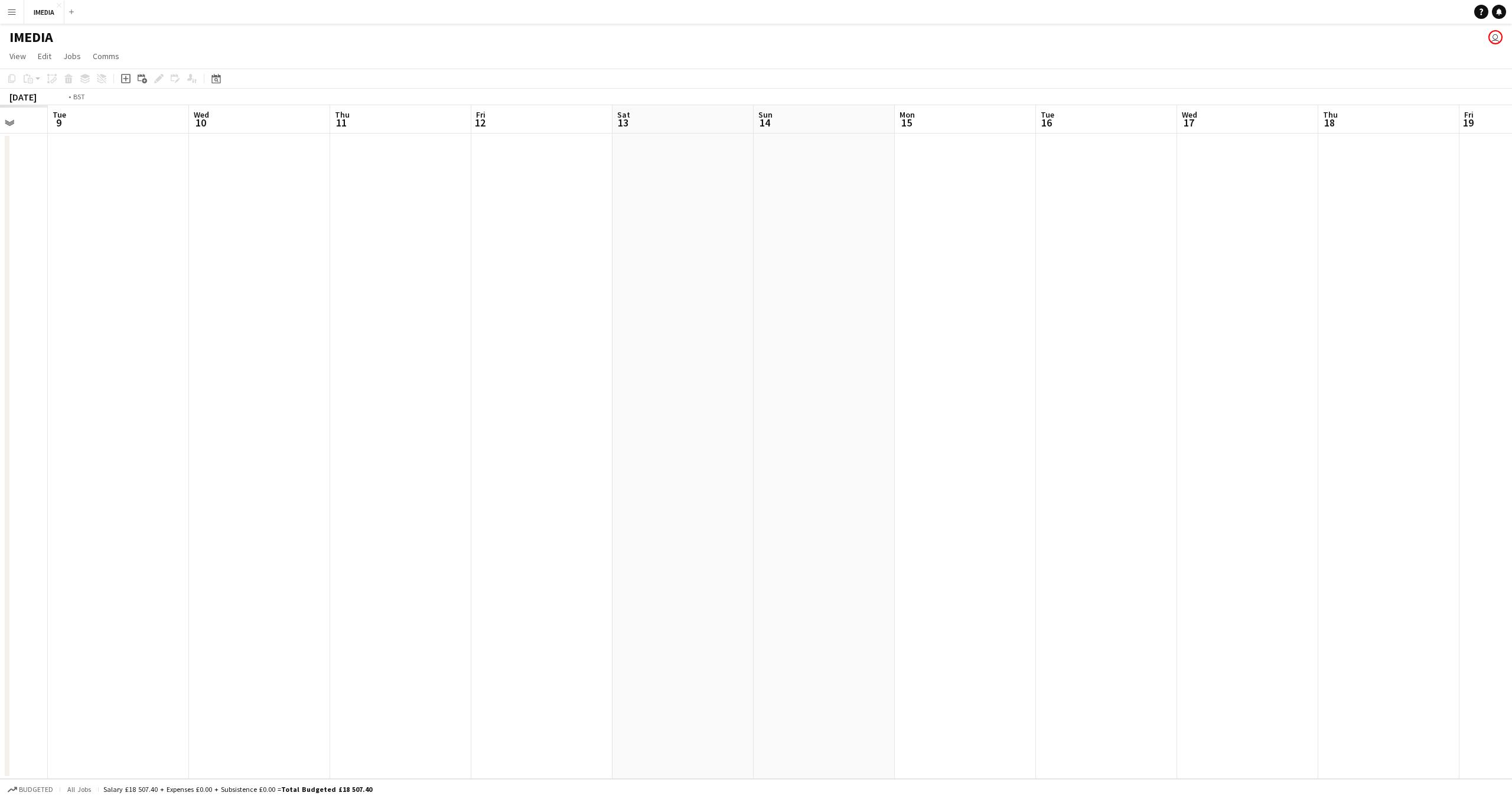
click at [1391, 601] on app-calendar-viewport "Mon 8 Tue 9 Wed 10 Thu 11 Fri 12 Sat 13 Sun 14 Mon 15 Tue 16 Wed 17 Thu 18 Fri …" at bounding box center [756, 441] width 1512 height 673
click at [1512, 619] on app-calendar-viewport "Thu 4 Fri 5 Sat 6 Sun 7 Mon 8 Tue 9 Wed 10 Thu 11 Fri 12 Sat 13 Sun 14 Mon 15 T…" at bounding box center [756, 441] width 1512 height 673
click at [1512, 633] on app-calendar-viewport "Fri 29 Sat 30 Sun 31 Mon 1 Tue 2 Wed 3 Thu 4 Fri 5 Sat 6 Sun 7 Mon 8 Tue 9 Wed …" at bounding box center [756, 441] width 1512 height 673
click at [1382, 625] on app-calendar-viewport "Mon 25 Tue 26 Wed 27 Thu 28 Fri 29 Sat 30 Sun 31 Mon 1 Tue 2 Wed 3 Thu 4 Fri 5 …" at bounding box center [756, 441] width 1512 height 673
click at [1411, 627] on app-calendar-viewport "Wed 20 Thu 21 Fri 22 Sat 23 Sun 24 Mon 25 Tue 26 Wed 27 Thu 28 Fri 29 Sat 30 Su…" at bounding box center [756, 441] width 1512 height 673
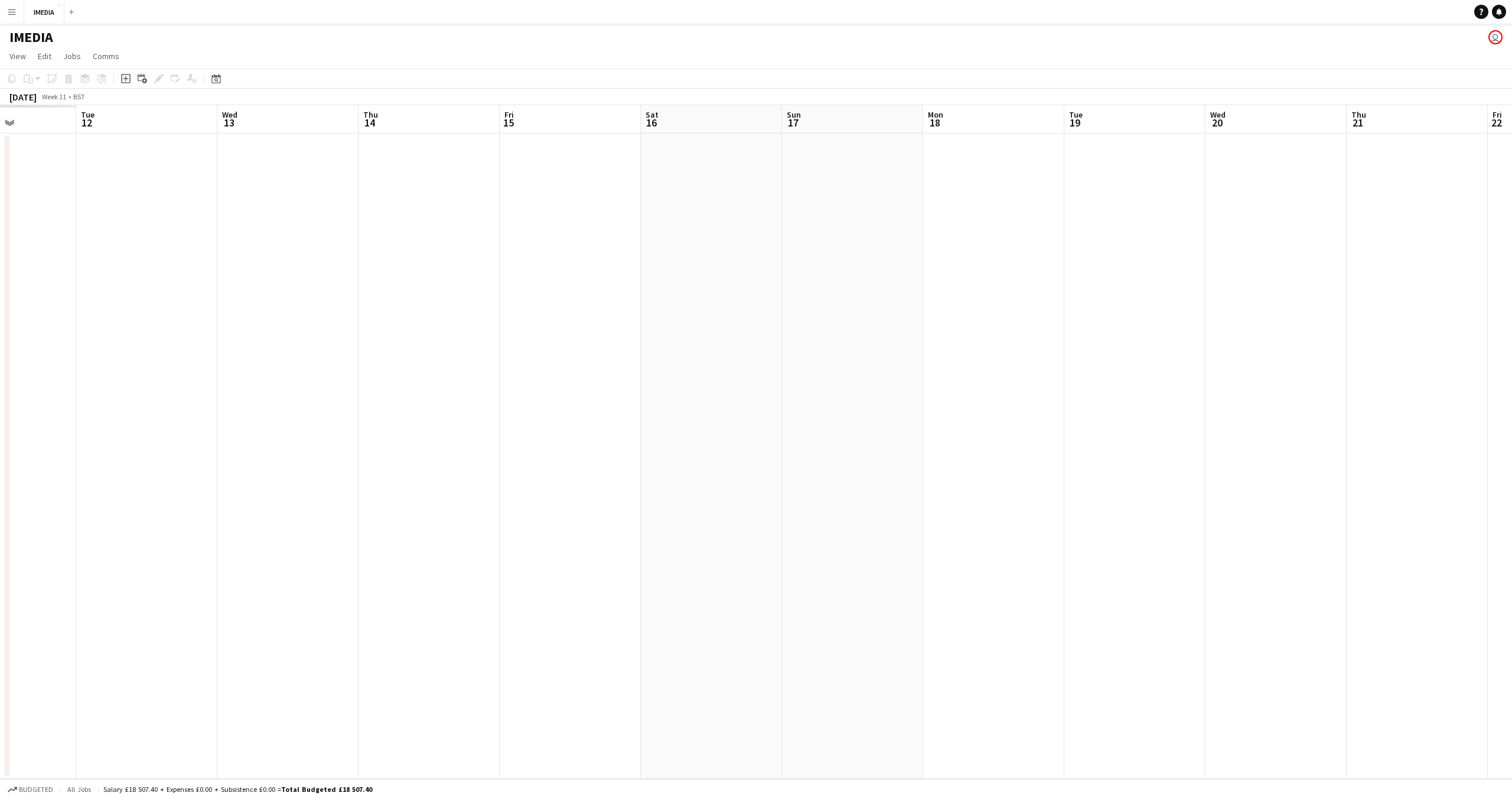
click at [1429, 654] on app-calendar-viewport "Sun 10 Mon 11 Tue 12 Wed 13 Thu 14 Fri 15 Sat 16 Sun 17 Mon 18 Tue 19 Wed 20 Th…" at bounding box center [756, 441] width 1512 height 673
click at [1413, 646] on app-calendar-viewport "Fri 8 Sat 9 Sun 10 Mon 11 Tue 12 Wed 13 Thu 14 Fri 15 Sat 16 Sun 17 Mon 18 Tue …" at bounding box center [756, 441] width 1512 height 673
click at [1389, 665] on app-calendar-viewport "Sat 2 Sun 3 Mon 4 Tue 5 Wed 6 Thu 7 Fri 8 Sat 9 Sun 10 Mon 11 Tue 12 Wed 13 Thu…" at bounding box center [756, 441] width 1512 height 673
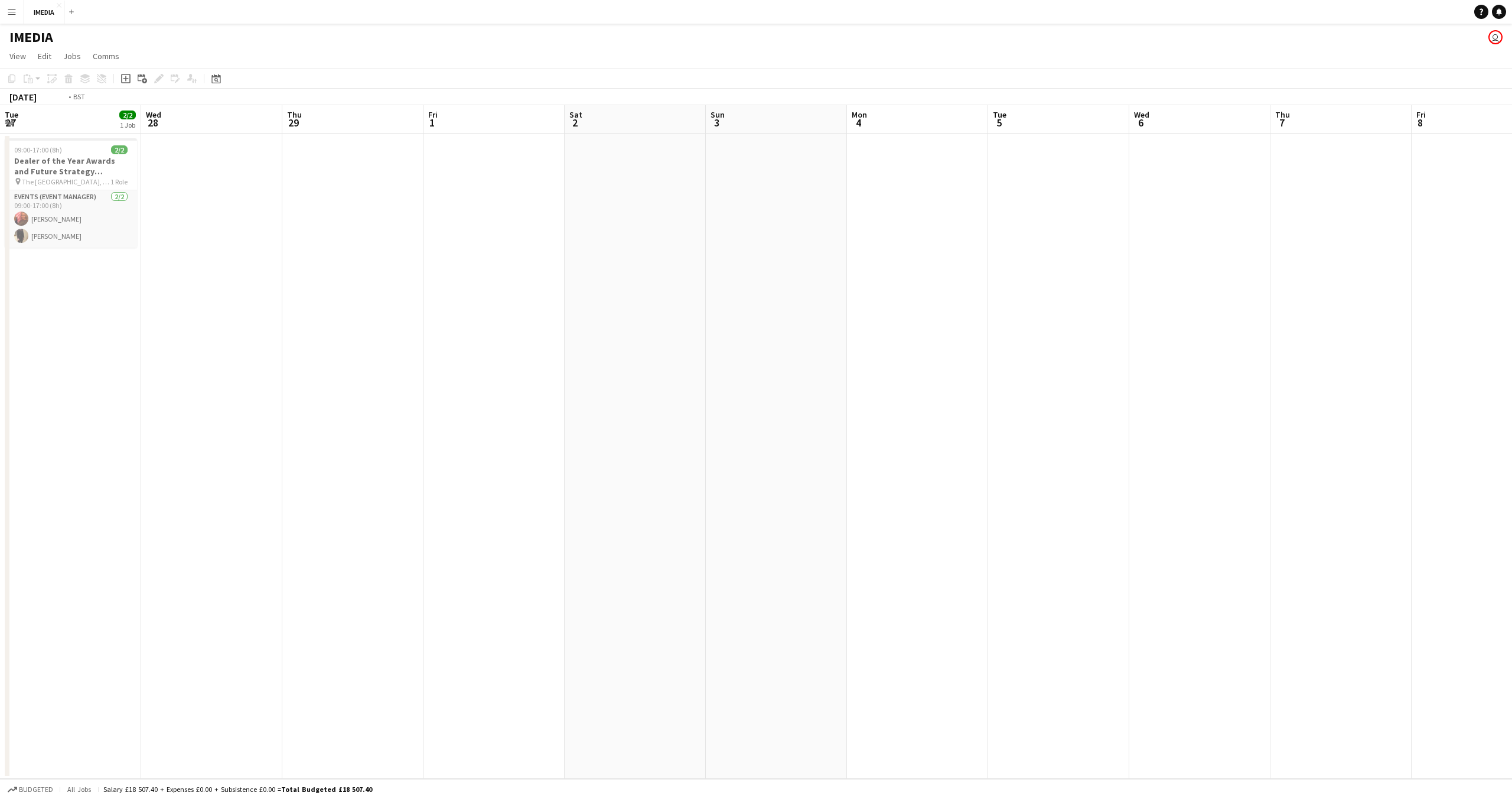
click at [1175, 673] on app-calendar-viewport "Sun 25 2/2 1 Job Mon 26 2/2 1 Job Tue 27 2/2 1 Job Wed 28 Thu 29 Fri 1 Sat 2 Su…" at bounding box center [756, 441] width 1512 height 673
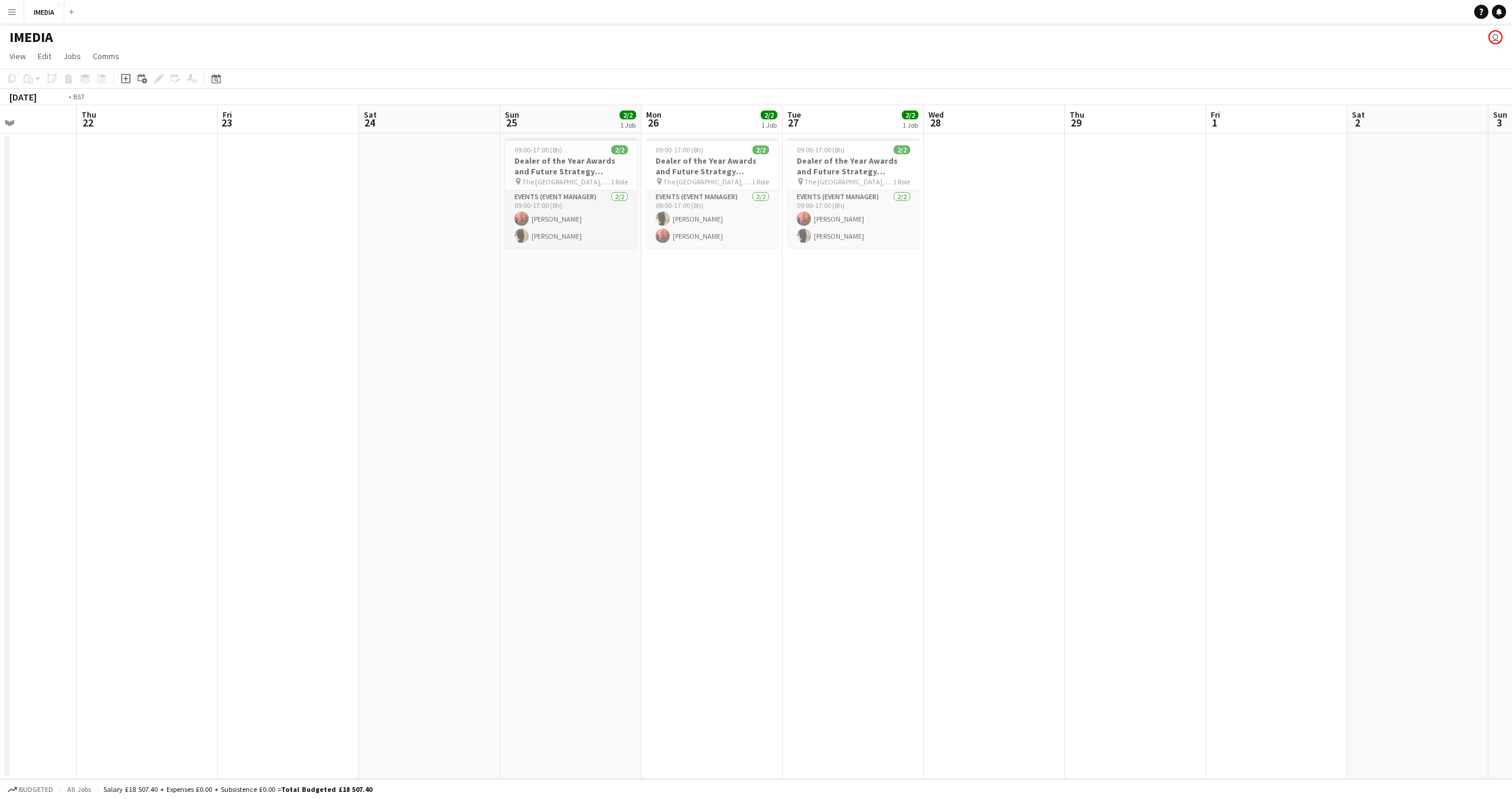
click at [1512, 759] on app-calendar-viewport "Mon 19 Tue 20 Wed 21 Thu 22 Fri 23 Sat 24 Sun 25 2/2 1 Job Mon 26 2/2 1 Job Tue…" at bounding box center [756, 441] width 1512 height 673
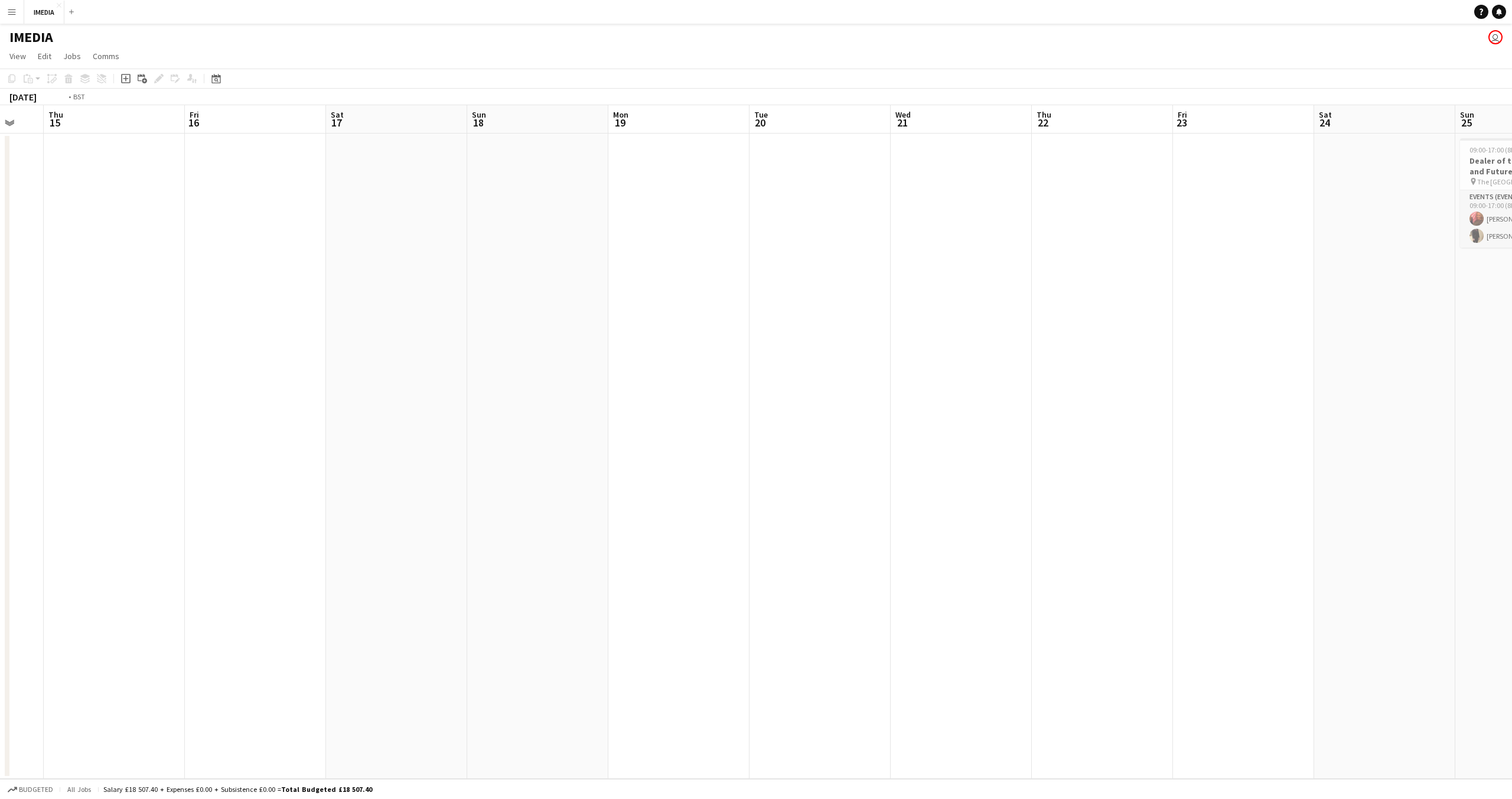
click at [1233, 747] on app-calendar-viewport "Tue 13 Wed 14 Thu 15 Fri 16 Sat 17 Sun 18 Mon 19 Tue 20 Wed 21 Thu 22 Fri 23 Sa…" at bounding box center [756, 441] width 1512 height 673
click at [1352, 778] on app-calendar-viewport "Fri 9 Sat 10 Sun 11 Mon 12 Tue 13 Wed 14 Thu 15 Fri 16 Sat 17 Sun 18 Mon 19 Tue…" at bounding box center [756, 441] width 1512 height 673
click at [1278, 762] on app-calendar-viewport "Fri 2 Sat 3 Sun 4 Mon 5 Tue 6 Wed 7 Thu 8 Fri 9 Sat 10 Sun 11 Mon 12 Tue 13 Wed…" at bounding box center [756, 441] width 1512 height 673
click at [1285, 798] on app-board "IMEDIA user View Day view expanded Day view collapsed Month view Date picker Ju…" at bounding box center [756, 411] width 1512 height 775
click at [1246, 780] on app-board "IMEDIA user View Day view expanded Day view collapsed Month view Date picker Ju…" at bounding box center [756, 411] width 1512 height 775
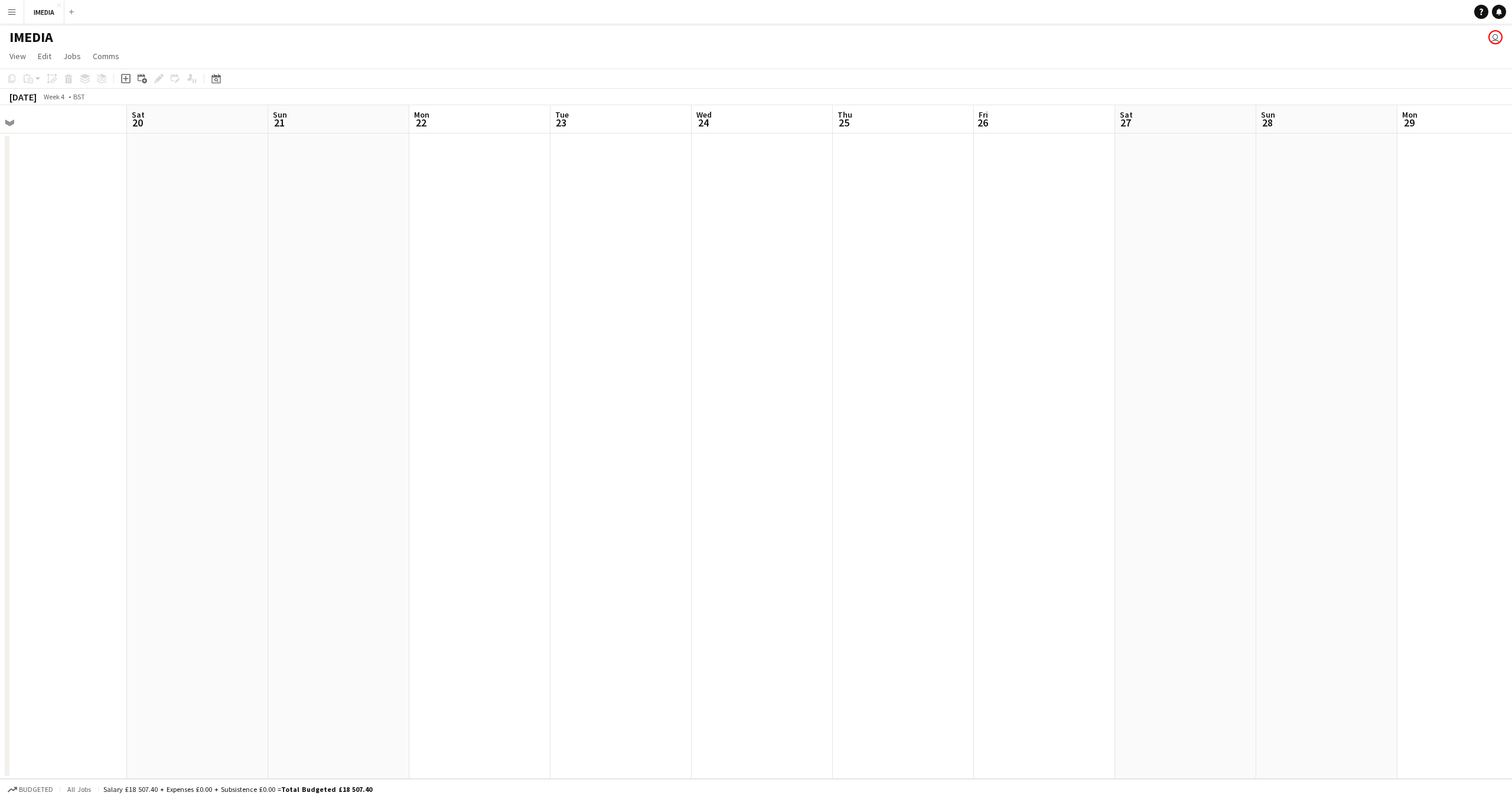
click at [1245, 795] on app-board "IMEDIA user View Day view expanded Day view collapsed Month view Date picker Ju…" at bounding box center [756, 411] width 1512 height 775
click at [1250, 788] on app-board "IMEDIA user View Day view expanded Day view collapsed Month view Date picker Ju…" at bounding box center [756, 411] width 1512 height 775
click at [1229, 773] on app-calendar-viewport "Wed 10 Thu 11 Fri 12 Sat 13 Sun 14 Mon 15 Tue 16 Wed 17 Thu 18 Fri 19 Sat 20 Su…" at bounding box center [756, 441] width 1512 height 673
click at [1262, 748] on app-calendar-viewport "Sun 7 Mon 8 Tue 9 Wed 10 Thu 11 Fri 12 Sat 13 Sun 14 Mon 15 Tue 16 Wed 17 Thu 1…" at bounding box center [756, 441] width 1512 height 673
click at [1492, 777] on app-calendar-viewport "Sat 6 Sun 7 Mon 8 Tue 9 Wed 10 Thu 11 Fri 12 Sat 13 Sun 14 Mon 15 Tue 16 Wed 17…" at bounding box center [756, 441] width 1512 height 673
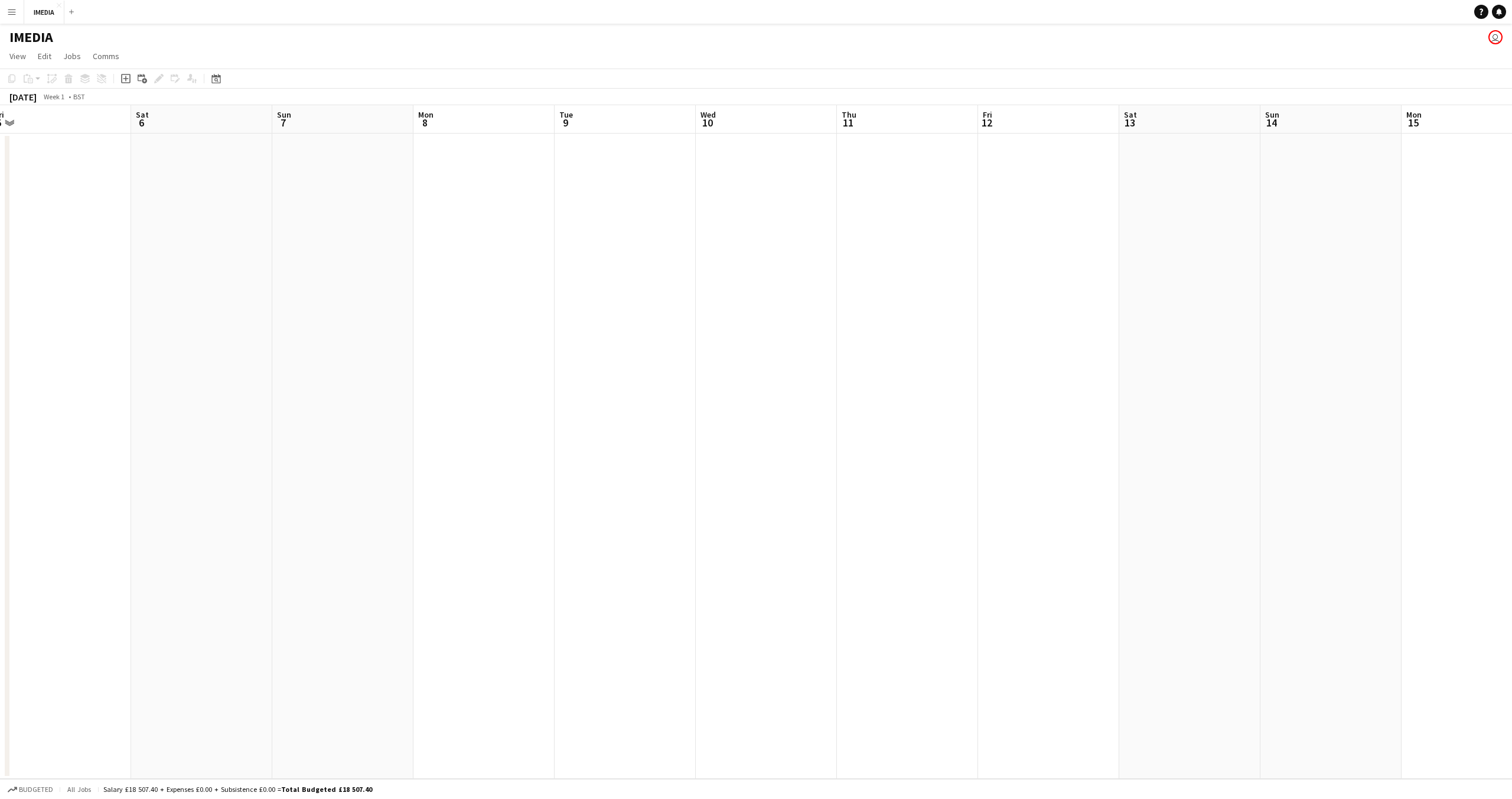
click at [11, 14] on app-icon "Menu" at bounding box center [11, 11] width 9 height 9
click at [148, 66] on link "All jobs" at bounding box center [179, 65] width 118 height 24
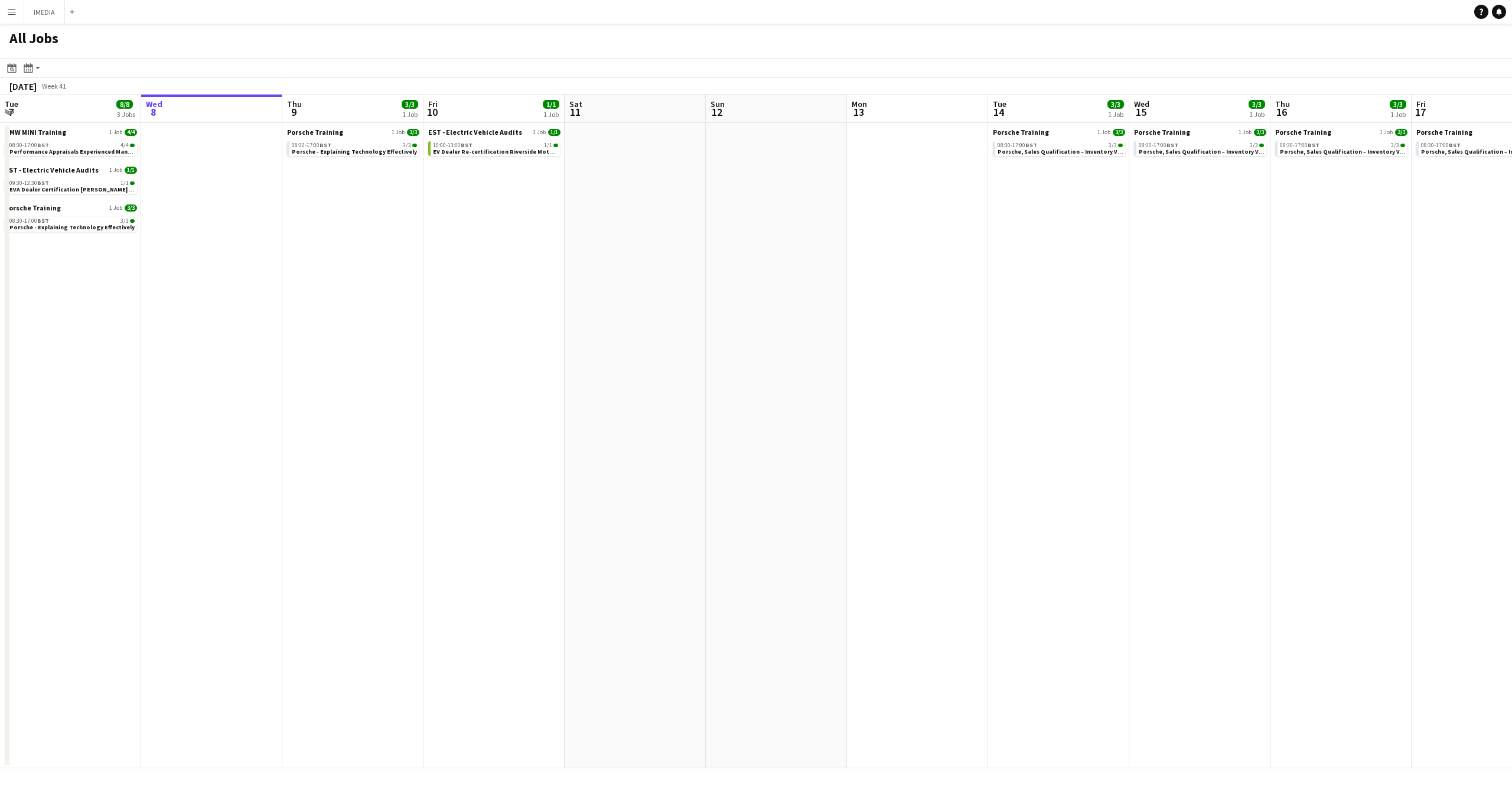
click at [9, 8] on app-icon "Menu" at bounding box center [11, 11] width 9 height 9
click at [142, 37] on link "Boards" at bounding box center [179, 41] width 118 height 24
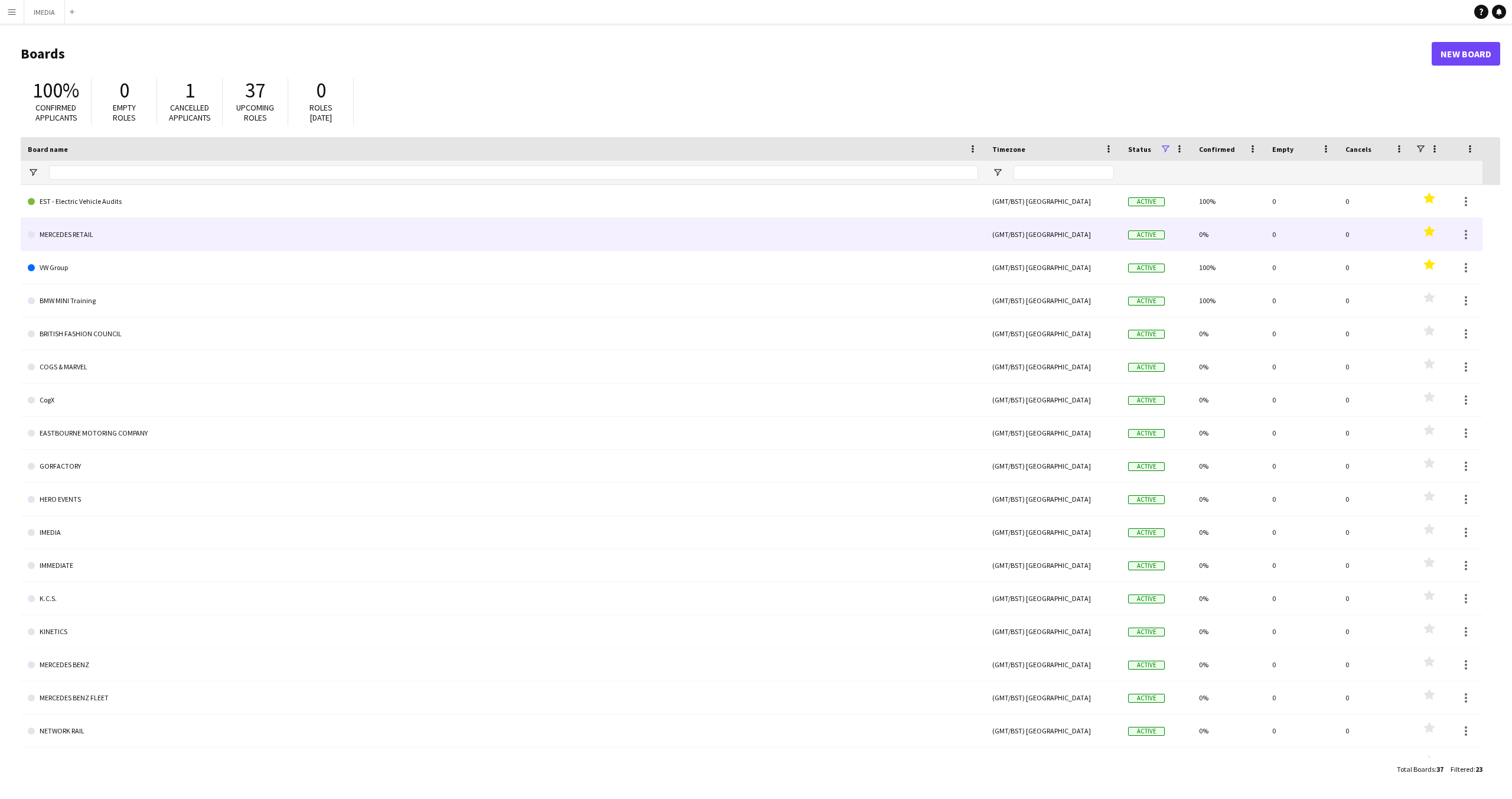
click at [77, 234] on link "MERCEDES RETAIL" at bounding box center [503, 234] width 951 height 33
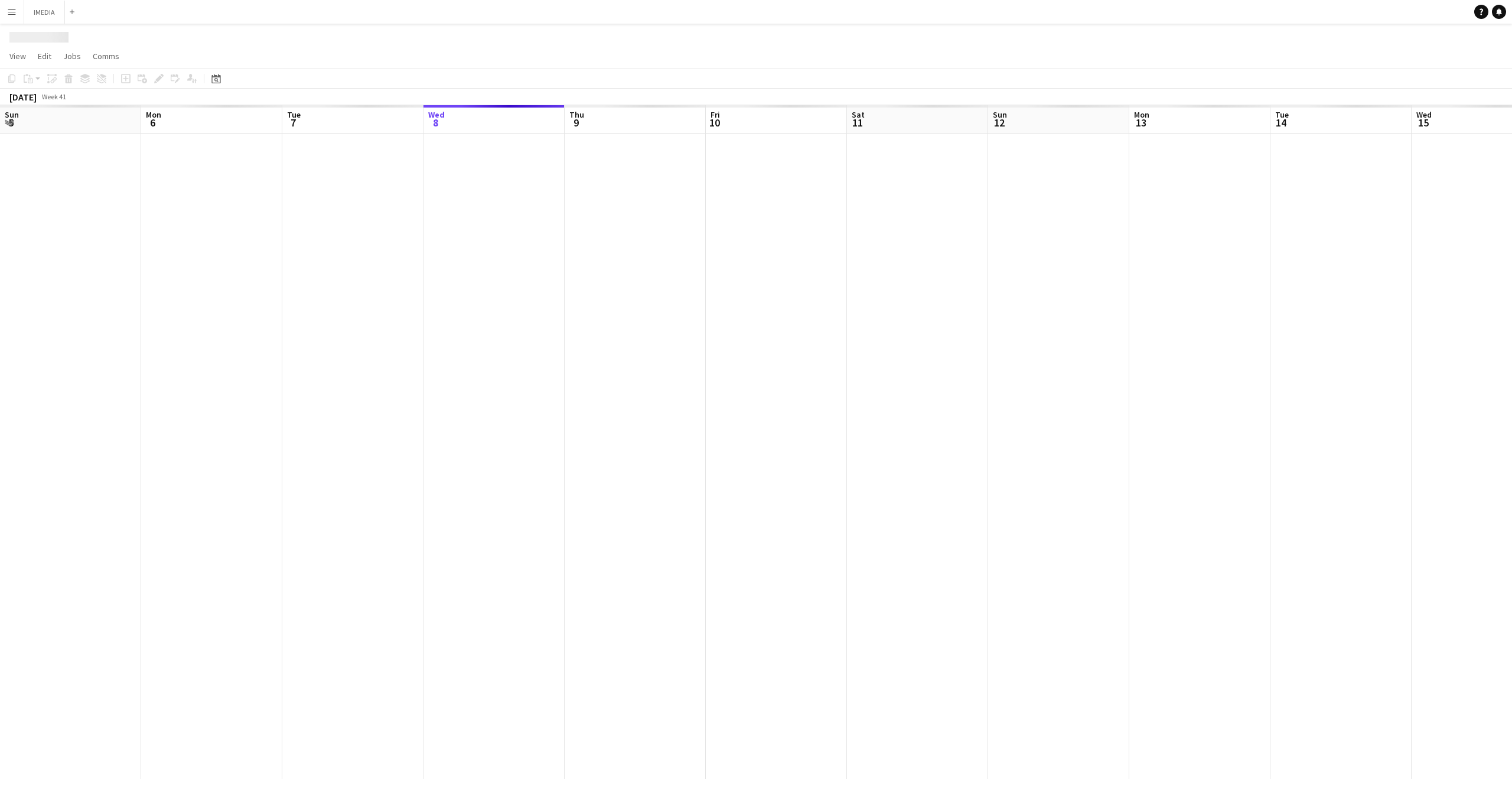
scroll to position [0, 283]
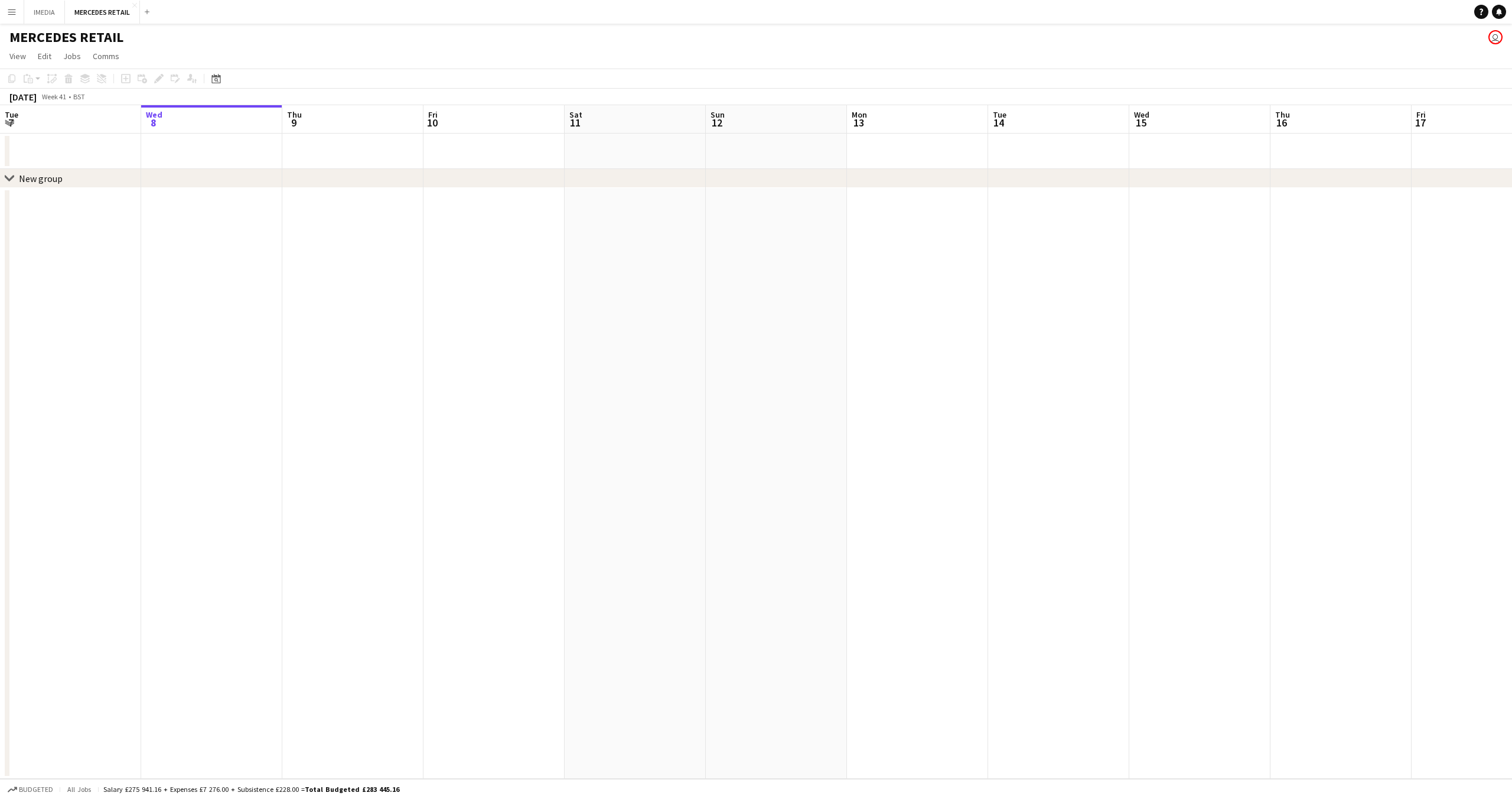
click at [11, 11] on app-icon "Menu" at bounding box center [11, 11] width 9 height 9
click at [135, 40] on link "Boards" at bounding box center [179, 41] width 118 height 24
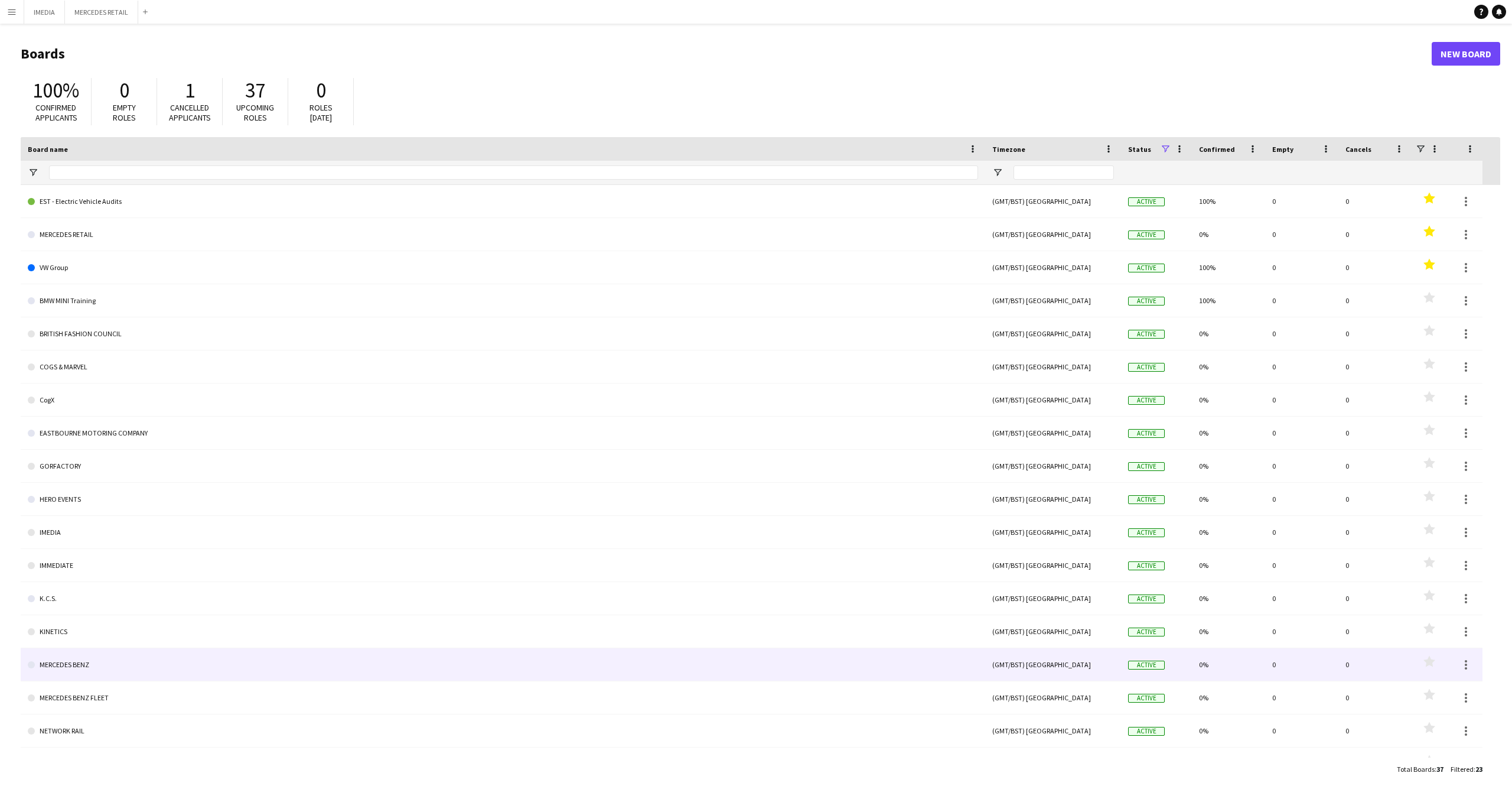
click at [82, 670] on link "MERCEDES BENZ" at bounding box center [503, 664] width 951 height 33
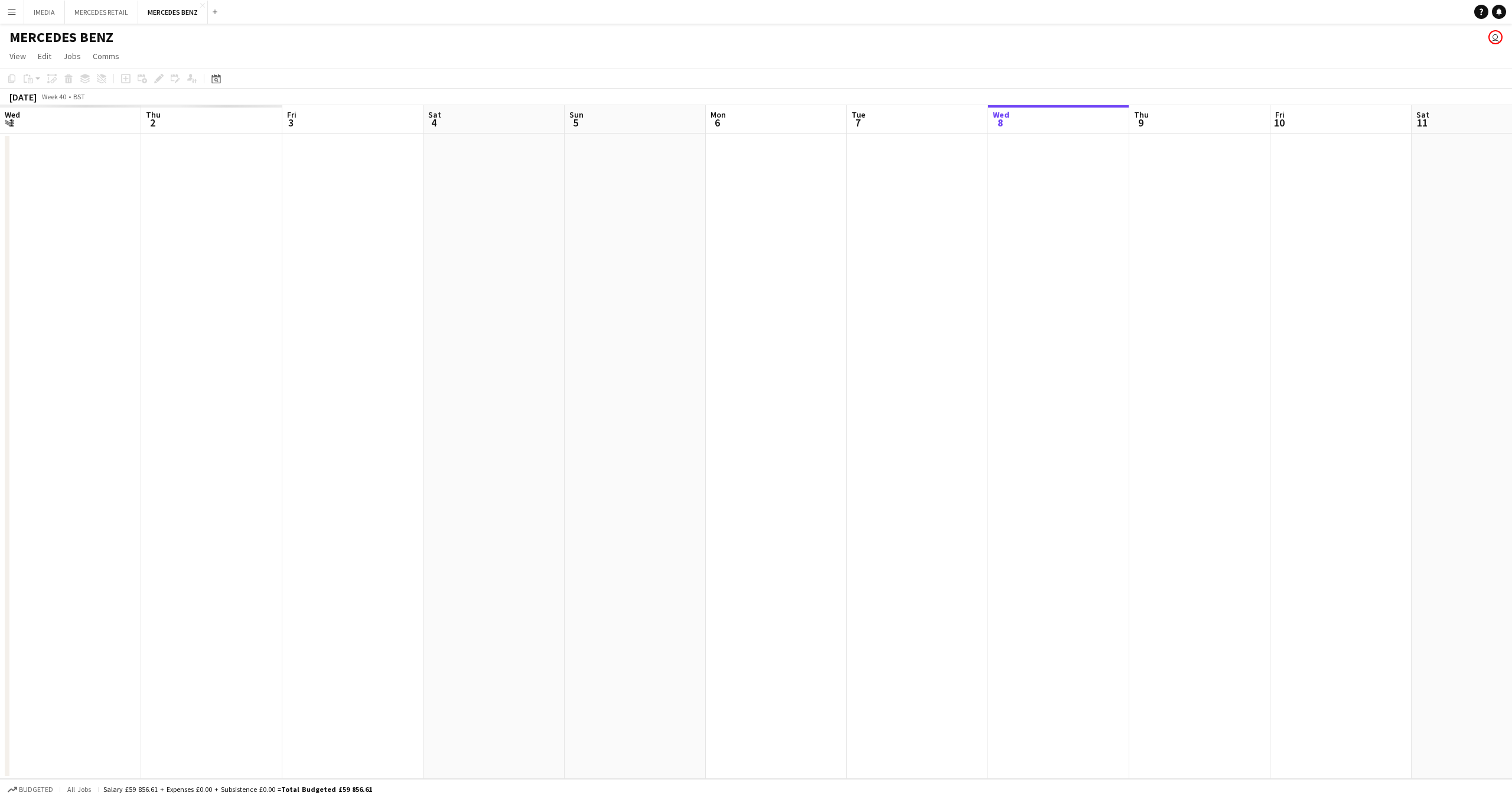
click at [1353, 626] on app-calendar-viewport "Wed 1 Thu 2 Fri 3 Sat 4 Sun 5 Mon 6 Tue 7 Wed 8 Thu 9 Fri 10 Sat 11 Sun 12 Mon …" at bounding box center [756, 441] width 1512 height 673
click at [1344, 605] on app-calendar-viewport "Wed 24 Thu 25 Fri 26 Sat 27 Sun 28 Mon 29 Tue 30 Wed 1 Thu 2 Fri 3 Sat 4 Sun 5 …" at bounding box center [756, 441] width 1512 height 673
click at [898, 568] on app-calendar-viewport "Sat 20 Sun 21 Mon 22 Tue 23 Wed 24 Thu 25 Fri 26 Sat 27 Sun 28 Mon 29 Tue 30 We…" at bounding box center [756, 441] width 1512 height 673
click at [966, 540] on app-calendar-viewport "Mon 15 Tue 16 Wed 17 Thu 18 Fri 19 Sat 20 Sun 21 Mon 22 Tue 23 Wed 24 Thu 25 Fr…" at bounding box center [756, 441] width 1512 height 673
click at [856, 497] on app-calendar-viewport "Fri 12 Sat 13 Sun 14 Mon 15 Tue 16 Wed 17 Thu 18 Fri 19 Sat 20 Sun 21 Mon 22 Tu…" at bounding box center [756, 441] width 1512 height 673
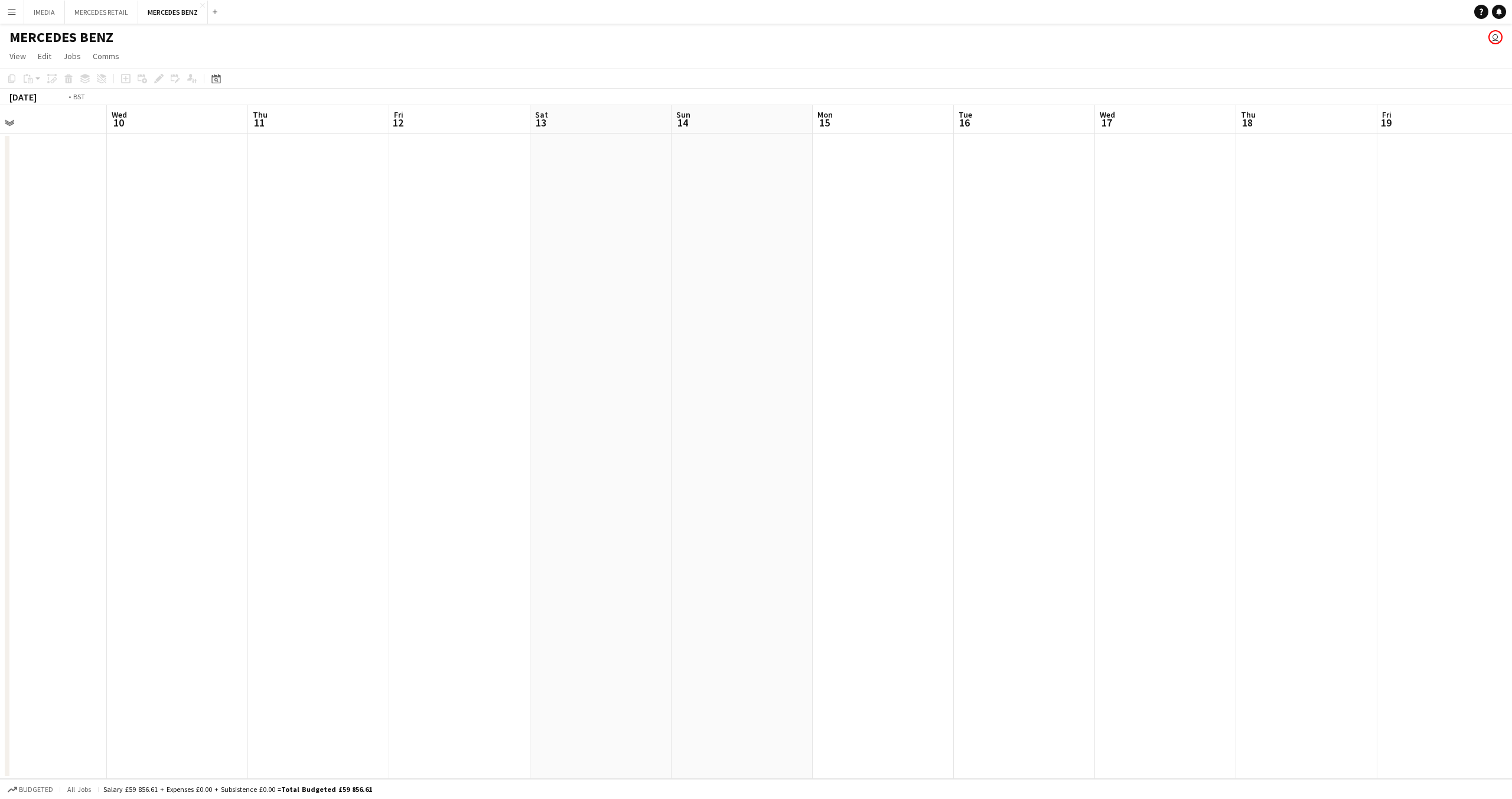
scroll to position [0, 285]
click at [605, 455] on app-calendar-viewport "Sun 7 Mon 8 Tue 9 Wed 10 Thu 11 Fri 12 Sat 13 Sun 14 Mon 15 Tue 16 Wed 17 Thu 1…" at bounding box center [756, 441] width 1512 height 673
click at [1062, 452] on app-calendar-viewport "Fri 5 Sat 6 Sun 7 Mon 8 Tue 9 Wed 10 Thu 11 Fri 12 Sat 13 Sun 14 Mon 15 Tue 16 …" at bounding box center [756, 441] width 1512 height 673
click at [877, 426] on app-calendar-viewport "Sat 30 Sun 31 Mon 1 Tue 2 Wed 3 Thu 4 Fri 5 Sat 6 Sun 7 Mon 8 Tue 9 Wed 10 Thu …" at bounding box center [756, 441] width 1512 height 673
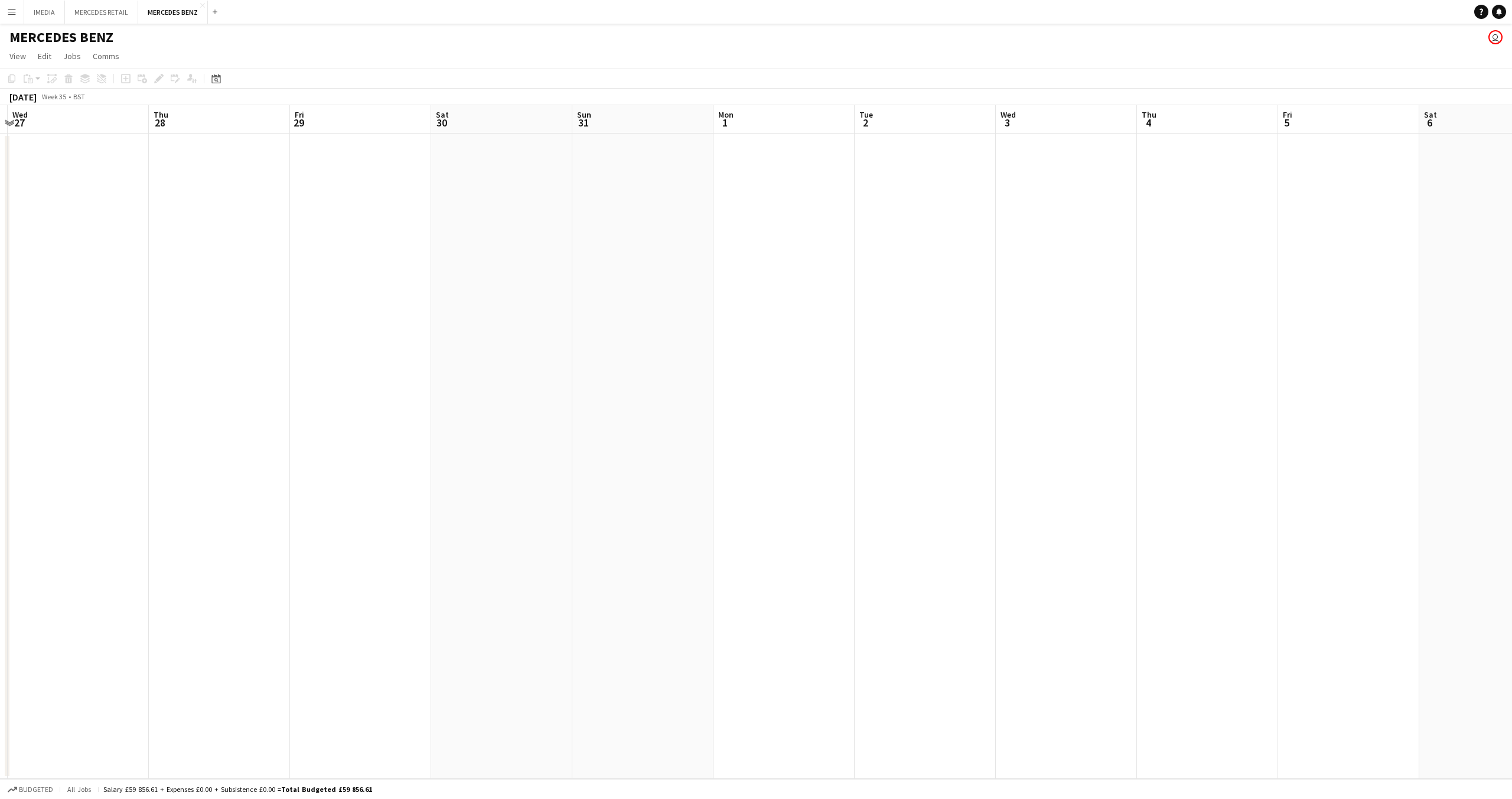
click at [798, 401] on app-calendar-viewport "Tue 26 Wed 27 Thu 28 Fri 29 Sat 30 Sun 31 Mon 1 Tue 2 Wed 3 Thu 4 Fri 5 Sat 6 S…" at bounding box center [756, 441] width 1512 height 673
click at [914, 402] on app-calendar-viewport "Wed 20 Thu 21 Fri 22 Sat 23 Sun 24 Mon 25 Tue 26 Wed 27 Thu 28 Fri 29 Sat 30 Su…" at bounding box center [756, 441] width 1512 height 673
click at [884, 386] on app-calendar-viewport "Mon 18 Tue 19 Wed 20 Thu 21 Fri 22 Sat 23 Sun 24 Mon 25 Tue 26 Wed 27 Thu 28 Fr…" at bounding box center [756, 441] width 1512 height 673
click at [1033, 370] on app-calendar-viewport "Wed 13 Thu 14 Fri 15 Sat 16 Sun 17 Mon 18 Tue 19 Wed 20 Thu 21 Fri 22 Sat 23 Su…" at bounding box center [756, 441] width 1512 height 673
click at [831, 350] on app-calendar-viewport "Fri 8 Sat 9 Sun 10 Mon 11 Tue 12 Wed 13 Thu 14 Fri 15 Sat 16 Sun 17 Mon 18 Tue …" at bounding box center [756, 441] width 1512 height 673
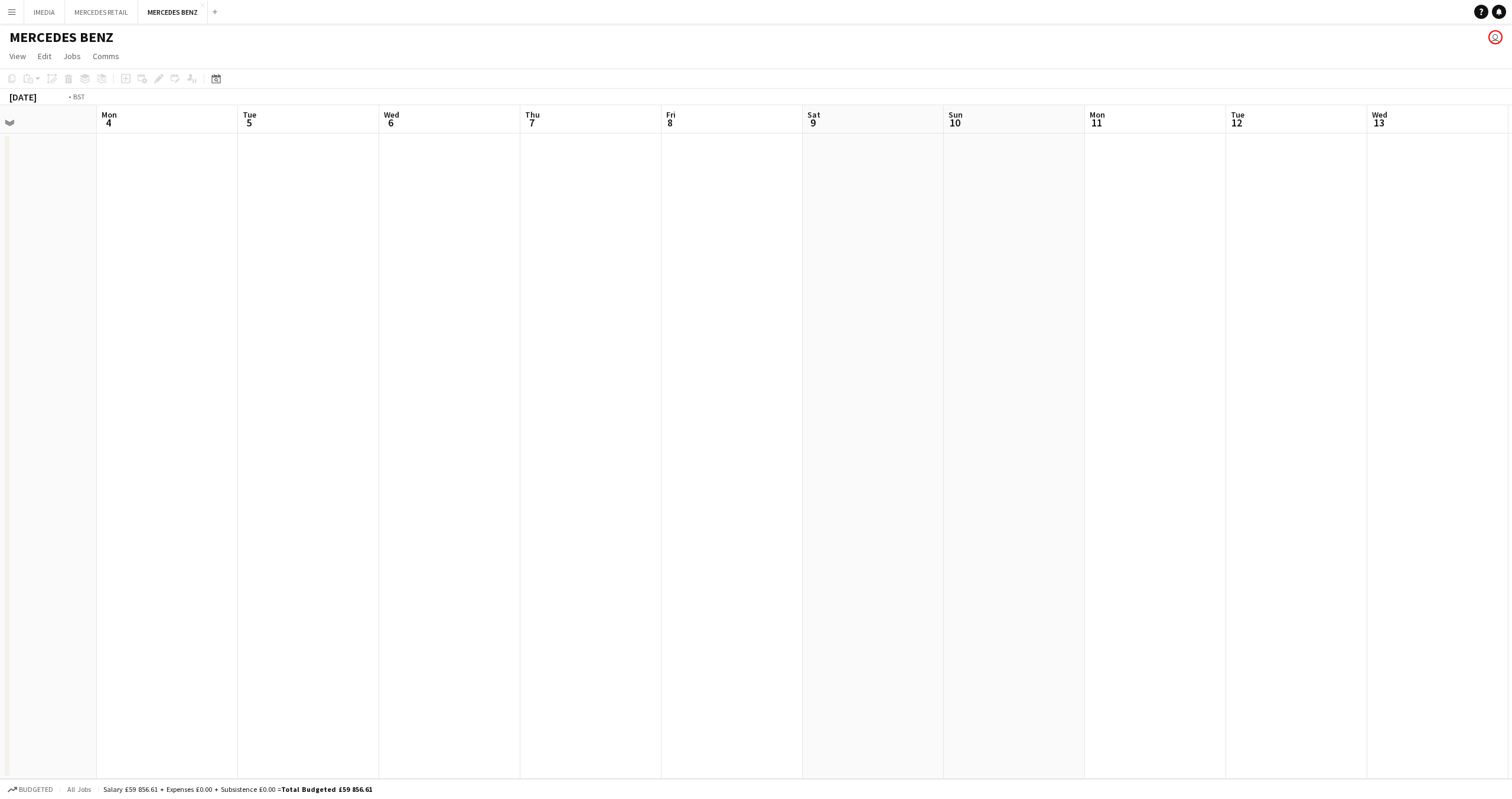
click at [641, 332] on app-calendar-viewport "Sat 2 Sun 3 Mon 4 Tue 5 Wed 6 Thu 7 Fri 8 Sat 9 Sun 10 Mon 11 Tue 12 Wed 13 Thu…" at bounding box center [756, 441] width 1512 height 673
click at [707, 311] on div "Thu 31 Fri 1 Sat 2 Sun 3 Mon 4 Tue 5 Wed 6 Thu 7 Fri 8 Sat 9 Sun 10 Mon 11 Tue …" at bounding box center [756, 441] width 1512 height 673
click at [580, 292] on app-calendar-viewport "Tue 29 Wed 30 Thu 31 Fri 1 Sat 2 Sun 3 Mon 4 Tue 5 Wed 6 Thu 7 Fri 8 Sat 9 Sun …" at bounding box center [756, 441] width 1512 height 673
click at [746, 301] on app-calendar-viewport "Mon 28 Tue 29 Wed 30 Thu 31 Fri 1 Sat 2 Sun 3 Mon 4 Tue 5 Wed 6 Thu 7 Fri 8 Sat…" at bounding box center [756, 441] width 1512 height 673
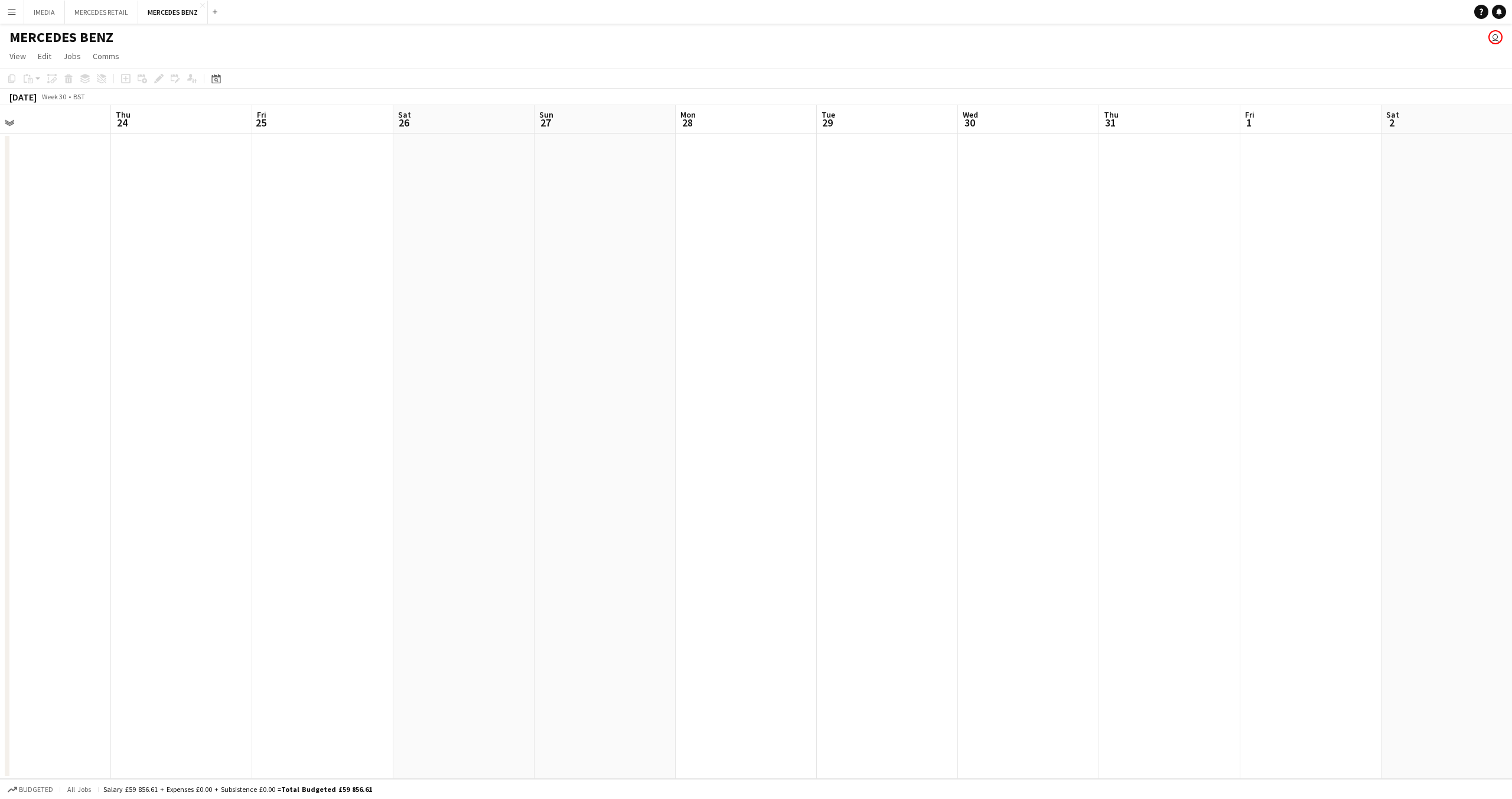
click at [702, 315] on app-calendar-viewport "Mon 21 Tue 22 Wed 23 Thu 24 Fri 25 Sat 26 Sun 27 Mon 28 Tue 29 Wed 30 Thu 31 Fr…" at bounding box center [756, 441] width 1512 height 673
click at [549, 310] on app-calendar-viewport "Sun 20 Mon 21 Tue 22 Wed 23 Thu 24 Fri 25 Sat 26 Sun 27 Mon 28 Tue 29 Wed 30 Th…" at bounding box center [756, 441] width 1512 height 673
click at [493, 296] on app-calendar-viewport "Thu 17 Fri 18 Sat 19 Sun 20 Mon 21 Tue 22 Wed 23 Thu 24 Fri 25 Sat 26 Sun 27 Mo…" at bounding box center [756, 441] width 1512 height 673
click at [389, 274] on app-calendar-viewport "Sun 13 Mon 14 Tue 15 Wed 16 Thu 17 Fri 18 Sat 19 Sun 20 Mon 21 Tue 22 Wed 23 Th…" at bounding box center [756, 441] width 1512 height 673
click at [552, 300] on app-calendar-viewport "Sat 12 Sun 13 Mon 14 Tue 15 Wed 16 Thu 17 Fri 18 Sat 19 Sun 20 Mon 21 Tue 22 We…" at bounding box center [756, 441] width 1512 height 673
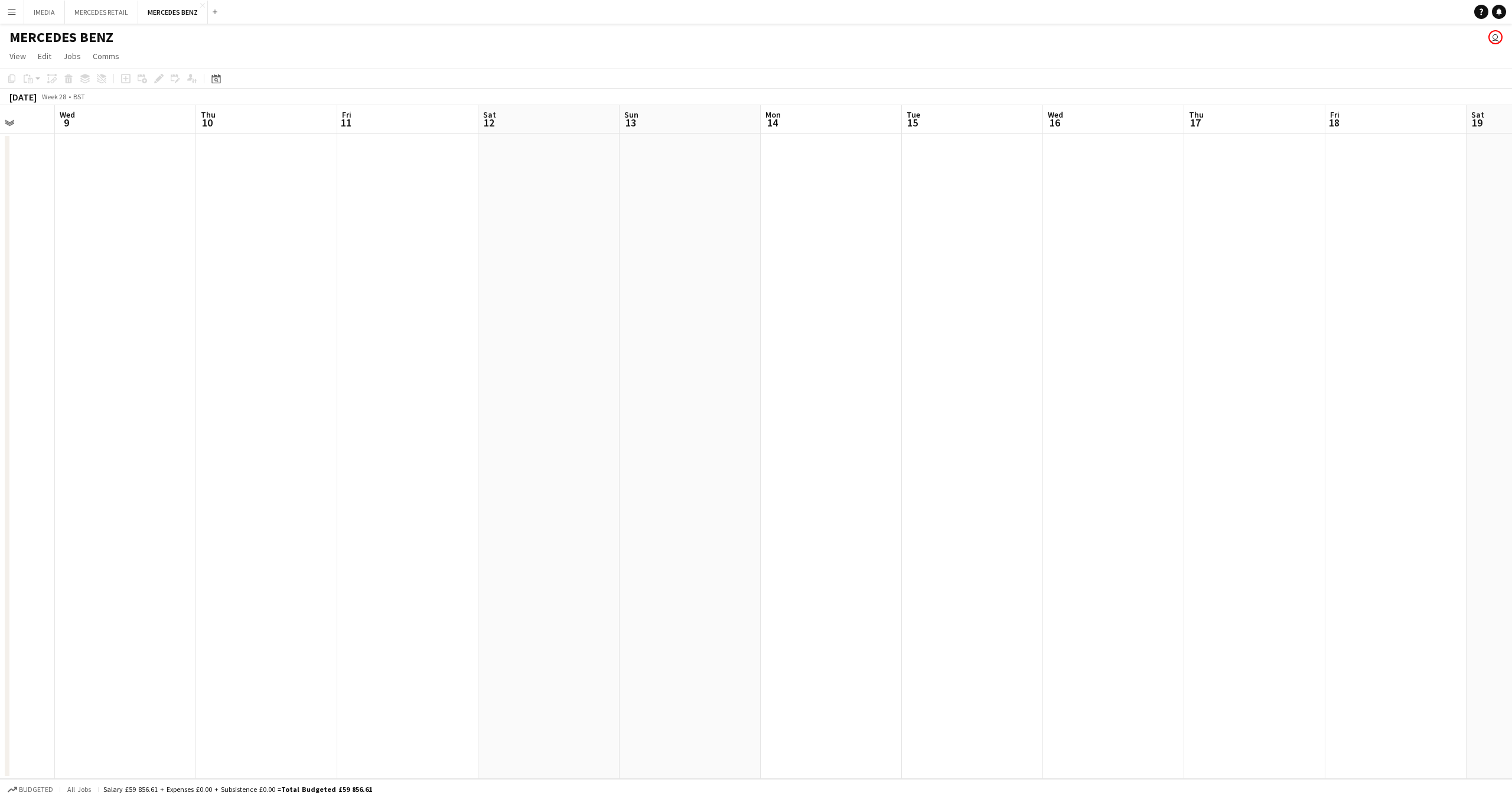
click at [508, 281] on app-calendar-viewport "Mon 7 Tue 8 Wed 9 Thu 10 Fri 11 Sat 12 Sun 13 Mon 14 Tue 15 Wed 16 Thu 17 Fri 1…" at bounding box center [756, 441] width 1512 height 673
click at [453, 288] on app-calendar-viewport "Sun 6 Mon 7 Tue 8 Wed 9 Thu 10 Fri 11 Sat 12 Sun 13 Mon 14 Tue 15 Wed 16 Thu 17…" at bounding box center [756, 441] width 1512 height 673
click at [410, 289] on app-calendar-viewport "Fri 4 Sat 5 Sun 6 Mon 7 Tue 8 Wed 9 Thu 10 Fri 11 Sat 12 Sun 13 Mon 14 Tue 15 W…" at bounding box center [756, 441] width 1512 height 673
click at [446, 294] on app-calendar-viewport "Sun 29 Mon 30 Tue 1 Wed 2 Thu 3 Fri 4 Sat 5 Sun 6 Mon 7 Tue 8 Wed 9 Thu 10 Fri …" at bounding box center [756, 441] width 1512 height 673
click at [652, 292] on app-calendar-viewport "Sun 29 Mon 30 Tue 1 Wed 2 Thu 3 Fri 4 Sat 5 Sun 6 Mon 7 Tue 8 Wed 9 Thu 10 Fri …" at bounding box center [756, 441] width 1512 height 673
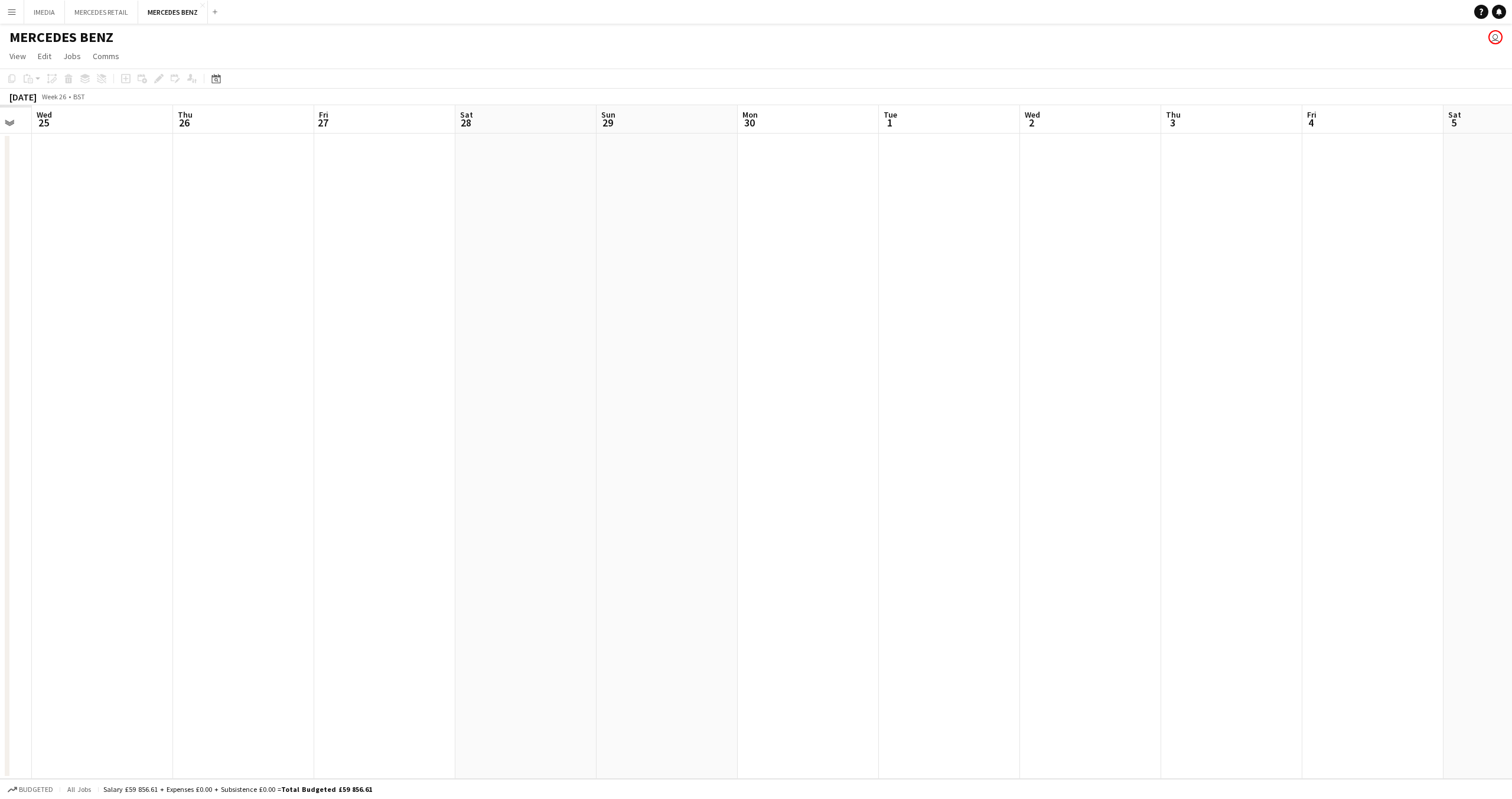
click at [573, 293] on app-calendar-viewport "Mon 23 Tue 24 Wed 25 Thu 26 Fri 27 Sat 28 Sun 29 Mon 30 Tue 1 Wed 2 Thu 3 Fri 4…" at bounding box center [756, 441] width 1512 height 673
click at [591, 328] on app-calendar-viewport "Sat 21 Sun 22 Mon 23 Tue 24 Wed 25 Thu 26 Fri 27 Sat 28 Sun 29 Mon 30 Tue 1 Wed…" at bounding box center [756, 441] width 1512 height 673
click at [671, 355] on app-calendar-viewport "Wed 18 Thu 19 Fri 20 Sat 21 Sun 22 Mon 23 Tue 24 Wed 25 Thu 26 Fri 27 Sat 28 Su…" at bounding box center [756, 441] width 1512 height 673
click at [831, 407] on app-calendar-viewport "Thu 12 Fri 13 Sat 14 Sun 15 Mon 16 Tue 17 Wed 18 Thu 19 Fri 20 Sat 21 Sun 22 Mo…" at bounding box center [756, 441] width 1512 height 673
click at [570, 411] on app-calendar-viewport "Wed 11 Thu 12 Fri 13 Sat 14 Sun 15 Mon 16 Tue 17 Wed 18 Thu 19 Fri 20 Sat 21 Su…" at bounding box center [756, 441] width 1512 height 673
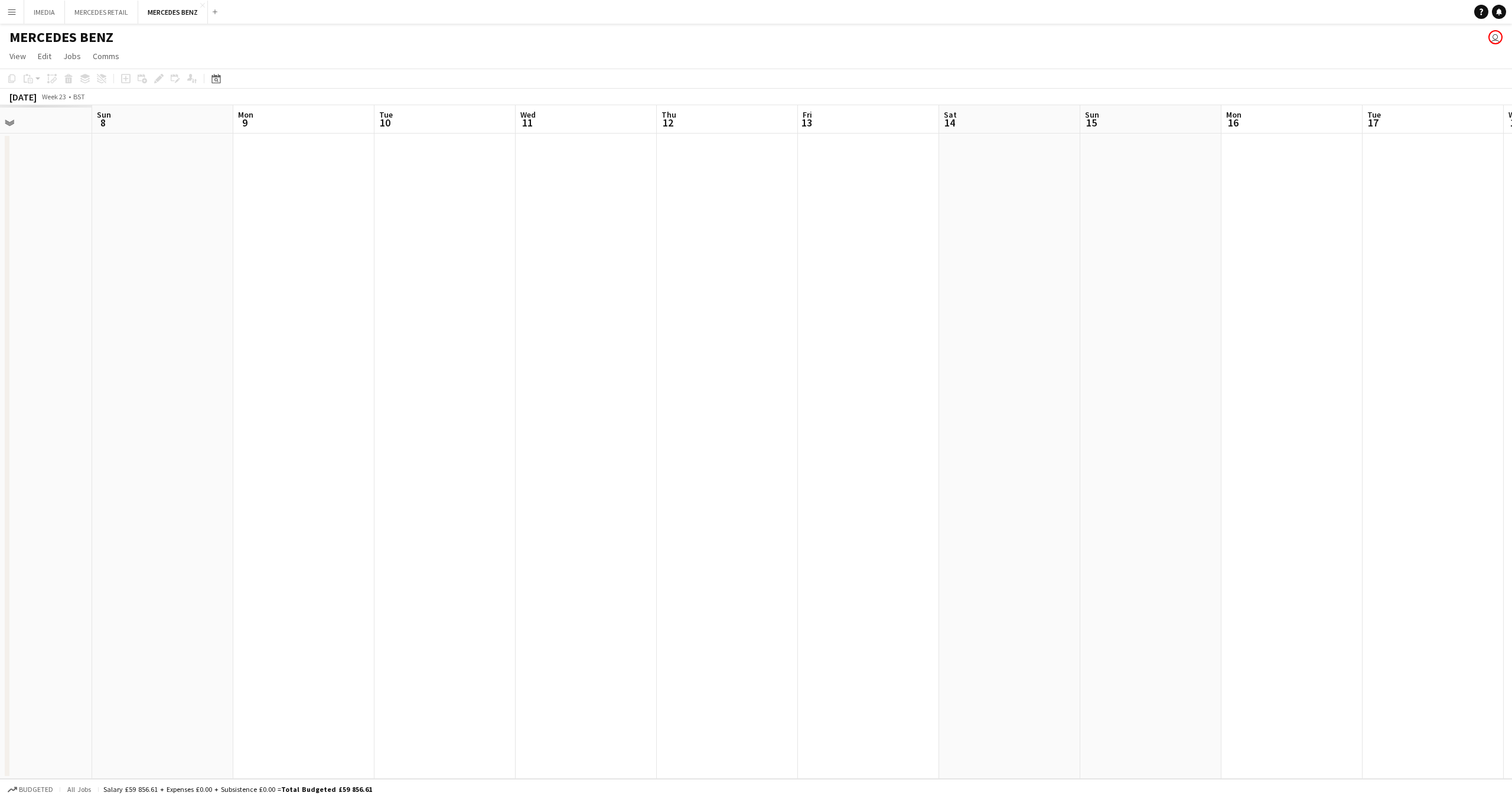
click at [865, 426] on app-calendar-viewport "Thu 5 Fri 6 Sat 7 Sun 8 Mon 9 Tue 10 Wed 11 Thu 12 Fri 13 Sat 14 Sun 15 Mon 16 …" at bounding box center [756, 441] width 1512 height 673
click at [1047, 434] on app-calendar-viewport "Wed 4 Thu 5 Fri 6 Sat 7 Sun 8 Mon 9 Tue 10 Wed 11 Thu 12 Fri 13 Sat 14 Sun 15 M…" at bounding box center [756, 441] width 1512 height 673
click at [864, 418] on app-calendar-viewport "Fri 30 Sat 31 Sun 1 Mon 2 Tue 3 Wed 4 Thu 5 Fri 6 Sat 7 Sun 8 Mon 9 Tue 10 Wed …" at bounding box center [756, 441] width 1512 height 673
click at [1069, 433] on app-calendar-viewport "Sat 24 Sun 25 Mon 26 Tue 27 Wed 28 Thu 29 Fri 30 Sat 31 Sun 1 Mon 2 Tue 3 Wed 4…" at bounding box center [756, 441] width 1512 height 673
click at [811, 412] on app-calendar-viewport "Wed 21 Thu 22 Fri 23 Sat 24 Sun 25 Mon 26 Tue 27 Wed 28 Thu 29 Fri 30 Sat 31 Su…" at bounding box center [756, 441] width 1512 height 673
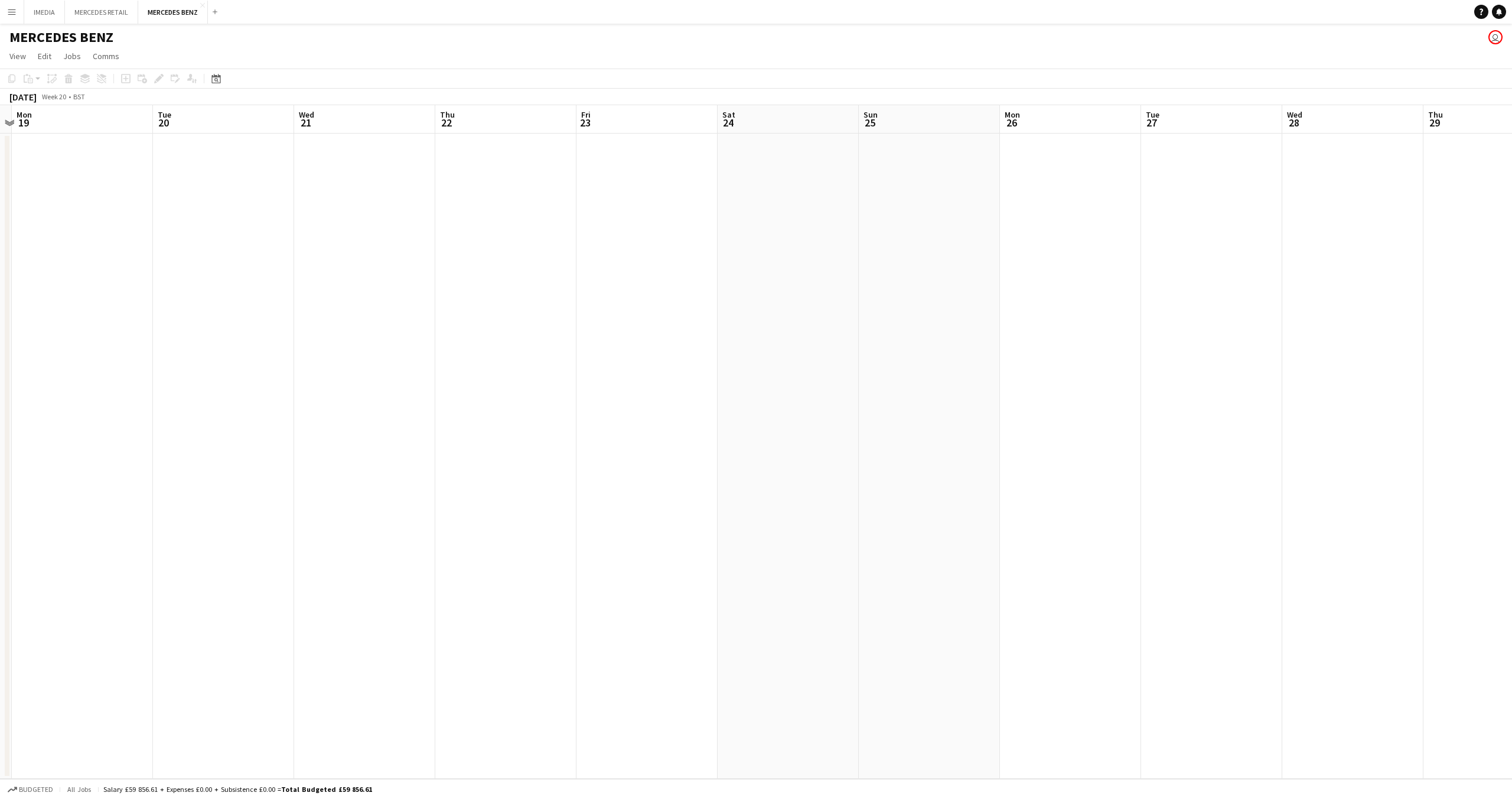
scroll to position [0, 0]
click at [961, 398] on app-calendar-viewport "Sat 17 Sun 18 Mon 19 Tue 20 Wed 21 Thu 22 Fri 23 Sat 24 Sun 25 Mon 26 Tue 27 We…" at bounding box center [756, 441] width 1512 height 673
click at [983, 293] on app-calendar-viewport "Mon 12 Tue 13 Wed 14 Thu 15 Fri 16 Sat 17 Sun 18 Mon 19 Tue 20 Wed 21 Thu 22 Fr…" at bounding box center [756, 441] width 1512 height 673
click at [885, 297] on app-calendar-viewport "Sat 3 Sun 4 Mon 5 Tue 6 Wed 7 Thu 8 Fri 9 Sat 10 Sun 11 Mon 12 Tue 13 Wed 14 Th…" at bounding box center [756, 441] width 1512 height 673
click at [976, 311] on app-calendar-viewport "Sat 3 Sun 4 Mon 5 Tue 6 Wed 7 Thu 8 Fri 9 Sat 10 Sun 11 Mon 12 Tue 13 Wed 14 Th…" at bounding box center [756, 441] width 1512 height 673
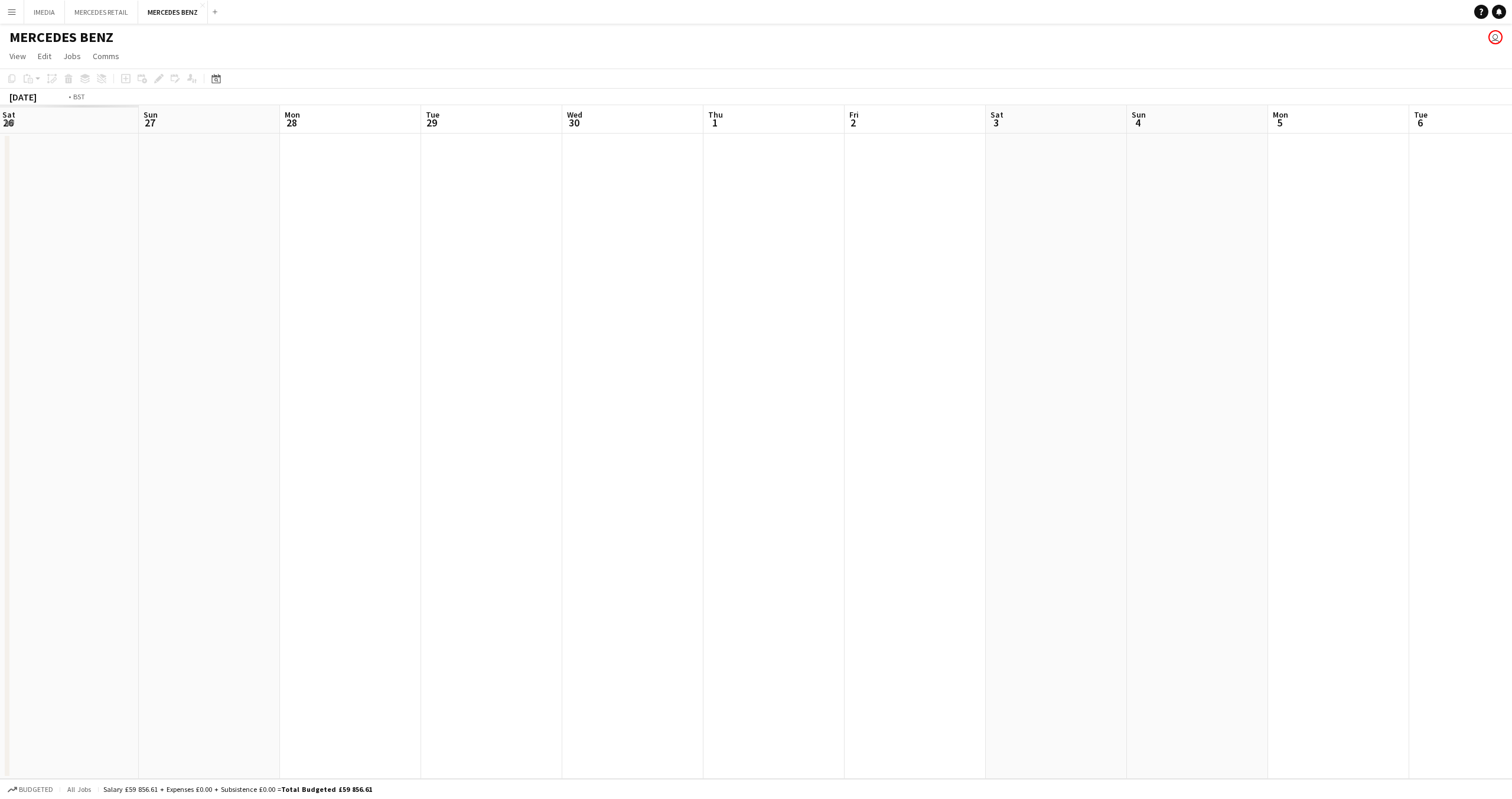
click at [1088, 299] on app-calendar-viewport "Sat 26 Sun 27 Mon 28 Tue 29 Wed 30 Thu 1 Fri 2 Sat 3 Sun 4 Mon 5 Tue 6 Wed 7 Th…" at bounding box center [756, 441] width 1512 height 673
click at [1088, 280] on app-calendar-viewport "Sat 19 Sun 20 Mon 21 Tue 22 Wed 23 Thu 24 Fri 25 Sat 26 Sun 27 Mon 28 Tue 29 We…" at bounding box center [756, 441] width 1512 height 673
click at [1028, 303] on app-calendar-viewport "Thu 17 Fri 18 Sat 19 Sun 20 Mon 21 Tue 22 Wed 23 Thu 24 Fri 25 Sat 26 Sun 27 Mo…" at bounding box center [756, 441] width 1512 height 673
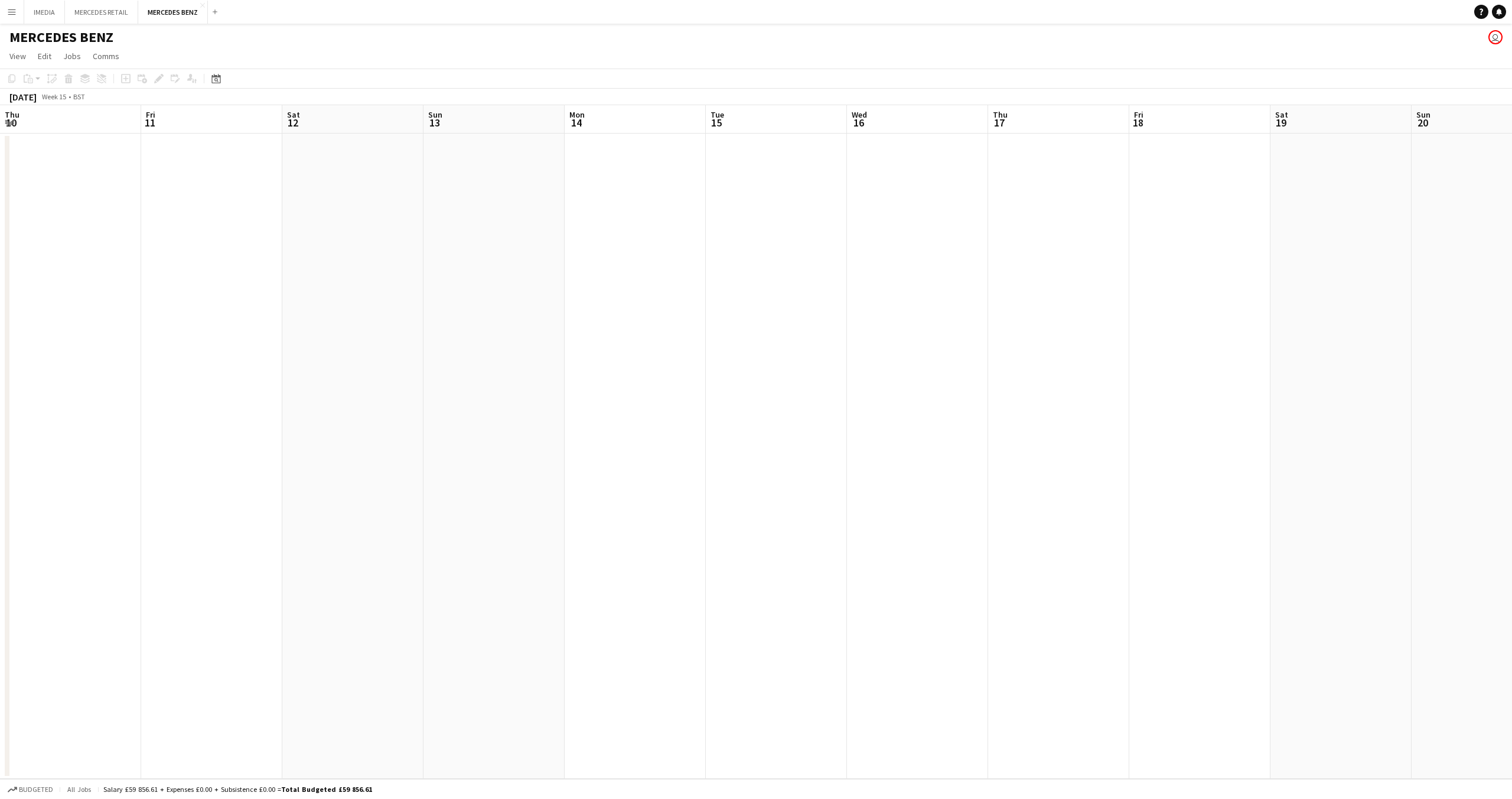
click at [1201, 290] on app-calendar-viewport "Thu 10 Fri 11 Sat 12 Sun 13 Mon 14 Tue 15 Wed 16 Thu 17 Fri 18 Sat 19 Sun 20 Mo…" at bounding box center [756, 441] width 1512 height 673
click at [961, 292] on app-calendar-viewport "Mon 31 Tue 1 Wed 2 Thu 3 Fri 4 Sat 5 Sun 6 Mon 7 Tue 8 Wed 9 Thu 10 Fri 11 Sat …" at bounding box center [756, 441] width 1512 height 673
click at [1132, 295] on app-calendar-viewport "Mon 31 Tue 1 Wed 2 Thu 3 Fri 4 Sat 5 Sun 6 Mon 7 Tue 8 Wed 9 Thu 10 Fri 11 Sat …" at bounding box center [756, 441] width 1512 height 673
click at [773, 286] on app-calendar-viewport "Wed 26 Thu 27 Fri 28 Sat 29 Sun 30 Mon 31 Tue 1 Wed 2 Thu 3 Fri 4 Sat 5 Sun 6 M…" at bounding box center [756, 441] width 1512 height 673
click at [975, 288] on app-calendar-viewport "Mon 17 Tue 18 Wed 19 Thu 20 Fri 21 Sat 22 Sun 23 Mon 24 Tue 25 Wed 26 Thu 27 Fr…" at bounding box center [756, 441] width 1512 height 673
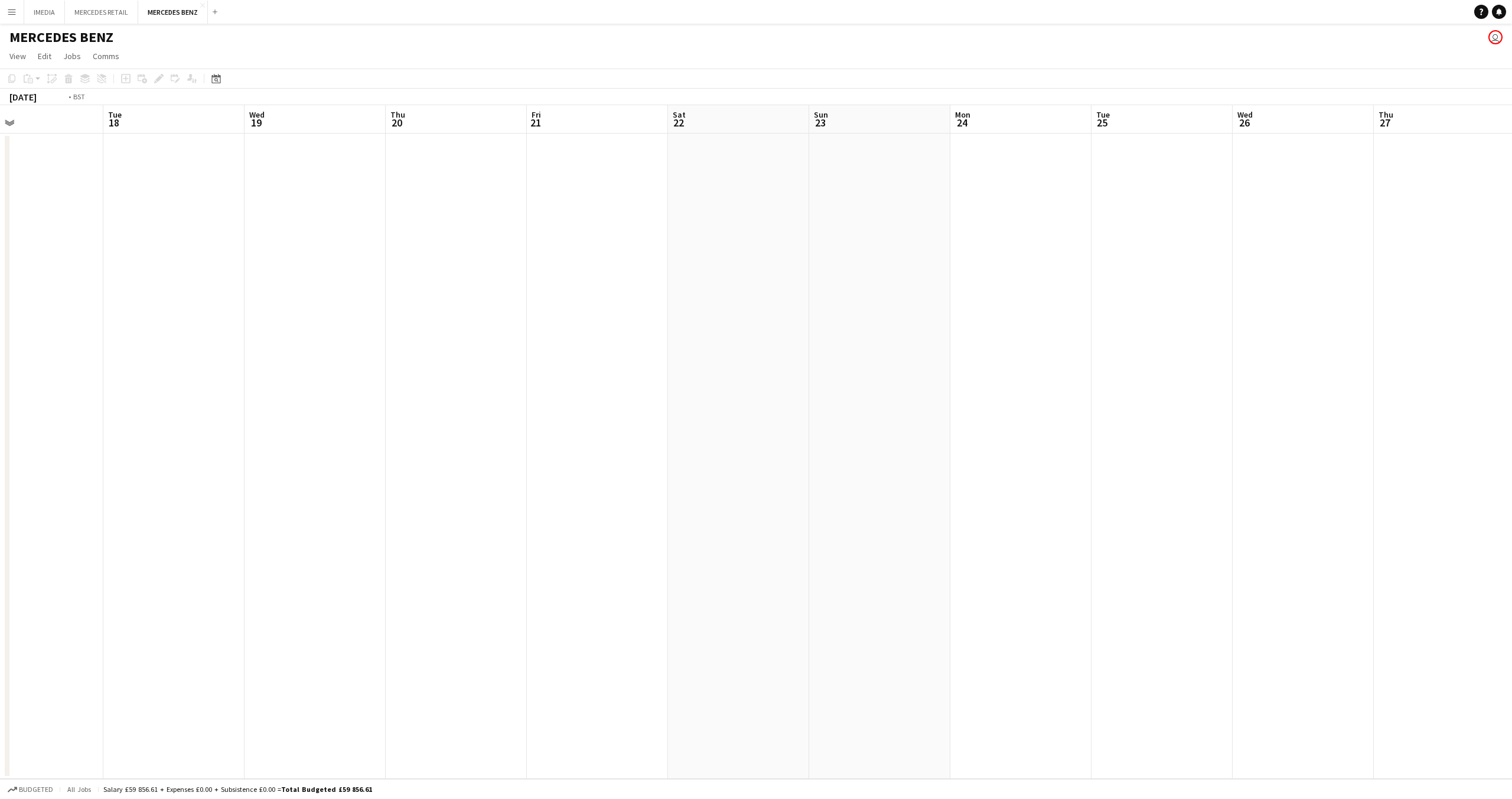
click at [801, 289] on app-calendar-viewport "Sat 15 Sun 16 Mon 17 Tue 18 Wed 19 Thu 20 Fri 21 Sat 22 Sun 23 Mon 24 Tue 25 We…" at bounding box center [756, 441] width 1512 height 673
click at [716, 291] on app-calendar-viewport "Sun 9 Mon 10 Tue 11 Wed 12 Thu 13 Fri 14 Sat 15 Sun 16 Mon 17 Tue 18 Wed 19 Thu…" at bounding box center [756, 441] width 1512 height 673
click at [669, 305] on app-calendar-viewport "Sat 8 Sun 9 Mon 10 Tue 11 Wed 12 Thu 13 Fri 14 Sat 15 Sun 16 Mon 17 Tue 18 Wed …" at bounding box center [756, 441] width 1512 height 673
click at [607, 299] on app-calendar-viewport "Sun 2 Mon 3 Tue 4 Wed 5 Thu 6 Fri 7 Sat 8 Sun 9 Mon 10 Tue 11 Wed 12 Thu 13 Fri…" at bounding box center [756, 441] width 1512 height 673
click at [646, 306] on app-calendar-viewport "Sun 23 Mon 24 Tue 25 Wed 26 Thu 27 Fri 28 Sat 1 Sun 2 Mon 3 Tue 4 Wed 5 Thu 6 F…" at bounding box center [756, 441] width 1512 height 673
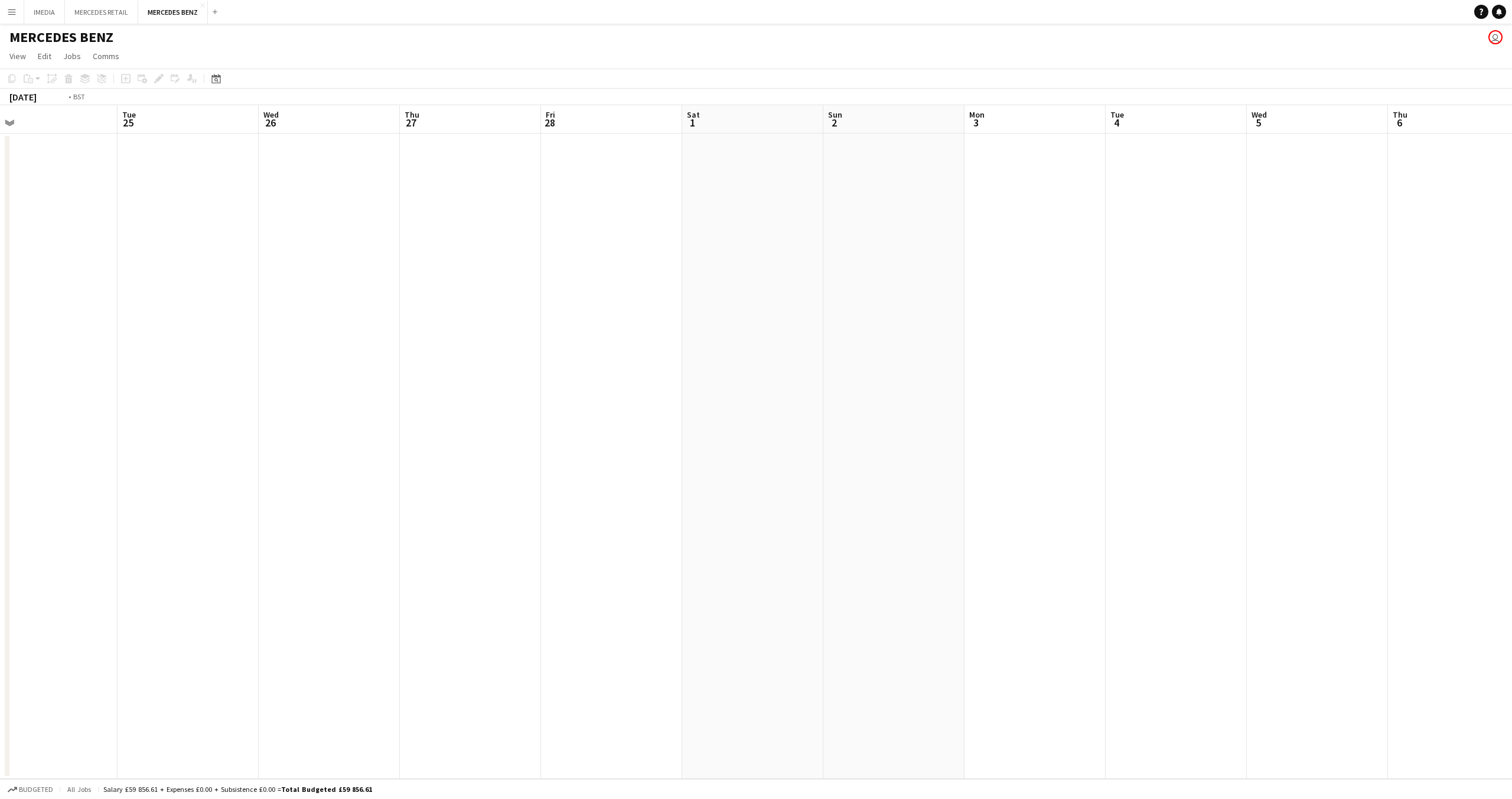
click at [645, 338] on app-calendar-viewport "Sun 23 Mon 24 Tue 25 Wed 26 Thu 27 Fri 28 Sat 1 Sun 2 Mon 3 Tue 4 Wed 5 Thu 6 F…" at bounding box center [756, 441] width 1512 height 673
click at [641, 353] on app-calendar-viewport "Sun 16 Mon 17 Tue 18 Wed 19 Thu 20 Fri 21 Sat 22 Sun 23 Mon 24 Tue 25 Wed 26 Th…" at bounding box center [756, 441] width 1512 height 673
click at [740, 385] on app-calendar-viewport "Sat 15 Sun 16 Mon 17 Tue 18 Wed 19 Thu 20 Fri 21 Sat 22 Sun 23 Mon 24 Tue 25 We…" at bounding box center [756, 441] width 1512 height 673
click at [647, 387] on app-calendar-viewport "Mon 10 Tue 11 Wed 12 Thu 13 Fri 14 Sat 15 Sun 16 Mon 17 Tue 18 Wed 19 Thu 20 Fr…" at bounding box center [756, 441] width 1512 height 673
click at [772, 389] on app-calendar-viewport "Sat 8 Sun 9 Mon 10 Tue 11 Wed 12 Thu 13 Fri 14 Sat 15 Sun 16 Mon 17 Tue 18 Wed …" at bounding box center [756, 441] width 1512 height 673
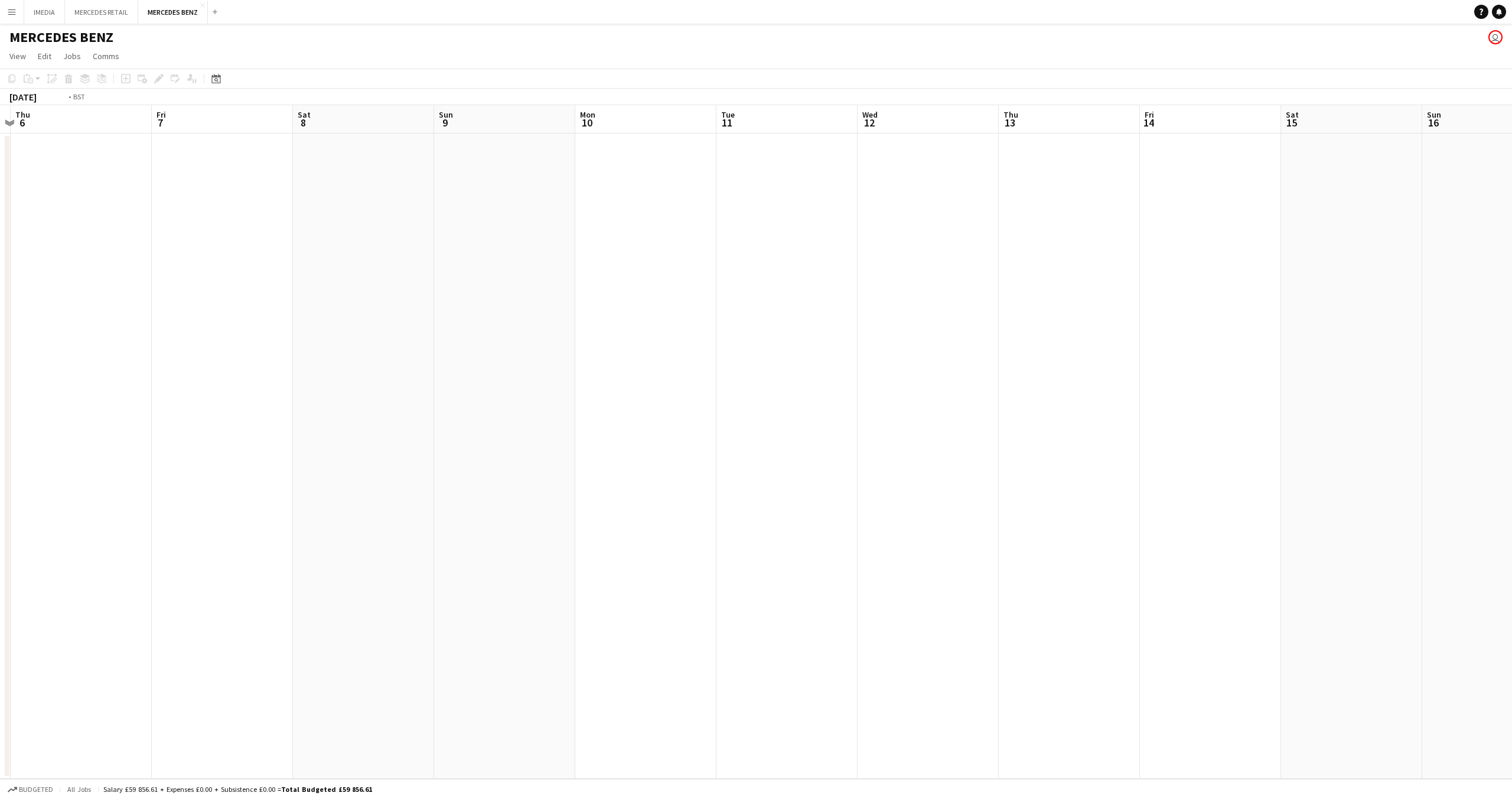
click at [741, 378] on app-calendar-viewport "Tue 4 Wed 5 Thu 6 Fri 7 Sat 8 Sun 9 Mon 10 Tue 11 Wed 12 Thu 13 Fri 14 Sat 15 S…" at bounding box center [756, 441] width 1512 height 673
click at [694, 358] on app-calendar-viewport "Mon 27 Tue 28 Wed 29 Thu 30 Fri 31 Sat 1 Sun 2 Mon 3 Tue 4 Wed 5 Thu 6 Fri 7 Sa…" at bounding box center [756, 441] width 1512 height 673
click at [770, 361] on app-calendar-viewport "Mon 27 Tue 28 Wed 29 Thu 30 Fri 31 Sat 1 Sun 2 Mon 3 Tue 4 Wed 5 Thu 6 Fri 7 Sa…" at bounding box center [756, 441] width 1512 height 673
click at [677, 351] on app-calendar-viewport "Mon 20 Tue 21 Wed 22 Thu 23 Fri 24 Sat 25 Sun 26 Mon 27 Tue 28 Wed 29 Thu 30 Fr…" at bounding box center [756, 441] width 1512 height 673
click at [697, 348] on app-calendar-viewport "Mon 20 Tue 21 Wed 22 Thu 23 Fri 24 Sat 25 Sun 26 Mon 27 Tue 28 Wed 29 Thu 30 Fr…" at bounding box center [756, 441] width 1512 height 673
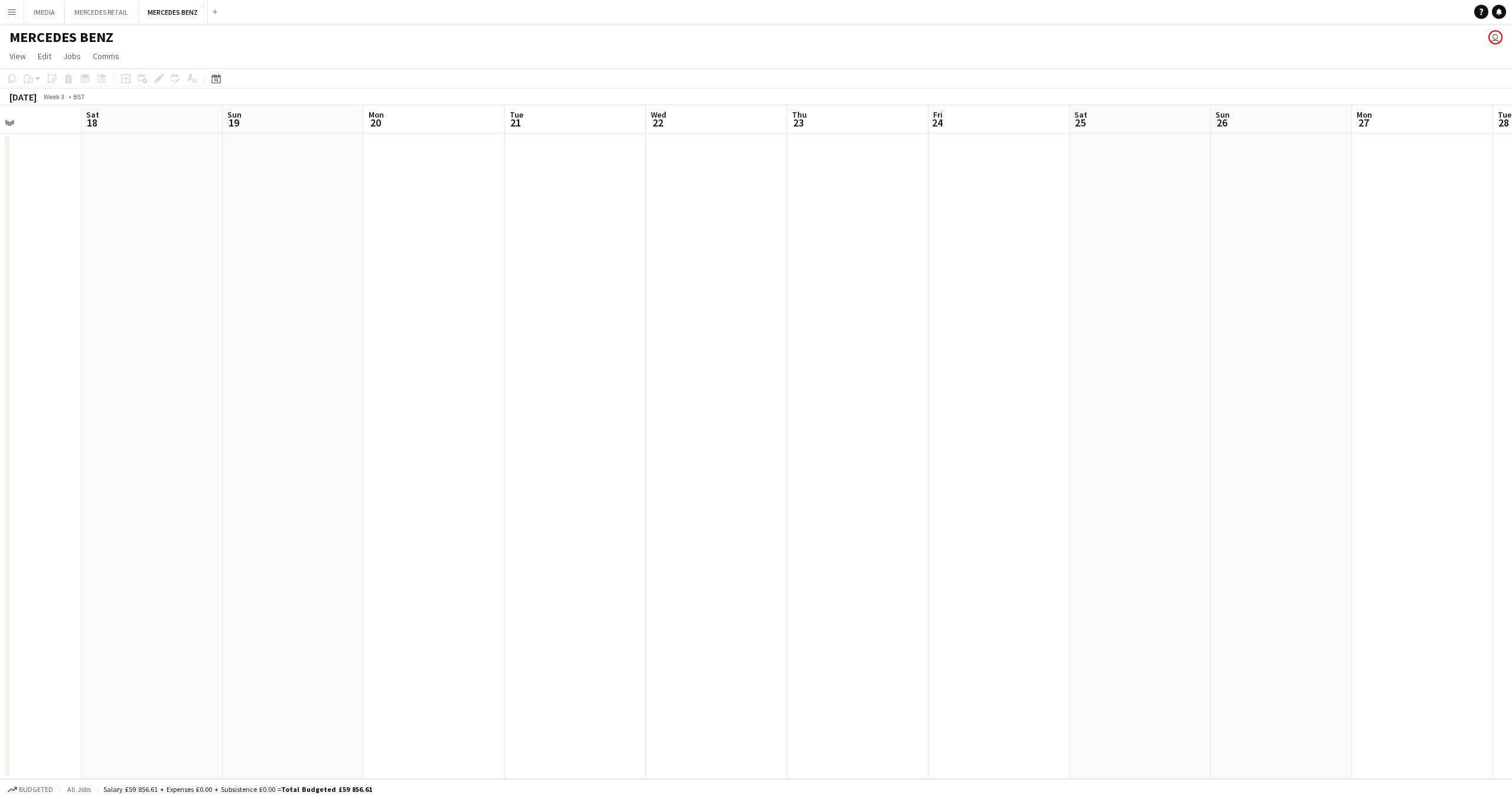
click at [719, 355] on app-calendar-viewport "Wed 15 Thu 16 Fri 17 Sat 18 Sun 19 Mon 20 Tue 21 Wed 22 Thu 23 Fri 24 Sat 25 Su…" at bounding box center [756, 441] width 1512 height 673
click at [1146, 400] on app-calendar-viewport "Mon 13 Tue 14 Wed 15 Thu 16 Fri 17 Sat 18 Sun 19 Mon 20 Tue 21 Wed 22 Thu 23 Fr…" at bounding box center [756, 441] width 1512 height 673
click at [1232, 409] on app-calendar-viewport "Tue 7 Wed 8 Thu 9 Fri 10 Sat 11 Sun 12 Mon 13 Tue 14 Wed 15 Thu 16 Fri 17 Sat 1…" at bounding box center [756, 441] width 1512 height 673
click at [1182, 401] on app-calendar-viewport "Thu 2 Fri 3 Sat 4 Sun 5 Mon 6 Tue 7 Wed 8 Thu 9 Fri 10 Sat 11 Sun 12 Mon 13 Tue…" at bounding box center [756, 441] width 1512 height 673
click at [1301, 401] on app-calendar-viewport "Wed 25 Thu 26 Fri 27 Sat 28 Sun 29 Mon 30 Tue 31 Wed 1 Thu 2 Fri 3 Sat 4 Sun 5 …" at bounding box center [756, 441] width 1512 height 673
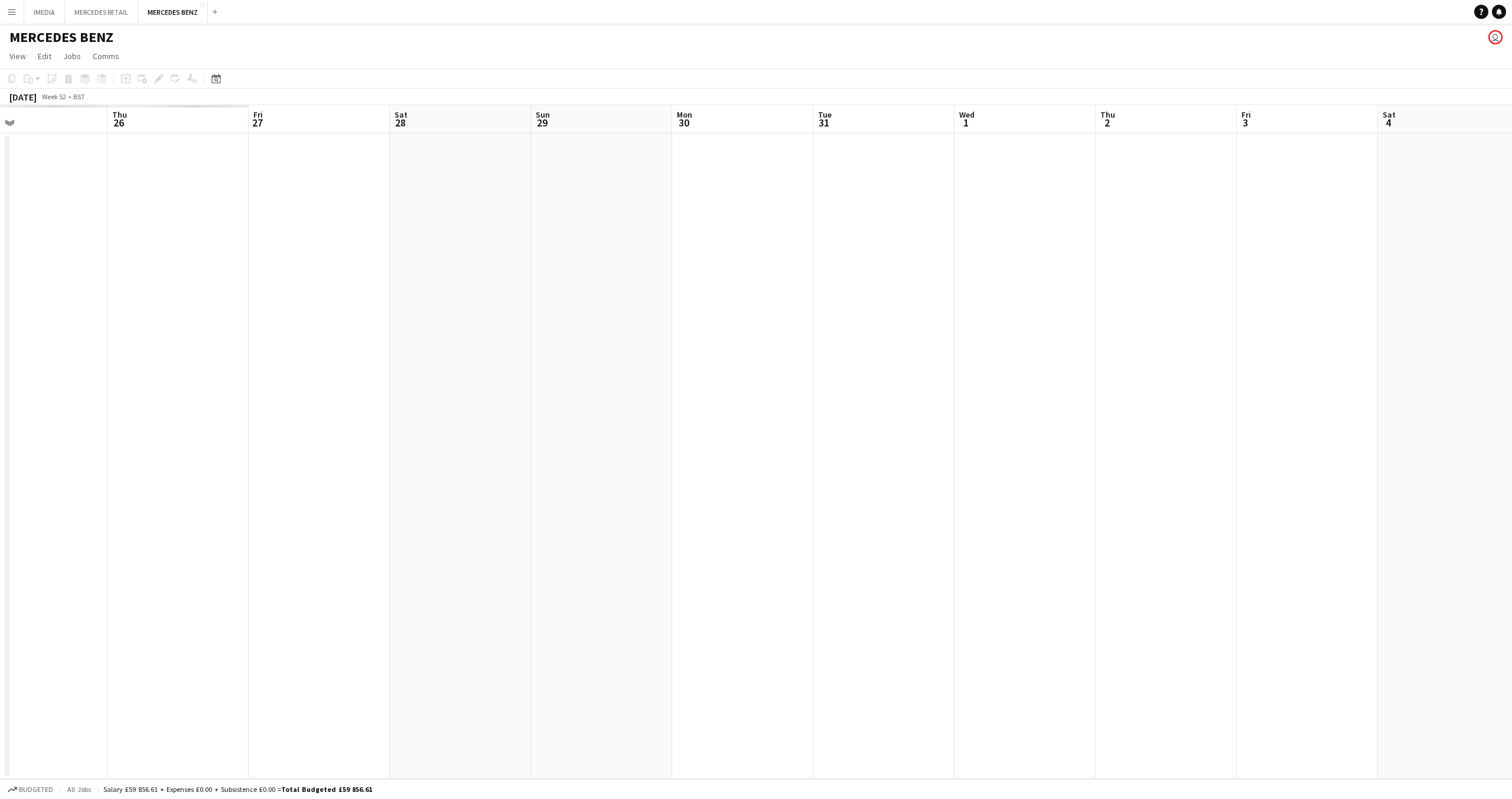
scroll to position [0, 262]
click at [1364, 418] on app-calendar-viewport "Mon 23 Tue 24 Wed 25 Thu 26 Fri 27 Sat 28 Sun 29 Mon 30 Tue 31 Wed 1 Thu 2 Fri …" at bounding box center [756, 441] width 1512 height 673
click at [1399, 436] on app-calendar-viewport "Mon 16 Tue 17 Wed 18 Thu 19 Fri 20 Sat 21 Sun 22 Mon 23 Tue 24 Wed 25 Thu 26 Fr…" at bounding box center [756, 441] width 1512 height 673
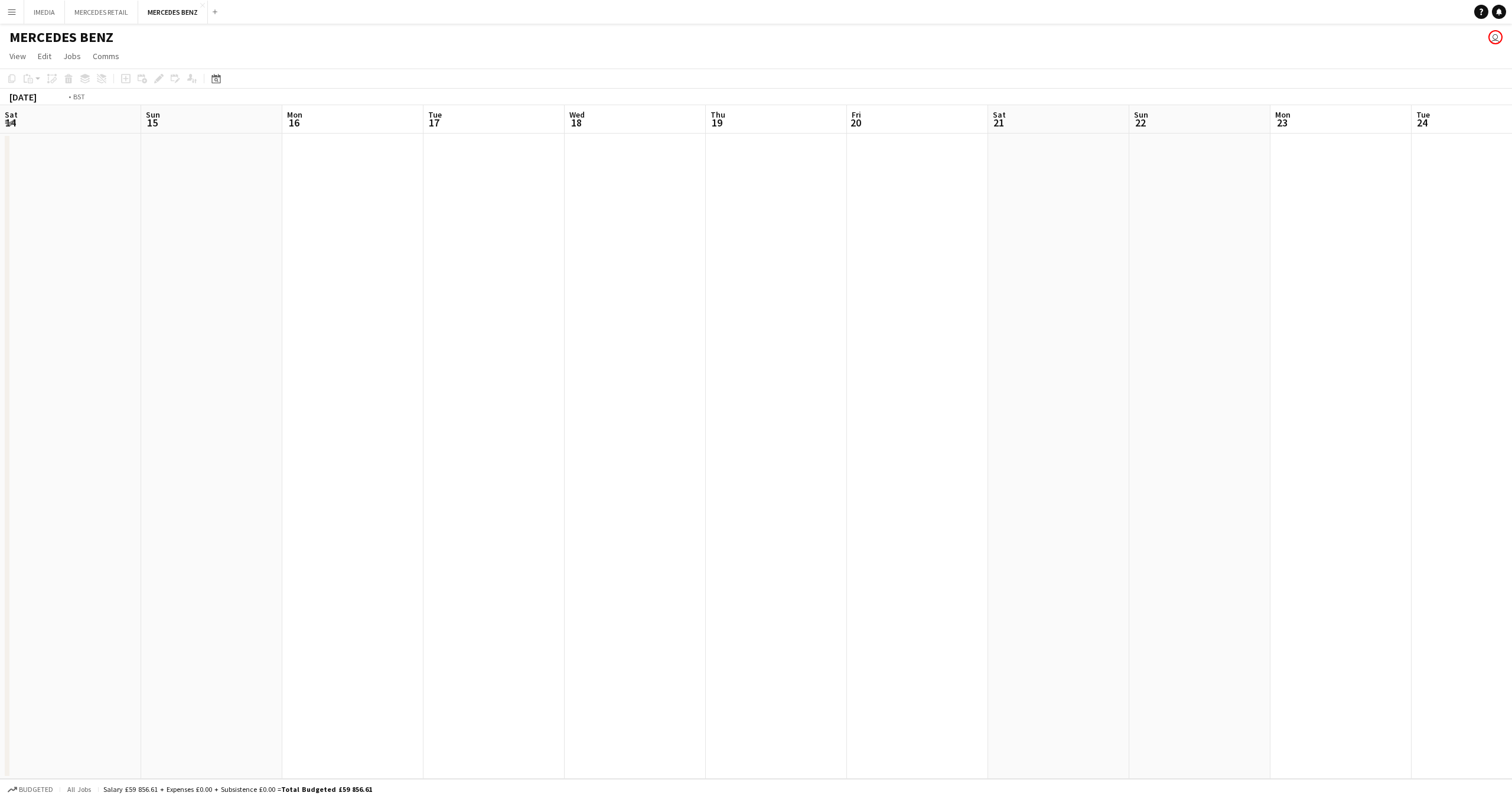
click at [1321, 436] on app-calendar-viewport "Sat 14 Sun 15 Mon 16 Tue 17 Wed 18 Thu 19 Fri 20 Sat 21 Sun 22 Mon 23 Tue 24 We…" at bounding box center [756, 441] width 1512 height 673
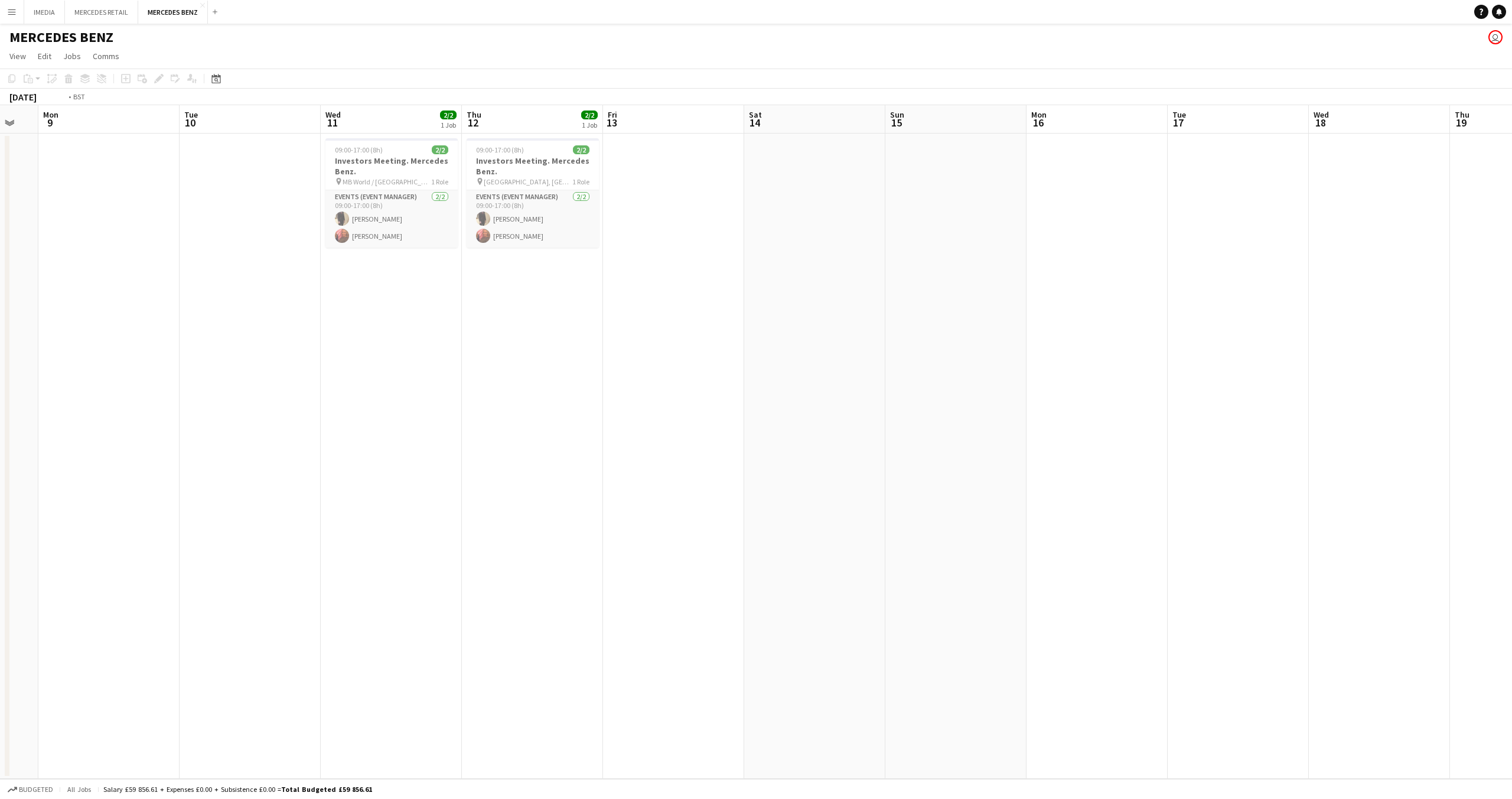
click at [1233, 423] on app-calendar-viewport "Sun 8 Mon 9 Tue 10 Wed 11 2/2 1 Job Thu 12 2/2 1 Job Fri 13 Sat 14 Sun 15 Mon 1…" at bounding box center [756, 441] width 1512 height 673
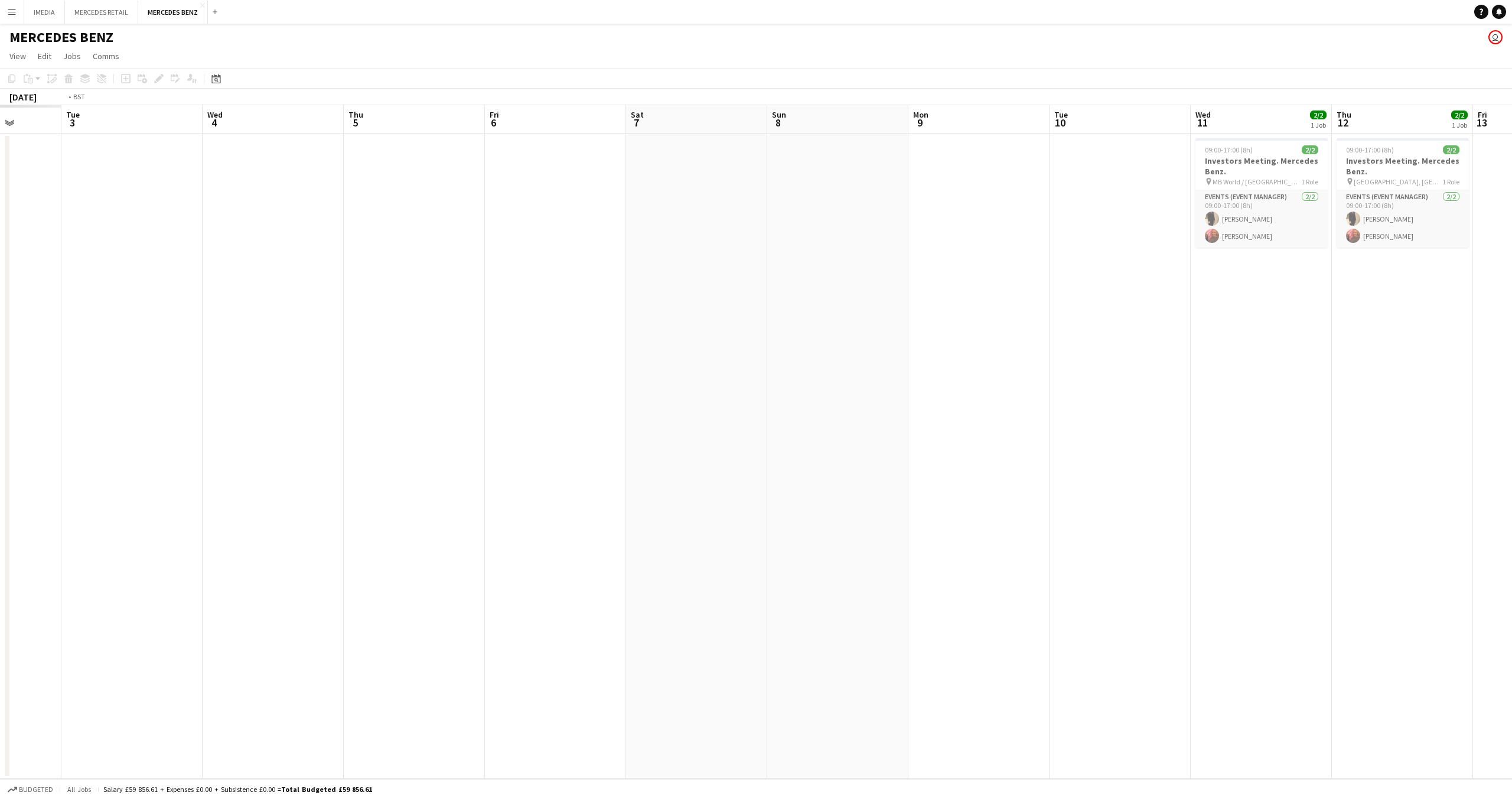
click at [1280, 470] on app-calendar-viewport "Mon 2 Tue 3 Wed 4 Thu 5 Fri 6 Sat 7 Sun 8 Mon 9 Tue 10 Wed 11 2/2 1 Job Thu 12 …" at bounding box center [756, 441] width 1512 height 673
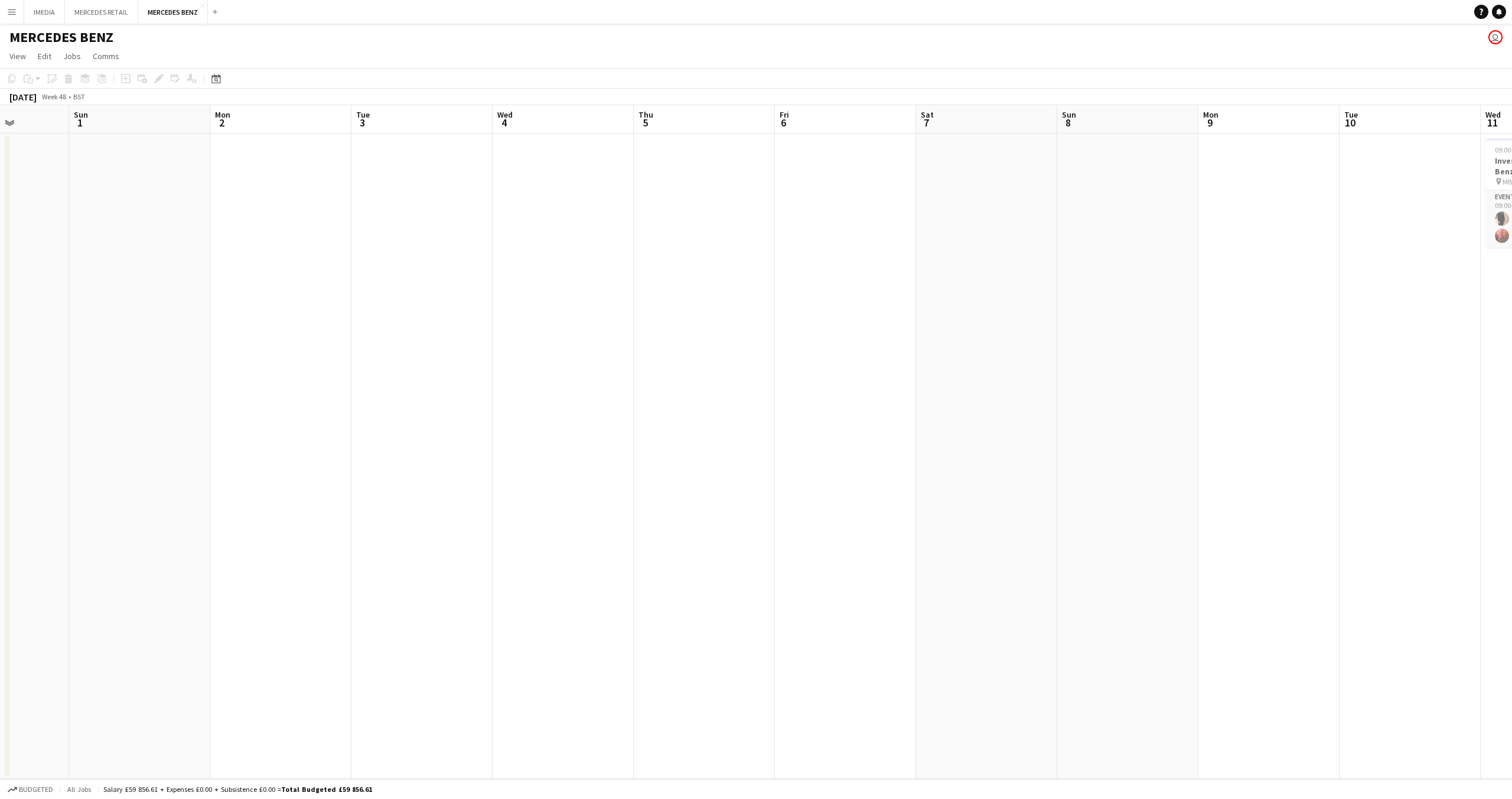
click at [1150, 524] on app-calendar-viewport "Thu 28 Fri 29 Sat 30 Sun 1 Mon 2 Tue 3 Wed 4 Thu 5 Fri 6 Sat 7 Sun 8 Mon 9 Tue …" at bounding box center [756, 441] width 1512 height 673
click at [1125, 516] on app-calendar-viewport "Sat 23 Sun 24 Mon 25 Tue 26 Wed 27 Thu 28 Fri 29 Sat 30 Sun 1 Mon 2 Tue 3 Wed 4…" at bounding box center [756, 441] width 1512 height 673
click at [1065, 518] on app-calendar-viewport "Tue 19 Wed 20 Thu 21 Fri 22 Sat 23 Sun 24 Mon 25 Tue 26 Wed 27 Thu 28 Fri 29 Sa…" at bounding box center [756, 441] width 1512 height 673
click at [1185, 550] on app-calendar-viewport "Thu 14 Fri 15 Sat 16 Sun 17 Mon 18 Tue 19 Wed 20 Thu 21 Fri 22 Sat 23 Sun 24 Mo…" at bounding box center [756, 441] width 1512 height 673
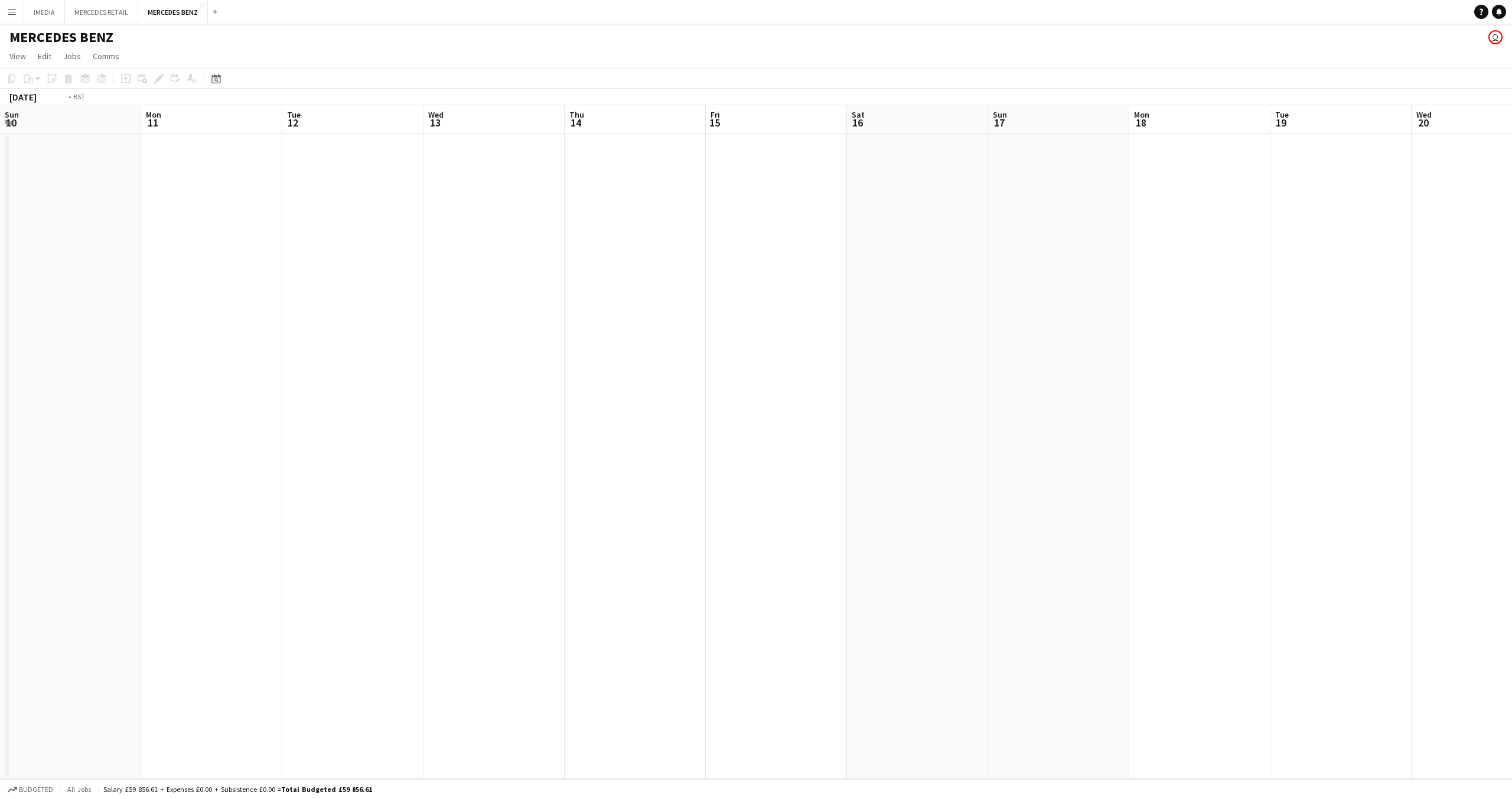
click at [1134, 570] on app-calendar-viewport "Sun 10 Mon 11 Tue 12 Wed 13 Thu 14 Fri 15 Sat 16 Sun 17 Mon 18 Tue 19 Wed 20 Th…" at bounding box center [756, 441] width 1512 height 673
click at [1246, 549] on app-calendar-viewport "Sat 2 Sun 3 Mon 4 Tue 5 Wed 6 Thu 7 Fri 8 Sat 9 Sun 10 Mon 11 Tue 12 Wed 13 Thu…" at bounding box center [756, 441] width 1512 height 673
click at [1142, 544] on app-calendar-viewport "Thu 31 Fri 1 Sat 2 3/3 1 Job Sun 3 Mon 4 Tue 5 Wed 6 Thu 7 Fri 8 Sat 9 Sun 10 M…" at bounding box center [756, 441] width 1512 height 673
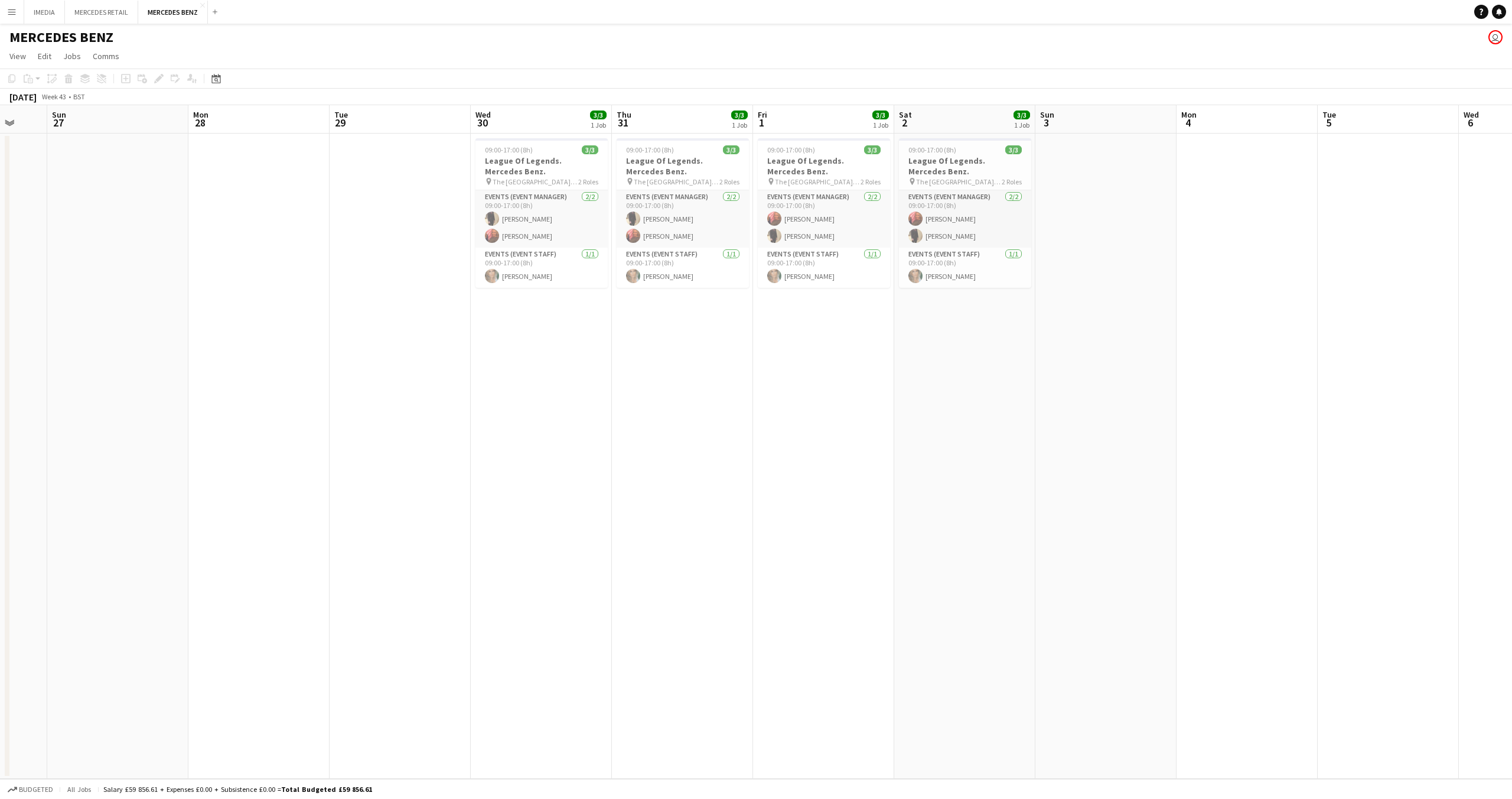
scroll to position [0, 404]
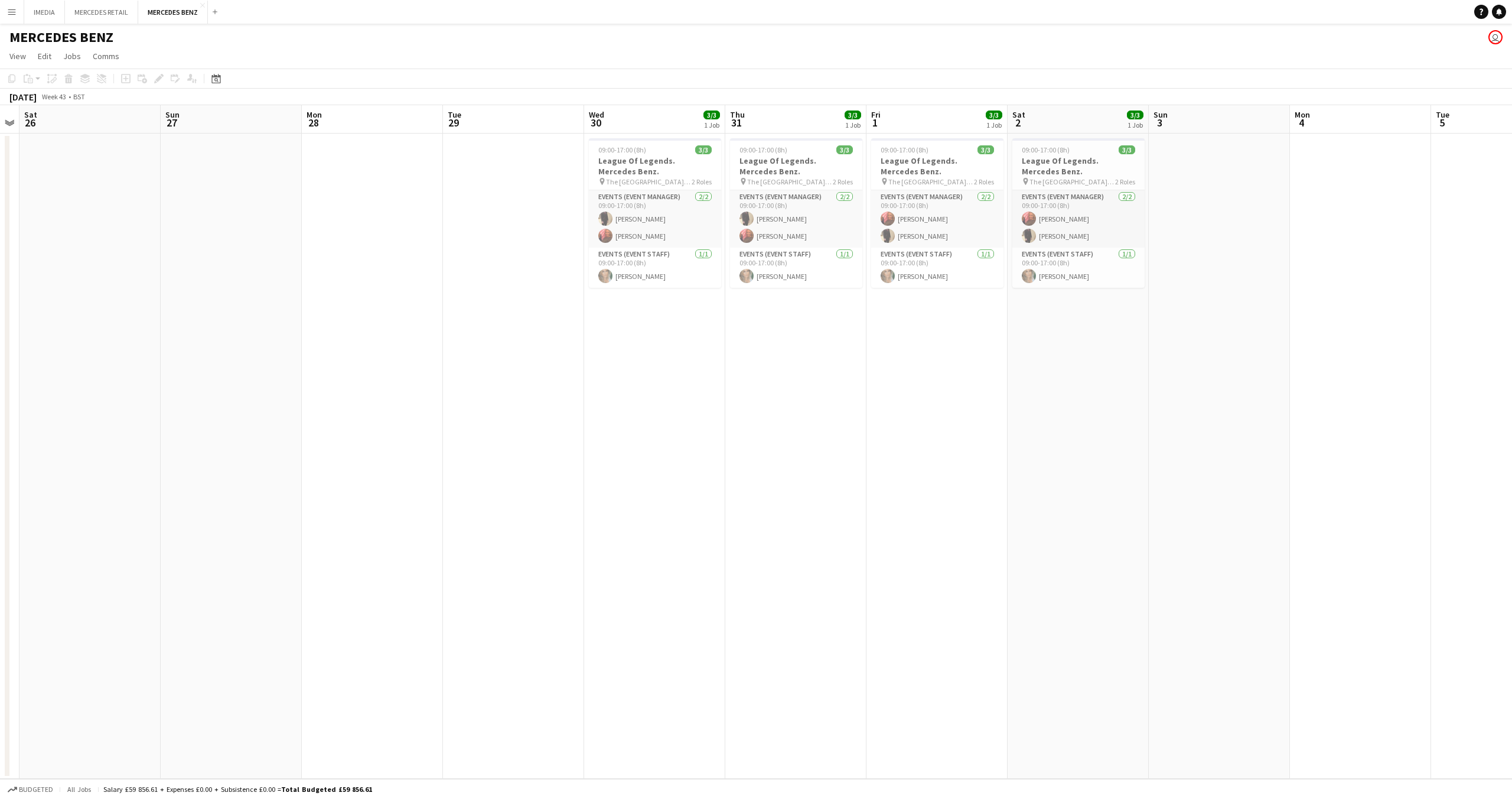
click at [948, 548] on app-calendar-viewport "Wed 23 Thu 24 Fri 25 Sat 26 Sun 27 Mon 28 Tue 29 Wed 30 3/3 1 Job Thu 31 3/3 1 …" at bounding box center [756, 441] width 1512 height 673
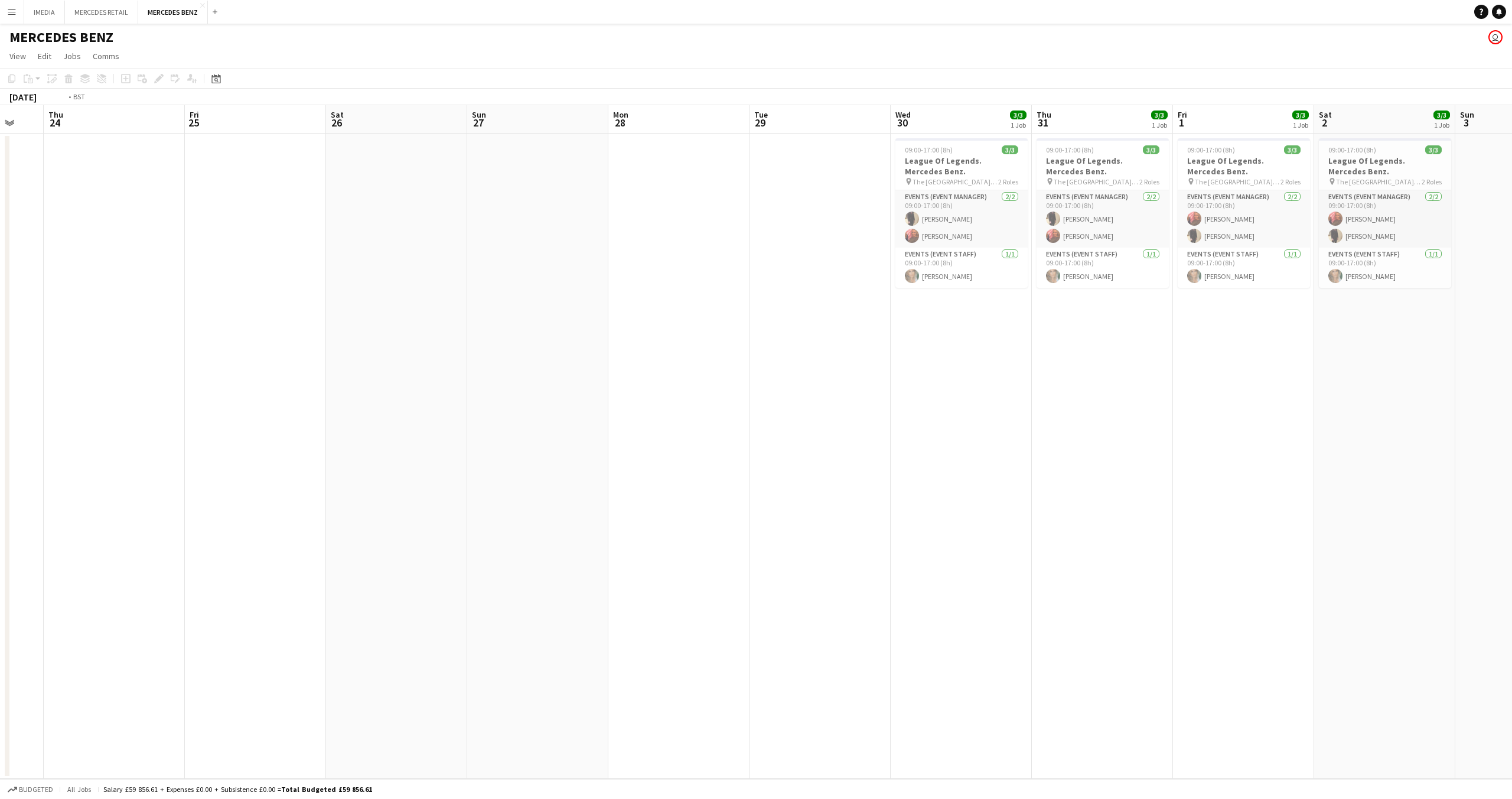
click at [883, 392] on app-calendar-viewport "Wed 23 Thu 24 Fri 25 Sat 26 Sun 27 Mon 28 Tue 29 Wed 30 3/3 1 Job Thu 31 3/3 1 …" at bounding box center [756, 441] width 1512 height 673
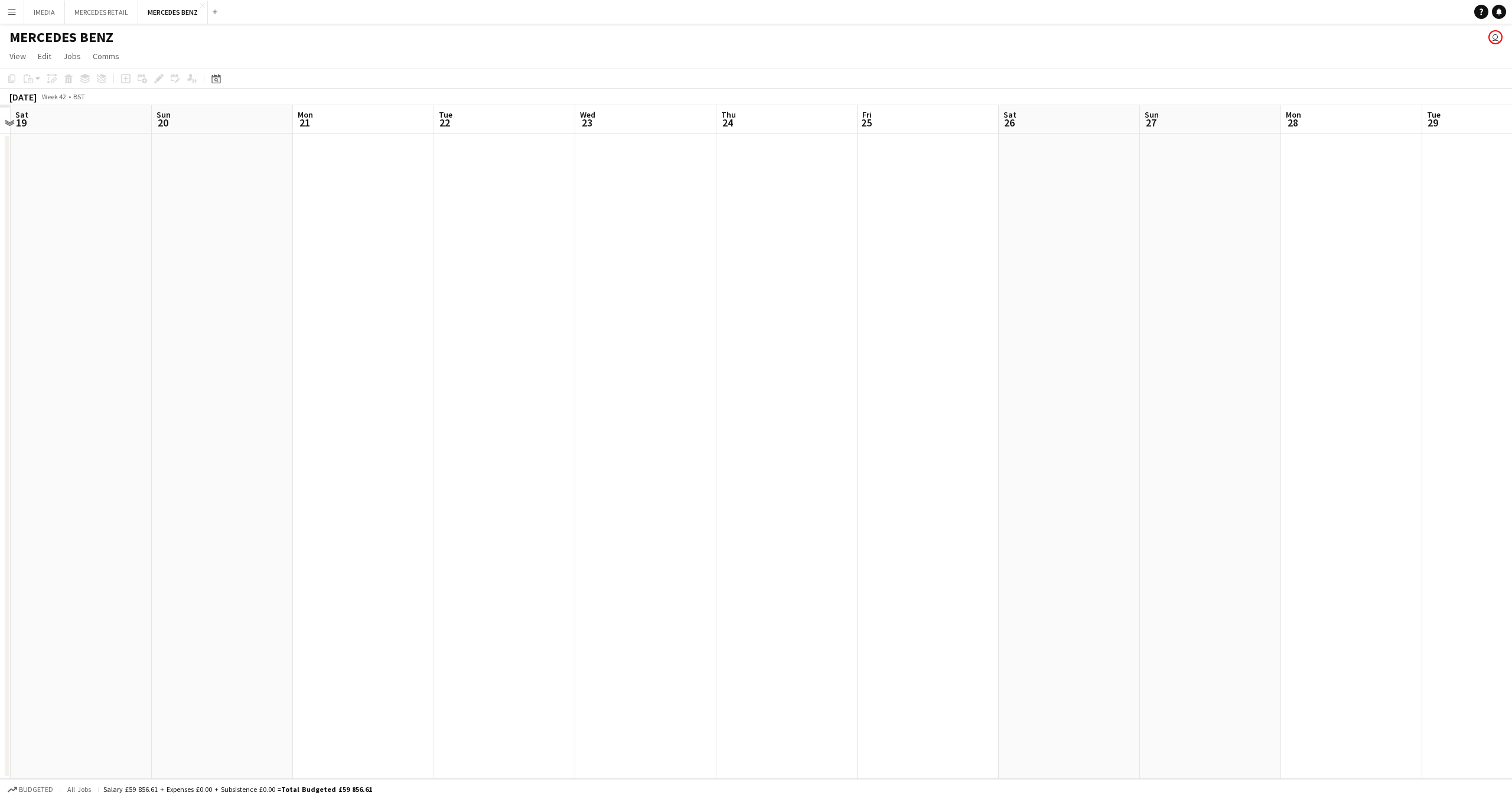
click at [1121, 479] on app-calendar-viewport "Thu 17 Fri 18 Sat 19 Sun 20 Mon 21 Tue 22 Wed 23 Thu 24 Fri 25 Sat 26 Sun 27 Mo…" at bounding box center [756, 441] width 1512 height 673
click at [1172, 472] on app-calendar-viewport "Thu 10 Fri 11 Sat 12 Sun 13 Mon 14 Tue 15 Wed 16 Thu 17 Fri 18 Sat 19 Sun 20 Mo…" at bounding box center [756, 441] width 1512 height 673
click at [1427, 481] on app-calendar-viewport "Thu 10 Fri 11 Sat 12 Sun 13 Mon 14 Tue 15 Wed 16 Thu 17 Fri 18 Sat 19 Sun 20 Mo…" at bounding box center [756, 441] width 1512 height 673
click at [1247, 445] on app-calendar-viewport "Wed 2 Thu 3 Fri 4 Sat 5 Sun 6 Mon 7 Tue 8 Wed 9 Thu 10 Fri 11 Sat 12 Sun 13 Mon…" at bounding box center [756, 441] width 1512 height 673
click at [1282, 397] on app-calendar-viewport "Mon 30 Tue 1 Wed 2 Thu 3 Fri 4 Sat 5 Sun 6 Mon 7 Tue 8 Wed 9 Thu 10 Fri 11 Sat …" at bounding box center [756, 441] width 1512 height 673
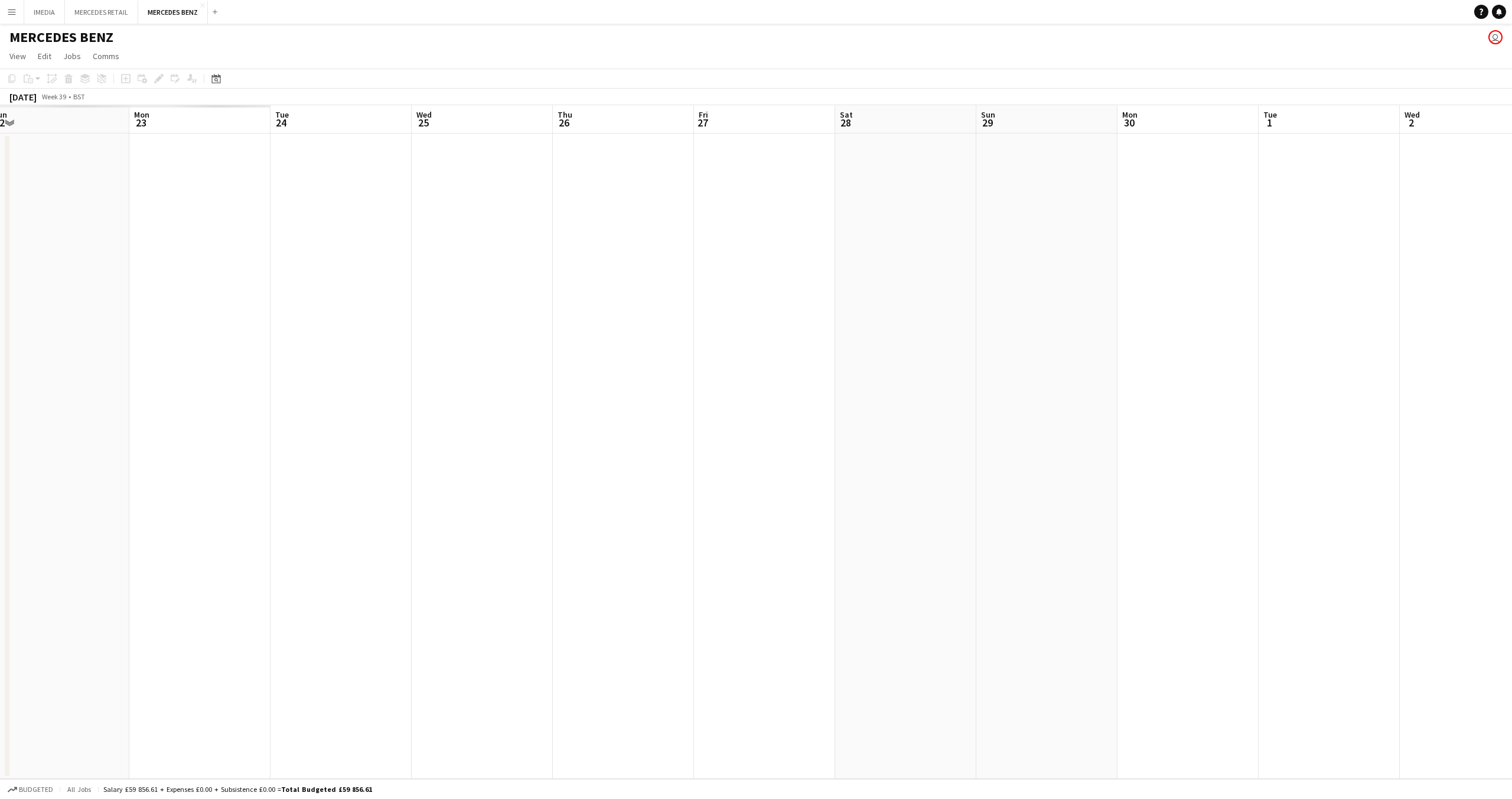
click at [1218, 377] on app-calendar-viewport "Sun 22 Mon 23 Tue 24 Wed 25 Thu 26 Fri 27 Sat 28 Sun 29 Mon 30 Tue 1 Wed 2 Thu …" at bounding box center [756, 441] width 1512 height 673
click at [1311, 372] on app-calendar-viewport "Fri 20 Sat 21 Sun 22 Mon 23 Tue 24 Wed 25 Thu 26 Fri 27 Sat 28 Sun 29 Mon 30 Tu…" at bounding box center [756, 441] width 1512 height 673
click at [1234, 363] on app-calendar-viewport "Thu 12 Fri 13 Sat 14 Sun 15 Mon 16 Tue 17 Wed 18 Thu 19 Fri 20 Sat 21 Sun 22 Mo…" at bounding box center [756, 441] width 1512 height 673
click at [1228, 406] on app-calendar-viewport "Sun 8 Mon 9 Tue 10 Wed 11 Thu 12 Fri 13 Sat 14 Sun 15 Mon 16 Tue 17 Wed 18 Thu …" at bounding box center [756, 441] width 1512 height 673
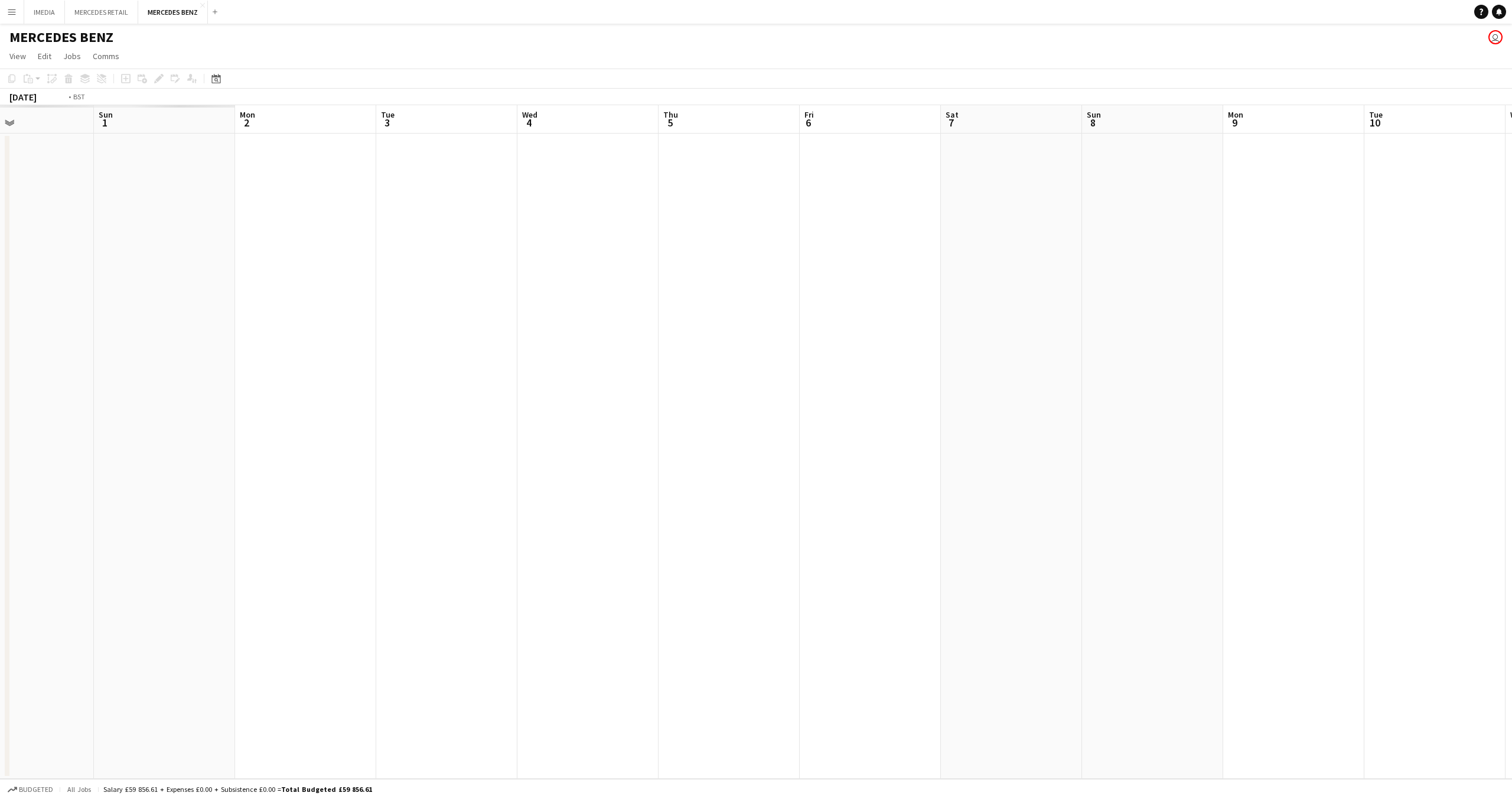
click at [1117, 392] on app-calendar-viewport "Sat 31 Sun 1 Mon 2 Tue 3 Wed 4 Thu 5 Fri 6 Sat 7 Sun 8 Mon 9 Tue 10 Wed 11 Thu …" at bounding box center [756, 441] width 1512 height 673
click at [1226, 387] on app-calendar-viewport "Tue 27 Wed 28 Thu 29 Fri 30 Sat 31 Sun 1 Mon 2 Tue 3 Wed 4 Thu 5 Fri 6 Sat 7 Su…" at bounding box center [756, 441] width 1512 height 673
click at [1274, 372] on app-calendar-viewport "Fri 16 Sat 17 Sun 18 Mon 19 Tue 20 Wed 21 Thu 22 Fri 23 Sat 24 Sun 25 Mon 26 Tu…" at bounding box center [756, 441] width 1512 height 673
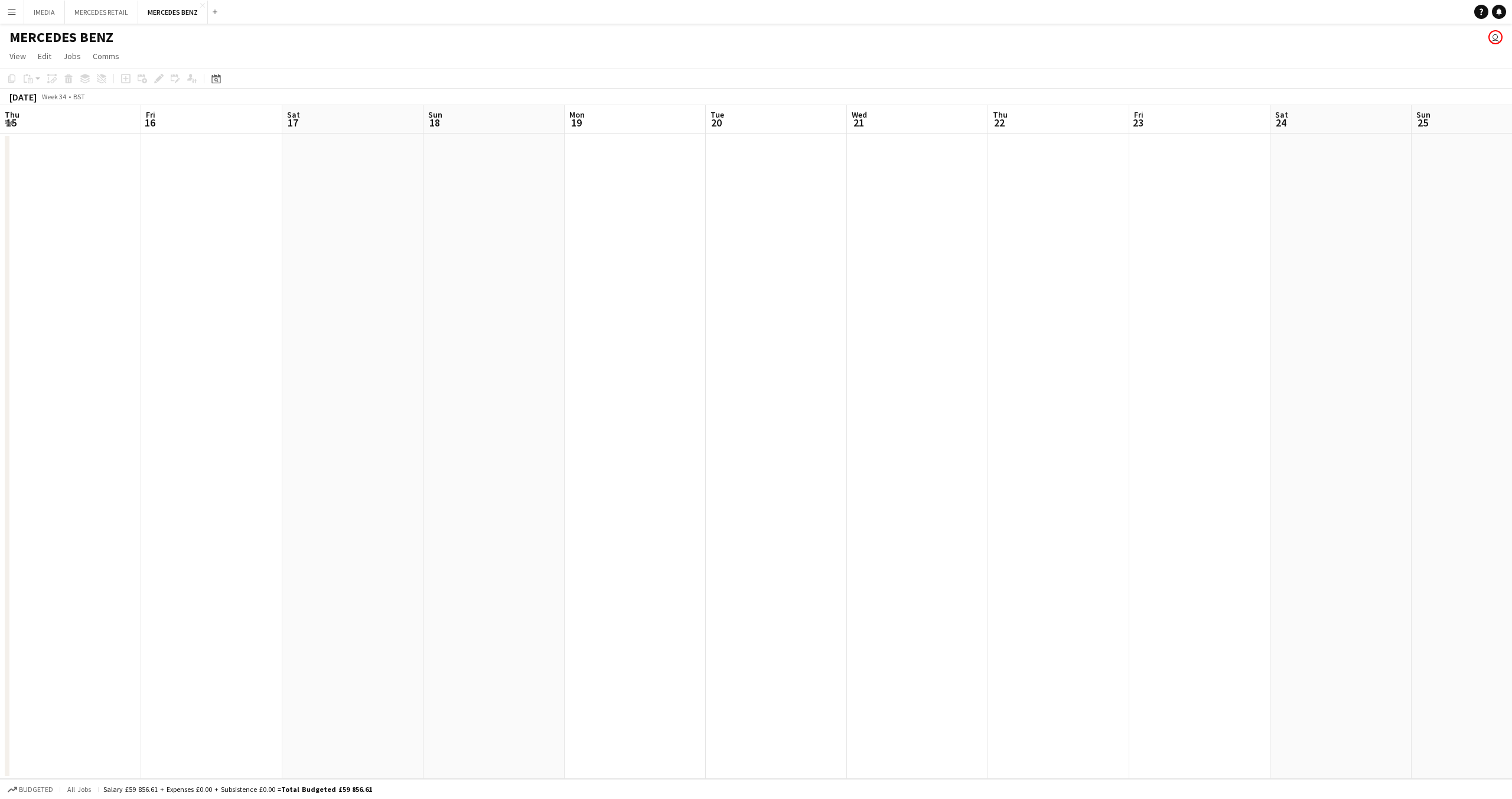
click at [1180, 338] on app-calendar-viewport "Thu 15 Fri 16 Sat 17 Sun 18 Mon 19 Tue 20 Wed 21 Thu 22 Fri 23 Sat 24 Sun 25 Mo…" at bounding box center [756, 441] width 1512 height 673
click at [1102, 329] on app-calendar-viewport "Sat 3 Sun 4 Mon 5 Tue 6 Wed 7 Thu 8 Fri 9 Sat 10 Sun 11 Mon 12 Tue 13 Wed 14 Th…" at bounding box center [756, 441] width 1512 height 673
click at [1451, 326] on app-calendar-viewport "Fri 2 Sat 3 Sun 4 Mon 5 Tue 6 Wed 7 Thu 8 Fri 9 Sat 10 Sun 11 Mon 12 Tue 13 Wed…" at bounding box center [756, 441] width 1512 height 673
click at [1256, 305] on app-calendar-viewport "Mon 29 Tue 30 Wed 31 Thu 1 Fri 2 Sat 3 Sun 4 Mon 5 Tue 6 Wed 7 Thu 8 Fri 9 Sat …" at bounding box center [756, 441] width 1512 height 673
click at [1166, 346] on app-calendar-viewport "Fri 19 Sat 20 Sun 21 Mon 22 Tue 23 Wed 24 Thu 25 Fri 26 Sat 27 Sun 28 Mon 29 Tu…" at bounding box center [756, 441] width 1512 height 673
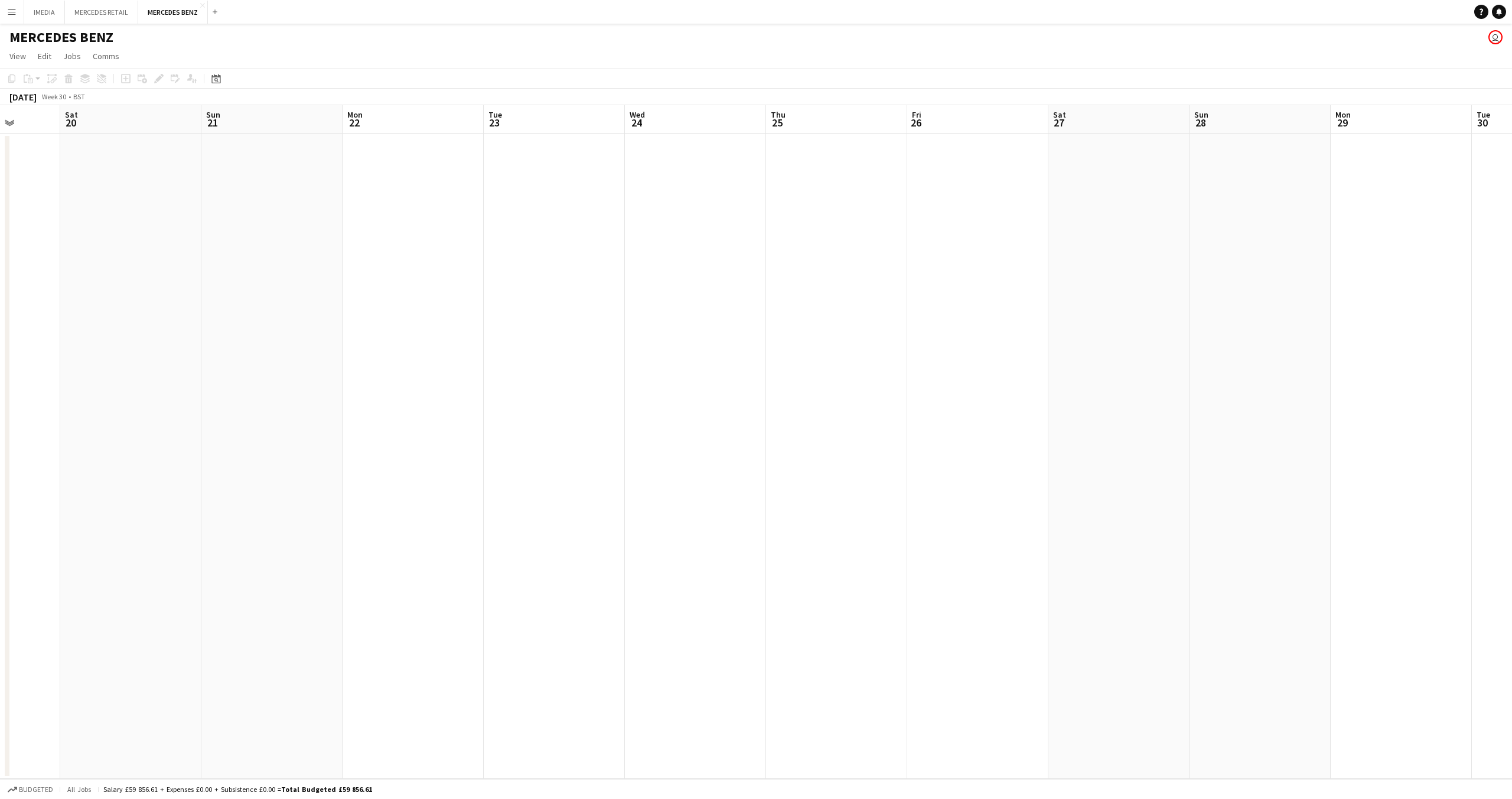
click at [1218, 330] on app-calendar-viewport "Wed 17 Thu 18 Fri 19 Sat 20 Sun 21 Mon 22 Tue 23 Wed 24 Thu 25 Fri 26 Sat 27 Su…" at bounding box center [756, 441] width 1512 height 673
click at [1117, 353] on app-calendar-viewport "Fri 12 Sat 13 Sun 14 Mon 15 Tue 16 Wed 17 Thu 18 Fri 19 Sat 20 Sun 21 Mon 22 Tu…" at bounding box center [756, 441] width 1512 height 673
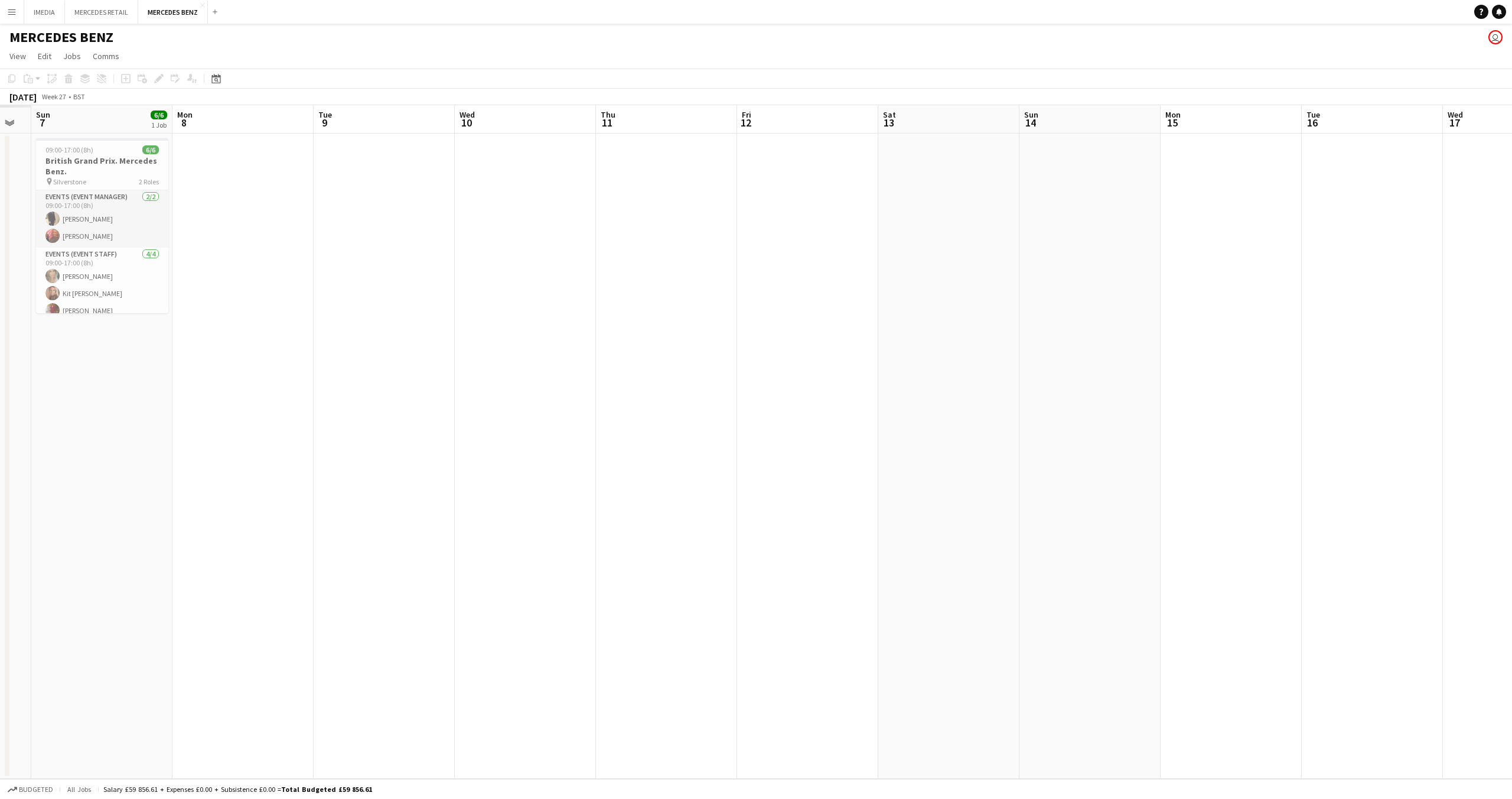
click at [1138, 348] on app-calendar-viewport "Fri 5 Sat 6 Sun 7 6/6 1 Job Mon 8 Tue 9 Wed 10 Thu 11 Fri 12 Sat 13 Sun 14 Mon …" at bounding box center [756, 441] width 1512 height 673
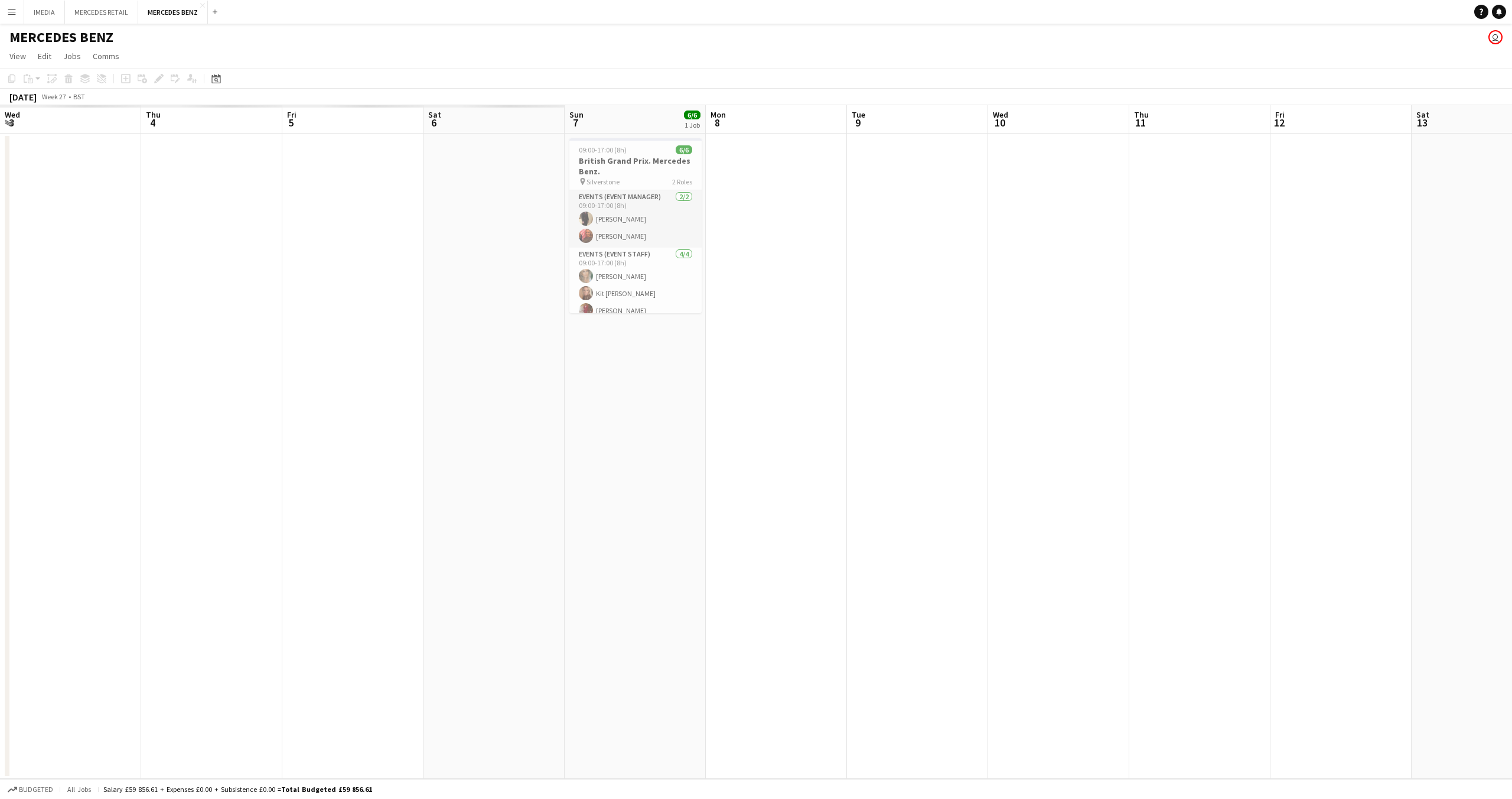
click at [995, 330] on app-calendar-viewport "Mon 1 Tue 2 Wed 3 Thu 4 Fri 5 Sat 6 Sun 7 6/6 1 Job Mon 8 Tue 9 Wed 10 Thu 11 F…" at bounding box center [756, 441] width 1512 height 673
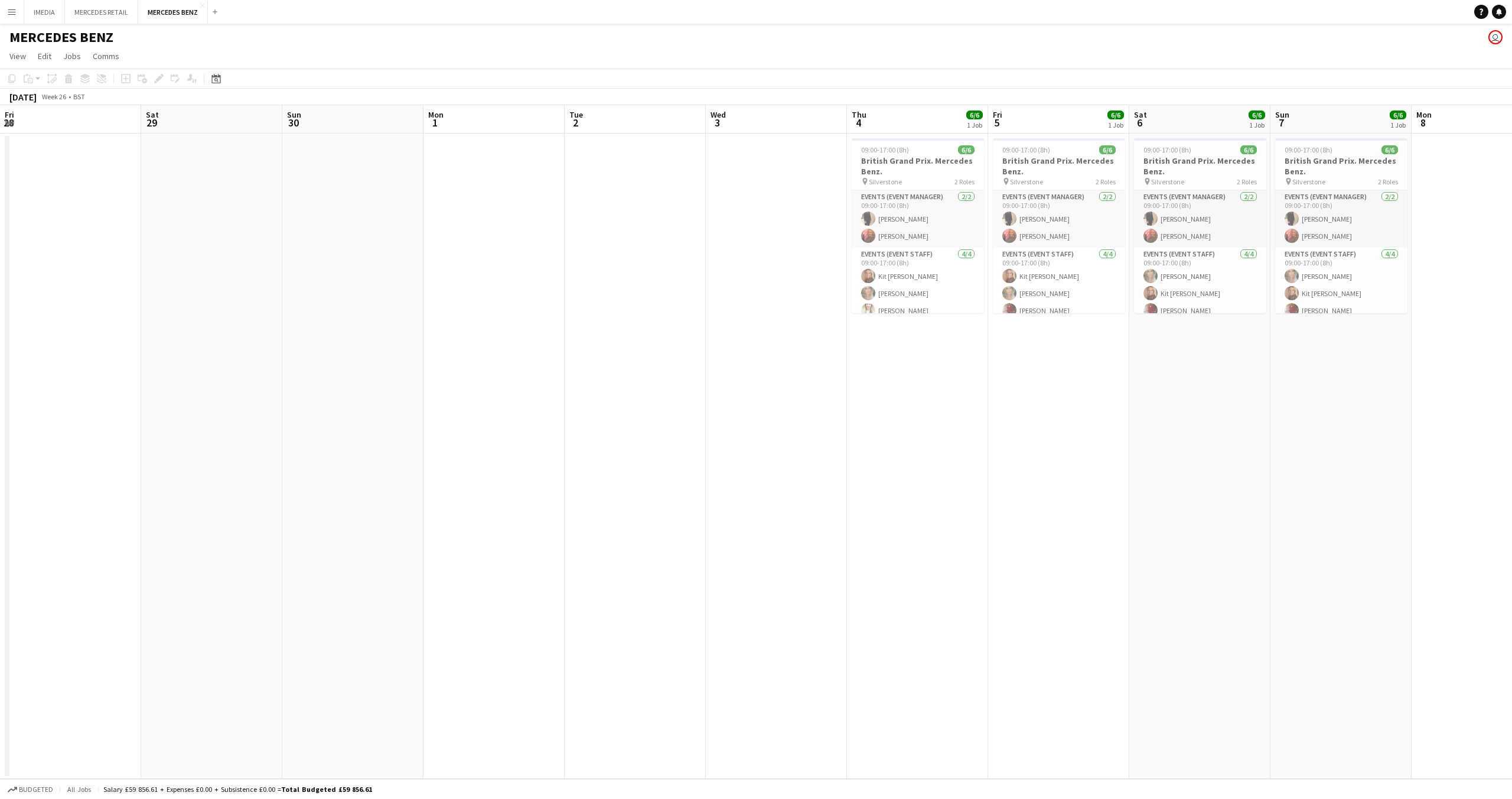
click at [1057, 248] on app-calendar-viewport "Wed 26 Thu 27 Fri 28 Sat 29 Sun 30 Mon 1 Tue 2 Wed 3 Thu 4 6/6 1 Job Fri 5 6/6 …" at bounding box center [756, 441] width 1512 height 673
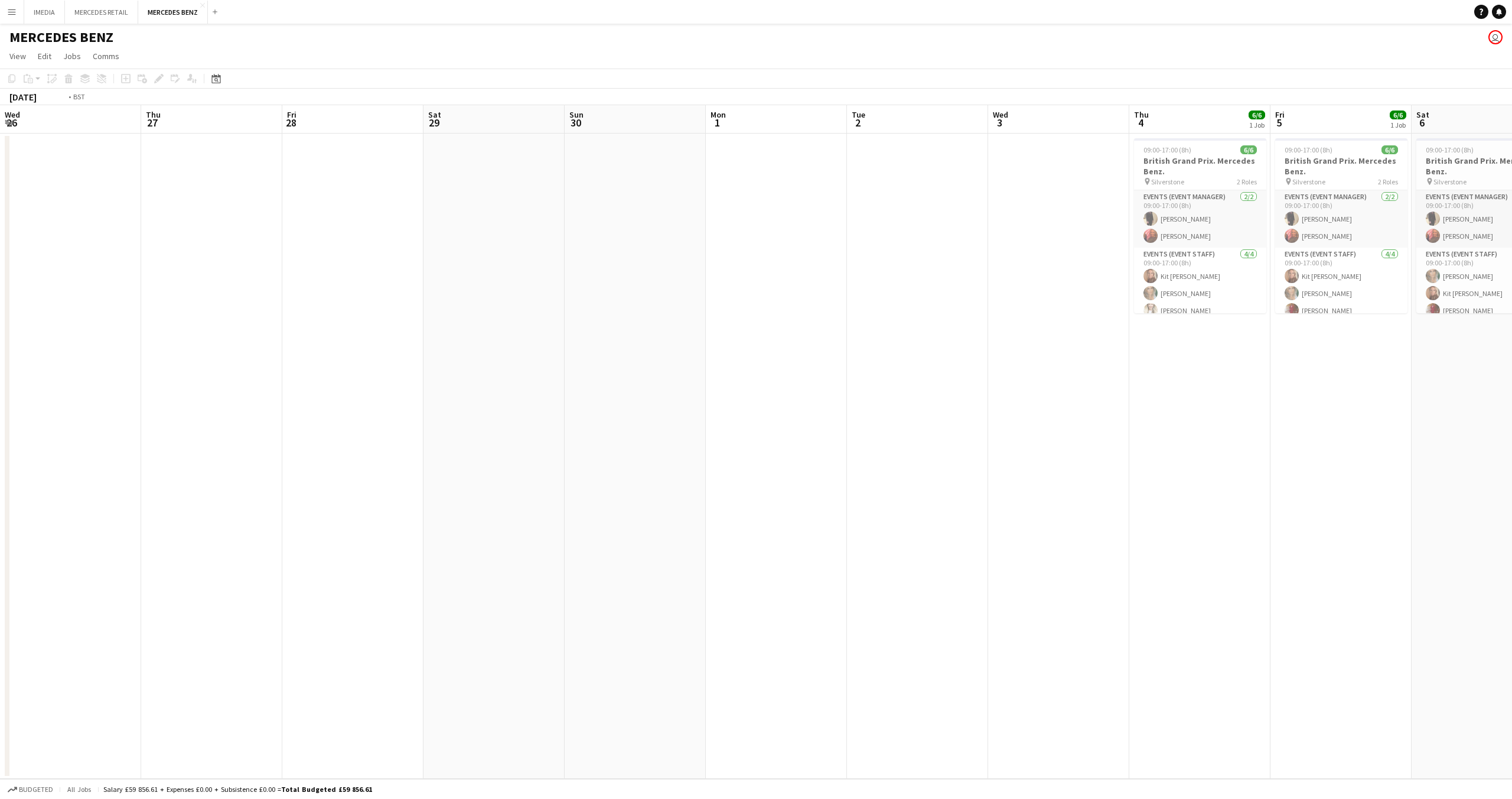
click at [1512, 335] on app-calendar-viewport "Mon 24 Tue 25 Wed 26 Thu 27 Fri 28 Sat 29 Sun 30 Mon 1 Tue 2 Wed 3 Thu 4 6/6 1 …" at bounding box center [756, 441] width 1512 height 673
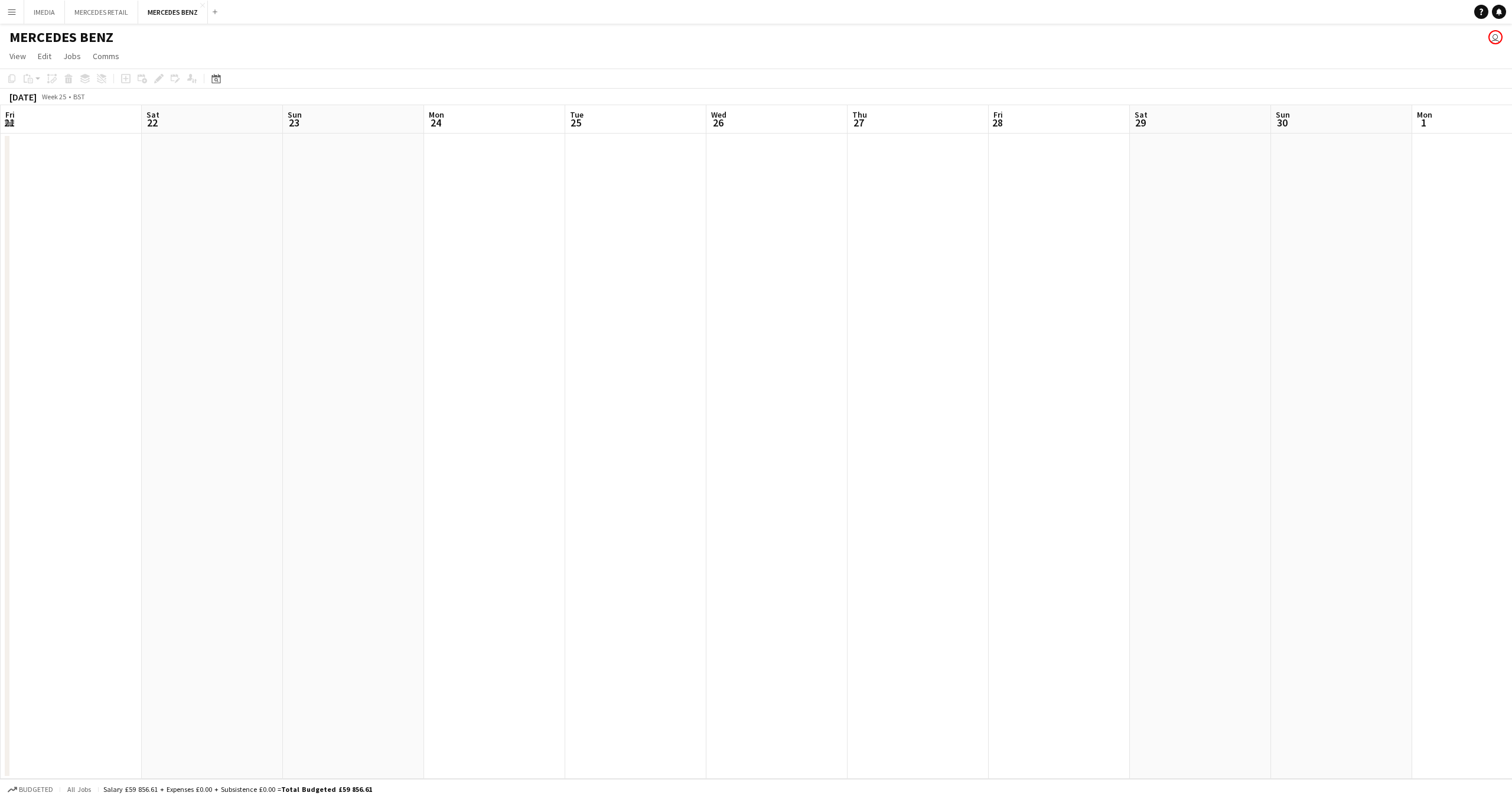
click at [1304, 434] on app-calendar-viewport "Wed 19 Thu 20 Fri 21 Sat 22 Sun 23 Mon 24 Tue 25 Wed 26 Thu 27 Fri 28 Sat 29 Su…" at bounding box center [756, 441] width 1512 height 673
click at [1356, 437] on app-calendar-viewport "Fri 14 Sat 15 Sun 16 Mon 17 Tue 18 Wed 19 Thu 20 Fri 21 Sat 22 Sun 23 Mon 24 Tu…" at bounding box center [756, 441] width 1512 height 673
click at [1399, 443] on app-calendar-viewport "Wed 5 Thu 6 Fri 7 Sat 8 Sun 9 Mon 10 Tue 11 Wed 12 Thu 13 Fri 14 Sat 15 Sun 16 …" at bounding box center [756, 441] width 1512 height 673
click at [1408, 459] on app-calendar-viewport "Mon 3 Tue 4 Wed 5 Thu 6 Fri 7 Sat 8 Sun 9 Mon 10 Tue 11 Wed 12 Thu 13 Fri 14 Sa…" at bounding box center [756, 441] width 1512 height 673
click at [1512, 446] on app-calendar-viewport "Wed 29 Thu 30 Fri 31 Sat 1 Sun 2 Mon 3 Tue 4 Wed 5 Thu 6 Fri 7 Sat 8 Sun 9 Mon …" at bounding box center [756, 441] width 1512 height 673
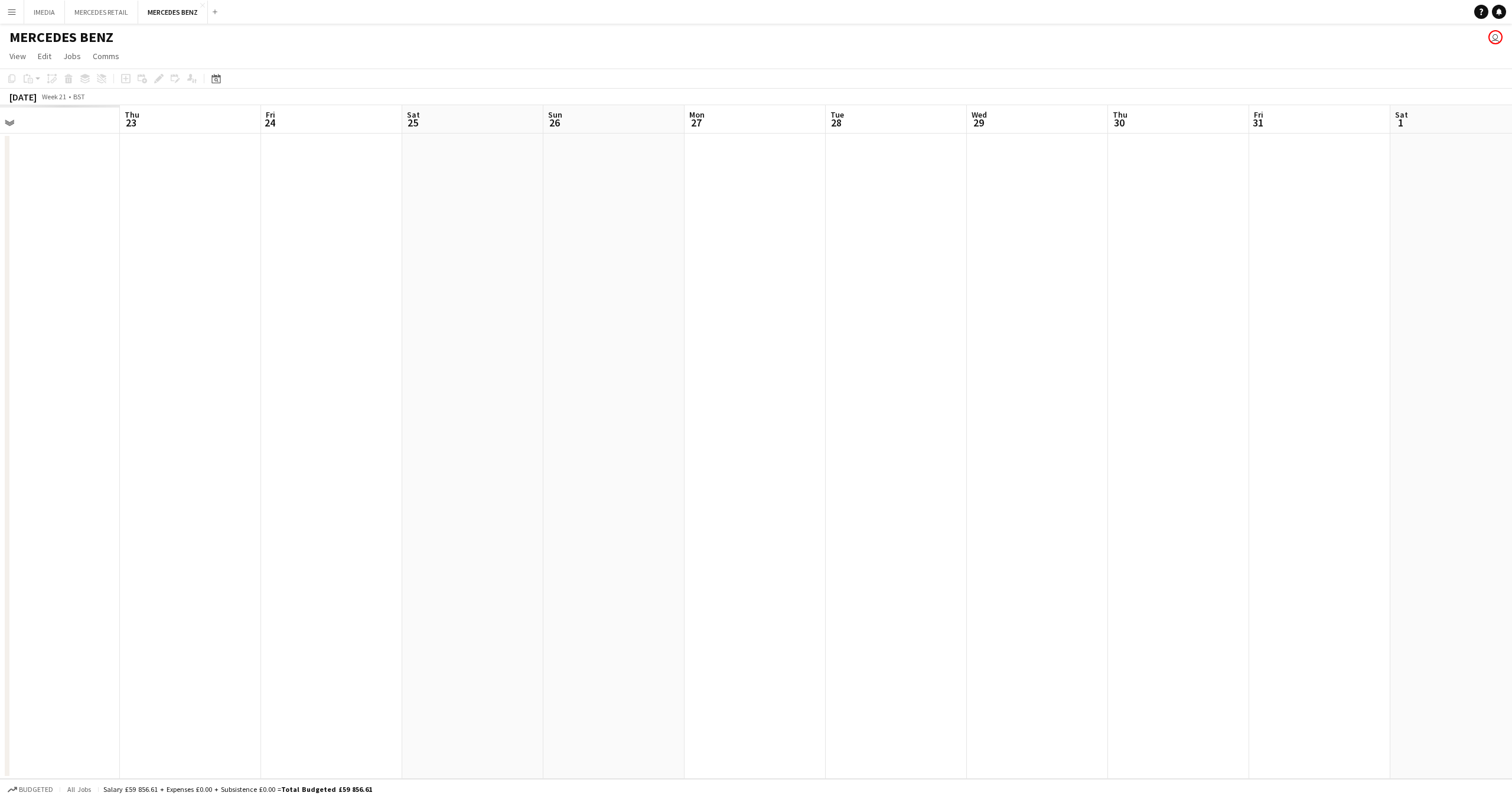
click at [1488, 420] on app-calendar-viewport "Tue 21 Wed 22 Thu 23 Fri 24 Sat 25 Sun 26 Mon 27 Tue 28 Wed 29 Thu 30 Fri 31 Sa…" at bounding box center [756, 441] width 1512 height 673
click at [1337, 402] on app-calendar-viewport "Fri 17 Sat 18 Sun 19 Mon 20 Tue 21 Wed 22 Thu 23 Fri 24 Sat 25 Sun 26 Mon 27 Tu…" at bounding box center [756, 441] width 1512 height 673
click at [1512, 413] on app-calendar-viewport "Sat 11 Sun 12 Mon 13 Tue 14 Wed 15 Thu 16 Fri 17 Sat 18 Sun 19 Mon 20 Tue 21 We…" at bounding box center [756, 441] width 1512 height 673
click at [1417, 411] on app-calendar-viewport "Tue 7 Wed 8 Thu 9 Fri 10 Sat 11 Sun 12 Mon 13 Tue 14 Wed 15 Thu 16 Fri 17 Sat 1…" at bounding box center [756, 441] width 1512 height 673
click at [1350, 405] on app-calendar-viewport "Sat 27 Sun 28 Mon 29 Tue 30 Wed 1 Thu 2 Fri 3 Sat 4 Sun 5 Mon 6 Tue 7 Wed 8 Thu…" at bounding box center [756, 441] width 1512 height 673
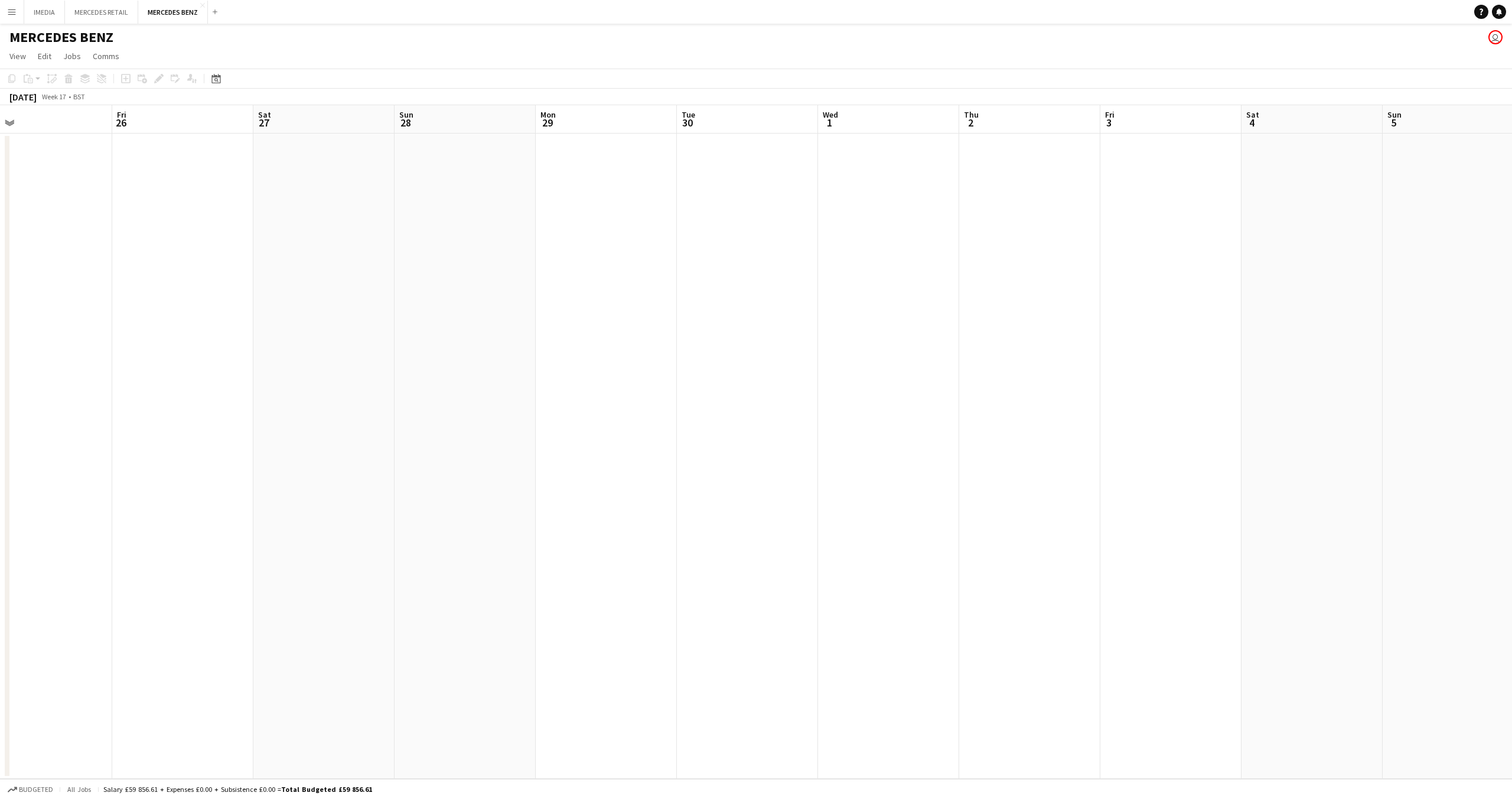
click at [1478, 456] on app-calendar-viewport "Thu 25 Fri 26 Sat 27 Sun 28 Mon 29 Tue 30 Wed 1 Thu 2 Fri 3 Sat 4 Sun 5 Mon 6 T…" at bounding box center [756, 441] width 1512 height 673
click at [1379, 429] on app-calendar-viewport "Thu 18 Fri 19 Sat 20 Sun 21 Mon 22 Tue 23 Wed 24 Thu 25 Fri 26 Sat 27 Sun 28 Mo…" at bounding box center [756, 441] width 1512 height 673
click at [1481, 415] on app-calendar-viewport "Tue 9 Wed 10 Thu 11 Fri 12 Sat 13 Sun 14 Mon 15 Tue 16 Wed 17 Thu 18 Fri 19 Sat…" at bounding box center [756, 441] width 1512 height 673
click at [1512, 411] on app-calendar-viewport "Sun 7 Mon 8 Tue 9 Wed 10 Thu 11 Fri 12 Sat 13 Sun 14 Mon 15 Tue 16 Wed 17 Thu 1…" at bounding box center [756, 441] width 1512 height 673
click at [1367, 374] on app-calendar-viewport "Sat 30 Sun 31 Mon 1 Tue 2 Wed 3 Thu 4 Fri 5 Sat 6 Sun 7 Mon 8 Tue 9 Wed 10 Thu …" at bounding box center [756, 441] width 1512 height 673
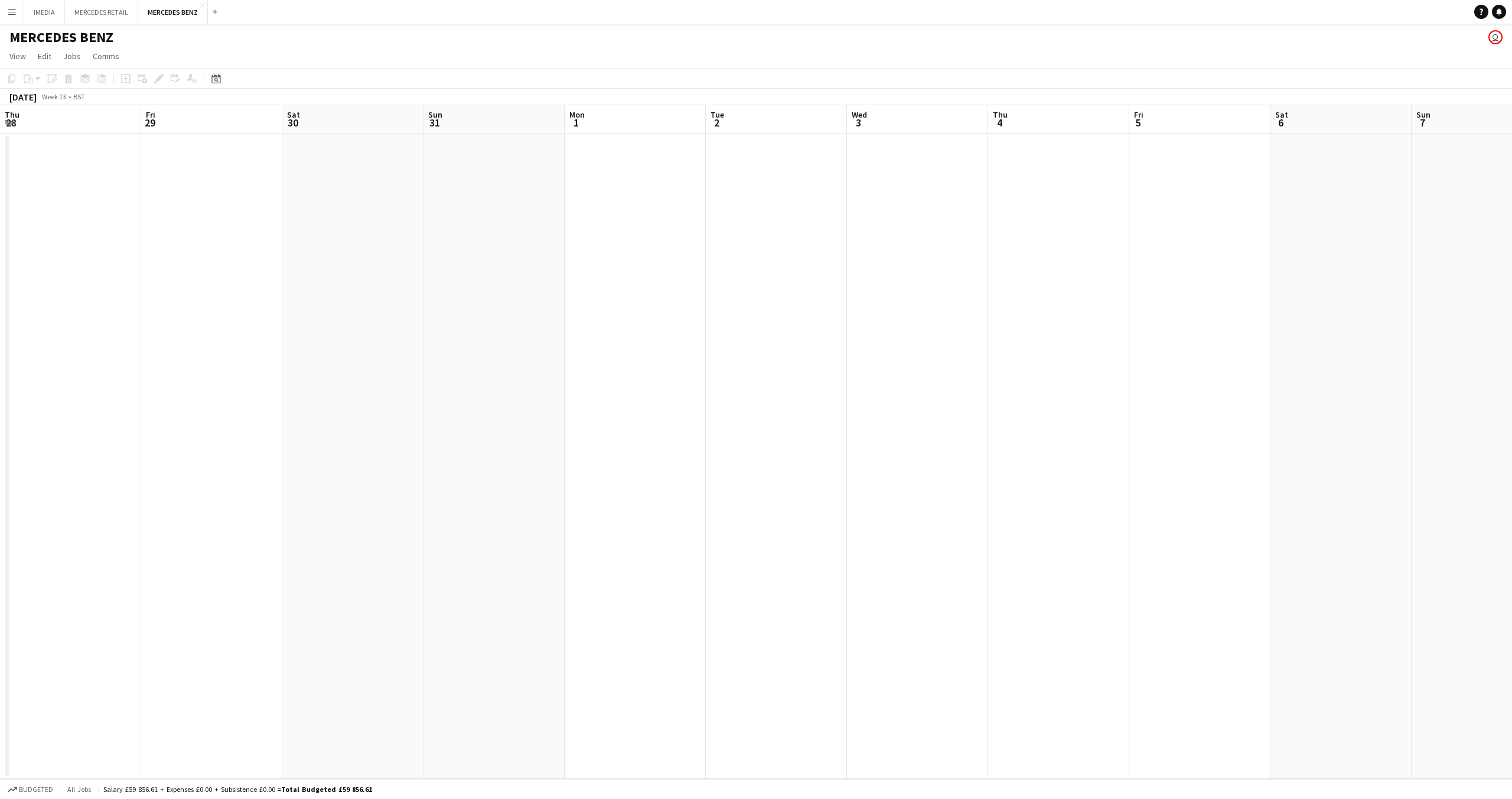
click at [1419, 385] on app-calendar-viewport "Tue 26 Wed 27 3/3 1 Job Thu 28 Fri 29 Sat 30 Sun 31 Mon 1 Tue 2 Wed 3 Thu 4 Fri…" at bounding box center [756, 441] width 1512 height 673
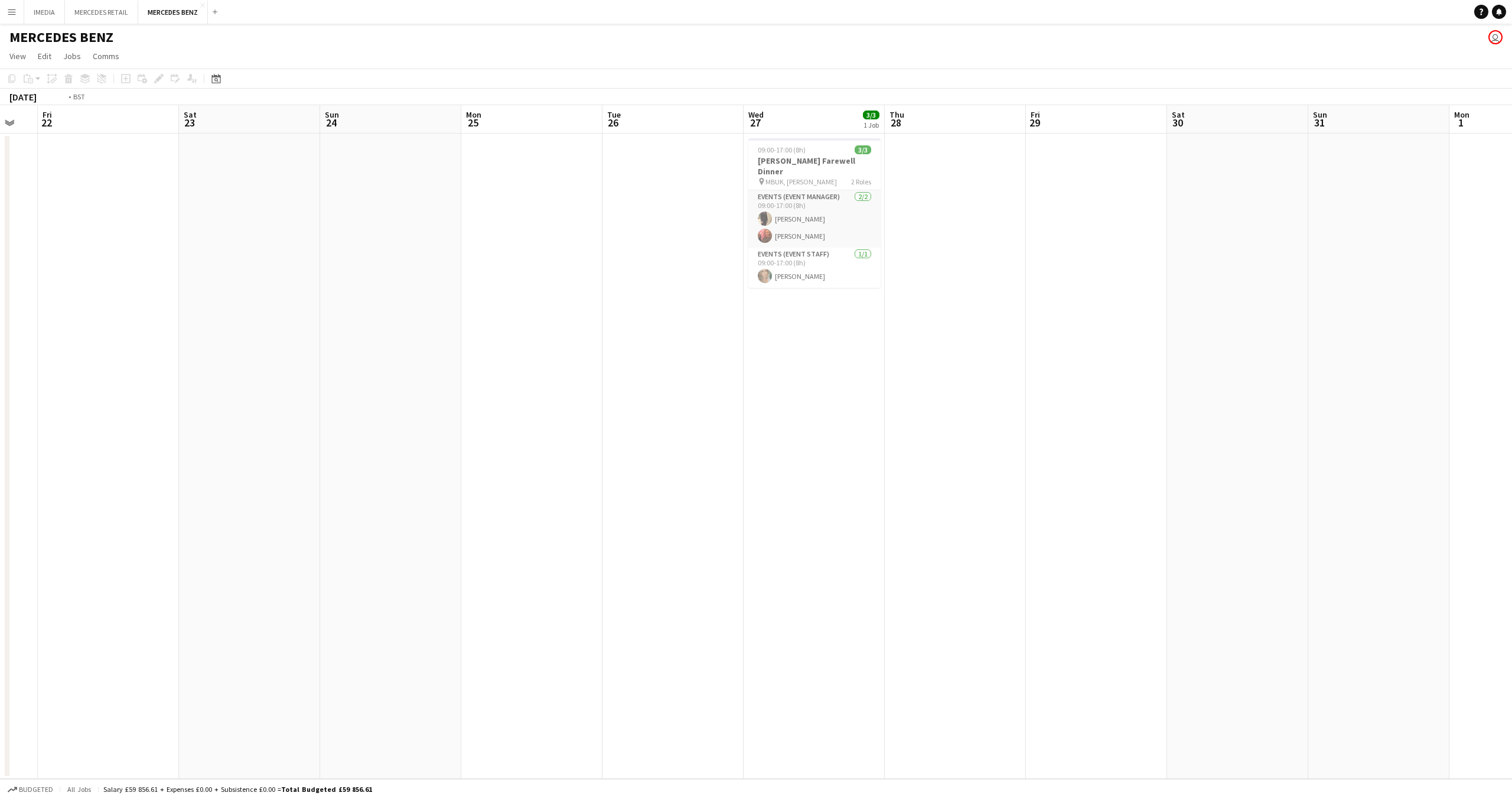
click at [808, 373] on app-calendar-viewport "Wed 20 Thu 21 Fri 22 Sat 23 Sun 24 Mon 25 Tue 26 Wed 27 3/3 1 Job Thu 28 Fri 29…" at bounding box center [756, 441] width 1512 height 673
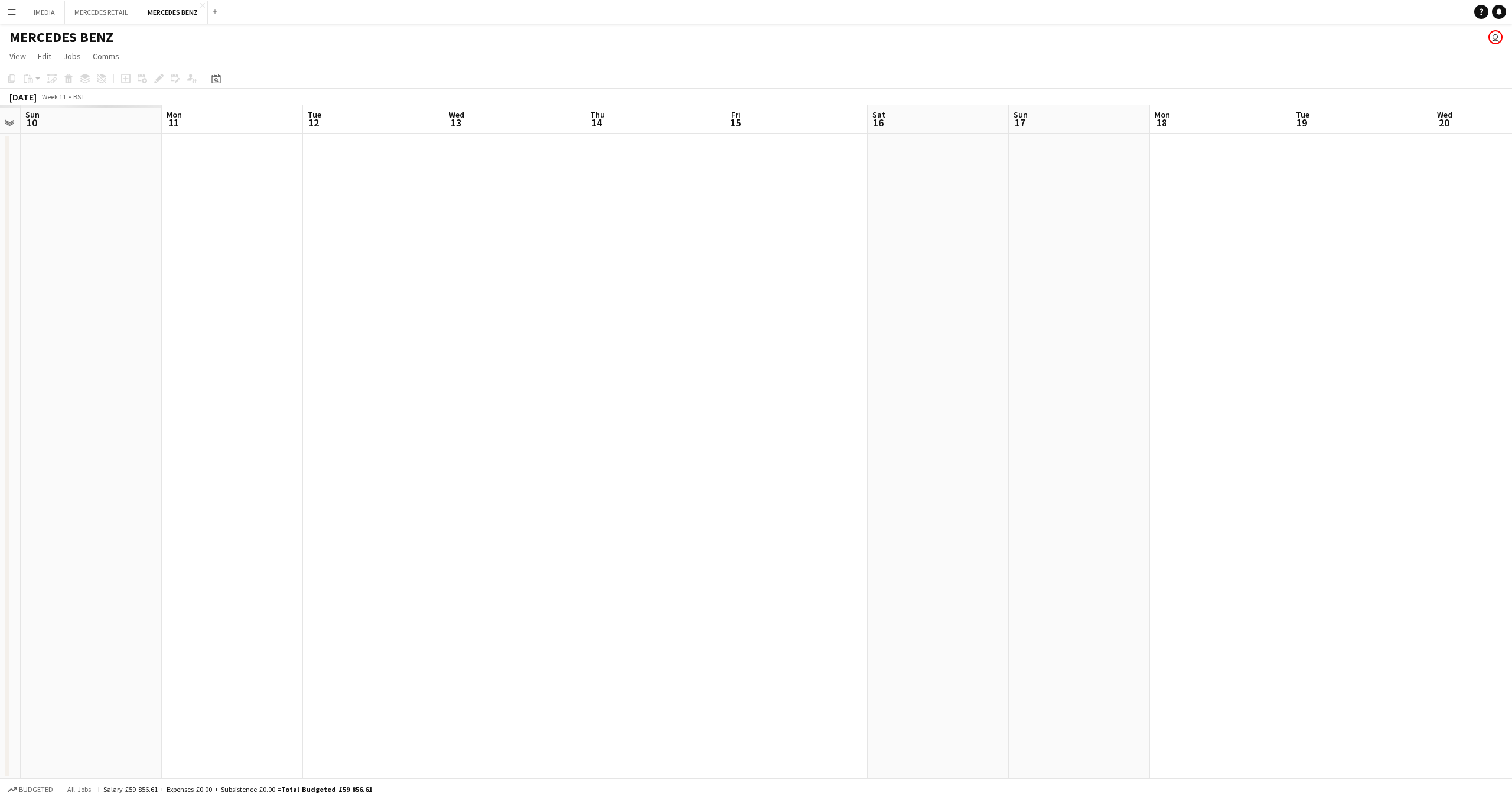
click at [1203, 446] on app-calendar-viewport "Sat 9 Sun 10 Mon 11 Tue 12 Wed 13 Thu 14 Fri 15 Sat 16 Sun 17 Mon 18 Tue 19 Wed…" at bounding box center [756, 441] width 1512 height 673
click at [1505, 501] on app-calendar-viewport "Sat 9 Sun 10 Mon 11 Tue 12 Wed 13 Thu 14 Fri 15 Sat 16 Sun 17 Mon 18 Tue 19 Wed…" at bounding box center [756, 441] width 1512 height 673
click at [1302, 483] on app-calendar-viewport "Sun 3 Mon 4 Tue 5 Wed 6 Thu 7 Fri 8 Sat 9 Sun 10 Mon 11 Tue 12 Wed 13 Thu 14 Fr…" at bounding box center [756, 441] width 1512 height 673
click at [1512, 505] on app-calendar-viewport "Tue 27 Wed 28 Thu 29 Fri 1 Sat 2 Sun 3 Mon 4 Tue 5 Wed 6 Thu 7 Fri 8 Sat 9 Sun …" at bounding box center [756, 441] width 1512 height 673
click at [1287, 509] on app-calendar-viewport "Tue 20 Wed 21 Thu 22 Fri 23 Sat 24 Sun 25 Mon 26 Tue 27 Wed 28 Thu 29 Fri 1 Sat…" at bounding box center [756, 441] width 1512 height 673
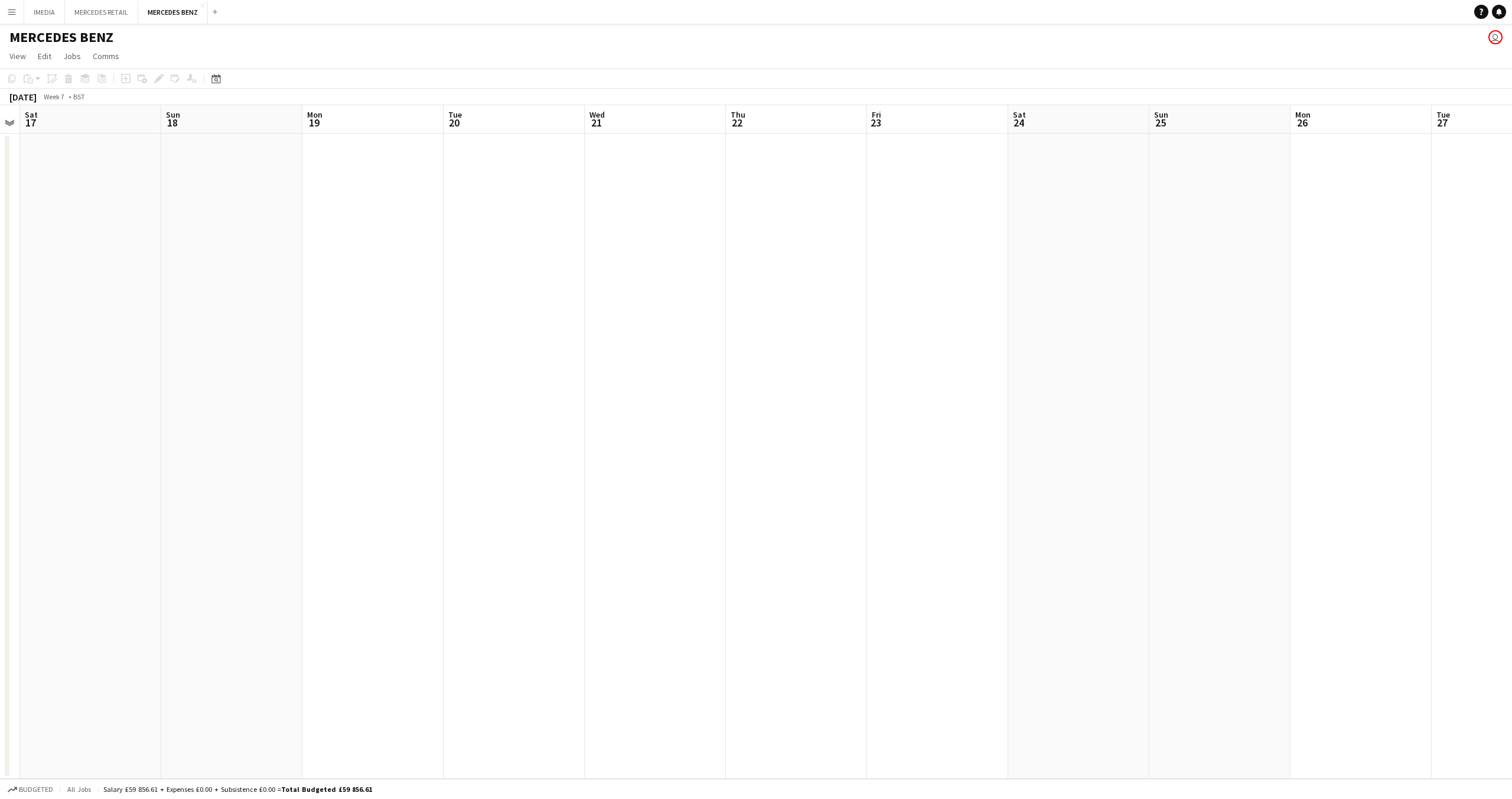
click at [1277, 480] on app-calendar-viewport "Thu 15 Fri 16 Sat 17 Sun 18 Mon 19 Tue 20 Wed 21 Thu 22 Fri 23 Sat 24 Sun 25 Mo…" at bounding box center [756, 441] width 1512 height 673
click at [1359, 488] on app-calendar-viewport "Fri 9 Sat 10 Sun 11 Mon 12 Tue 13 Wed 14 Thu 15 Fri 16 Sat 17 Sun 18 Mon 19 Tue…" at bounding box center [756, 441] width 1512 height 673
click at [1250, 444] on app-calendar-viewport "Mon 5 Tue 6 Wed 7 Thu 8 Fri 9 Sat 10 Sun 11 Mon 12 Tue 13 Wed 14 Thu 15 Fri 16 …" at bounding box center [756, 441] width 1512 height 673
click at [1455, 463] on app-calendar-viewport "Tue 30 Wed 31 Thu 1 Fri 2 Sat 3 Sun 4 Mon 5 Tue 6 Wed 7 Thu 8 Fri 9 Sat 10 Sun …" at bounding box center [756, 441] width 1512 height 673
click at [1314, 440] on app-calendar-viewport "Thu 25 Fri 26 Sat 27 Sun 28 Mon 29 Tue 30 Wed 31 Thu 1 Fri 2 Sat 3 Sun 4 Mon 5 …" at bounding box center [756, 441] width 1512 height 673
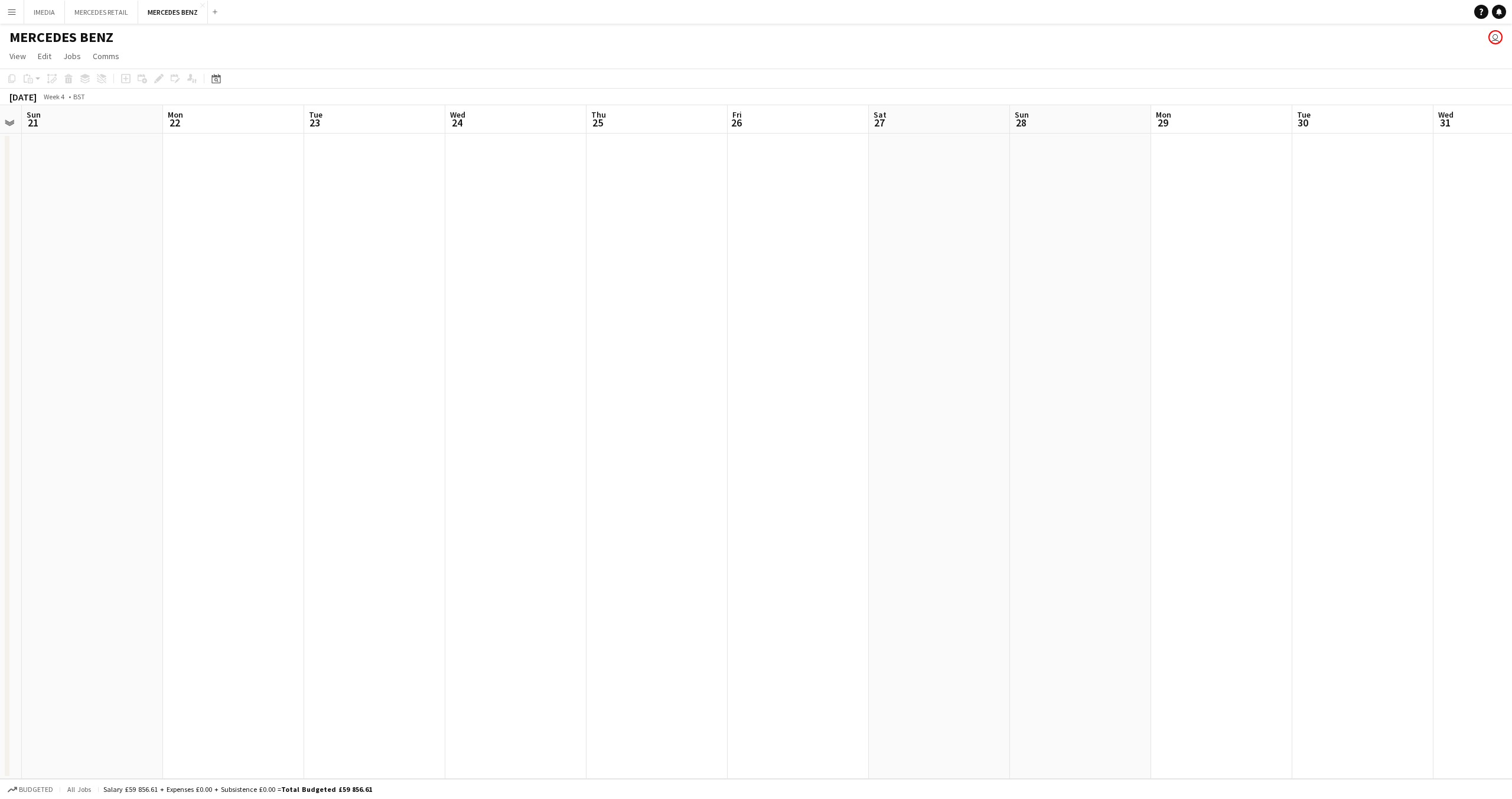
click at [1512, 440] on app-calendar-viewport "Thu 18 Fri 19 Sat 20 Sun 21 Mon 22 Tue 23 Wed 24 Thu 25 Fri 26 Sat 27 Sun 28 Mo…" at bounding box center [756, 441] width 1512 height 673
click at [1479, 455] on app-calendar-viewport "Thu 11 Fri 12 Sat 13 Sun 14 Mon 15 Tue 16 Wed 17 Thu 18 Fri 19 Sat 20 Sun 21 Mo…" at bounding box center [756, 441] width 1512 height 673
click at [1512, 447] on app-calendar-viewport "Sun 7 Mon 8 Tue 9 Wed 10 Thu 11 Fri 12 Sat 13 Sun 14 Mon 15 Tue 16 Wed 17 Thu 1…" at bounding box center [756, 441] width 1512 height 673
click at [1512, 488] on app-calendar-viewport "Tue 2 Wed 3 Thu 4 Fri 5 Sat 6 Sun 7 Mon 8 Tue 9 Wed 10 Thu 11 Fri 12 Sat 13 Sun…" at bounding box center [756, 441] width 1512 height 673
click at [1489, 489] on app-calendar-viewport "Wed 27 Thu 28 Fri 29 Sat 30 Sun 31 Mon 1 Tue 2 Wed 3 Thu 4 Fri 5 Sat 6 Sun 7 Mo…" at bounding box center [756, 441] width 1512 height 673
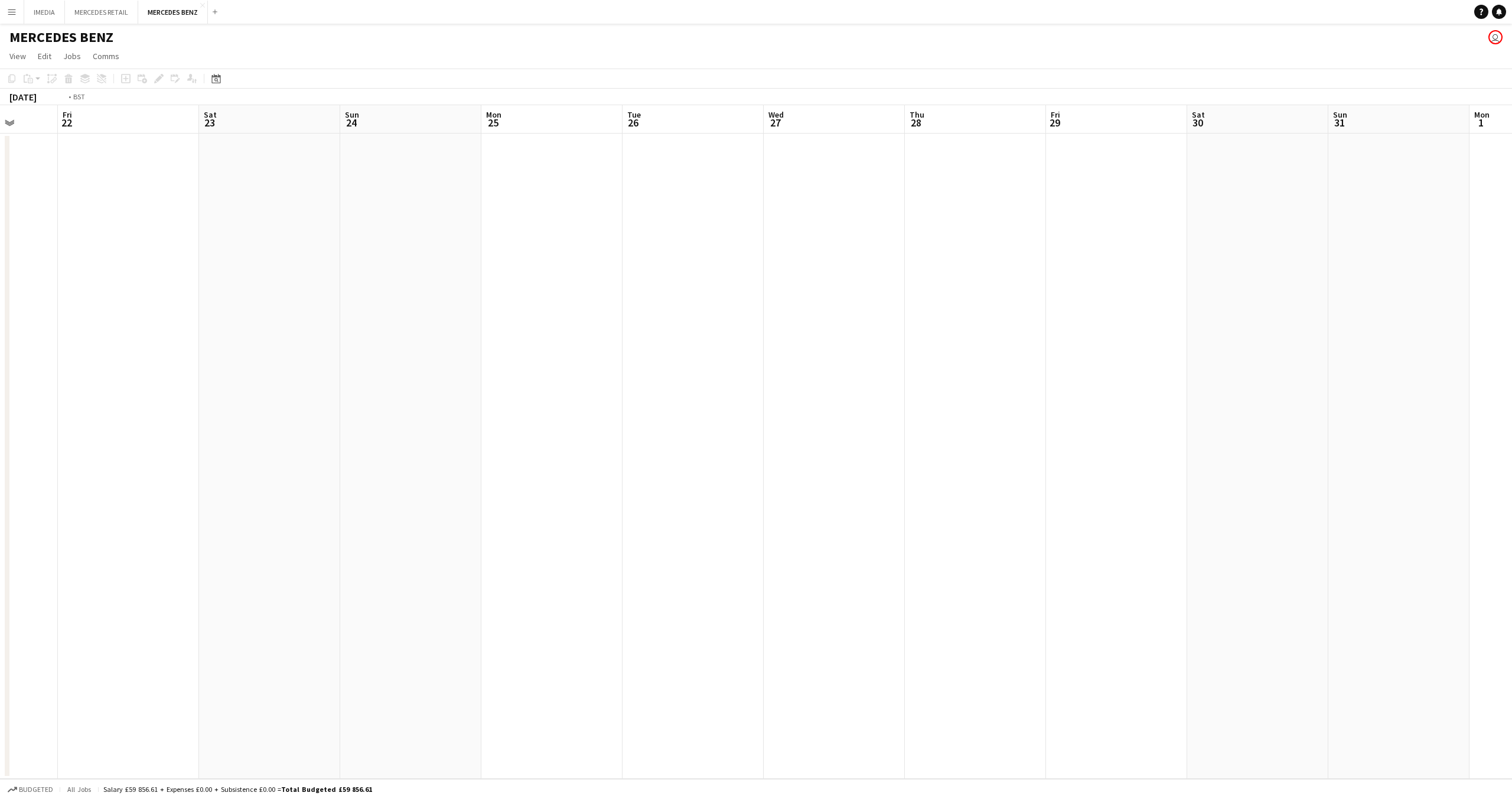
click at [1512, 533] on app-calendar-viewport "Tue 19 Wed 20 Thu 21 Fri 22 Sat 23 Sun 24 Mon 25 Tue 26 Wed 27 Thu 28 Fri 29 Sa…" at bounding box center [756, 441] width 1512 height 673
click at [1512, 600] on app-calendar-viewport "Thu 14 Fri 15 Sat 16 Sun 17 Mon 18 Tue 19 Wed 20 Thu 21 Fri 22 Sat 23 Sun 24 Mo…" at bounding box center [756, 441] width 1512 height 673
click at [1401, 640] on app-calendar-viewport "Wed 6 Thu 7 Fri 8 Sat 9 Sun 10 Mon 11 Tue 12 Wed 13 Thu 14 Fri 15 Sat 16 Sun 17…" at bounding box center [756, 441] width 1512 height 673
click at [1306, 598] on app-calendar-viewport "Mon 4 Tue 5 Wed 6 Thu 7 Fri 8 Sat 9 Sun 10 Mon 11 Tue 12 Wed 13 Thu 14 Fri 15 S…" at bounding box center [756, 441] width 1512 height 673
click at [1346, 589] on app-calendar-viewport "Sat 25 Sun 26 Mon 27 Tue 28 Wed 29 Thu 30 Fri 1 Sat 2 Sun 3 Mon 4 Tue 5 Wed 6 T…" at bounding box center [756, 441] width 1512 height 673
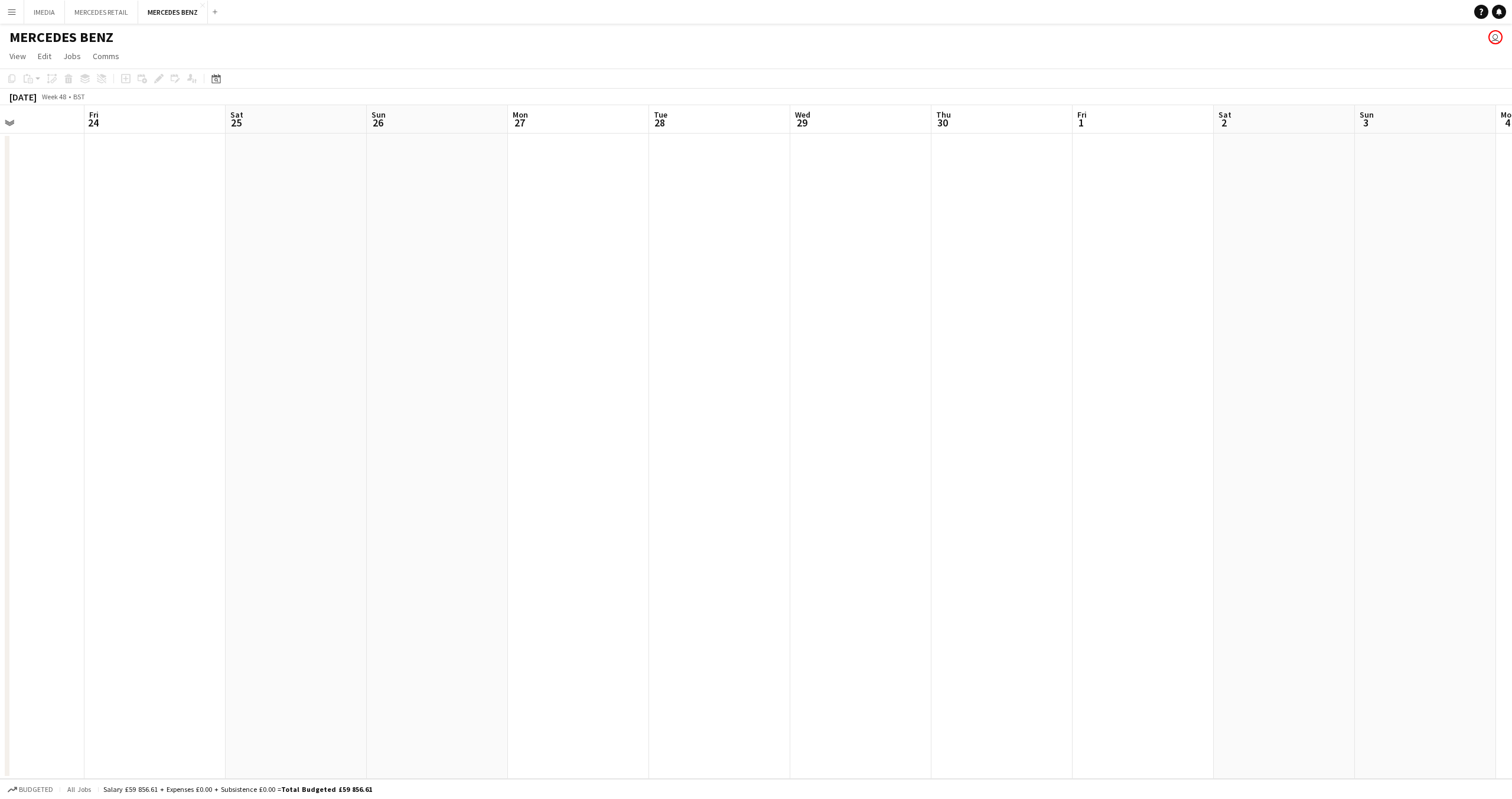
click at [1310, 537] on app-calendar-viewport "Tue 21 Wed 22 Thu 23 Fri 24 Sat 25 Sun 26 Mon 27 Tue 28 Wed 29 Thu 30 Fri 1 Sat…" at bounding box center [756, 441] width 1512 height 673
click at [1350, 518] on app-calendar-viewport "Tue 14 Wed 15 Thu 16 Fri 17 Sat 18 Sun 19 Mon 20 Tue 21 Wed 22 Thu 23 Fri 24 Sa…" at bounding box center [756, 441] width 1512 height 673
click at [1294, 502] on app-calendar-viewport "Fri 10 Sat 11 Sun 12 Mon 13 Tue 14 Wed 15 Thu 16 Fri 17 Sat 18 Sun 19 Mon 20 Tu…" at bounding box center [756, 441] width 1512 height 673
click at [1242, 510] on app-calendar-viewport "Sat 4 Sun 5 Mon 6 Tue 7 Wed 8 Thu 9 Fri 10 Sat 11 Sun 12 Mon 13 Tue 14 Wed 15 T…" at bounding box center [756, 441] width 1512 height 673
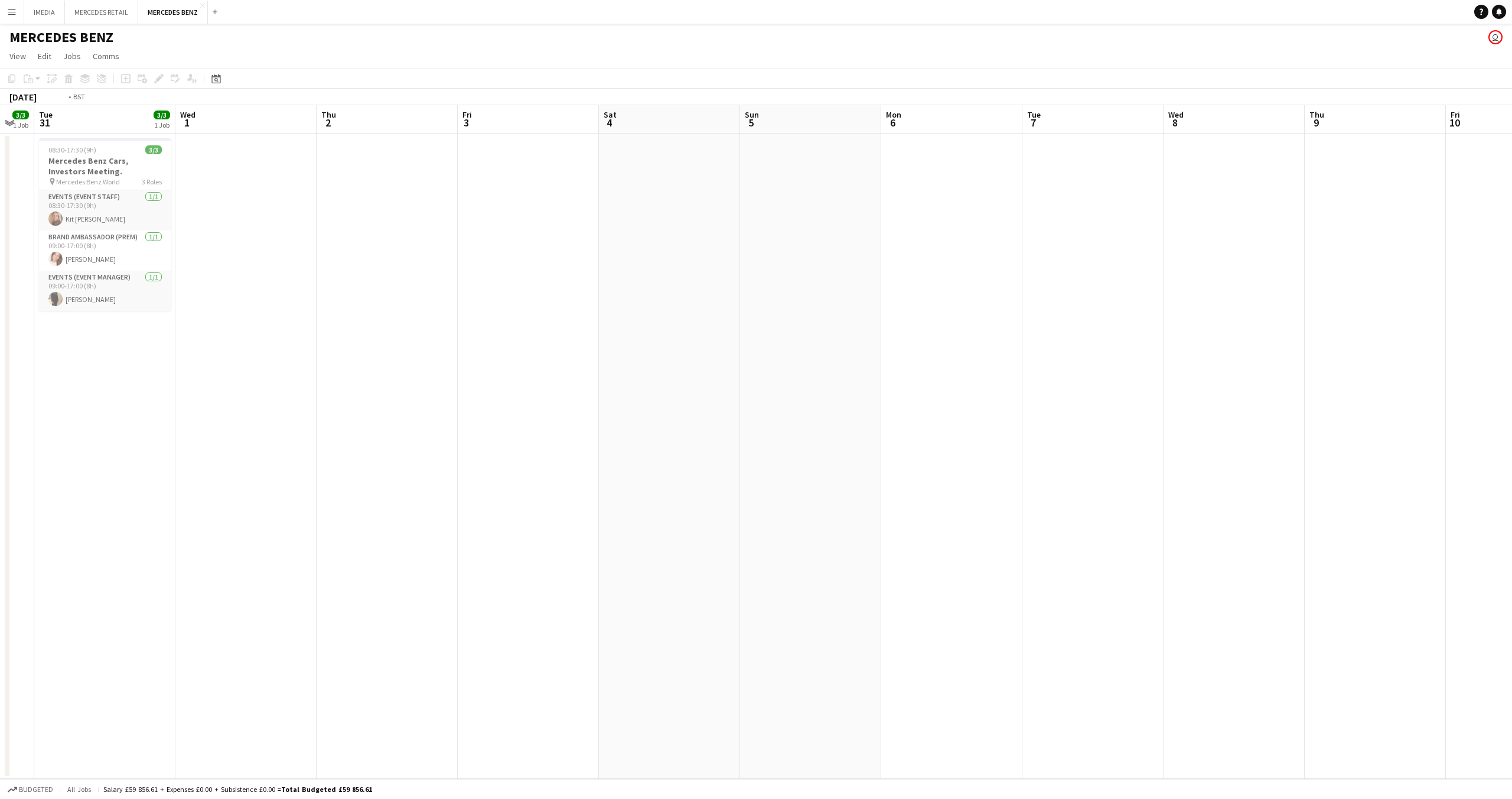
click at [1143, 473] on app-calendar-viewport "Sun 29 1/1 1 Job Mon 30 3/3 1 Job Tue 31 3/3 1 Job Wed 1 Thu 2 Fri 3 Sat 4 Sun …" at bounding box center [756, 441] width 1512 height 673
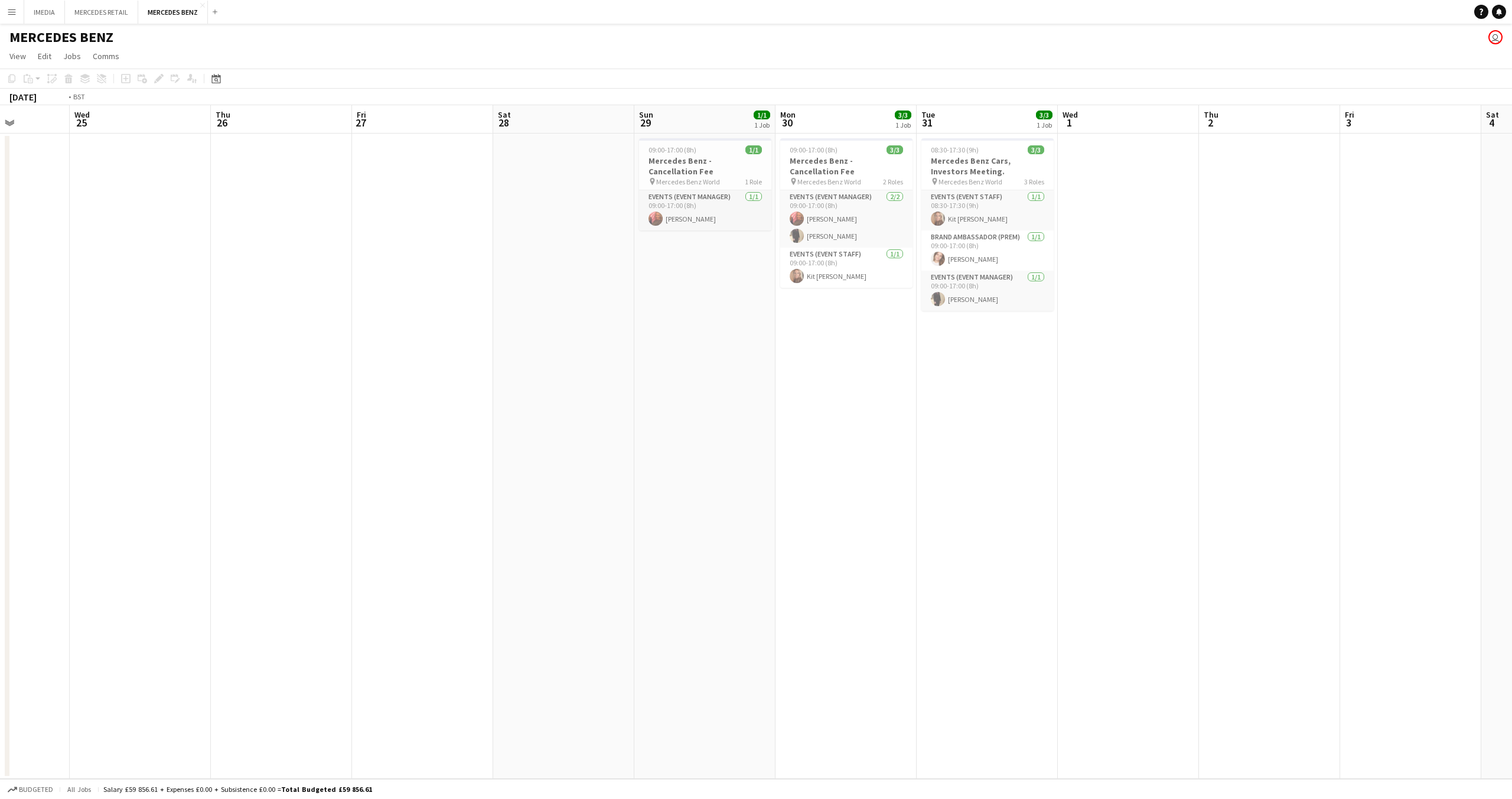
click at [988, 532] on app-calendar-viewport "Sun 22 Mon 23 Tue 24 Wed 25 Thu 26 Fri 27 Sat 28 Sun 29 1/1 1 Job Mon 30 3/3 1 …" at bounding box center [756, 441] width 1512 height 673
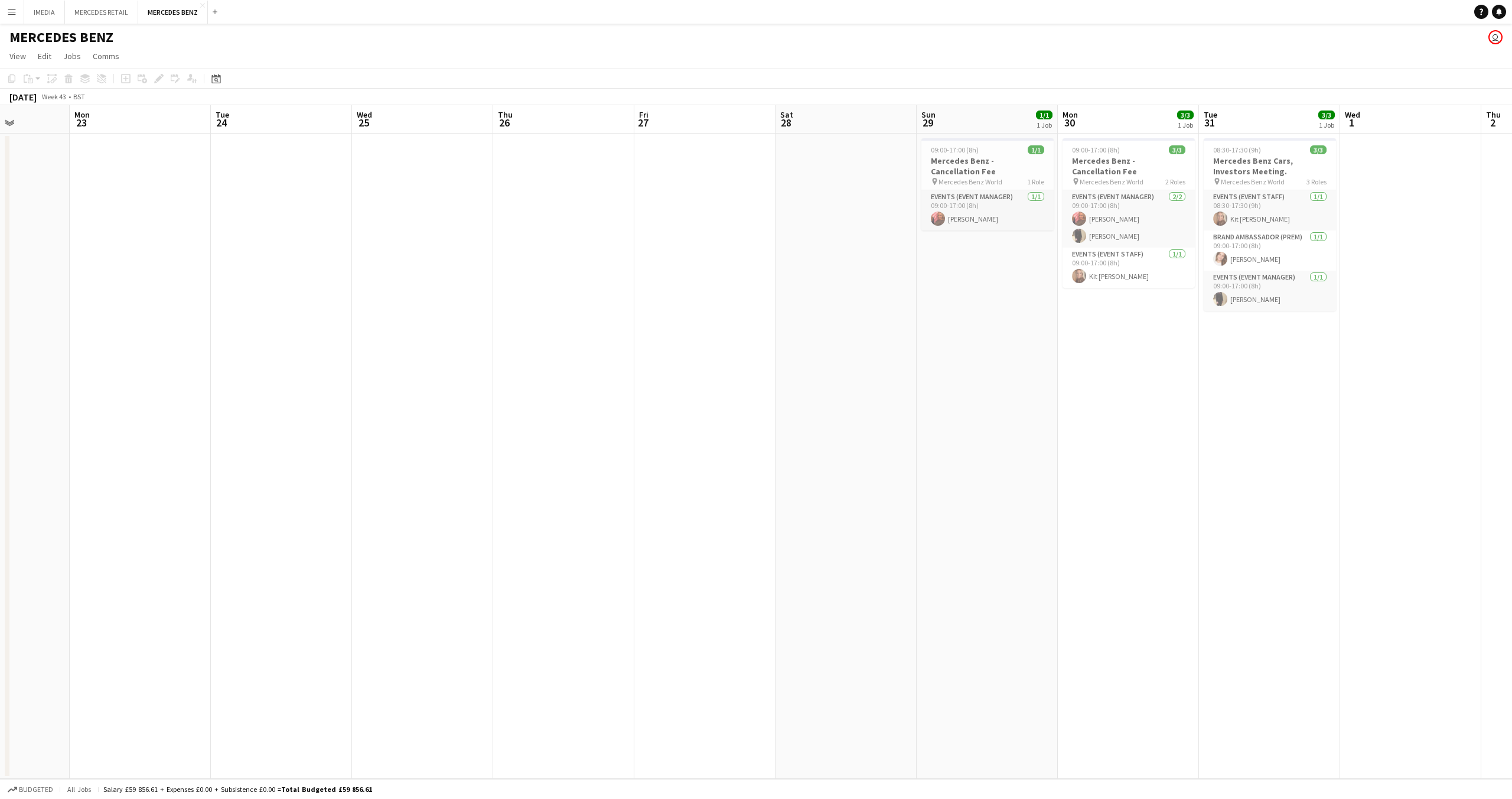
click at [1512, 619] on app-calendar-viewport "Fri 20 Sat 21 Sun 22 Mon 23 Tue 24 Wed 25 Thu 26 Fri 27 Sat 28 Sun 29 1/1 1 Job…" at bounding box center [756, 441] width 1512 height 673
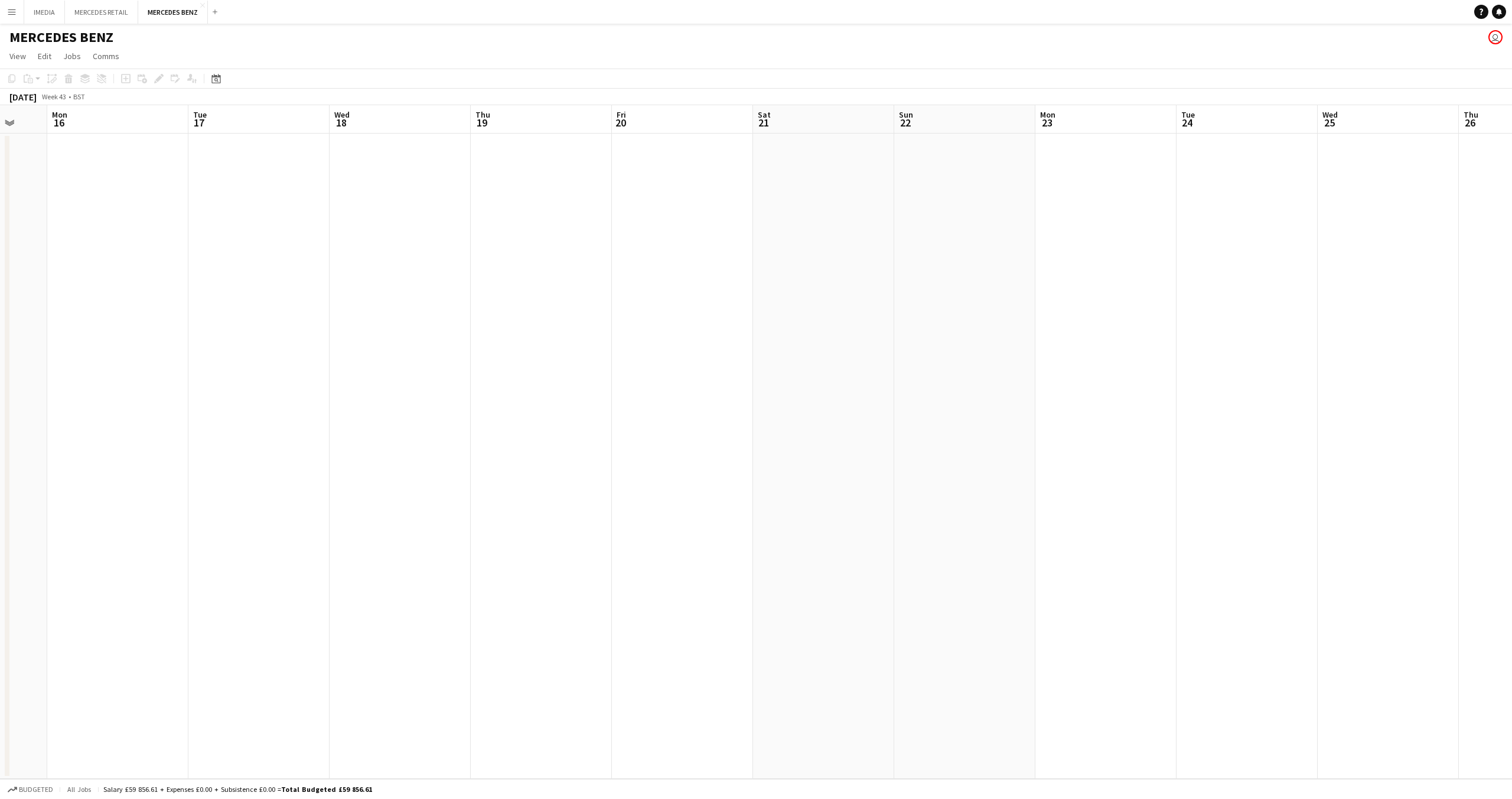
click at [1512, 635] on app-calendar-viewport "Fri 13 Sat 14 Sun 15 Mon 16 Tue 17 Wed 18 Thu 19 Fri 20 Sat 21 Sun 22 Mon 23 Tu…" at bounding box center [756, 441] width 1512 height 673
click at [1504, 621] on app-calendar-viewport "Mon 9 Tue 10 Wed 11 Thu 12 Fri 13 Sat 14 Sun 15 Mon 16 Tue 17 Wed 18 Thu 19 Fri…" at bounding box center [756, 441] width 1512 height 673
click at [1316, 576] on app-calendar-viewport "Mon 2 Tue 3 Wed 4 Thu 5 Fri 6 Sat 7 Sun 8 Mon 9 Tue 10 Wed 11 Thu 12 Fri 13 Sat…" at bounding box center [756, 441] width 1512 height 673
click at [1368, 543] on app-calendar-viewport "Tue 26 Wed 27 Thu 28 Fri 29 Sat 30 Sun 1 Mon 2 Tue 3 Wed 4 Thu 5 Fri 6 Sat 7 Su…" at bounding box center [756, 441] width 1512 height 673
click at [1218, 504] on app-calendar-viewport "Mon 18 Tue 19 Wed 20 Thu 21 Fri 22 Sat 23 Sun 24 Mon 25 Tue 26 Wed 27 Thu 28 Fr…" at bounding box center [756, 441] width 1512 height 673
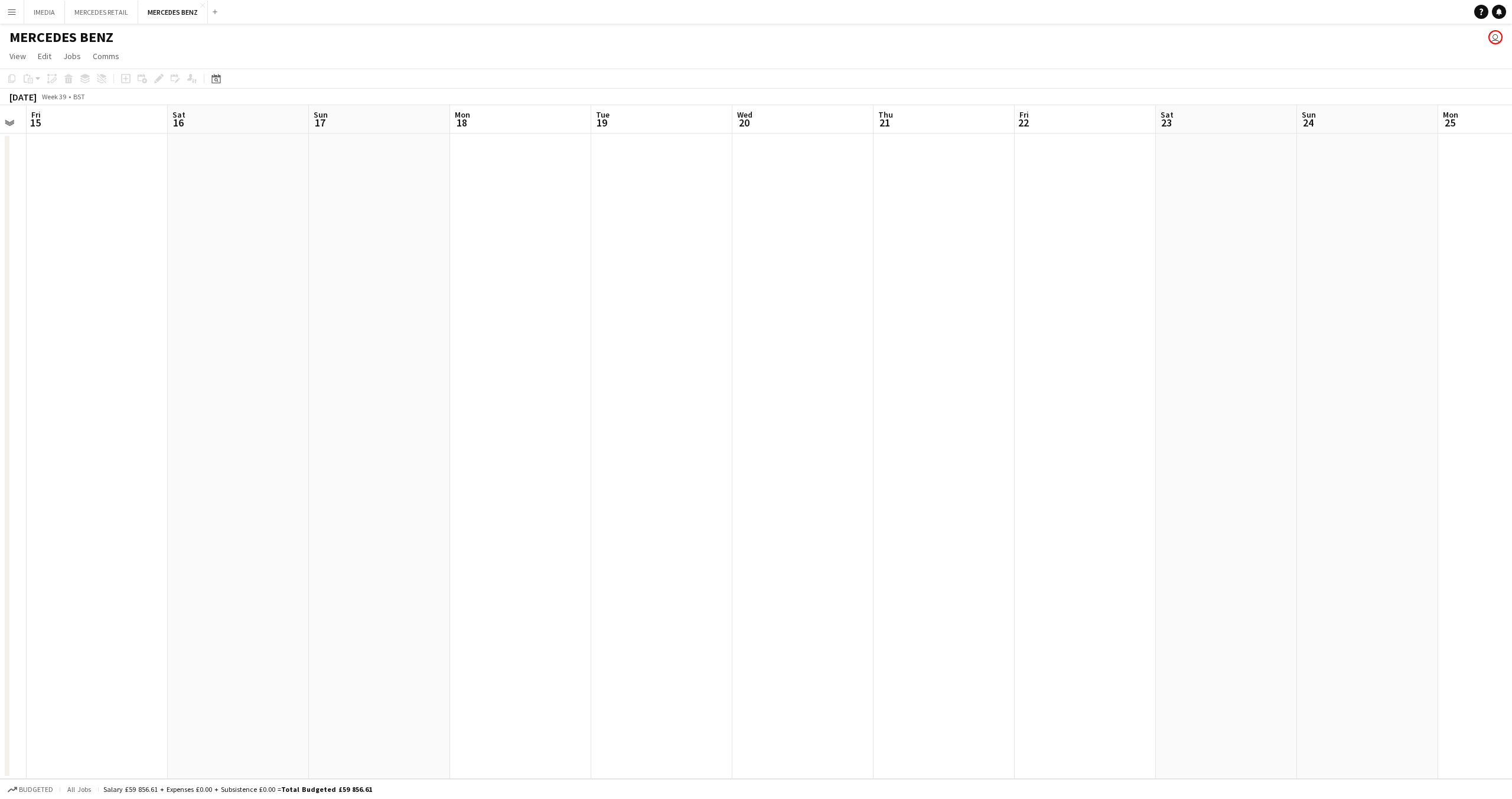
click at [1285, 531] on app-calendar-viewport "Thu 14 Fri 15 Sat 16 Sun 17 Mon 18 Tue 19 Wed 20 Thu 21 Fri 22 Sat 23 Sun 24 Mo…" at bounding box center [756, 441] width 1512 height 673
click at [1321, 548] on app-calendar-viewport "Tue 5 Wed 6 Thu 7 Fri 8 Sat 9 Sun 10 Mon 11 Tue 12 Wed 13 Thu 14 Fri 15 Sat 16 …" at bounding box center [756, 441] width 1512 height 673
click at [1327, 547] on app-calendar-viewport "Fri 1 Sat 2 Sun 3 1/1 1 Job Mon 4 1/1 1 Job Tue 5 Wed 6 Thu 7 Fri 8 Sat 9 Sun 1…" at bounding box center [756, 441] width 1512 height 673
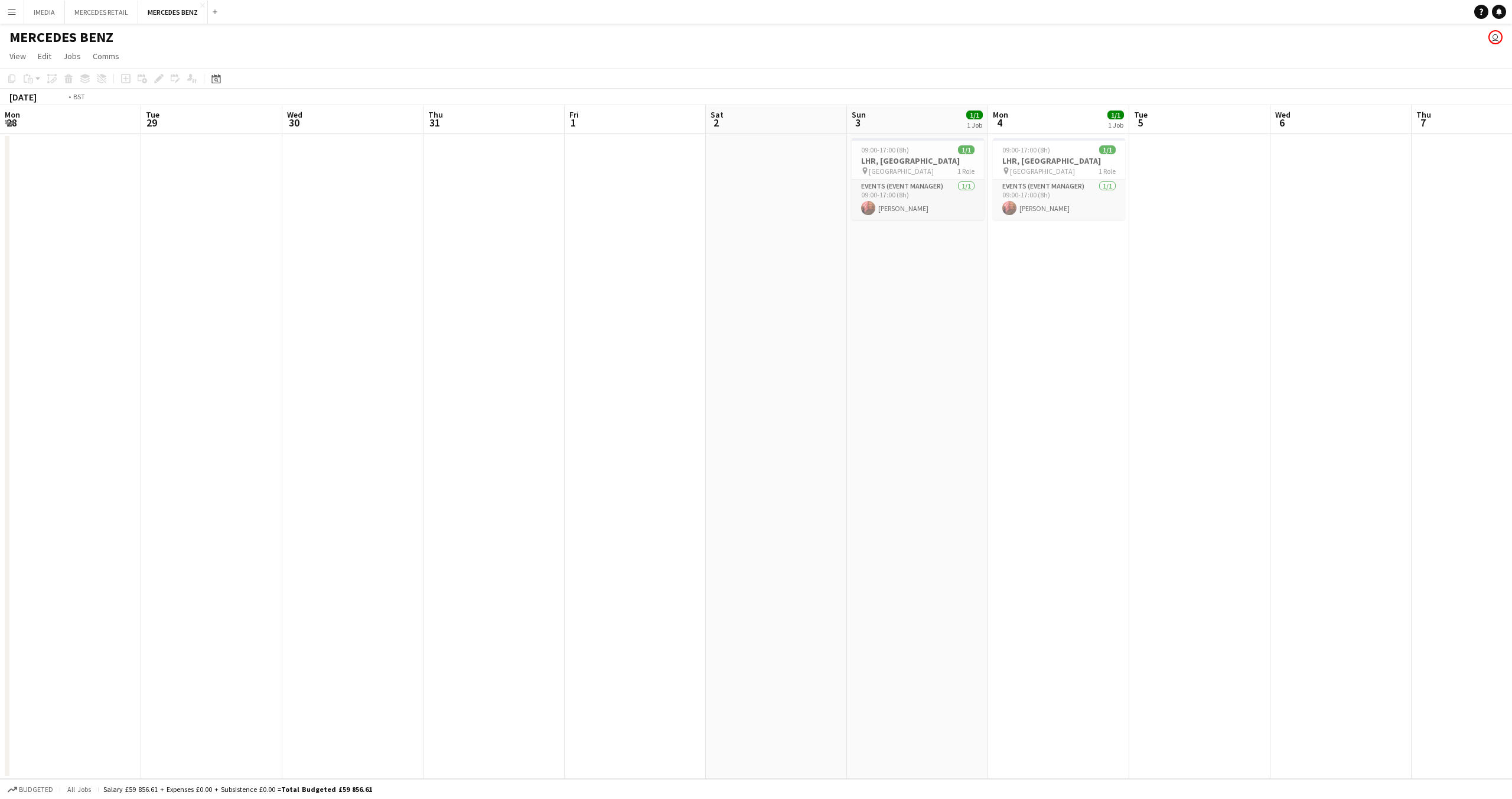
click at [1512, 568] on app-calendar-viewport "Sat 26 Sun 27 Mon 28 Tue 29 Wed 30 Thu 31 Fri 1 Sat 2 Sun 3 1/1 1 Job Mon 4 1/1…" at bounding box center [756, 441] width 1512 height 673
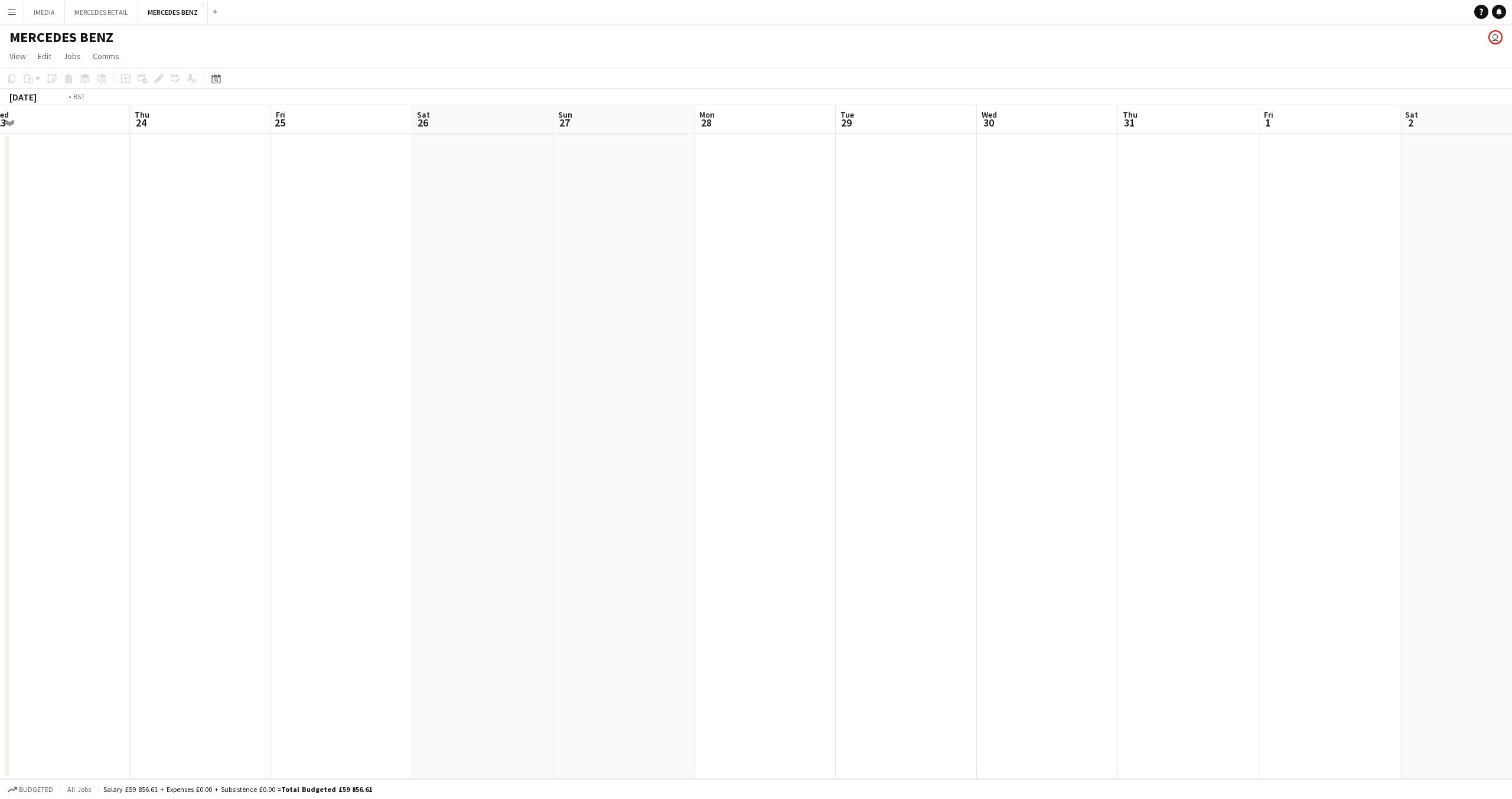
click at [1512, 611] on app-calendar-viewport "Mon 21 Tue 22 Wed 23 Thu 24 Fri 25 Sat 26 Sun 27 Mon 28 Tue 29 Wed 30 Thu 31 Fr…" at bounding box center [756, 441] width 1512 height 673
click at [1421, 565] on app-calendar-viewport "Wed 16 Thu 17 Fri 18 Sat 19 Sun 20 Mon 21 Tue 22 Wed 23 Thu 24 Fri 25 Sat 26 Su…" at bounding box center [756, 441] width 1512 height 673
click at [1487, 591] on app-calendar-viewport "Sat 12 1/1 1 Job Sun 13 1/1 1 Job Mon 14 Tue 15 Wed 16 Thu 17 Fri 18 Sat 19 Sun…" at bounding box center [756, 441] width 1512 height 673
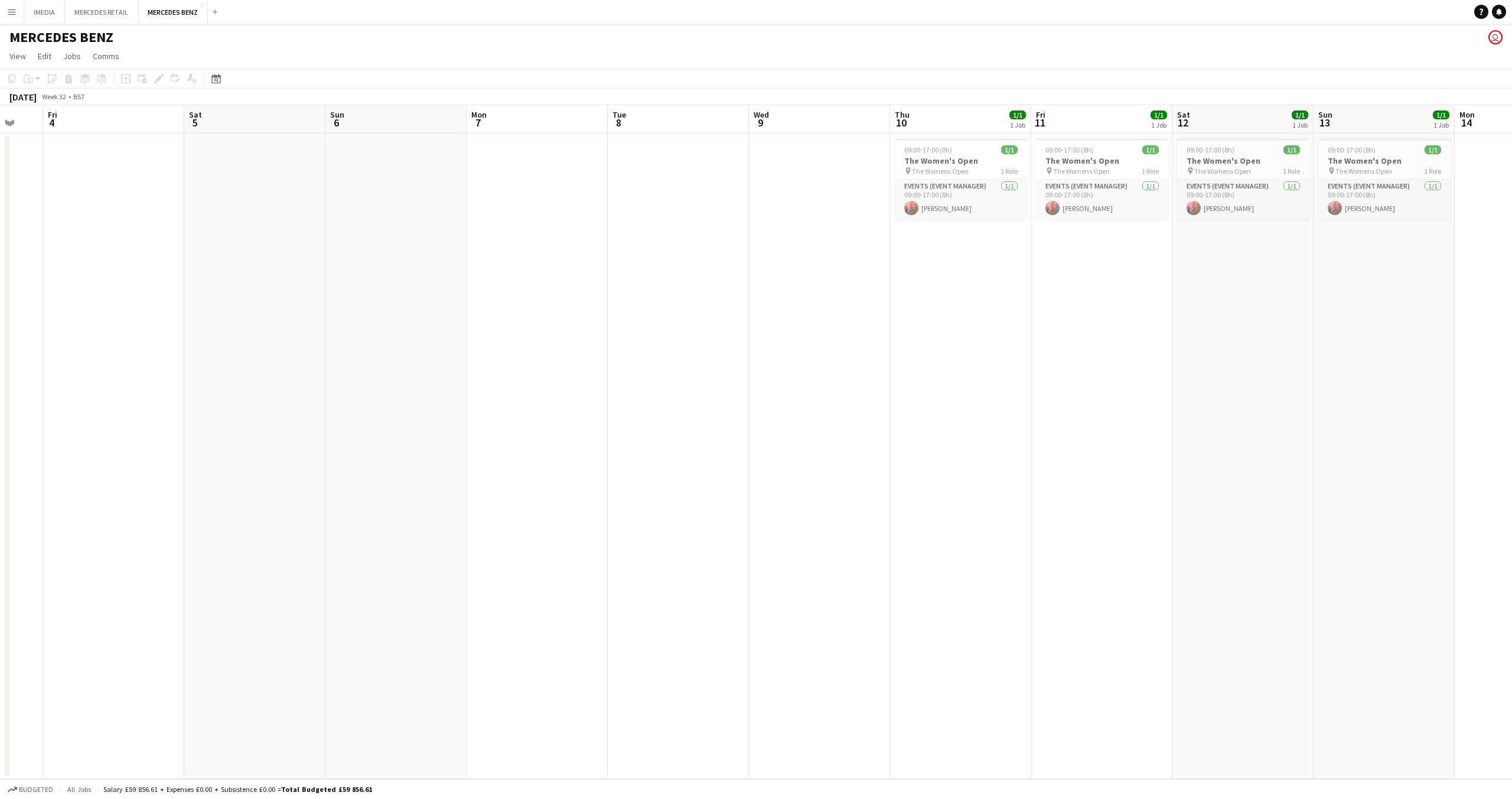
click at [1241, 549] on app-calendar-viewport "Tue 1 Wed 2 Thu 3 Fri 4 Sat 5 Sun 6 Mon 7 Tue 8 Wed 9 Thu 10 1/1 1 Job Fri 11 1…" at bounding box center [756, 441] width 1512 height 673
click at [1512, 621] on app-calendar-viewport "Tue 1 Wed 2 Thu 3 Fri 4 Sat 5 Sun 6 Mon 7 Tue 8 Wed 9 Thu 10 1/1 1 Job Fri 11 1…" at bounding box center [756, 441] width 1512 height 673
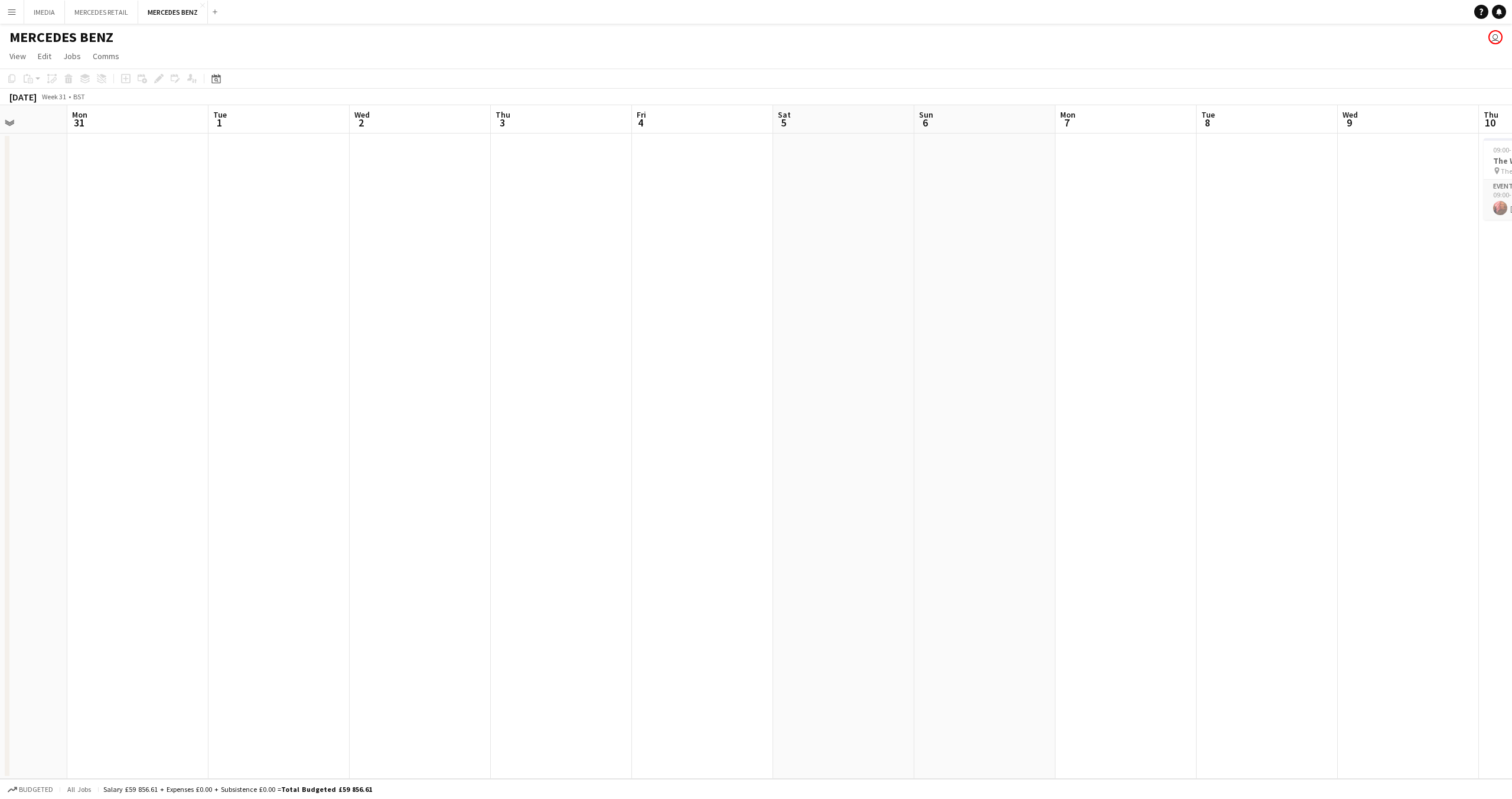
click at [1512, 687] on app-calendar-viewport "Fri 28 Sat 29 Sun 30 Mon 31 Tue 1 Wed 2 Thu 3 Fri 4 Sat 5 Sun 6 Mon 7 Tue 8 Wed…" at bounding box center [756, 441] width 1512 height 673
click at [1472, 675] on app-calendar-viewport "Fri 21 Sat 22 Sun 23 3/3 1 Job Mon 24 Tue 25 Wed 26 Thu 27 Fri 28 Sat 29 Sun 30…" at bounding box center [756, 441] width 1512 height 673
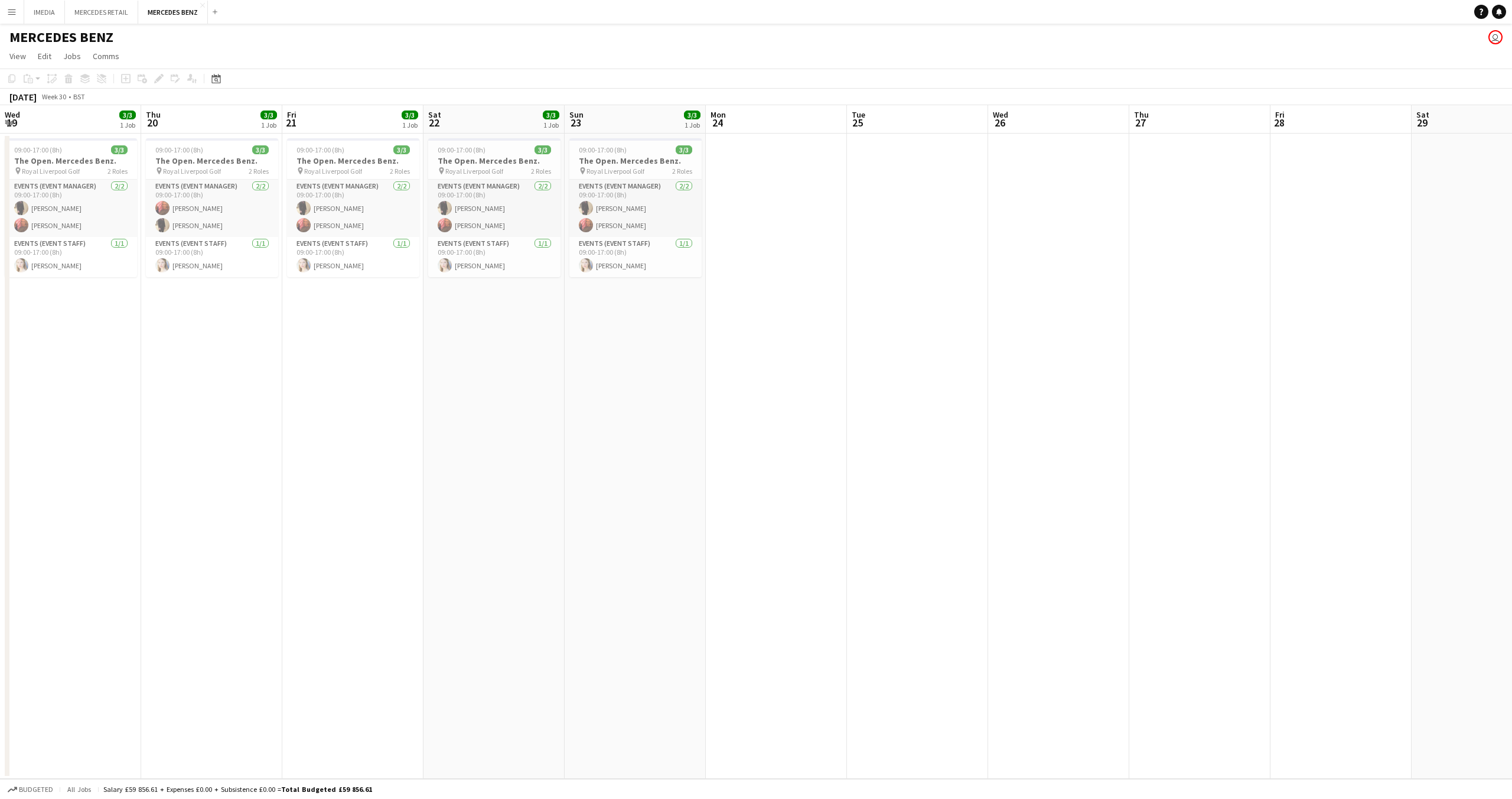
click at [1160, 607] on app-calendar-viewport "Mon 17 Tue 18 Wed 19 3/3 1 Job Thu 20 3/3 1 Job Fri 21 3/3 1 Job Sat 22 3/3 1 J…" at bounding box center [756, 441] width 1512 height 673
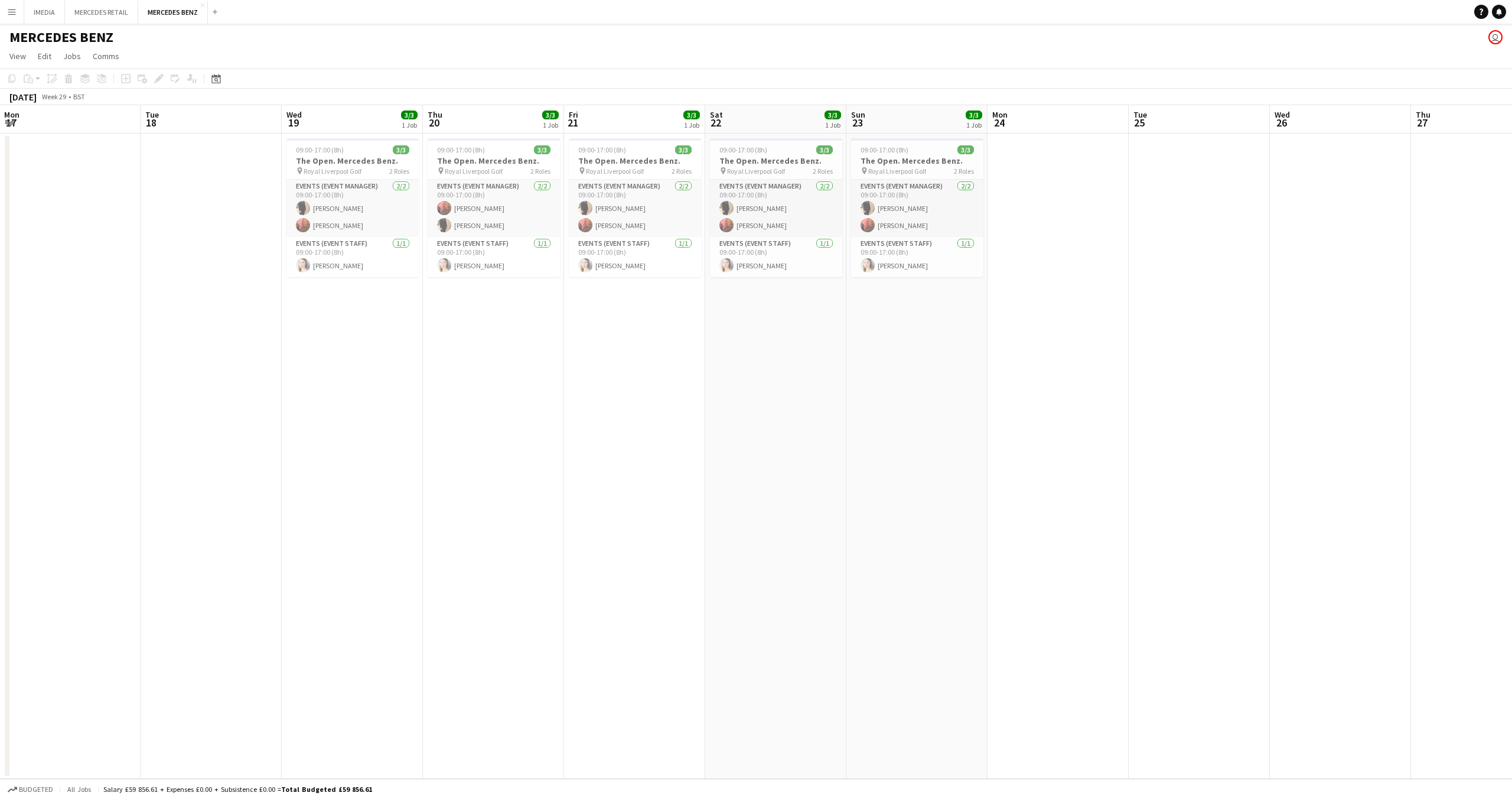
click at [1291, 651] on app-calendar-viewport "Sat 15 Sun 16 Mon 17 Tue 18 Wed 19 3/3 1 Job Thu 20 3/3 1 Job Fri 21 3/3 1 Job …" at bounding box center [756, 441] width 1512 height 673
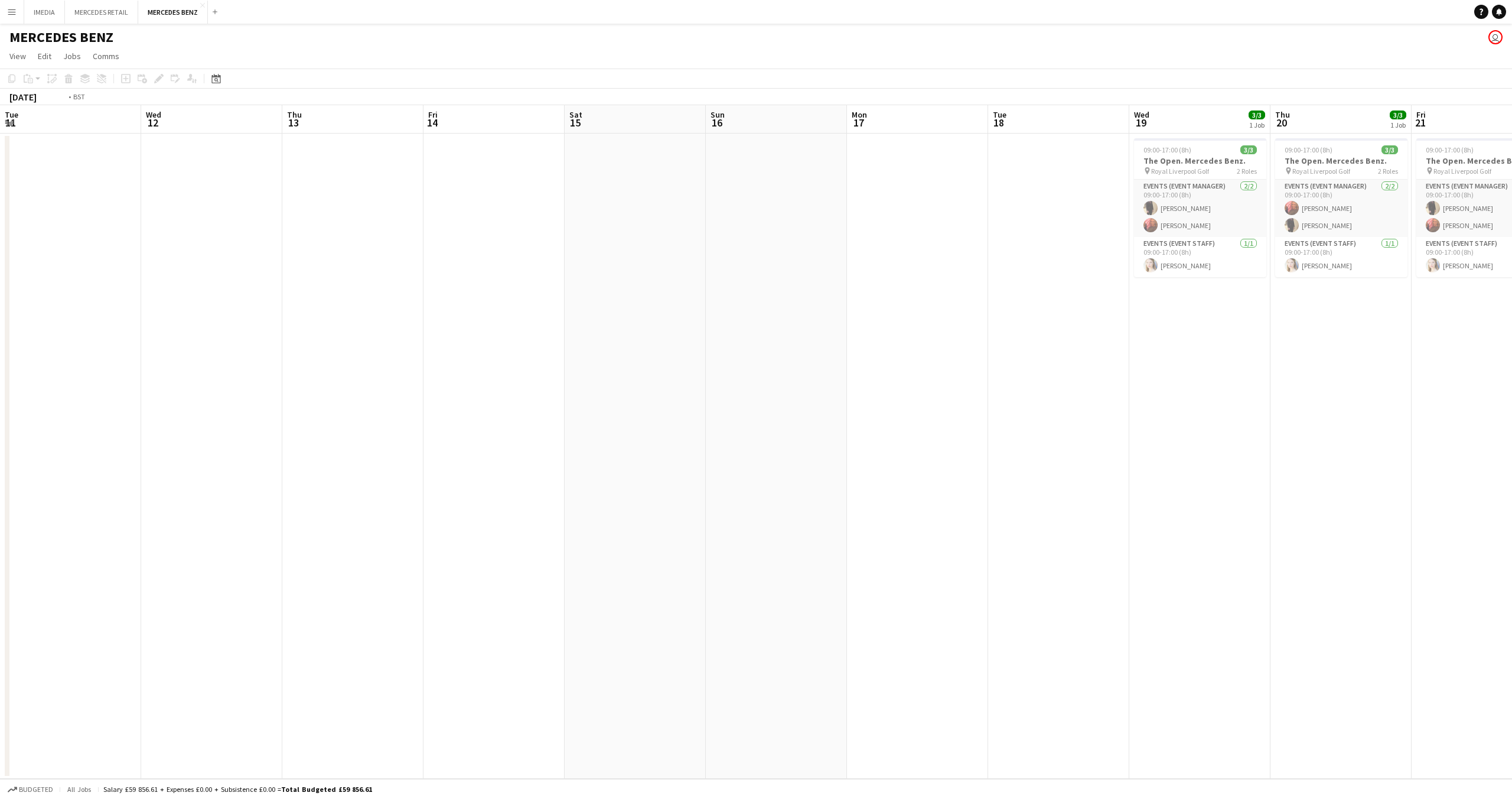
click at [1512, 661] on app-calendar-viewport "Sun 9 Mon 10 Tue 11 Wed 12 Thu 13 Fri 14 Sat 15 Sun 16 Mon 17 Tue 18 Wed 19 3/3…" at bounding box center [756, 441] width 1512 height 673
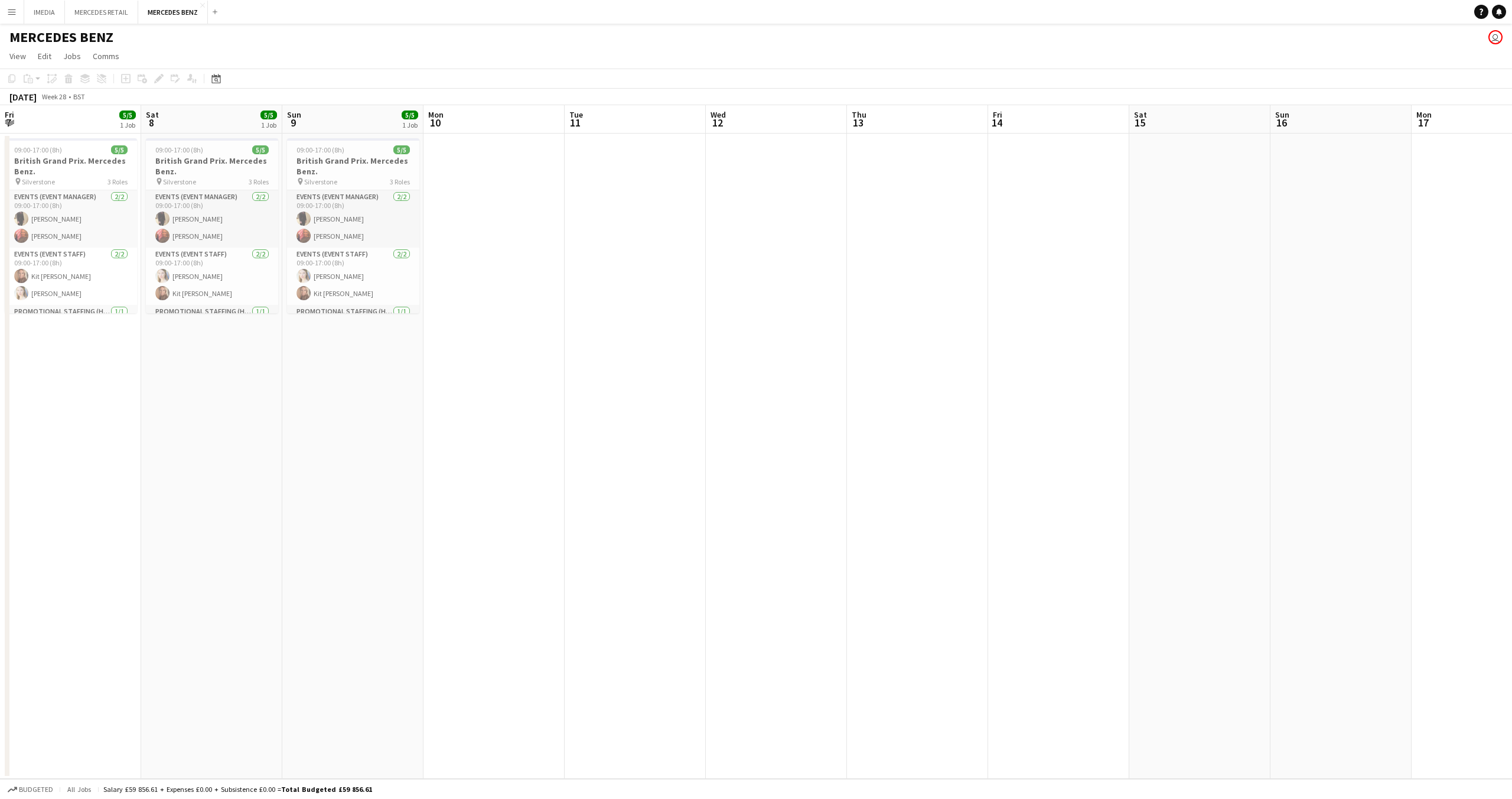
click at [1512, 660] on app-calendar-viewport "Wed 5 Thu 6 Fri 7 5/5 1 Job Sat 8 5/5 1 Job Sun 9 5/5 1 Job Mon 10 Tue 11 Wed 1…" at bounding box center [756, 441] width 1512 height 673
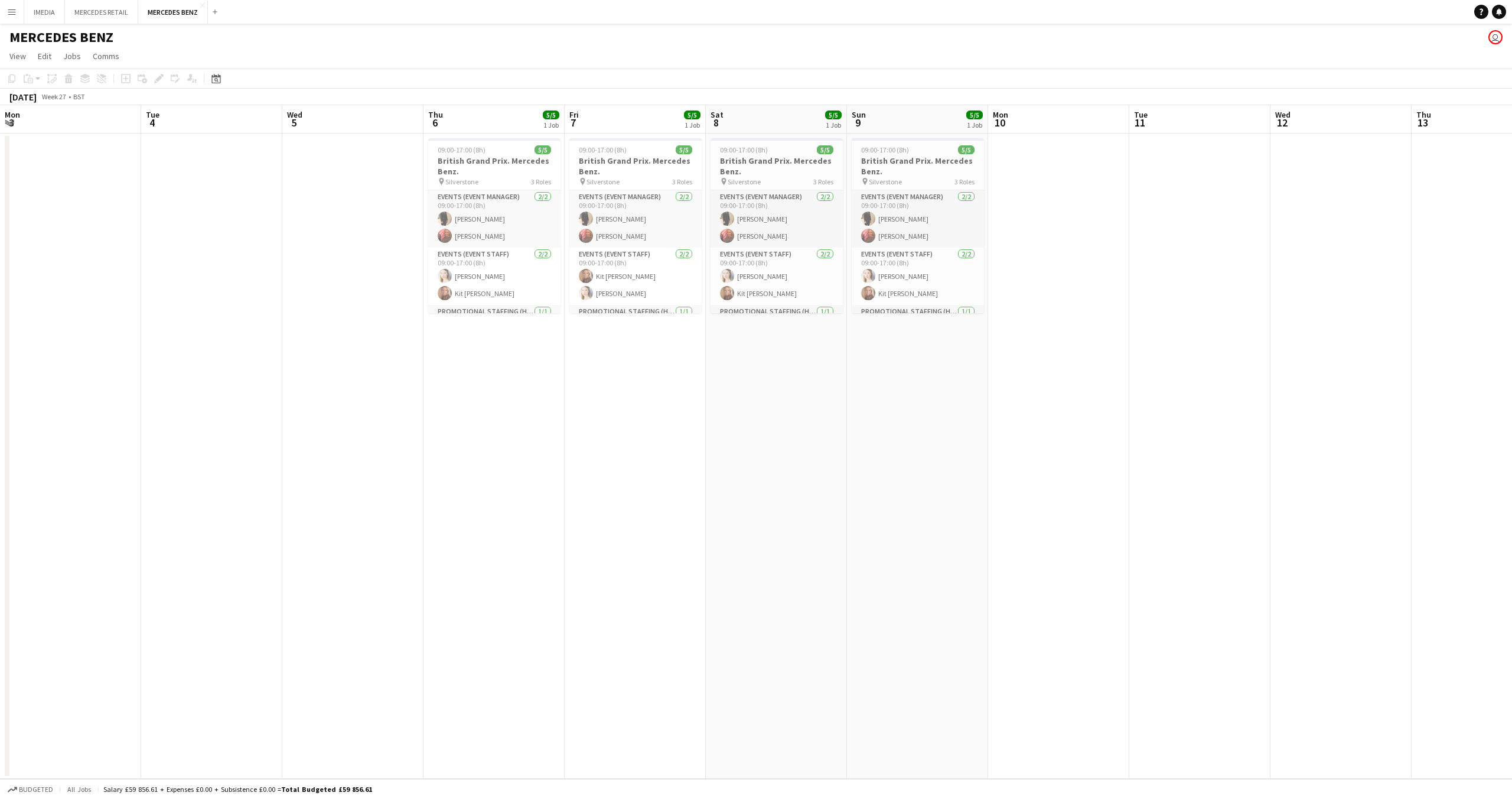
click at [1512, 691] on app-calendar-viewport "Sat 1 Sun 2 Mon 3 Tue 4 Wed 5 Thu 6 5/5 1 Job Fri 7 5/5 1 Job Sat 8 5/5 1 Job S…" at bounding box center [756, 441] width 1512 height 673
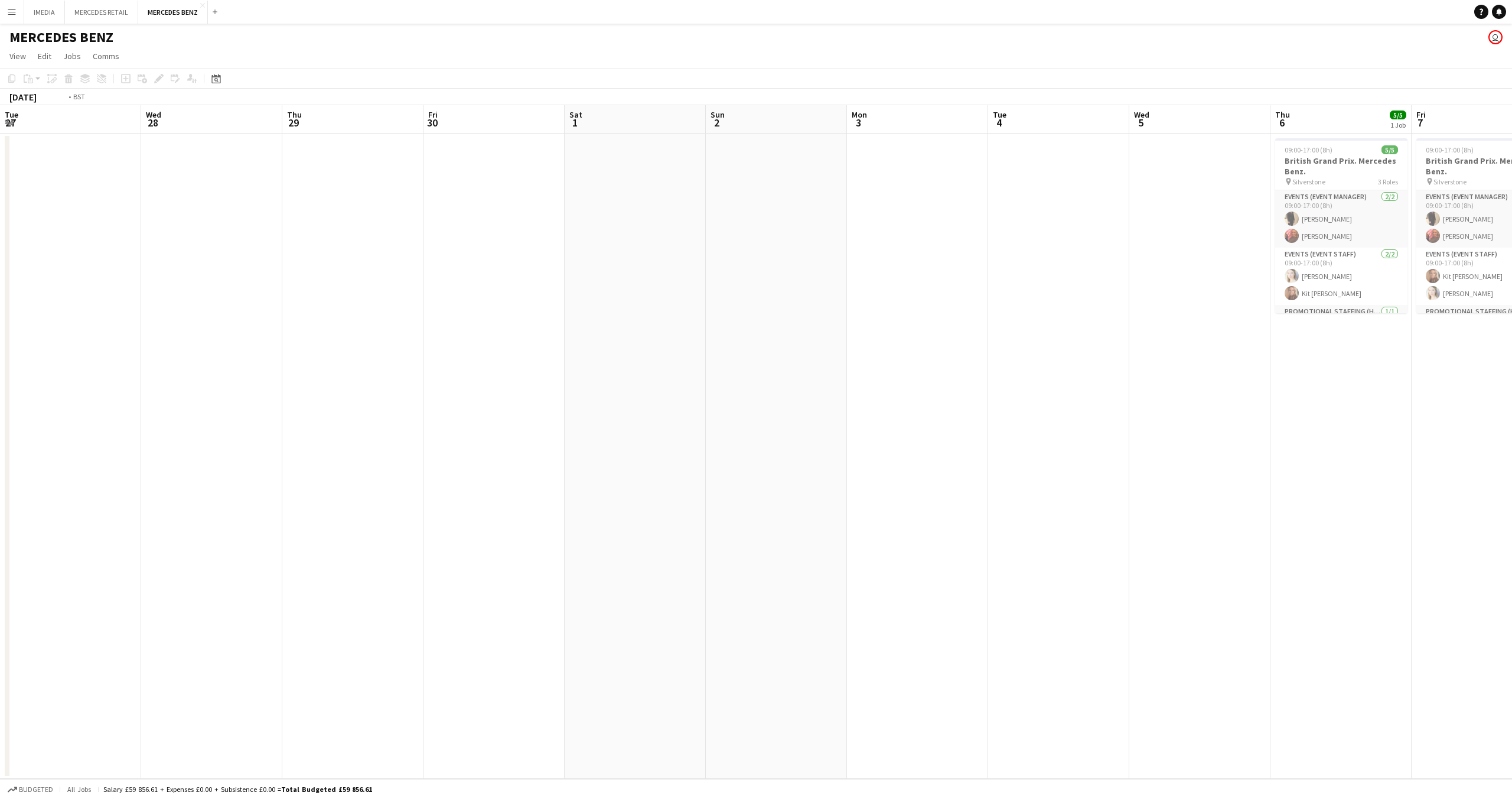
click at [1512, 696] on app-calendar-viewport "Sun 25 Mon 26 Tue 27 Wed 28 Thu 29 Fri 30 Sat 1 Sun 2 Mon 3 Tue 4 Wed 5 Thu 6 5…" at bounding box center [756, 441] width 1512 height 673
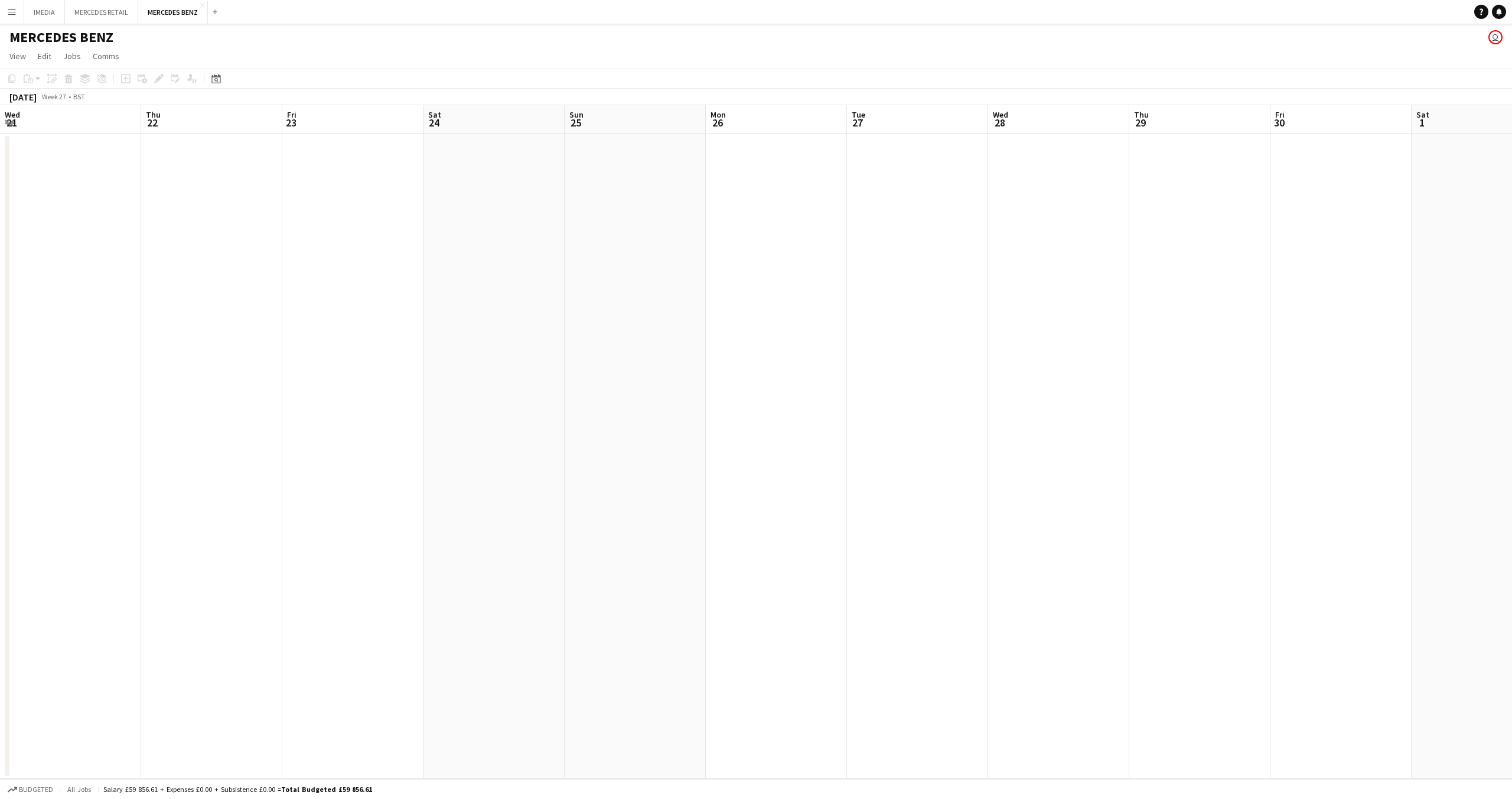
click at [1505, 686] on app-calendar-viewport "Wed 21 Thu 22 Fri 23 Sat 24 Sun 25 Mon 26 Tue 27 Wed 28 Thu 29 Fri 30 Sat 1 Sun…" at bounding box center [756, 441] width 1512 height 673
click at [1512, 728] on app-calendar-viewport "Thu 15 Fri 16 Sat 17 Sun 18 Mon 19 Tue 20 Wed 21 Thu 22 Fri 23 Sat 24 Sun 25 Mo…" at bounding box center [756, 441] width 1512 height 673
click at [1512, 755] on app-calendar-viewport "Wed 7 Thu 8 Fri 9 3/3 1 Job Sat 10 Sun 11 Mon 12 Tue 13 Wed 14 Thu 15 Fri 16 Sa…" at bounding box center [756, 441] width 1512 height 673
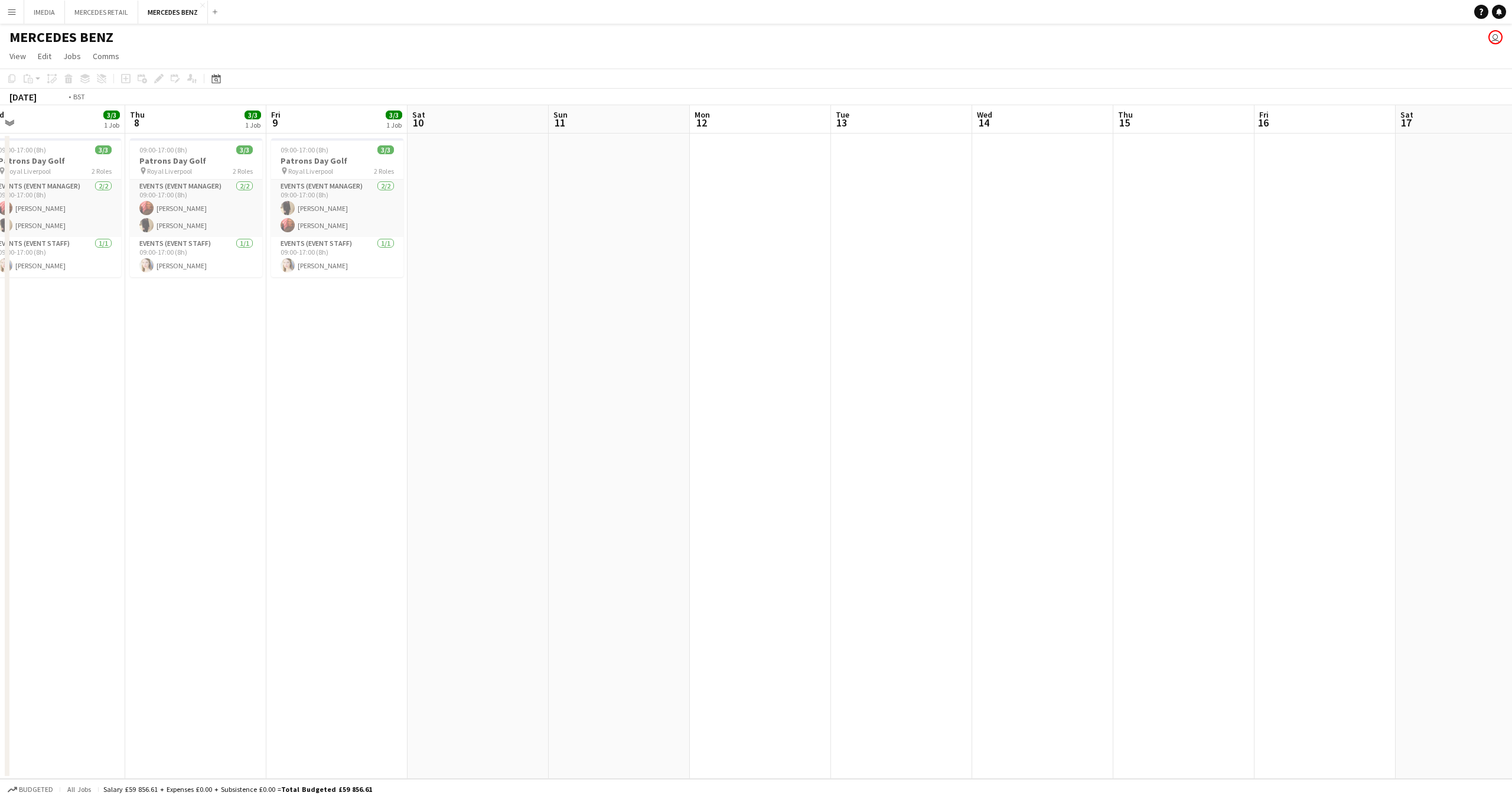
click at [1280, 713] on app-calendar-viewport "Mon 5 Tue 6 Wed 7 3/3 1 Job Thu 8 3/3 1 Job Fri 9 3/3 1 Job Sat 10 Sun 11 Mon 1…" at bounding box center [756, 441] width 1512 height 673
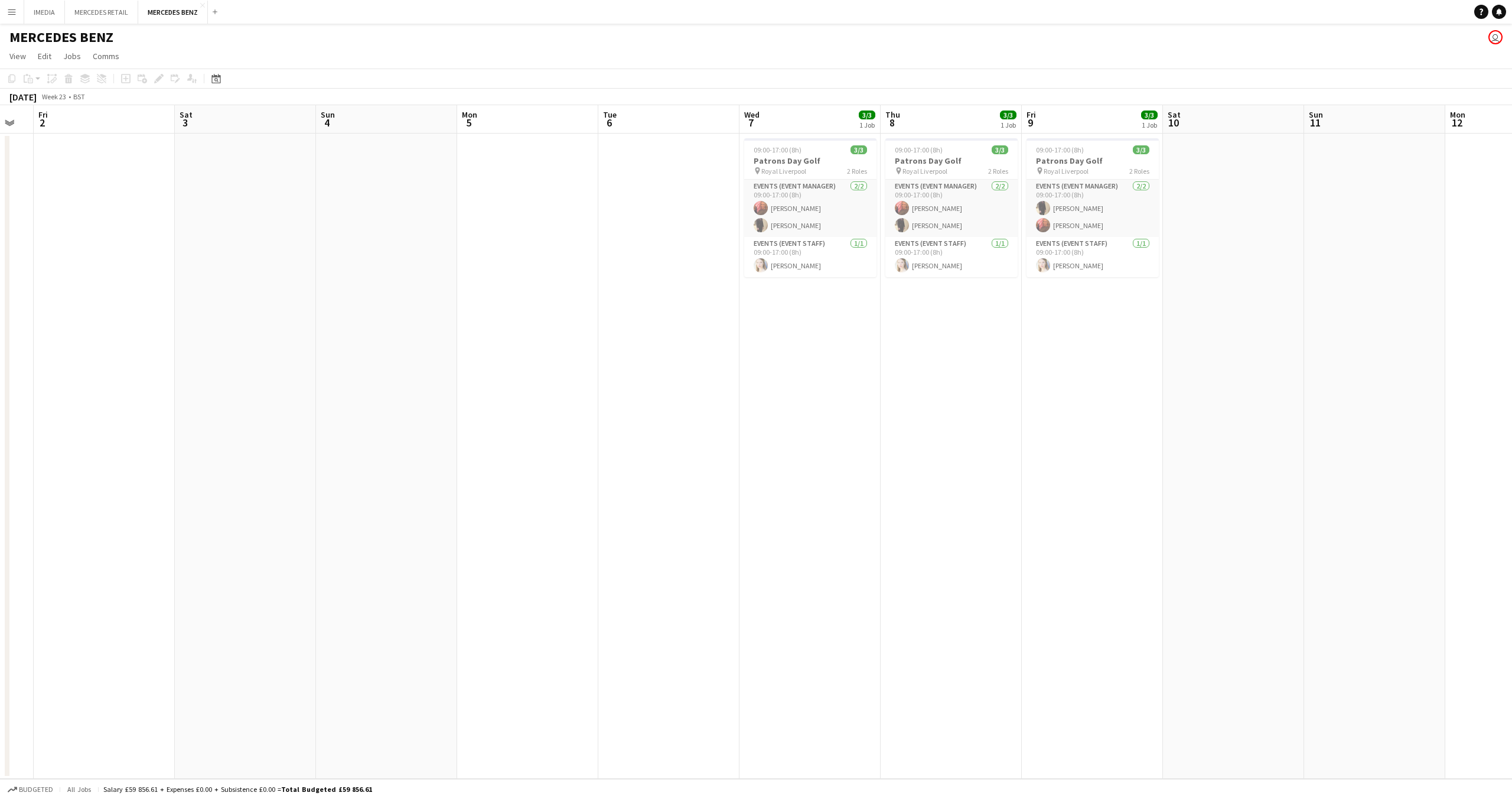
click at [1512, 796] on app-board "MERCEDES BENZ user View Day view expanded Day view collapsed Month view Date pi…" at bounding box center [756, 411] width 1512 height 775
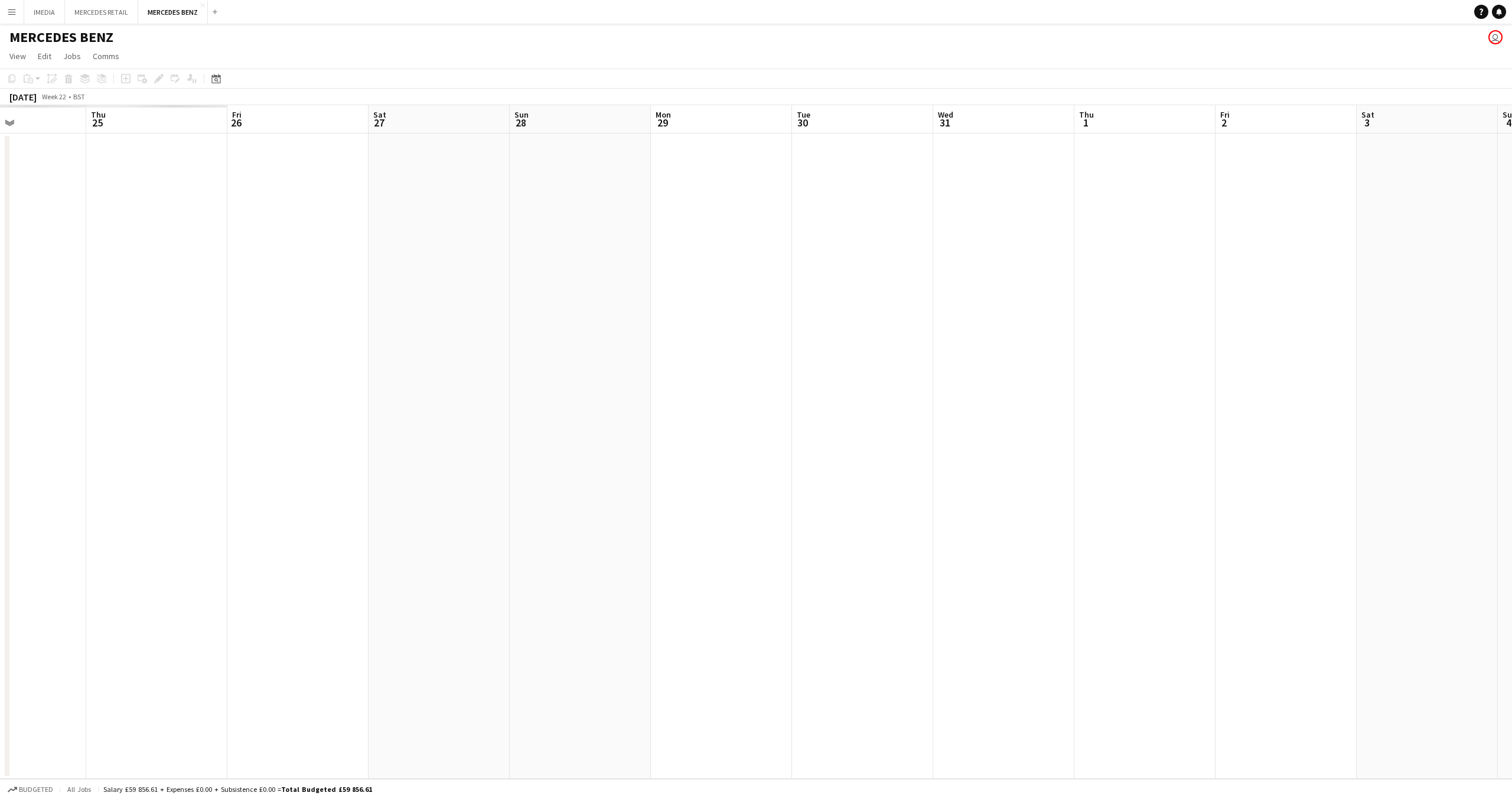
click at [1436, 788] on app-board "MERCEDES BENZ user View Day view expanded Day view collapsed Month view Date pi…" at bounding box center [756, 411] width 1512 height 775
click at [1450, 791] on app-board "MERCEDES BENZ user View Day view expanded Day view collapsed Month view Date pi…" at bounding box center [756, 411] width 1512 height 775
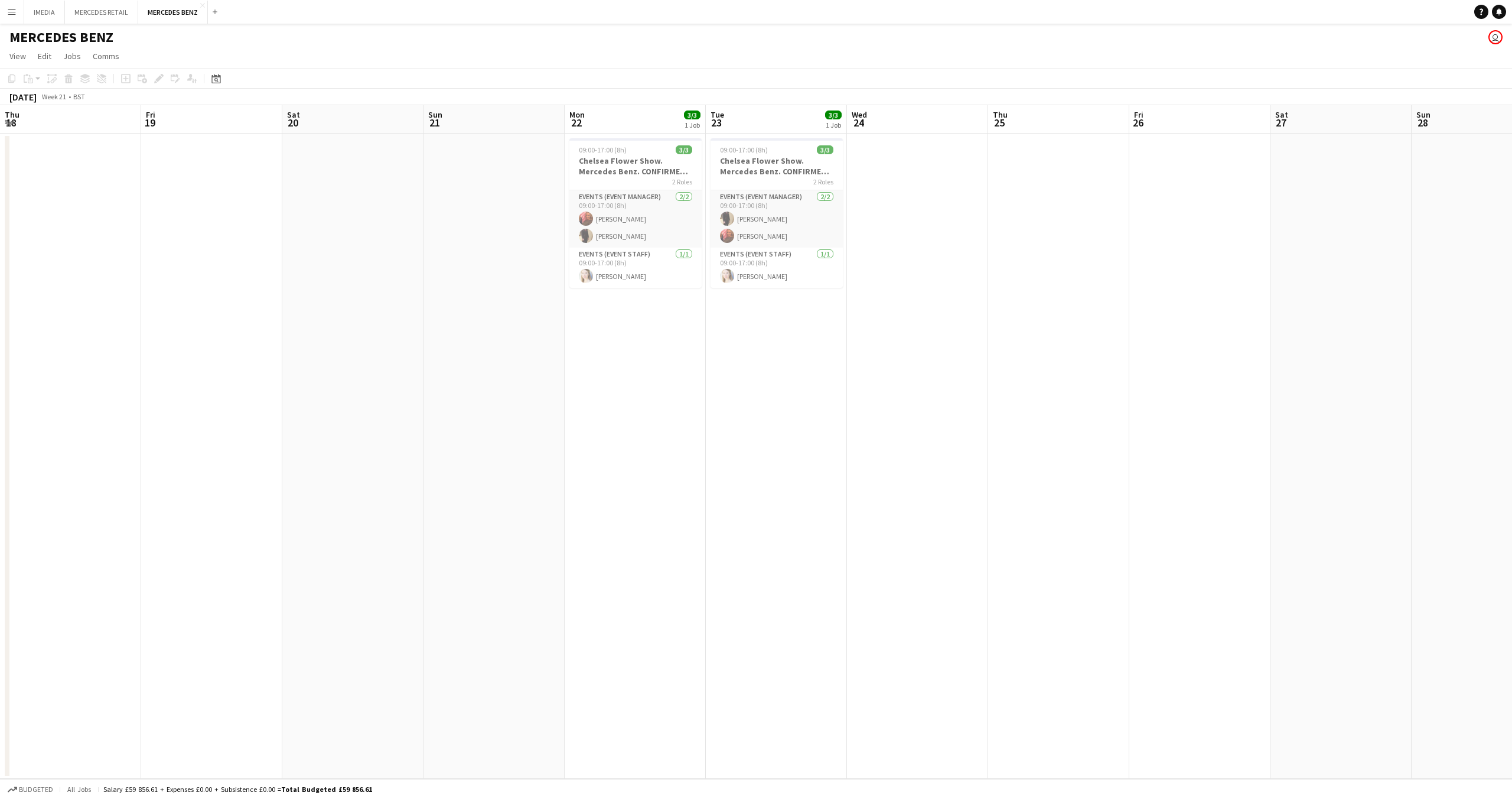
click at [1512, 798] on app-board "MERCEDES BENZ user View Day view expanded Day view collapsed Month view Date pi…" at bounding box center [756, 411] width 1512 height 775
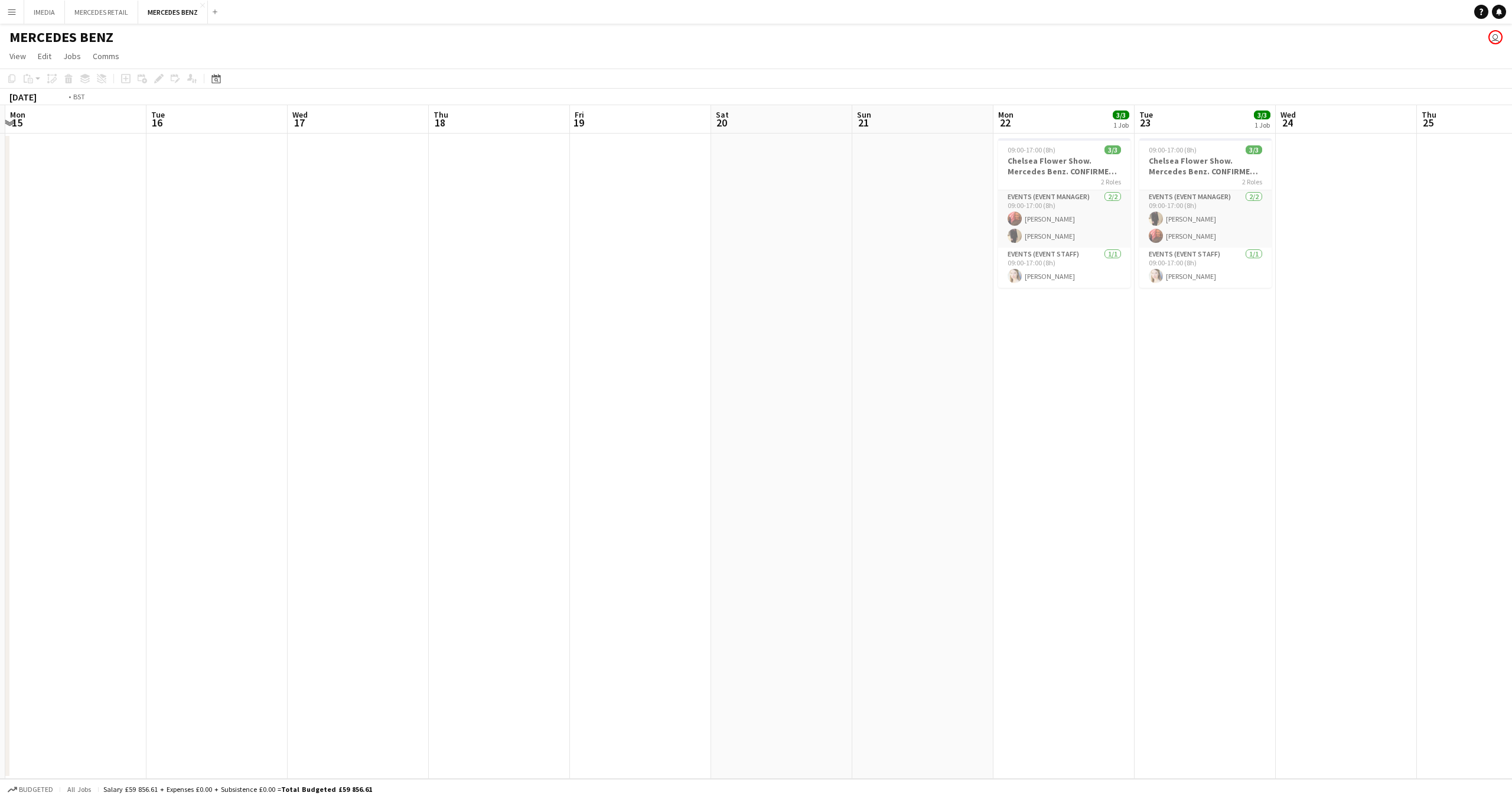
click at [1512, 798] on app-board "MERCEDES BENZ user View Day view expanded Day view collapsed Month view Date pi…" at bounding box center [756, 411] width 1512 height 775
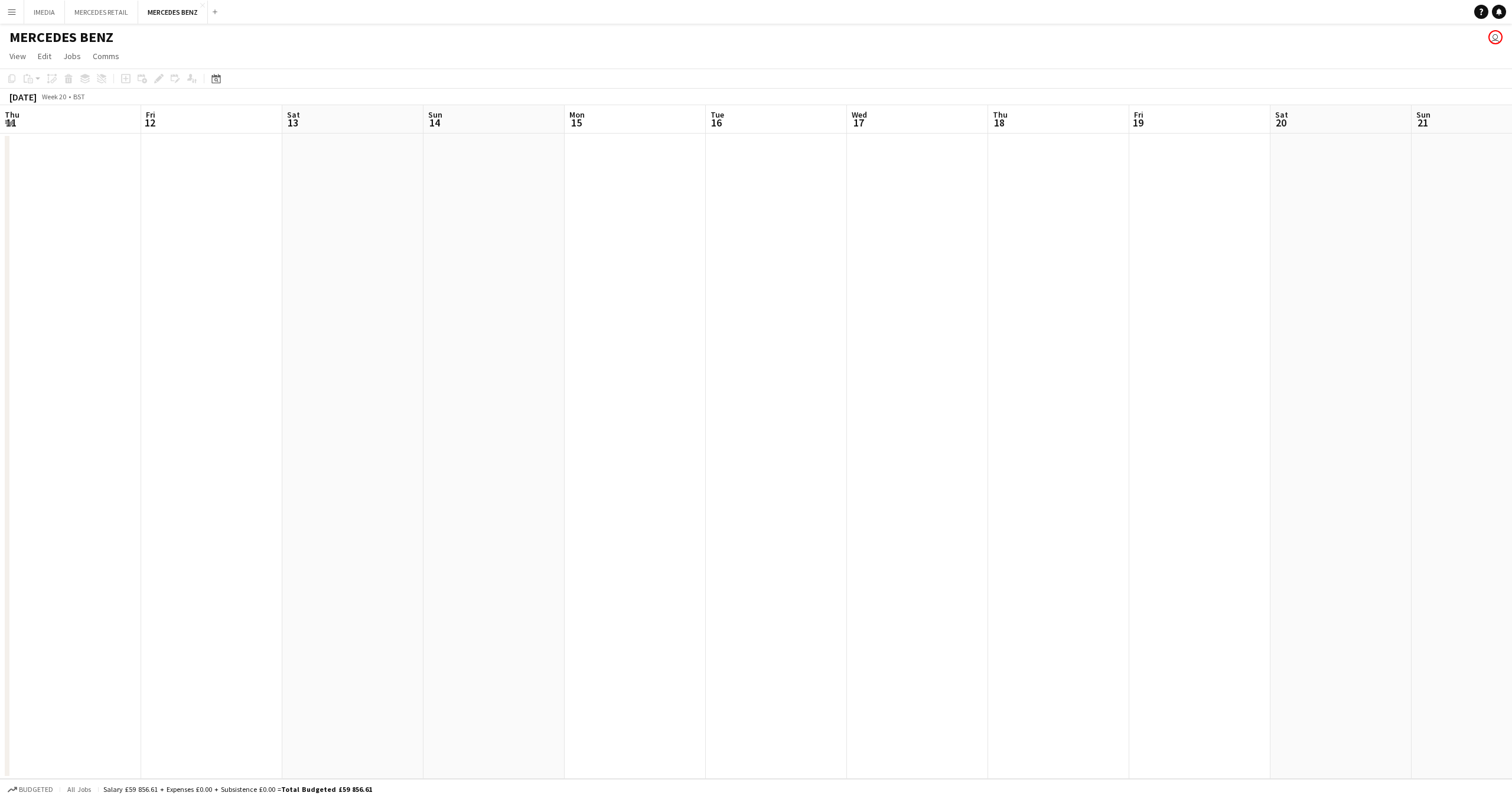
click at [1512, 798] on app-board "MERCEDES BENZ user View Day view expanded Day view collapsed Month view Date pi…" at bounding box center [756, 411] width 1512 height 775
click at [1512, 770] on app-calendar-viewport "Sun 7 Mon 8 Tue 9 Wed 10 Thu 11 Fri 12 Sat 13 Sun 14 Mon 15 Tue 16 Wed 17 Thu 1…" at bounding box center [756, 441] width 1512 height 673
click at [1495, 749] on app-calendar-viewport "Mon 1 Tue 2 Wed 3 Thu 4 Fri 5 Sat 6 Sun 7 Mon 8 Tue 9 Wed 10 Thu 11 Fri 12 Sat …" at bounding box center [756, 441] width 1512 height 673
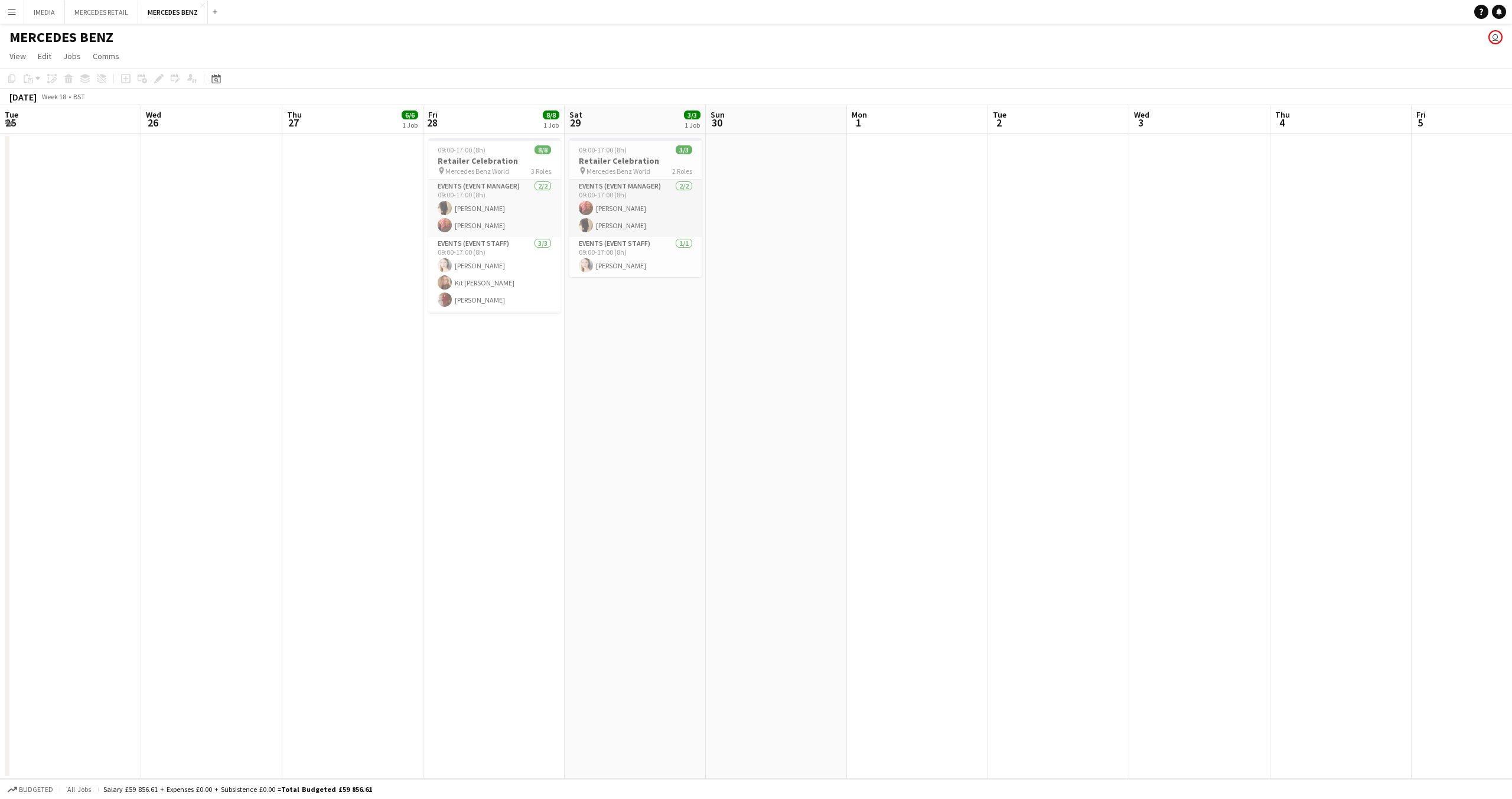
click at [1512, 780] on app-board "MERCEDES BENZ user View Day view expanded Day view collapsed Month view Date pi…" at bounding box center [756, 411] width 1512 height 775
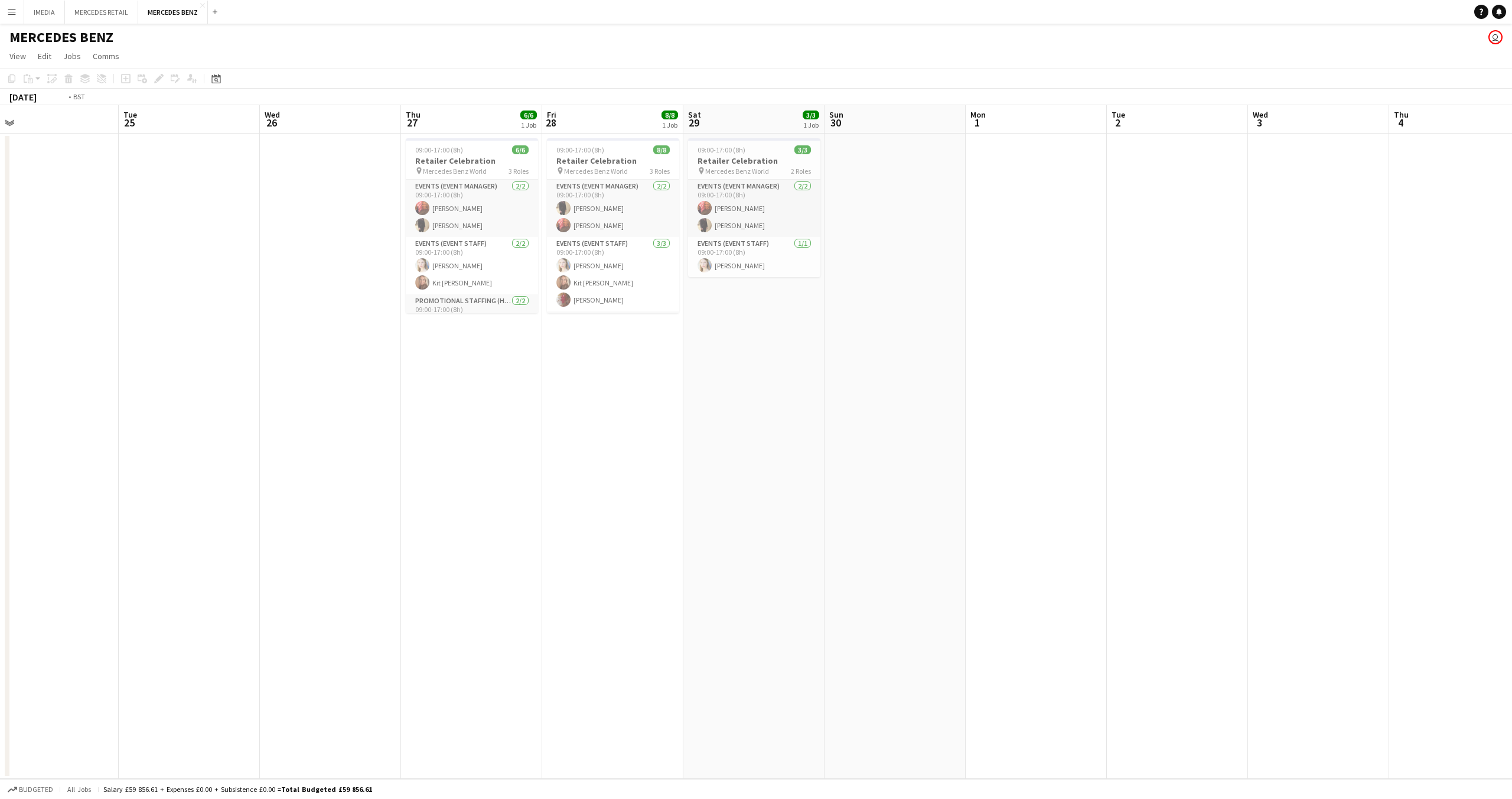
click at [1512, 783] on app-board "MERCEDES BENZ user View Day view expanded Day view collapsed Month view Date pi…" at bounding box center [756, 411] width 1512 height 775
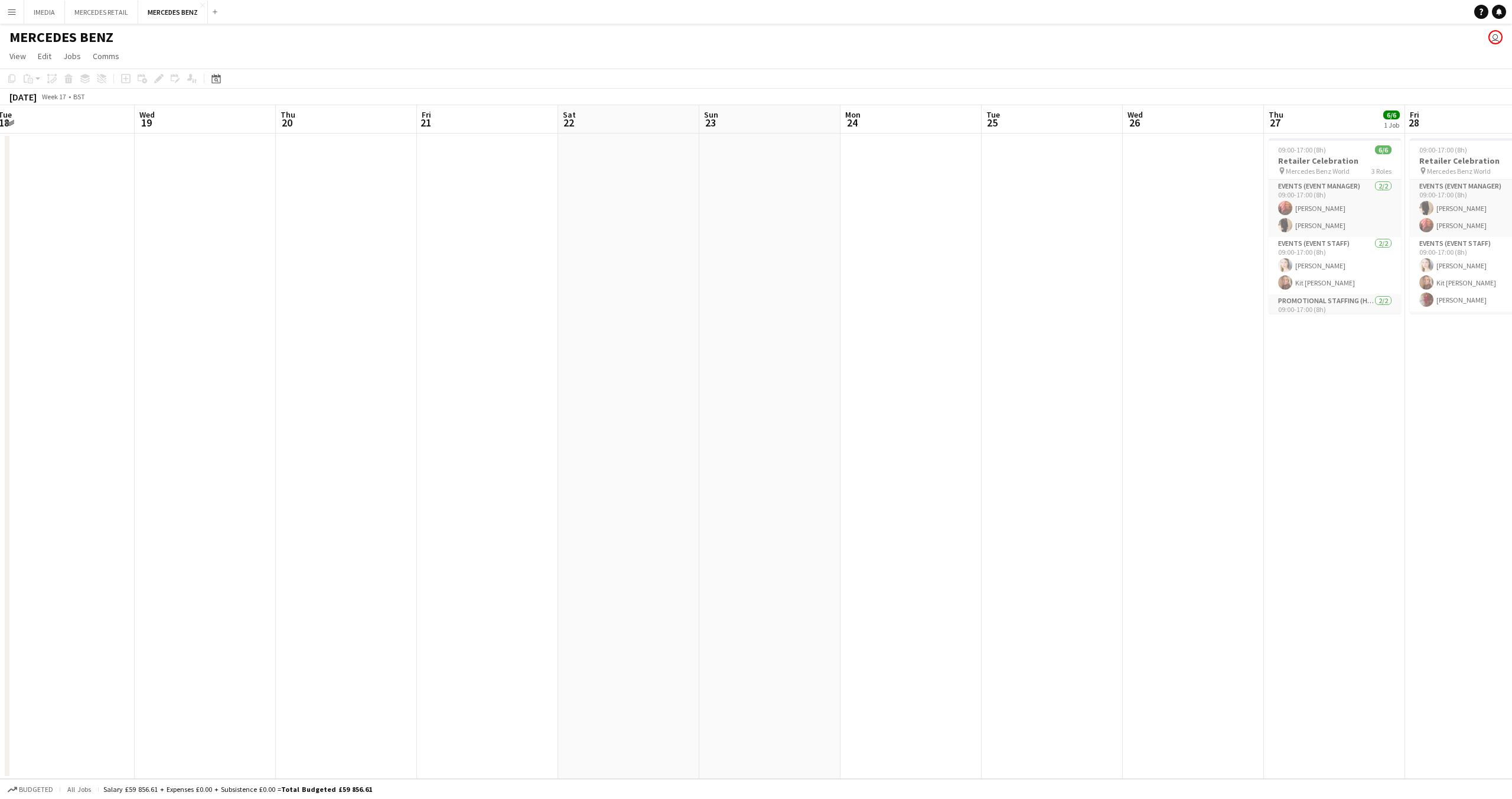
click at [1512, 798] on app-board "MERCEDES BENZ user View Day view expanded Day view collapsed Month view Date pi…" at bounding box center [756, 411] width 1512 height 775
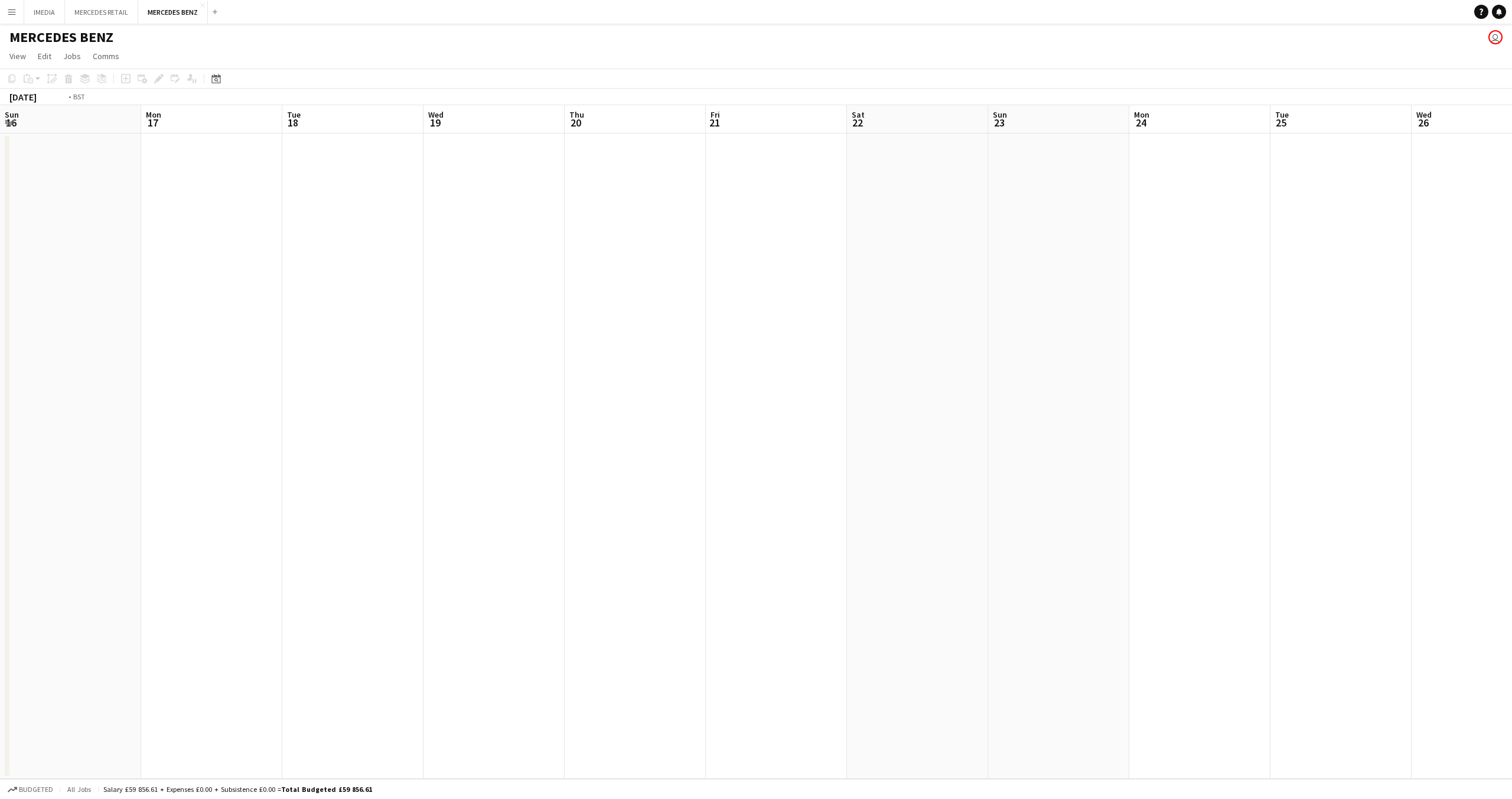
click at [1512, 798] on app-board "MERCEDES BENZ user View Day view expanded Day view collapsed Month view Date pi…" at bounding box center [756, 411] width 1512 height 775
click at [1355, 752] on app-calendar-viewport "Thu 13 Fri 14 Sat 15 Sun 16 Mon 17 Tue 18 Wed 19 Thu 20 Fri 21 Sat 22 Sun 23 Mo…" at bounding box center [756, 441] width 1512 height 673
click at [1501, 767] on app-calendar-viewport "Wed 5 Thu 6 Fri 7 Sat 8 Sun 9 Mon 10 Tue 11 Wed 12 Thu 13 Fri 14 Sat 15 Sun 16 …" at bounding box center [756, 441] width 1512 height 673
click at [1512, 798] on app-board "MERCEDES BENZ user View Day view expanded Day view collapsed Month view Date pi…" at bounding box center [756, 411] width 1512 height 775
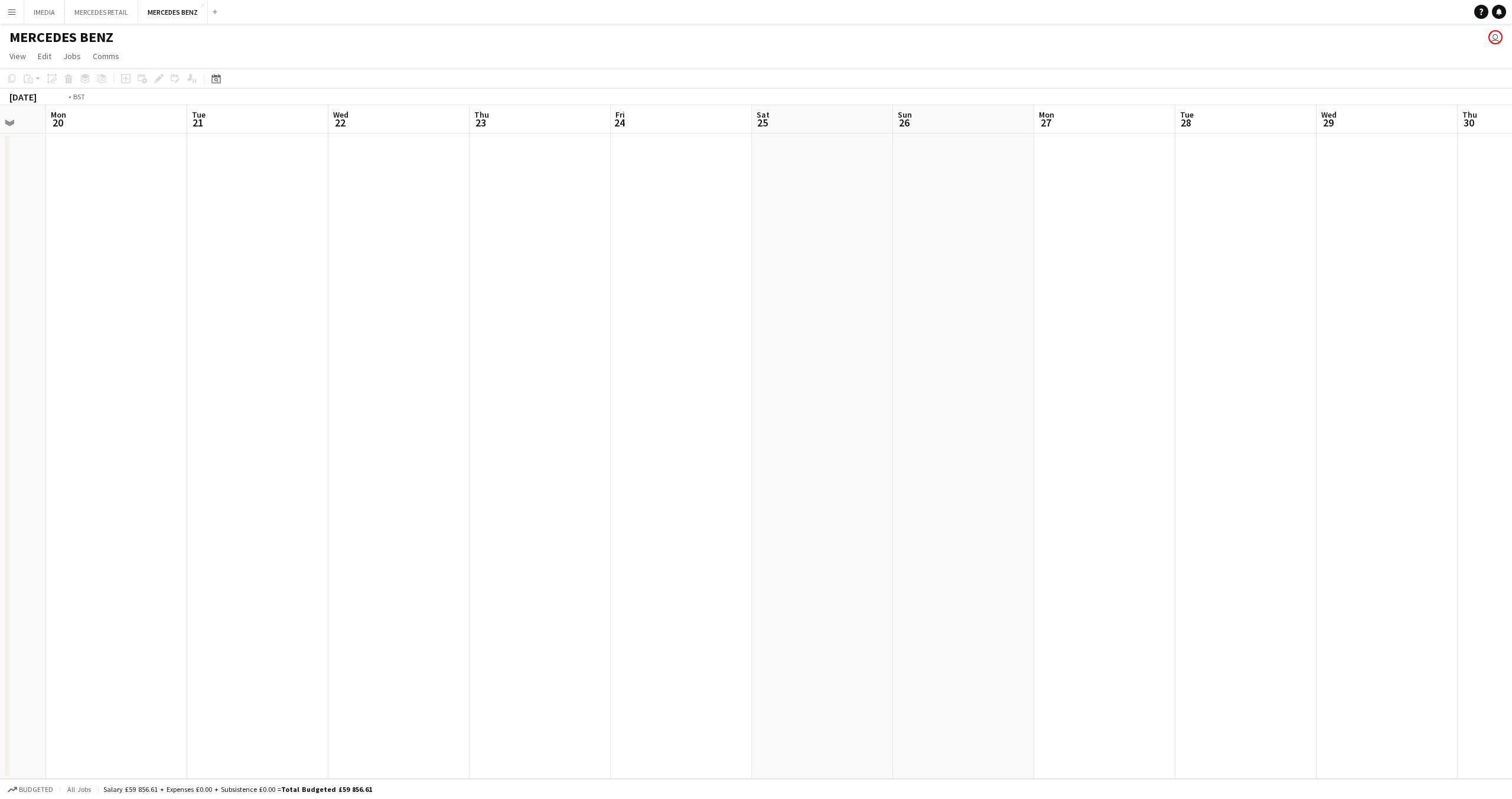
click at [1406, 782] on app-board "MERCEDES BENZ user View Day view expanded Day view collapsed Month view Date pi…" at bounding box center [756, 411] width 1512 height 775
click at [1391, 775] on app-calendar-viewport "Fri 17 Sat 18 Sun 19 Mon 20 Tue 21 Wed 22 Thu 23 Fri 24 Sat 25 Sun 26 Mon 27 Tu…" at bounding box center [756, 441] width 1512 height 673
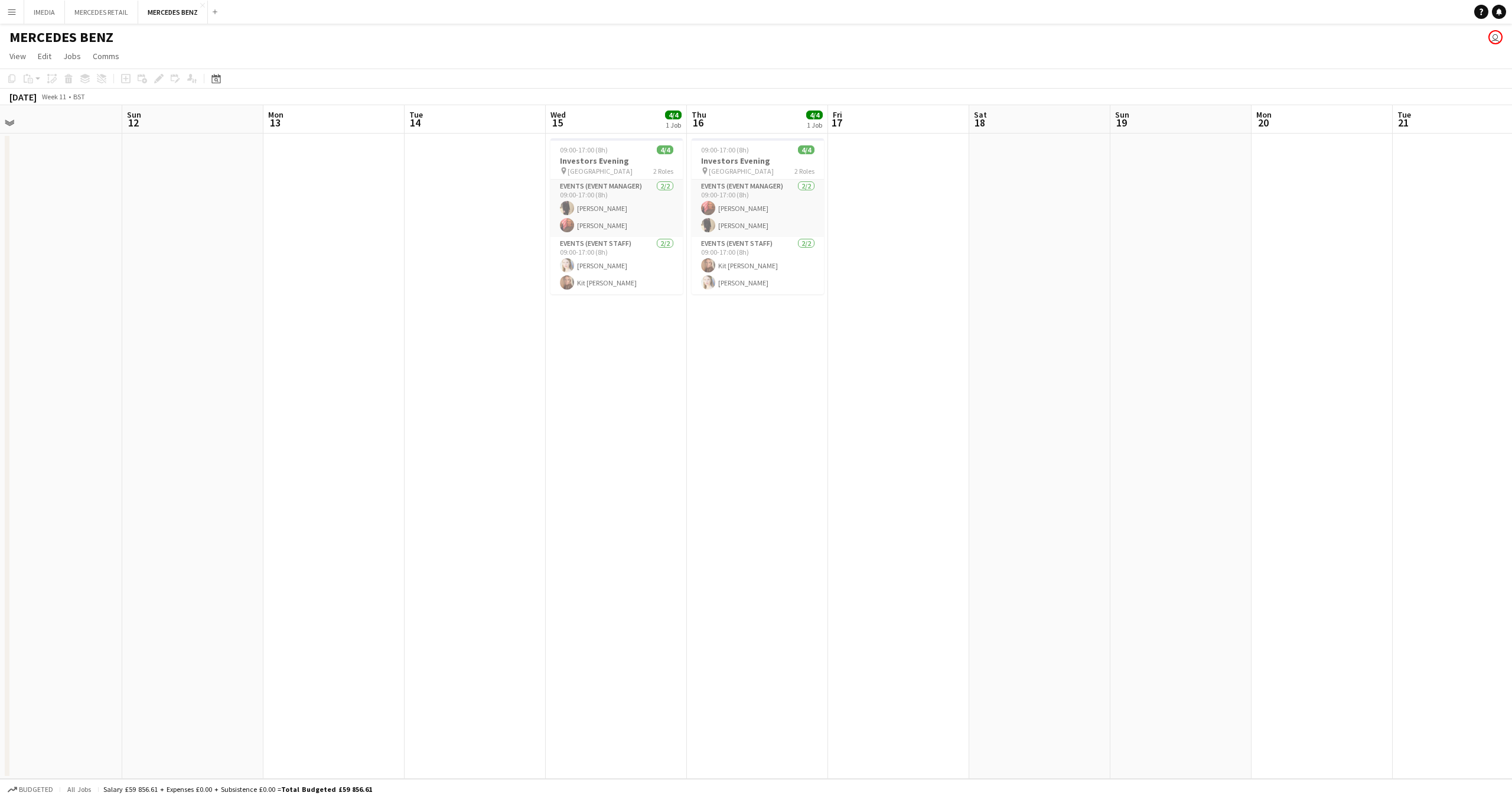
click at [1466, 762] on app-calendar-viewport "Sat 11 Sun 12 Mon 13 Tue 14 Wed 15 4/4 1 Job Thu 16 4/4 1 Job Fri 17 Sat 18 Sun…" at bounding box center [756, 441] width 1512 height 673
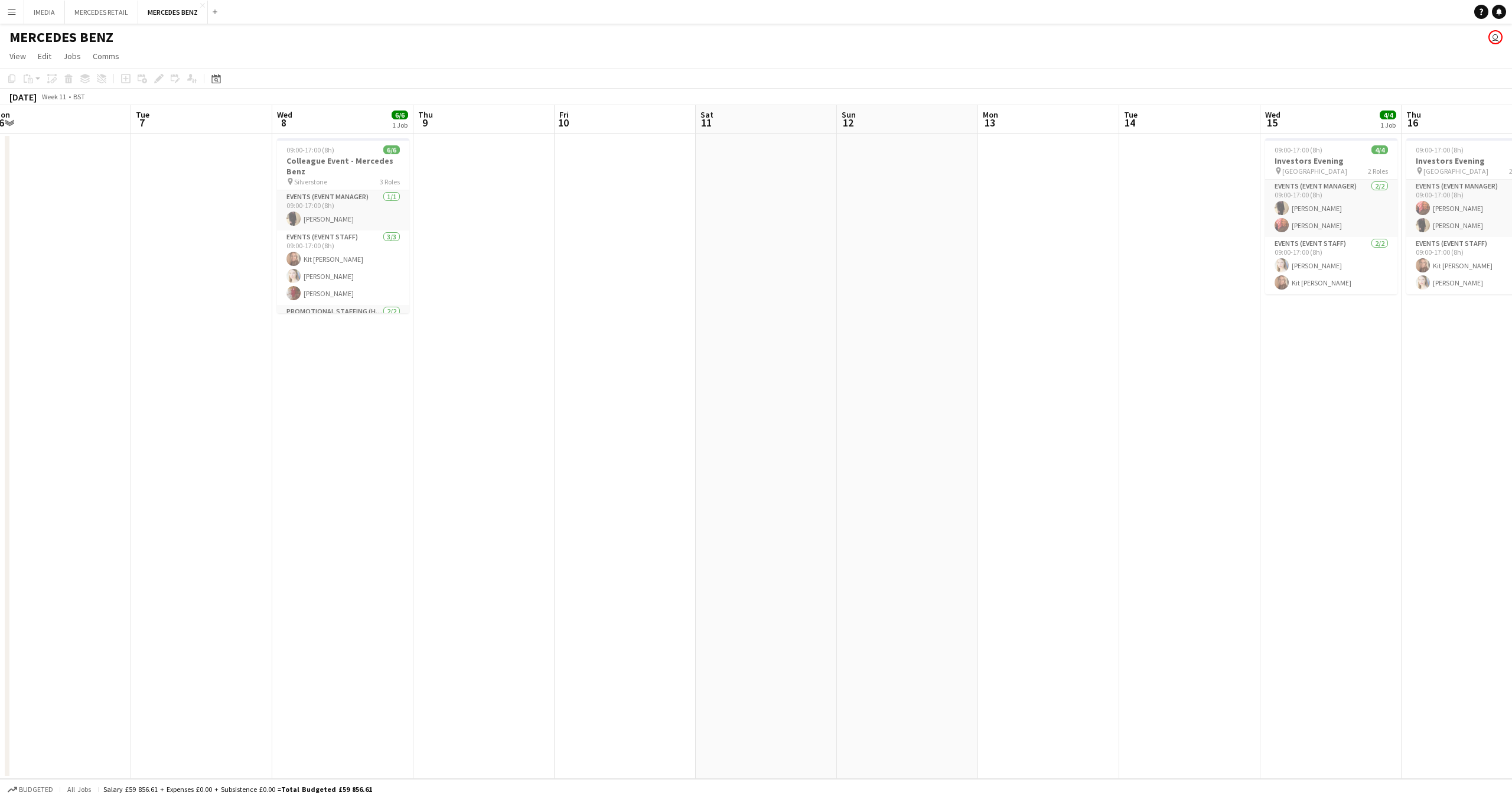
click at [1512, 798] on app-board "MERCEDES BENZ user View Day view expanded Day view collapsed Month view Date pi…" at bounding box center [756, 411] width 1512 height 775
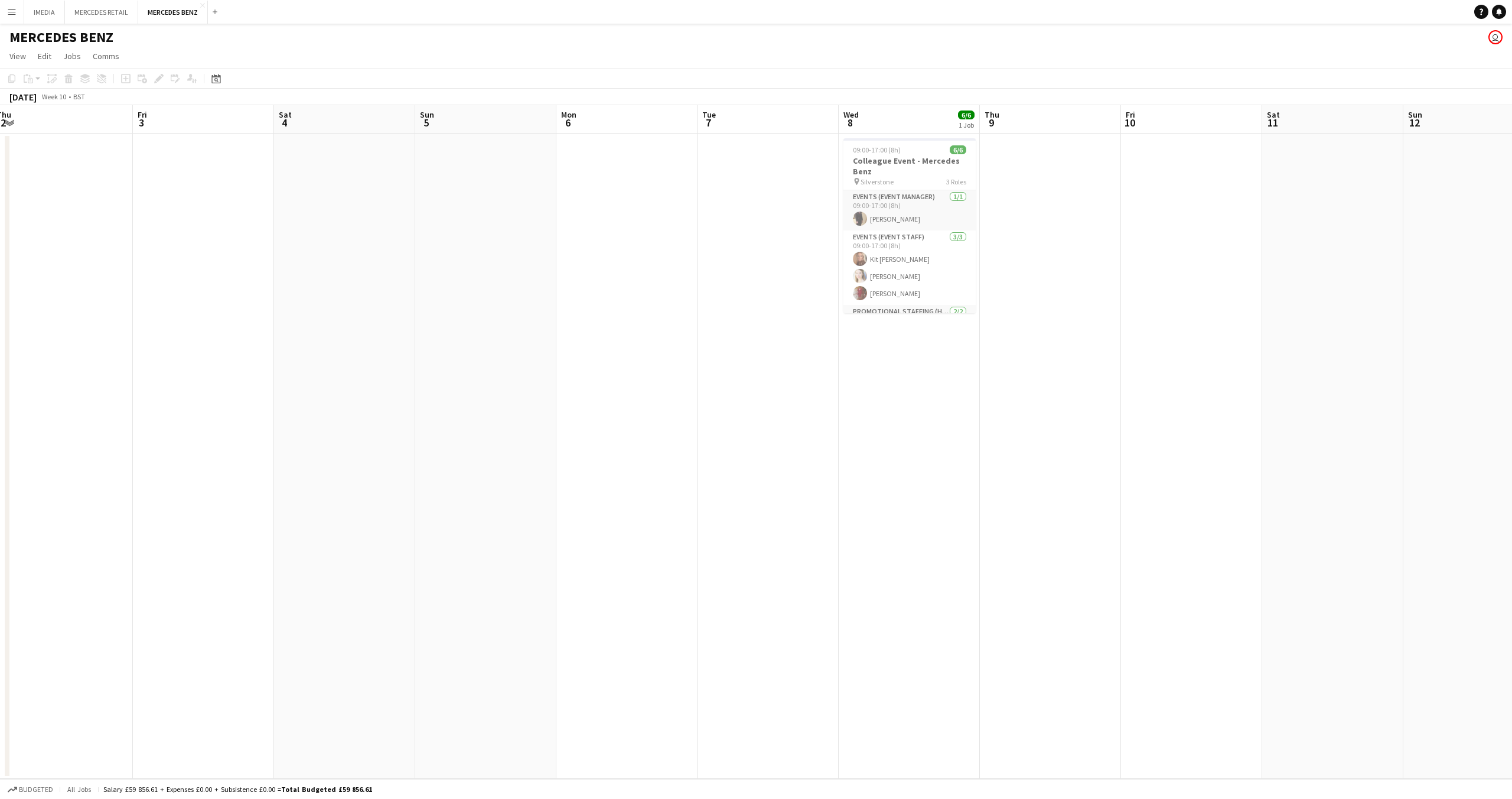
click at [1085, 749] on app-calendar-viewport "Tue 28 Wed 1 Thu 2 Fri 3 Sat 4 Sun 5 Mon 6 Tue 7 Wed 8 6/6 1 Job Thu 9 Fri 10 S…" at bounding box center [756, 441] width 1512 height 673
click at [1399, 798] on app-board "MERCEDES BENZ user View Day view expanded Day view collapsed Month view Date pi…" at bounding box center [756, 411] width 1512 height 775
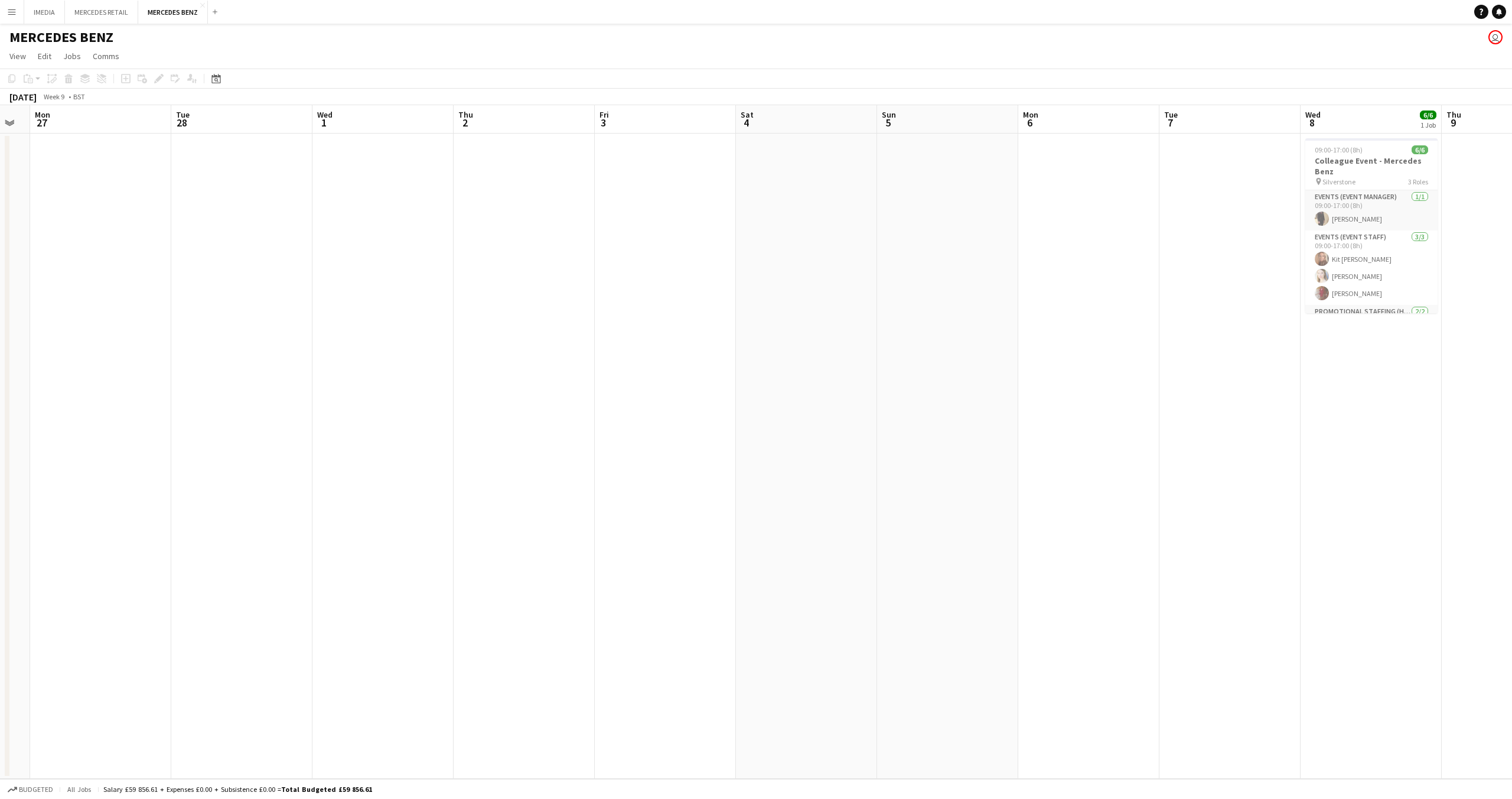
click at [1512, 798] on app-board "MERCEDES BENZ user View Day view expanded Day view collapsed Month view Date pi…" at bounding box center [756, 411] width 1512 height 775
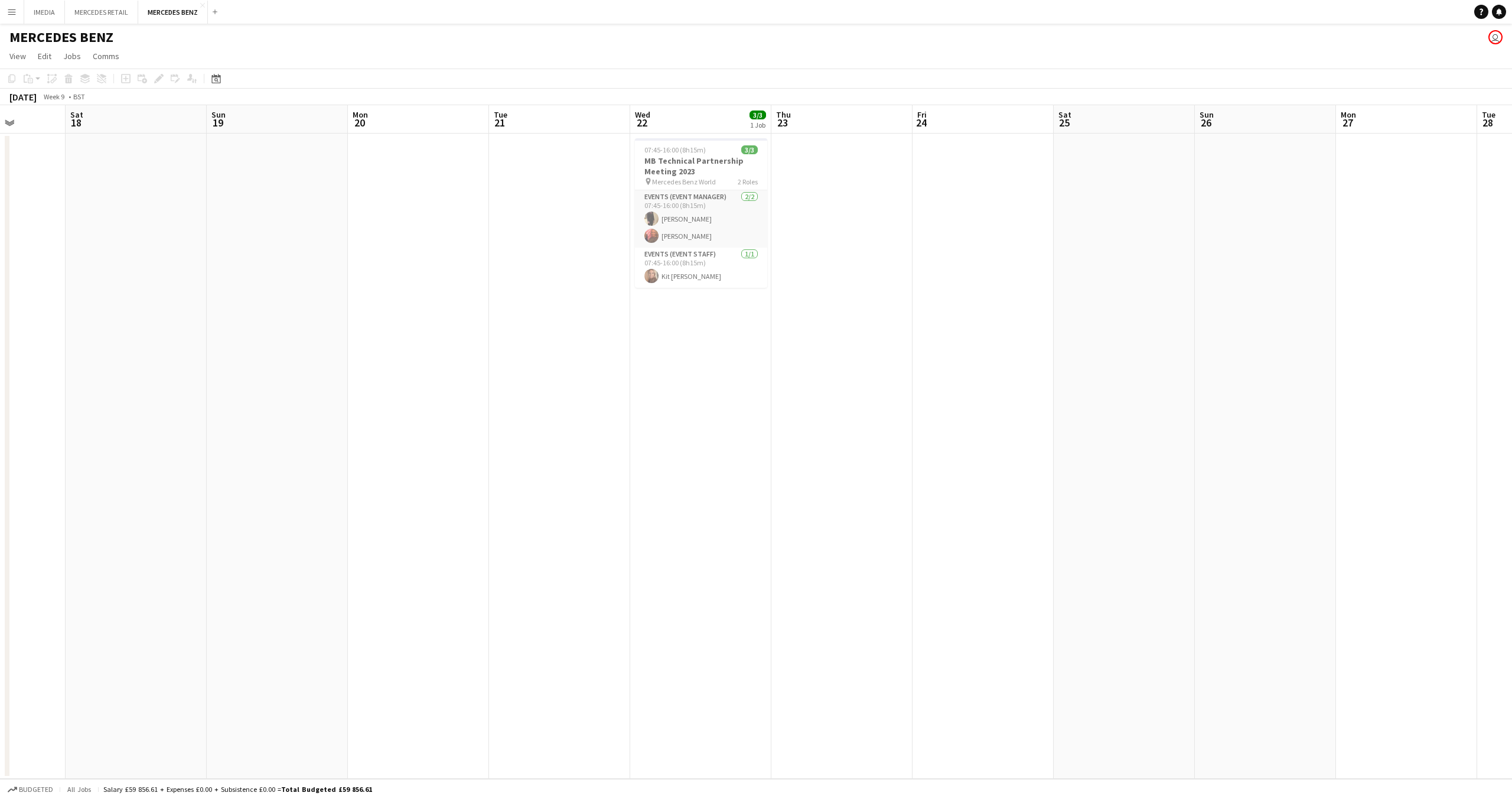
click at [1410, 743] on app-calendar-viewport "Wed 15 Thu 16 Fri 17 Sat 18 Sun 19 Mon 20 Tue 21 Wed 22 3/3 1 Job Thu 23 Fri 24…" at bounding box center [756, 441] width 1512 height 673
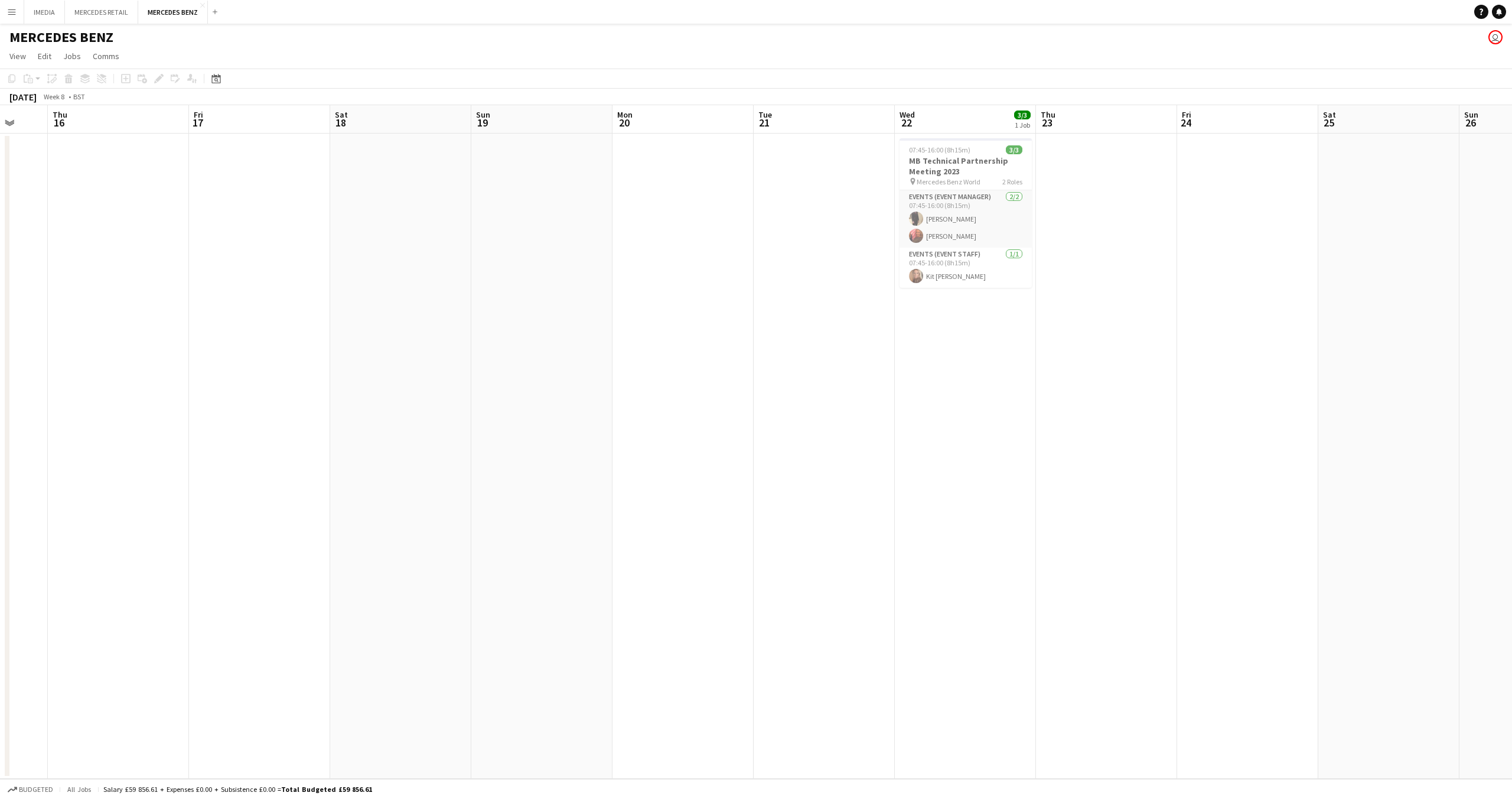
click at [1512, 798] on app-board "MERCEDES BENZ user View Day view expanded Day view collapsed Month view Date pi…" at bounding box center [756, 411] width 1512 height 775
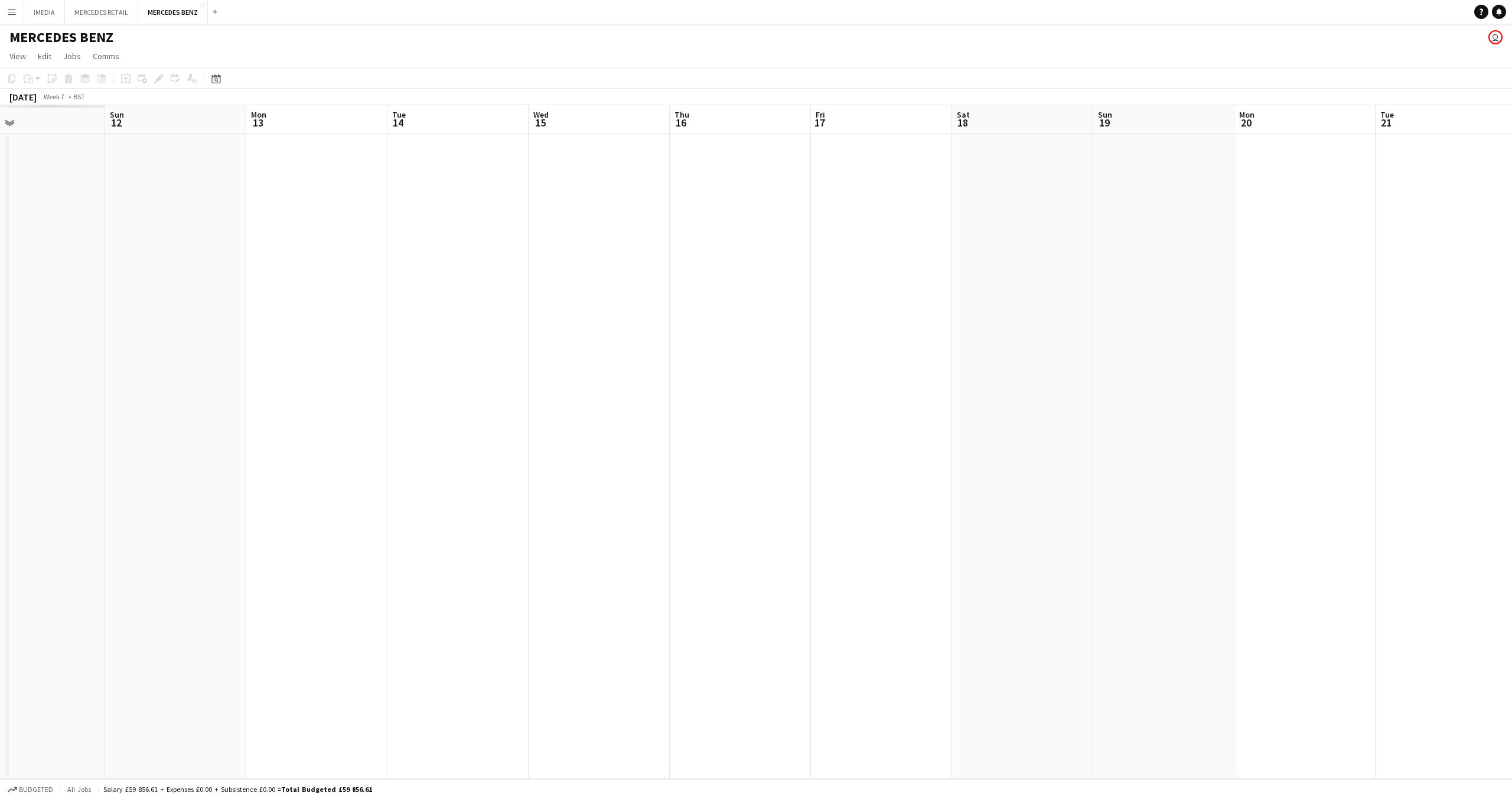
click at [1275, 774] on app-calendar-viewport "Fri 10 Sat 11 Sun 12 Mon 13 Tue 14 Wed 15 Thu 16 Fri 17 Sat 18 Sun 19 Mon 20 Tu…" at bounding box center [756, 441] width 1512 height 673
click at [1242, 780] on app-board "MERCEDES BENZ user View Day view expanded Day view collapsed Month view Date pi…" at bounding box center [756, 411] width 1512 height 775
drag, startPoint x: 728, startPoint y: 347, endPoint x: 332, endPoint y: 318, distance: 397.1
click at [222, 318] on app-calendar-viewport "Wed 8 Thu 9 Fri 10 Sat 11 Sun 12 Mon 13 Tue 14 Wed 15 Thu 16 Fri 17 Sat 18 Sun …" at bounding box center [756, 441] width 1512 height 673
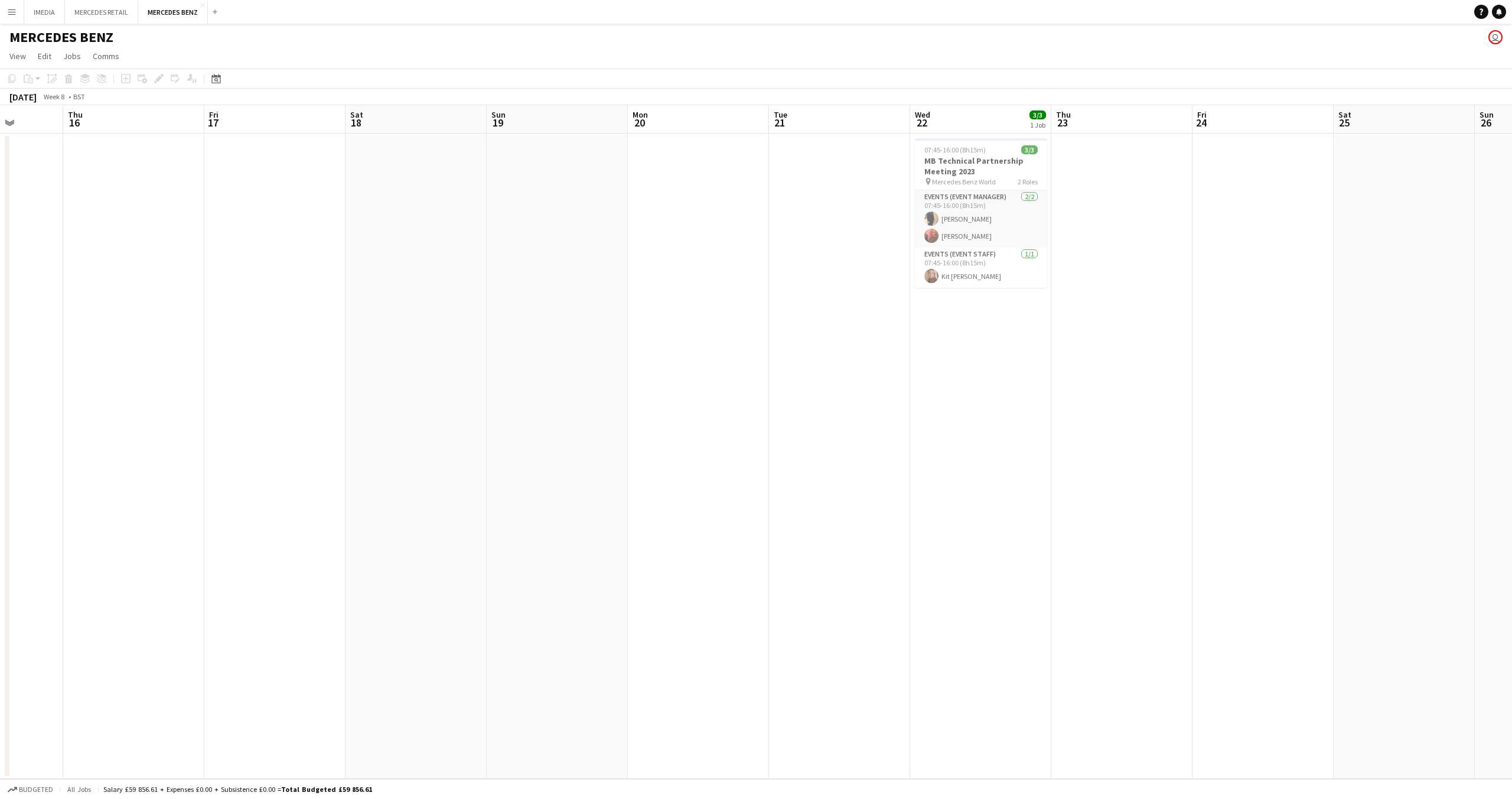
drag, startPoint x: 1166, startPoint y: 386, endPoint x: 967, endPoint y: 400, distance: 199.5
click at [702, 379] on app-calendar-viewport "Sun 12 Mon 13 Tue 14 Wed 15 Thu 16 Fri 17 Sat 18 Sun 19 Mon 20 Tue 21 Wed 22 3/…" at bounding box center [756, 441] width 1512 height 673
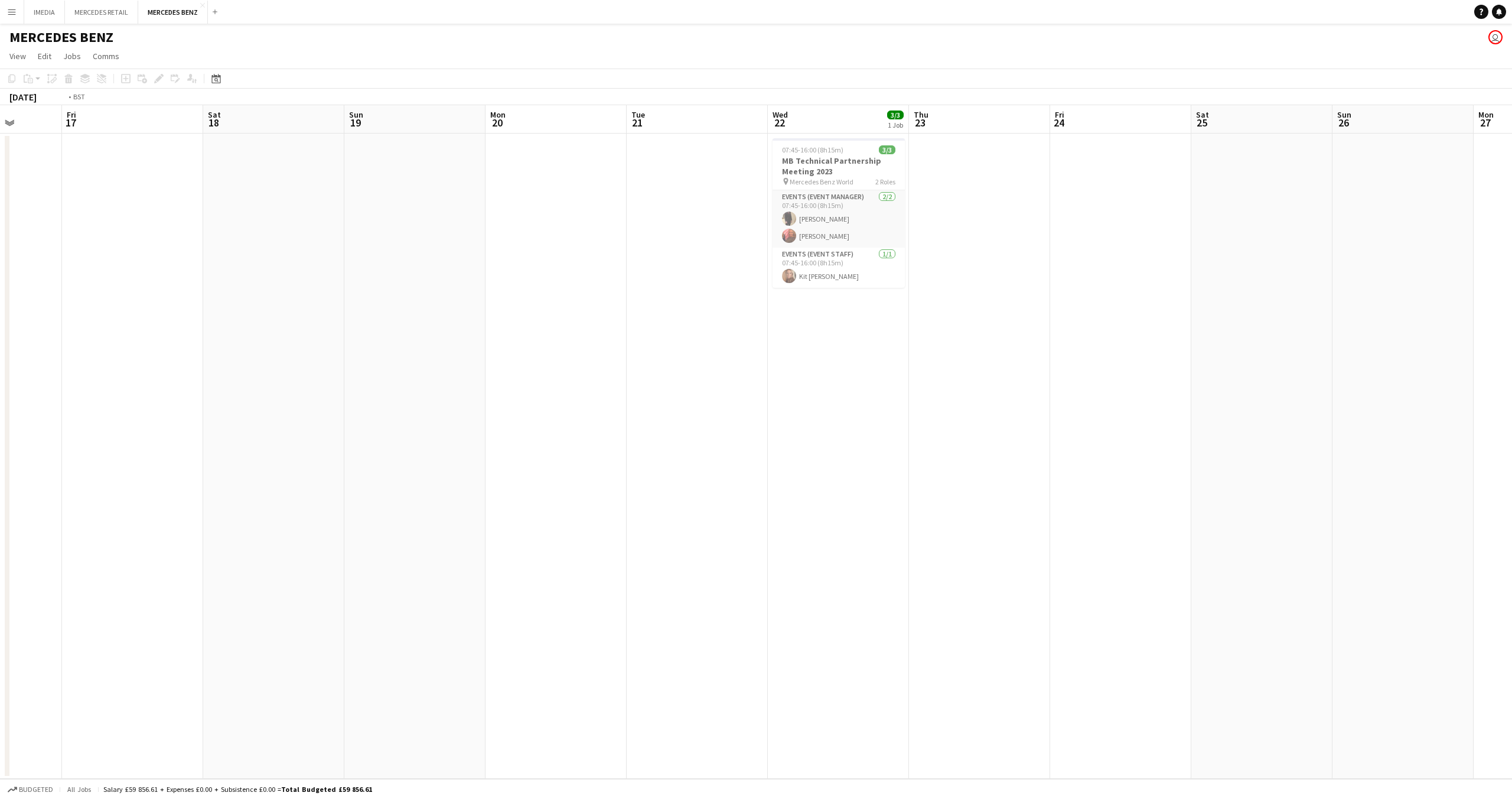
drag, startPoint x: 1094, startPoint y: 447, endPoint x: 386, endPoint y: 425, distance: 708.3
click at [387, 426] on app-calendar-viewport "Mon 13 Tue 14 Wed 15 Thu 16 Fri 17 Sat 18 Sun 19 Mon 20 Tue 21 Wed 22 3/3 1 Job…" at bounding box center [756, 441] width 1512 height 673
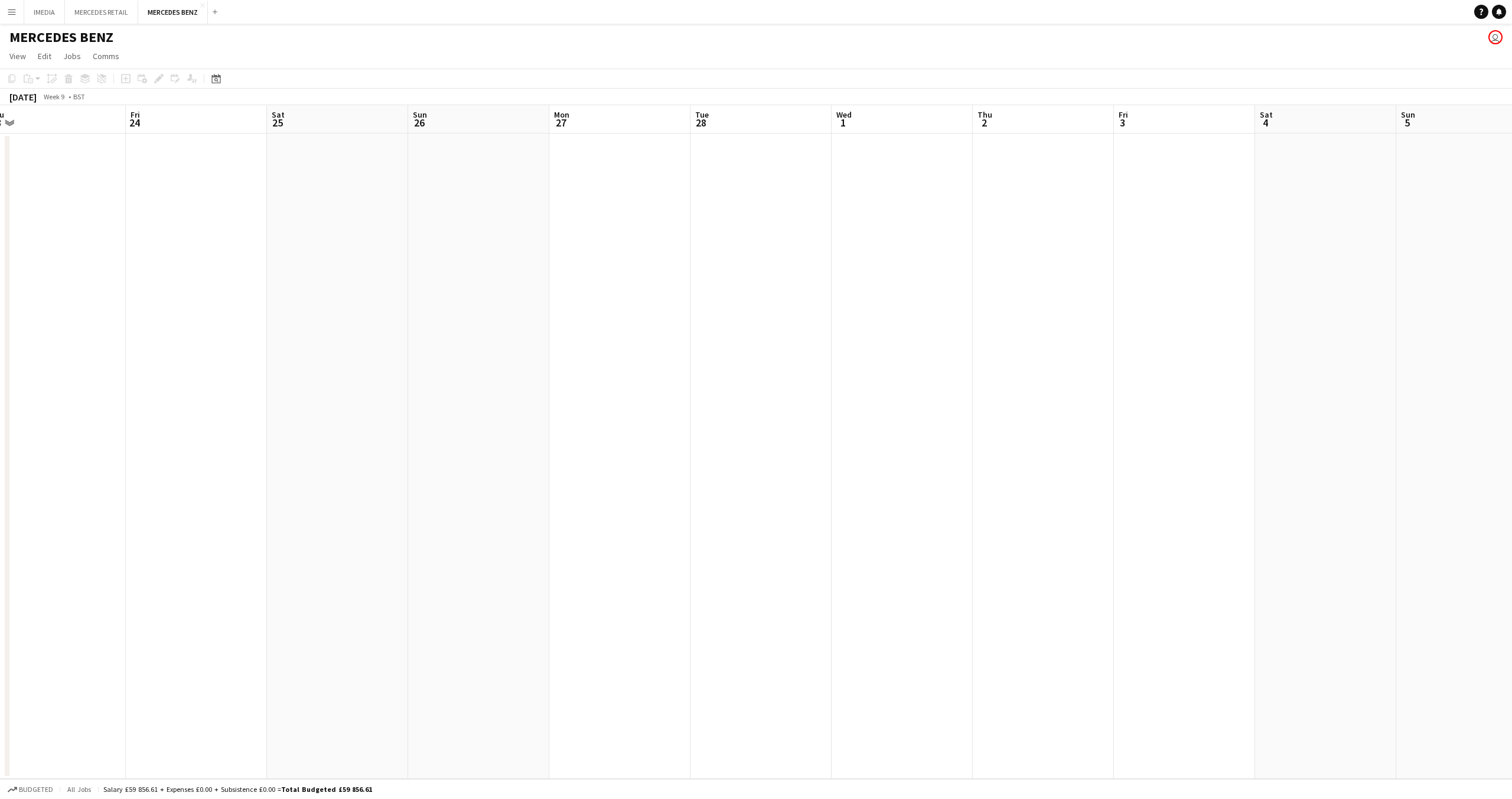
drag, startPoint x: 1063, startPoint y: 474, endPoint x: 882, endPoint y: 463, distance: 181.3
click at [669, 460] on app-calendar-viewport "Sun 19 Mon 20 Tue 21 Wed 22 3/3 1 Job Thu 23 Fri 24 Sat 25 Sun 26 Mon 27 Tue 28…" at bounding box center [756, 441] width 1512 height 673
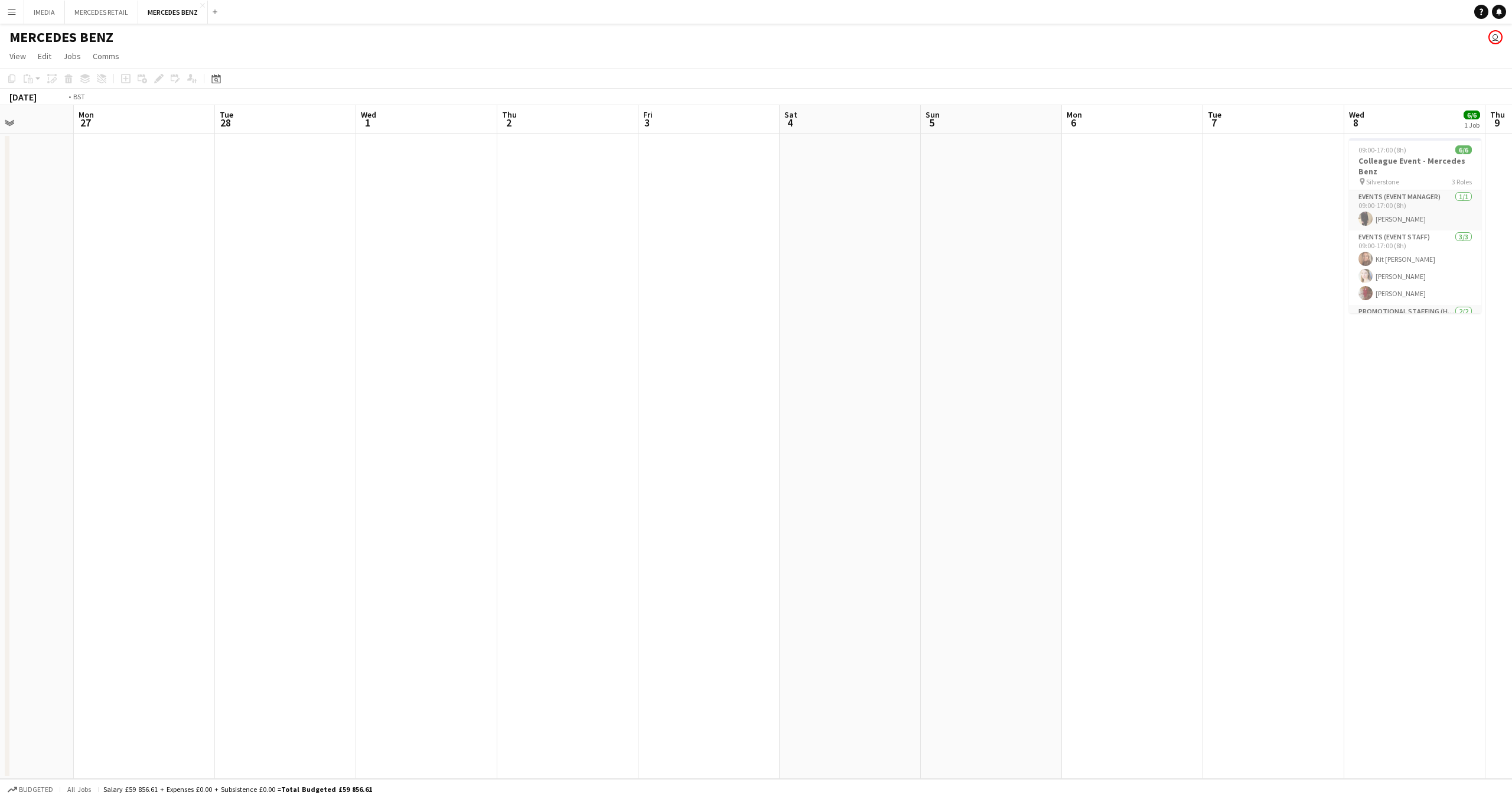
drag, startPoint x: 1224, startPoint y: 497, endPoint x: 863, endPoint y: 460, distance: 362.9
click at [536, 458] on app-calendar-viewport "Thu 23 Fri 24 Sat 25 Sun 26 Mon 27 Tue 28 Wed 1 Thu 2 Fri 3 Sat 4 Sun 5 Mon 6 T…" at bounding box center [756, 441] width 1512 height 673
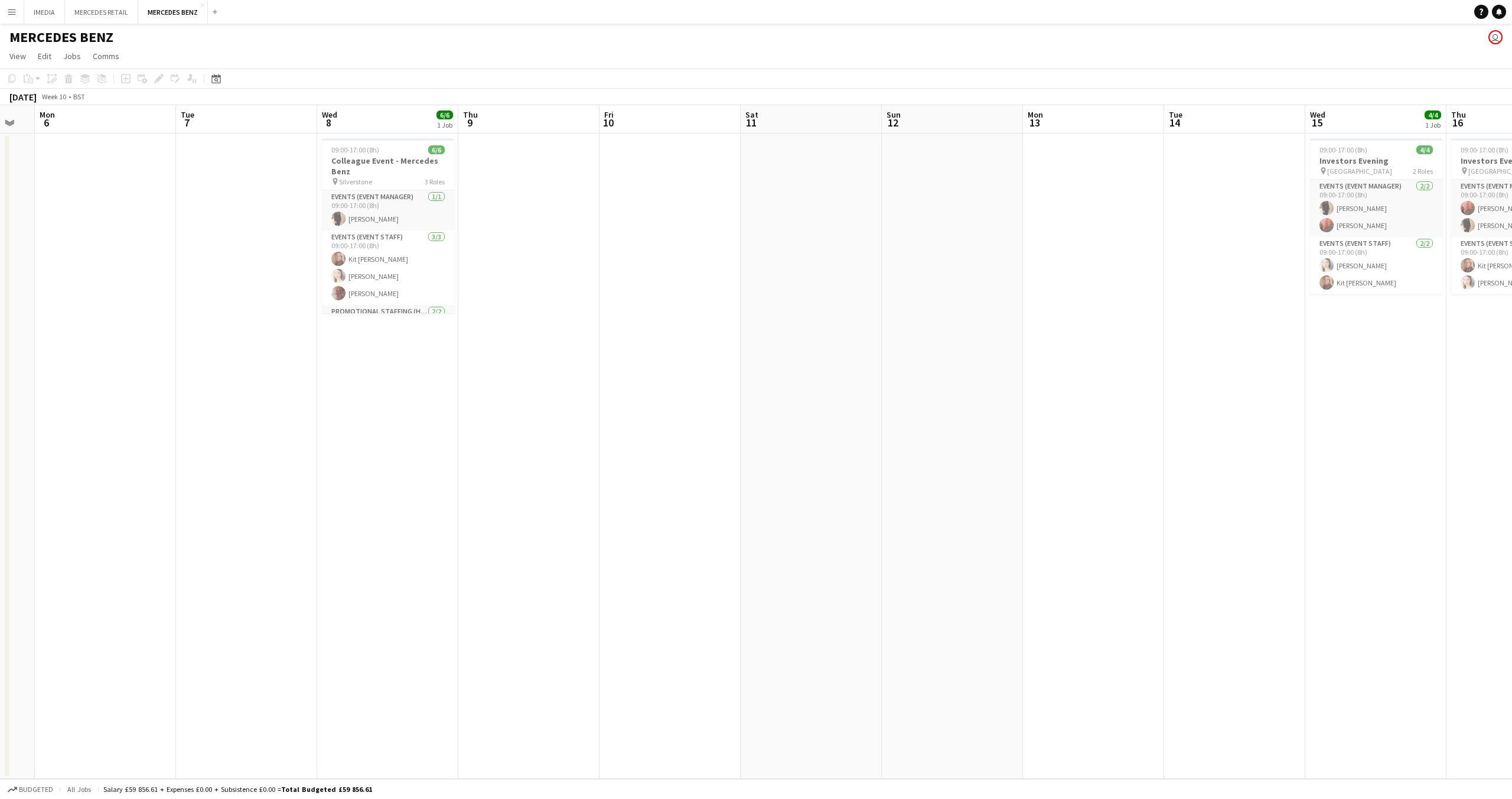
drag, startPoint x: 1076, startPoint y: 501, endPoint x: 1323, endPoint y: 540, distance: 250.1
click at [685, 482] on app-calendar-viewport "Thu 2 Fri 3 Sat 4 Sun 5 Mon 6 Tue 7 Wed 8 6/6 1 Job Thu 9 Fri 10 Sat 11 Sun 12 …" at bounding box center [756, 441] width 1512 height 673
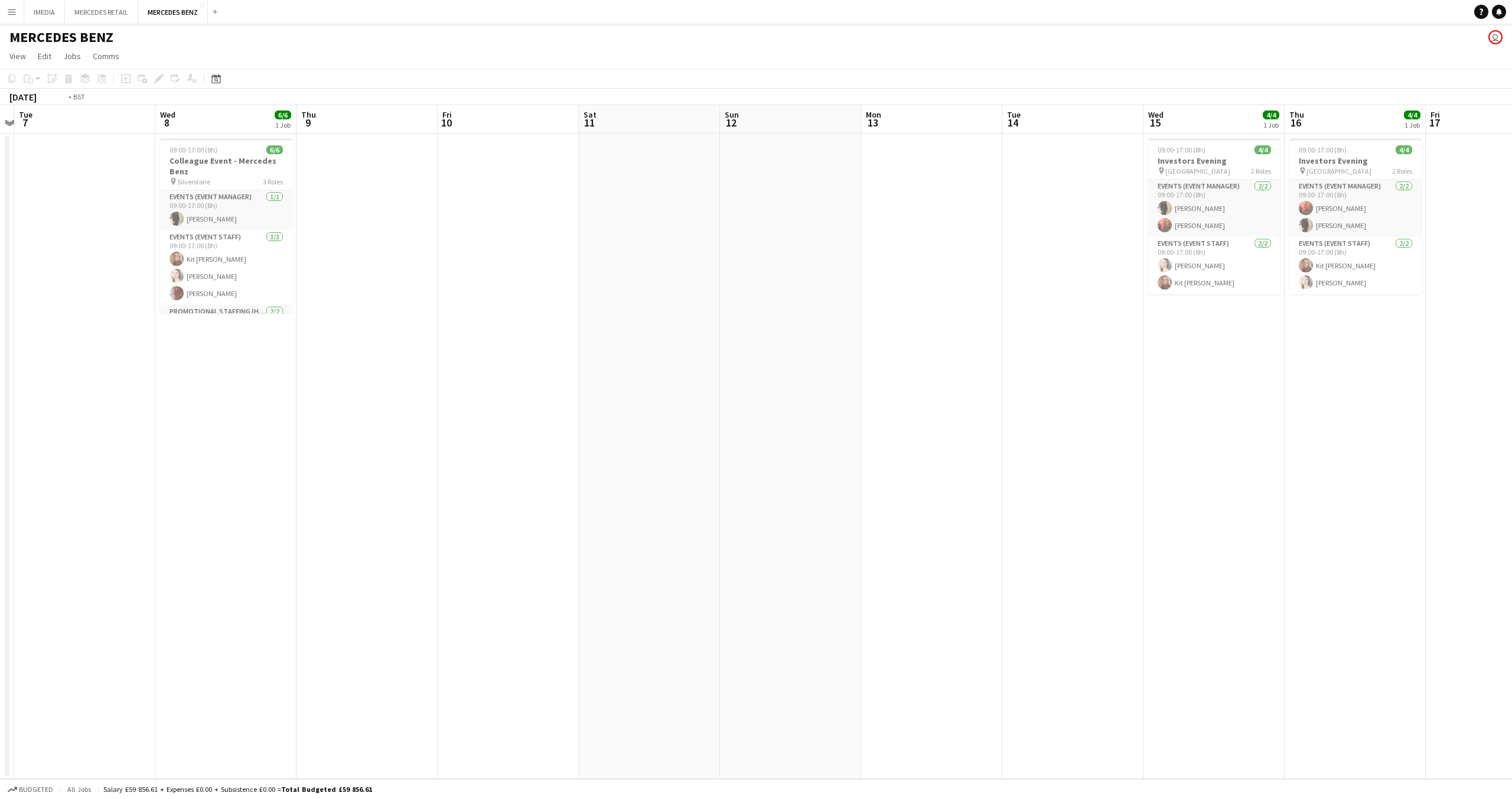
drag, startPoint x: 1326, startPoint y: 543, endPoint x: 715, endPoint y: 504, distance: 612.2
click at [718, 507] on app-calendar-viewport "Thu 2 Fri 3 Sat 4 Sun 5 Mon 6 Tue 7 Wed 8 6/6 1 Job Thu 9 Fri 10 Sat 11 Sun 12 …" at bounding box center [756, 441] width 1512 height 673
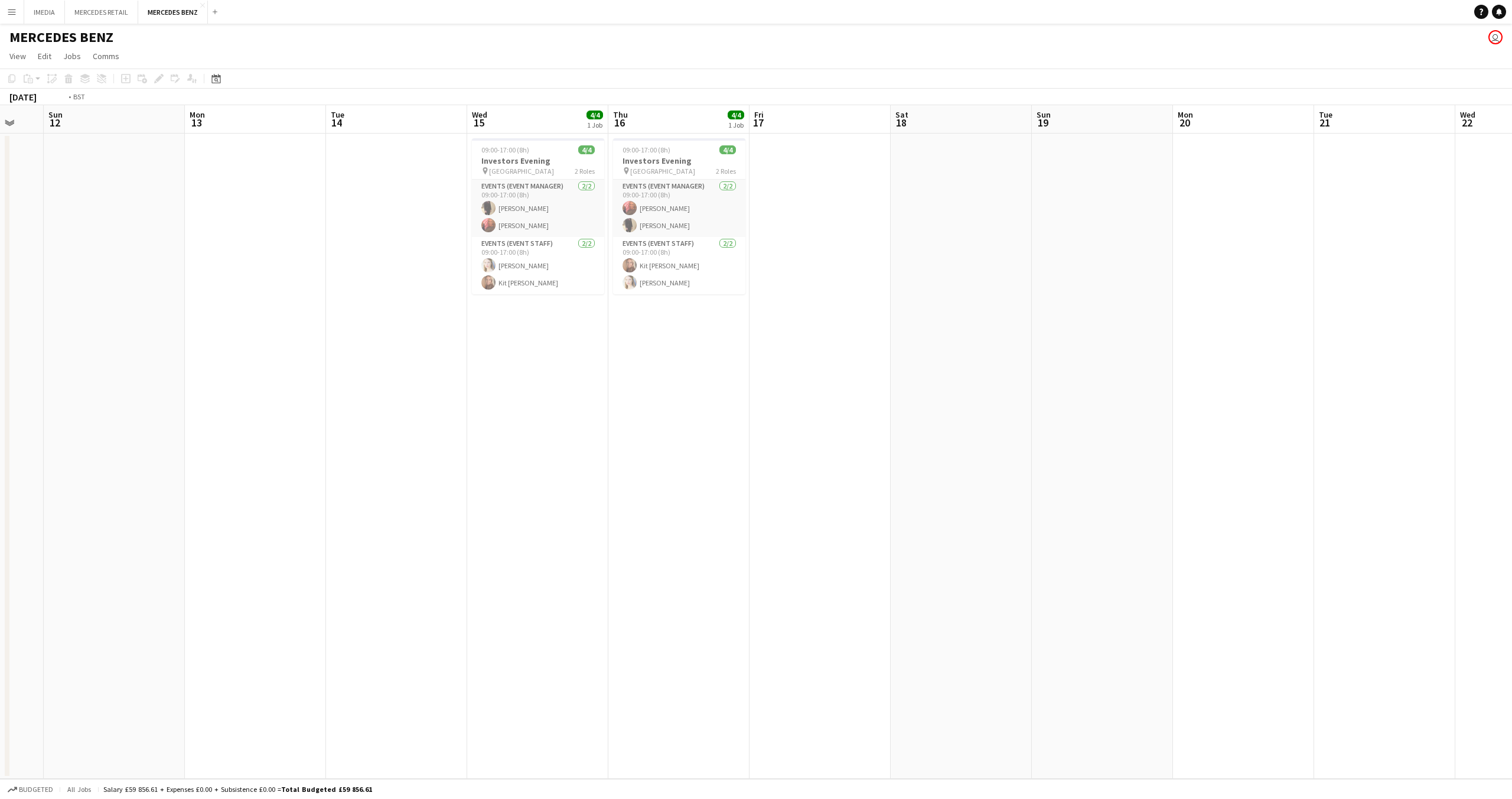
drag, startPoint x: 1378, startPoint y: 562, endPoint x: 871, endPoint y: 530, distance: 508.0
click at [905, 546] on app-calendar-viewport "Wed 8 6/6 1 Job Thu 9 Fri 10 Sat 11 Sun 12 Mon 13 Tue 14 Wed 15 4/4 1 Job Thu 1…" at bounding box center [756, 441] width 1512 height 673
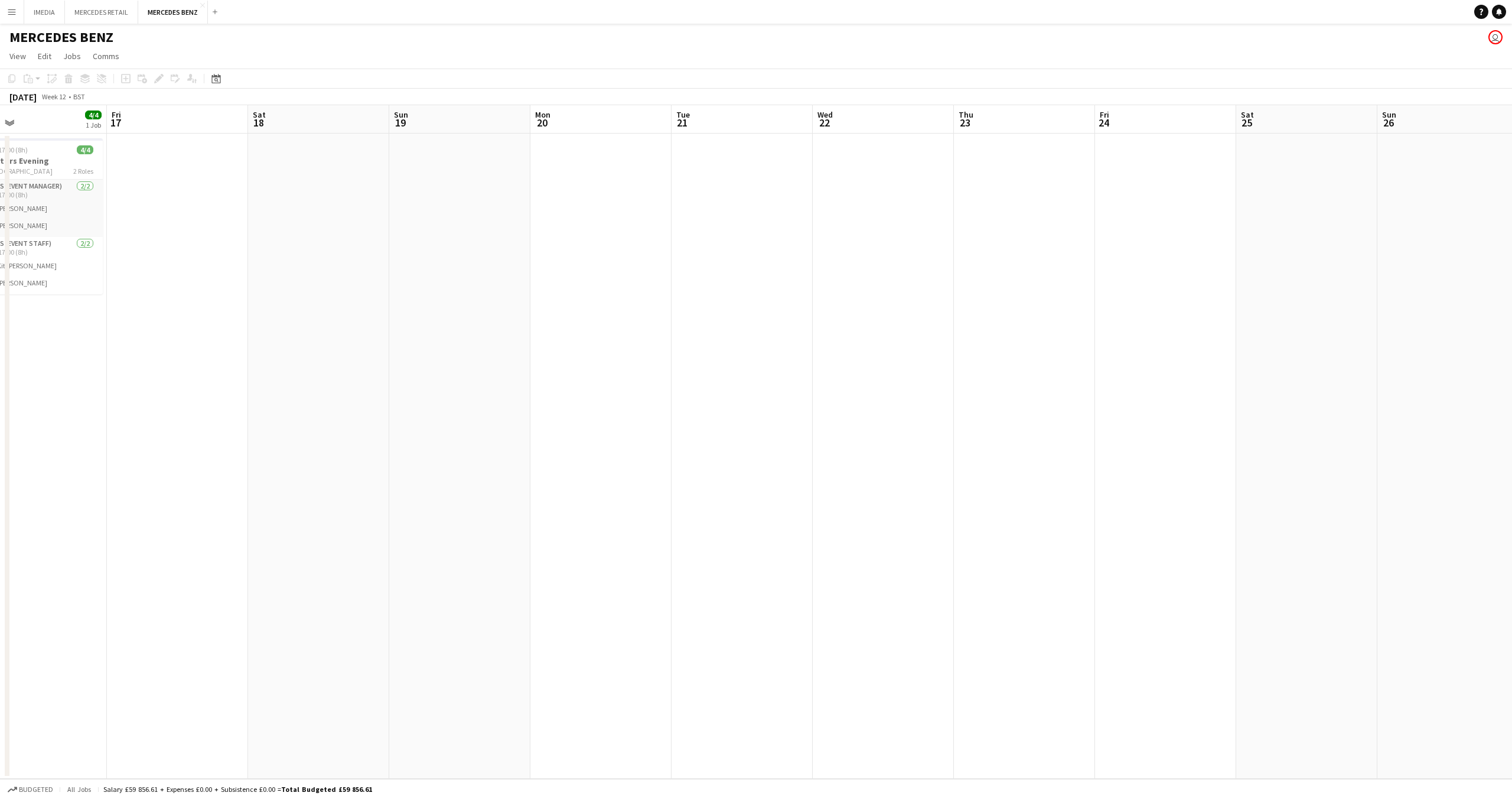
drag, startPoint x: 1173, startPoint y: 605, endPoint x: 866, endPoint y: 571, distance: 308.9
click at [856, 595] on app-calendar-viewport "Mon 13 Tue 14 Wed 15 4/4 1 Job Thu 16 4/4 1 Job Fri 17 Sat 18 Sun 19 Mon 20 Tue…" at bounding box center [756, 441] width 1512 height 673
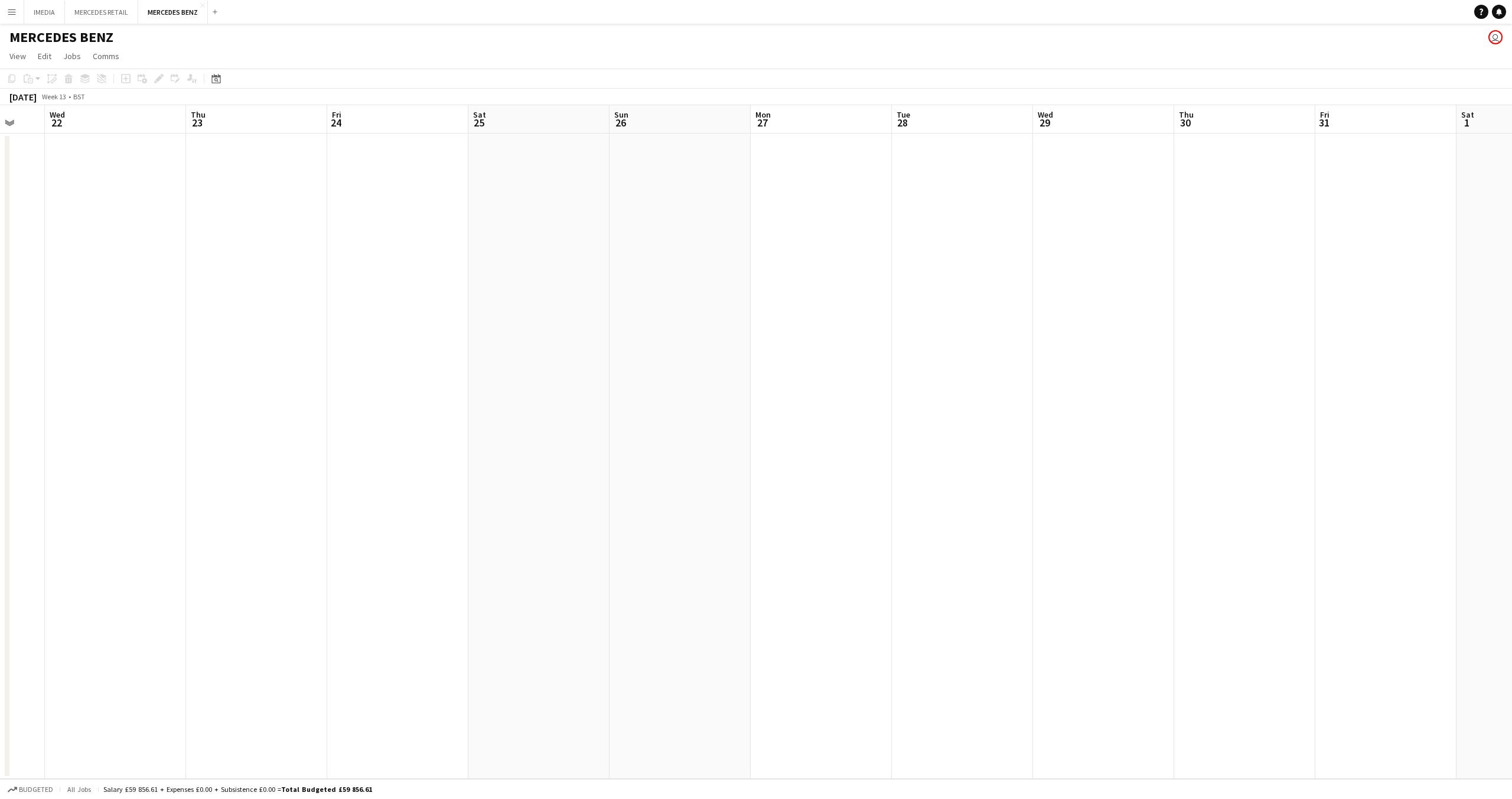
drag, startPoint x: 1040, startPoint y: 629, endPoint x: 1017, endPoint y: 607, distance: 31.8
click at [940, 621] on app-calendar-viewport "Sun 19 Mon 20 Tue 21 Wed 22 Thu 23 Fri 24 Sat 25 Sun 26 Mon 27 Tue 28 Wed 29 Th…" at bounding box center [756, 441] width 1512 height 673
drag, startPoint x: 1508, startPoint y: 664, endPoint x: 999, endPoint y: 621, distance: 510.8
click at [923, 636] on app-calendar-viewport "Sun 19 Mon 20 Tue 21 Wed 22 Thu 23 Fri 24 Sat 25 Sun 26 Mon 27 Tue 28 Wed 29 Th…" at bounding box center [756, 441] width 1512 height 673
drag, startPoint x: 1427, startPoint y: 660, endPoint x: 1413, endPoint y: 640, distance: 24.4
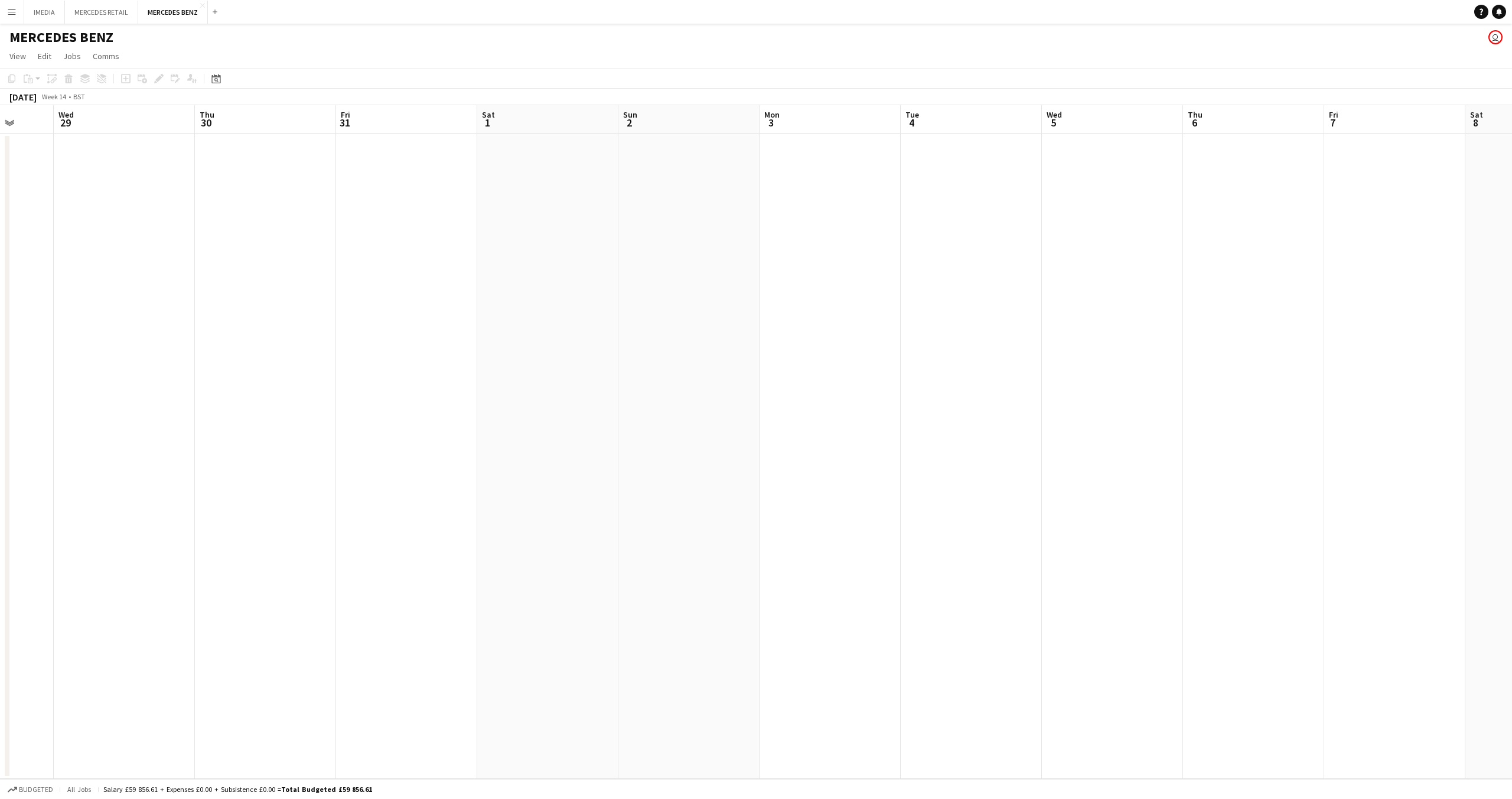
click at [1027, 649] on app-calendar-viewport "Sat 25 Sun 26 Mon 27 Tue 28 Wed 29 Thu 30 Fri 31 Sat 1 Sun 2 Mon 3 Tue 4 Wed 5 …" at bounding box center [756, 441] width 1512 height 673
drag, startPoint x: 1382, startPoint y: 620, endPoint x: 1223, endPoint y: 594, distance: 161.1
click at [909, 580] on app-calendar-viewport "Wed 29 Thu 30 Fri 31 Sat 1 Sun 2 Mon 3 Tue 4 Wed 5 Thu 6 Fri 7 Sat 8 Sun 9 Mon …" at bounding box center [756, 441] width 1512 height 673
drag, startPoint x: 1501, startPoint y: 643, endPoint x: 974, endPoint y: 604, distance: 528.4
click at [977, 606] on app-calendar-viewport "Thu 30 Fri 31 Sat 1 Sun 2 Mon 3 Tue 4 Wed 5 Thu 6 Fri 7 Sat 8 Sun 9 Mon 10 Tue …" at bounding box center [756, 441] width 1512 height 673
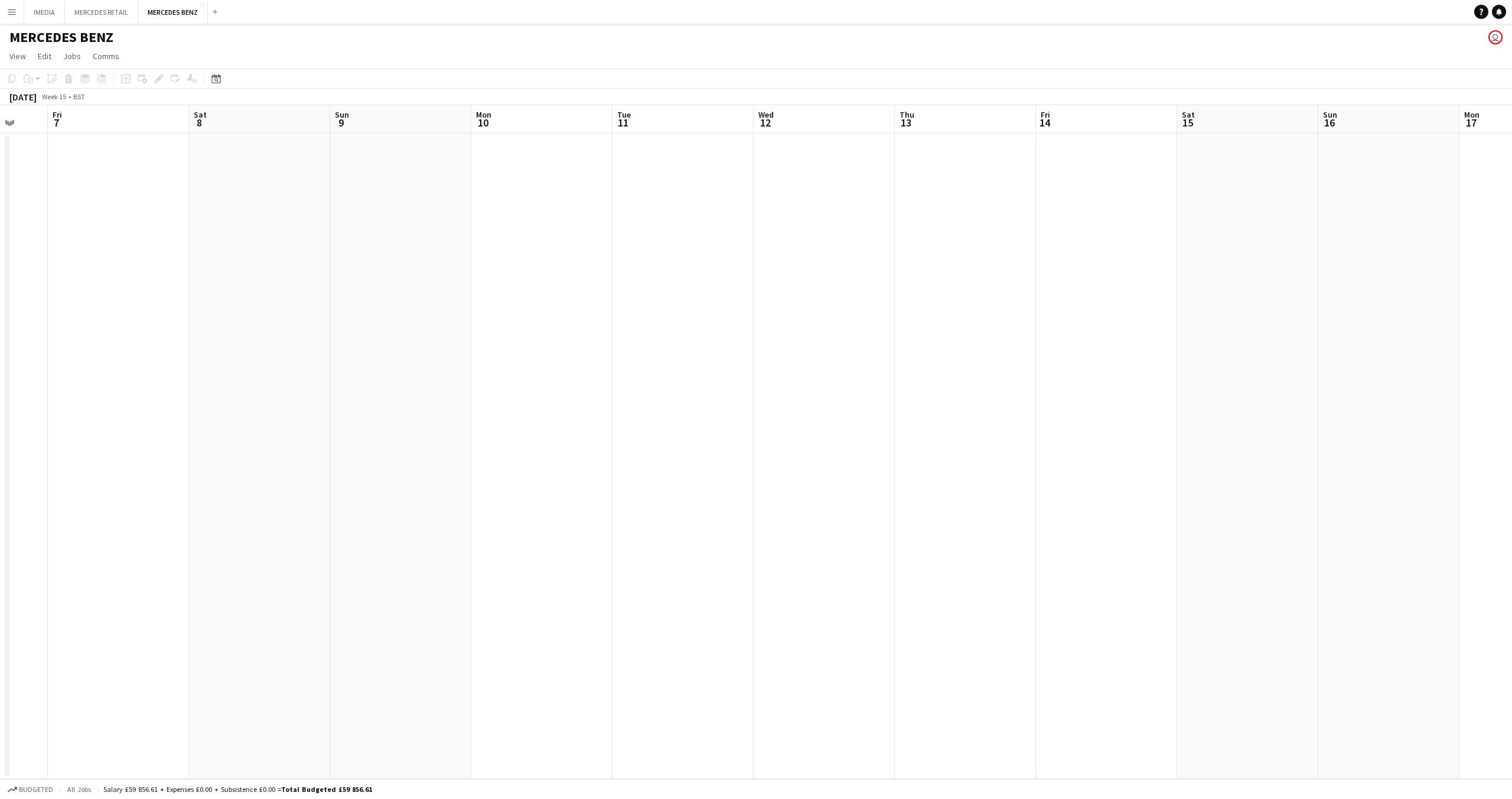
drag, startPoint x: 1372, startPoint y: 630, endPoint x: 938, endPoint y: 592, distance: 435.7
click at [941, 594] on app-calendar-viewport "Mon 3 Tue 4 Wed 5 Thu 6 Fri 7 Sat 8 Sun 9 Mon 10 Tue 11 Wed 12 Thu 13 Fri 14 Sa…" at bounding box center [756, 441] width 1512 height 673
drag, startPoint x: 1299, startPoint y: 616, endPoint x: 1037, endPoint y: 579, distance: 264.6
click at [1046, 585] on app-calendar-viewport "Sat 8 Sun 9 Mon 10 Tue 11 Wed 12 Thu 13 Fri 14 Sat 15 Sun 16 Mon 17 Tue 18 Wed …" at bounding box center [756, 441] width 1512 height 673
drag, startPoint x: 1510, startPoint y: 636, endPoint x: 1014, endPoint y: 584, distance: 498.7
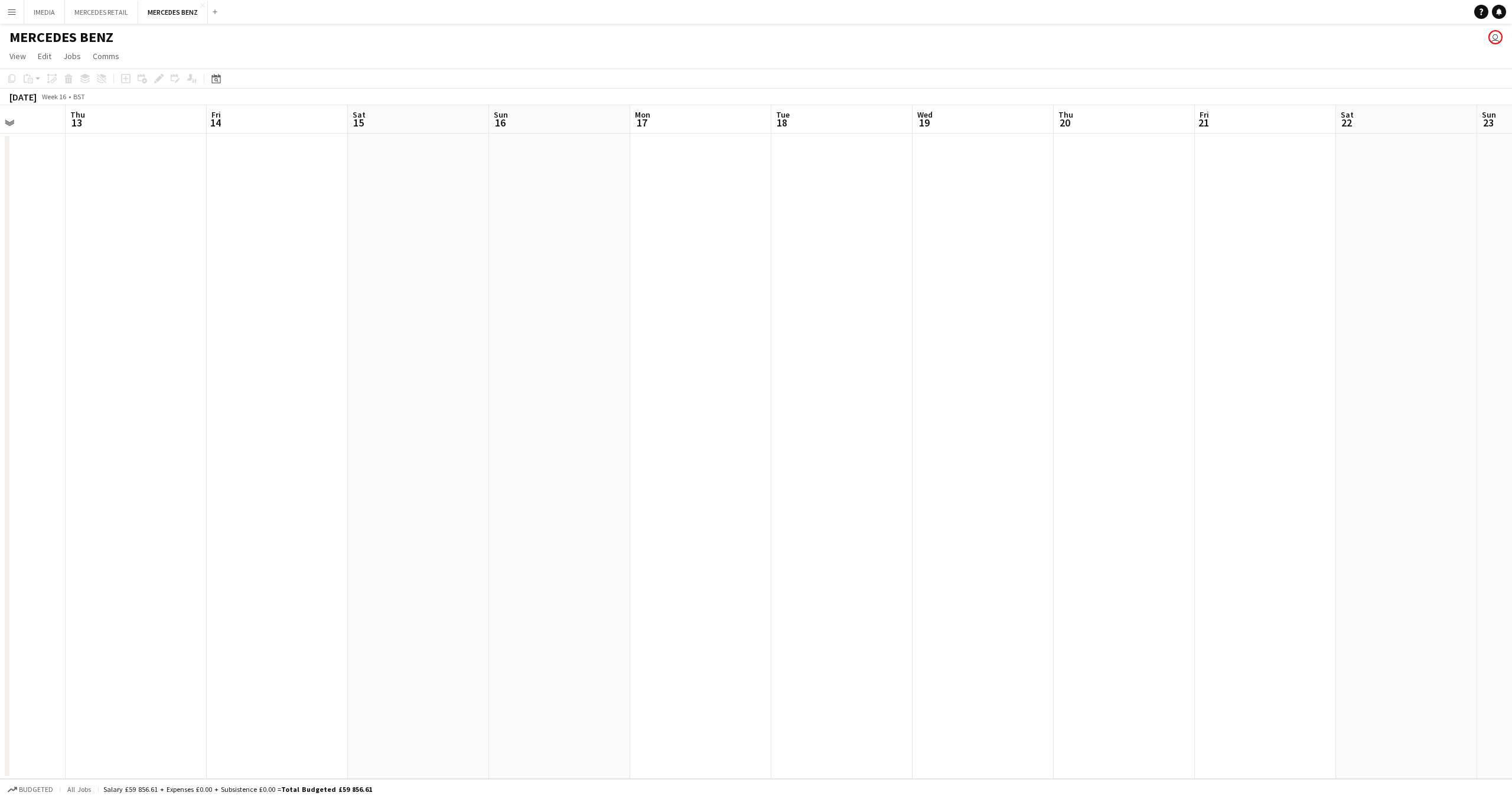
click at [1014, 585] on app-calendar-viewport "Sun 9 Mon 10 Tue 11 Wed 12 Thu 13 Fri 14 Sat 15 Sun 16 Mon 17 Tue 18 Wed 19 Thu…" at bounding box center [756, 441] width 1512 height 673
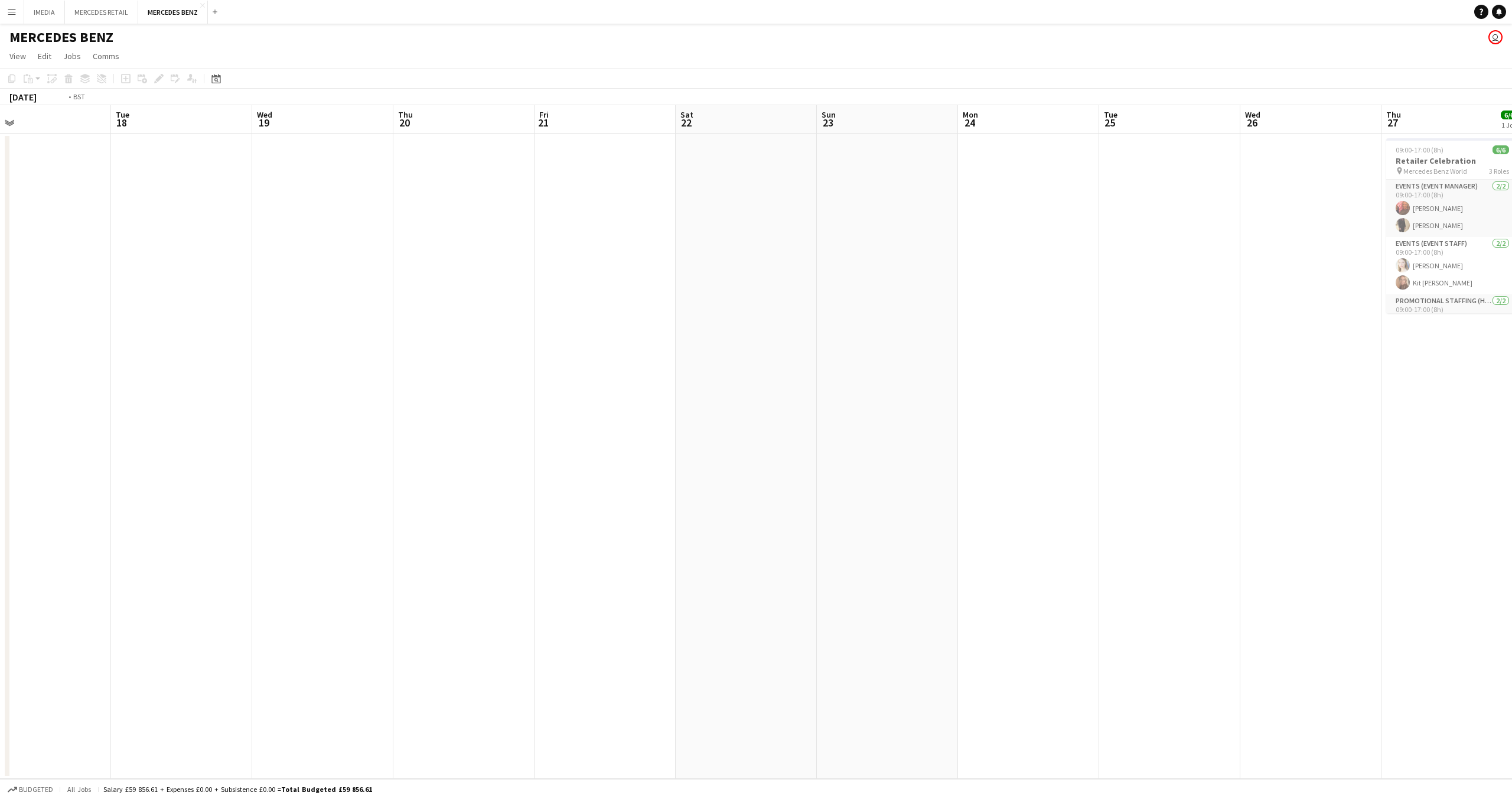
drag, startPoint x: 1498, startPoint y: 643, endPoint x: 979, endPoint y: 592, distance: 521.5
click at [979, 592] on app-calendar-viewport "Fri 14 Sat 15 Sun 16 Mon 17 Tue 18 Wed 19 Thu 20 Fri 21 Sat 22 Sun 23 Mon 24 Tu…" at bounding box center [756, 441] width 1512 height 673
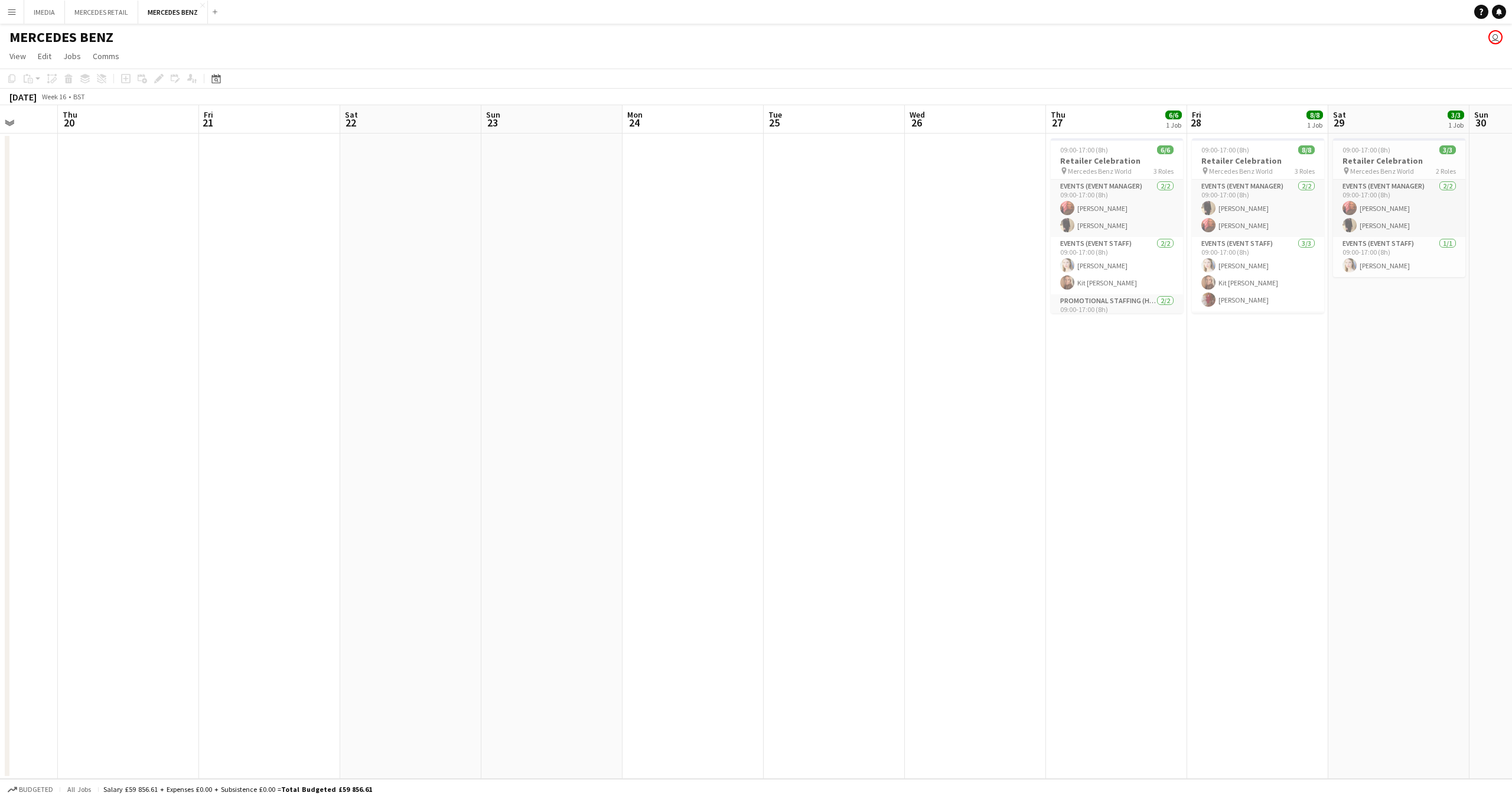
drag, startPoint x: 1340, startPoint y: 630, endPoint x: 1143, endPoint y: 609, distance: 198.1
click at [1131, 614] on app-calendar-viewport "Sun 16 Mon 17 Tue 18 Wed 19 Thu 20 Fri 21 Sat 22 Sun 23 Mon 24 Tue 25 Wed 26 Th…" at bounding box center [756, 441] width 1512 height 673
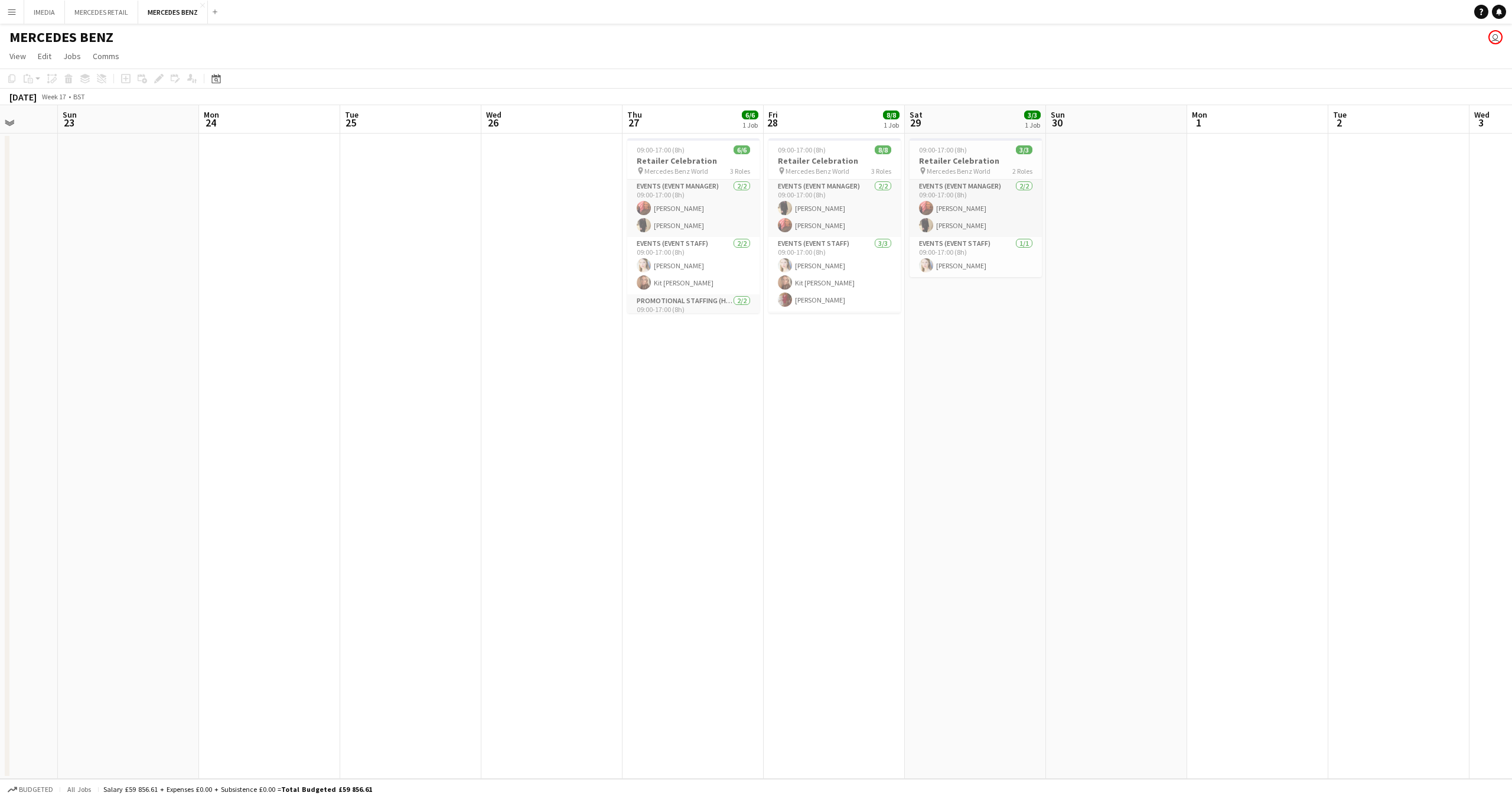
scroll to position [0, 386]
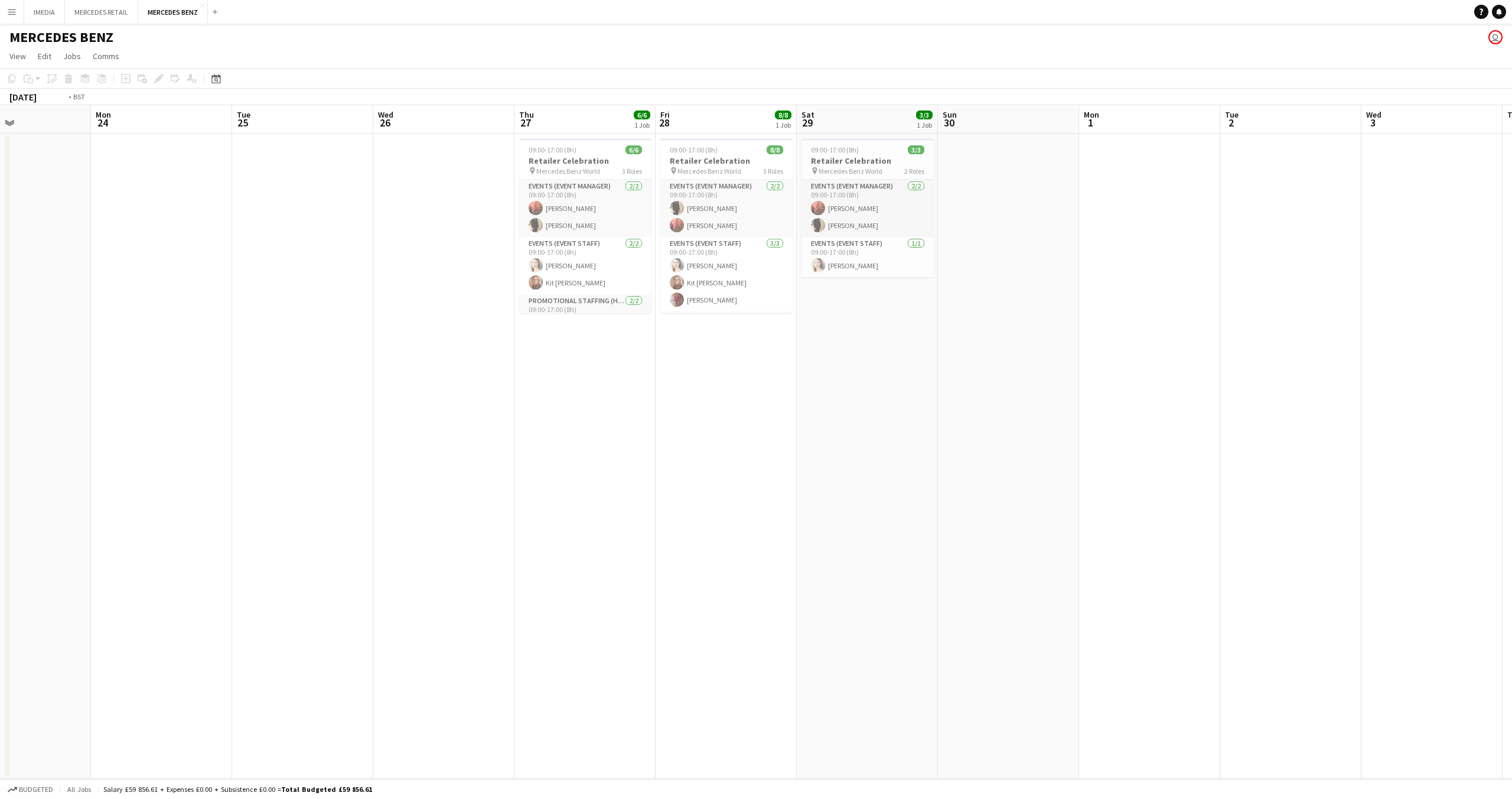
drag, startPoint x: 1446, startPoint y: 387, endPoint x: 945, endPoint y: 387, distance: 501.0
click at [891, 391] on app-calendar-viewport "Wed 19 Thu 20 Fri 21 Sat 22 Sun 23 Mon 24 Tue 25 Wed 26 Thu 27 6/6 1 Job Fri 28…" at bounding box center [756, 441] width 1512 height 673
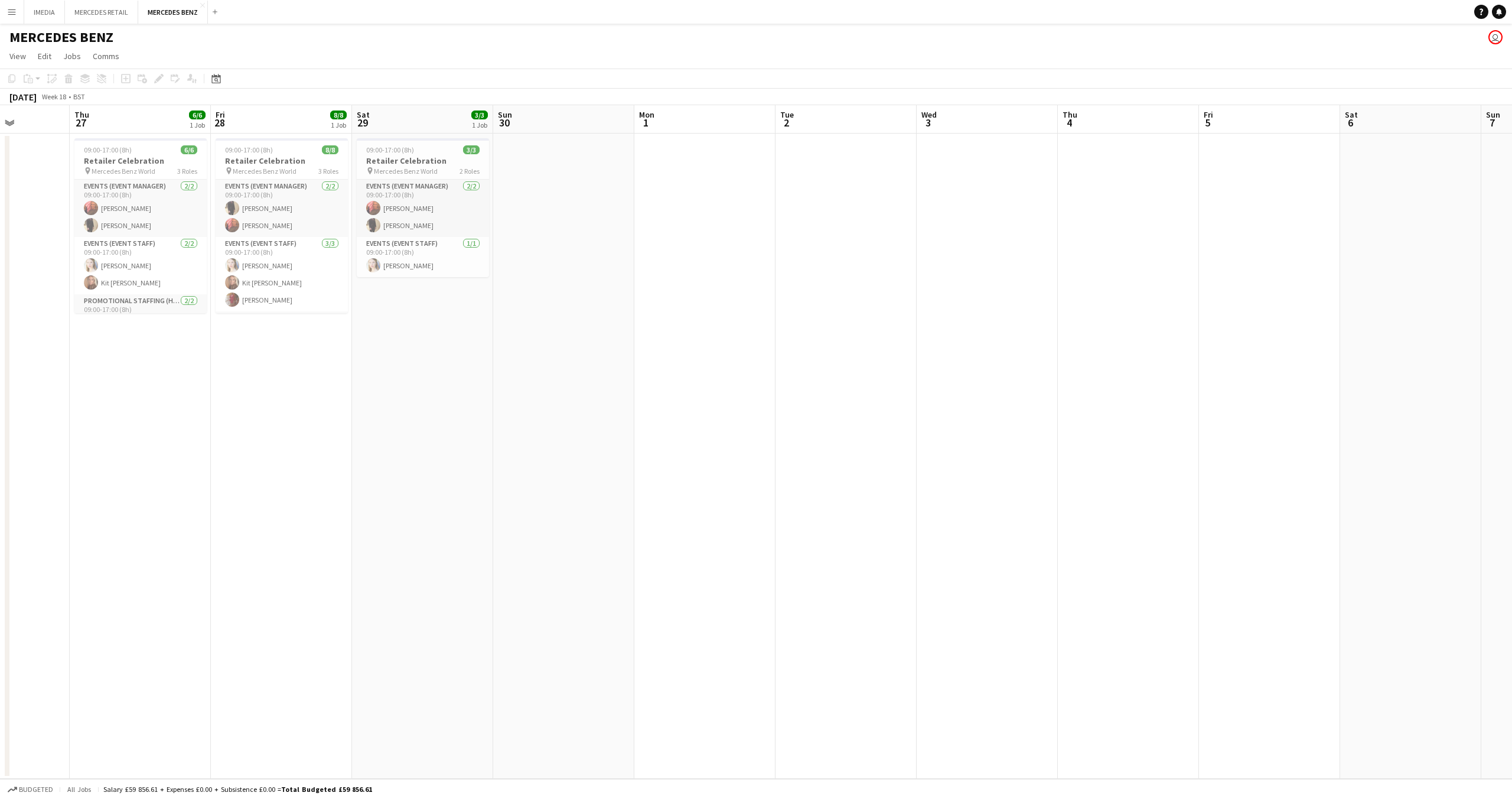
drag, startPoint x: 1209, startPoint y: 410, endPoint x: 1046, endPoint y: 407, distance: 163.0
click at [969, 410] on app-calendar-viewport "Sun 23 Mon 24 Tue 25 Wed 26 Thu 27 6/6 1 Job Fri 28 8/8 1 Job Sat 29 3/3 1 Job …" at bounding box center [756, 441] width 1512 height 673
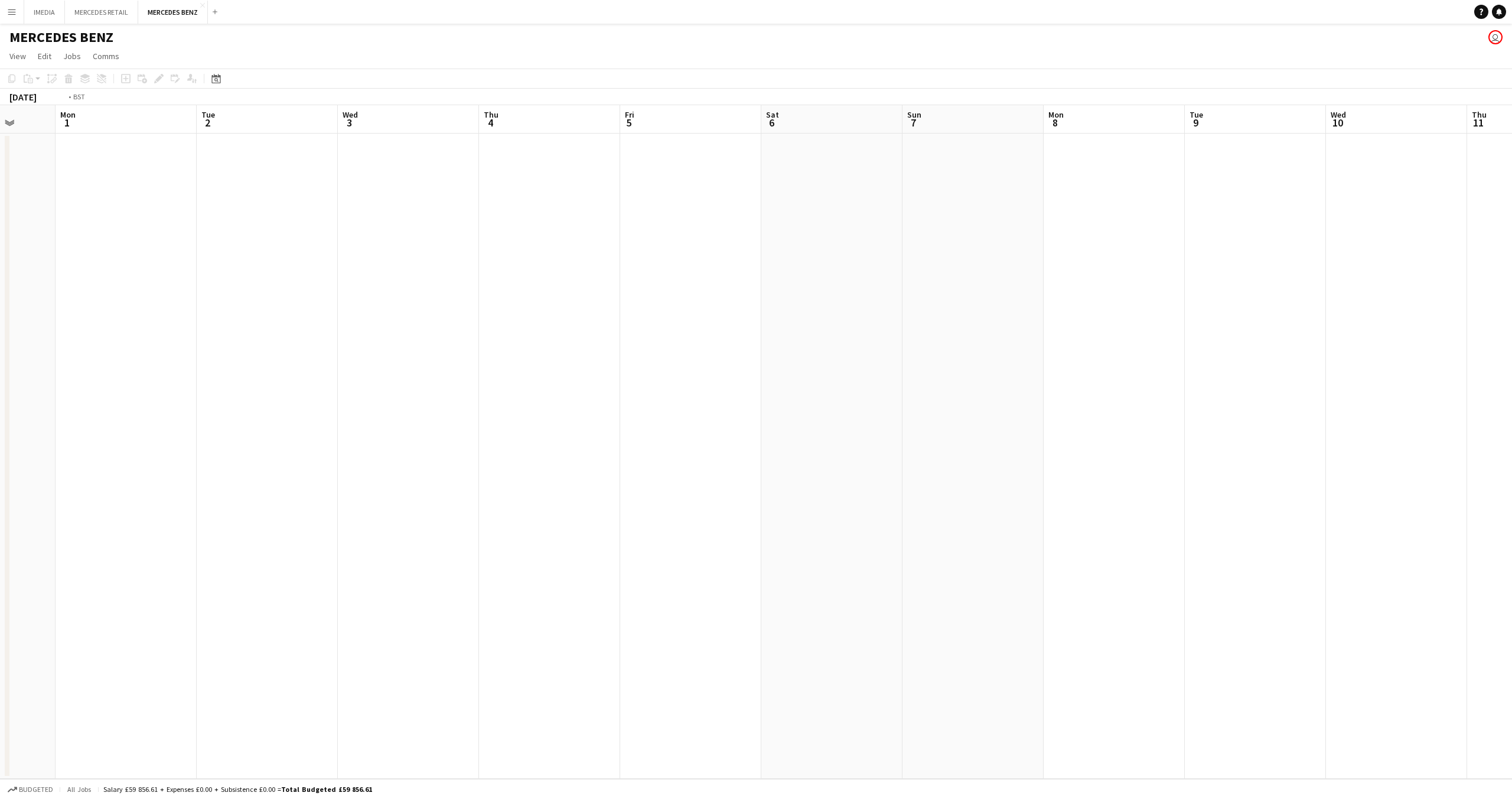
drag, startPoint x: 1320, startPoint y: 311, endPoint x: 521, endPoint y: 311, distance: 799.0
click at [232, 286] on app-calendar-viewport "Thu 27 6/6 1 Job Fri 28 8/8 1 Job Sat 29 3/3 1 Job Sun 30 Mon 1 Tue 2 Wed 3 Thu…" at bounding box center [756, 441] width 1512 height 673
drag, startPoint x: 911, startPoint y: 356, endPoint x: 272, endPoint y: 351, distance: 639.0
click at [272, 351] on app-calendar-viewport "Fri 5 Sat 6 Sun 7 Mon 8 Tue 9 Wed 10 Thu 11 Fri 12 Sat 13 Sun 14 Mon 15 Tue 16 …" at bounding box center [756, 441] width 1512 height 673
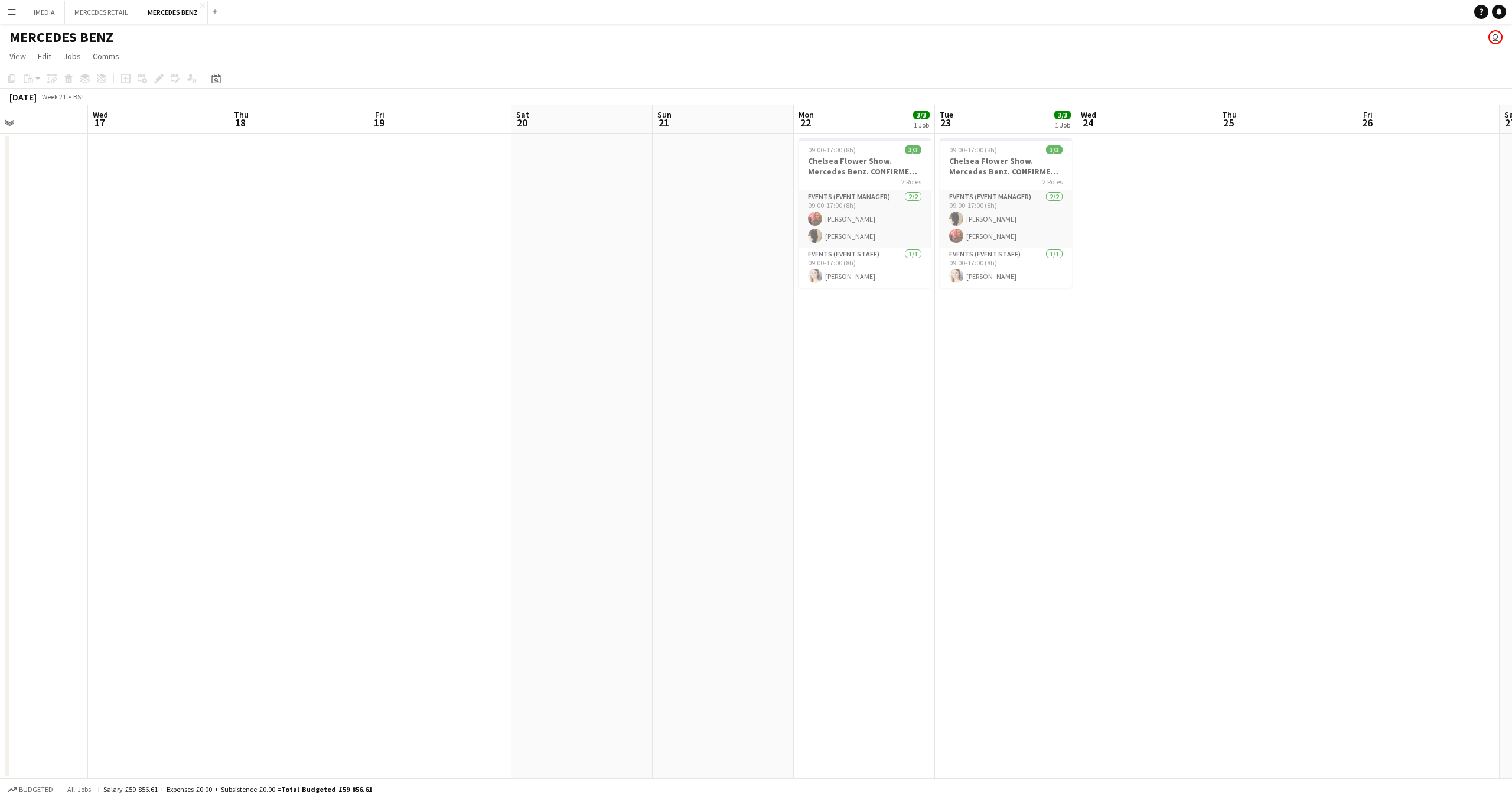
drag, startPoint x: 1059, startPoint y: 408, endPoint x: 504, endPoint y: 383, distance: 555.6
click at [533, 389] on app-calendar-viewport "Sat 13 Sun 14 Mon 15 Tue 16 Wed 17 Thu 18 Fri 19 Sat 20 Sun 21 Mon 22 3/3 1 Job…" at bounding box center [756, 441] width 1512 height 673
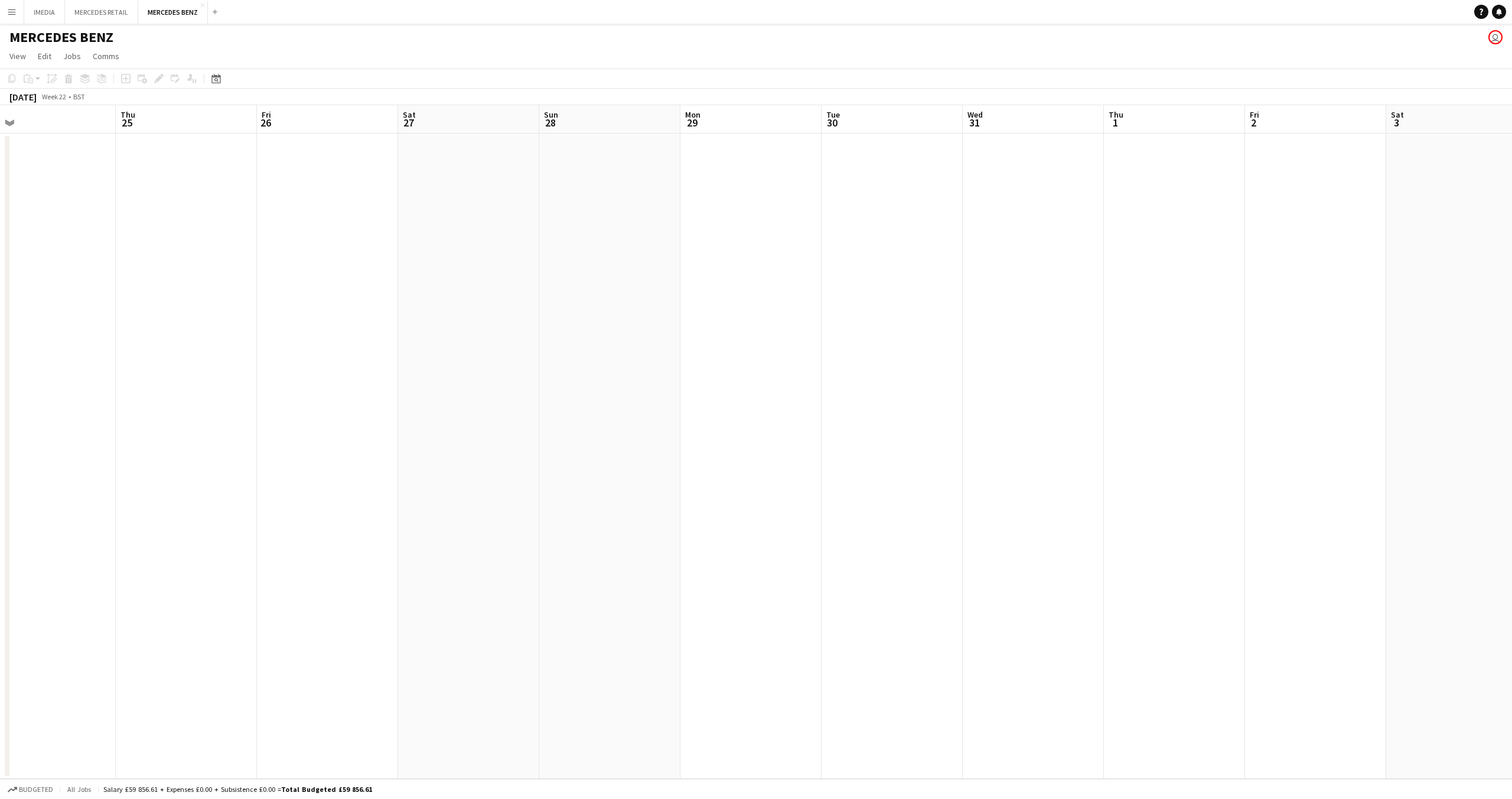
drag, startPoint x: 991, startPoint y: 411, endPoint x: 292, endPoint y: 356, distance: 701.2
click at [101, 356] on app-calendar-viewport "Sat 20 Sun 21 Mon 22 3/3 1 Job Tue 23 3/3 1 Job Wed 24 Thu 25 Fri 26 Sat 27 Sun…" at bounding box center [756, 441] width 1512 height 673
drag, startPoint x: 815, startPoint y: 400, endPoint x: 202, endPoint y: 366, distance: 613.9
click at [192, 373] on app-calendar-viewport "Sat 20 Sun 21 Mon 22 3/3 1 Job Tue 23 3/3 1 Job Wed 24 Thu 25 Fri 26 Sat 27 Sun…" at bounding box center [756, 441] width 1512 height 673
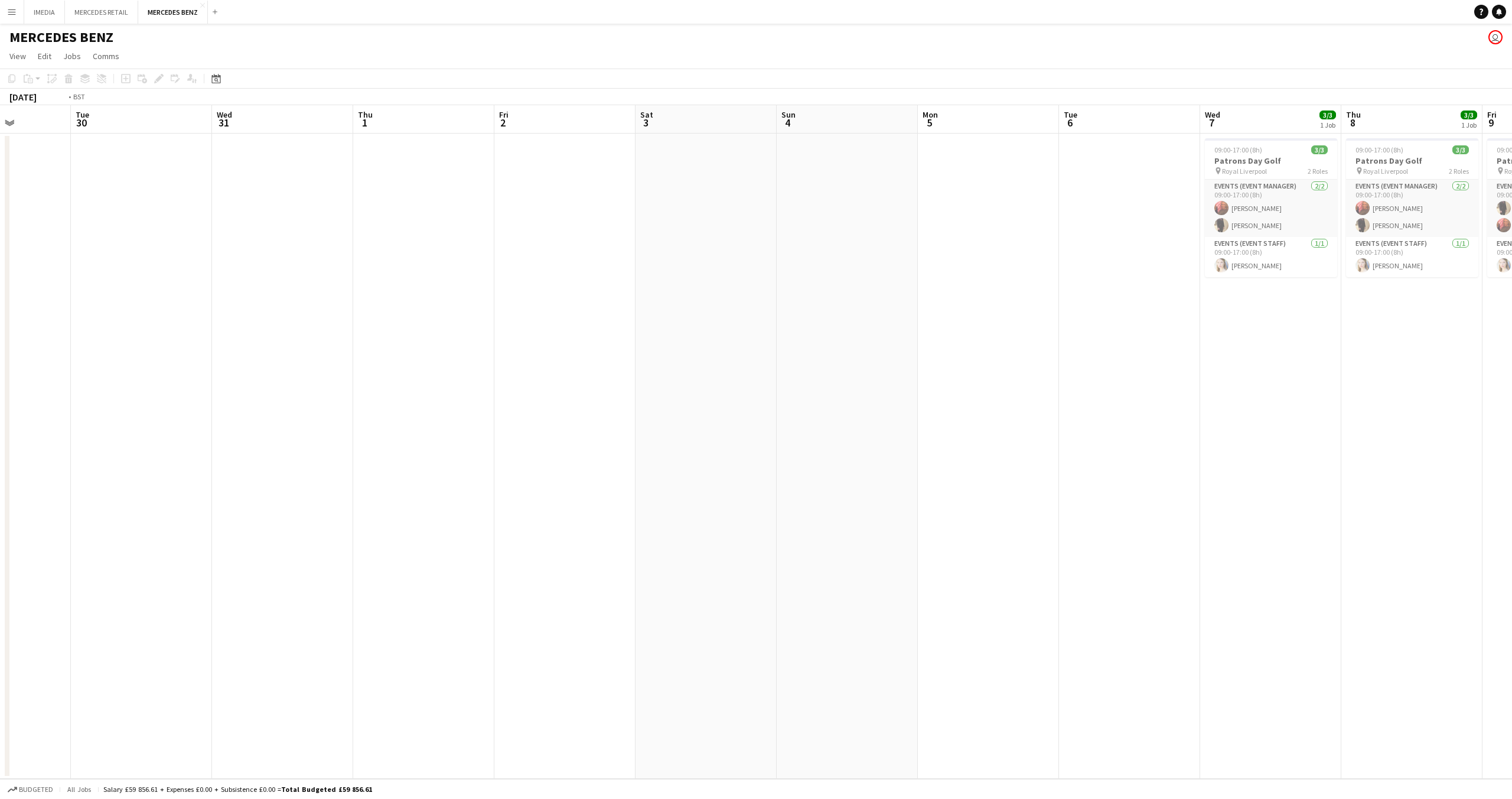
drag, startPoint x: 1049, startPoint y: 443, endPoint x: 301, endPoint y: 398, distance: 749.4
click at [301, 398] on app-calendar-viewport "Thu 25 Fri 26 Sat 27 Sun 28 Mon 29 Tue 30 Wed 31 Thu 1 Fri 2 Sat 3 Sun 4 Mon 5 …" at bounding box center [756, 441] width 1512 height 673
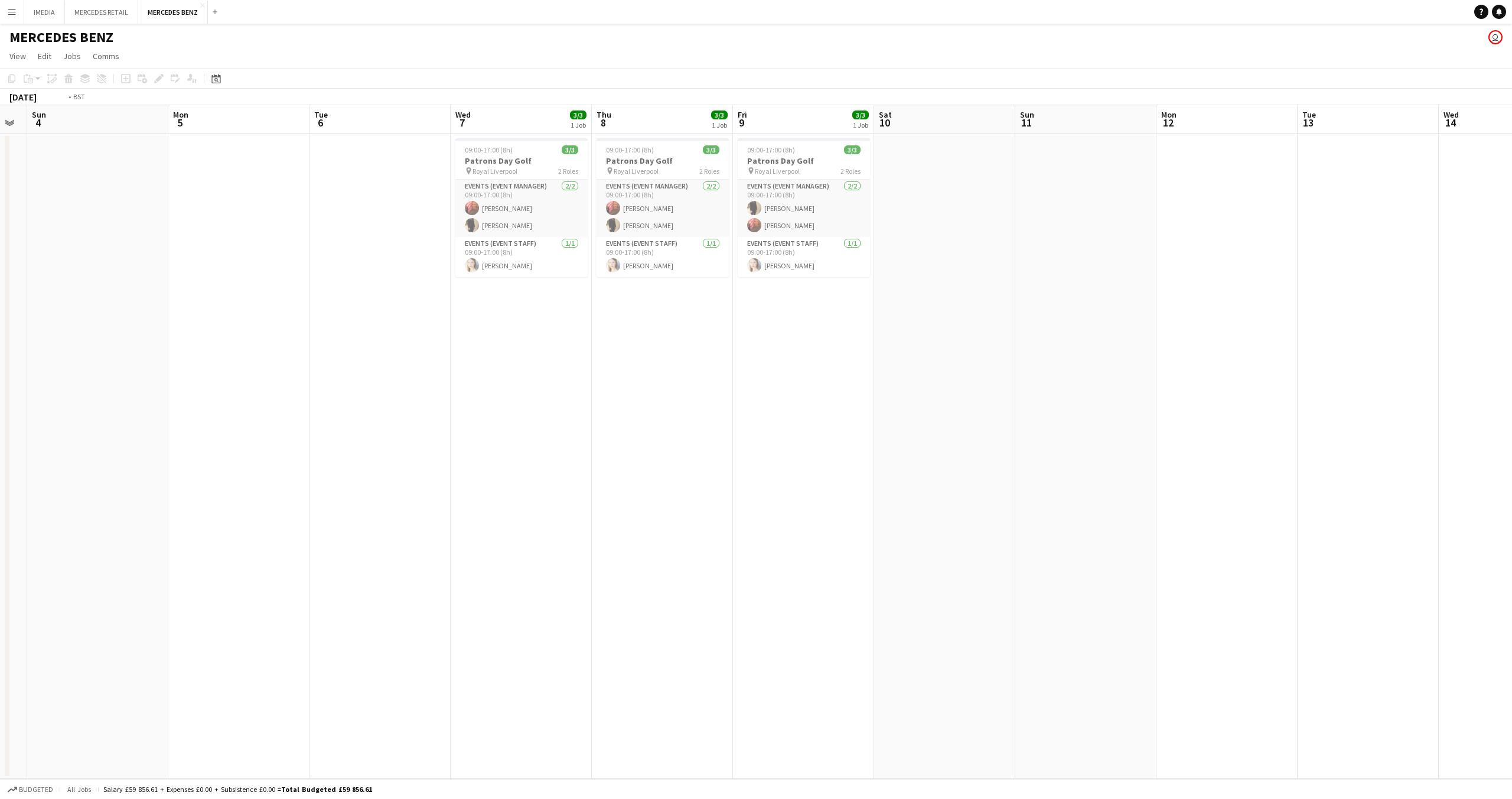
drag, startPoint x: 1054, startPoint y: 455, endPoint x: 646, endPoint y: 405, distance: 411.1
click at [89, 386] on app-calendar-viewport "Thu 1 Fri 2 Sat 3 Sun 4 Mon 5 Tue 6 Wed 7 3/3 1 Job Thu 8 3/3 1 Job Fri 9 3/3 1…" at bounding box center [756, 441] width 1512 height 673
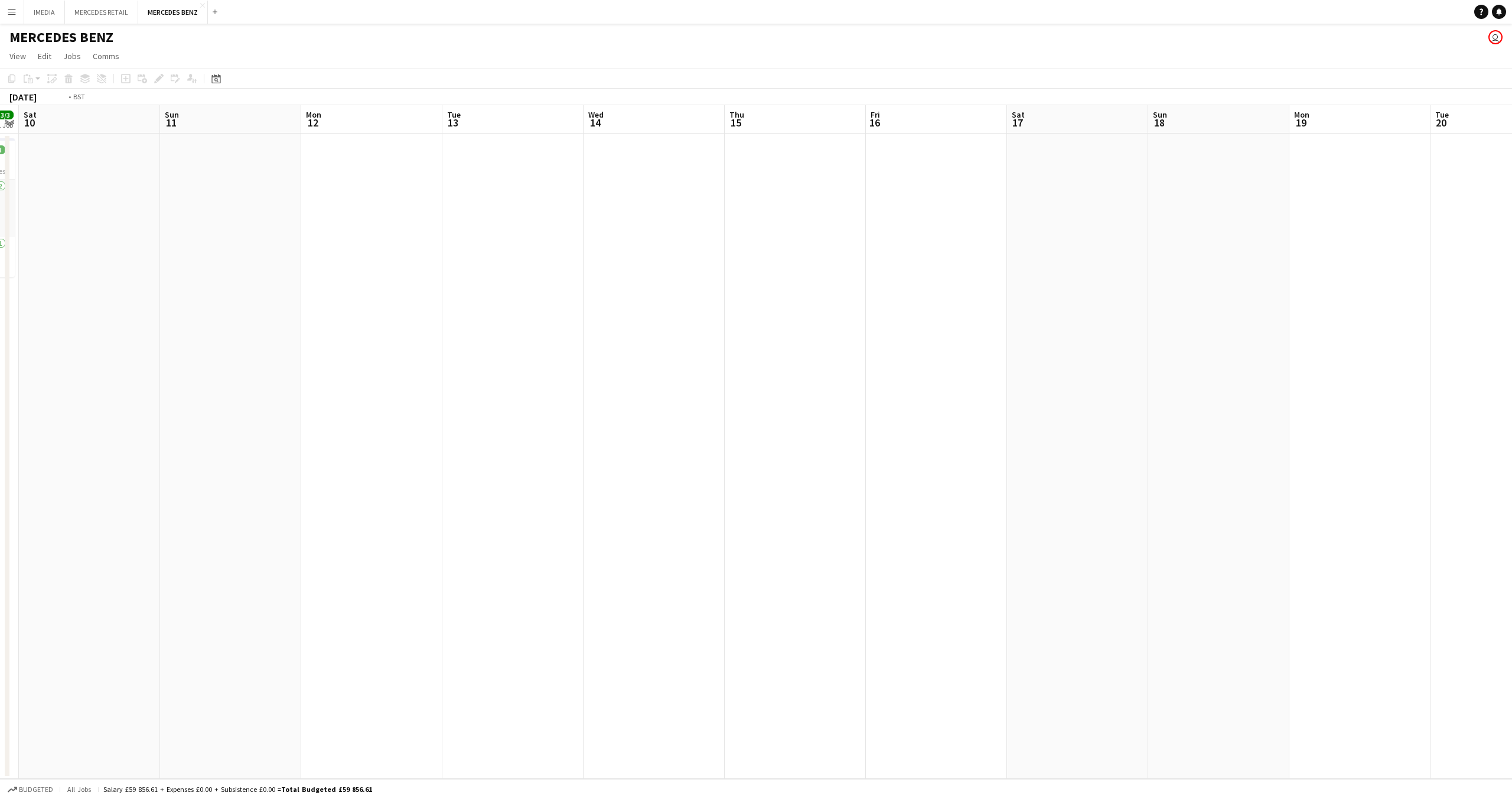
drag, startPoint x: 1071, startPoint y: 446, endPoint x: 442, endPoint y: 410, distance: 630.0
click at [286, 411] on app-calendar-viewport "Wed 7 3/3 1 Job Thu 8 3/3 1 Job Fri 9 3/3 1 Job Sat 10 Sun 11 Mon 12 Tue 13 Wed…" at bounding box center [756, 441] width 1512 height 673
drag, startPoint x: 965, startPoint y: 469, endPoint x: 487, endPoint y: 417, distance: 480.8
click at [484, 423] on app-calendar-viewport "Wed 14 Thu 15 Fri 16 Sat 17 Sun 18 Mon 19 Tue 20 Wed 21 Thu 22 Fri 23 Sat 24 Su…" at bounding box center [756, 441] width 1512 height 673
click at [473, 421] on app-calendar-viewport "Tue 20 Wed 21 Thu 22 Fri 23 Sat 24 Sun 25 Mon 26 Tue 27 Wed 28 Thu 29 Fri 30 Sa…" at bounding box center [756, 441] width 1512 height 673
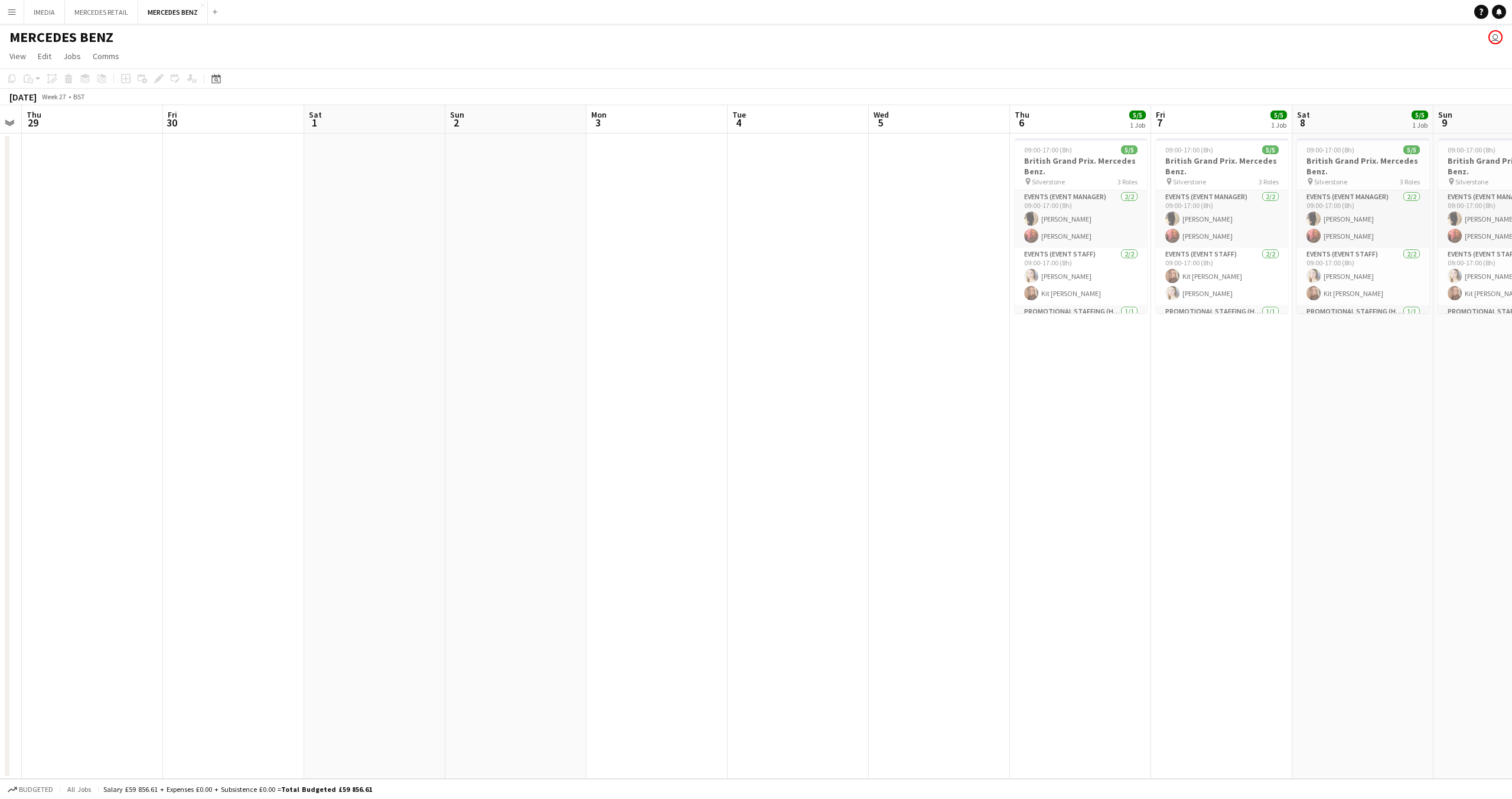
click at [580, 424] on app-calendar-viewport "Mon 26 Tue 27 Wed 28 Thu 29 Fri 30 Sat 1 Sun 2 Mon 3 Tue 4 Wed 5 Thu 6 5/5 1 Jo…" at bounding box center [756, 441] width 1512 height 673
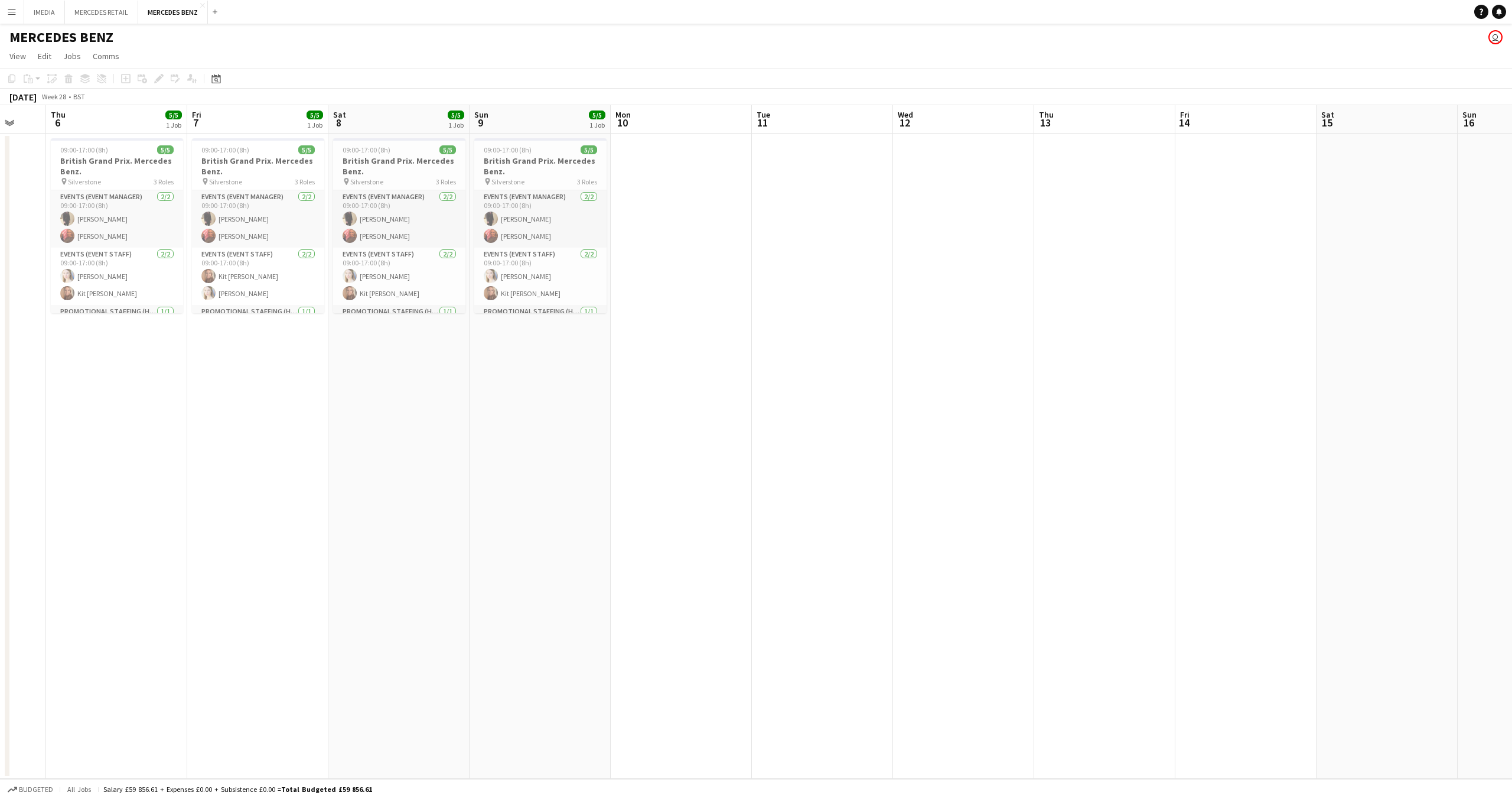
click at [522, 412] on app-calendar-viewport "Mon 3 Tue 4 Wed 5 Thu 6 5/5 1 Job Fri 7 5/5 1 Job Sat 8 5/5 1 Job Sun 9 5/5 1 J…" at bounding box center [756, 441] width 1512 height 673
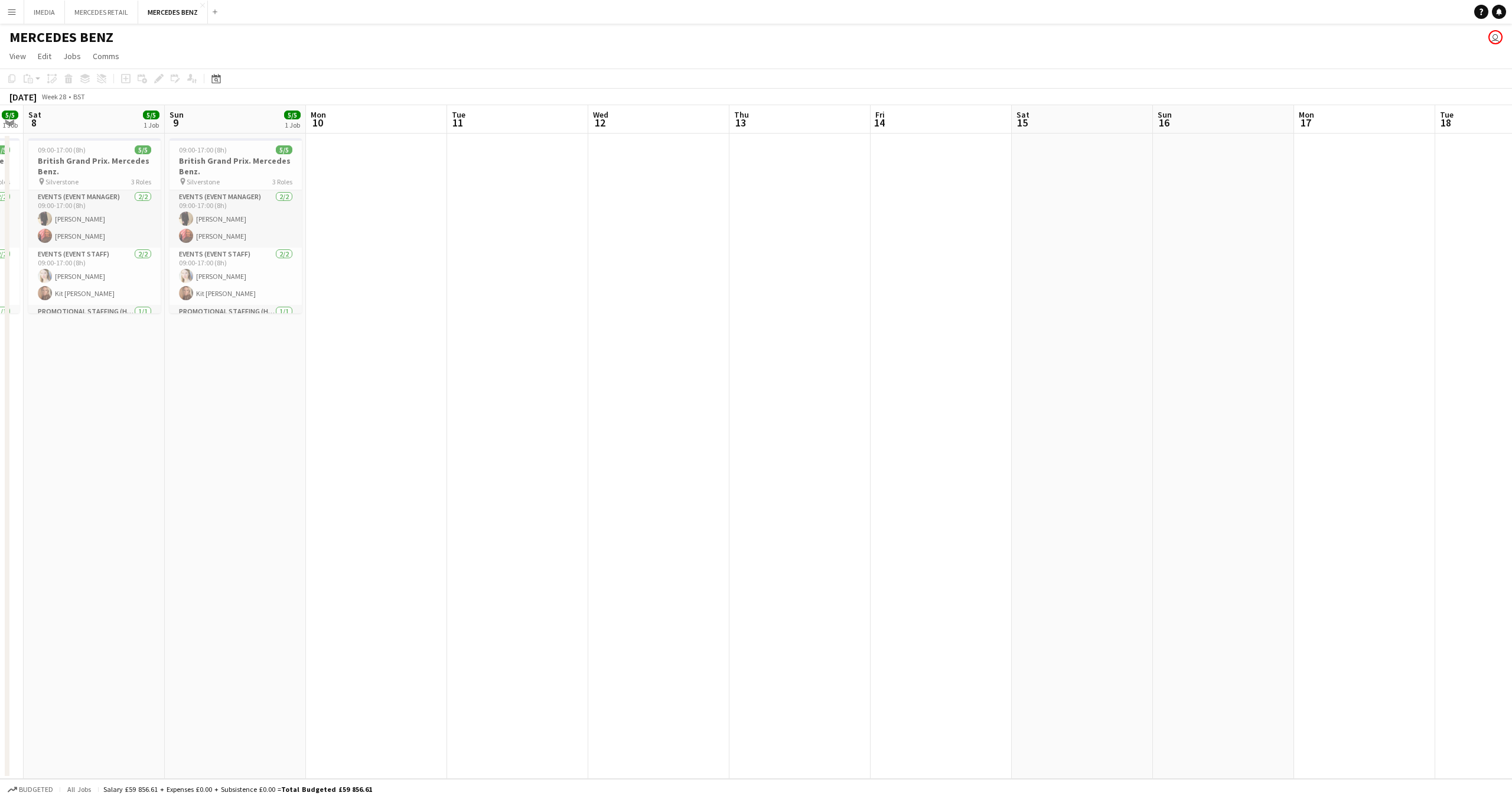
click at [431, 417] on app-calendar-viewport "Wed 5 Thu 6 5/5 1 Job Fri 7 5/5 1 Job Sat 8 5/5 1 Job Sun 9 5/5 1 Job Mon 10 Tu…" at bounding box center [756, 441] width 1512 height 673
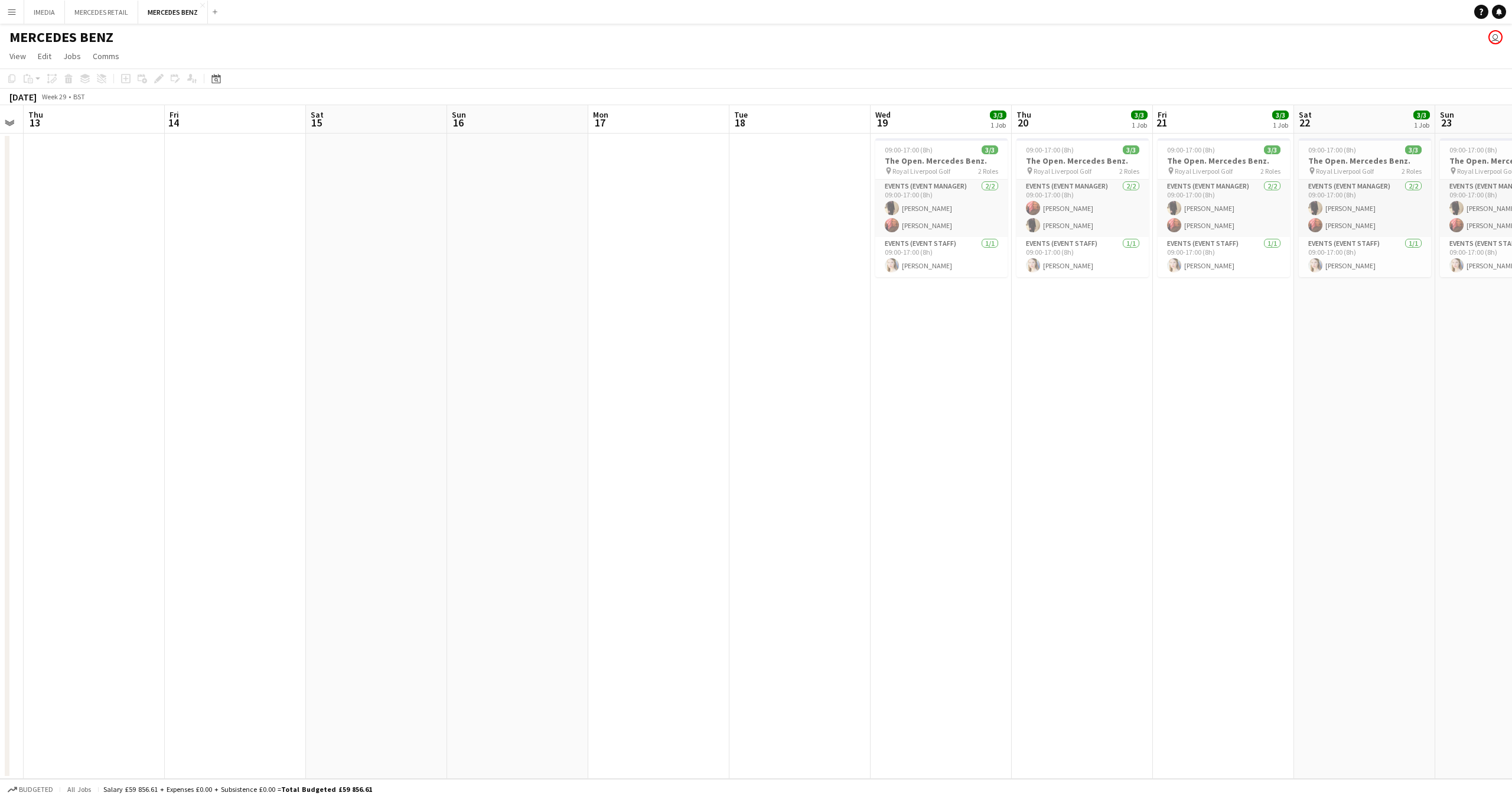
click at [652, 439] on app-calendar-viewport "Mon 10 Tue 11 Wed 12 Thu 13 Fri 14 Sat 15 Sun 16 Mon 17 Tue 18 Wed 19 3/3 1 Job…" at bounding box center [756, 441] width 1512 height 673
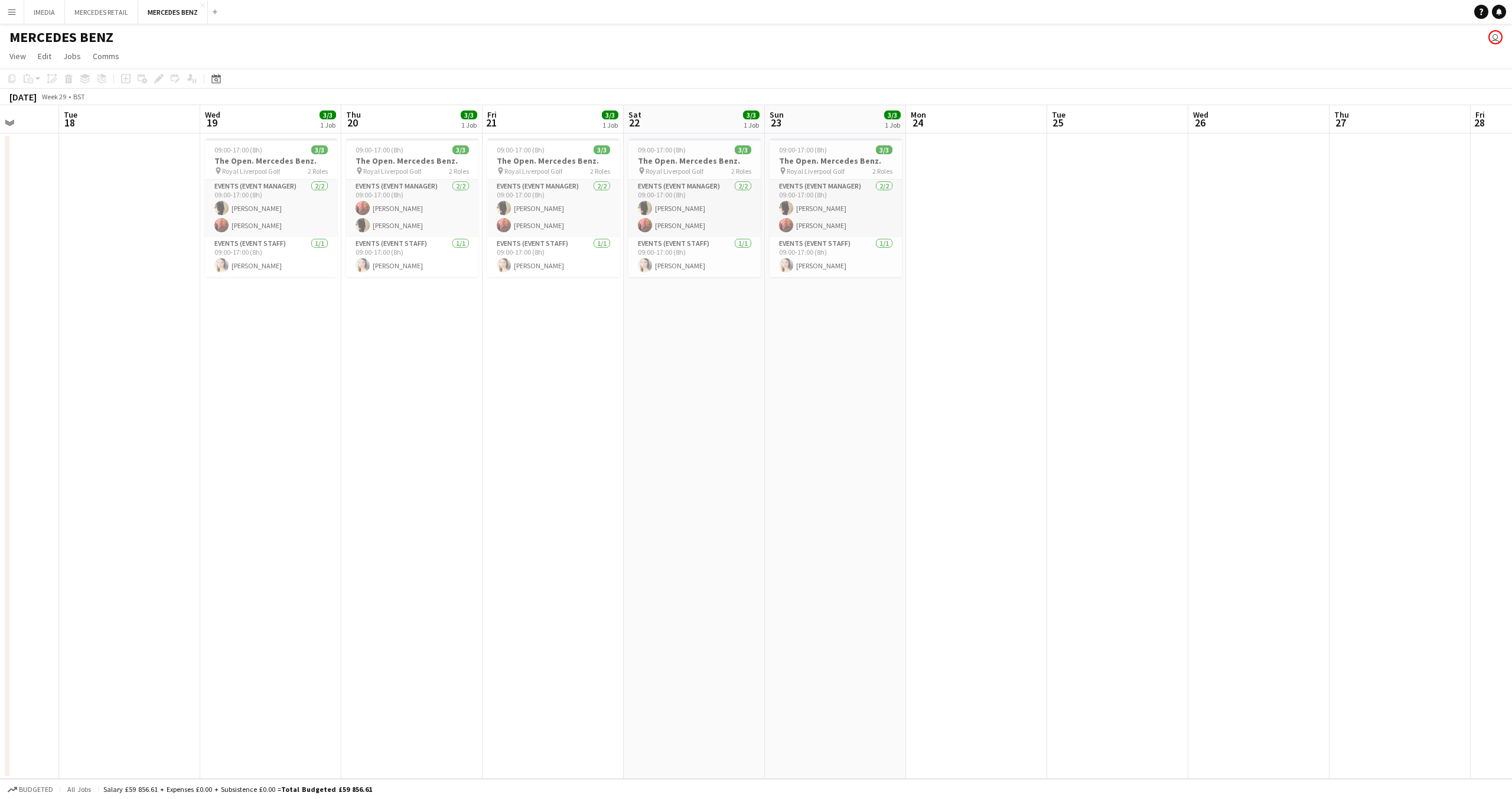
click at [614, 458] on app-calendar-viewport "Fri 14 Sat 15 Sun 16 Mon 17 Tue 18 Wed 19 3/3 1 Job Thu 20 3/3 1 Job Fri 21 3/3…" at bounding box center [756, 441] width 1512 height 673
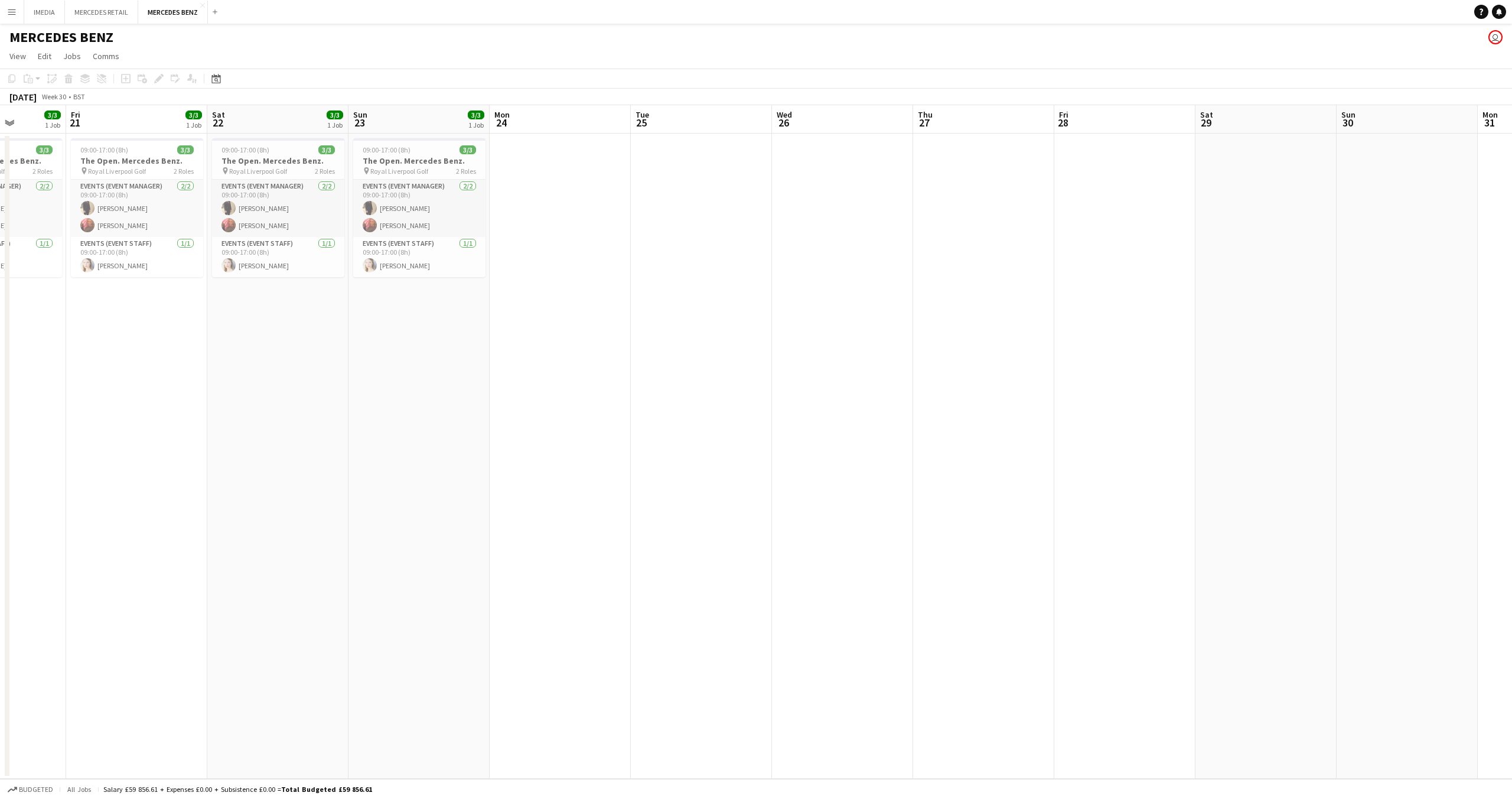
click at [643, 477] on app-calendar-viewport "Mon 17 Tue 18 Wed 19 3/3 1 Job Thu 20 3/3 1 Job Fri 21 3/3 1 Job Sat 22 3/3 1 J…" at bounding box center [756, 441] width 1512 height 673
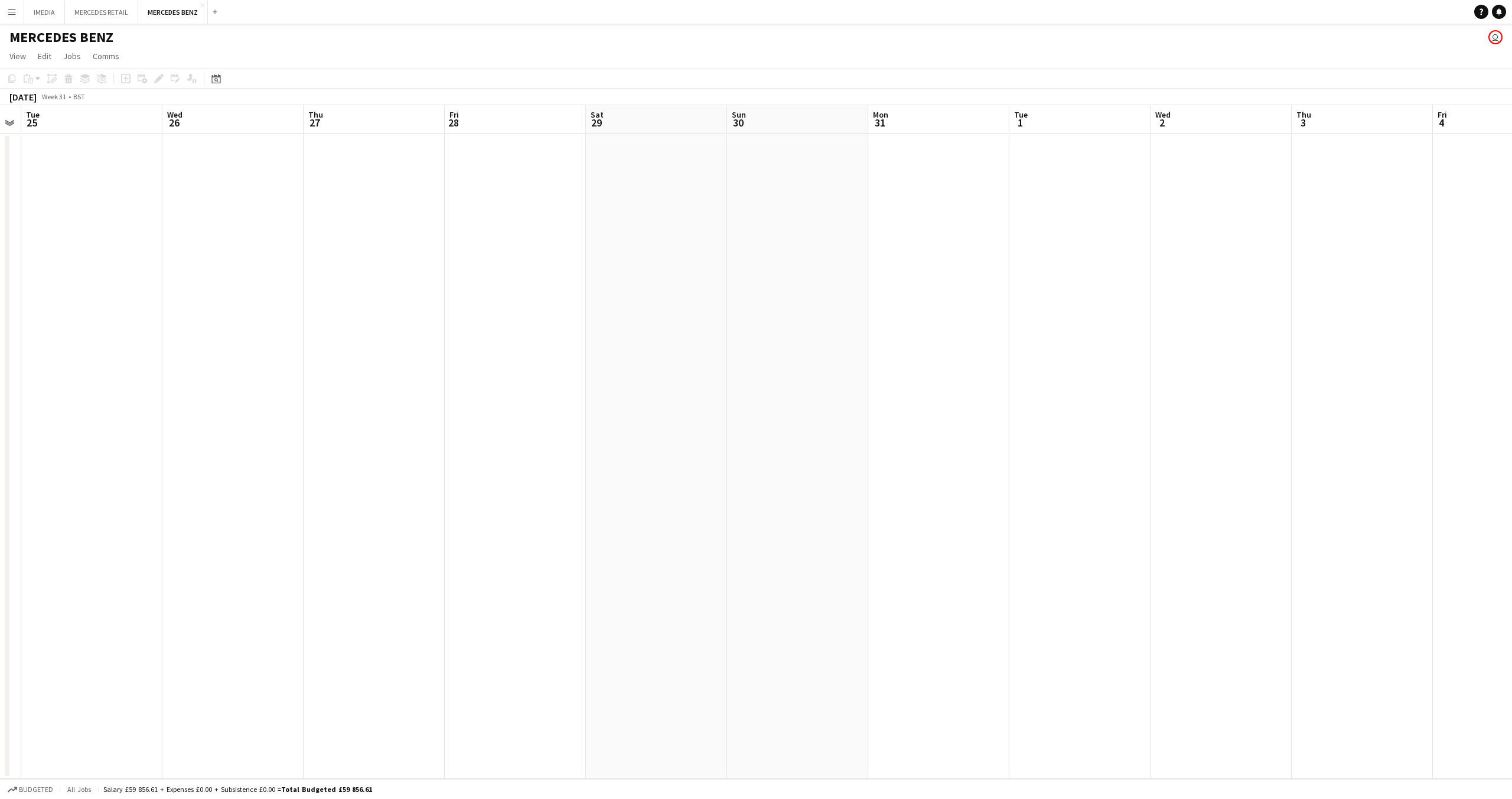
click at [591, 482] on app-calendar-viewport "Sat 22 3/3 1 Job Sun 23 3/3 1 Job Mon 24 Tue 25 Wed 26 Thu 27 Fri 28 Sat 29 Sun…" at bounding box center [756, 441] width 1512 height 673
click at [705, 507] on app-calendar-viewport "Sat 22 3/3 1 Job Sun 23 3/3 1 Job Mon 24 Tue 25 Wed 26 Thu 27 Fri 28 Sat 29 Sun…" at bounding box center [756, 441] width 1512 height 673
click at [941, 536] on app-calendar-viewport "Thu 27 Fri 28 Sat 29 Sun 30 Mon 31 Tue 1 Wed 2 Thu 3 Fri 4 Sat 5 Sun 6 Mon 7 Tu…" at bounding box center [756, 441] width 1512 height 673
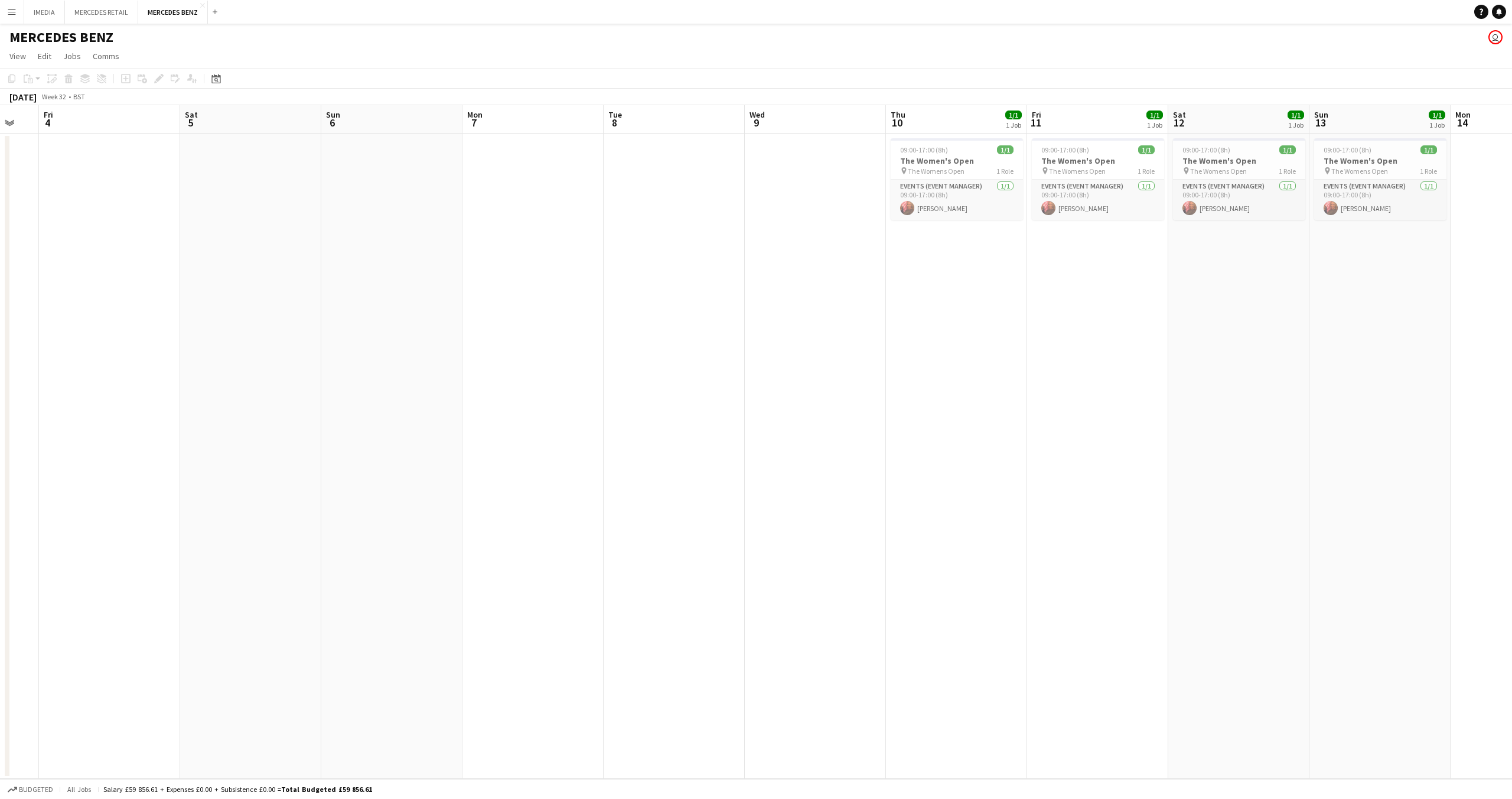
click at [1115, 545] on app-calendar-viewport "Mon 31 Tue 1 Wed 2 Thu 3 Fri 4 Sat 5 Sun 6 Mon 7 Tue 8 Wed 9 Thu 10 1/1 1 Job F…" at bounding box center [756, 441] width 1512 height 673
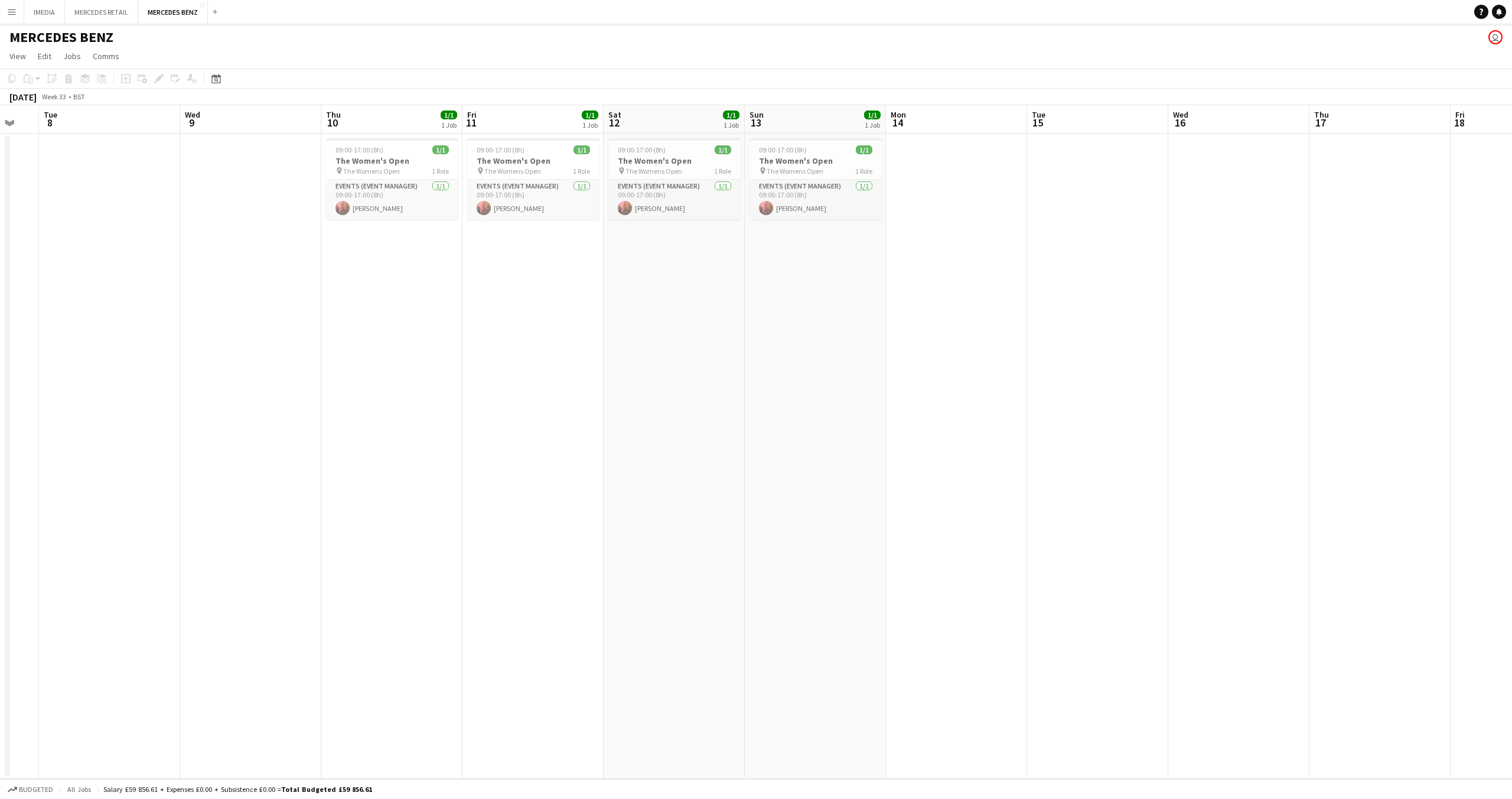
click at [960, 549] on app-calendar-viewport "Fri 4 Sat 5 Sun 6 Mon 7 Tue 8 Wed 9 Thu 10 1/1 1 Job Fri 11 1/1 1 Job Sat 12 1/…" at bounding box center [756, 441] width 1512 height 673
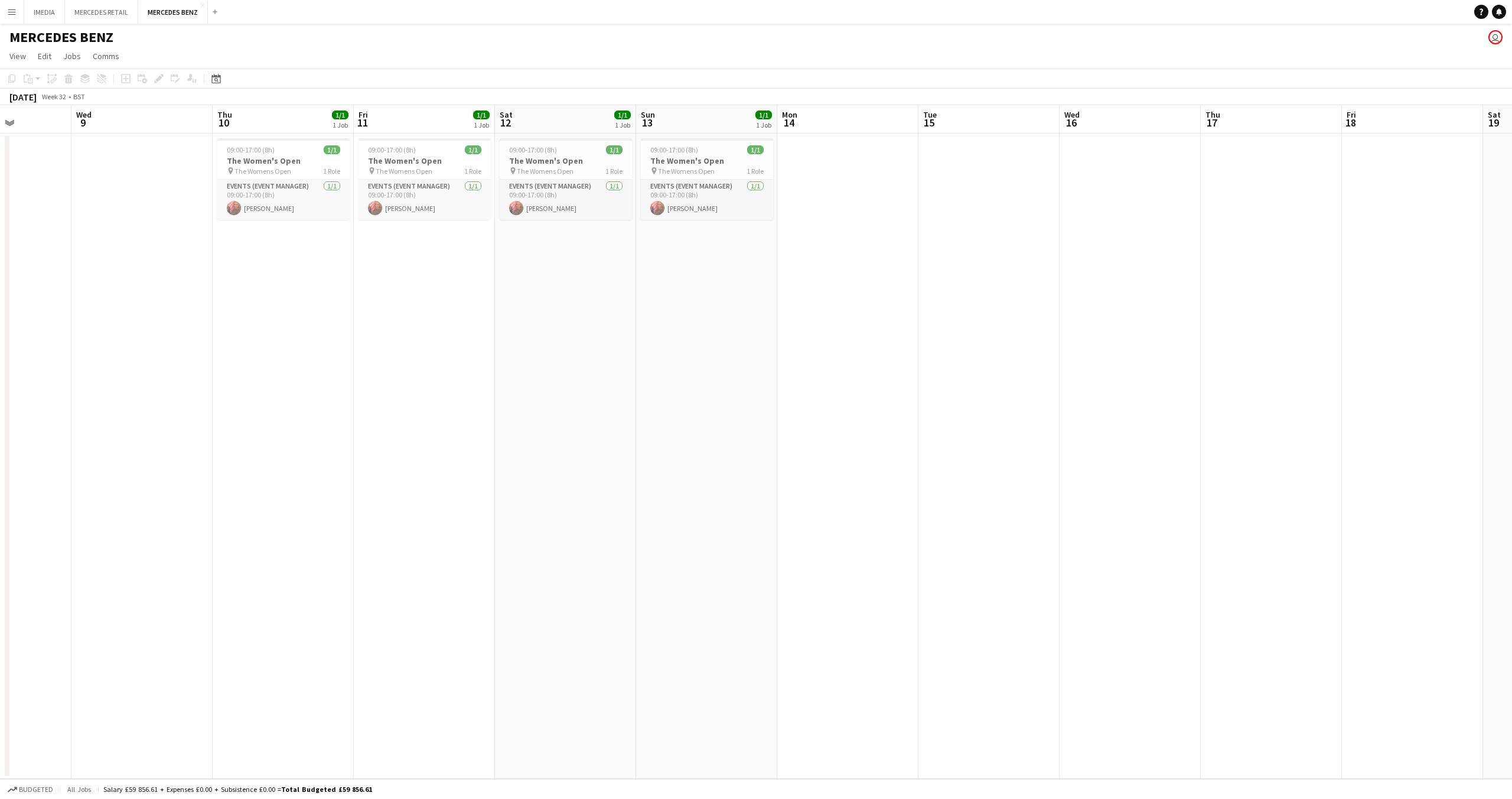
click at [918, 533] on app-calendar-viewport "Sat 5 Sun 6 Mon 7 Tue 8 Wed 9 Thu 10 1/1 1 Job Fri 11 1/1 1 Job Sat 12 1/1 1 Jo…" at bounding box center [756, 441] width 1512 height 673
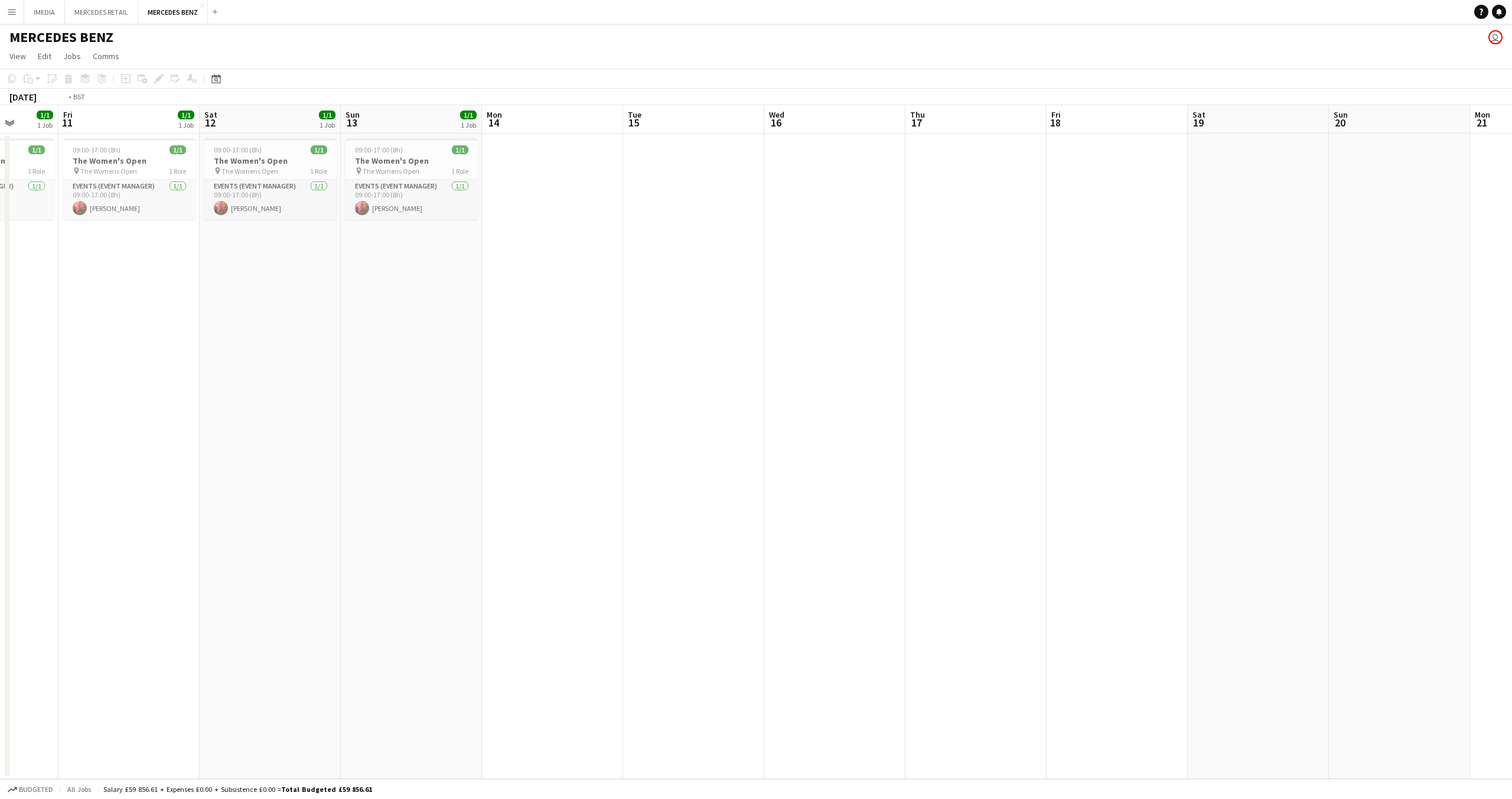
click at [939, 518] on app-calendar-viewport "Tue 8 Wed 9 Thu 10 1/1 1 Job Fri 11 1/1 1 Job Sat 12 1/1 1 Job Sun 13 1/1 1 Job…" at bounding box center [756, 441] width 1512 height 673
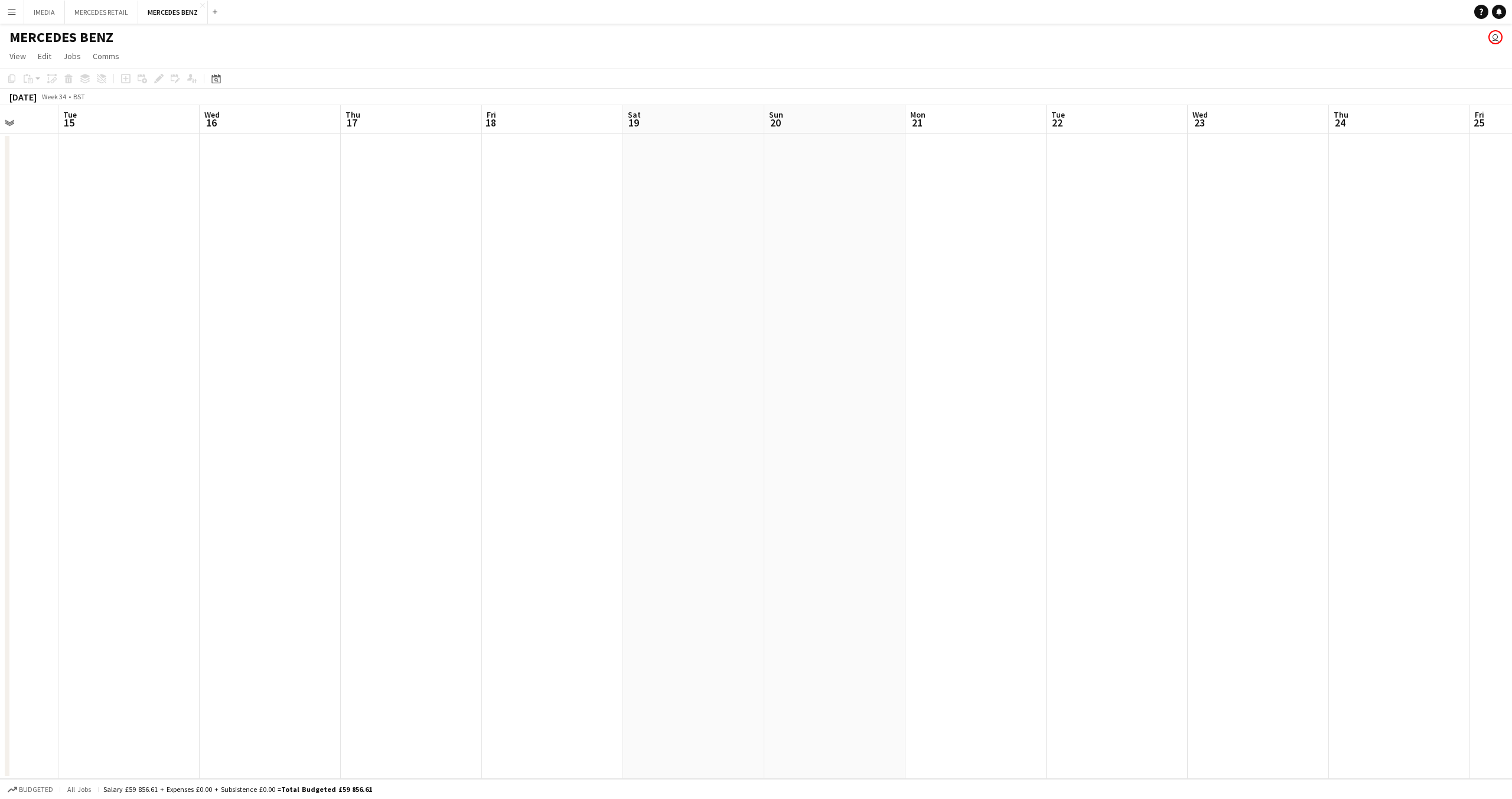
scroll to position [0, 375]
click at [914, 290] on app-calendar-viewport "Sat 12 1/1 1 Job Sun 13 1/1 1 Job Mon 14 Tue 15 Wed 16 Thu 17 Fri 18 Sat 19 Sun…" at bounding box center [756, 441] width 1512 height 673
click at [750, 319] on app-calendar-viewport "Tue 15 Wed 16 Thu 17 Fri 18 Sat 19 Sun 20 Mon 21 Tue 22 Wed 23 Thu 24 Fri 25 Sa…" at bounding box center [756, 441] width 1512 height 673
click at [579, 330] on app-calendar-viewport "Fri 18 Sat 19 Sun 20 Mon 21 Tue 22 Wed 23 Thu 24 Fri 25 Sat 26 Sun 27 Mon 28 Tu…" at bounding box center [756, 441] width 1512 height 673
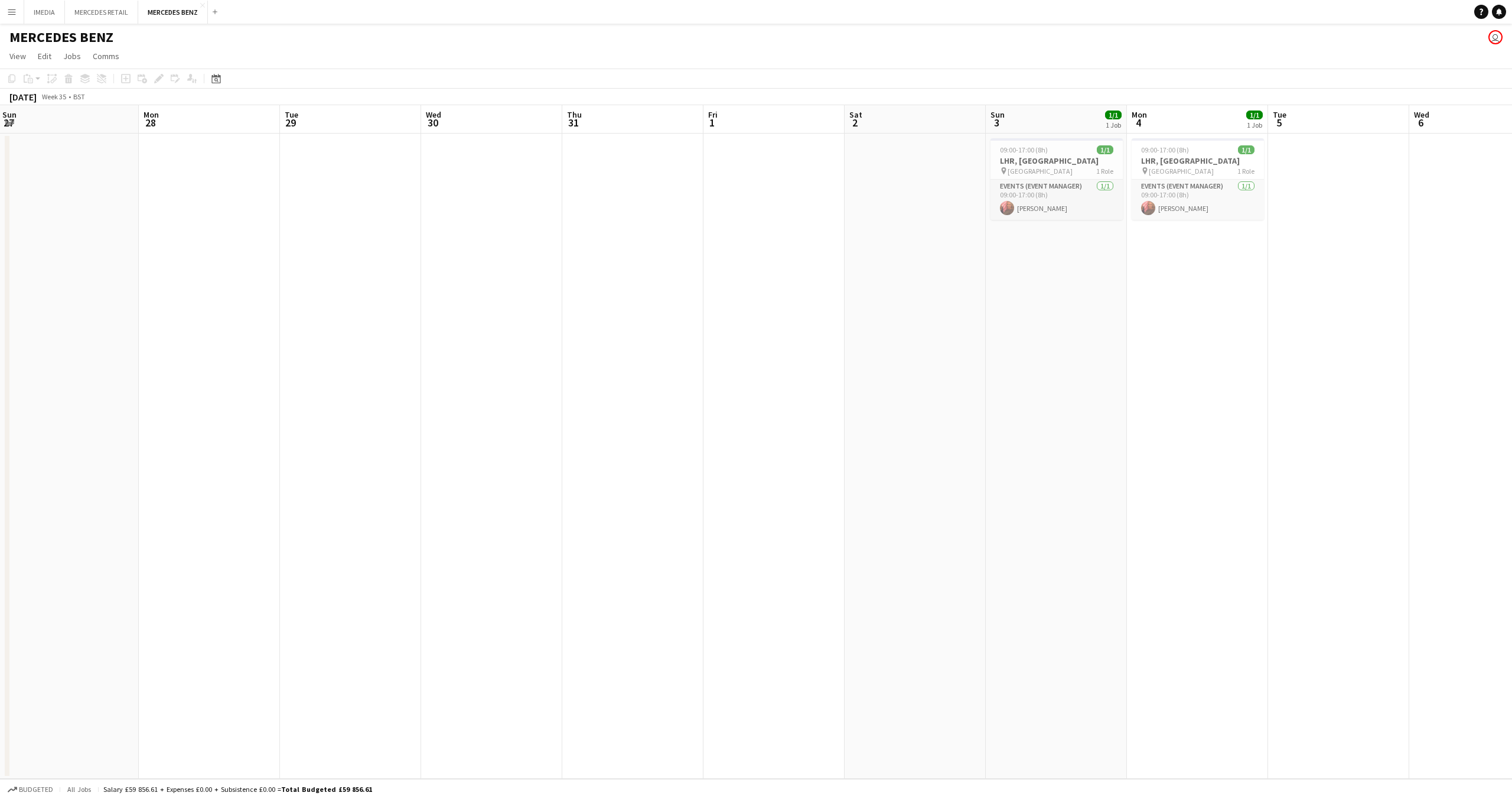
click at [665, 348] on app-calendar-viewport "Thu 24 Fri 25 Sat 26 Sun 27 Mon 28 Tue 29 Wed 30 Thu 31 Fri 1 Sat 2 Sun 3 1/1 1…" at bounding box center [756, 441] width 1512 height 673
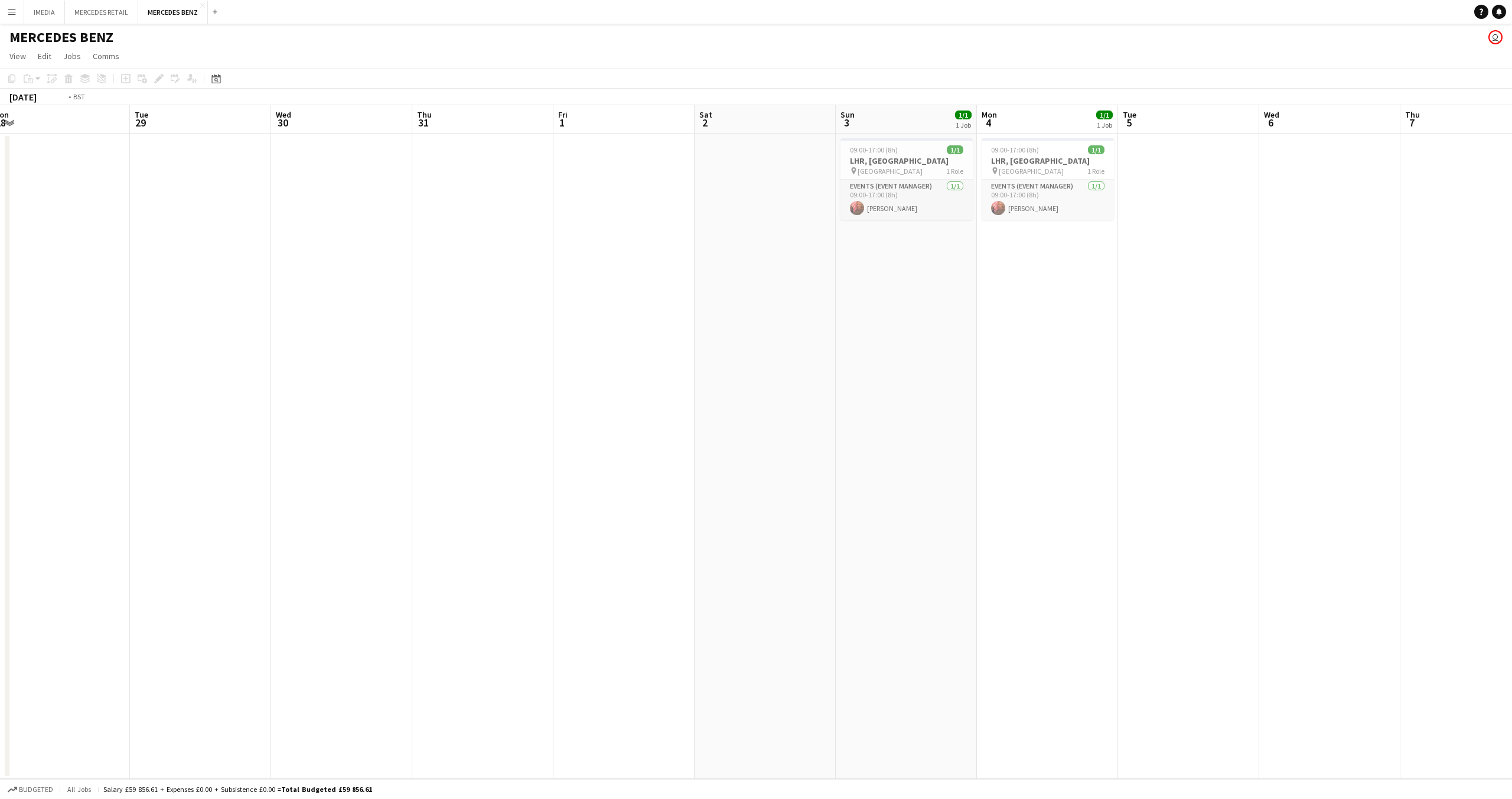
click at [431, 353] on app-calendar-viewport "Fri 25 Sat 26 Sun 27 Mon 28 Tue 29 Wed 30 Thu 31 Fri 1 Sat 2 Sun 3 1/1 1 Job Mo…" at bounding box center [756, 441] width 1512 height 673
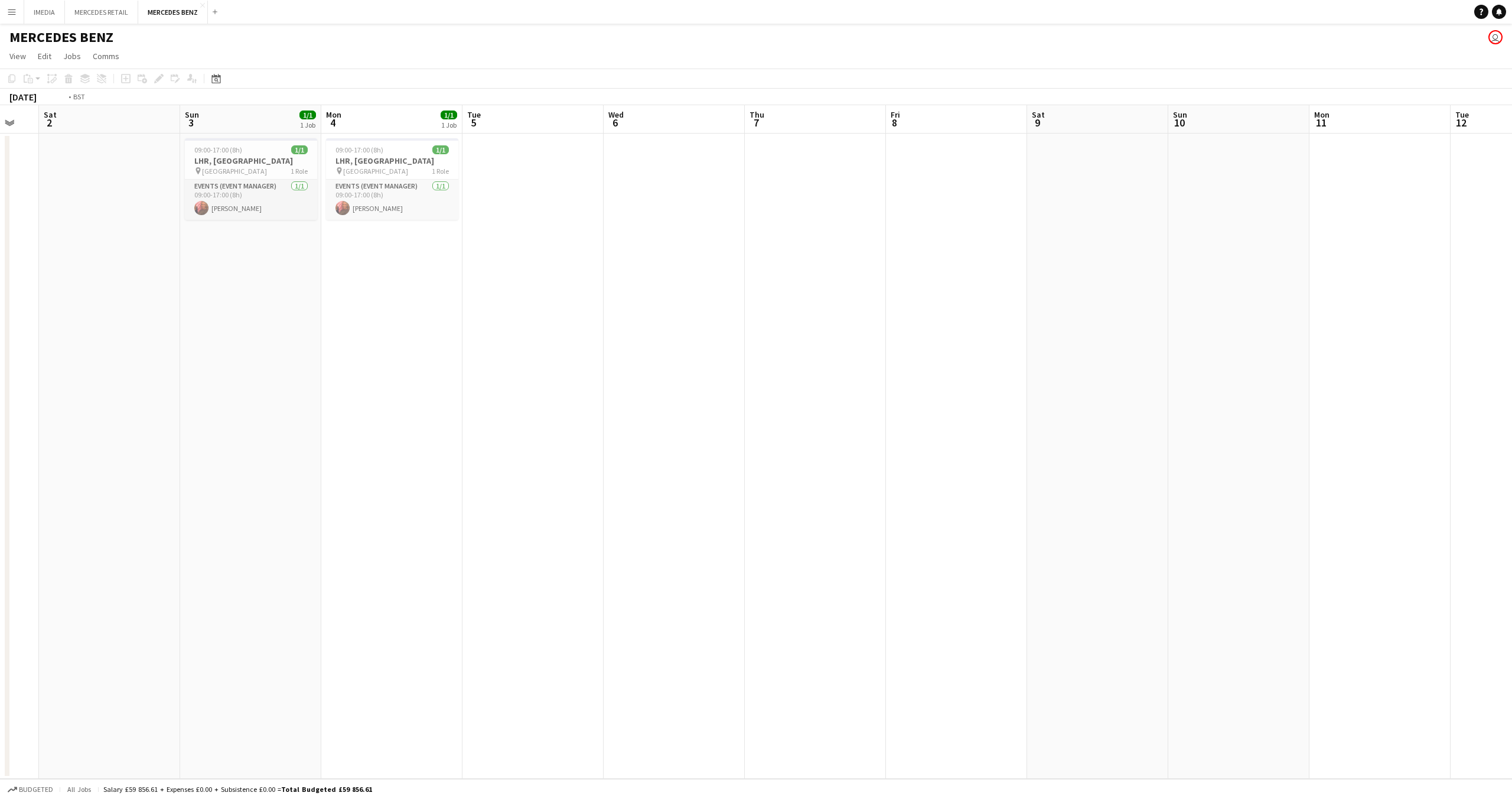
click at [258, 334] on app-calendar-viewport "Wed 30 Thu 31 Fri 1 Sat 2 Sun 3 1/1 1 Job Mon 4 1/1 1 Job Tue 5 Wed 6 Thu 7 Fri…" at bounding box center [756, 441] width 1512 height 673
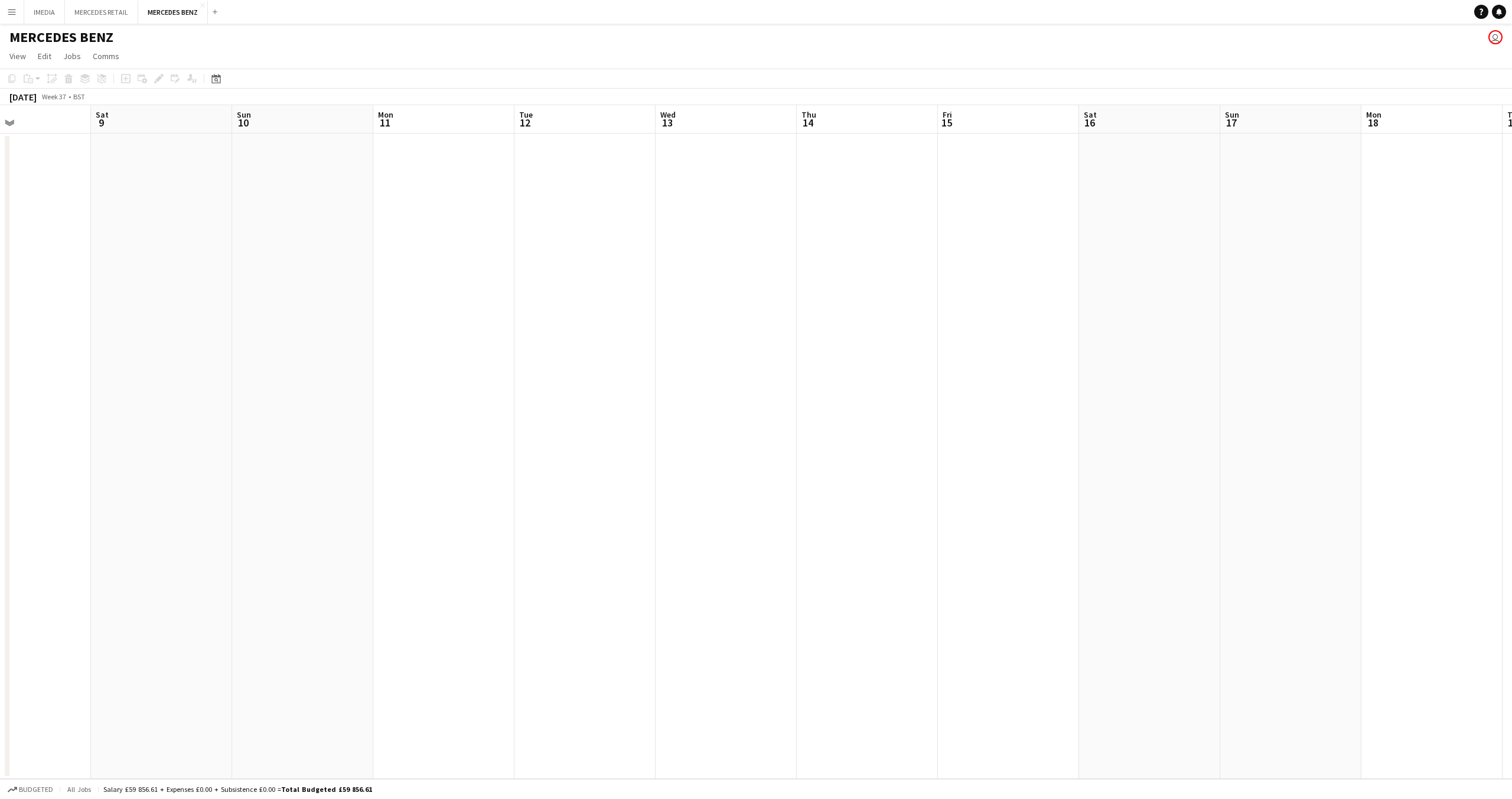
click at [250, 346] on app-calendar-viewport "Tue 5 Wed 6 Thu 7 Fri 8 Sat 9 Sun 10 Mon 11 Tue 12 Wed 13 Thu 14 Fri 15 Sat 16 …" at bounding box center [756, 441] width 1512 height 673
click at [415, 352] on app-calendar-viewport "Sun 10 Mon 11 Tue 12 Wed 13 Thu 14 Fri 15 Sat 16 Sun 17 Mon 18 Tue 19 Wed 20 Th…" at bounding box center [756, 441] width 1512 height 673
click at [702, 373] on app-calendar-viewport "Sun 10 Mon 11 Tue 12 Wed 13 Thu 14 Fri 15 Sat 16 Sun 17 Mon 18 Tue 19 Wed 20 Th…" at bounding box center [756, 441] width 1512 height 673
click at [452, 380] on app-calendar-viewport "Wed 13 Thu 14 Fri 15 Sat 16 Sun 17 Mon 18 Tue 19 Wed 20 Thu 21 Fri 22 Sat 23 Su…" at bounding box center [756, 441] width 1512 height 673
click at [448, 380] on app-calendar-viewport "Mon 18 Tue 19 Wed 20 Thu 21 Fri 22 Sat 23 Sun 24 Mon 25 Tue 26 Wed 27 Thu 28 Fr…" at bounding box center [756, 441] width 1512 height 673
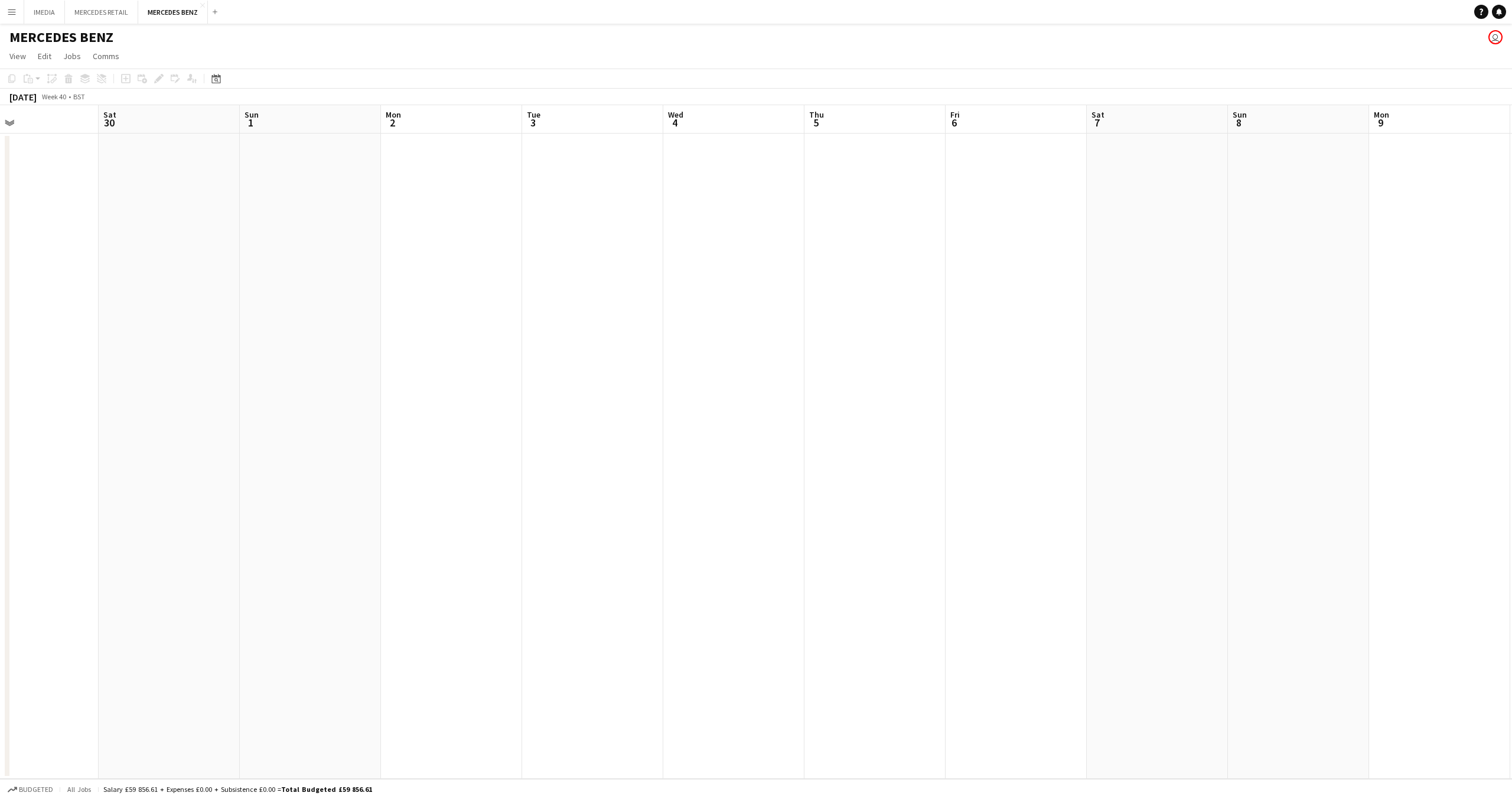
click at [505, 377] on app-calendar-viewport "Tue 26 Wed 27 Thu 28 Fri 29 Sat 30 Sun 1 Mon 2 Tue 3 Wed 4 Thu 5 Fri 6 Sat 7 Su…" at bounding box center [756, 441] width 1512 height 673
click at [662, 366] on app-calendar-viewport "Mon 2 Tue 3 Wed 4 Thu 5 Fri 6 Sat 7 Sun 8 Mon 9 Tue 10 Wed 11 Thu 12 Fri 13 Sat…" at bounding box center [756, 441] width 1512 height 673
click at [649, 387] on app-calendar-viewport "Mon 2 Tue 3 Wed 4 Thu 5 Fri 6 Sat 7 Sun 8 Mon 9 Tue 10 Wed 11 Thu 12 Fri 13 Sat…" at bounding box center [756, 441] width 1512 height 673
click at [767, 399] on app-calendar-viewport "Sat 7 Sun 8 Mon 9 Tue 10 Wed 11 Thu 12 Fri 13 Sat 14 Sun 15 Mon 16 Tue 17 Wed 1…" at bounding box center [756, 441] width 1512 height 673
click at [841, 389] on app-calendar-viewport "Thu 12 Fri 13 Sat 14 Sun 15 Mon 16 Tue 17 Wed 18 Thu 19 Fri 20 Sat 21 Sun 22 Mo…" at bounding box center [756, 441] width 1512 height 673
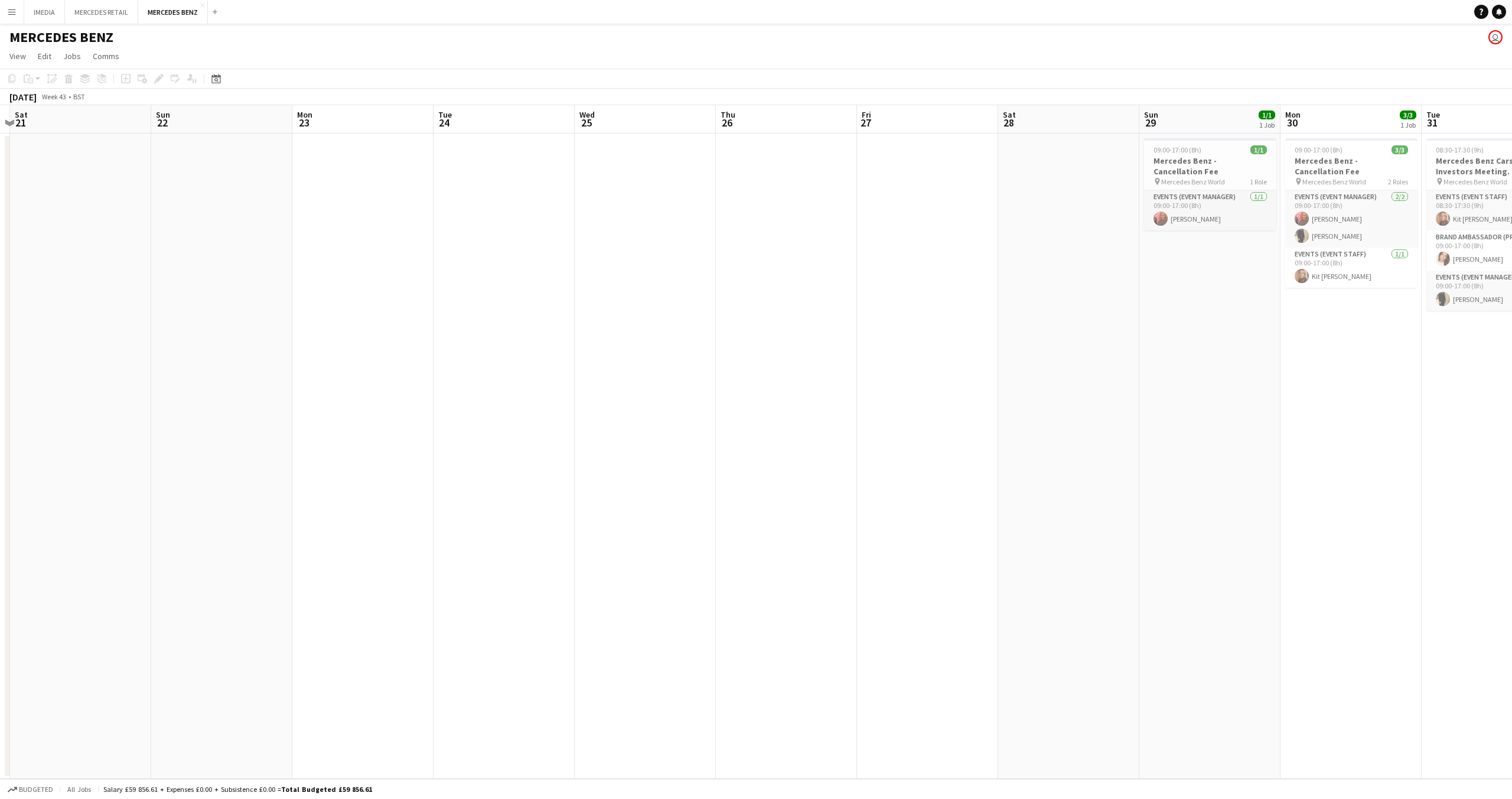
click at [801, 395] on app-calendar-viewport "Wed 18 Thu 19 Fri 20 Sat 21 Sun 22 Mon 23 Tue 24 Wed 25 Thu 26 Fri 27 Sat 28 Su…" at bounding box center [756, 441] width 1512 height 673
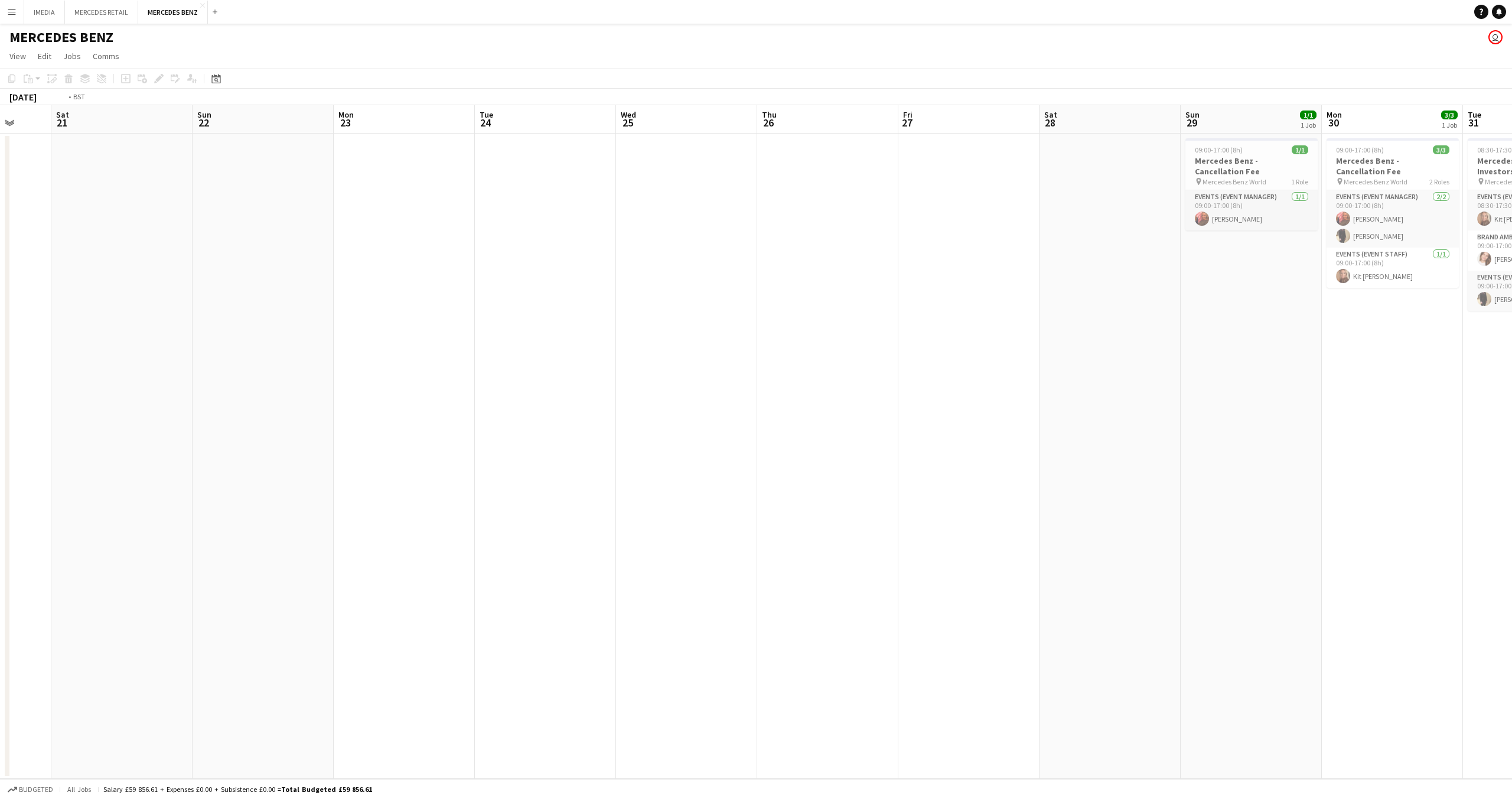
click at [953, 403] on app-calendar-viewport "Wed 18 Thu 19 Fri 20 Sat 21 Sun 22 Mon 23 Tue 24 Wed 25 Thu 26 Fri 27 Sat 28 Su…" at bounding box center [756, 441] width 1512 height 673
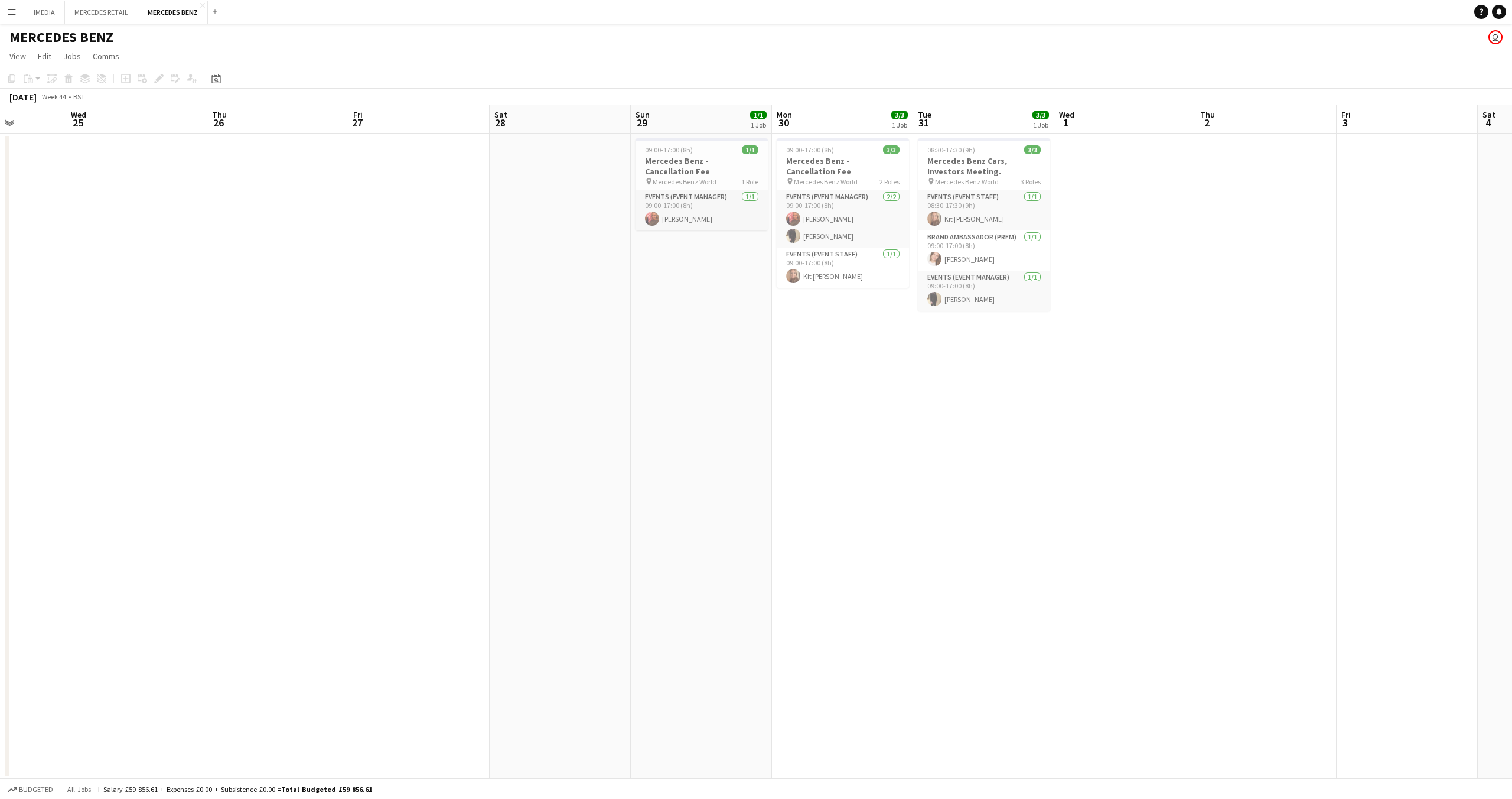
click at [767, 405] on app-calendar-viewport "Sat 21 Sun 22 Mon 23 Tue 24 Wed 25 Thu 26 Fri 27 Sat 28 Sun 29 1/1 1 Job Mon 30…" at bounding box center [756, 441] width 1512 height 673
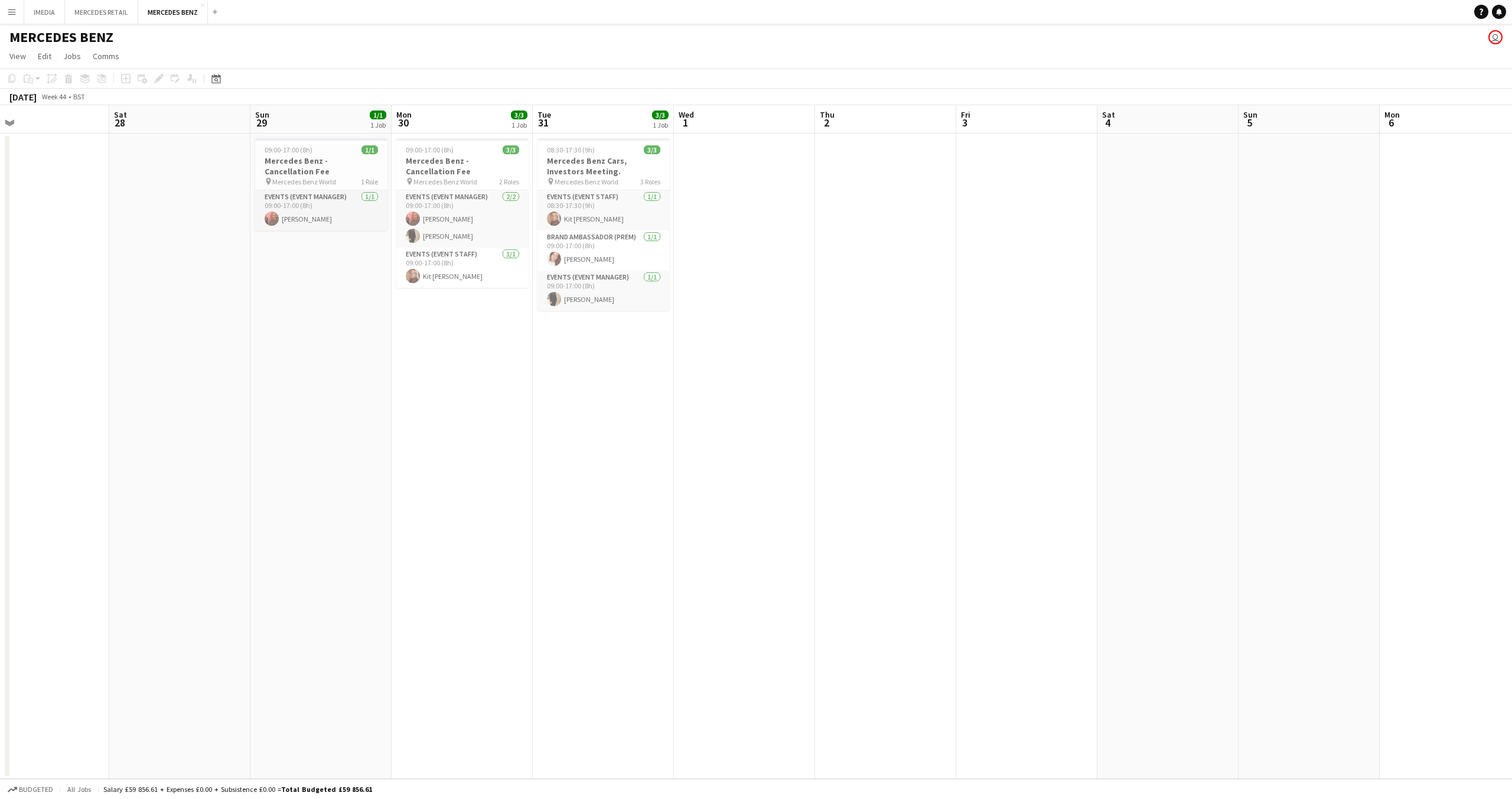
click at [867, 441] on app-calendar-viewport "Tue 24 Wed 25 Thu 26 Fri 27 Sat 28 Sun 29 1/1 1 Job Mon 30 3/3 1 Job Tue 31 3/3…" at bounding box center [756, 441] width 1512 height 673
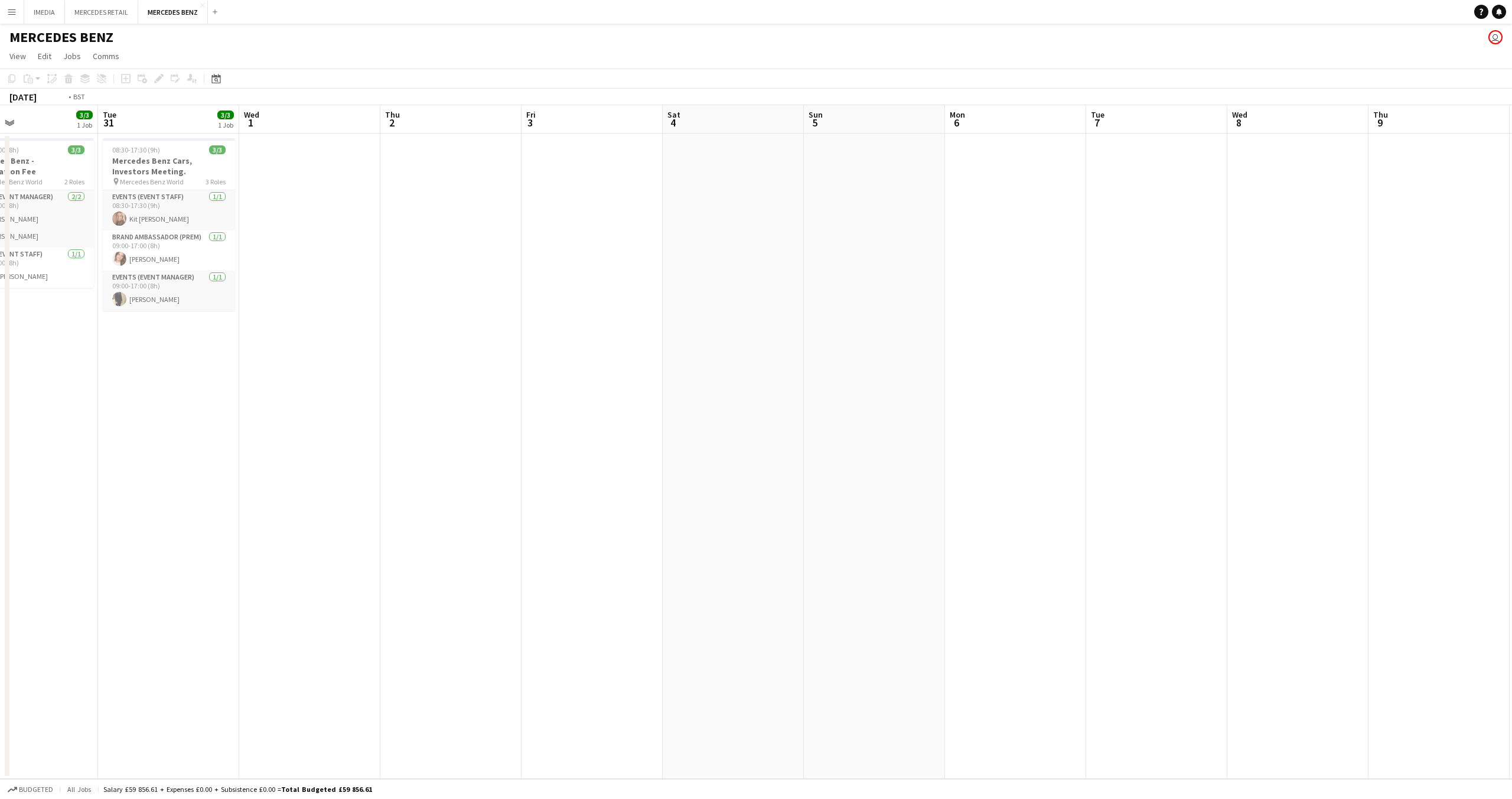
click at [908, 434] on app-calendar-viewport "Fri 27 Sat 28 Sun 29 1/1 1 Job Mon 30 3/3 1 Job Tue 31 3/3 1 Job Wed 1 Thu 2 Fr…" at bounding box center [756, 441] width 1512 height 673
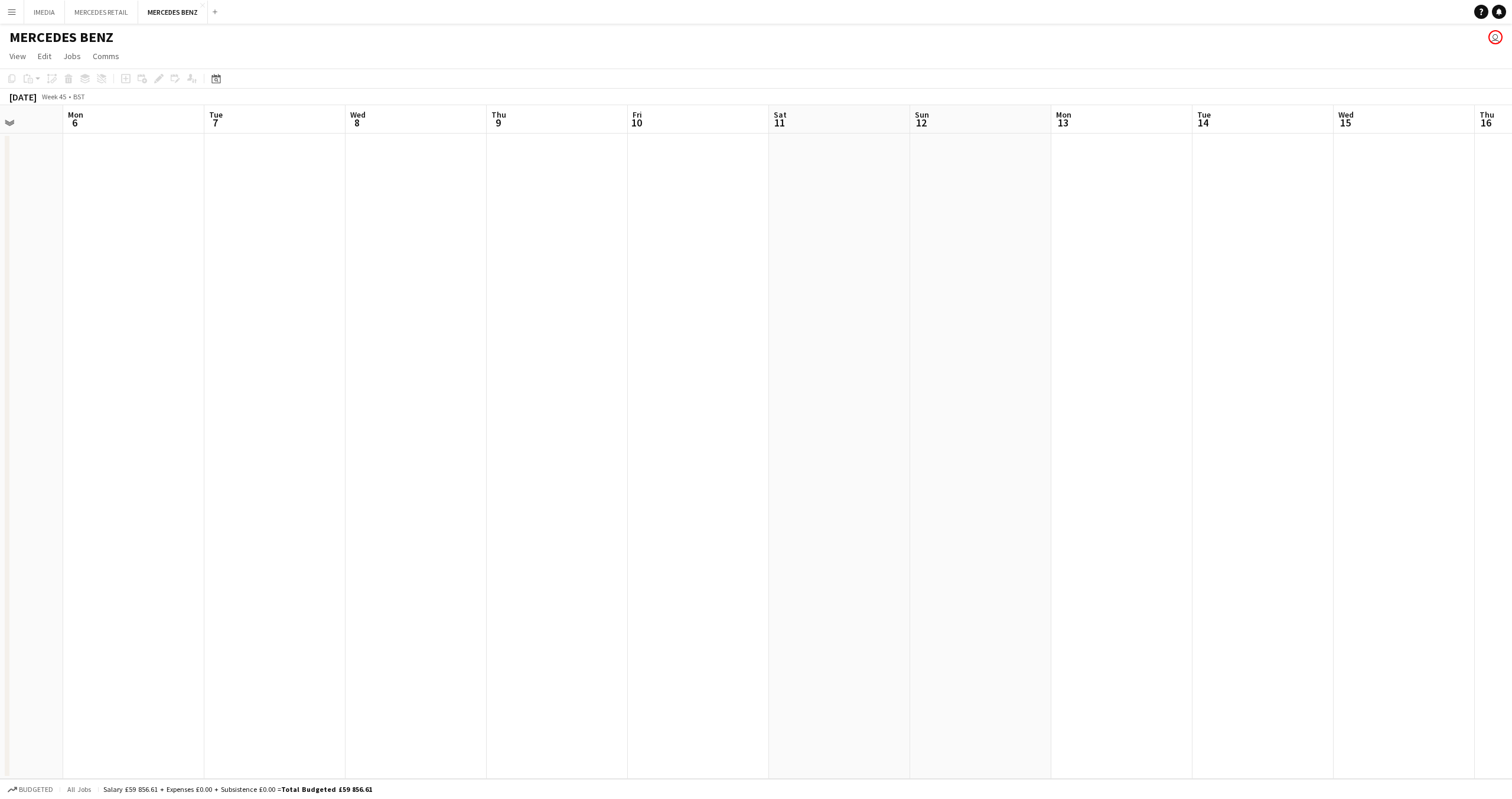
click at [913, 456] on app-calendar-viewport "Thu 2 Fri 3 Sat 4 Sun 5 Mon 6 Tue 7 Wed 8 Thu 9 Fri 10 Sat 11 Sun 12 Mon 13 Tue…" at bounding box center [756, 441] width 1512 height 673
click at [962, 460] on app-calendar-viewport "Thu 2 Fri 3 Sat 4 Sun 5 Mon 6 Tue 7 Wed 8 Thu 9 Fri 10 Sat 11 Sun 12 Mon 13 Tue…" at bounding box center [756, 441] width 1512 height 673
click at [1011, 479] on app-calendar-viewport "Sun 5 Mon 6 Tue 7 Wed 8 Thu 9 Fri 10 Sat 11 Sun 12 Mon 13 Tue 14 Wed 15 Thu 16 …" at bounding box center [756, 441] width 1512 height 673
click at [492, 307] on app-calendar-viewport "Thu 9 Fri 10 Sat 11 Sun 12 Mon 13 Tue 14 Wed 15 Thu 16 Fri 17 Sat 18 Sun 19 Mon…" at bounding box center [756, 441] width 1512 height 673
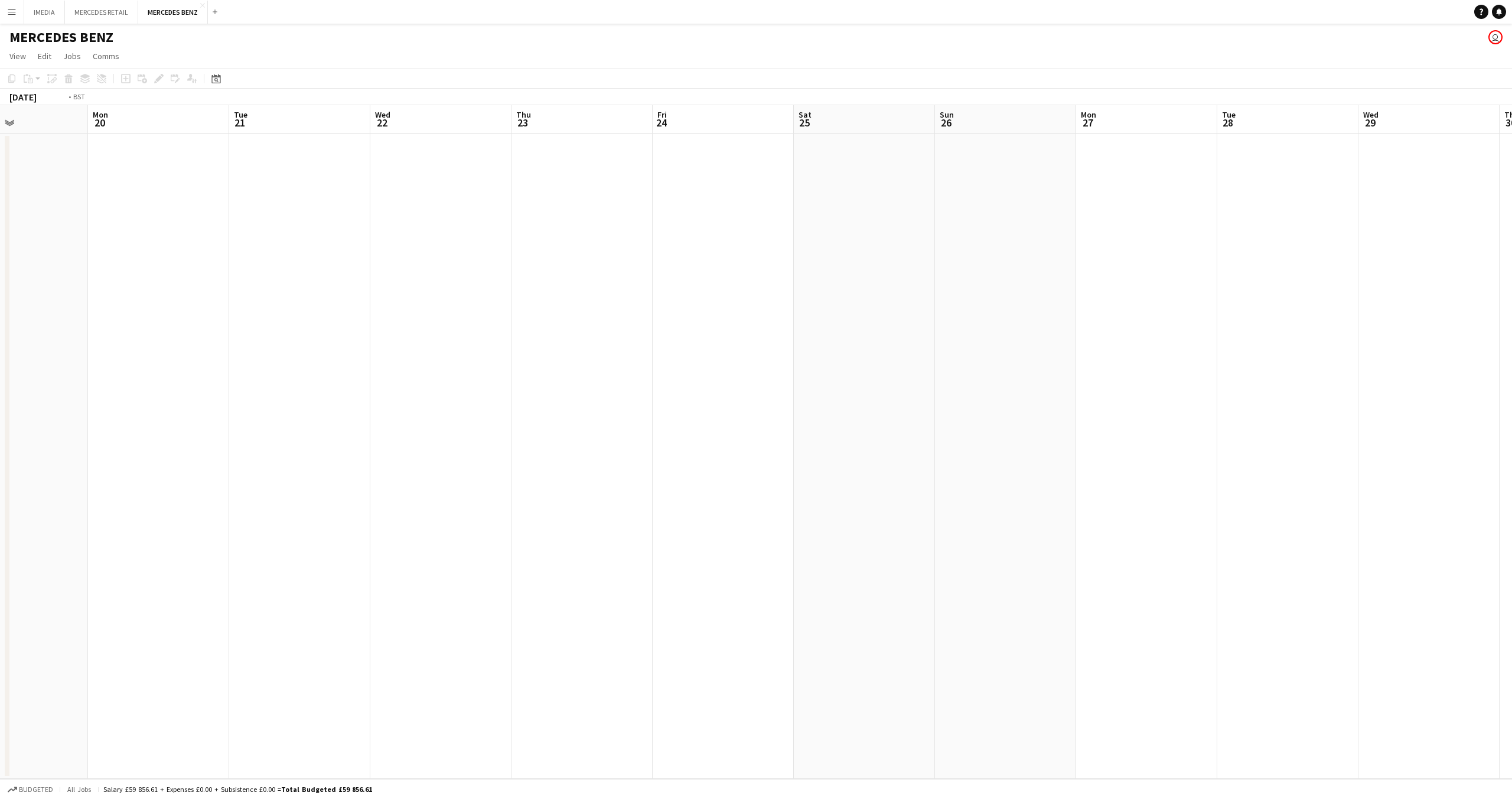
click at [279, 312] on app-calendar-viewport "Thu 16 Fri 17 Sat 18 Sun 19 Mon 20 Tue 21 Wed 22 Thu 23 Fri 24 Sat 25 Sun 26 Mo…" at bounding box center [756, 441] width 1512 height 673
click at [284, 306] on app-calendar-viewport "Sat 25 Sun 26 Mon 27 Tue 28 Wed 29 Thu 30 Fri 1 Sat 2 Sun 3 Mon 4 Tue 5 Wed 6 T…" at bounding box center [756, 441] width 1512 height 673
click at [96, 323] on app-calendar-viewport "Fri 1 Sat 2 Sun 3 Mon 4 Tue 5 Wed 6 Thu 7 Fri 8 Sat 9 Sun 10 Mon 11 Tue 12 Wed …" at bounding box center [756, 441] width 1512 height 673
click at [155, 312] on app-calendar-viewport "Fri 1 Sat 2 Sun 3 Mon 4 Tue 5 Wed 6 Thu 7 Fri 8 Sat 9 Sun 10 Mon 11 Tue 12 Wed …" at bounding box center [756, 441] width 1512 height 673
click at [93, 308] on app-calendar-viewport "Fri 8 Sat 9 Sun 10 Mon 11 Tue 12 Wed 13 Thu 14 Fri 15 Sat 16 Sun 17 Mon 18 Tue …" at bounding box center [756, 441] width 1512 height 673
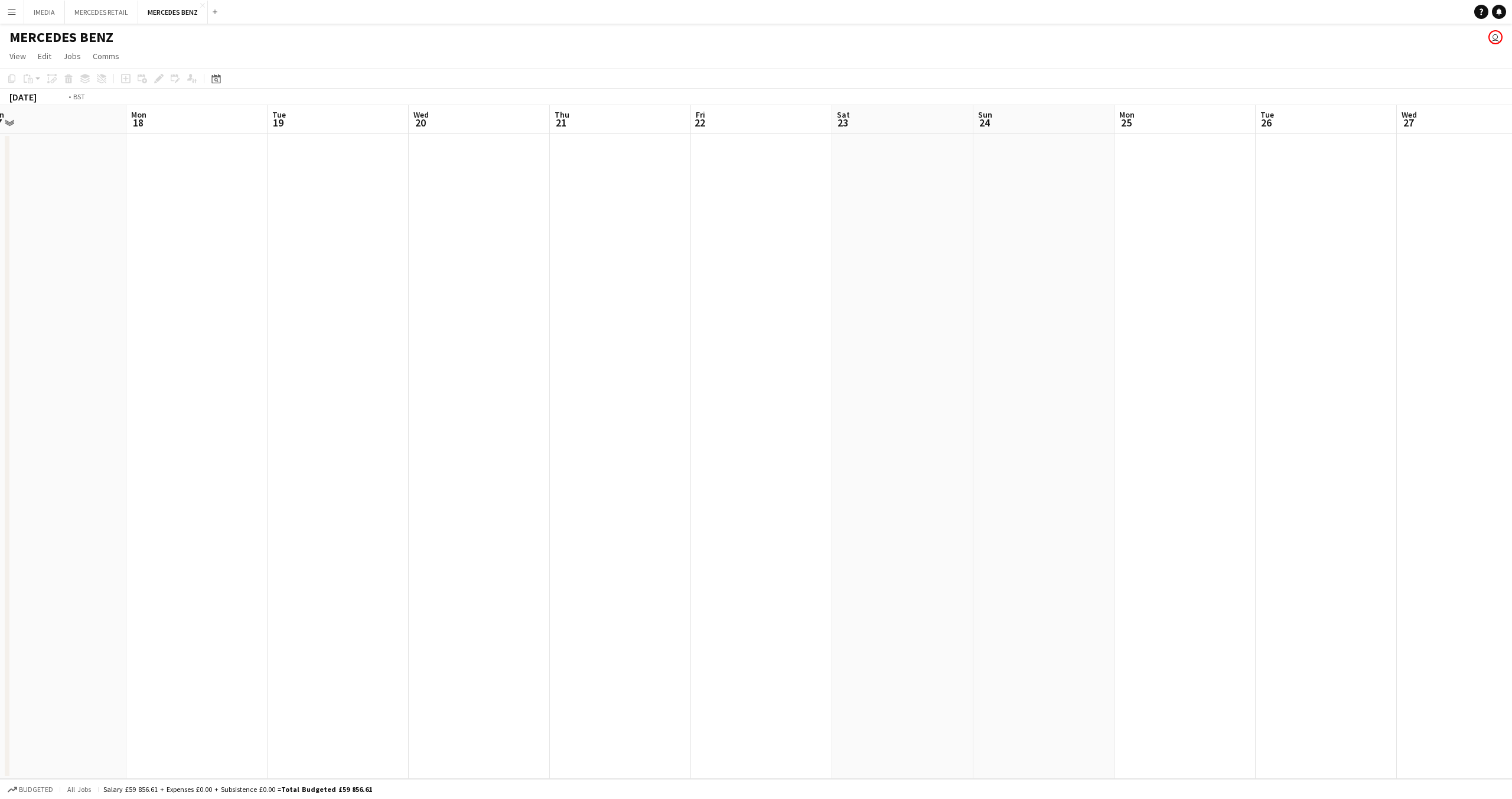
click at [187, 310] on app-calendar-viewport "Thu 14 Fri 15 Sat 16 Sun 17 Mon 18 Tue 19 Wed 20 Thu 21 Fri 22 Sat 23 Sun 24 Mo…" at bounding box center [756, 441] width 1512 height 673
click at [150, 284] on app-calendar-viewport "Tue 19 Wed 20 Thu 21 Fri 22 Sat 23 Sun 24 Mon 25 Tue 26 Wed 27 Thu 28 Fri 29 Sa…" at bounding box center [756, 441] width 1512 height 673
click at [182, 264] on app-calendar-viewport "Mon 25 Tue 26 Wed 27 Thu 28 Fri 29 Sat 30 Sun 31 Mon 1 Tue 2 Wed 3 Thu 4 Fri 5 …" at bounding box center [756, 441] width 1512 height 673
click at [147, 263] on app-calendar-viewport "Sun 31 Mon 1 Tue 2 Wed 3 Thu 4 Fri 5 Sat 6 Sun 7 Mon 8 Tue 9 Wed 10 Thu 11 Fri …" at bounding box center [756, 441] width 1512 height 673
click at [111, 252] on app-calendar-viewport "Thu 11 Fri 12 Sat 13 Sun 14 Mon 15 Tue 16 Wed 17 Thu 18 Fri 19 Sat 20 Sun 21 Mo…" at bounding box center [756, 441] width 1512 height 673
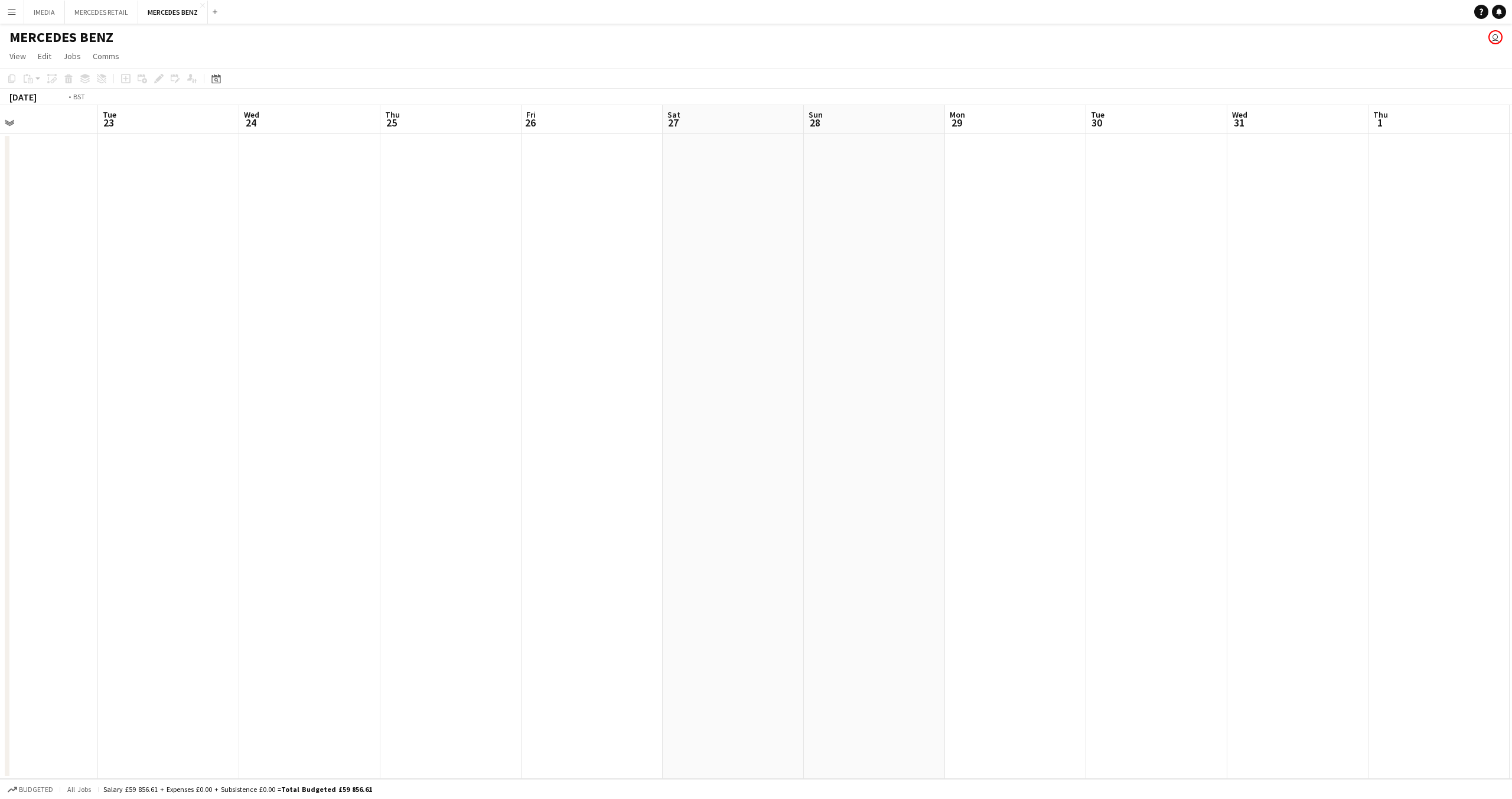
click at [28, 220] on app-calendar-viewport "Fri 19 Sat 20 Sun 21 Mon 22 Tue 23 Wed 24 Thu 25 Fri 26 Sat 27 Sun 28 Mon 29 Tu…" at bounding box center [756, 441] width 1512 height 673
click at [0, 206] on app-calendar-viewport "Sat 20 Sun 21 Mon 22 Tue 23 Wed 24 Thu 25 Fri 26 Sat 27 Sun 28 Mon 29 Tue 30 We…" at bounding box center [756, 441] width 1512 height 673
click at [0, 208] on app-calendar-viewport "Thu 25 Fri 26 Sat 27 Sun 28 Mon 29 Tue 30 Wed 31 Thu 1 Fri 2 Sat 3 Sun 4 Mon 5 …" at bounding box center [756, 441] width 1512 height 673
click at [173, 208] on app-calendar-viewport "Thu 1 Fri 2 Sat 3 Sun 4 Mon 5 Tue 6 Wed 7 Thu 8 Fri 9 Sat 10 Sun 11 Mon 12 Tue …" at bounding box center [756, 441] width 1512 height 673
click at [46, 183] on app-calendar-viewport "Sat 10 Sun 11 Mon 12 Tue 13 Wed 14 Thu 15 Fri 16 Sat 17 Sun 18 Mon 19 Tue 20 We…" at bounding box center [756, 441] width 1512 height 673
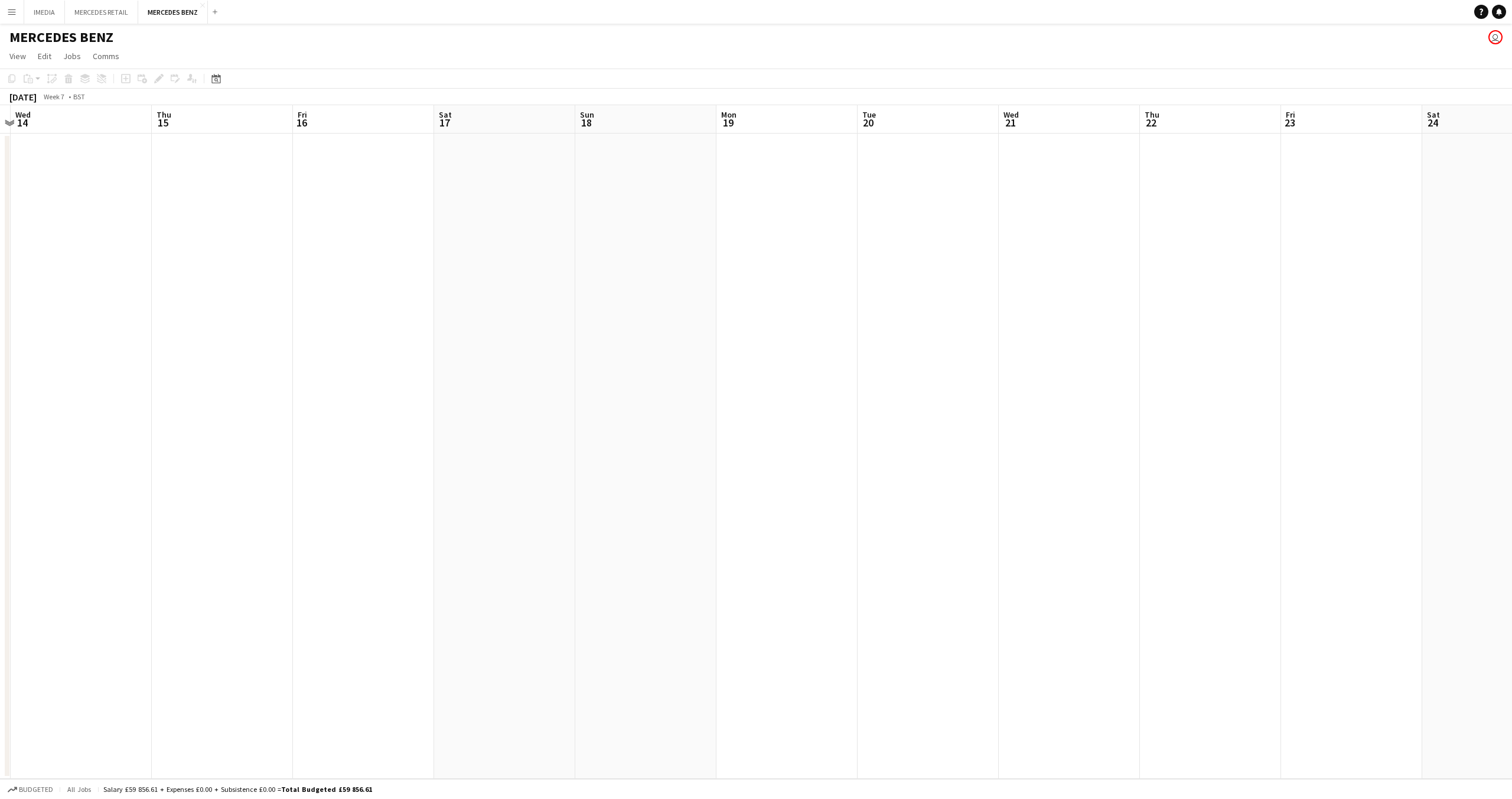
click at [283, 199] on app-calendar-viewport "Sat 10 Sun 11 Mon 12 Tue 13 Wed 14 Thu 15 Fri 16 Sat 17 Sun 18 Mon 19 Tue 20 We…" at bounding box center [756, 441] width 1512 height 673
click at [386, 218] on app-calendar-viewport "Sat 17 Sun 18 Mon 19 Tue 20 Wed 21 Thu 22 Fri 23 Sat 24 Sun 25 Mon 26 Tue 27 We…" at bounding box center [756, 441] width 1512 height 673
click at [652, 312] on app-calendar-viewport "Sun 25 Mon 26 Tue 27 Wed 28 Thu 29 Fri 1 Sat 2 Sun 3 Mon 4 Tue 5 Wed 6 Thu 7 Fr…" at bounding box center [756, 441] width 1512 height 673
click at [741, 392] on app-calendar-viewport "Sun 25 Mon 26 Tue 27 Wed 28 Thu 29 Fri 1 Sat 2 Sun 3 Mon 4 Tue 5 Wed 6 Thu 7 Fr…" at bounding box center [756, 441] width 1512 height 673
click at [668, 415] on app-calendar-viewport "Sat 2 Sun 3 Mon 4 Tue 5 Wed 6 Thu 7 Fri 8 Sat 9 Sun 10 Mon 11 Tue 12 Wed 13 Thu…" at bounding box center [756, 441] width 1512 height 673
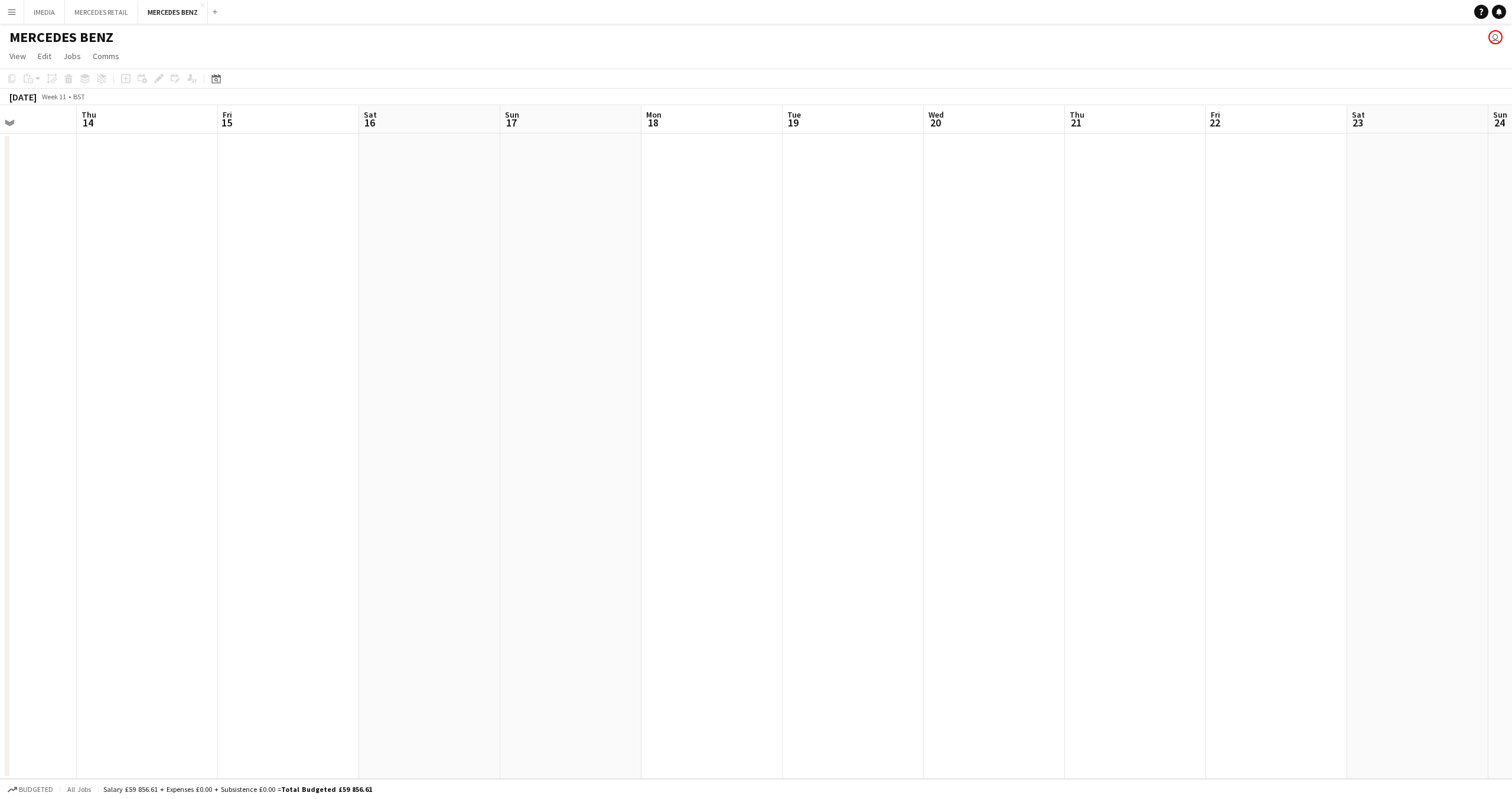
click at [676, 475] on app-calendar-viewport "Sun 10 Mon 11 Tue 12 Wed 13 Thu 14 Fri 15 Sat 16 Sun 17 Mon 18 Tue 19 Wed 20 Th…" at bounding box center [756, 441] width 1512 height 673
click at [712, 492] on app-calendar-viewport "Sun 10 Mon 11 Tue 12 Wed 13 Thu 14 Fri 15 Sat 16 Sun 17 Mon 18 Tue 19 Wed 20 Th…" at bounding box center [756, 441] width 1512 height 673
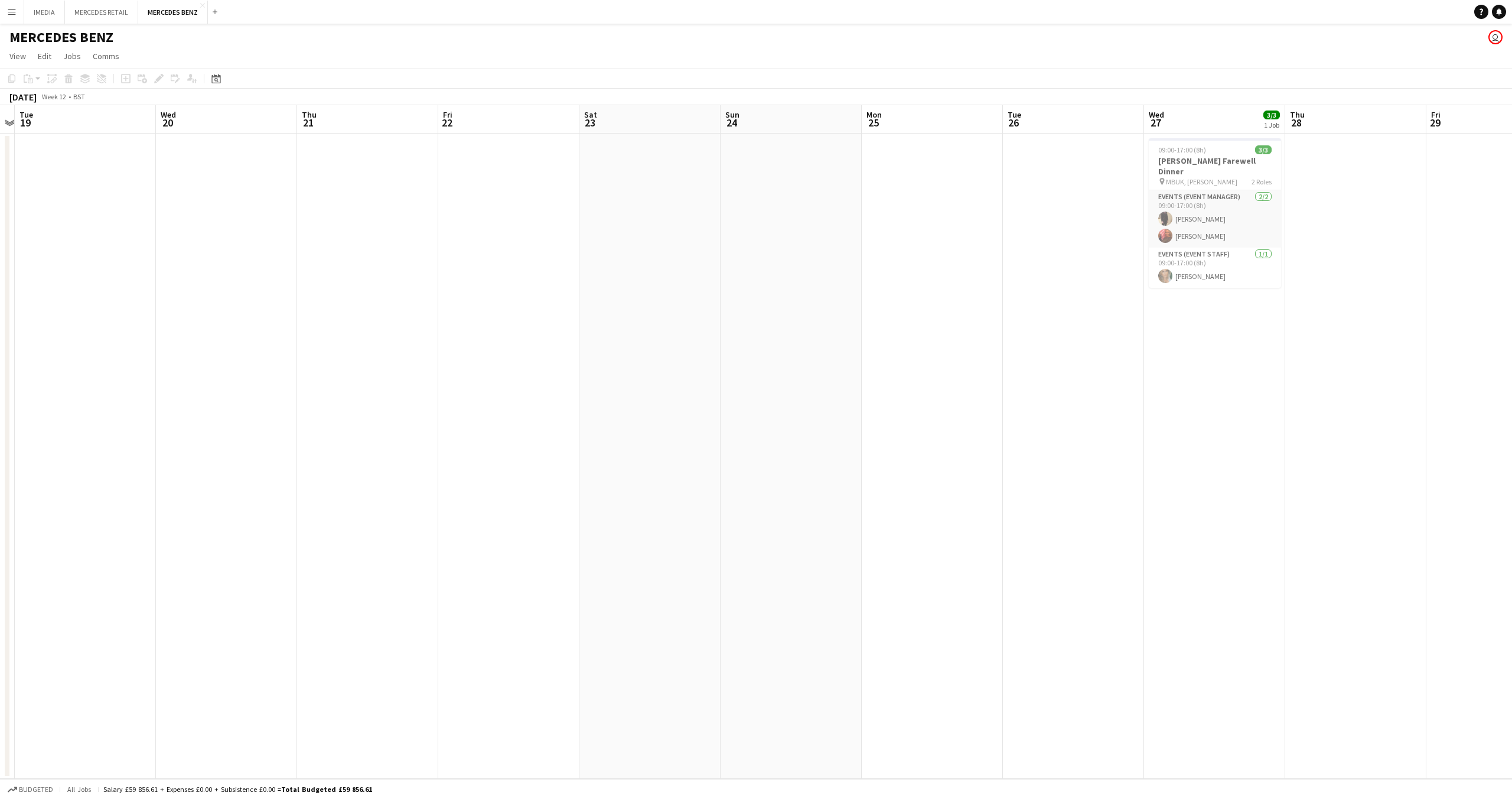
click at [891, 491] on app-calendar-viewport "Sat 16 Sun 17 Mon 18 Tue 19 Wed 20 Thu 21 Fri 22 Sat 23 Sun 24 Mon 25 Tue 26 We…" at bounding box center [756, 441] width 1512 height 673
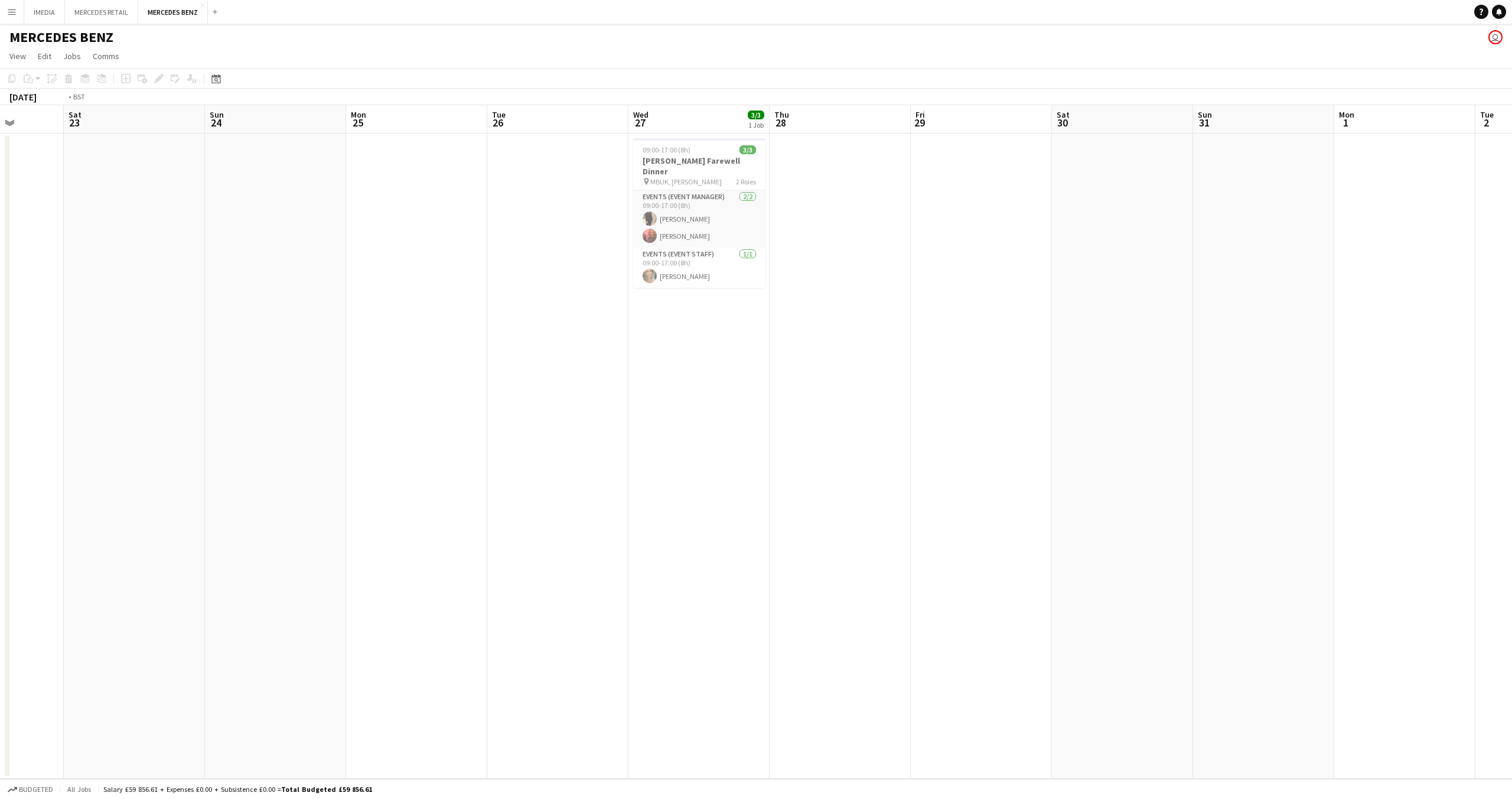
click at [597, 484] on app-calendar-viewport "Tue 19 Wed 20 Thu 21 Fri 22 Sat 23 Sun 24 Mon 25 Tue 26 Wed 27 3/3 1 Job Thu 28…" at bounding box center [756, 441] width 1512 height 673
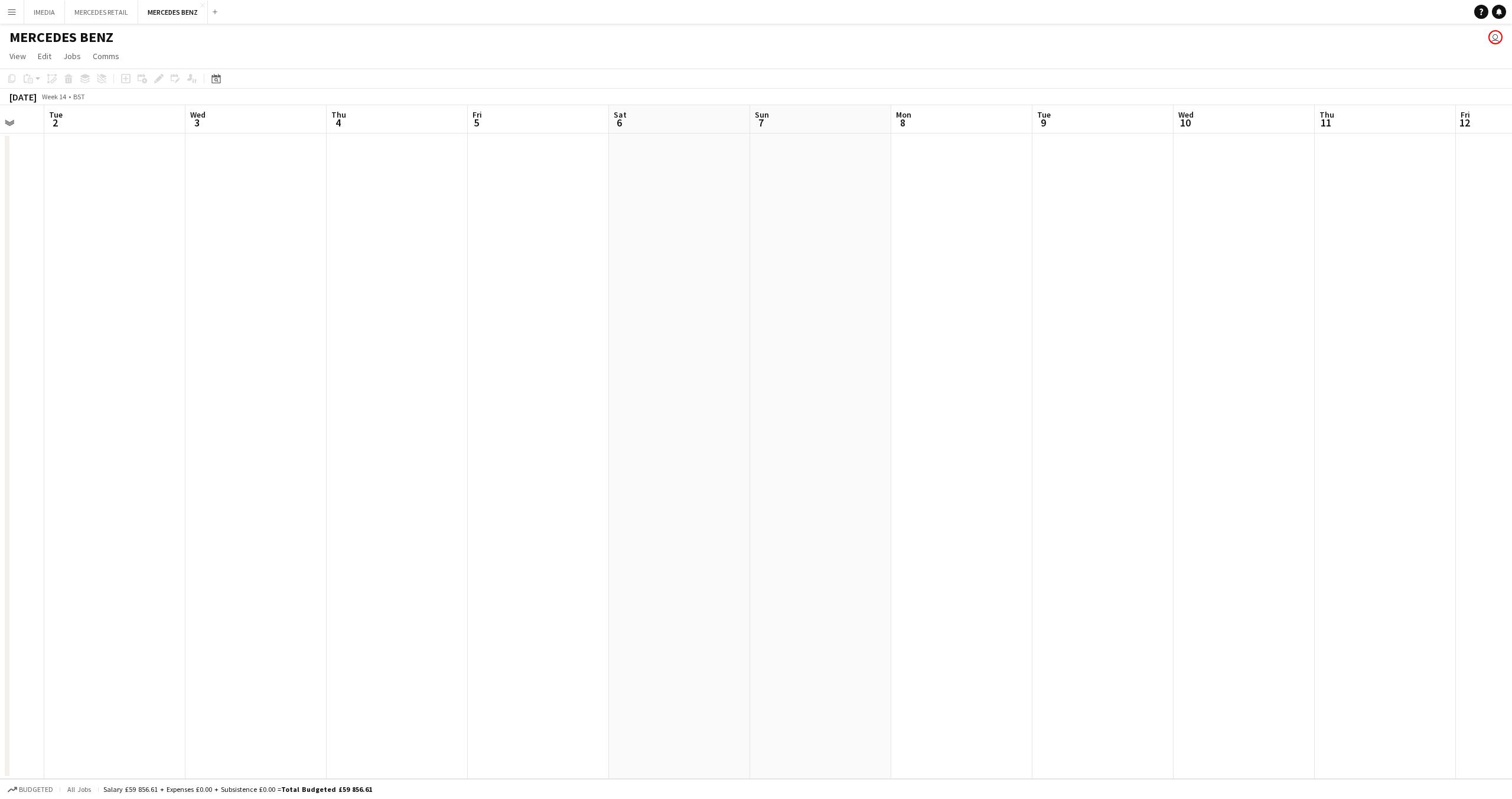
click at [260, 421] on app-calendar-viewport "Sat 30 Sun 31 Mon 1 Tue 2 Wed 3 Thu 4 Fri 5 Sat 6 Sun 7 Mon 8 Tue 9 Wed 10 Thu …" at bounding box center [756, 441] width 1512 height 673
click at [376, 423] on app-calendar-viewport "Sat 30 Sun 31 Mon 1 Tue 2 Wed 3 Thu 4 Fri 5 Sat 6 Sun 7 Mon 8 Tue 9 Wed 10 Thu …" at bounding box center [756, 441] width 1512 height 673
click at [578, 430] on app-calendar-viewport "Fri 5 Sat 6 Sun 7 Mon 8 Tue 9 Wed 10 Thu 11 Fri 12 Sat 13 Sun 14 Mon 15 Tue 16 …" at bounding box center [756, 441] width 1512 height 673
click at [615, 408] on app-calendar-viewport "Thu 11 Fri 12 Sat 13 Sun 14 Mon 15 Tue 16 Wed 17 Thu 18 Fri 19 Sat 20 Sun 21 Mo…" at bounding box center [756, 441] width 1512 height 673
click at [788, 410] on app-calendar-viewport "Tue 16 Wed 17 Thu 18 Fri 19 Sat 20 Sun 21 Mon 22 Tue 23 Wed 24 Thu 25 Fri 26 Sa…" at bounding box center [756, 441] width 1512 height 673
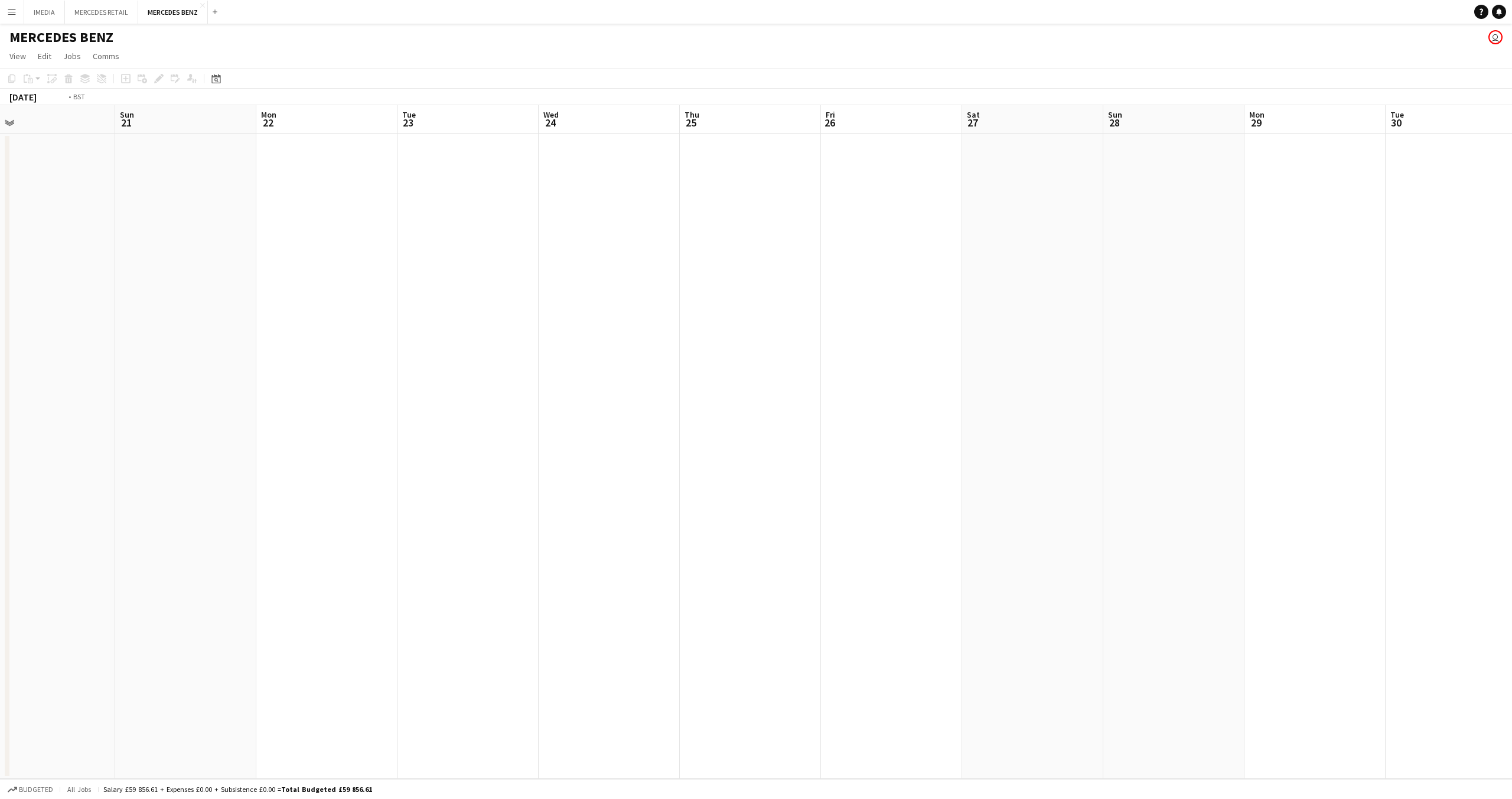
click at [912, 400] on app-calendar-viewport "Wed 17 Thu 18 Fri 19 Sat 20 Sun 21 Mon 22 Tue 23 Wed 24 Thu 25 Fri 26 Sat 27 Su…" at bounding box center [756, 441] width 1512 height 673
click at [987, 389] on app-calendar-viewport "Sun 21 Mon 22 Tue 23 Wed 24 Thu 25 Fri 26 Sat 27 Sun 28 Mon 29 Tue 30 Wed 1 Thu…" at bounding box center [756, 441] width 1512 height 673
click at [971, 392] on app-calendar-viewport "Thu 25 Fri 26 Sat 27 Sun 28 Mon 29 Tue 30 Wed 1 Thu 2 Fri 3 Sat 4 Sun 5 Mon 6 T…" at bounding box center [756, 441] width 1512 height 673
click at [1028, 402] on app-calendar-viewport "Tue 30 Wed 1 Thu 2 Fri 3 Sat 4 Sun 5 Mon 6 Tue 7 Wed 8 Thu 9 Fri 10 Sat 11 Sun …" at bounding box center [756, 441] width 1512 height 673
click at [1008, 382] on app-calendar-viewport "Sun 5 Mon 6 Tue 7 Wed 8 Thu 9 Fri 10 Sat 11 Sun 12 Mon 13 Tue 14 Wed 15 Thu 16 …" at bounding box center [756, 441] width 1512 height 673
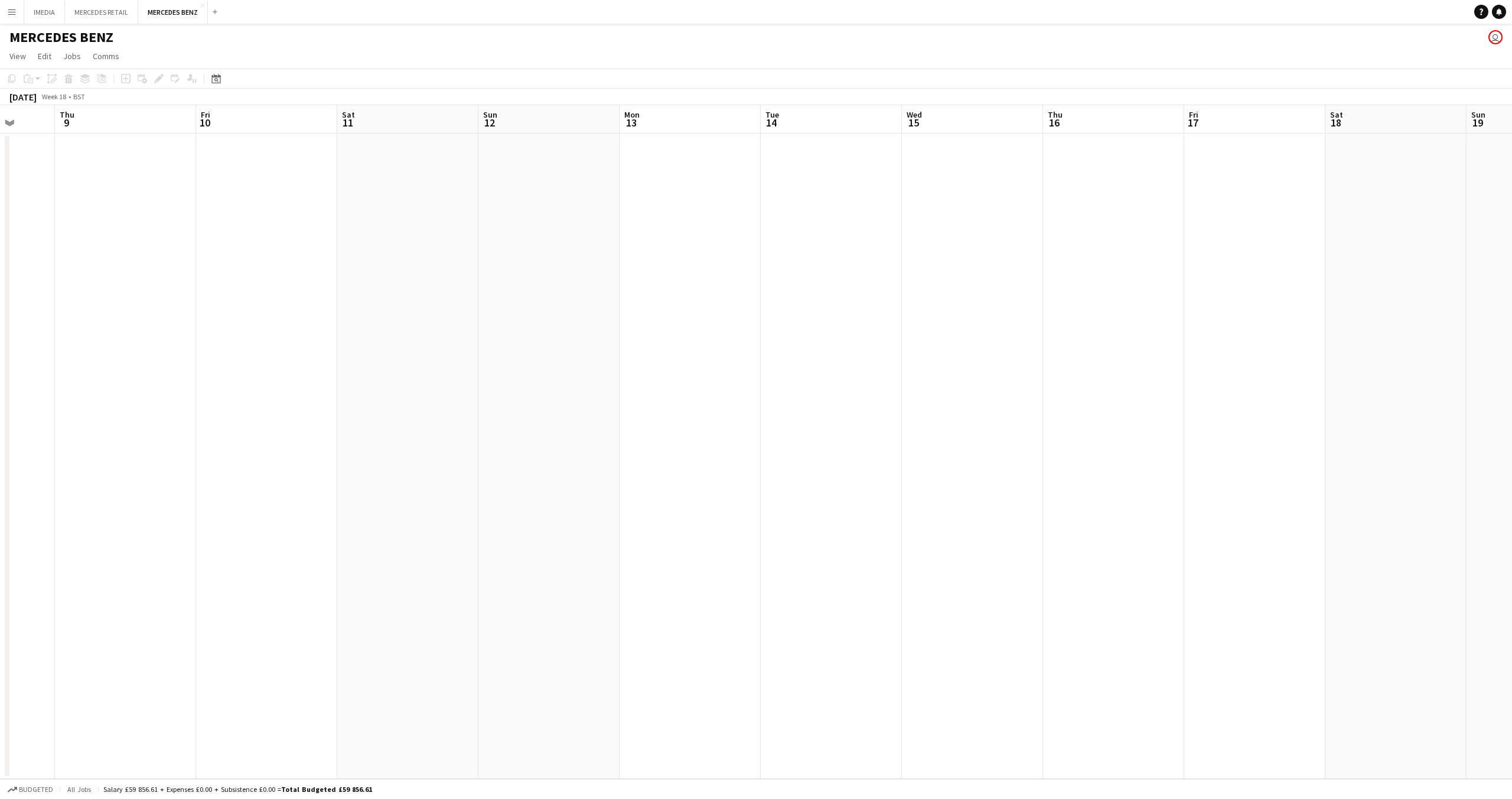
click at [1018, 407] on app-calendar-viewport "Sun 5 Mon 6 Tue 7 Wed 8 Thu 9 Fri 10 Sat 11 Sun 12 Mon 13 Tue 14 Wed 15 Thu 16 …" at bounding box center [756, 441] width 1512 height 673
click at [0, 273] on app-calendar-viewport "Wed 15 Thu 16 Fri 17 Sat 18 Sun 19 Mon 20 Tue 21 Wed 22 Thu 23 Fri 24 Sat 25 Su…" at bounding box center [756, 441] width 1512 height 673
click at [0, 229] on app-calendar-viewport "Sat 25 Sun 26 Mon 27 Tue 28 Wed 29 Thu 30 Fri 31 Sat 1 Sun 2 Mon 3 Tue 4 Wed 5 …" at bounding box center [756, 441] width 1512 height 673
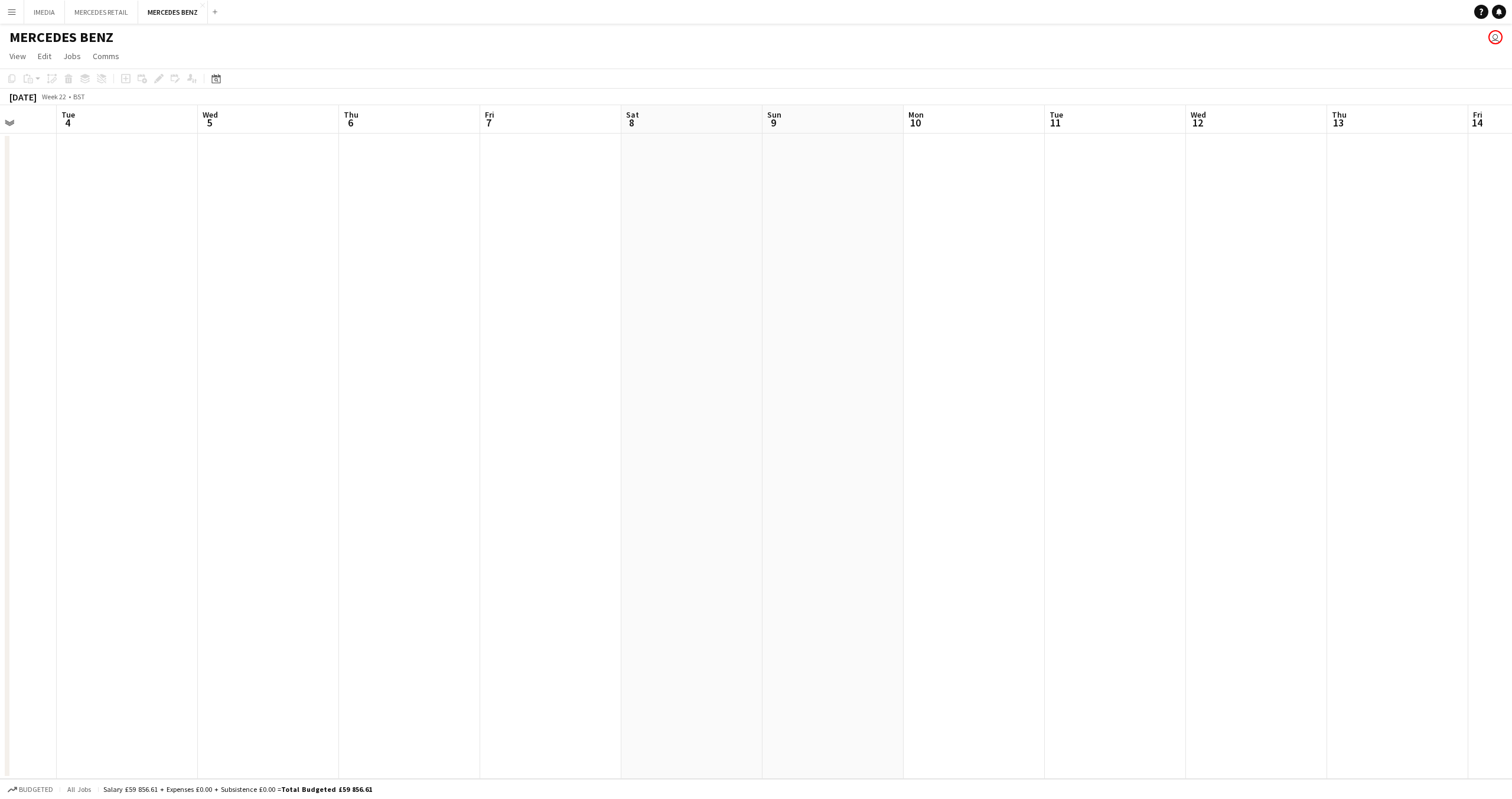
click at [0, 188] on app-calendar-viewport "Fri 31 Sat 1 Sun 2 Mon 3 Tue 4 Wed 5 Thu 6 Fri 7 Sat 8 Sun 9 Mon 10 Tue 11 Wed …" at bounding box center [756, 441] width 1512 height 673
click at [1, 179] on app-calendar-viewport "Fri 31 Sat 1 Sun 2 Mon 3 Tue 4 Wed 5 Thu 6 Fri 7 Sat 8 Sun 9 Mon 10 Tue 11 Wed …" at bounding box center [756, 441] width 1512 height 673
click at [319, 192] on app-calendar-viewport "Fri 7 Sat 8 Sun 9 Mon 10 Tue 11 Wed 12 Thu 13 Fri 14 Sat 15 Sun 16 Mon 17 Tue 1…" at bounding box center [756, 441] width 1512 height 673
click at [201, 188] on app-calendar-viewport "Mon 10 Tue 11 Wed 12 Thu 13 Fri 14 Sat 15 Sun 16 Mon 17 Tue 18 Wed 19 Thu 20 Fr…" at bounding box center [756, 441] width 1512 height 673
click at [308, 185] on app-calendar-viewport "Mon 17 Tue 18 Wed 19 Thu 20 Fri 21 Sat 22 Sun 23 Mon 24 Tue 25 Wed 26 Thu 27 Fr…" at bounding box center [756, 441] width 1512 height 673
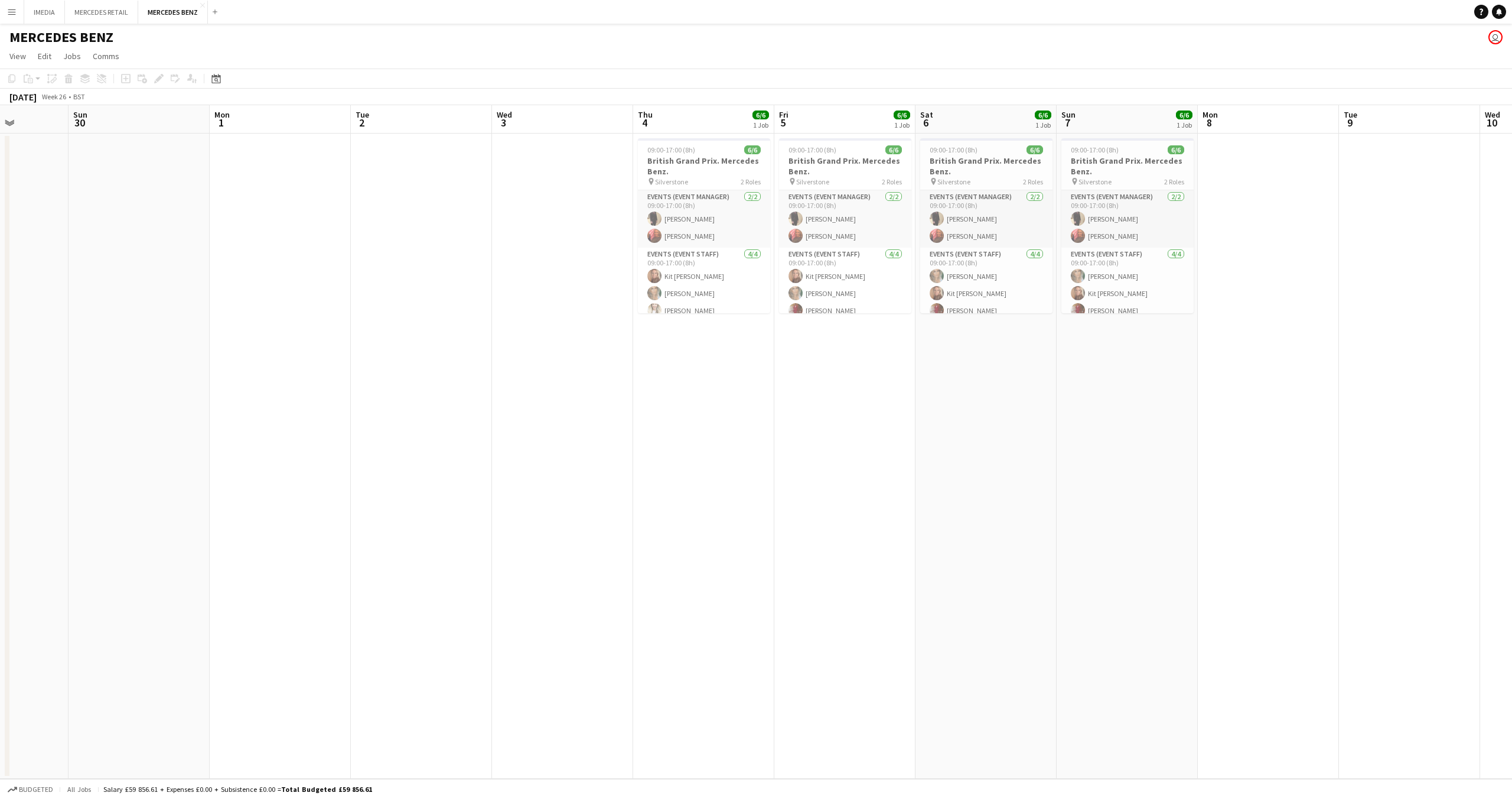
click at [448, 204] on app-calendar-viewport "Thu 27 Fri 28 Sat 29 Sun 30 Mon 1 Tue 2 Wed 3 Thu 4 6/6 1 Job Fri 5 6/6 1 Job S…" at bounding box center [756, 441] width 1512 height 673
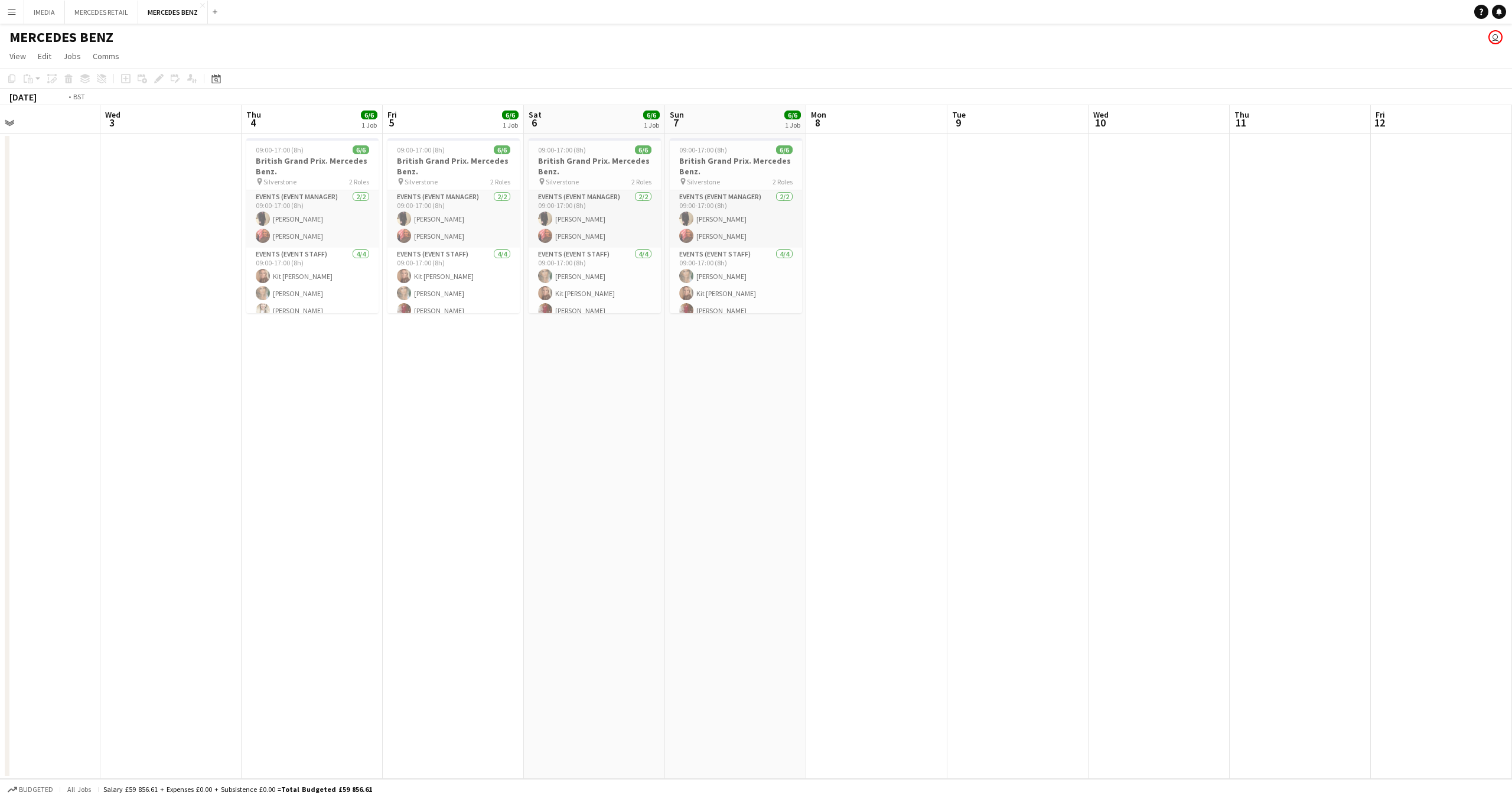
click at [16, 187] on app-calendar-viewport "Thu 27 Fri 28 Sat 29 Sun 30 Mon 1 Tue 2 Wed 3 Thu 4 6/6 1 Job Fri 5 6/6 1 Job S…" at bounding box center [756, 441] width 1512 height 673
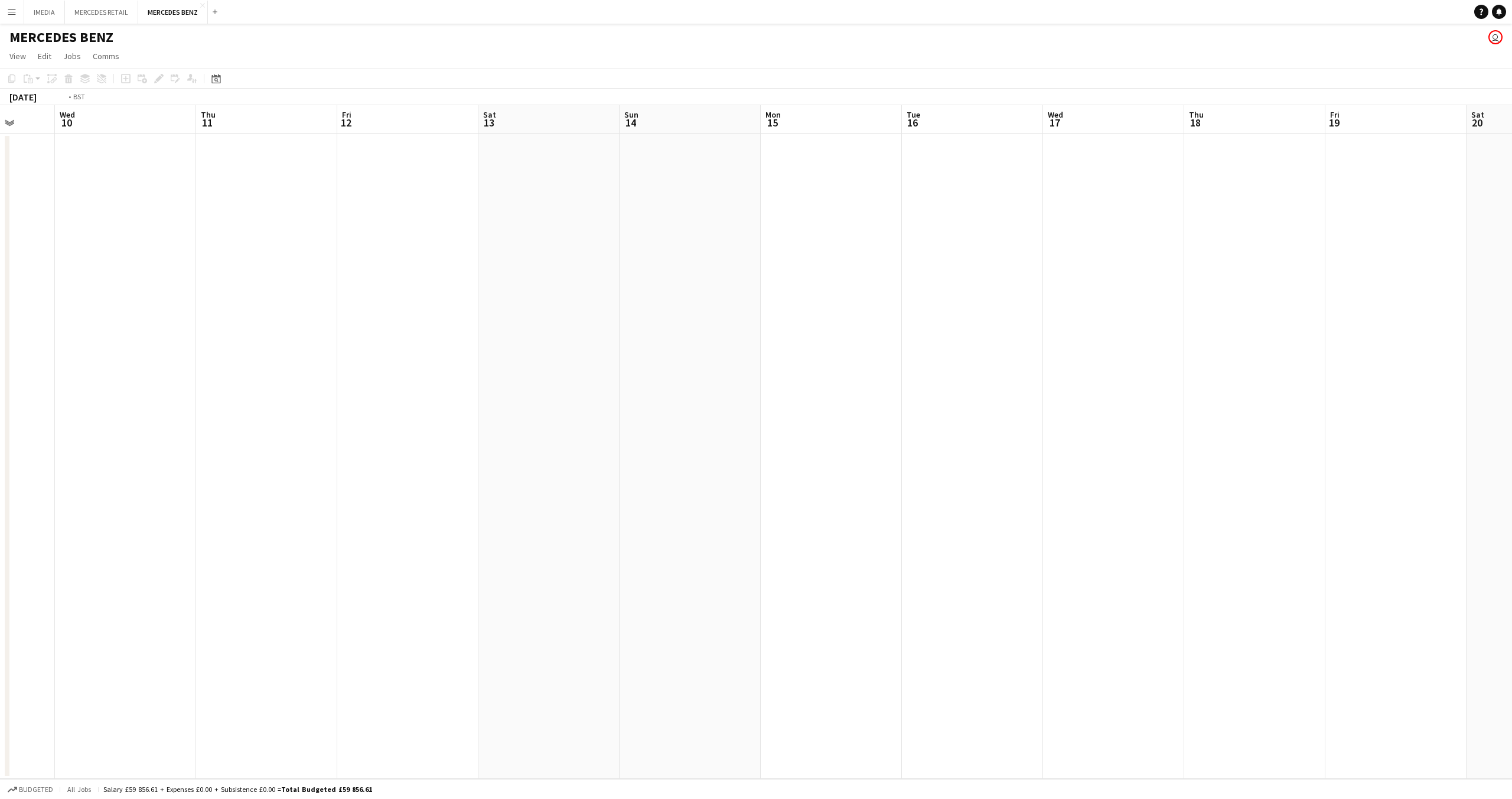
click at [0, 150] on app-calendar-viewport "Fri 5 6/6 1 Job Sat 6 6/6 1 Job Sun 7 6/6 1 Job Mon 8 Tue 9 Wed 10 Thu 11 Fri 1…" at bounding box center [756, 441] width 1512 height 673
click at [96, 139] on app-calendar-viewport "Sat 13 Sun 14 Mon 15 Tue 16 Wed 17 Thu 18 Fri 19 Sat 20 Sun 21 Mon 22 Tue 23 We…" at bounding box center [756, 441] width 1512 height 673
click at [4, 94] on app-calendar "Copy Paste Paste Command V Paste with crew Command Shift V Paste linked Job [GE…" at bounding box center [756, 423] width 1512 height 710
click at [380, 128] on app-calendar-viewport "Tue 23 Wed 24 Thu 25 Fri 26 Sat 27 Sun 28 Mon 29 Tue 30 Wed 31 Thu 1 Fri 2 Sat …" at bounding box center [756, 441] width 1512 height 673
click at [261, 187] on app-calendar-viewport "Wed 31 Thu 1 Fri 2 Sat 3 Sun 4 Mon 5 Tue 6 Wed 7 Thu 8 Fri 9 Sat 10 Sun 11 Mon …" at bounding box center [756, 441] width 1512 height 673
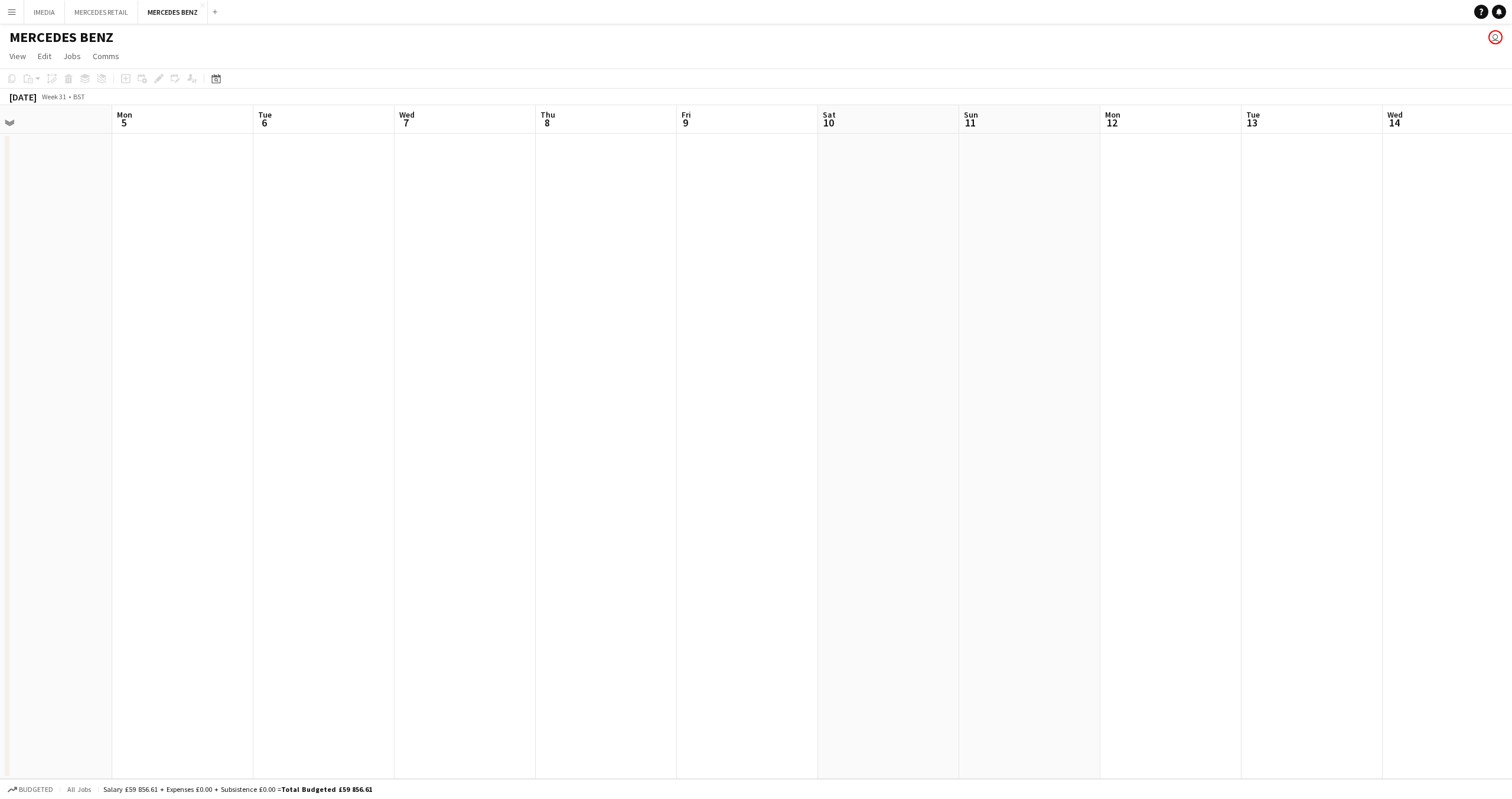
click at [344, 293] on app-calendar-viewport "Fri 2 Sat 3 Sun 4 Mon 5 Tue 6 Wed 7 Thu 8 Fri 9 Sat 10 Sun 11 Mon 12 Tue 13 Wed…" at bounding box center [756, 441] width 1512 height 673
click at [536, 290] on app-calendar-viewport "Sat 10 Sun 11 Mon 12 Tue 13 Wed 14 Thu 15 Fri 16 Sat 17 Sun 18 Mon 19 Tue 20 We…" at bounding box center [756, 441] width 1512 height 673
click at [684, 301] on app-calendar-viewport "Mon 12 Tue 13 Wed 14 Thu 15 Fri 16 Sat 17 Sun 18 Mon 19 Tue 20 Wed 21 Thu 22 Fr…" at bounding box center [756, 441] width 1512 height 673
click at [463, 254] on app-calendar-viewport "Sat 17 Sun 18 Mon 19 Tue 20 Wed 21 Thu 22 Fri 23 Sat 24 Sun 25 Mon 26 Tue 27 We…" at bounding box center [756, 441] width 1512 height 673
click at [454, 274] on app-calendar-viewport "Thu 29 Fri 30 Sat 31 Sun 1 Mon 2 Tue 3 Wed 4 Thu 5 Fri 6 Sat 7 Sun 8 Mon 9 Tue …" at bounding box center [756, 441] width 1512 height 673
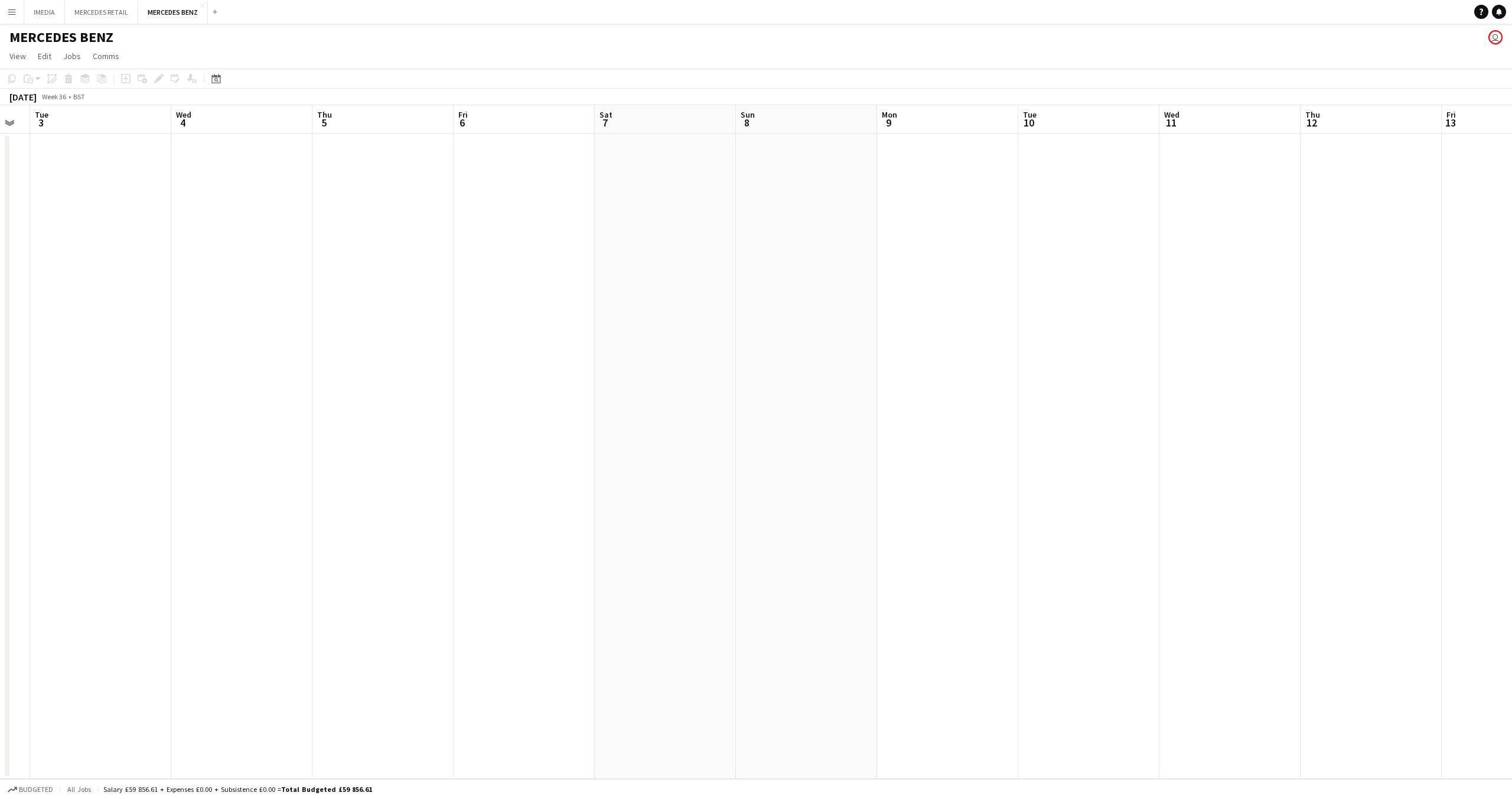
click at [585, 308] on app-calendar-viewport "Sat 31 Sun 1 Mon 2 Tue 3 Wed 4 Thu 5 Fri 6 Sat 7 Sun 8 Mon 9 Tue 10 Wed 11 Thu …" at bounding box center [756, 441] width 1512 height 673
click at [704, 318] on app-calendar-viewport "Sun 8 Mon 9 Tue 10 Wed 11 Thu 12 Fri 13 Sat 14 Sun 15 Mon 16 Tue 17 Wed 18 Thu …" at bounding box center [756, 441] width 1512 height 673
click at [727, 324] on app-calendar-viewport "Thu 12 Fri 13 Sat 14 Sun 15 Mon 16 Tue 17 Wed 18 Thu 19 Fri 20 Sat 21 Sun 22 Mo…" at bounding box center [756, 441] width 1512 height 673
click at [1076, 341] on app-calendar-viewport "Fri 13 Sat 14 Sun 15 Mon 16 Tue 17 Wed 18 Thu 19 Fri 20 Sat 21 Sun 22 Mon 23 Tu…" at bounding box center [756, 441] width 1512 height 673
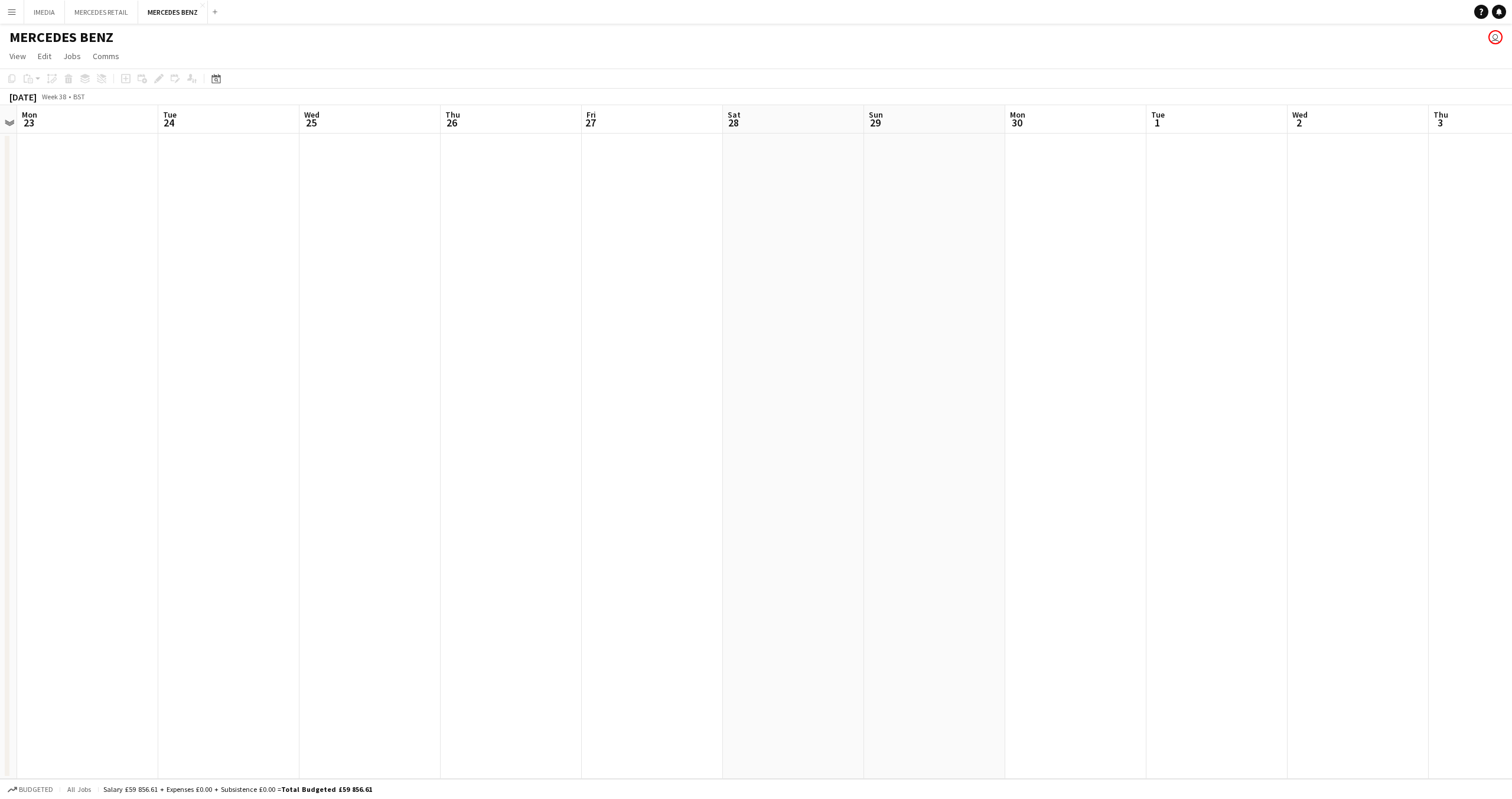
click at [782, 331] on app-calendar-viewport "Fri 20 Sat 21 Sun 22 Mon 23 Tue 24 Wed 25 Thu 26 Fri 27 Sat 28 Sun 29 Mon 30 Tu…" at bounding box center [756, 441] width 1512 height 673
click at [931, 377] on app-calendar-viewport "Tue 24 Wed 25 Thu 26 Fri 27 Sat 28 Sun 29 Mon 30 Tue 1 Wed 2 Thu 3 Fri 4 Sat 5 …" at bounding box center [756, 441] width 1512 height 673
click at [912, 430] on app-calendar-viewport "Fri 27 Sat 28 Sun 29 Mon 30 Tue 1 Wed 2 Thu 3 Fri 4 Sat 5 Sun 6 Mon 7 Tue 8 Wed…" at bounding box center [756, 441] width 1512 height 673
click at [696, 521] on app-calendar-viewport "Sun 29 Mon 30 Tue 1 Wed 2 Thu 3 Fri 4 Sat 5 Sun 6 Mon 7 Tue 8 Wed 9 Thu 10 Fri …" at bounding box center [756, 441] width 1512 height 673
click at [912, 524] on app-calendar-viewport "Fri 4 Sat 5 Sun 6 Mon 7 Tue 8 Wed 9 Thu 10 Fri 11 Sat 12 Sun 13 Mon 14 Tue 15 W…" at bounding box center [756, 441] width 1512 height 673
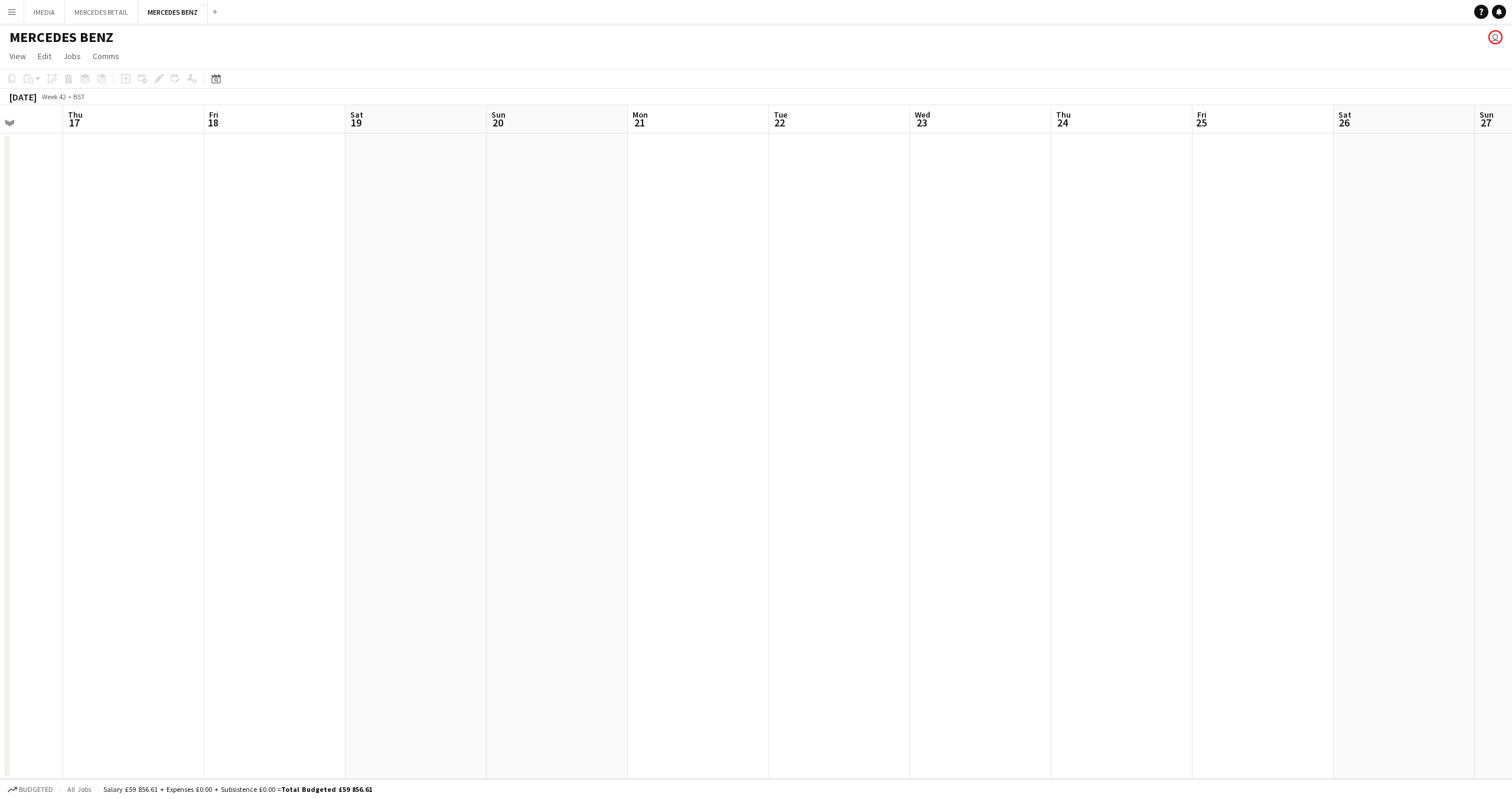
click at [0, 493] on app-calendar-viewport "Mon 14 Tue 15 Wed 16 Thu 17 Fri 18 Sat 19 Sun 20 Mon 21 Tue 22 Wed 23 Thu 24 Fr…" at bounding box center [756, 441] width 1512 height 673
click at [122, 523] on app-calendar-viewport "Mon 14 Tue 15 Wed 16 Thu 17 Fri 18 Sat 19 Sun 20 Mon 21 Tue 22 Wed 23 Thu 24 Fr…" at bounding box center [756, 441] width 1512 height 673
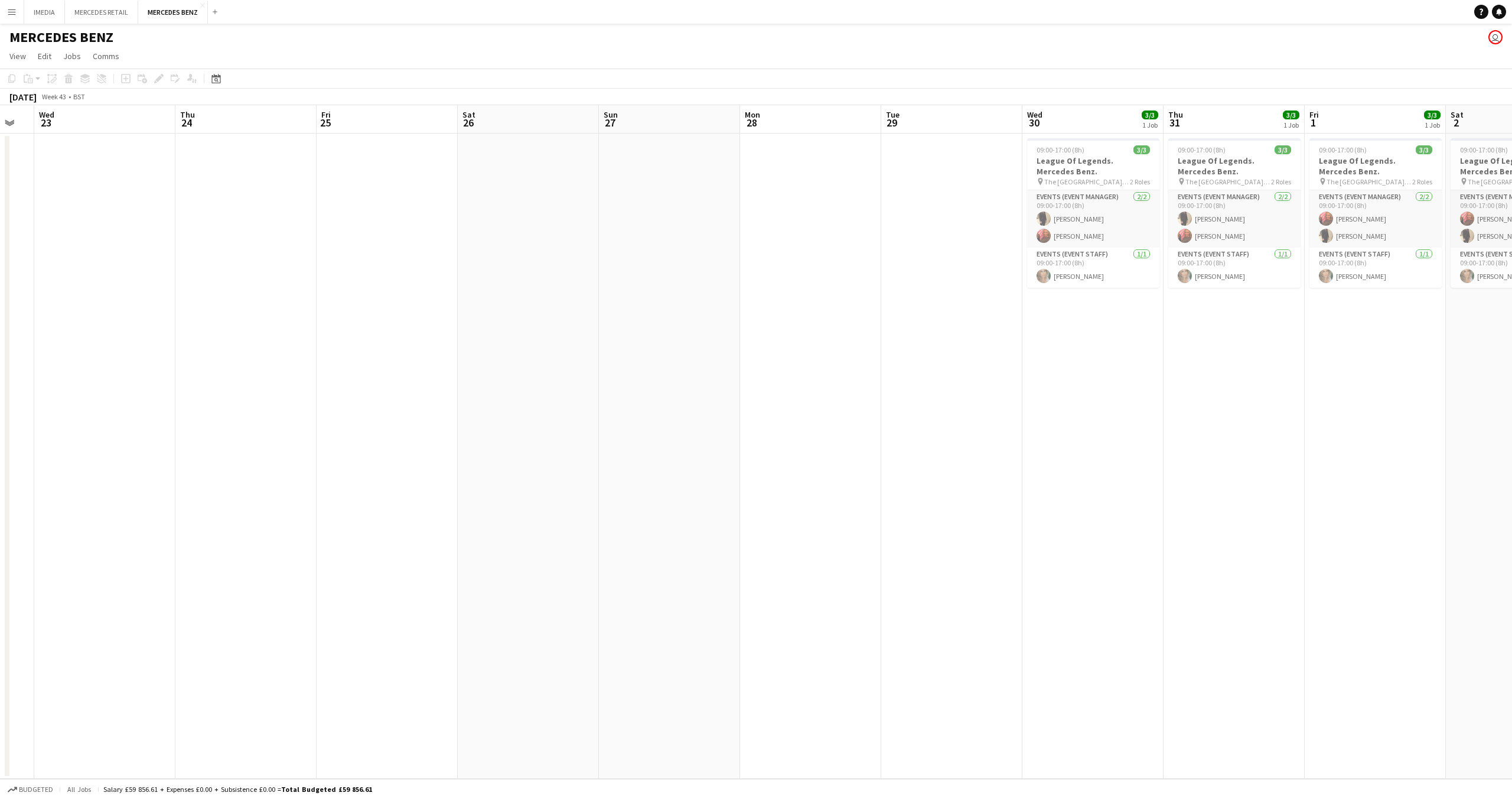
click at [727, 507] on app-calendar-viewport "Sat 19 Sun 20 Mon 21 Tue 22 Wed 23 Thu 24 Fri 25 Sat 26 Sun 27 Mon 28 Tue 29 We…" at bounding box center [756, 441] width 1512 height 673
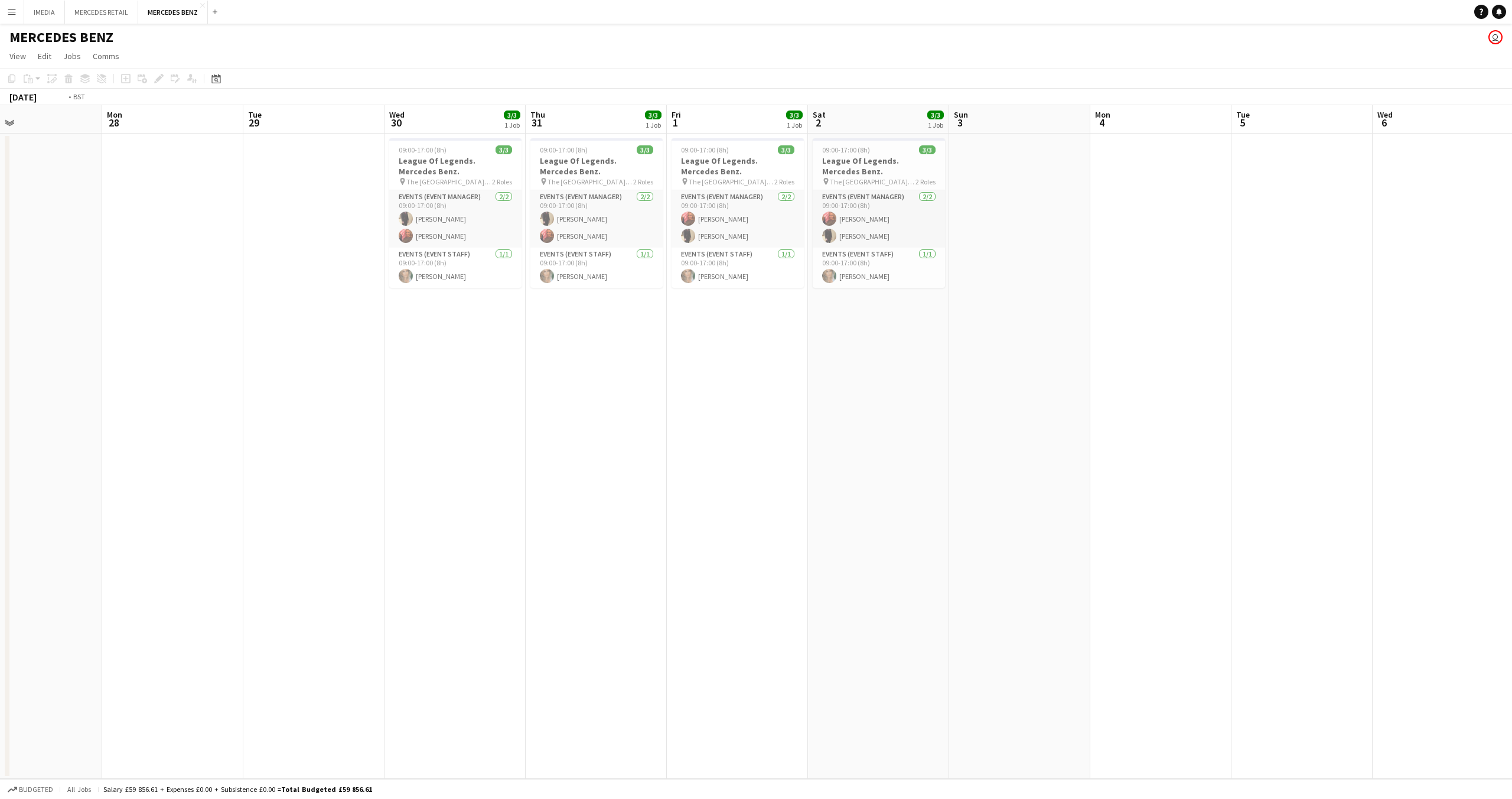
click at [430, 524] on app-calendar-viewport "Wed 23 Thu 24 Fri 25 Sat 26 Sun 27 Mon 28 Tue 29 Wed 30 3/3 1 Job Thu 31 3/3 1 …" at bounding box center [756, 441] width 1512 height 673
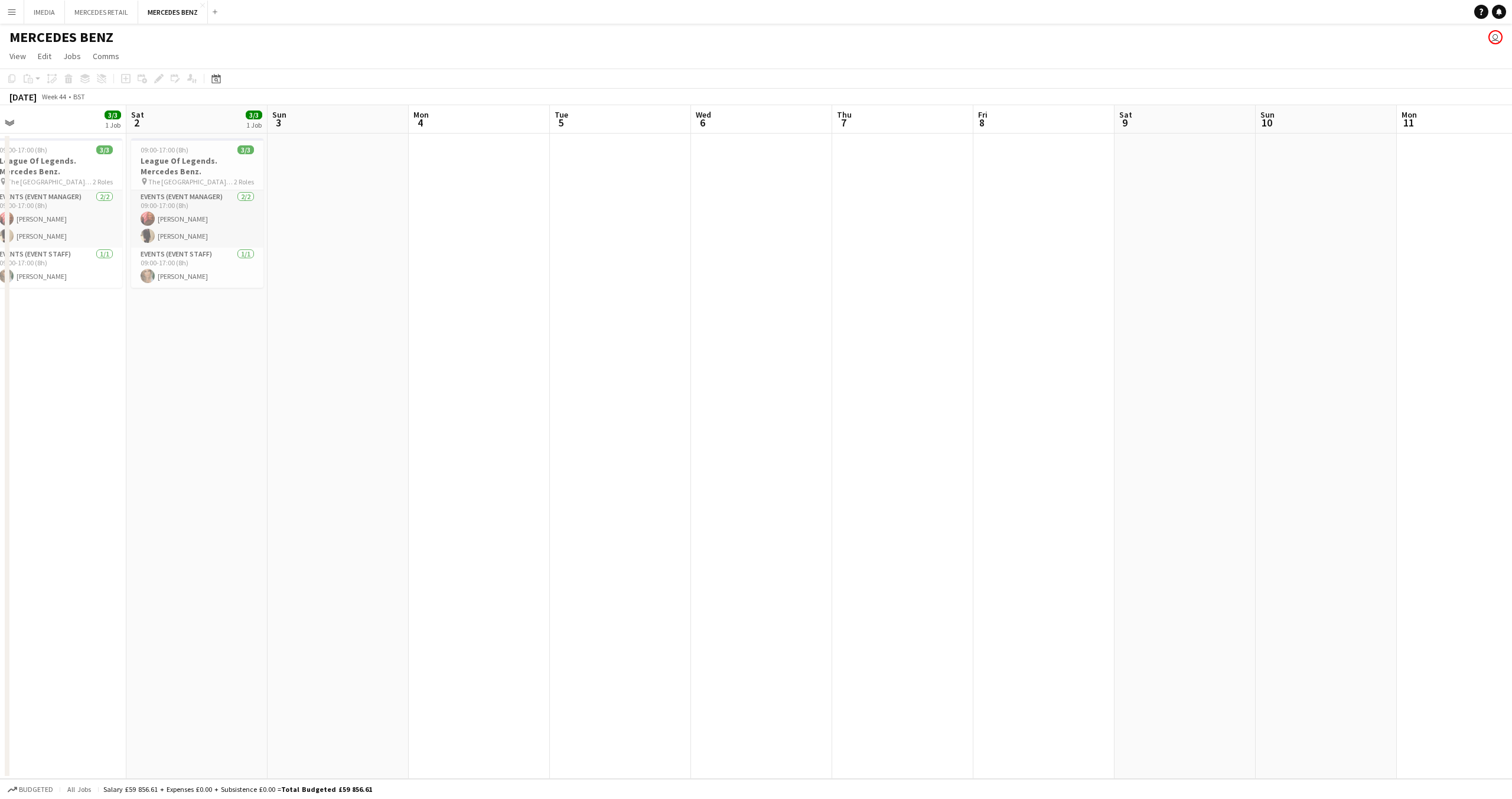
click at [443, 526] on app-calendar-viewport "Tue 29 Wed 30 3/3 1 Job Thu 31 3/3 1 Job Fri 1 3/3 1 Job Sat 2 3/3 1 Job Sun 3 …" at bounding box center [756, 441] width 1512 height 673
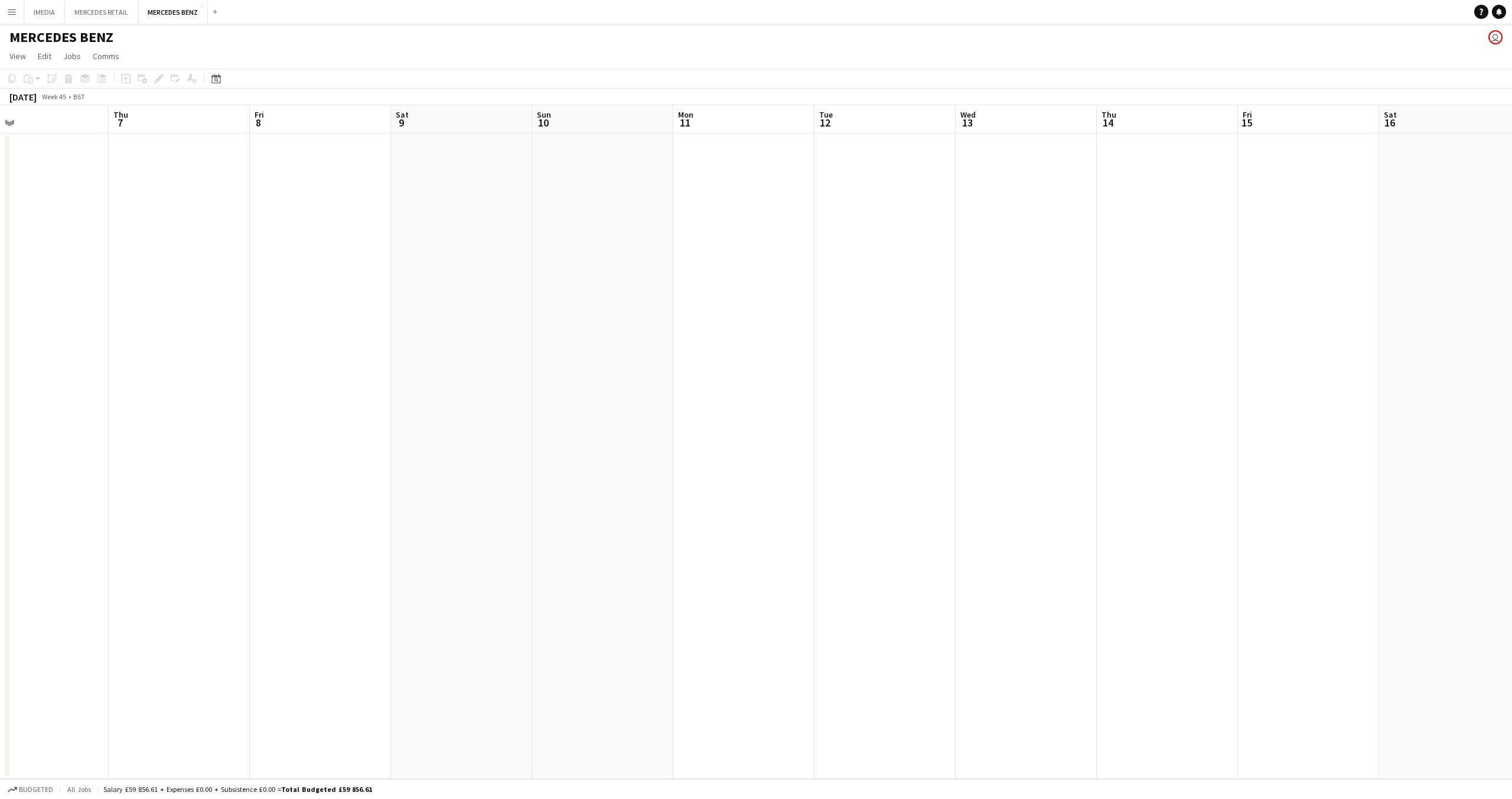
click at [489, 537] on app-calendar-viewport "Sun 3 Mon 4 Tue 5 Wed 6 Thu 7 Fri 8 Sat 9 Sun 10 Mon 11 Tue 12 Wed 13 Thu 14 Fr…" at bounding box center [756, 441] width 1512 height 673
click at [526, 515] on app-calendar-viewport "Fri 8 Sat 9 Sun 10 Mon 11 Tue 12 Wed 13 Thu 14 Fri 15 Sat 16 Sun 17 Mon 18 Tue …" at bounding box center [756, 441] width 1512 height 673
click at [512, 515] on app-calendar-viewport "Sat 9 Sun 10 Mon 11 Tue 12 Wed 13 Thu 14 Fri 15 Sat 16 Sun 17 Mon 18 Tue 19 Wed…" at bounding box center [756, 441] width 1512 height 673
click at [715, 525] on app-calendar-viewport "Fri 15 Sat 16 Sun 17 Mon 18 Tue 19 Wed 20 Thu 21 Fri 22 Sat 23 Sun 24 Mon 25 Tu…" at bounding box center [756, 441] width 1512 height 673
click at [752, 513] on app-calendar-viewport "Thu 21 Fri 22 Sat 23 Sun 24 Mon 25 Tue 26 Wed 27 Thu 28 Fri 29 Sat 30 Sun 1 Mon…" at bounding box center [756, 441] width 1512 height 673
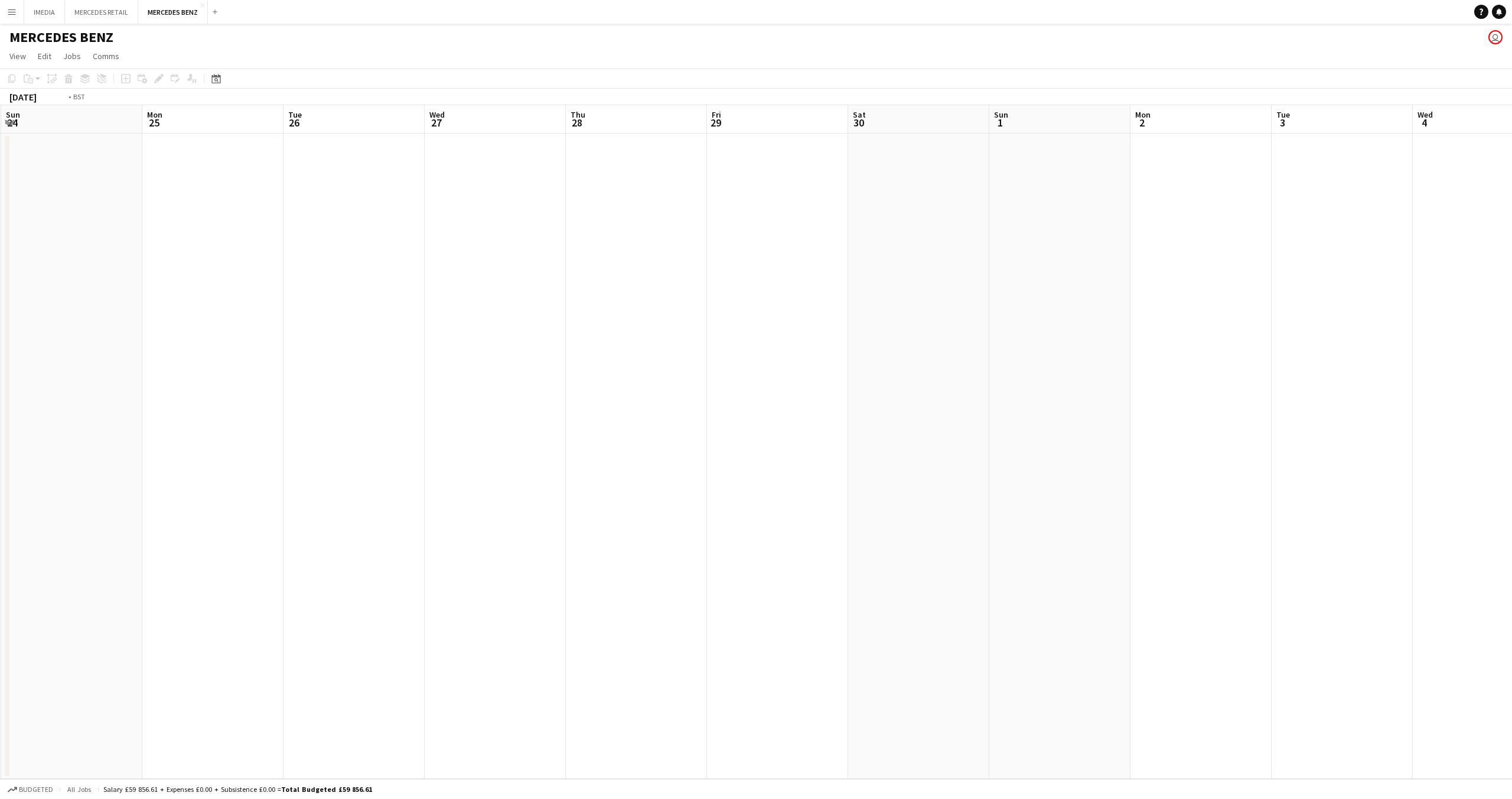
click at [807, 502] on app-calendar-viewport "Thu 21 Fri 22 Sat 23 Sun 24 Mon 25 Tue 26 Wed 27 Thu 28 Fri 29 Sat 30 Sun 1 Mon…" at bounding box center [756, 441] width 1512 height 673
click at [955, 499] on app-calendar-viewport "Sun 24 Mon 25 Tue 26 Wed 27 Thu 28 Fri 29 Sat 30 Sun 1 Mon 2 Tue 3 Wed 4 Thu 5 …" at bounding box center [756, 441] width 1512 height 673
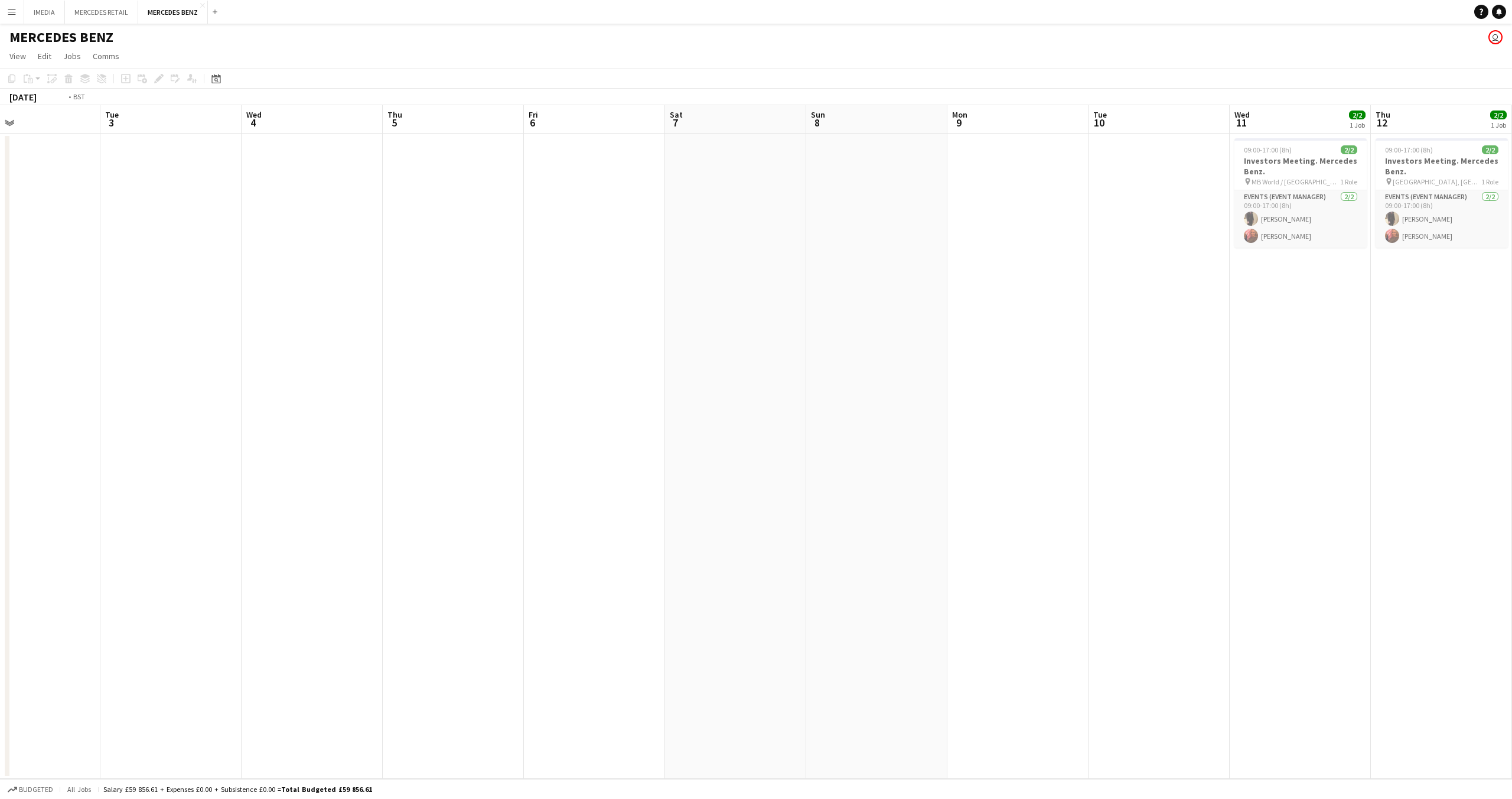
click at [264, 330] on app-calendar-viewport "Wed 27 Thu 28 Fri 29 Sat 30 Sun 1 Mon 2 Tue 3 Wed 4 Thu 5 Fri 6 Sat 7 Sun 8 Mon…" at bounding box center [756, 441] width 1512 height 673
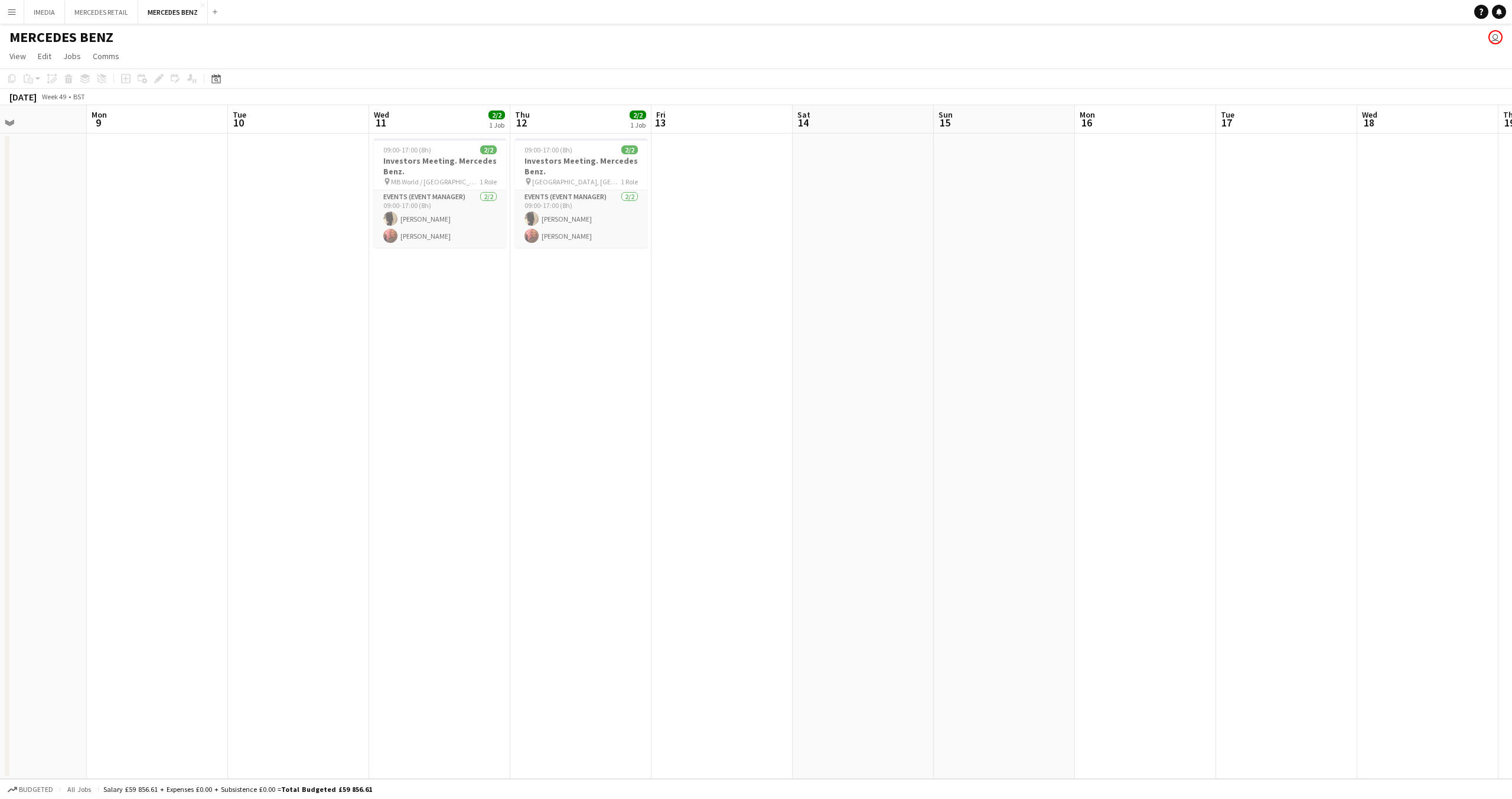
click at [401, 348] on app-calendar-viewport "Thu 5 Fri 6 Sat 7 Sun 8 Mon 9 Tue 10 Wed 11 2/2 1 Job Thu 12 2/2 1 Job Fri 13 S…" at bounding box center [756, 441] width 1512 height 673
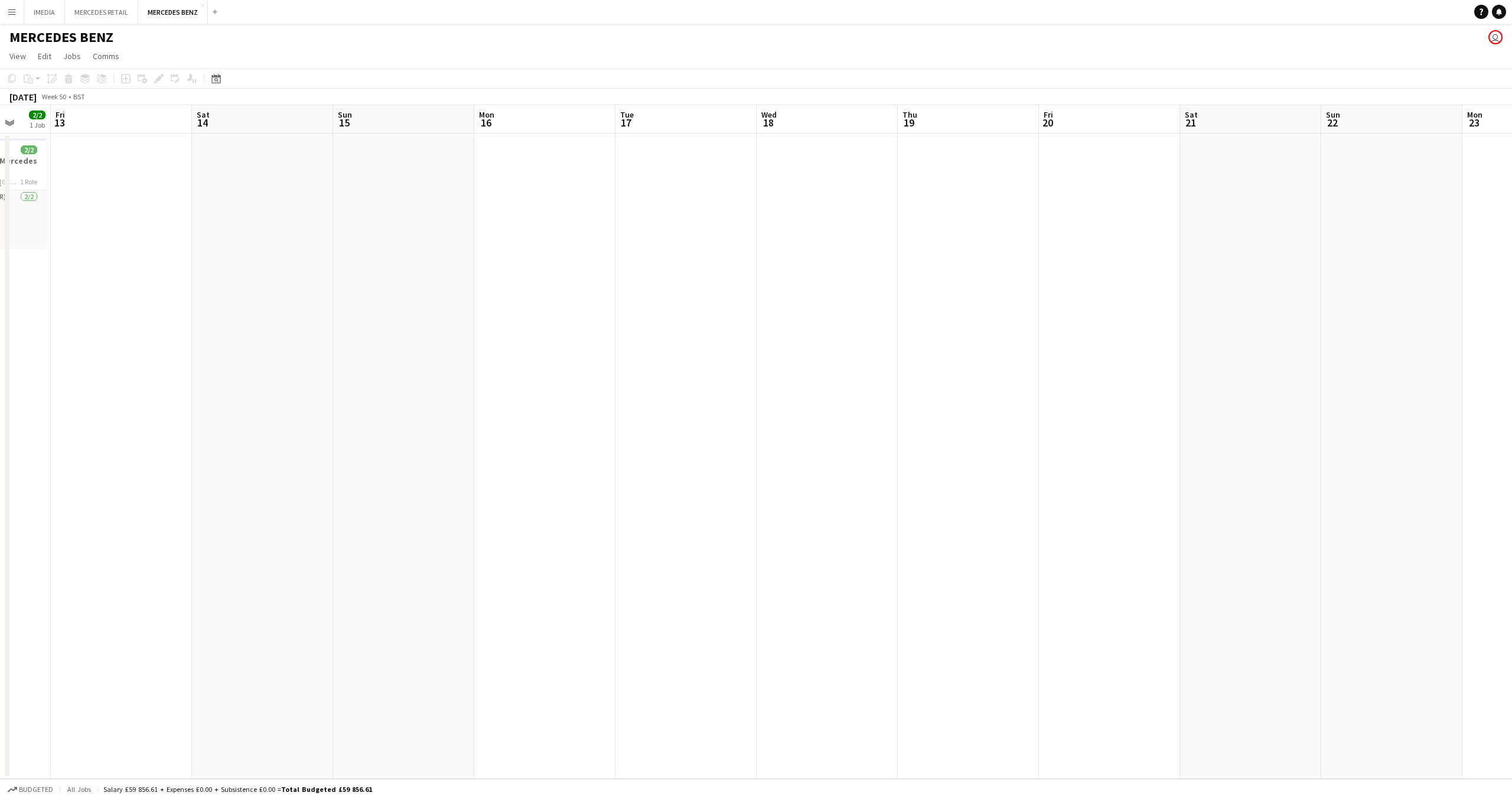
click at [374, 352] on app-calendar-viewport "Mon 9 Tue 10 Wed 11 2/2 1 Job Thu 12 2/2 1 Job Fri 13 Sat 14 Sun 15 Mon 16 Tue …" at bounding box center [756, 441] width 1512 height 673
click at [578, 364] on app-calendar-viewport "Mon 9 Tue 10 Wed 11 2/2 1 Job Thu 12 2/2 1 Job Fri 13 Sat 14 Sun 15 Mon 16 Tue …" at bounding box center [756, 441] width 1512 height 673
click at [721, 369] on app-calendar-viewport "Fri 13 Sat 14 Sun 15 Mon 16 Tue 17 Wed 18 Thu 19 Fri 20 Sat 21 Sun 22 Mon 23 Tu…" at bounding box center [756, 441] width 1512 height 673
click at [790, 357] on app-calendar-viewport "Tue 17 Wed 18 Thu 19 Fri 20 Sat 21 Sun 22 Mon 23 Tue 24 Wed 25 Thu 26 Fri 27 Sa…" at bounding box center [756, 441] width 1512 height 673
click at [658, 363] on app-calendar-viewport "Tue 17 Wed 18 Thu 19 Fri 20 Sat 21 Sun 22 Mon 23 Tue 24 Wed 25 Thu 26 Fri 27 Sa…" at bounding box center [756, 441] width 1512 height 673
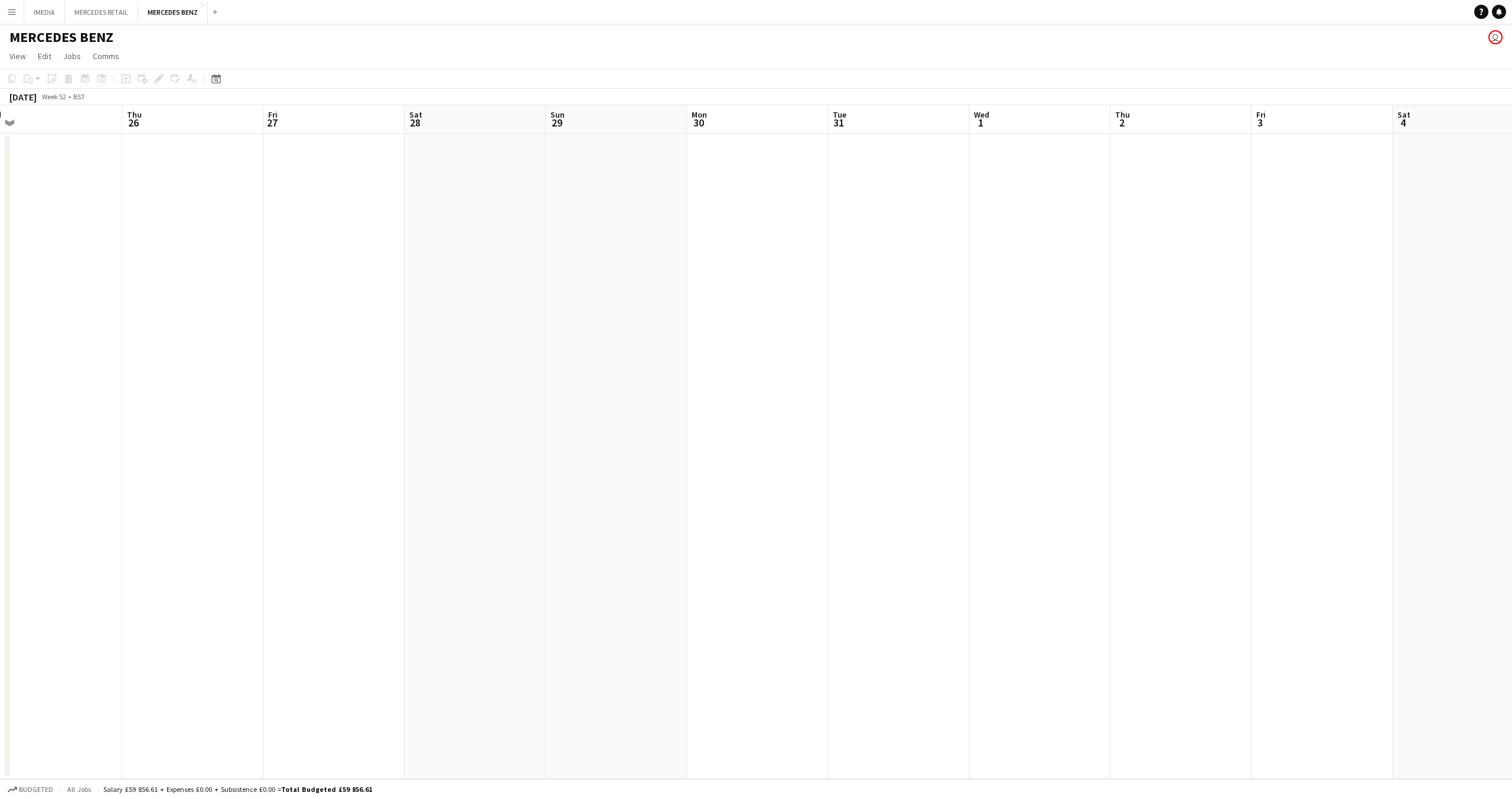
click at [757, 363] on app-calendar-viewport "Sun 22 Mon 23 Tue 24 Wed 25 Thu 26 Fri 27 Sat 28 Sun 29 Mon 30 Tue 31 Wed 1 Thu…" at bounding box center [756, 441] width 1512 height 673
click at [764, 383] on app-calendar-viewport "Sat 28 Sun 29 Mon 30 Tue 31 Wed 1 Thu 2 Fri 3 Sat 4 Sun 5 Mon 6 Tue 7 Wed 8 Thu…" at bounding box center [756, 441] width 1512 height 673
click at [822, 383] on app-calendar-viewport "Sun 29 Mon 30 Tue 31 Wed 1 Thu 2 Fri 3 Sat 4 Sun 5 Mon 6 Tue 7 Wed 8 Thu 9 Fri …" at bounding box center [756, 441] width 1512 height 673
click at [932, 386] on app-calendar-viewport "Thu 2 Fri 3 Sat 4 Sun 5 Mon 6 Tue 7 Wed 8 Thu 9 Fri 10 Sat 11 Sun 12 Mon 13 Tue…" at bounding box center [756, 441] width 1512 height 673
click at [921, 393] on app-calendar-viewport "Wed 8 Thu 9 Fri 10 Sat 11 Sun 12 Mon 13 Tue 14 Wed 15 Thu 16 Fri 17 Sat 18 Sun …" at bounding box center [756, 441] width 1512 height 673
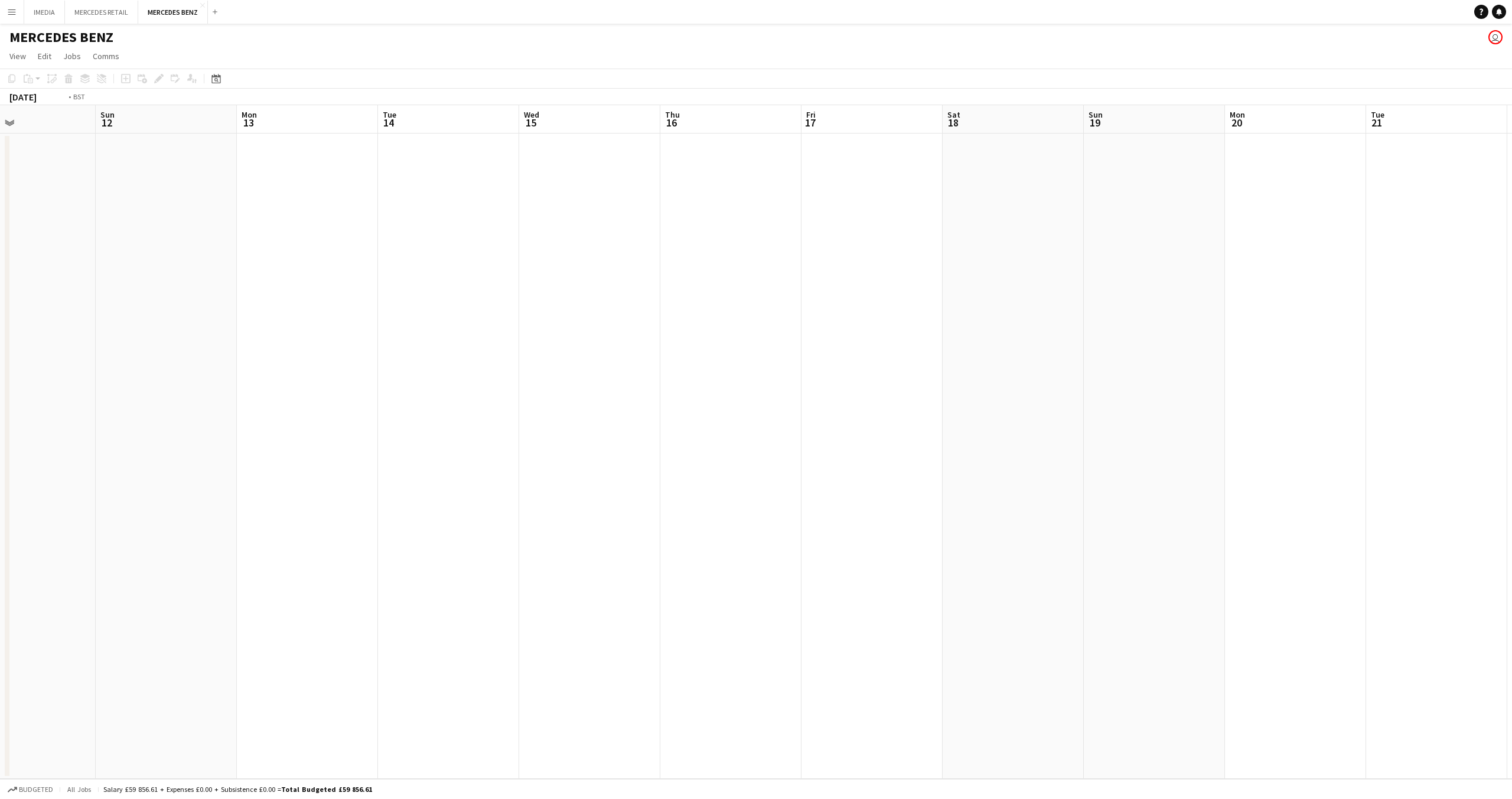
click at [1010, 381] on app-calendar-viewport "Wed 8 Thu 9 Fri 10 Sat 11 Sun 12 Mon 13 Tue 14 Wed 15 Thu 16 Fri 17 Sat 18 Sun …" at bounding box center [756, 441] width 1512 height 673
click at [1043, 385] on app-calendar-viewport "Sun 12 Mon 13 Tue 14 Wed 15 Thu 16 Fri 17 Sat 18 Sun 19 Mon 20 Tue 21 Wed 22 Th…" at bounding box center [756, 441] width 1512 height 673
click at [1046, 391] on app-calendar-viewport "Fri 17 Sat 18 Sun 19 Mon 20 Tue 21 Wed 22 Thu 23 Fri 24 Sat 25 Sun 26 Mon 27 Tu…" at bounding box center [756, 441] width 1512 height 673
click at [1064, 395] on app-calendar-viewport "Fri 17 Sat 18 Sun 19 Mon 20 Tue 21 Wed 22 Thu 23 Fri 24 Sat 25 Sun 26 Mon 27 Tu…" at bounding box center [756, 441] width 1512 height 673
click at [228, 407] on app-calendar-viewport "Sat 18 Sun 19 Mon 20 Tue 21 Wed 22 Thu 23 Fri 24 Sat 25 Sun 26 Mon 27 Tue 28 We…" at bounding box center [756, 441] width 1512 height 673
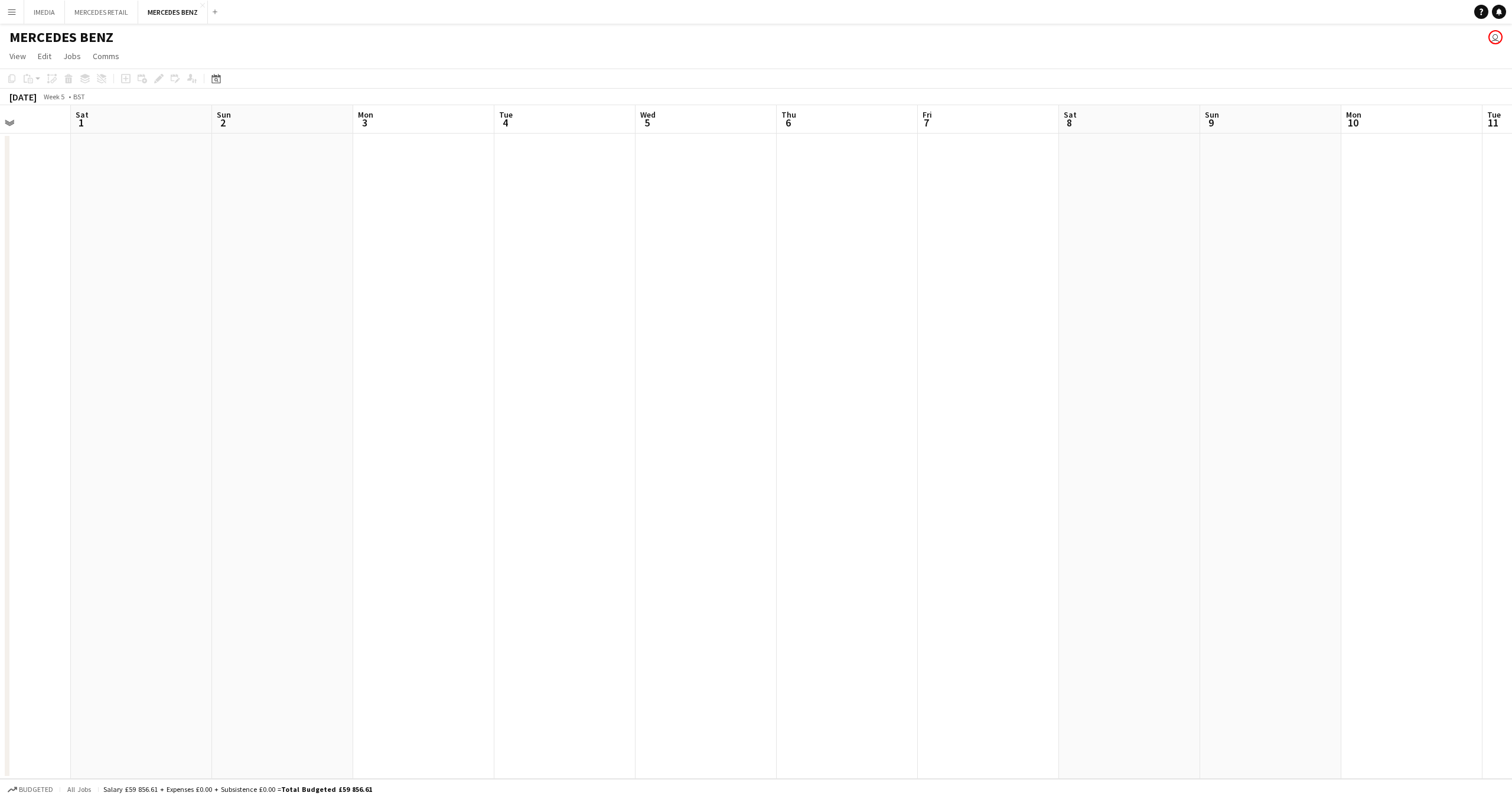
click at [462, 429] on app-calendar-viewport "Tue 28 Wed 29 Thu 30 Fri 31 Sat 1 Sun 2 Mon 3 Tue 4 Wed 5 Thu 6 Fri 7 Sat 8 Sun…" at bounding box center [756, 441] width 1512 height 673
click at [446, 420] on app-calendar-viewport "Wed 29 Thu 30 Fri 31 Sat 1 Sun 2 Mon 3 Tue 4 Wed 5 Thu 6 Fri 7 Sat 8 Sun 9 Mon …" at bounding box center [756, 441] width 1512 height 673
click at [547, 430] on app-calendar-viewport "Tue 4 Wed 5 Thu 6 Fri 7 Sat 8 Sun 9 Mon 10 Tue 11 Wed 12 Thu 13 Fri 14 Sat 15 S…" at bounding box center [756, 441] width 1512 height 673
click at [524, 423] on app-calendar-viewport "Tue 11 Wed 12 Thu 13 Fri 14 Sat 15 Sun 16 Mon 17 Tue 18 Wed 19 Thu 20 Fri 21 Sa…" at bounding box center [756, 441] width 1512 height 673
click at [614, 413] on app-calendar-viewport "Wed 12 Thu 13 Fri 14 Sat 15 Sun 16 Mon 17 Tue 18 Wed 19 Thu 20 Fri 21 Sat 22 Su…" at bounding box center [756, 441] width 1512 height 673
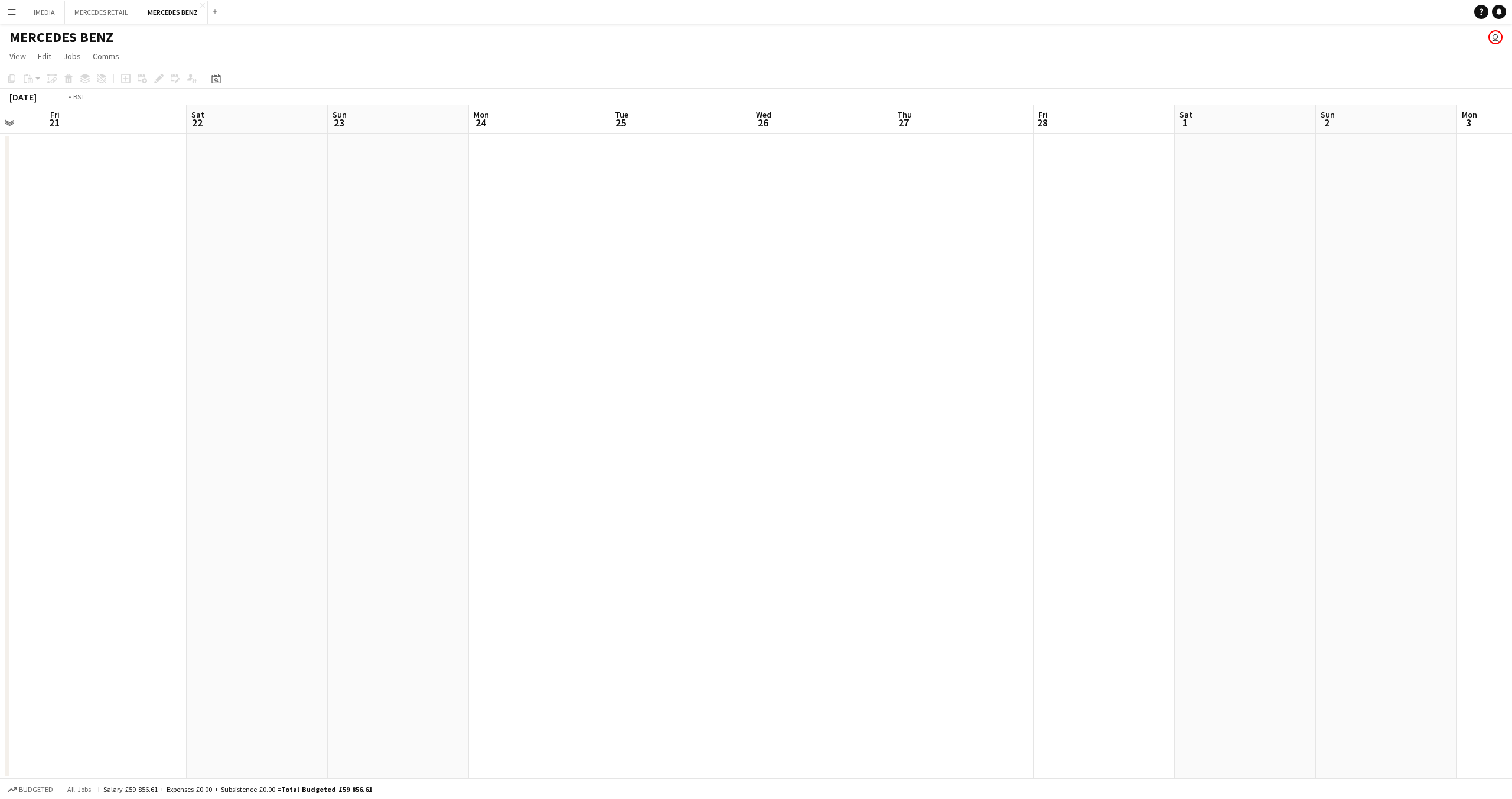
click at [410, 420] on app-calendar-viewport "Mon 17 Tue 18 Wed 19 Thu 20 Fri 21 Sat 22 Sun 23 Mon 24 Tue 25 Wed 26 Thu 27 Fr…" at bounding box center [756, 441] width 1512 height 673
click at [570, 421] on app-calendar-viewport "Thu 27 Fri 28 Sat 1 Sun 2 Mon 3 Tue 4 Wed 5 Thu 6 Fri 7 Sat 8 Sun 9 Mon 10 Tue …" at bounding box center [756, 441] width 1512 height 673
click at [600, 413] on app-calendar-viewport "Thu 27 Fri 28 Sat 1 Sun 2 Mon 3 Tue 4 Wed 5 Thu 6 Fri 7 Sat 8 Sun 9 Mon 10 Tue …" at bounding box center [756, 441] width 1512 height 673
click at [720, 413] on app-calendar-viewport "Wed 5 Thu 6 Fri 7 Sat 8 Sun 9 Mon 10 Tue 11 Wed 12 Thu 13 Fri 14 Sat 15 Sun 16 …" at bounding box center [756, 441] width 1512 height 673
click at [893, 413] on app-calendar-viewport "Thu 6 Fri 7 Sat 8 Sun 9 Mon 10 Tue 11 Wed 12 Thu 13 Fri 14 Sat 15 Sun 16 Mon 17…" at bounding box center [756, 441] width 1512 height 673
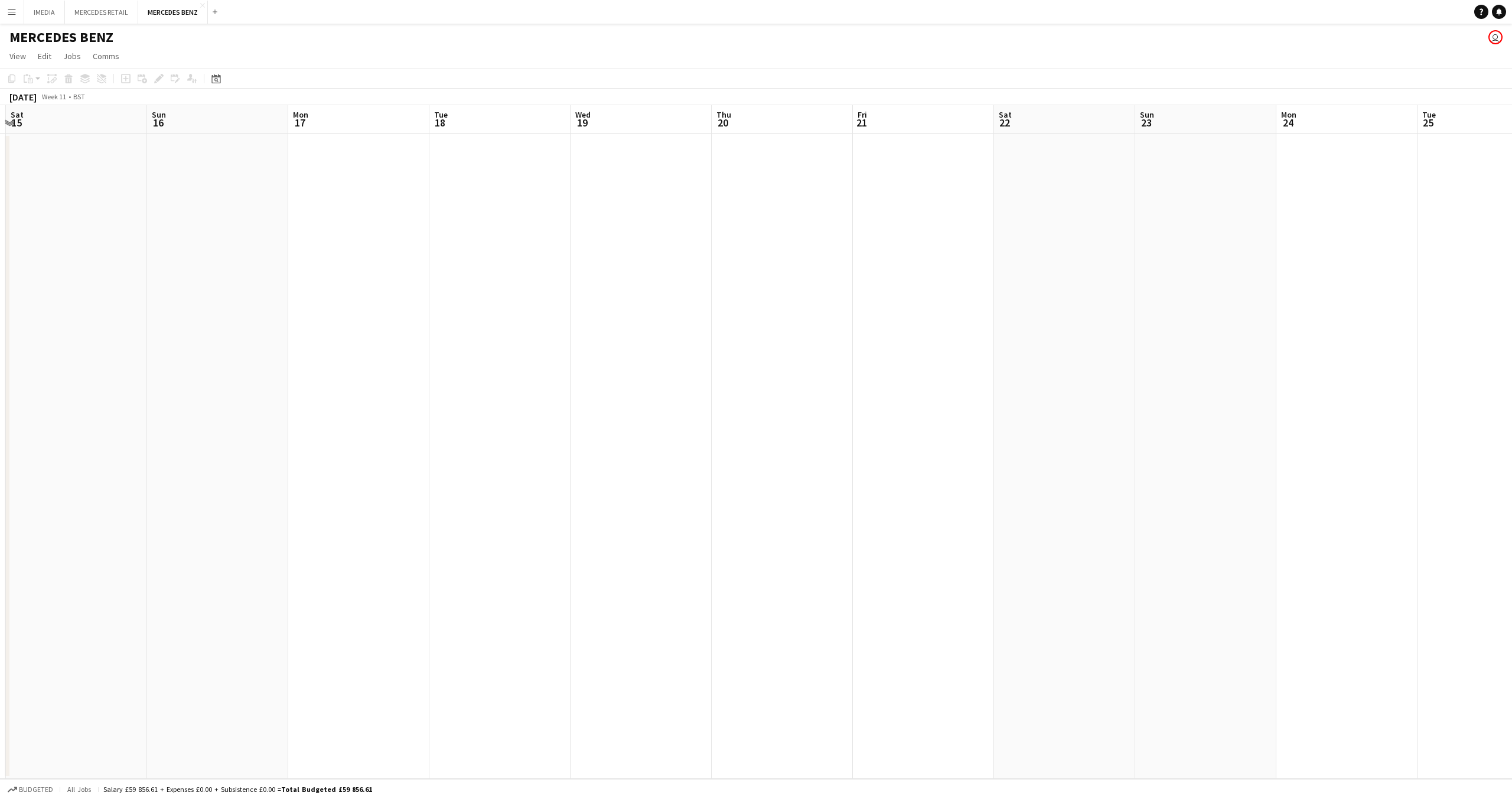
click at [947, 406] on app-calendar-viewport "Wed 12 Thu 13 Fri 14 Sat 15 Sun 16 Mon 17 Tue 18 Wed 19 Thu 20 Fri 21 Sat 22 Su…" at bounding box center [756, 441] width 1512 height 673
click at [953, 407] on app-calendar-viewport "Thu 13 Fri 14 Sat 15 Sun 16 Mon 17 Tue 18 Wed 19 Thu 20 Fri 21 Sat 22 Sun 23 Mo…" at bounding box center [756, 441] width 1512 height 673
click at [111, 403] on app-calendar-viewport "Thu 20 Fri 21 Sat 22 Sun 23 Mon 24 Tue 25 Wed 26 Thu 27 Fri 28 Sat 29 Sun 30 Mo…" at bounding box center [756, 441] width 1512 height 673
click at [111, 404] on app-calendar-viewport "Thu 27 Fri 28 Sat 29 Sun 30 Mon 31 Tue 1 Wed 2 Thu 3 Fri 4 Sat 5 Sun 6 Mon 7 Tu…" at bounding box center [756, 441] width 1512 height 673
click at [507, 413] on app-calendar-viewport "Thu 27 Fri 28 Sat 29 Sun 30 Mon 31 Tue 1 Wed 2 Thu 3 Fri 4 Sat 5 Sun 6 Mon 7 Tu…" at bounding box center [756, 441] width 1512 height 673
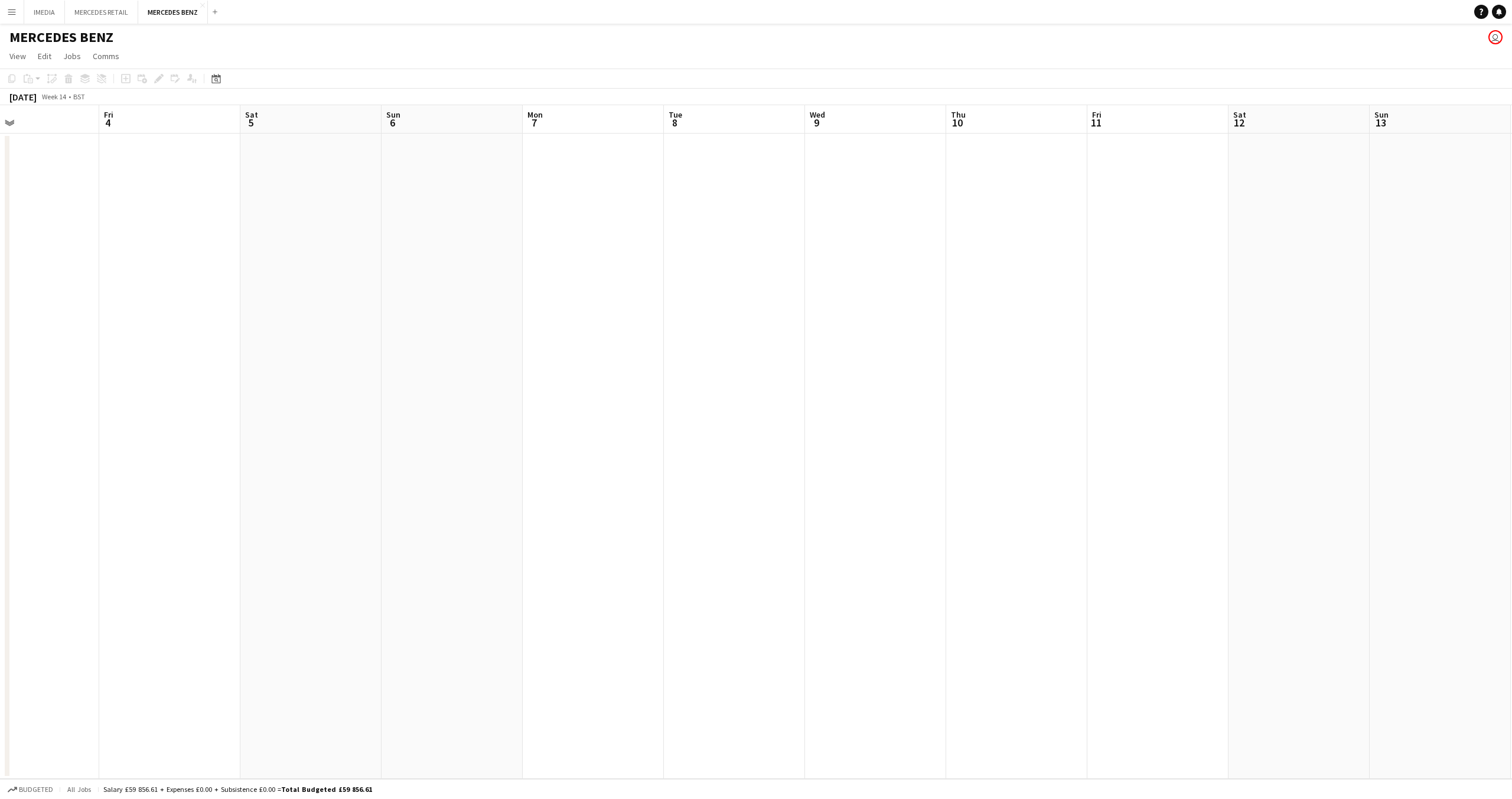
click at [512, 423] on app-calendar-viewport "Mon 31 Tue 1 Wed 2 Thu 3 Fri 4 Sat 5 Sun 6 Mon 7 Tue 8 Wed 9 Thu 10 Fri 11 Sat …" at bounding box center [756, 441] width 1512 height 673
click at [464, 411] on app-calendar-viewport "Mon 7 Tue 8 Wed 9 Thu 10 Fri 11 Sat 12 Sun 13 Mon 14 Tue 15 Wed 16 Thu 17 Fri 1…" at bounding box center [756, 441] width 1512 height 673
click at [514, 415] on app-calendar-viewport "Mon 7 Tue 8 Wed 9 Thu 10 Fri 11 Sat 12 Sun 13 Mon 14 Tue 15 Wed 16 Thu 17 Fri 1…" at bounding box center [756, 441] width 1512 height 673
click at [485, 418] on app-calendar-viewport "Fri 11 Sat 12 Sun 13 Mon 14 Tue 15 Wed 16 Thu 17 Fri 18 Sat 19 Sun 20 Mon 21 Tu…" at bounding box center [756, 441] width 1512 height 673
click at [479, 418] on app-calendar-viewport "Fri 18 Sat 19 Sun 20 Mon 21 Tue 22 Wed 23 Thu 24 Fri 25 Sat 26 Sun 27 Mon 28 Tu…" at bounding box center [756, 441] width 1512 height 673
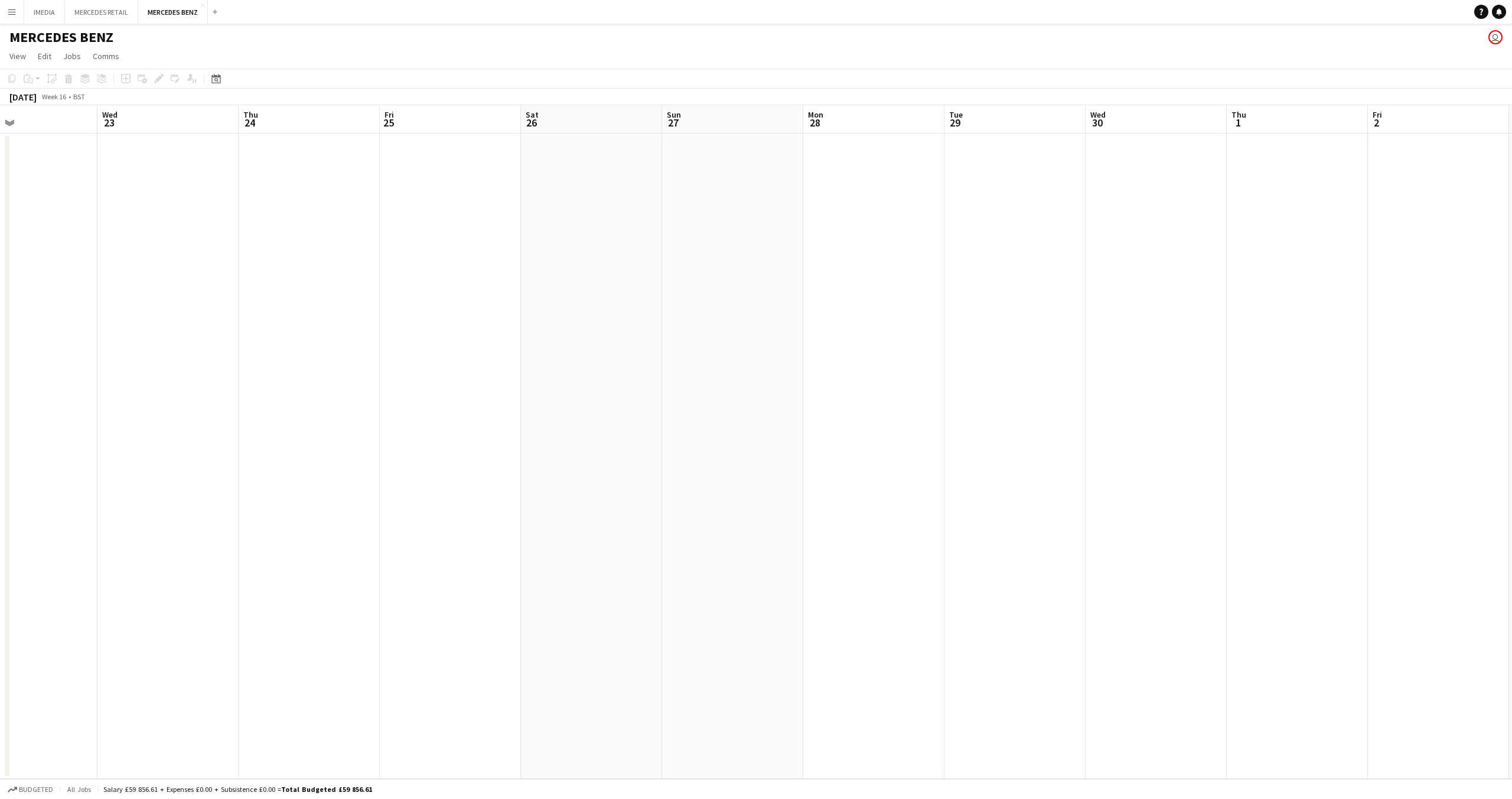
click at [779, 418] on app-calendar-viewport "Sat 19 Sun 20 Mon 21 Tue 22 Wed 23 Thu 24 Fri 25 Sat 26 Sun 27 Mon 28 Tue 29 We…" at bounding box center [756, 441] width 1512 height 673
click at [771, 414] on app-calendar-viewport "Thu 24 Fri 25 Sat 26 Sun 27 Mon 28 Tue 29 Wed 30 Thu 1 Fri 2 Sat 3 Sun 4 Mon 5 …" at bounding box center [756, 441] width 1512 height 673
click at [817, 415] on app-calendar-viewport "Sat 26 Sun 27 Mon 28 Tue 29 Wed 30 Thu 1 Fri 2 Sat 3 Sun 4 Mon 5 Tue 6 Wed 7 Th…" at bounding box center [756, 441] width 1512 height 673
click at [938, 405] on app-calendar-viewport "Wed 30 Thu 1 Fri 2 Sat 3 Sun 4 Mon 5 Tue 6 Wed 7 Thu 8 Fri 9 Sat 10 Sun 11 Mon …" at bounding box center [756, 441] width 1512 height 673
click at [956, 439] on app-calendar-viewport "Fri 2 Sat 3 Sun 4 Mon 5 Tue 6 Wed 7 Thu 8 Fri 9 Sat 10 Sun 11 Mon 12 Tue 13 Wed…" at bounding box center [756, 441] width 1512 height 673
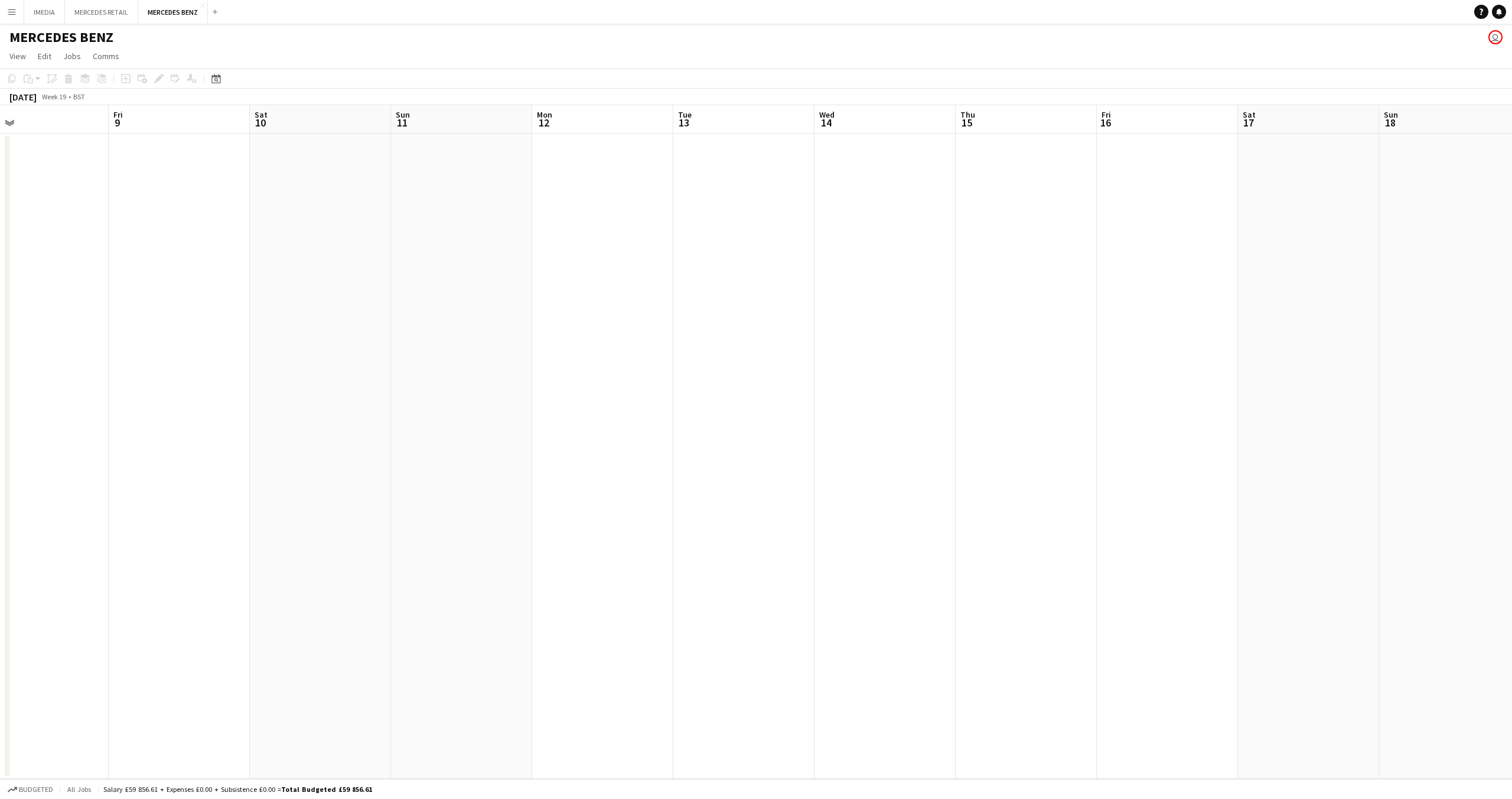
click at [995, 439] on app-calendar-viewport "Mon 5 Tue 6 Wed 7 Thu 8 Fri 9 Sat 10 Sun 11 Mon 12 Tue 13 Wed 14 Thu 15 Fri 16 …" at bounding box center [756, 441] width 1512 height 673
click at [533, 410] on app-calendar-viewport "Thu 8 Fri 9 Sat 10 Sun 11 Mon 12 Tue 13 Wed 14 Thu 15 Fri 16 Sat 17 Sun 18 Mon …" at bounding box center [756, 441] width 1512 height 673
click at [608, 414] on app-calendar-viewport "Fri 9 Sat 10 Sun 11 Mon 12 Tue 13 Wed 14 Thu 15 Fri 16 Sat 17 Sun 18 Mon 19 Tue…" at bounding box center [756, 441] width 1512 height 673
click at [792, 413] on app-calendar-viewport "Mon 12 Tue 13 Wed 14 Thu 15 Fri 16 Sat 17 Sun 18 Mon 19 Tue 20 Wed 21 Thu 22 Fr…" at bounding box center [756, 441] width 1512 height 673
click at [691, 419] on app-calendar-viewport "Mon 19 Tue 20 Wed 21 Thu 22 Fri 23 Sat 24 Sun 25 Mon 26 Tue 27 Wed 28 Thu 29 Fr…" at bounding box center [756, 441] width 1512 height 673
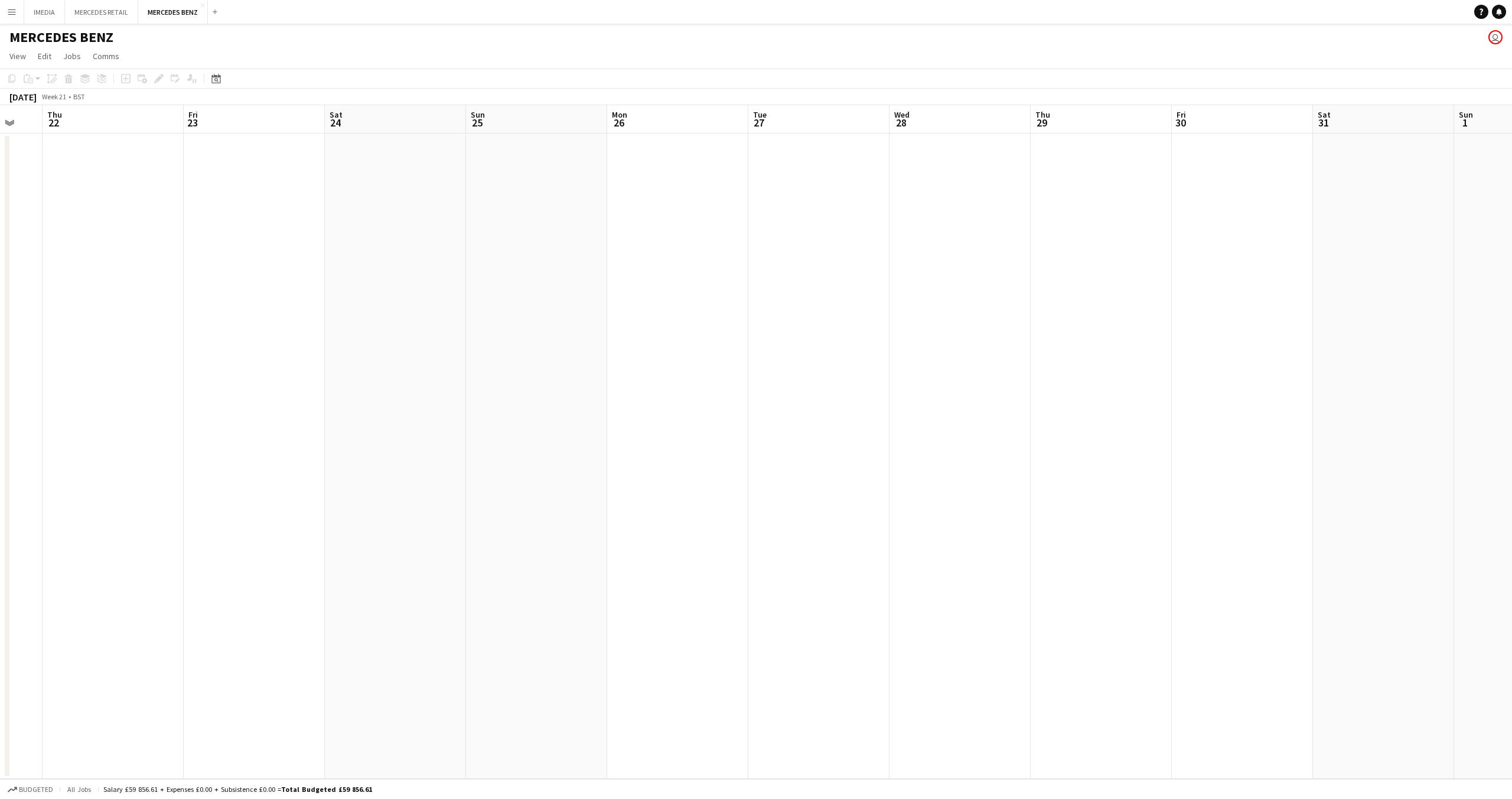
click at [720, 431] on app-calendar-viewport "Mon 19 Tue 20 Wed 21 Thu 22 Fri 23 Sat 24 Sun 25 Mon 26 Tue 27 Wed 28 Thu 29 Fr…" at bounding box center [756, 441] width 1512 height 673
click at [728, 460] on app-calendar-viewport "Sat 24 Sun 25 Mon 26 Tue 27 Wed 28 Thu 29 Fri 30 Sat 31 Sun 1 Mon 2 Tue 3 Wed 4…" at bounding box center [756, 441] width 1512 height 673
click at [813, 459] on app-calendar-viewport "Sun 25 Mon 26 Tue 27 Wed 28 Thu 29 Fri 30 Sat 31 Sun 1 Mon 2 Tue 3 Wed 4 Thu 5 …" at bounding box center [756, 441] width 1512 height 673
click at [830, 456] on app-calendar-viewport "Wed 28 Thu 29 Fri 30 Sat 31 Sun 1 Mon 2 Tue 3 Wed 4 Thu 5 Fri 6 Sat 7 Sun 8 Mon…" at bounding box center [756, 441] width 1512 height 673
click at [888, 462] on app-calendar-viewport "Fri 30 Sat 31 Sun 1 Mon 2 Tue 3 Wed 4 Thu 5 Fri 6 Sat 7 Sun 8 Mon 9 Tue 10 Wed …" at bounding box center [756, 441] width 1512 height 673
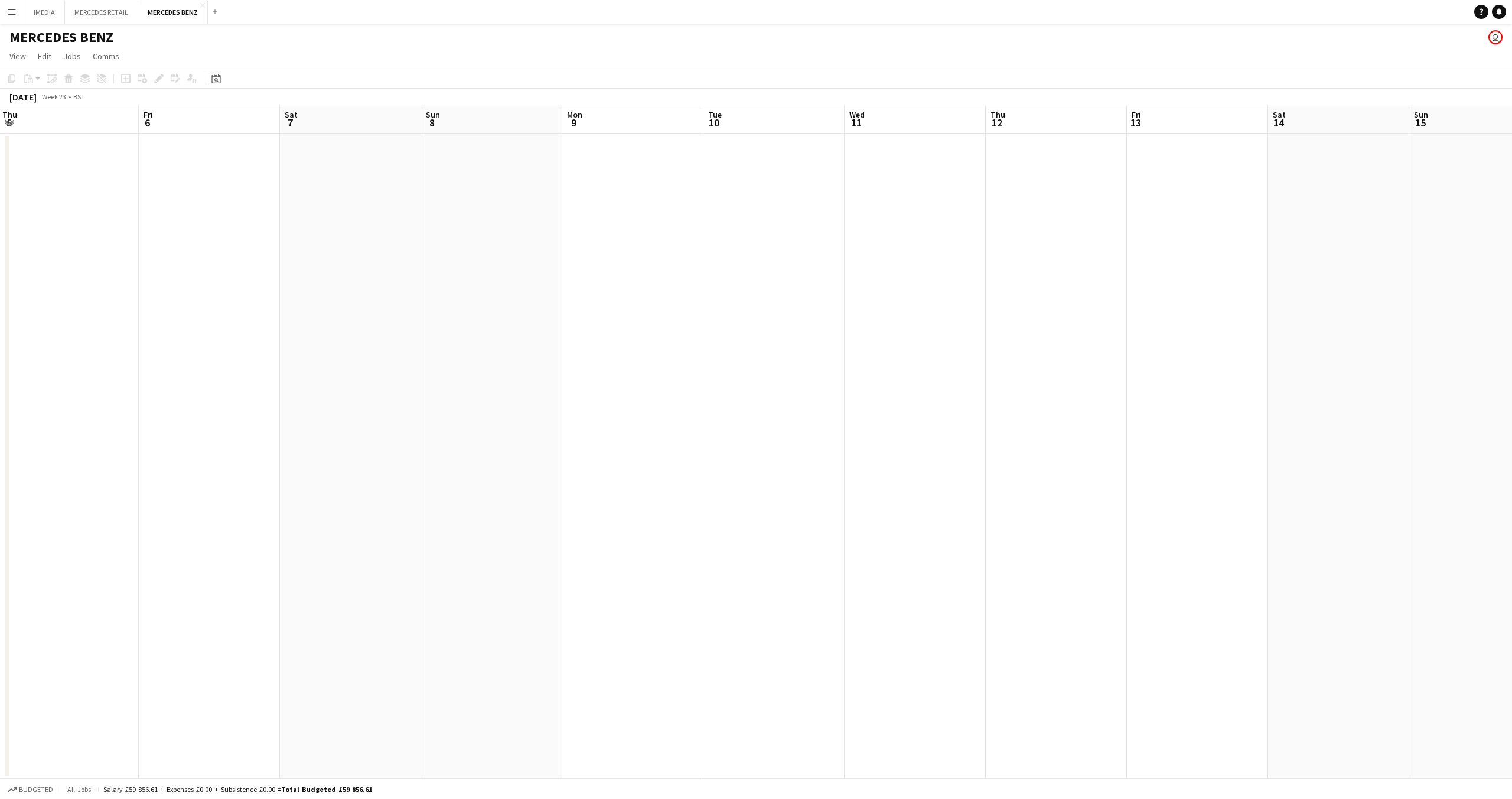
click at [811, 463] on app-calendar-viewport "Mon 2 Tue 3 Wed 4 Thu 5 Fri 6 Sat 7 Sun 8 Mon 9 Tue 10 Wed 11 Thu 12 Fri 13 Sat…" at bounding box center [756, 441] width 1512 height 673
click at [847, 471] on app-calendar-viewport "Fri 6 Sat 7 Sun 8 Mon 9 Tue 10 Wed 11 Thu 12 Fri 13 Sat 14 Sun 15 Mon 16 Tue 17…" at bounding box center [756, 441] width 1512 height 673
click at [218, 421] on app-calendar-viewport "Sun 8 Mon 9 Tue 10 Wed 11 Thu 12 Fri 13 Sat 14 Sun 15 Mon 16 Tue 17 Wed 18 Thu …" at bounding box center [756, 441] width 1512 height 673
click at [109, 422] on app-calendar-viewport "Fri 13 Sat 14 Sun 15 Mon 16 Tue 17 Wed 18 Thu 19 Fri 20 Sat 21 Sun 22 Mon 23 Tu…" at bounding box center [756, 441] width 1512 height 673
click at [148, 413] on app-calendar-viewport "Sat 21 Sun 22 Mon 23 Tue 24 Wed 25 Thu 26 Fri 27 Sat 28 Sun 29 Mon 30 Tue 1 Wed…" at bounding box center [756, 441] width 1512 height 673
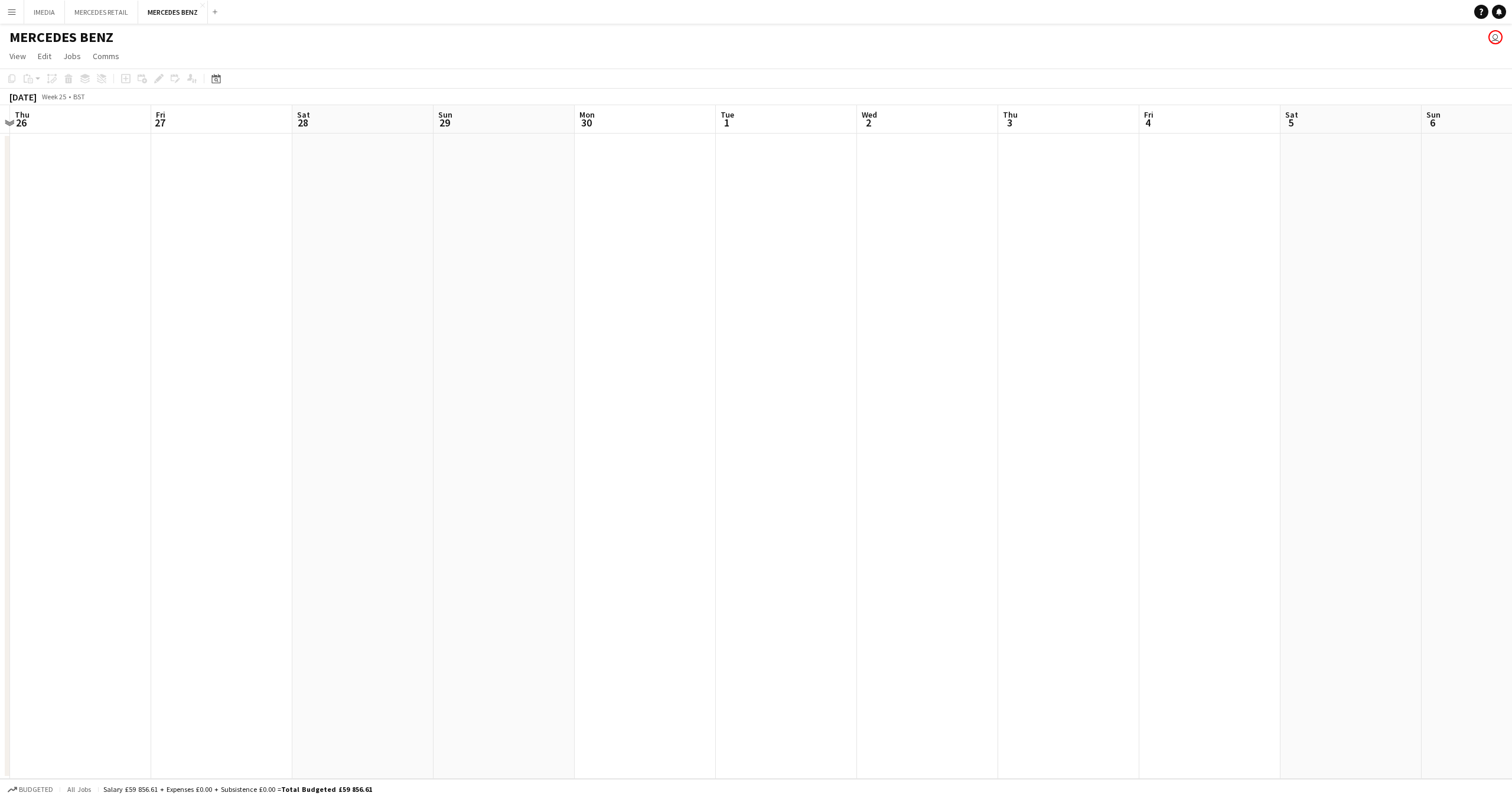
click at [123, 392] on app-calendar-viewport "Mon 23 Tue 24 Wed 25 Thu 26 Fri 27 Sat 28 Sun 29 Mon 30 Tue 1 Wed 2 Thu 3 Fri 4…" at bounding box center [756, 441] width 1512 height 673
click at [4, 396] on app-calendar-viewport "Sun 29 Mon 30 Tue 1 Wed 2 Thu 3 Fri 4 Sat 5 Sun 6 Mon 7 Tue 8 Wed 9 Thu 10 Fri …" at bounding box center [756, 441] width 1512 height 673
click at [0, 406] on app-calendar-viewport "Wed 2 Thu 3 Fri 4 Sat 5 Sun 6 Mon 7 Tue 8 Wed 9 Thu 10 Fri 11 Sat 12 Sun 13 Mon…" at bounding box center [756, 441] width 1512 height 673
click at [173, 416] on app-calendar-viewport "Wed 9 Thu 10 Fri 11 Sat 12 Sun 13 Mon 14 Tue 15 Wed 16 Thu 17 Fri 18 Sat 19 Sun…" at bounding box center [756, 441] width 1512 height 673
click at [424, 428] on app-calendar-viewport "Thu 17 Fri 18 Sat 19 Sun 20 Mon 21 Tue 22 Wed 23 Thu 24 Fri 25 Sat 26 Sun 27 Mo…" at bounding box center [756, 441] width 1512 height 673
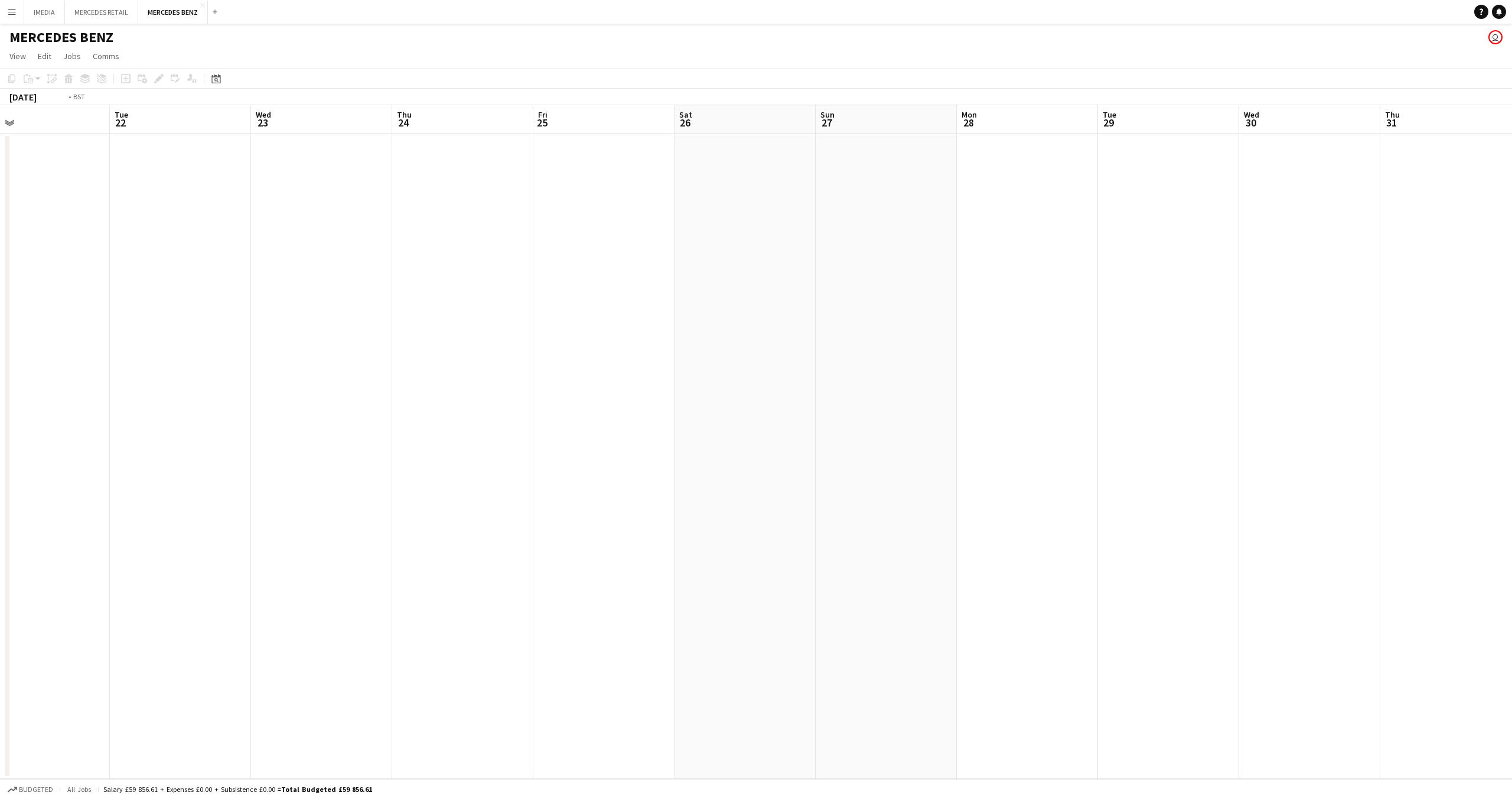
click at [215, 431] on app-calendar-viewport "Fri 18 Sat 19 Sun 20 Mon 21 Tue 22 Wed 23 Thu 24 Fri 25 Sat 26 Sun 27 Mon 28 Tu…" at bounding box center [756, 441] width 1512 height 673
click at [508, 431] on app-calendar-viewport "Wed 23 Thu 24 Fri 25 Sat 26 Sun 27 Mon 28 Tue 29 Wed 30 Thu 31 Fri 1 Sat 2 Sun …" at bounding box center [756, 441] width 1512 height 673
click at [411, 437] on app-calendar-viewport "Wed 30 Thu 31 Fri 1 Sat 2 Sun 3 Mon 4 Tue 5 Wed 6 Thu 7 Fri 8 Sat 9 Sun 10 Mon …" at bounding box center [756, 441] width 1512 height 673
click at [556, 438] on app-calendar-viewport "Wed 30 Thu 31 Fri 1 Sat 2 Sun 3 Mon 4 Tue 5 Wed 6 Thu 7 Fri 8 Sat 9 Sun 10 Mon …" at bounding box center [756, 441] width 1512 height 673
click at [538, 451] on app-calendar-viewport "Tue 5 Wed 6 Thu 7 Fri 8 Sat 9 Sun 10 Mon 11 Tue 12 Wed 13 Thu 14 Fri 15 Sat 16 …" at bounding box center [756, 441] width 1512 height 673
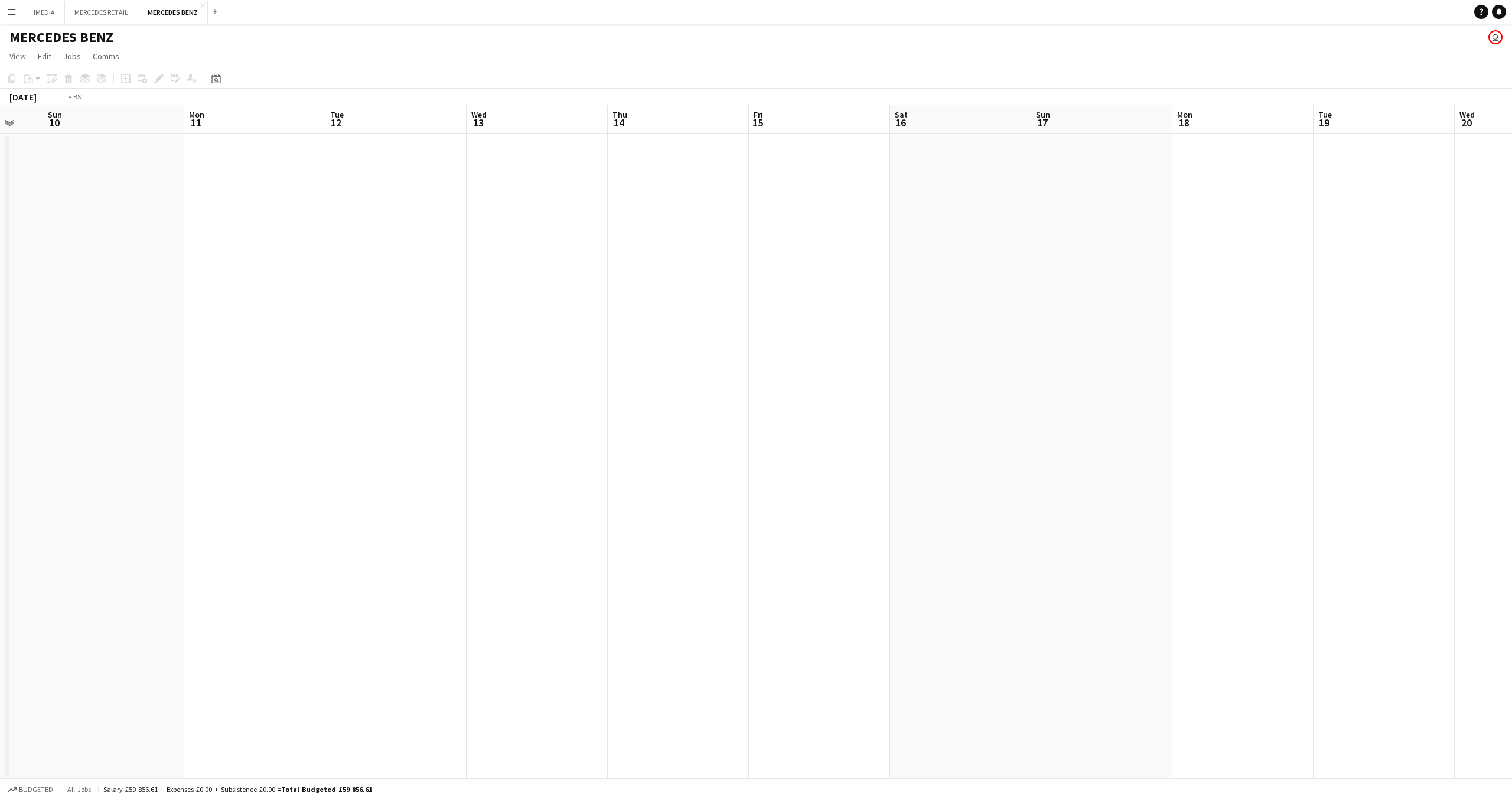
click at [515, 445] on app-calendar-viewport "Wed 6 Thu 7 Fri 8 Sat 9 Sun 10 Mon 11 Tue 12 Wed 13 Thu 14 Fri 15 Sat 16 Sun 17…" at bounding box center [756, 441] width 1512 height 673
click at [476, 455] on app-calendar-viewport "Thu 14 Fri 15 Sat 16 Sun 17 Mon 18 Tue 19 Wed 20 Thu 21 Fri 22 Sat 23 Sun 24 Mo…" at bounding box center [756, 441] width 1512 height 673
click at [511, 475] on app-calendar-viewport "Fri 15 Sat 16 Sun 17 Mon 18 Tue 19 Wed 20 Thu 21 Fri 22 Sat 23 Sun 24 Mon 25 Tu…" at bounding box center [756, 441] width 1512 height 673
click at [528, 475] on app-calendar-viewport "Wed 20 Thu 21 Fri 22 Sat 23 Sun 24 Mon 25 Tue 26 Wed 27 Thu 28 Fri 29 Sat 30 Su…" at bounding box center [756, 441] width 1512 height 673
click at [468, 469] on app-calendar-viewport "Fri 22 Sat 23 Sun 24 Mon 25 Tue 26 Wed 27 Thu 28 Fri 29 Sat 30 Sun 31 Mon 1 Tue…" at bounding box center [756, 441] width 1512 height 673
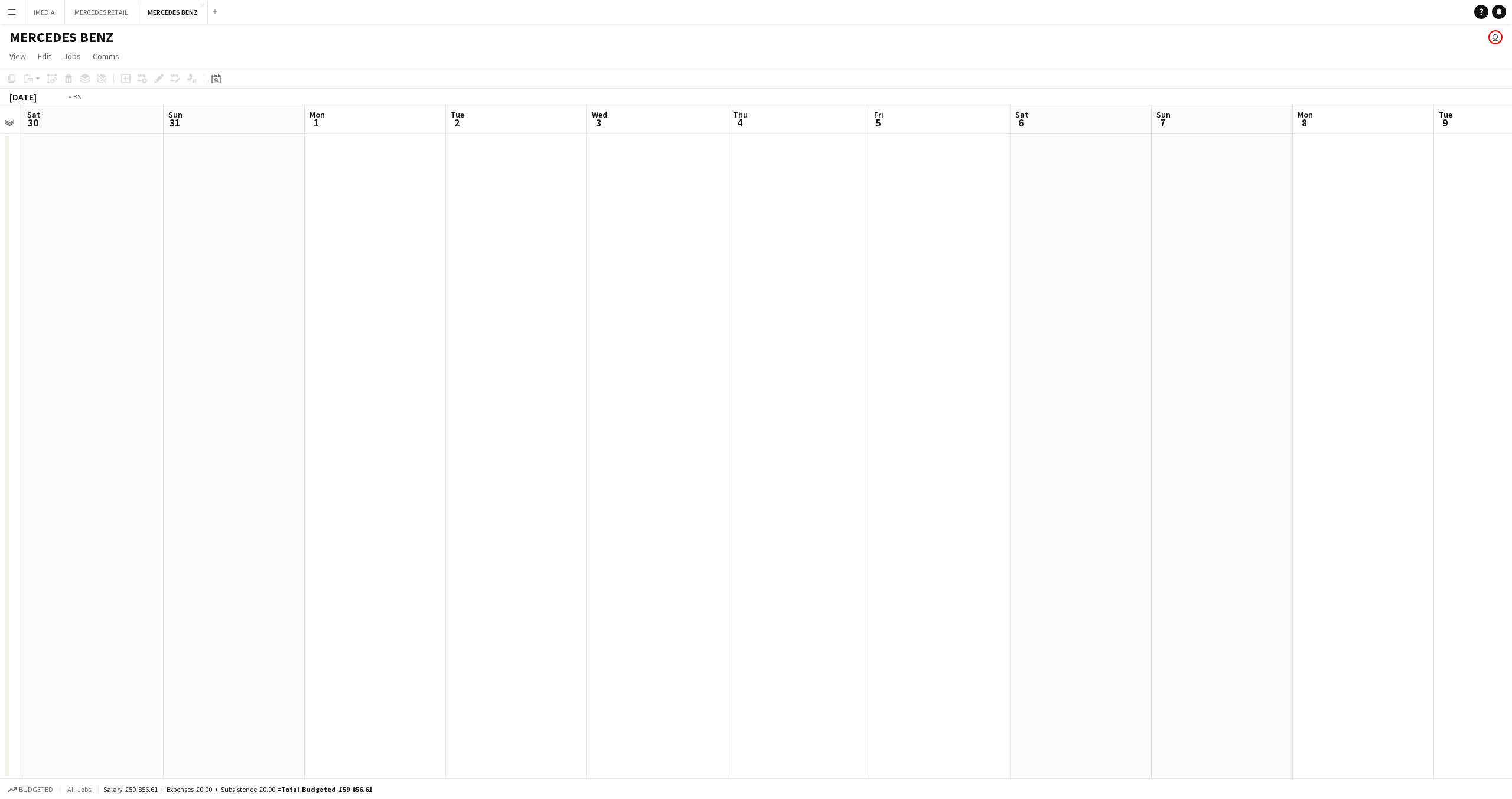
click at [389, 456] on app-calendar-viewport "Wed 27 Thu 28 Fri 29 Sat 30 Sun 31 Mon 1 Tue 2 Wed 3 Thu 4 Fri 5 Sat 6 Sun 7 Mo…" at bounding box center [756, 441] width 1512 height 673
click at [504, 462] on app-calendar-viewport "Tue 2 Wed 3 Thu 4 Fri 5 Sat 6 Sun 7 Mon 8 Tue 9 Wed 10 Thu 11 Fri 12 Sat 13 Sun…" at bounding box center [756, 441] width 1512 height 673
click at [579, 459] on app-calendar-viewport "Wed 3 Thu 4 Fri 5 Sat 6 Sun 7 Mon 8 Tue 9 Wed 10 Thu 11 Fri 12 Sat 13 Sun 14 Mo…" at bounding box center [756, 441] width 1512 height 673
click at [579, 468] on app-calendar-viewport "Mon 8 Tue 9 Wed 10 Thu 11 Fri 12 Sat 13 Sun 14 Mon 15 Tue 16 Wed 17 Thu 18 Fri …" at bounding box center [756, 441] width 1512 height 673
click at [720, 472] on app-calendar-viewport "Mon 8 Tue 9 Wed 10 Thu 11 Fri 12 Sat 13 Sun 14 Mon 15 Tue 16 Wed 17 Thu 18 Fri …" at bounding box center [756, 441] width 1512 height 673
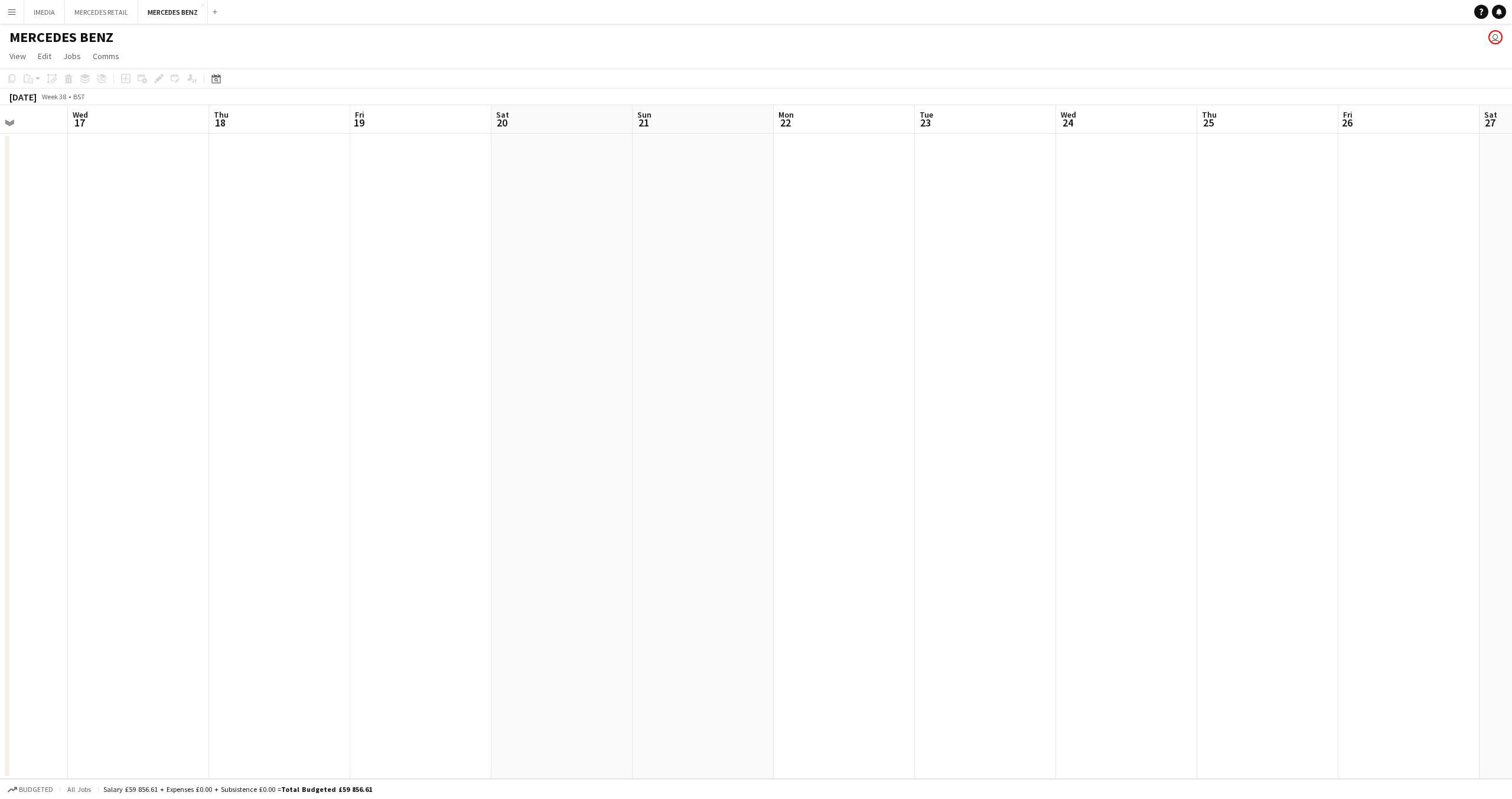
click at [672, 484] on app-calendar-viewport "Sat 13 Sun 14 Mon 15 Tue 16 Wed 17 Thu 18 Fri 19 Sat 20 Sun 21 Mon 22 Tue 23 We…" at bounding box center [756, 441] width 1512 height 673
click at [839, 481] on app-calendar-viewport "Sun 14 Mon 15 Tue 16 Wed 17 Thu 18 Fri 19 Sat 20 Sun 21 Mon 22 Tue 23 Wed 24 Th…" at bounding box center [756, 441] width 1512 height 673
click at [756, 476] on app-calendar-viewport "Sat 20 Sun 21 Mon 22 Tue 23 Wed 24 Thu 25 Fri 26 Sat 27 Sun 28 Mon 29 Tue 30 We…" at bounding box center [756, 441] width 1512 height 673
click at [807, 468] on app-calendar-viewport "Sun 21 Mon 22 Tue 23 Wed 24 Thu 25 Fri 26 Sat 27 Sun 28 Mon 29 Tue 30 Wed 1 Thu…" at bounding box center [756, 441] width 1512 height 673
click at [1062, 475] on app-calendar-viewport "Fri 26 Sat 27 Sun 28 Mon 29 Tue 30 Wed 1 Thu 2 Fri 3 Sat 4 Sun 5 Mon 6 Tue 7 We…" at bounding box center [756, 441] width 1512 height 673
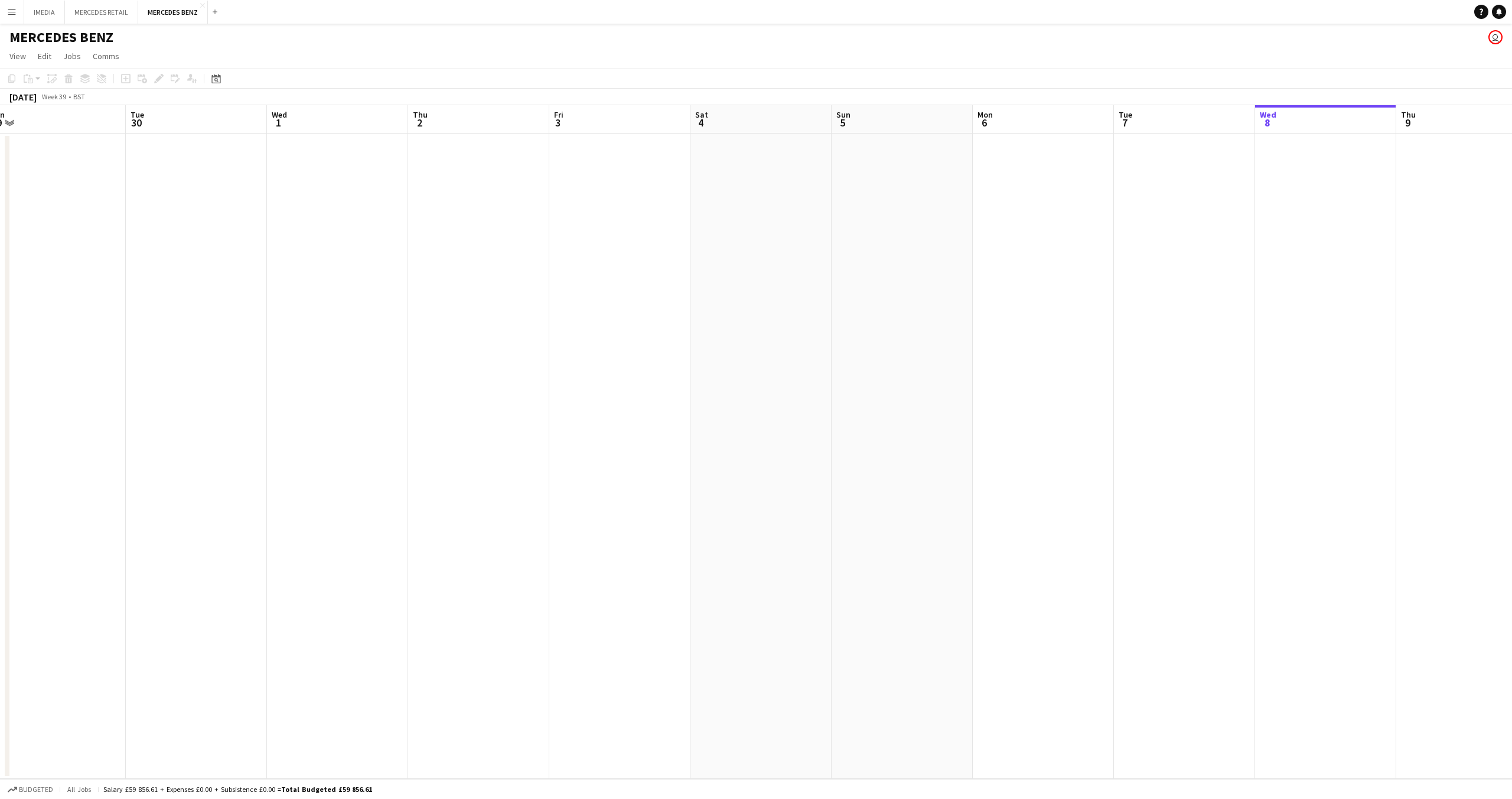
click at [960, 466] on app-calendar-viewport "Fri 26 Sat 27 Sun 28 Mon 29 Tue 30 Wed 1 Thu 2 Fri 3 Sat 4 Sun 5 Mon 6 Tue 7 We…" at bounding box center [756, 441] width 1512 height 673
click at [957, 470] on app-calendar-viewport "Tue 30 Wed 1 Thu 2 Fri 3 Sat 4 Sun 5 Mon 6 Tue 7 Wed 8 Thu 9 Fri 10 Sat 11 Sun …" at bounding box center [756, 441] width 1512 height 673
click at [1020, 494] on app-calendar-viewport "Fri 3 Sat 4 Sun 5 Mon 6 Tue 7 Wed 8 Thu 9 Fri 10 Sat 11 Sun 12 Mon 13 Tue 14 We…" at bounding box center [756, 441] width 1512 height 673
click at [521, 449] on app-calendar-viewport "Sun 5 Mon 6 Tue 7 Wed 8 Thu 9 Fri 10 Sat 11 Sun 12 Mon 13 Tue 14 Wed 15 Thu 16 …" at bounding box center [756, 441] width 1512 height 673
click at [365, 439] on app-calendar-viewport "Thu 9 Fri 10 Sat 11 Sun 12 Mon 13 Tue 14 Wed 15 Thu 16 Fri 17 Sat 18 Sun 19 Mon…" at bounding box center [756, 441] width 1512 height 673
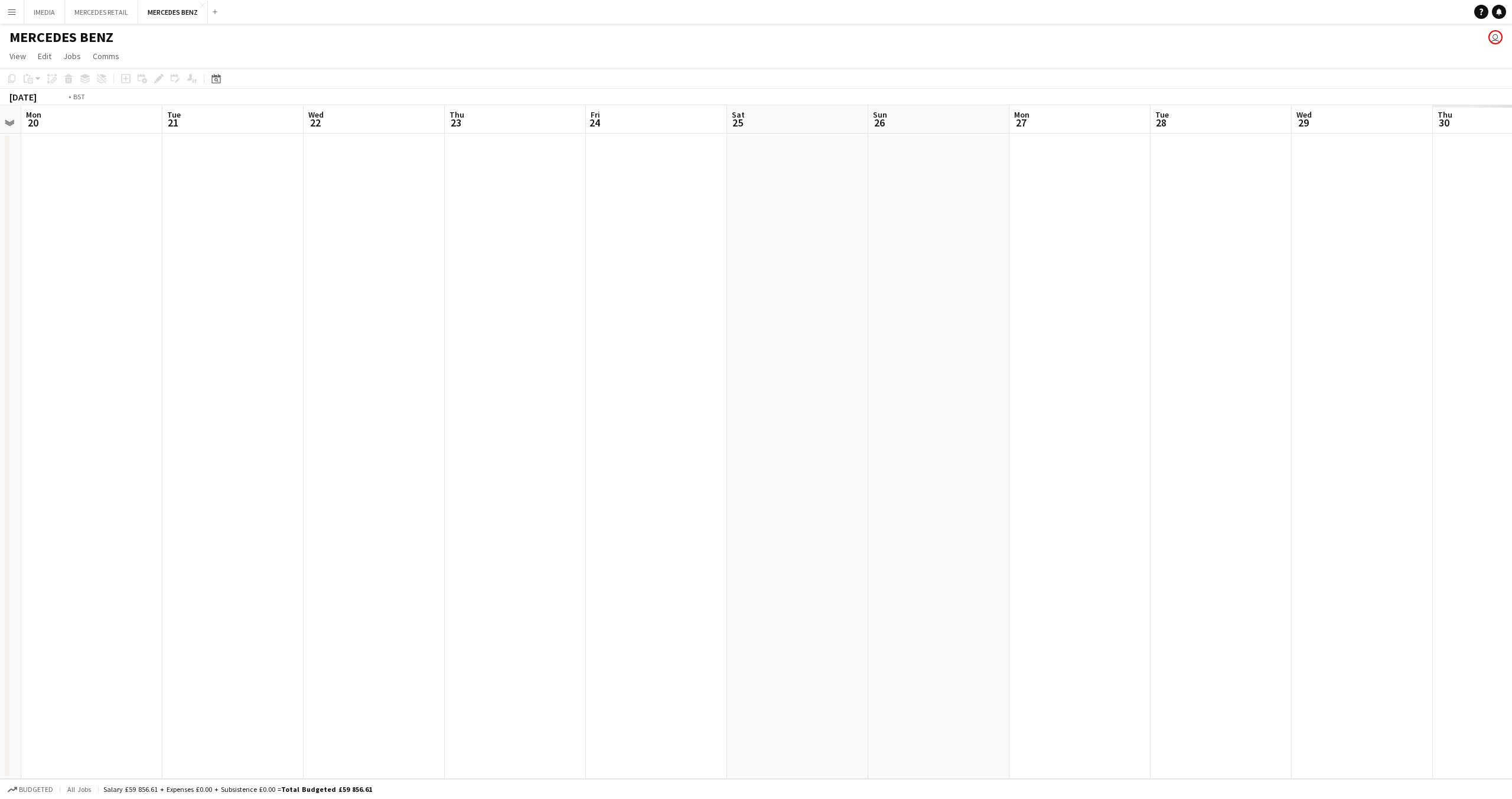
click at [589, 449] on app-calendar-viewport "Thu 16 Fri 17 Sat 18 Sun 19 Mon 20 Tue 21 Wed 22 Thu 23 Fri 24 Sat 25 Sun 26 Mo…" at bounding box center [756, 441] width 1512 height 673
click at [528, 440] on app-calendar-viewport "Sat 18 Sun 19 Mon 20 Tue 21 Wed 22 Thu 23 Fri 24 Sat 25 Sun 26 Mon 27 Tue 28 We…" at bounding box center [756, 441] width 1512 height 673
click at [536, 439] on app-calendar-viewport "Wed 22 Thu 23 Fri 24 Sat 25 Sun 26 Mon 27 Tue 28 Wed 29 Thu 30 Fri 31 Sat 1 Sun…" at bounding box center [756, 441] width 1512 height 673
click at [483, 424] on app-calendar-viewport "Fri 31 Sat 1 Sun 2 Mon 3 Tue 4 Wed 5 Thu 6 Fri 7 Sat 8 Sun 9 Mon 10 Tue 11 Wed …" at bounding box center [756, 441] width 1512 height 673
click at [468, 416] on app-calendar-viewport "Fri 31 Sat 1 Sun 2 Mon 3 Tue 4 Wed 5 Thu 6 Fri 7 Sat 8 Sun 9 Mon 10 Tue 11 Wed …" at bounding box center [756, 441] width 1512 height 673
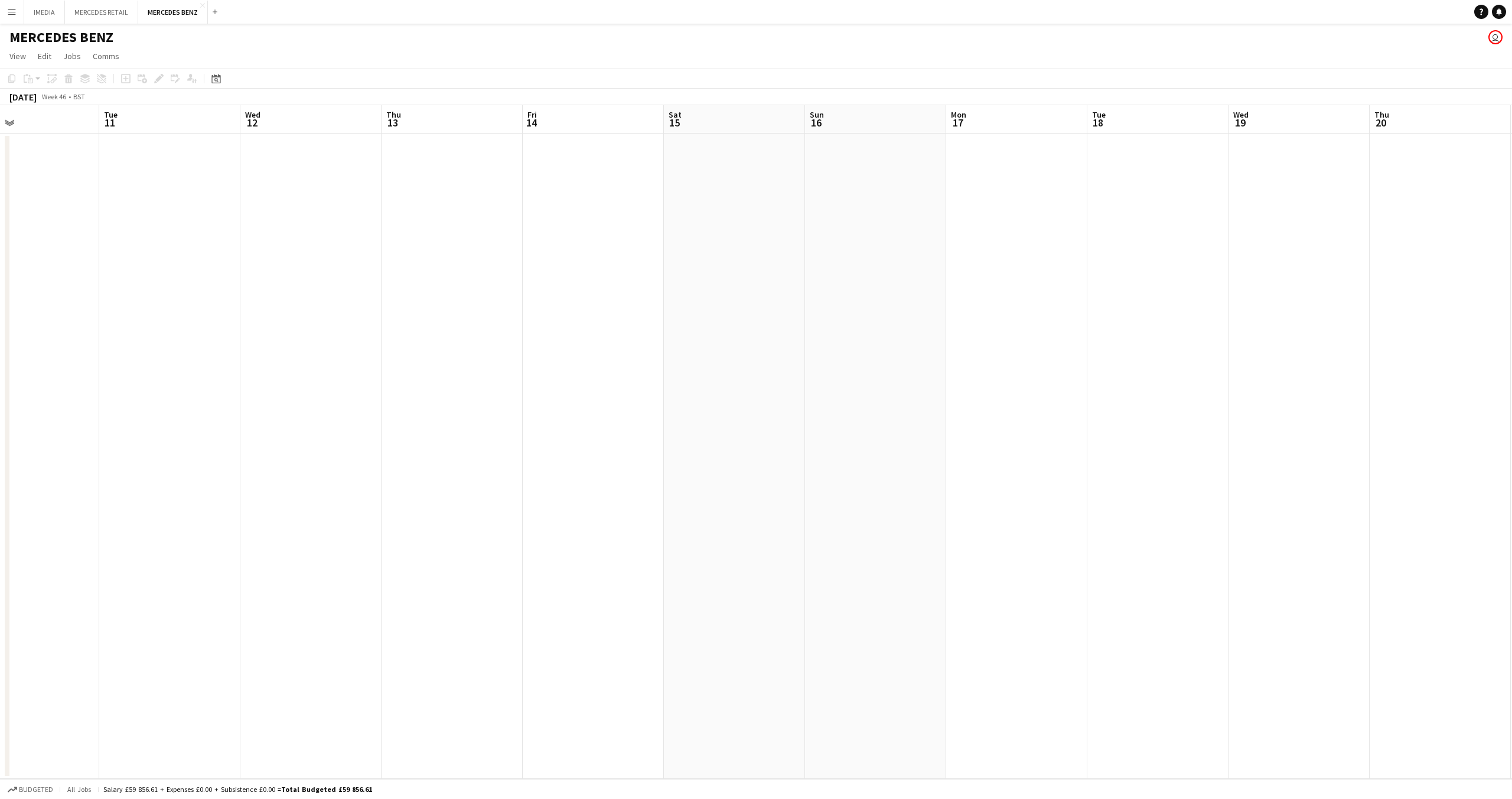
click at [498, 424] on app-calendar-viewport "Fri 7 Sat 8 Sun 9 Mon 10 Tue 11 Wed 12 Thu 13 Fri 14 Sat 15 Sun 16 Mon 17 Tue 1…" at bounding box center [756, 441] width 1512 height 673
click at [539, 426] on app-calendar-viewport "Sun 9 Mon 10 Tue 11 Wed 12 Thu 13 Fri 14 Sat 15 Sun 16 Mon 17 Tue 18 Wed 19 Thu…" at bounding box center [756, 441] width 1512 height 673
click at [569, 428] on app-calendar-viewport "Thu 13 Fri 14 Sat 15 Sun 16 Mon 17 Tue 18 Wed 19 Thu 20 Fri 21 Sat 22 Sun 23 Mo…" at bounding box center [756, 441] width 1512 height 673
click at [783, 427] on app-calendar-viewport "Thu 20 Fri 21 Sat 22 Sun 23 Mon 24 Tue 25 Wed 26 Thu 27 Fri 28 Sat 29 Sun 30 Mo…" at bounding box center [756, 441] width 1512 height 673
click at [794, 428] on app-calendar-viewport "Thu 20 Fri 21 Sat 22 Sun 23 Mon 24 Tue 25 Wed 26 Thu 27 Fri 28 Sat 29 Sun 30 Mo…" at bounding box center [756, 441] width 1512 height 673
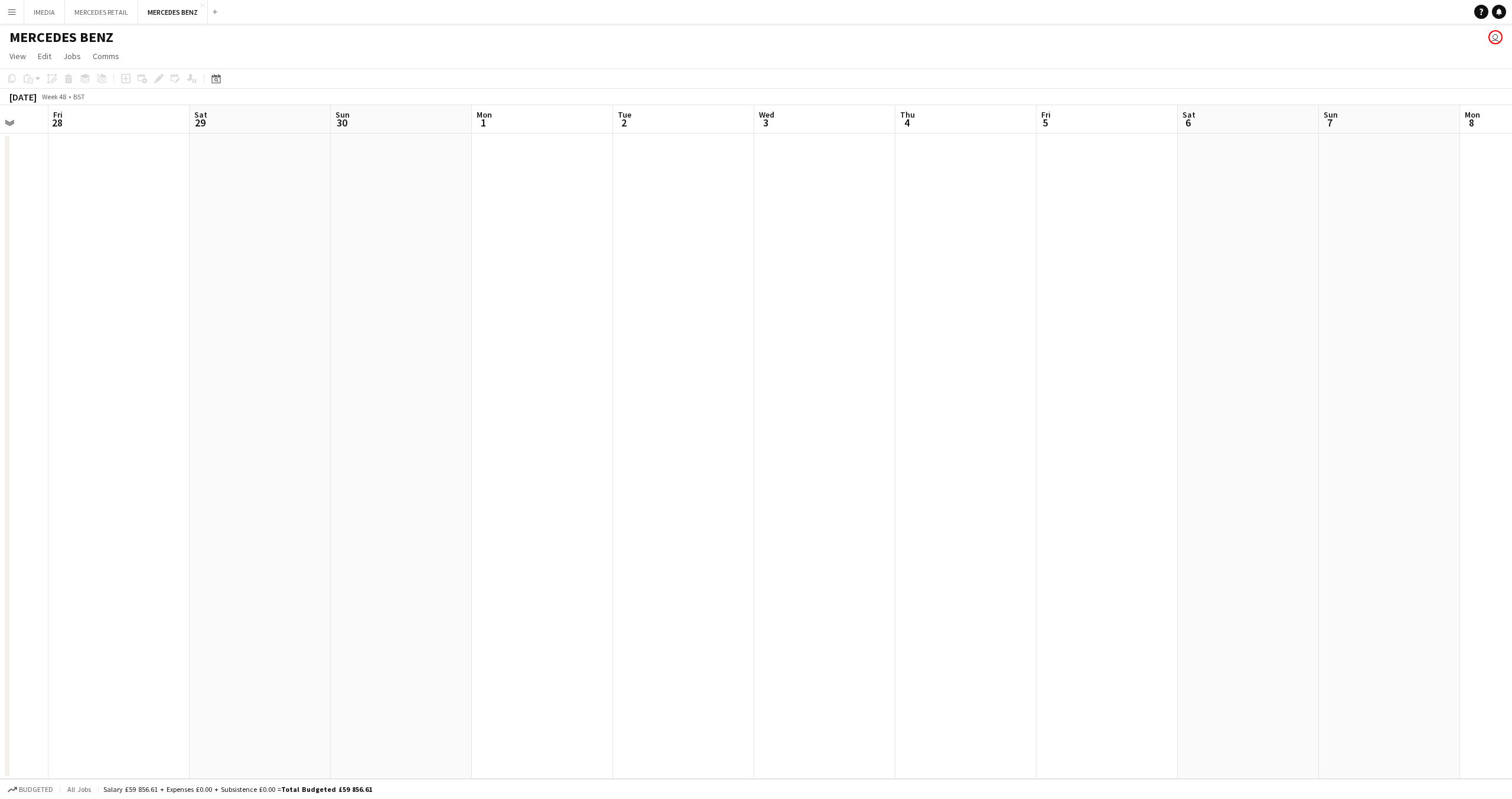
click at [782, 424] on app-calendar-viewport "Tue 25 Wed 26 Thu 27 Fri 28 Sat 29 Sun 30 Mon 1 Tue 2 Wed 3 Thu 4 Fri 5 Sat 6 S…" at bounding box center [756, 441] width 1512 height 673
click at [1073, 432] on app-calendar-viewport "Sun 30 Mon 1 Tue 2 Wed 3 Thu 4 Fri 5 Sat 6 Sun 7 Mon 8 Tue 9 Wed 10 Thu 11 Fri …" at bounding box center [756, 441] width 1512 height 673
click at [922, 426] on app-calendar-viewport "Sun 30 Mon 1 Tue 2 Wed 3 Thu 4 Fri 5 Sat 6 Sun 7 Mon 8 Tue 9 Wed 10 Thu 11 Fri …" at bounding box center [756, 441] width 1512 height 673
click at [1016, 423] on app-calendar-viewport "Sat 6 Sun 7 Mon 8 Tue 9 Wed 10 Thu 11 Fri 12 Sat 13 Sun 14 Mon 15 Tue 16 Wed 17…" at bounding box center [756, 441] width 1512 height 673
click at [1036, 433] on app-calendar-viewport "Sat 6 Sun 7 Mon 8 Tue 9 Wed 10 Thu 11 Fri 12 Sat 13 Sun 14 Mon 15 Tue 16 Wed 17…" at bounding box center [756, 441] width 1512 height 673
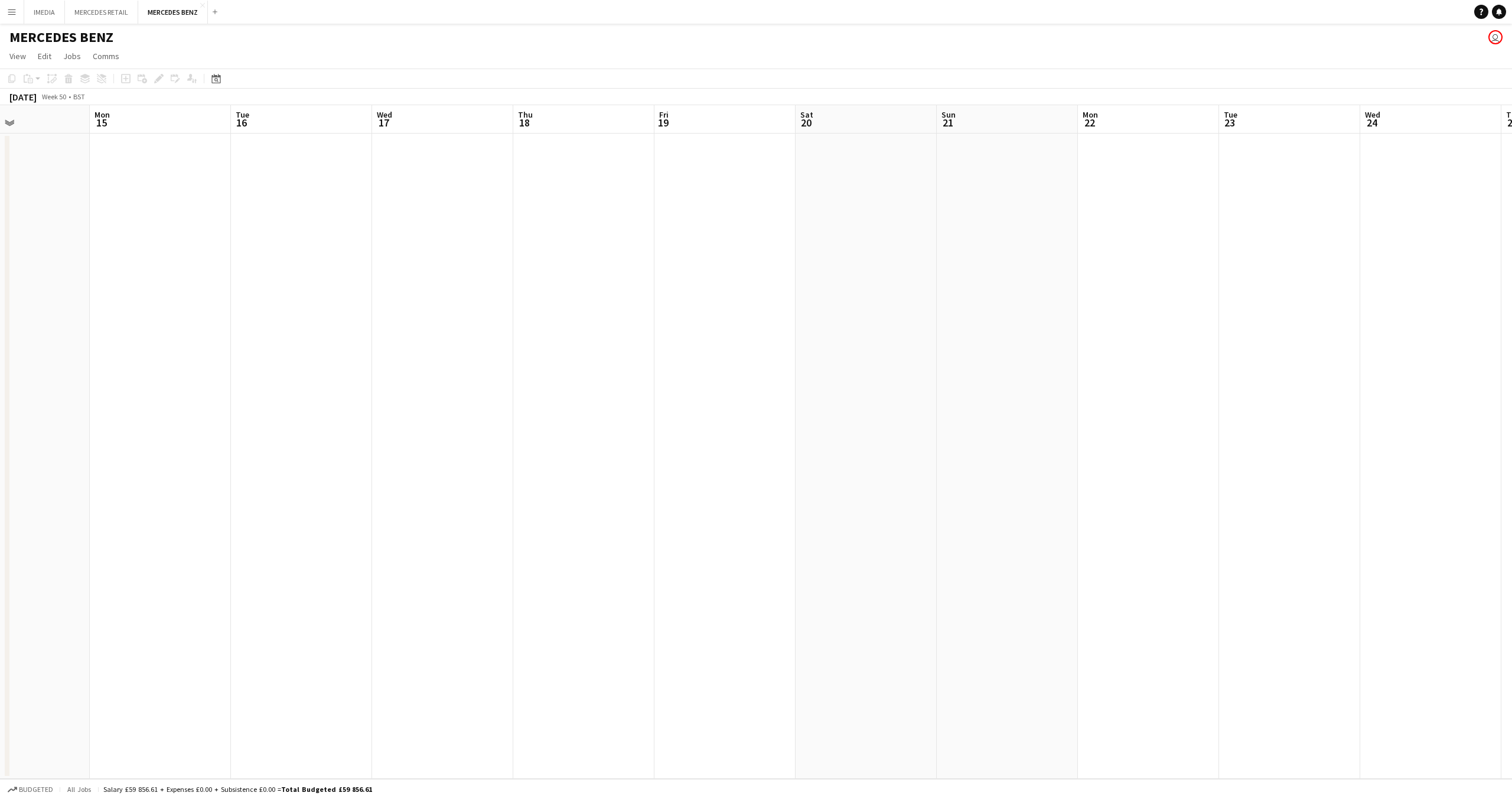
click at [1045, 433] on app-calendar-viewport "Thu 11 Fri 12 Sat 13 Sun 14 Mon 15 Tue 16 Wed 17 Thu 18 Fri 19 Sat 20 Sun 21 Mo…" at bounding box center [756, 441] width 1512 height 673
click at [1186, 443] on app-calendar-viewport "Fri 12 Sat 13 Sun 14 Mon 15 Tue 16 Wed 17 Thu 18 Fri 19 Sat 20 Sun 21 Mon 22 Tu…" at bounding box center [756, 441] width 1512 height 673
